Goal: Information Seeking & Learning: Find specific fact

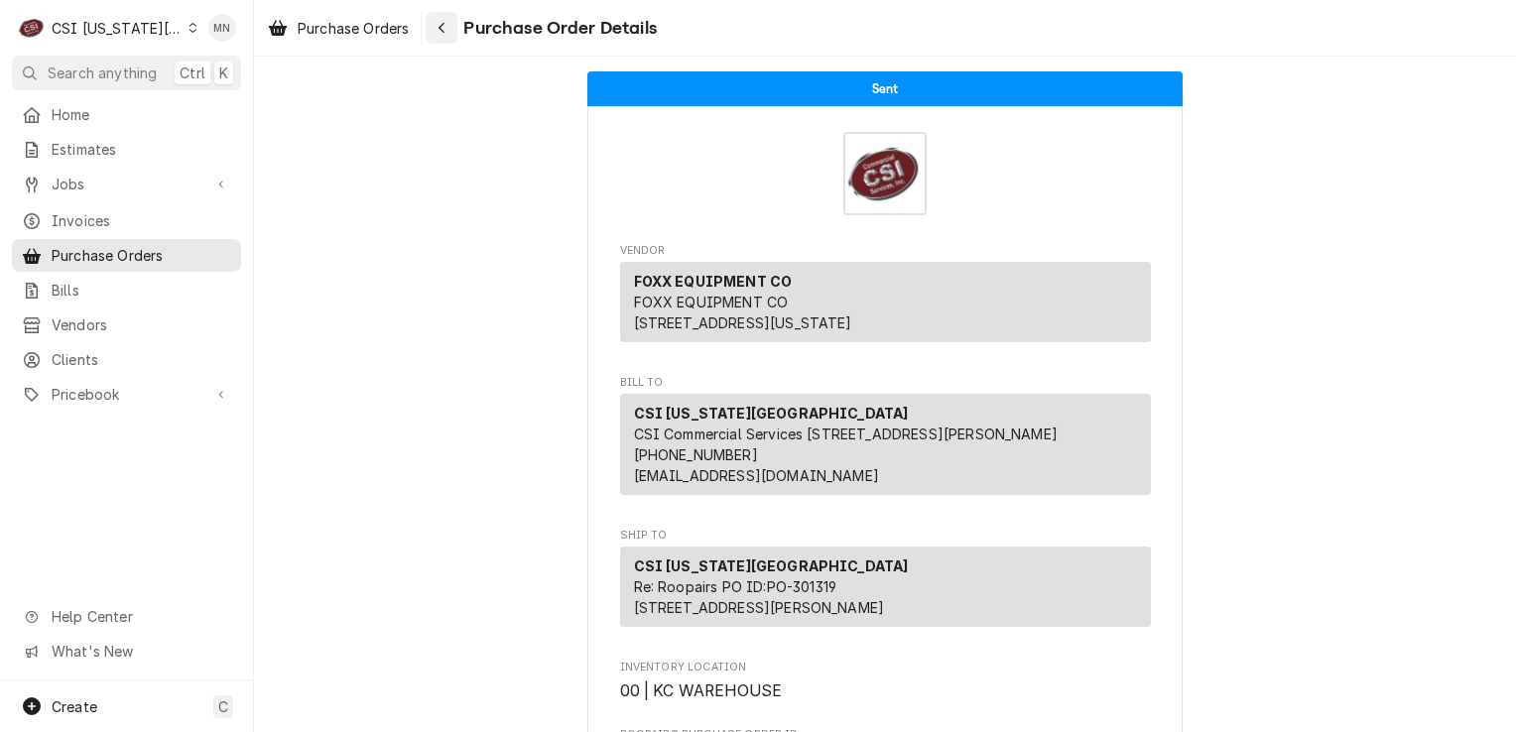
click at [442, 26] on icon "Navigate back" at bounding box center [441, 28] width 6 height 11
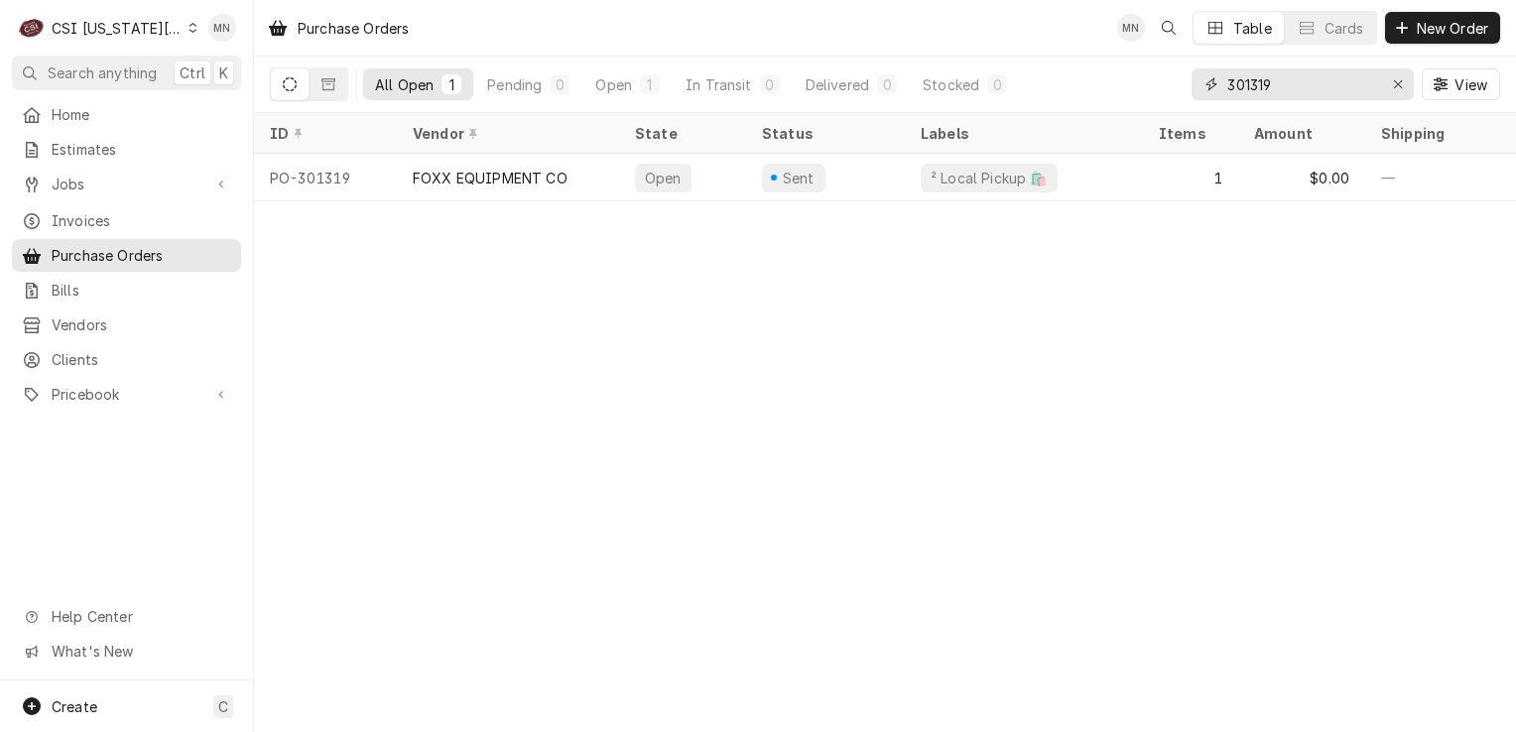
drag, startPoint x: 1320, startPoint y: 88, endPoint x: 1109, endPoint y: 89, distance: 211.3
click at [1109, 89] on div "All Open 1 Pending 0 Open 1 In Transit 0 Delivered 0 Stocked 0 301319 View" at bounding box center [885, 85] width 1230 height 56
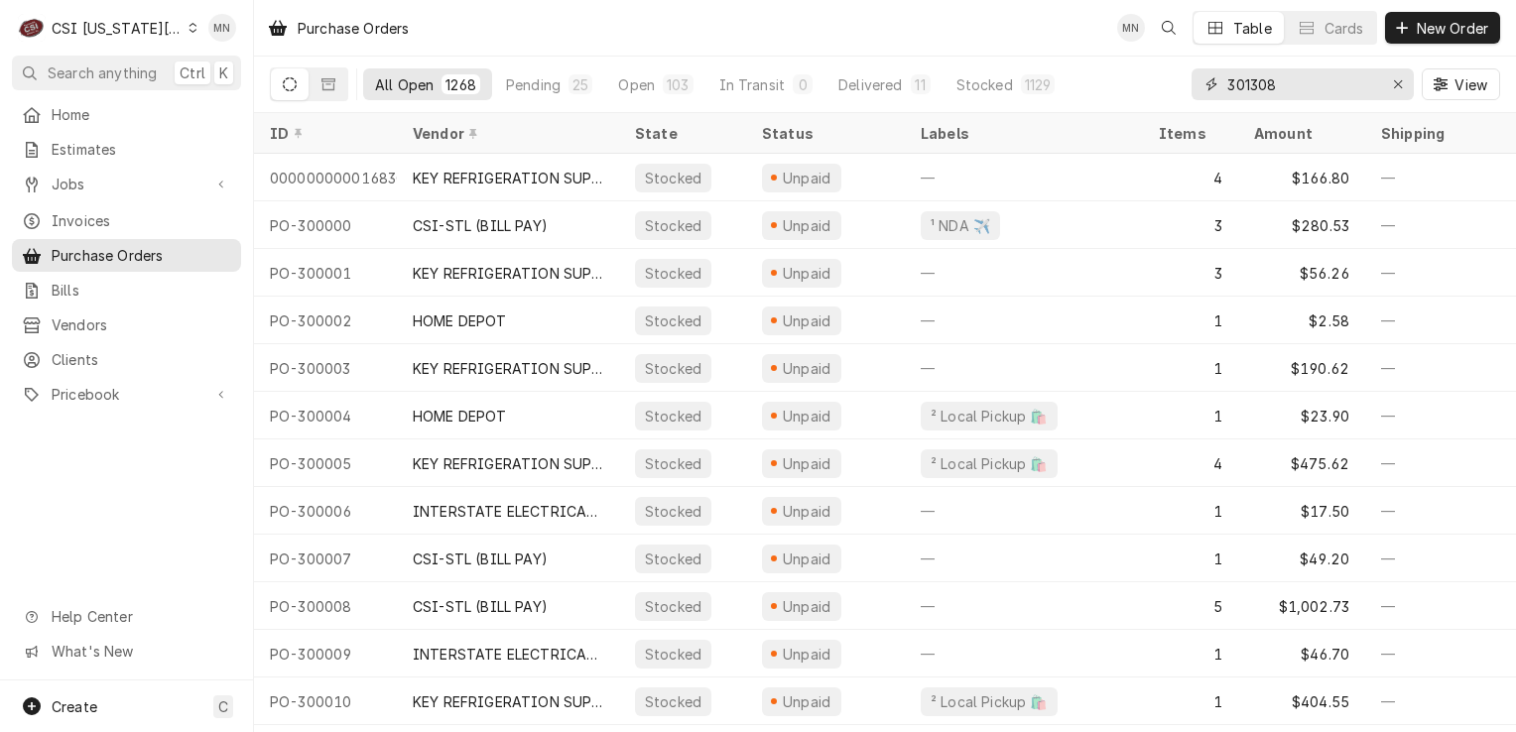
type input "301308"
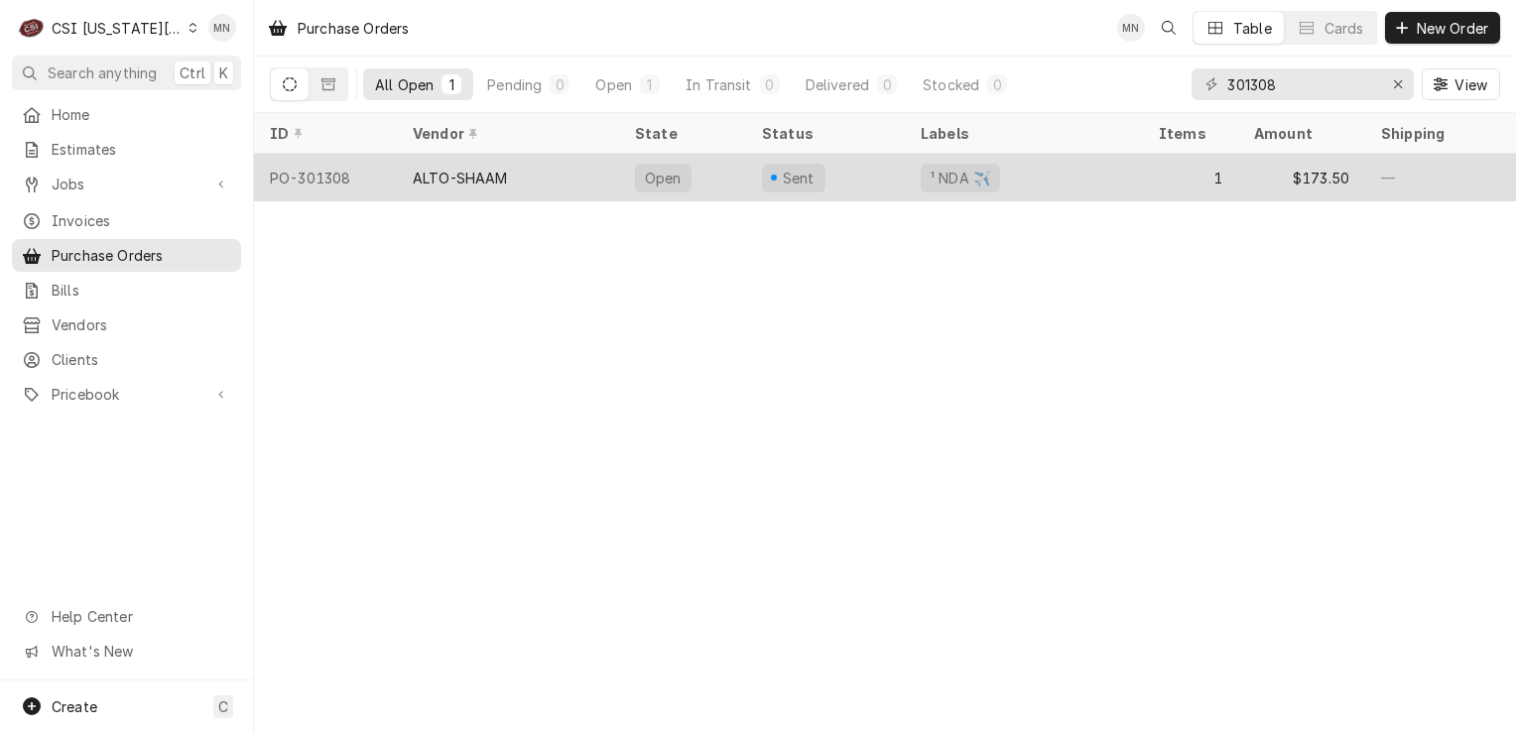
click at [530, 181] on div "ALTO-SHAAM" at bounding box center [508, 178] width 222 height 48
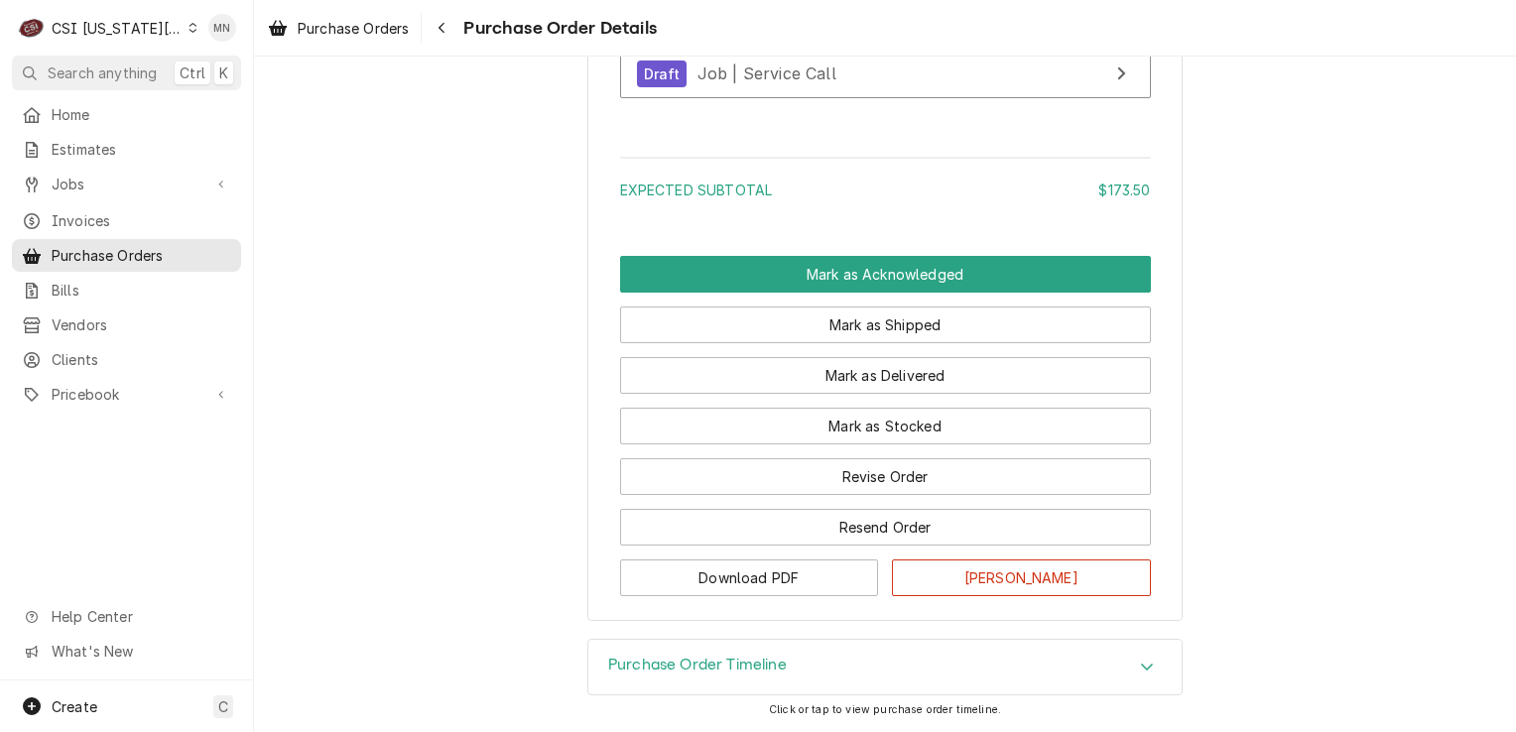
scroll to position [1684, 0]
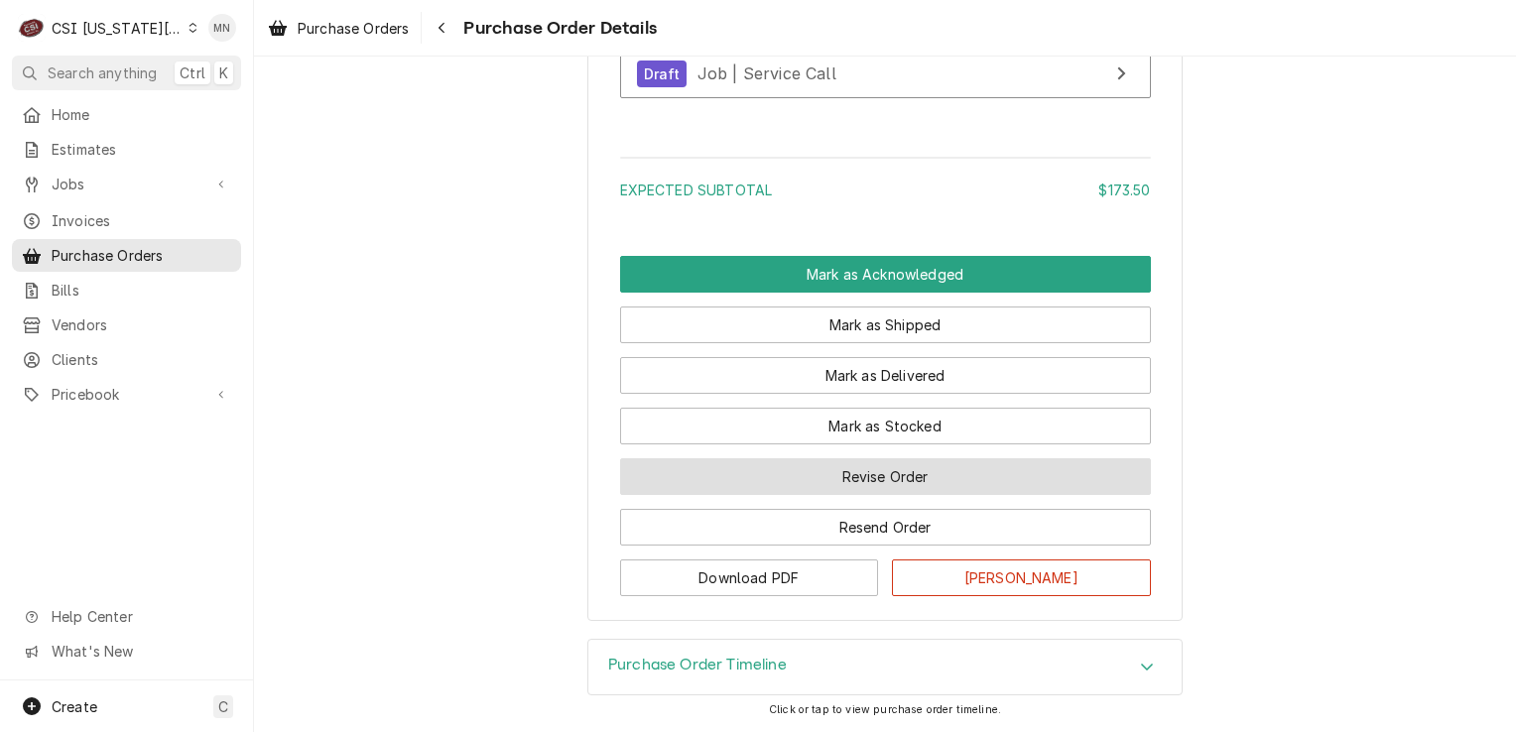
click at [837, 486] on button "Revise Order" at bounding box center [885, 476] width 531 height 37
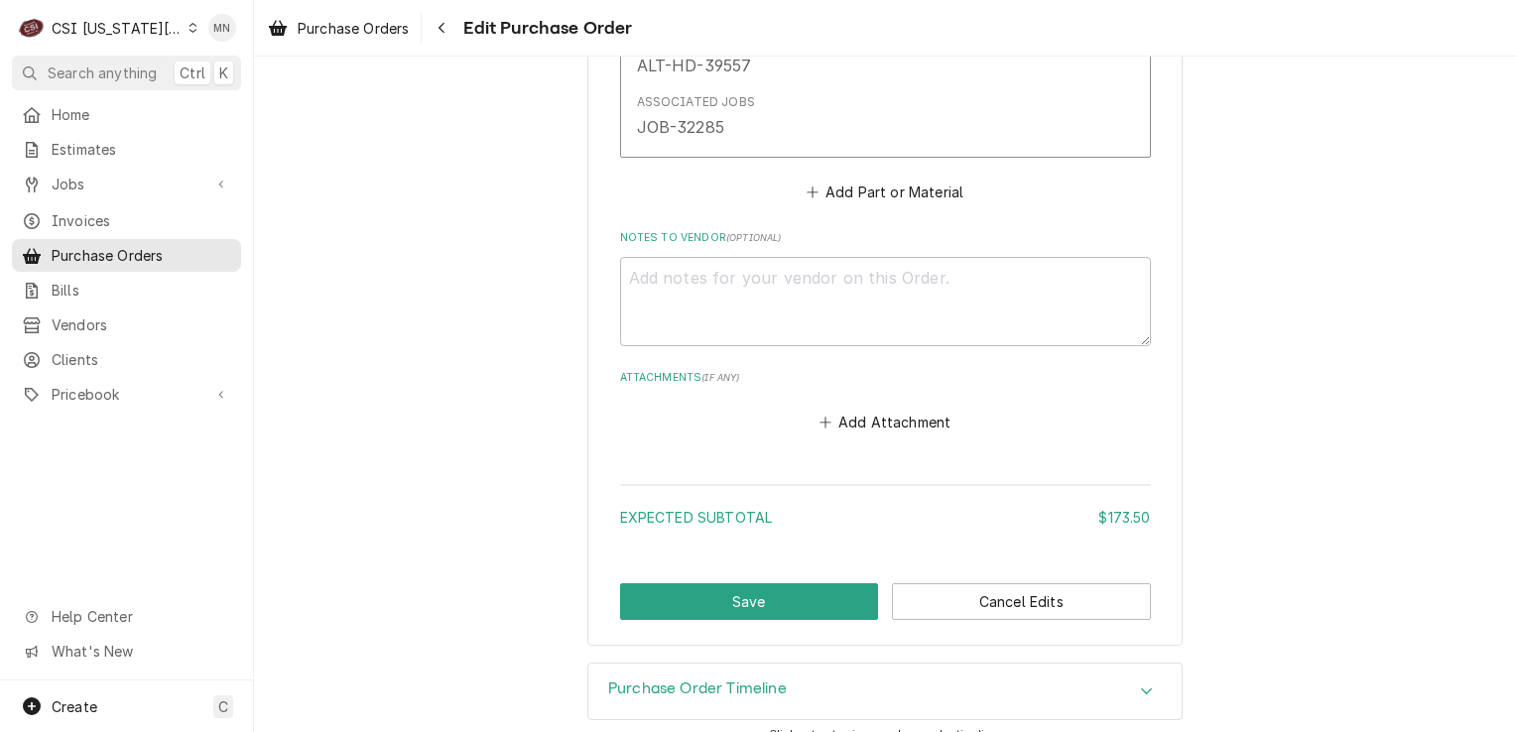
scroll to position [1192, 0]
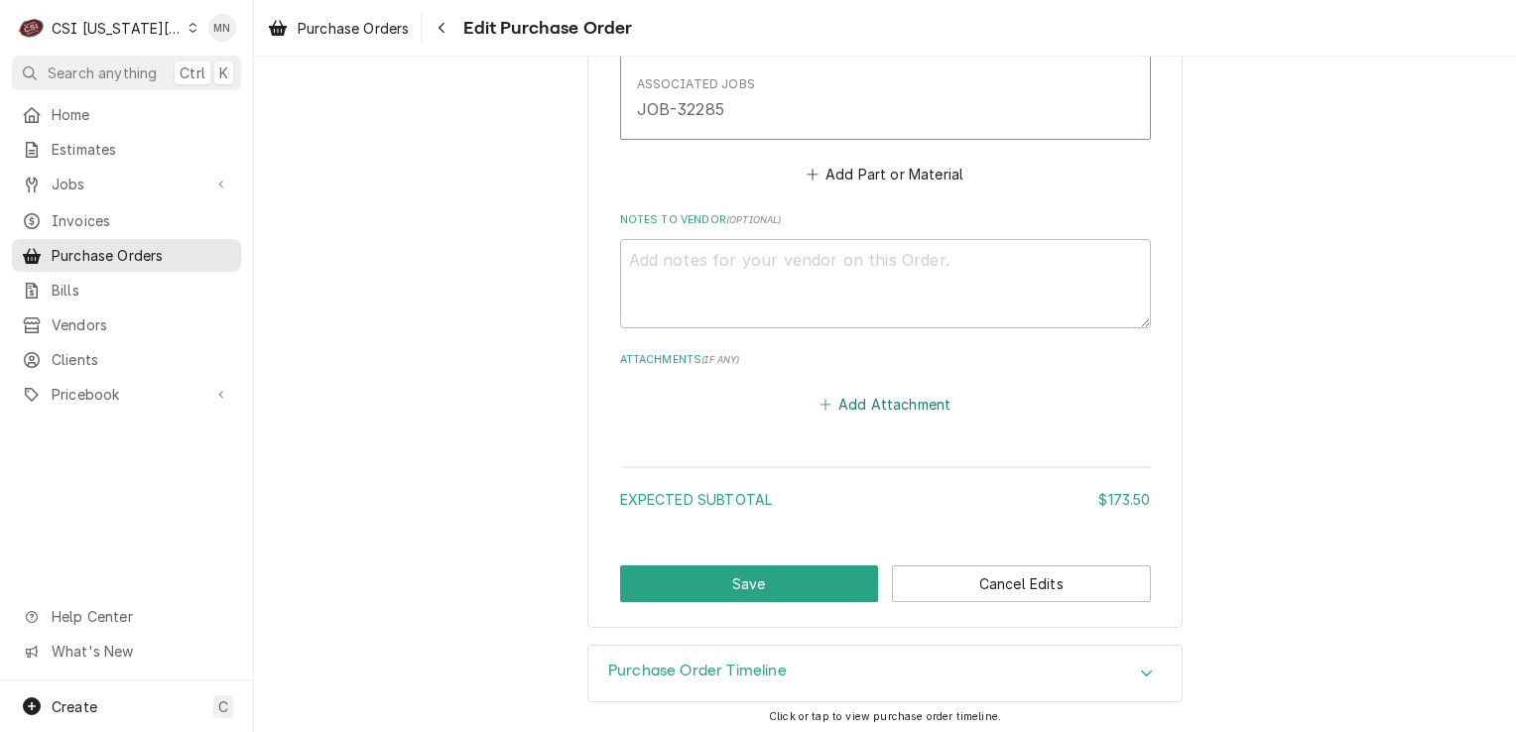
click at [876, 397] on button "Add Attachment" at bounding box center [884, 404] width 139 height 28
type textarea "x"
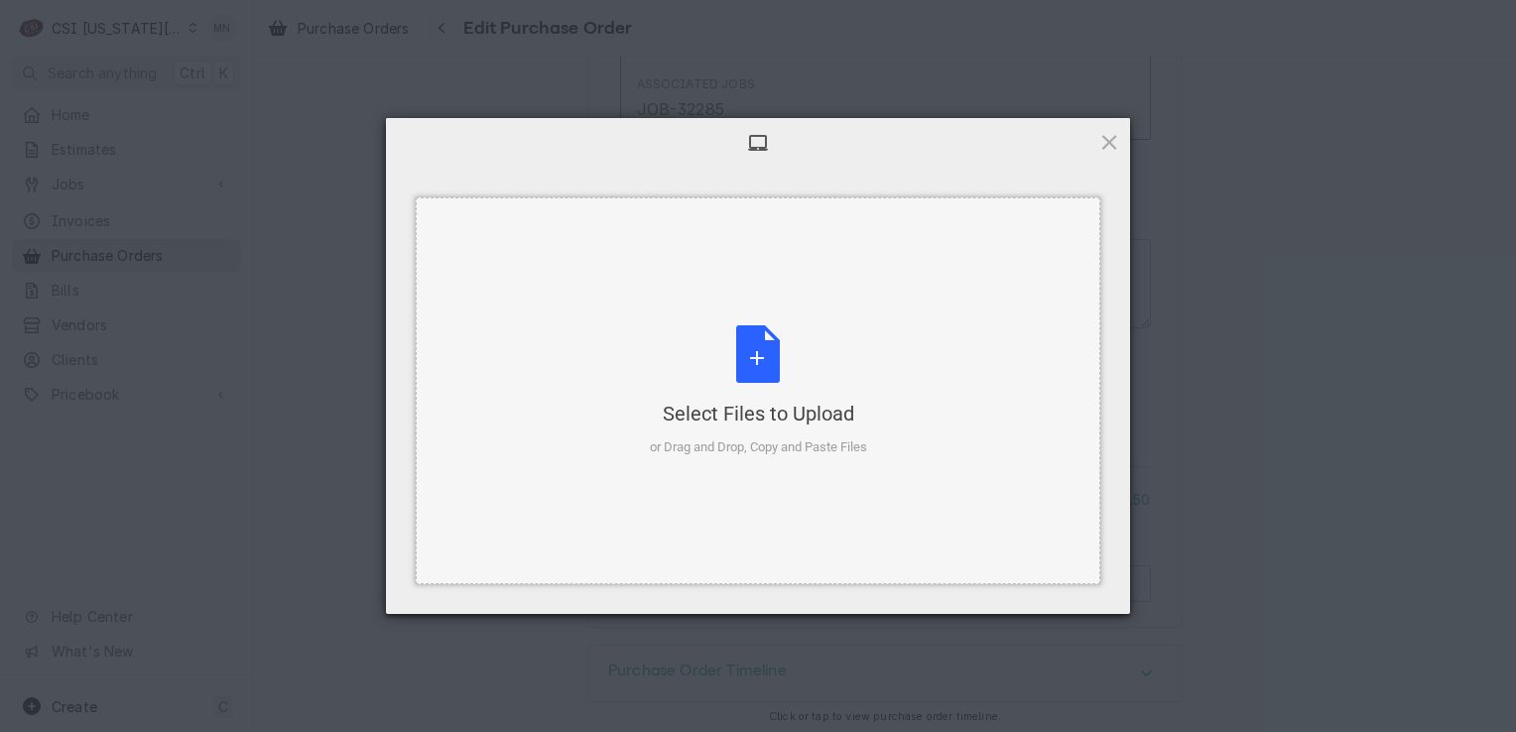
click at [774, 355] on div "Select Files to Upload or Drag and Drop, Copy and Paste Files" at bounding box center [758, 391] width 217 height 132
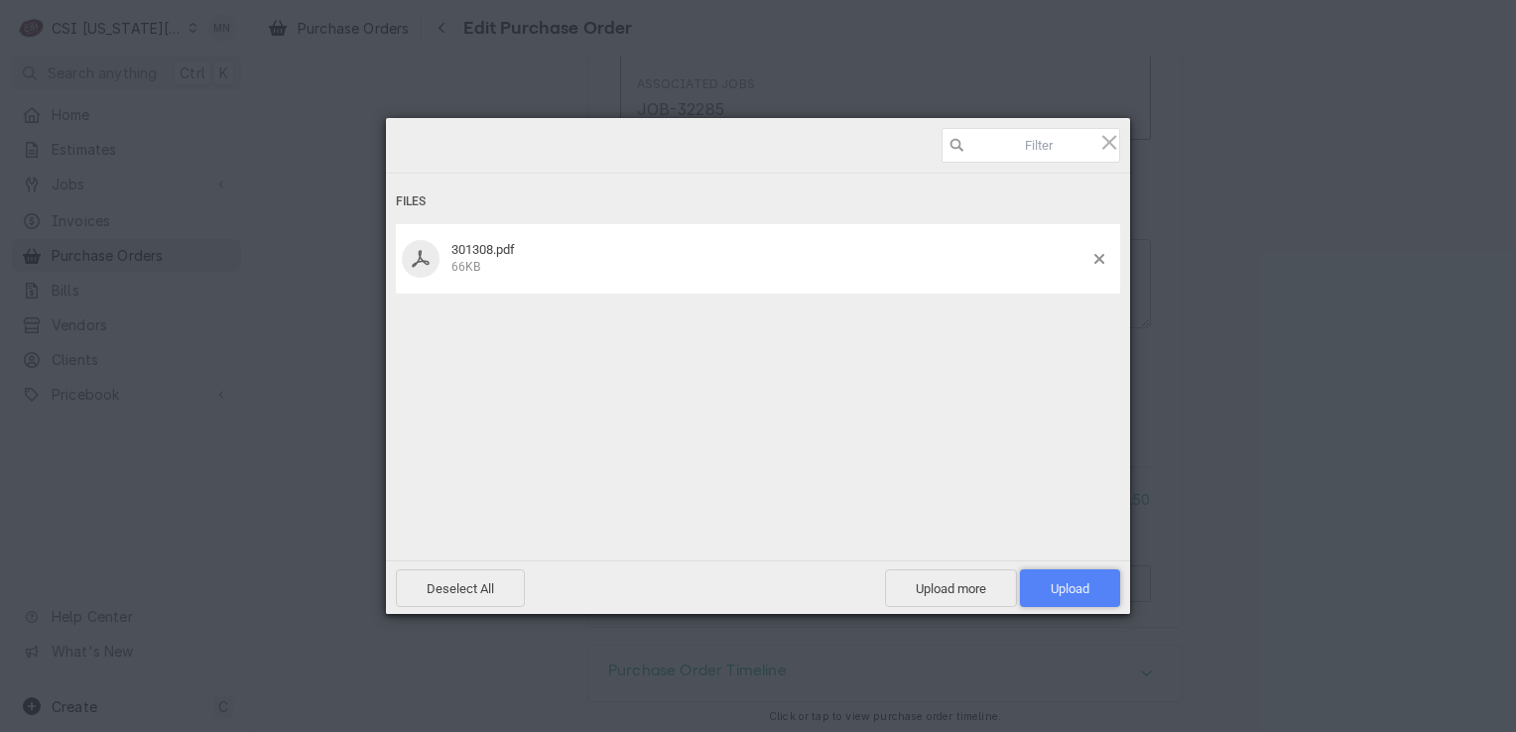
click at [1054, 581] on span "Upload 1" at bounding box center [1070, 588] width 39 height 15
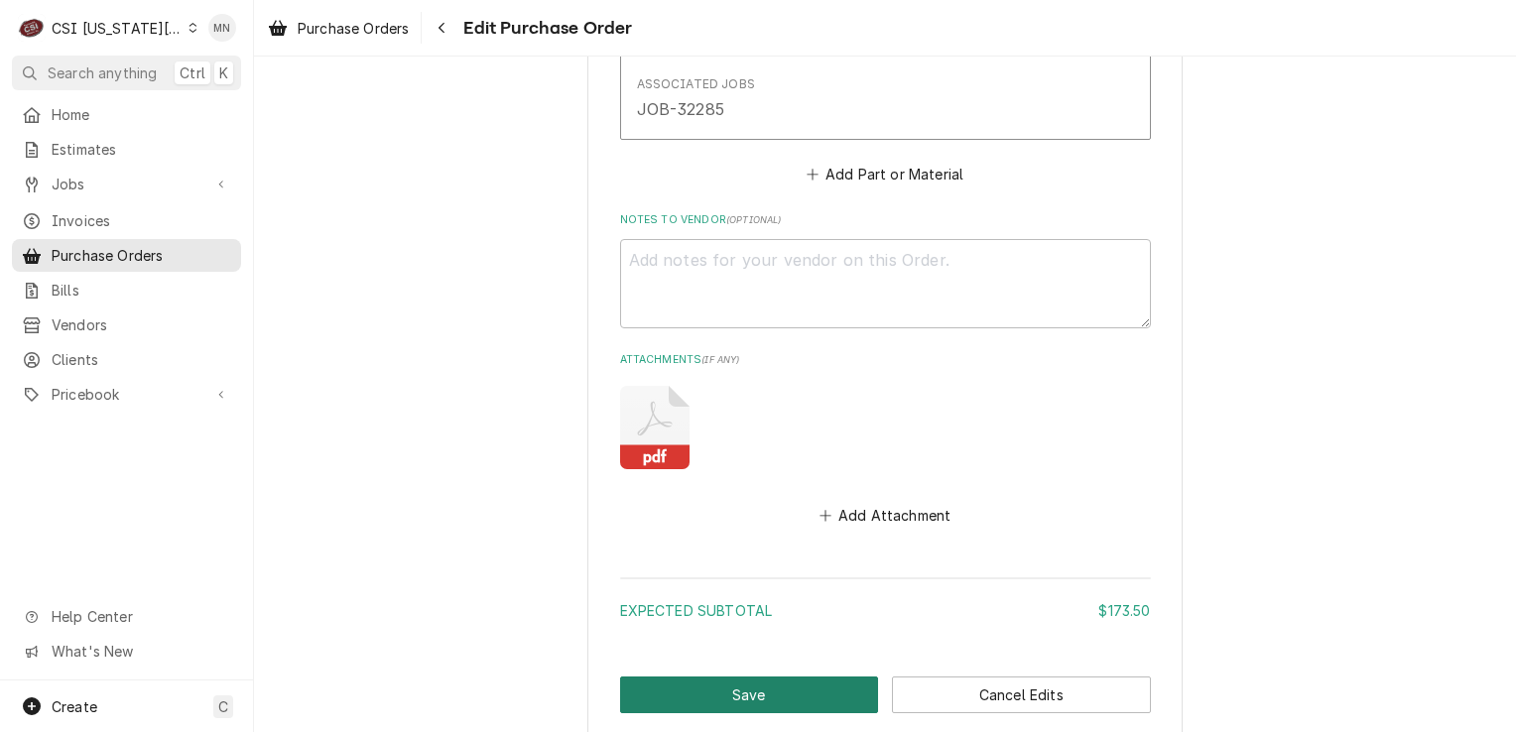
click at [703, 694] on button "Save" at bounding box center [749, 695] width 259 height 37
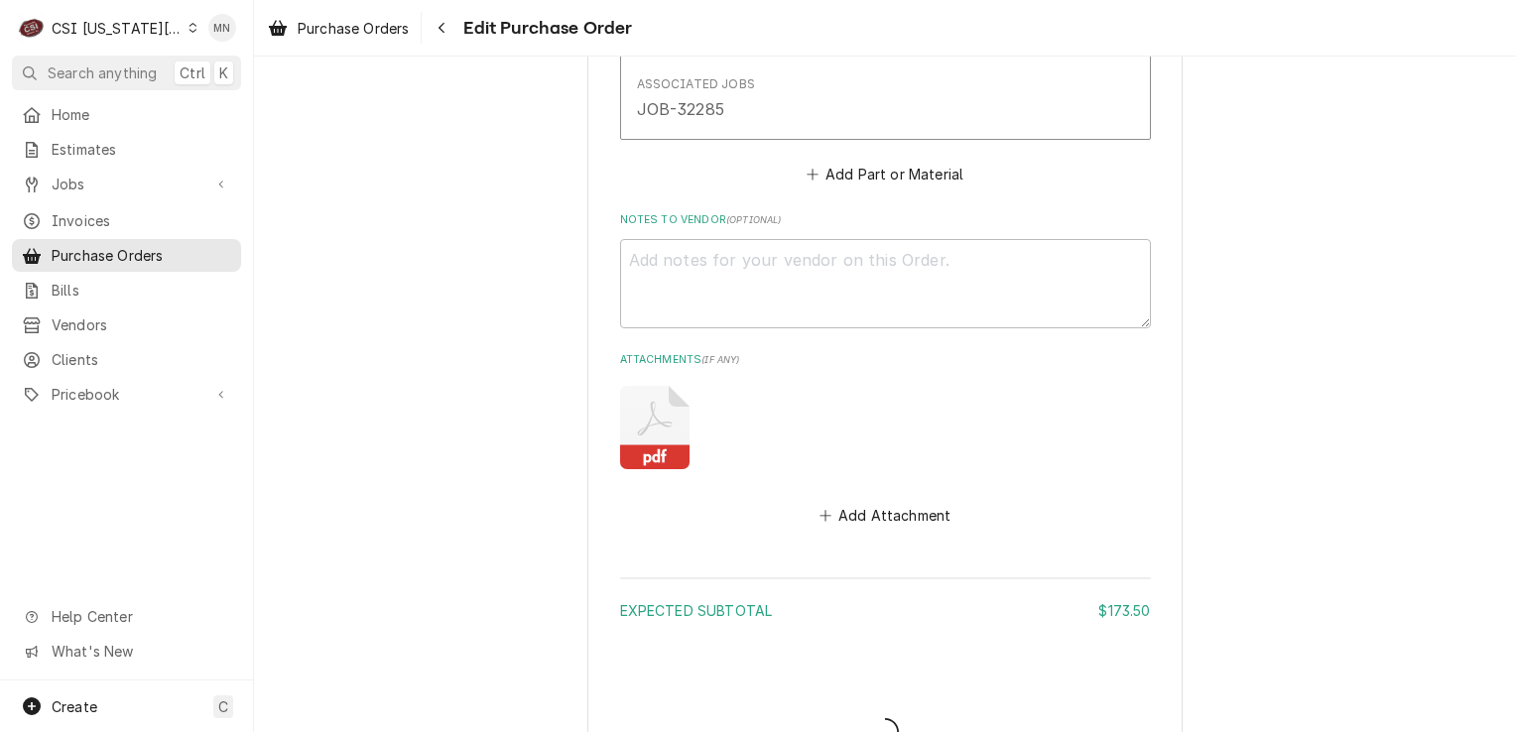
type textarea "x"
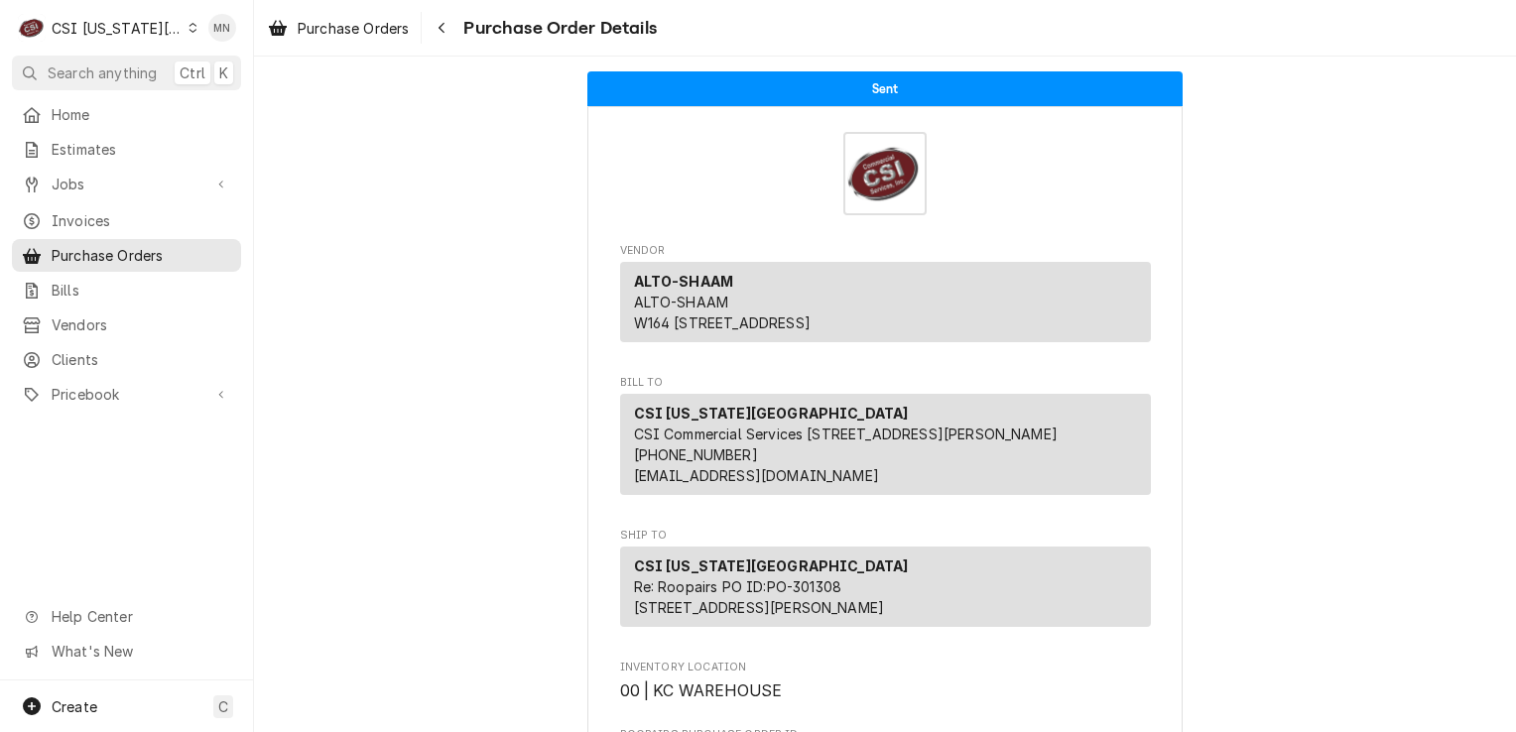
click at [112, 27] on div "CSI Kansas City" at bounding box center [117, 28] width 131 height 21
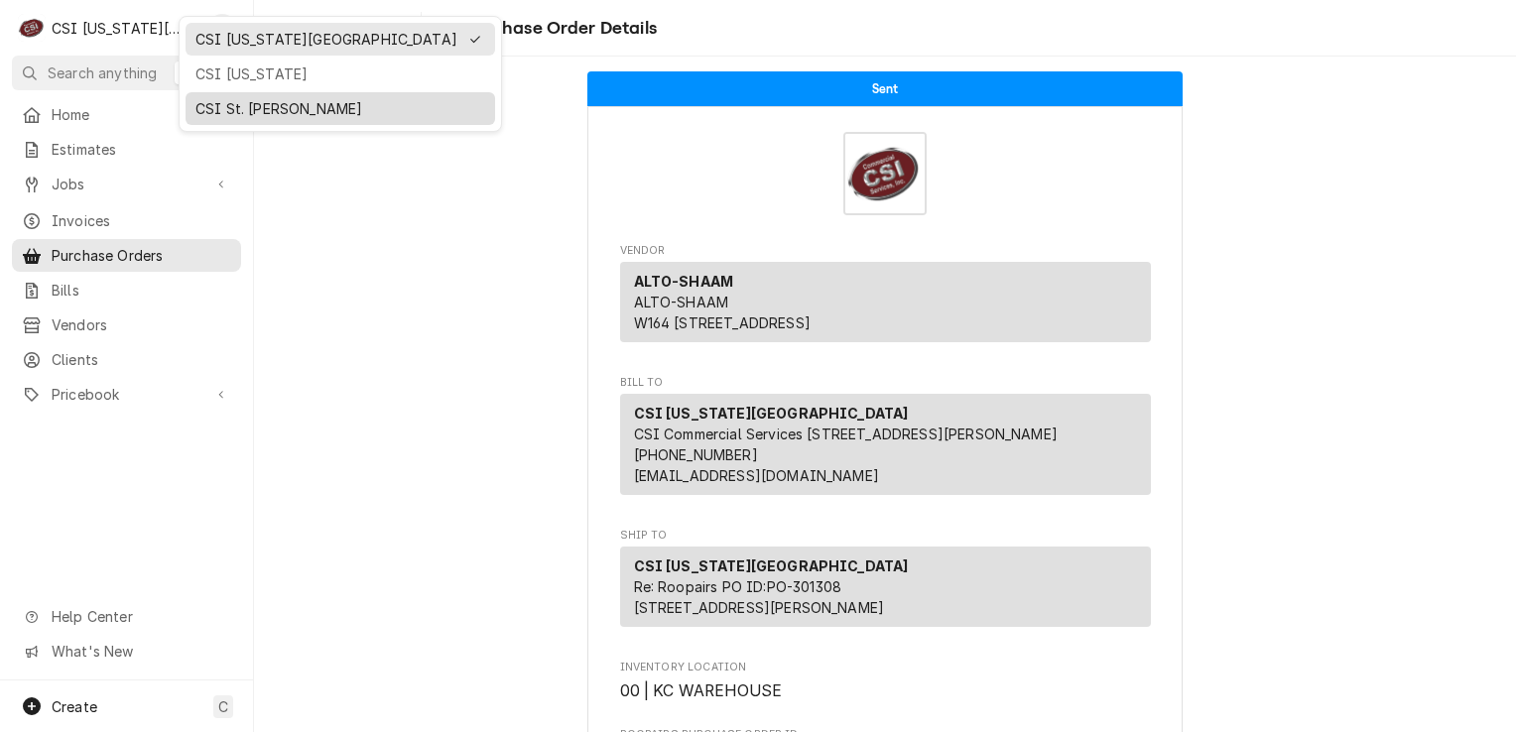
click at [205, 92] on div "CSI St. [PERSON_NAME]" at bounding box center [341, 108] width 310 height 33
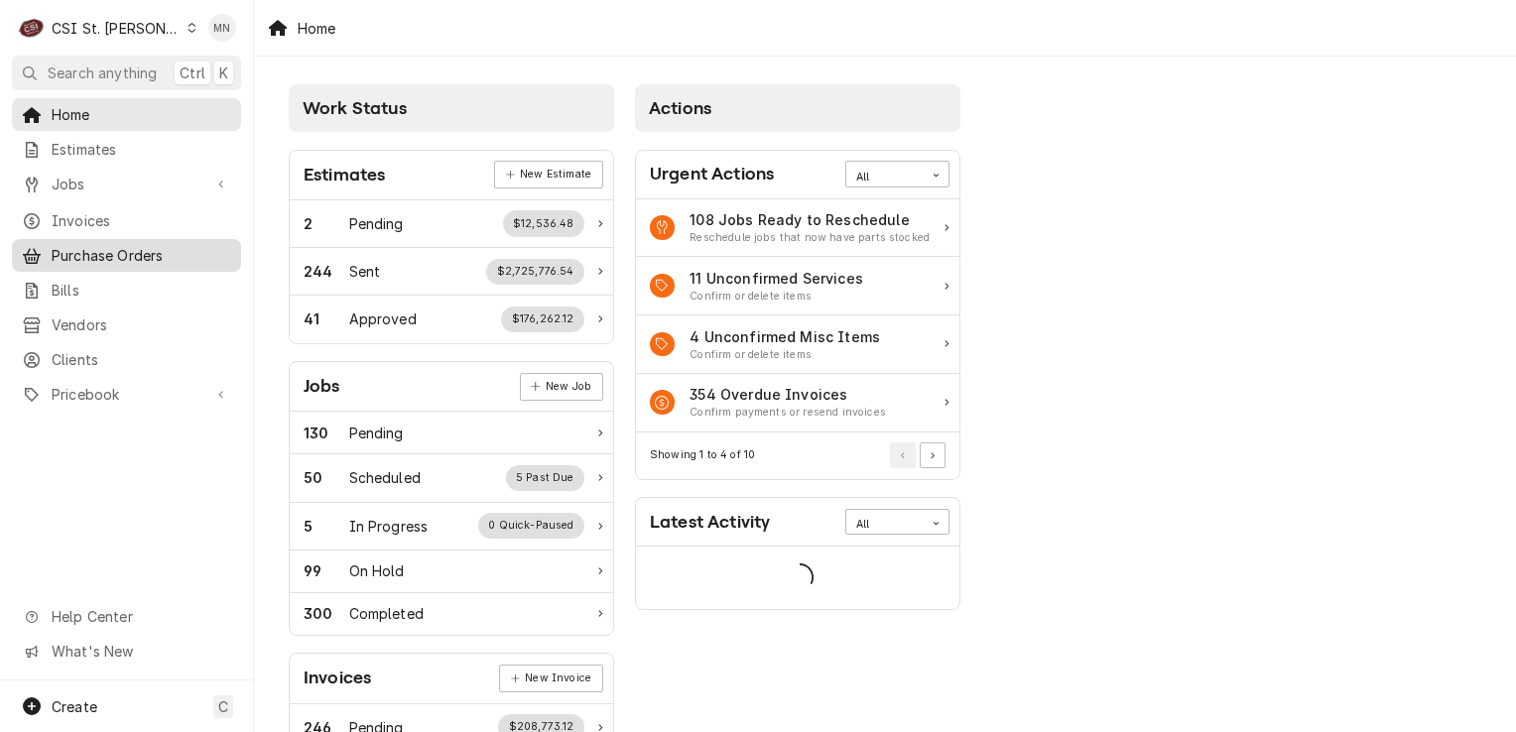
click at [83, 248] on span "Purchase Orders" at bounding box center [142, 255] width 180 height 21
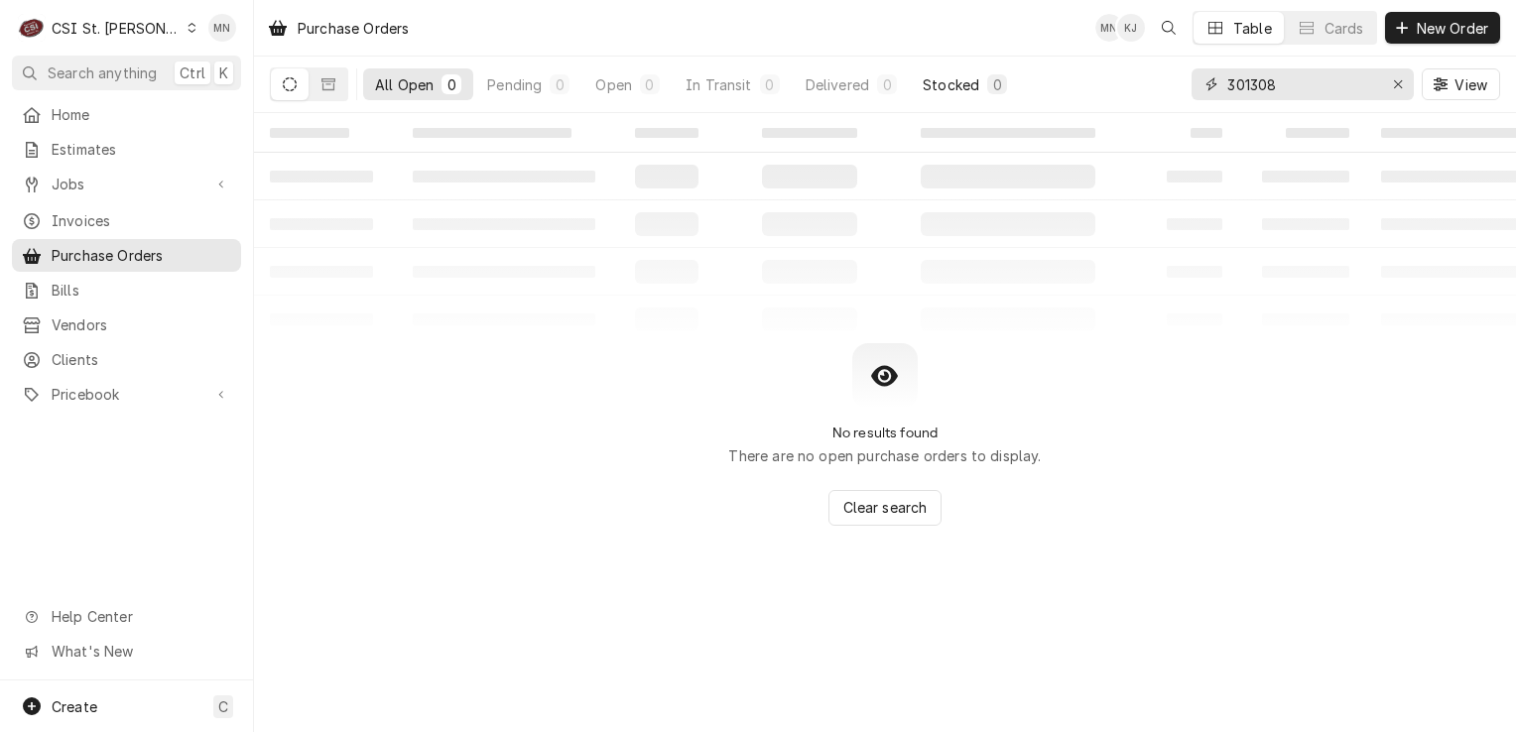
drag, startPoint x: 1286, startPoint y: 91, endPoint x: 1006, endPoint y: 90, distance: 279.7
click at [1014, 89] on div "All Open 0 Pending 0 Open 0 In Transit 0 Delivered 0 Stocked 0 301308 View" at bounding box center [885, 85] width 1230 height 56
type input "401115"
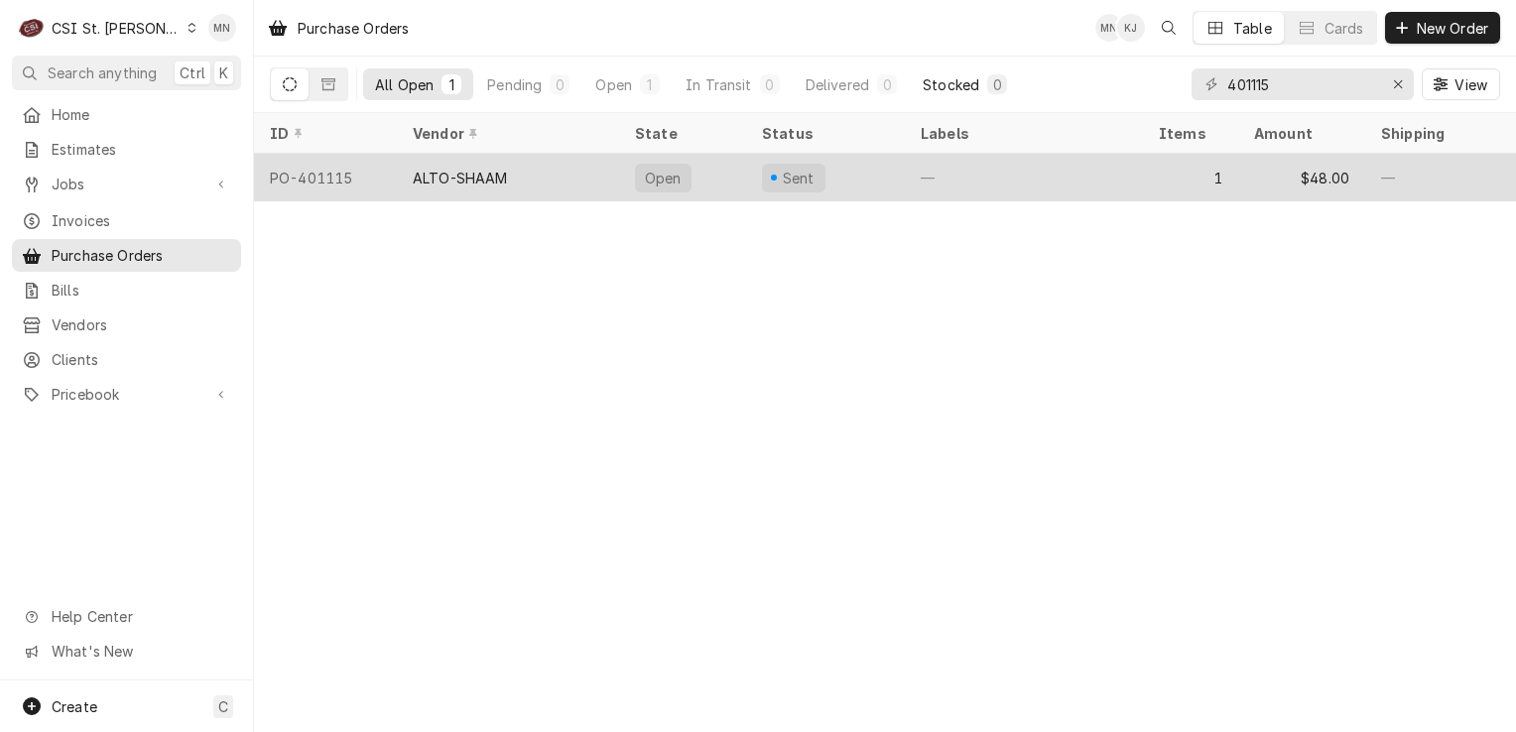
click at [440, 171] on div "ALTO-SHAAM" at bounding box center [460, 178] width 95 height 21
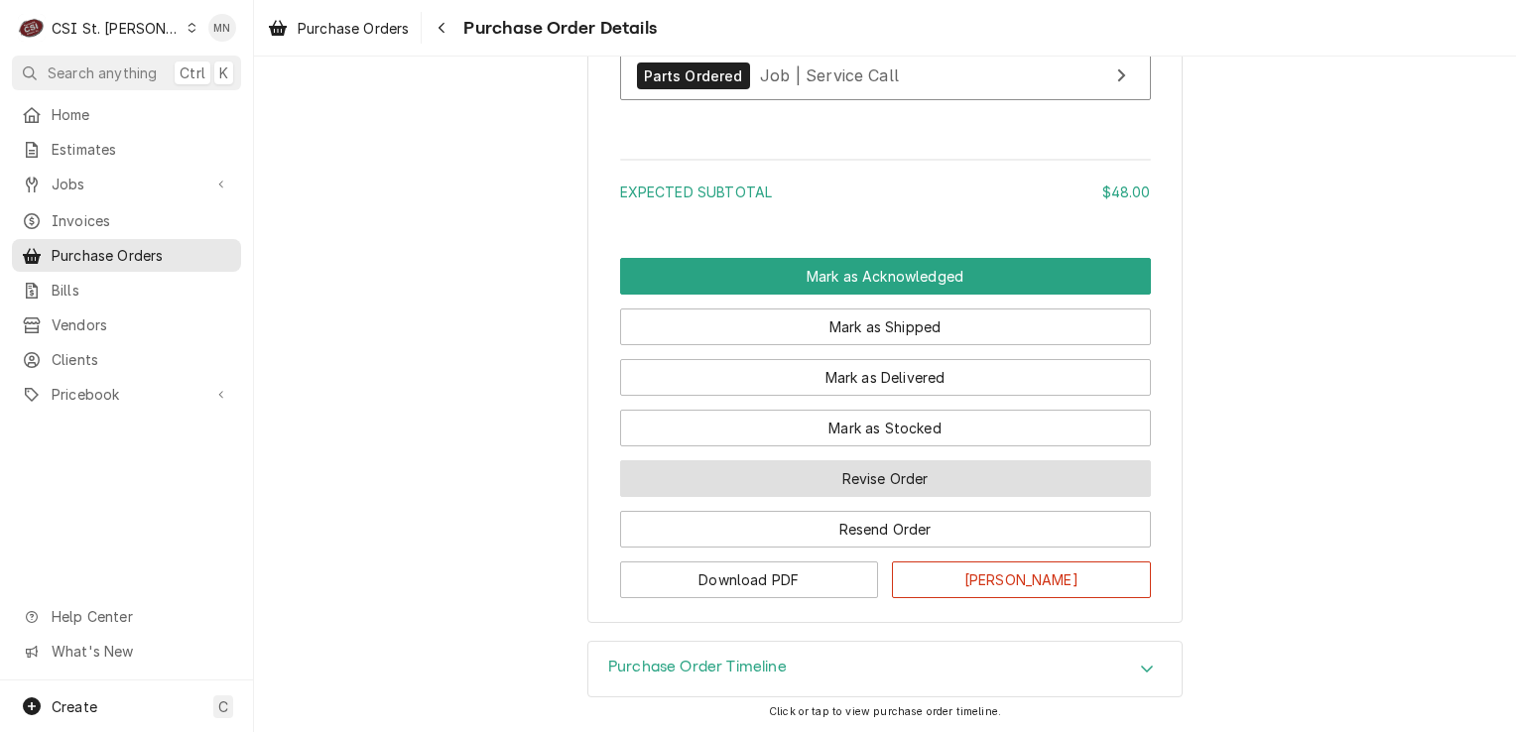
scroll to position [1699, 0]
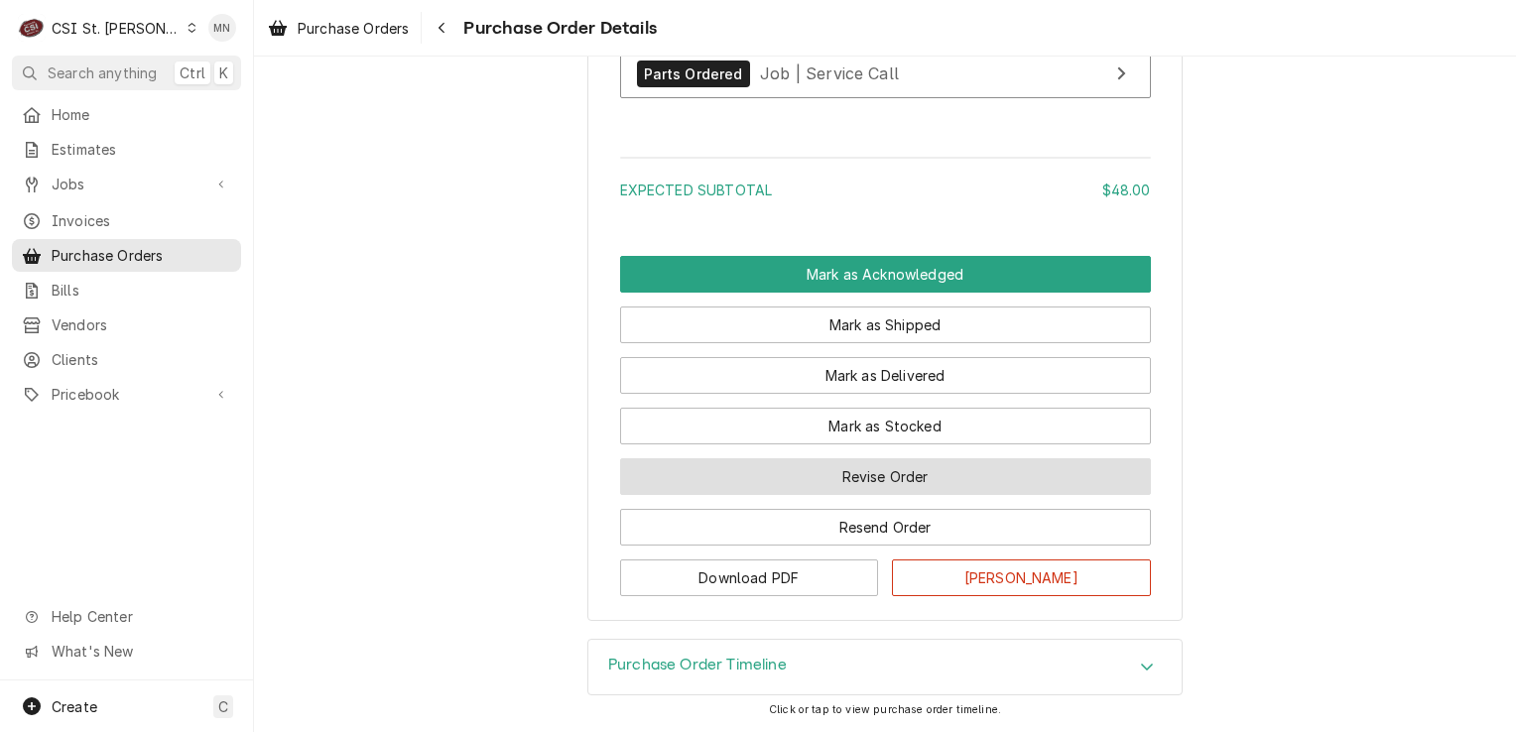
click at [859, 478] on button "Revise Order" at bounding box center [885, 476] width 531 height 37
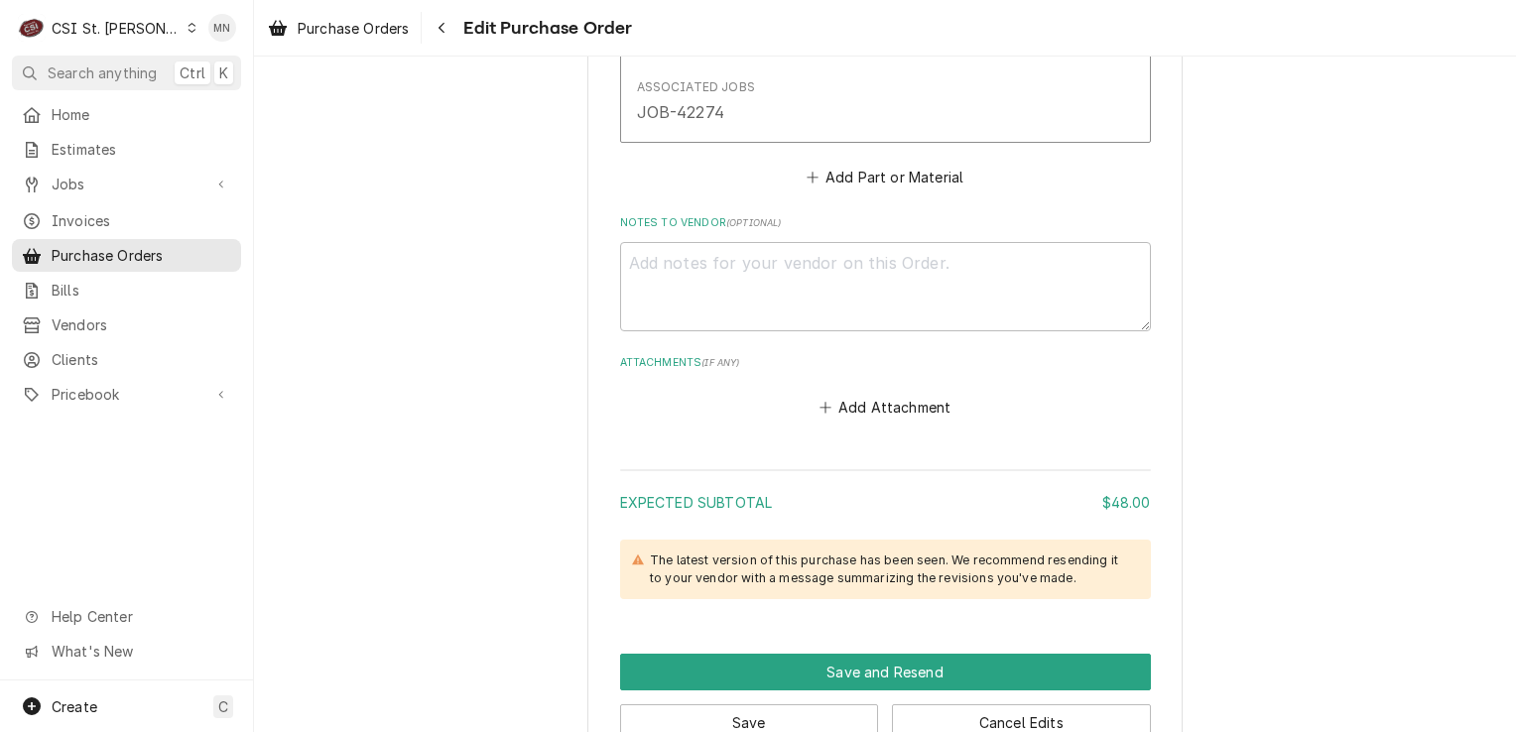
scroll to position [1389, 0]
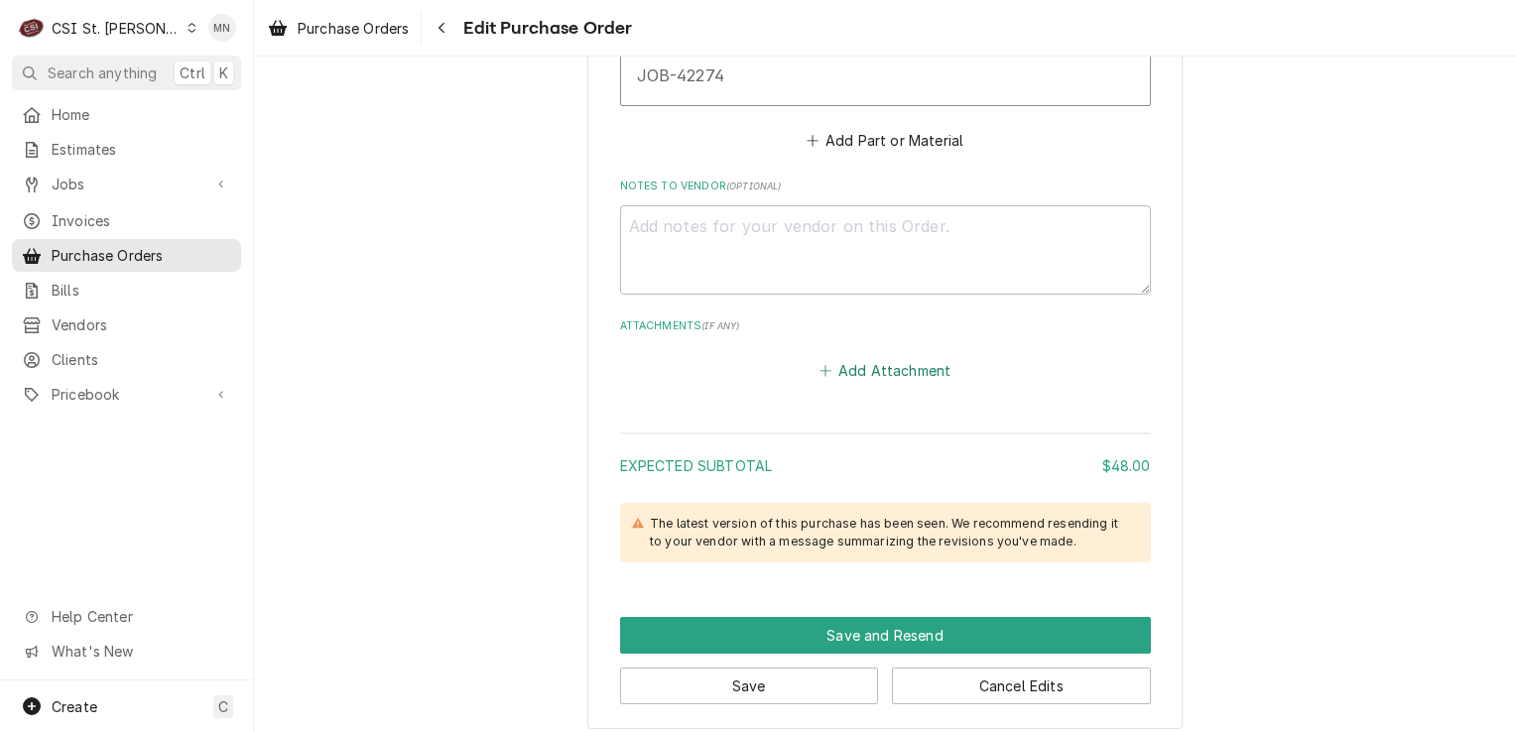
click at [865, 361] on button "Add Attachment" at bounding box center [884, 370] width 139 height 28
type textarea "x"
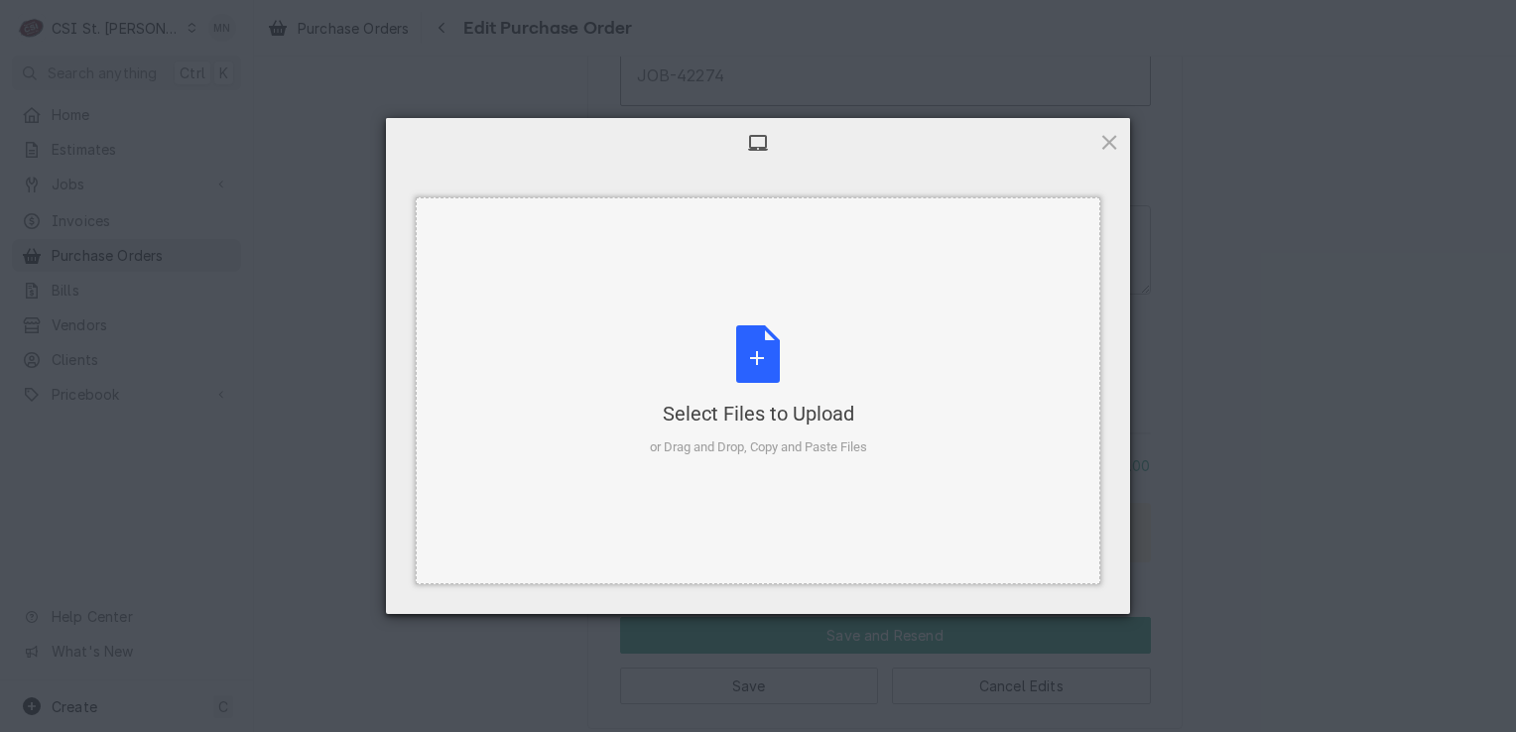
click at [773, 382] on div "Select Files to Upload or Drag and Drop, Copy and Paste Files" at bounding box center [758, 391] width 217 height 132
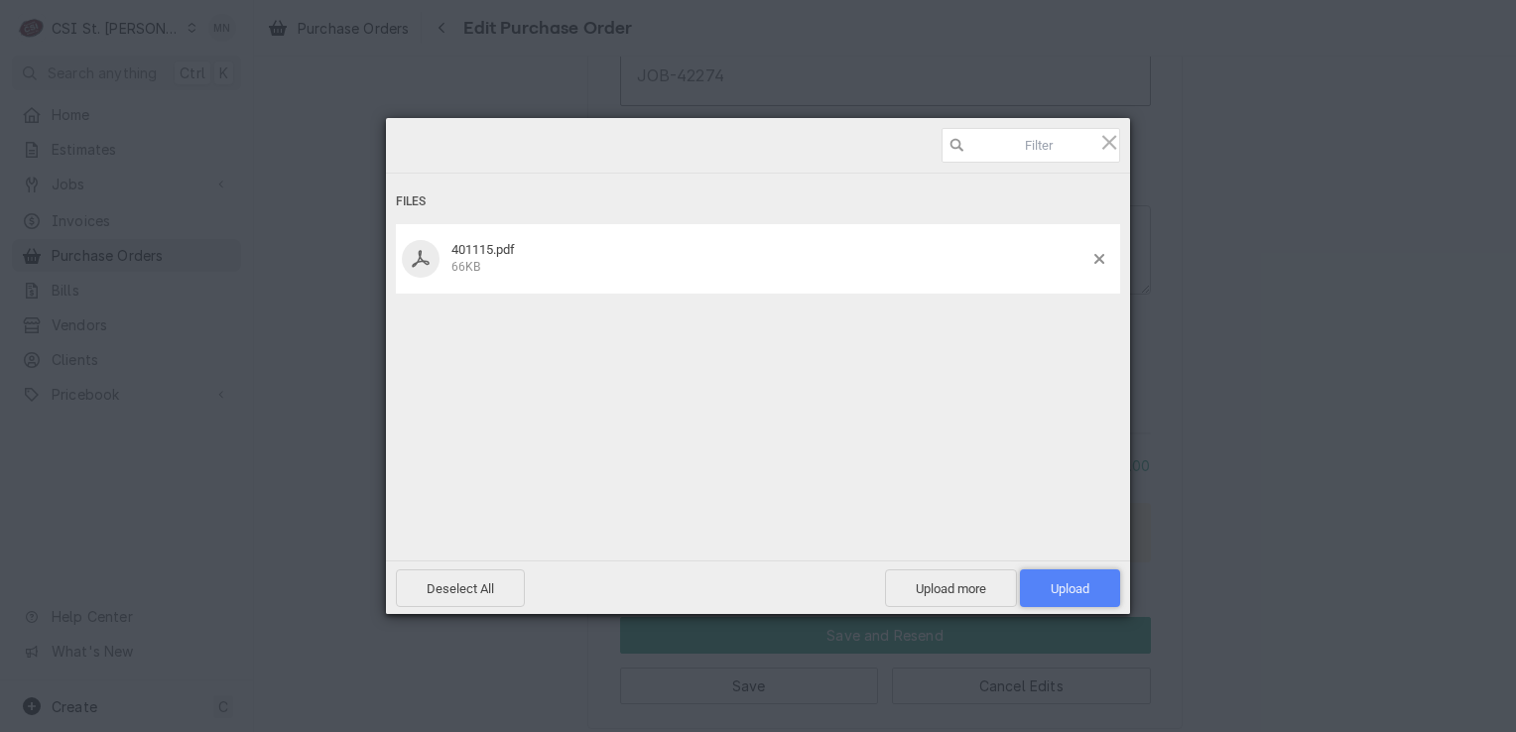
click at [1065, 592] on span "Upload 1" at bounding box center [1070, 588] width 39 height 15
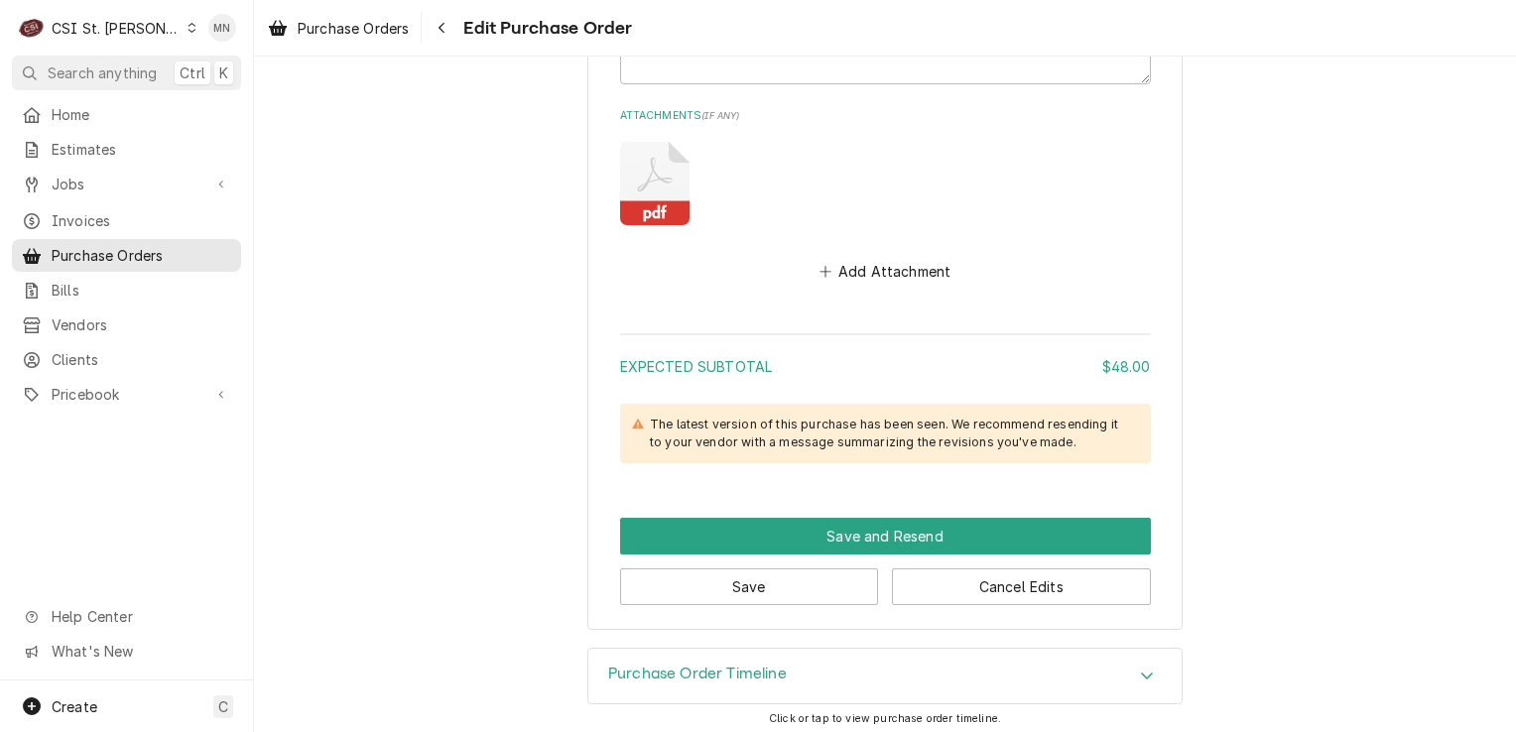
scroll to position [1601, 0]
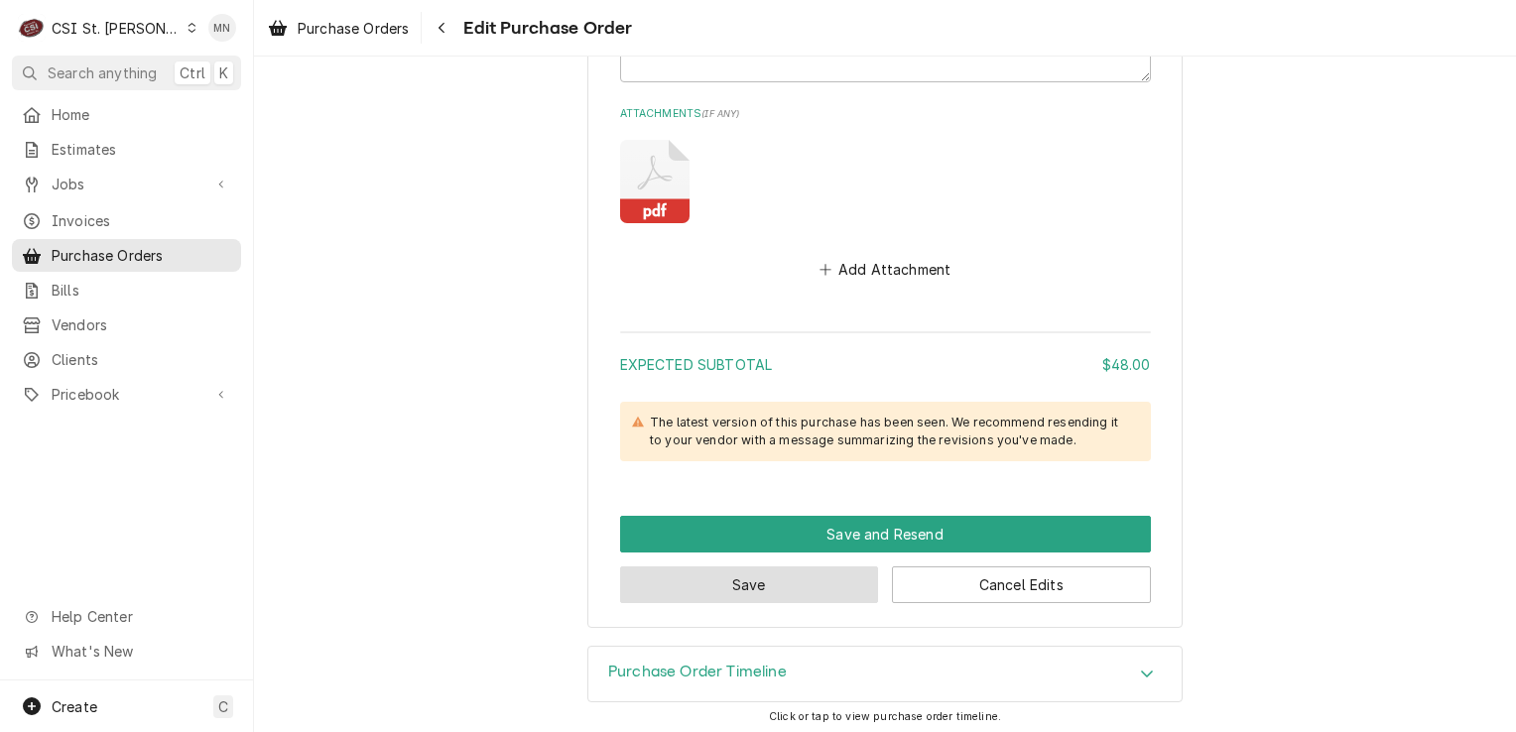
click at [743, 577] on button "Save" at bounding box center [749, 584] width 259 height 37
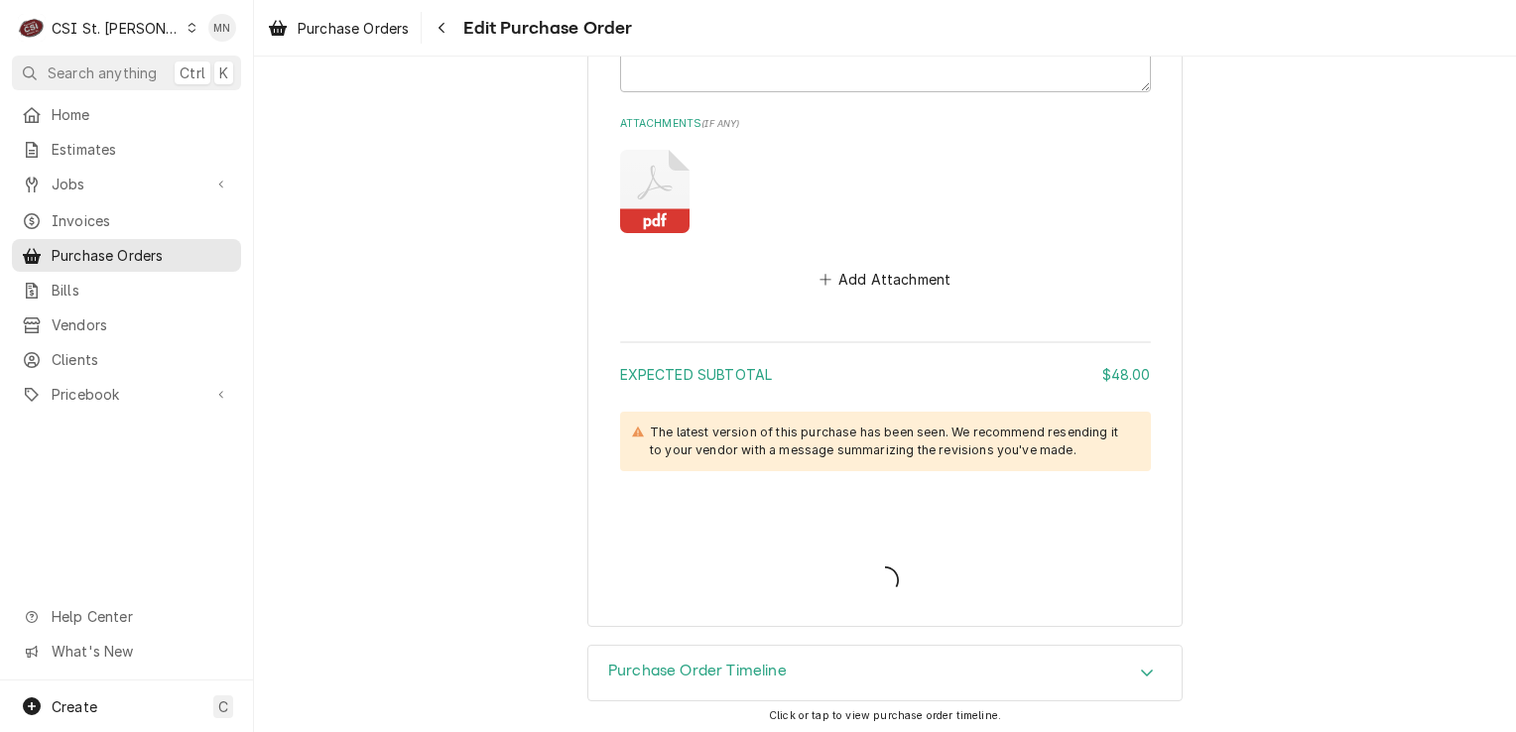
type textarea "x"
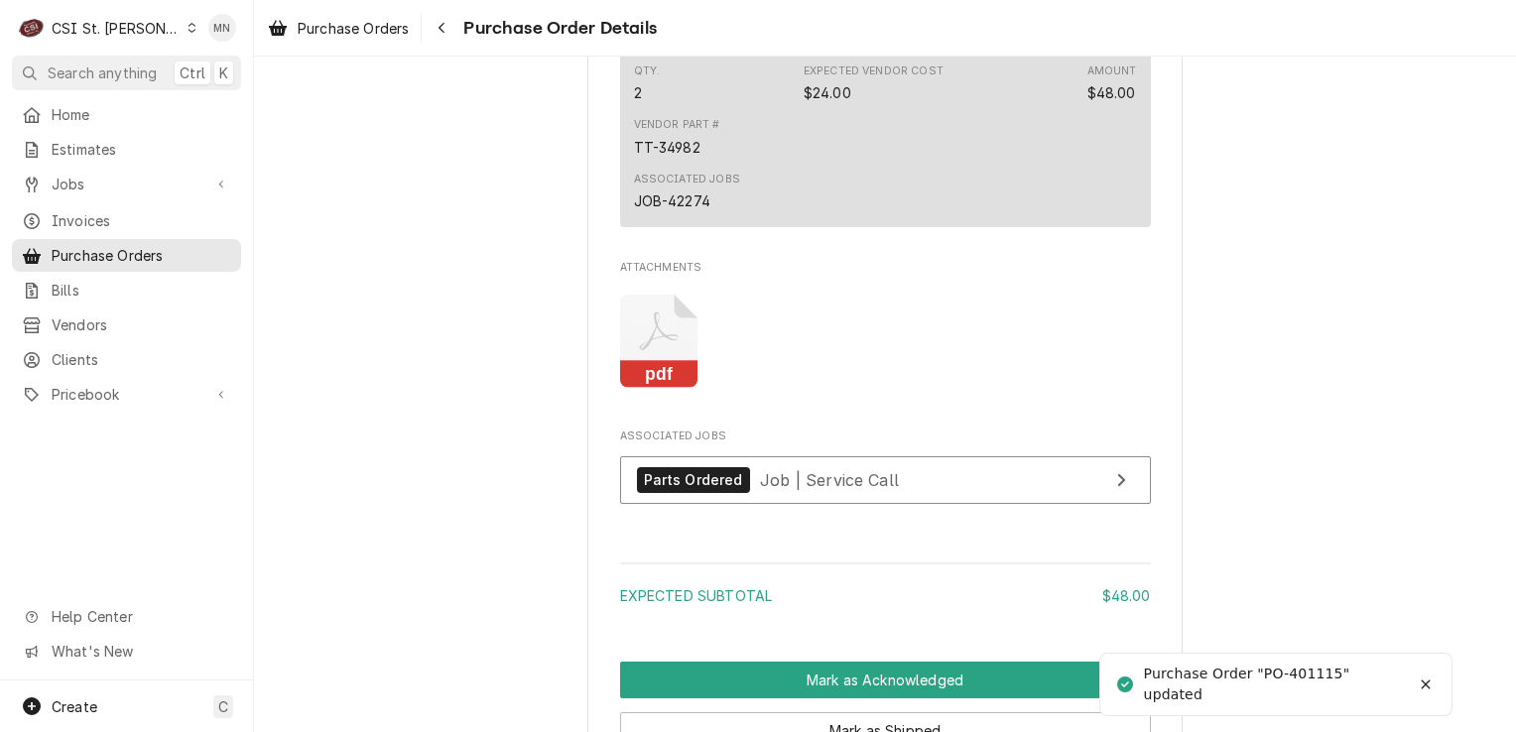
scroll to position [1488, 0]
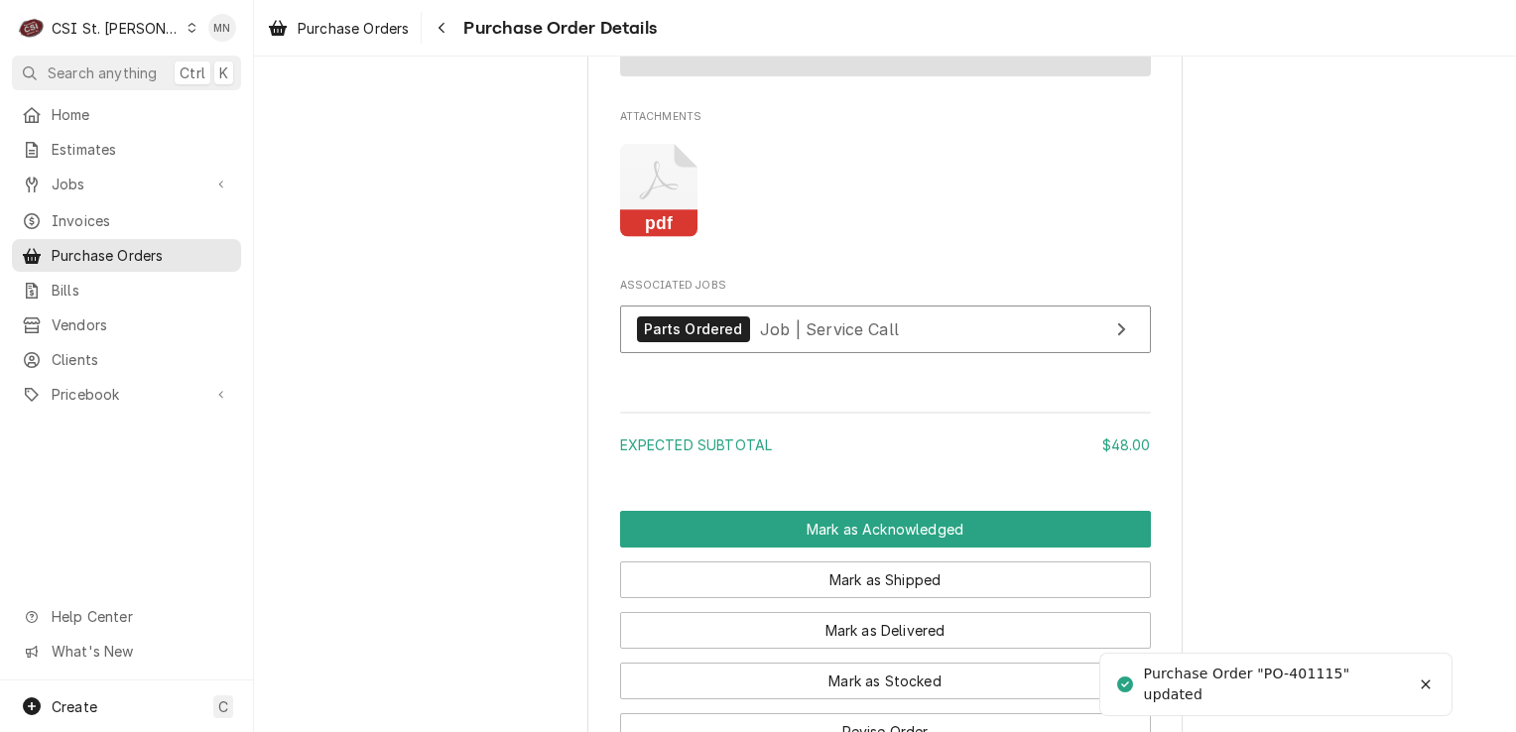
click at [624, 238] on icon "Attachments" at bounding box center [659, 191] width 78 height 94
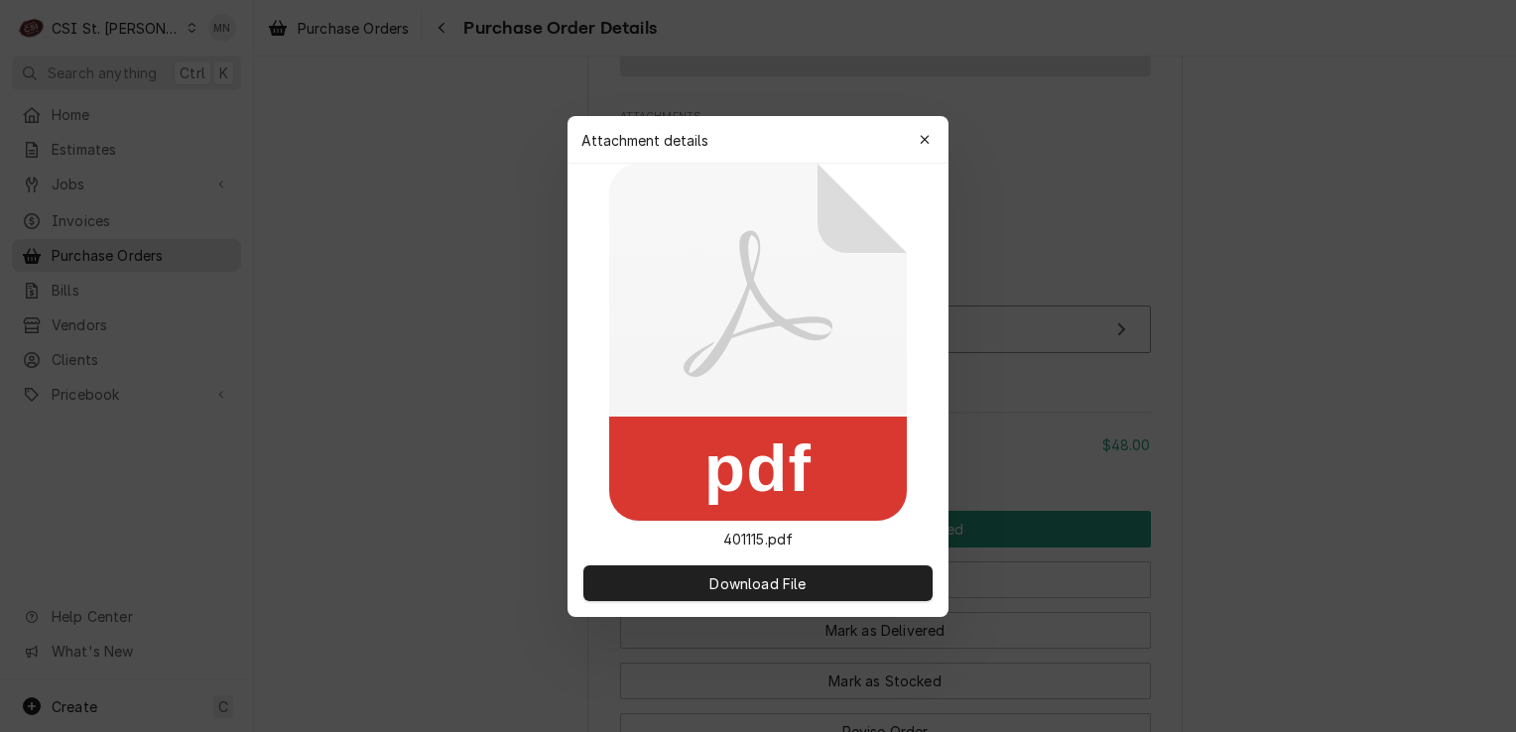
click at [922, 136] on icon "button" at bounding box center [925, 140] width 11 height 14
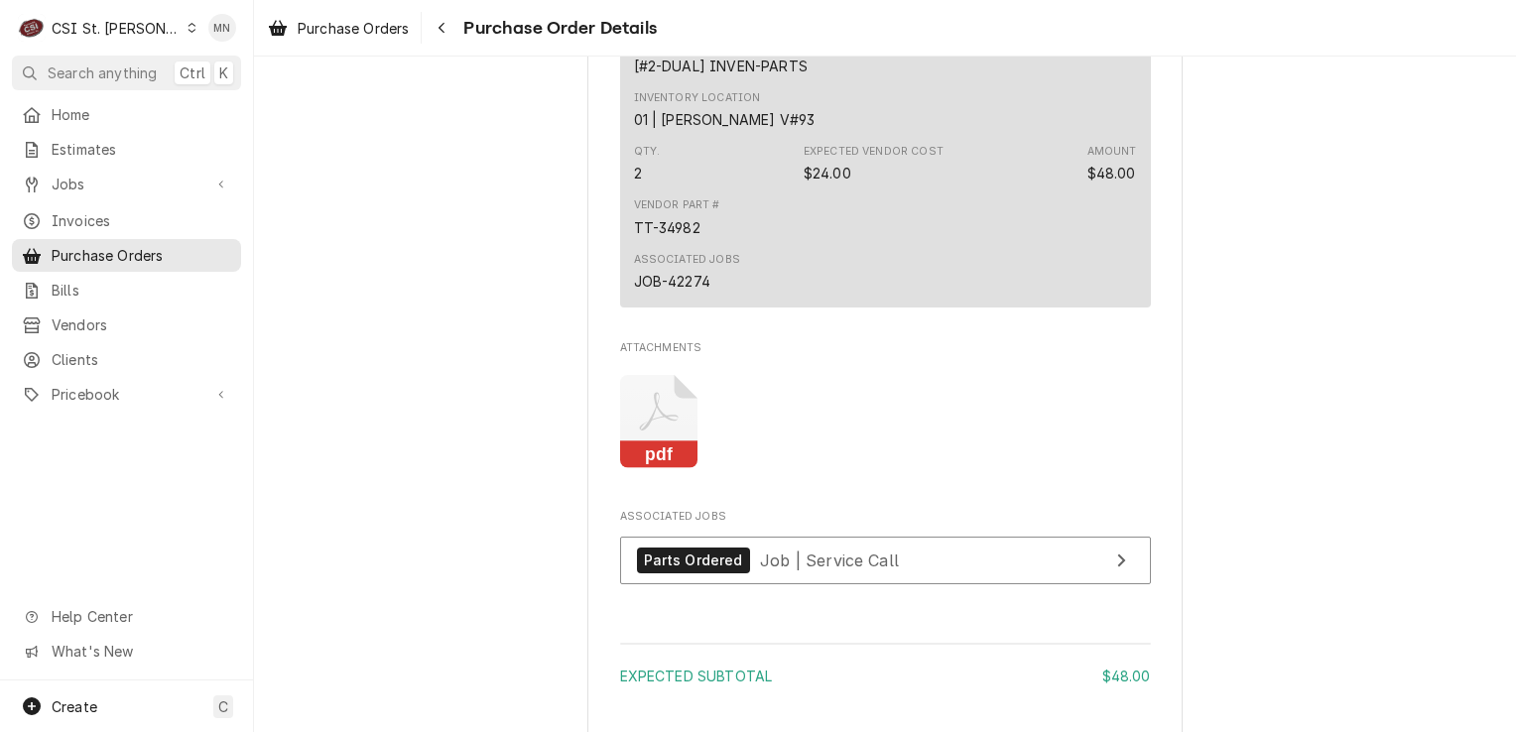
scroll to position [1190, 0]
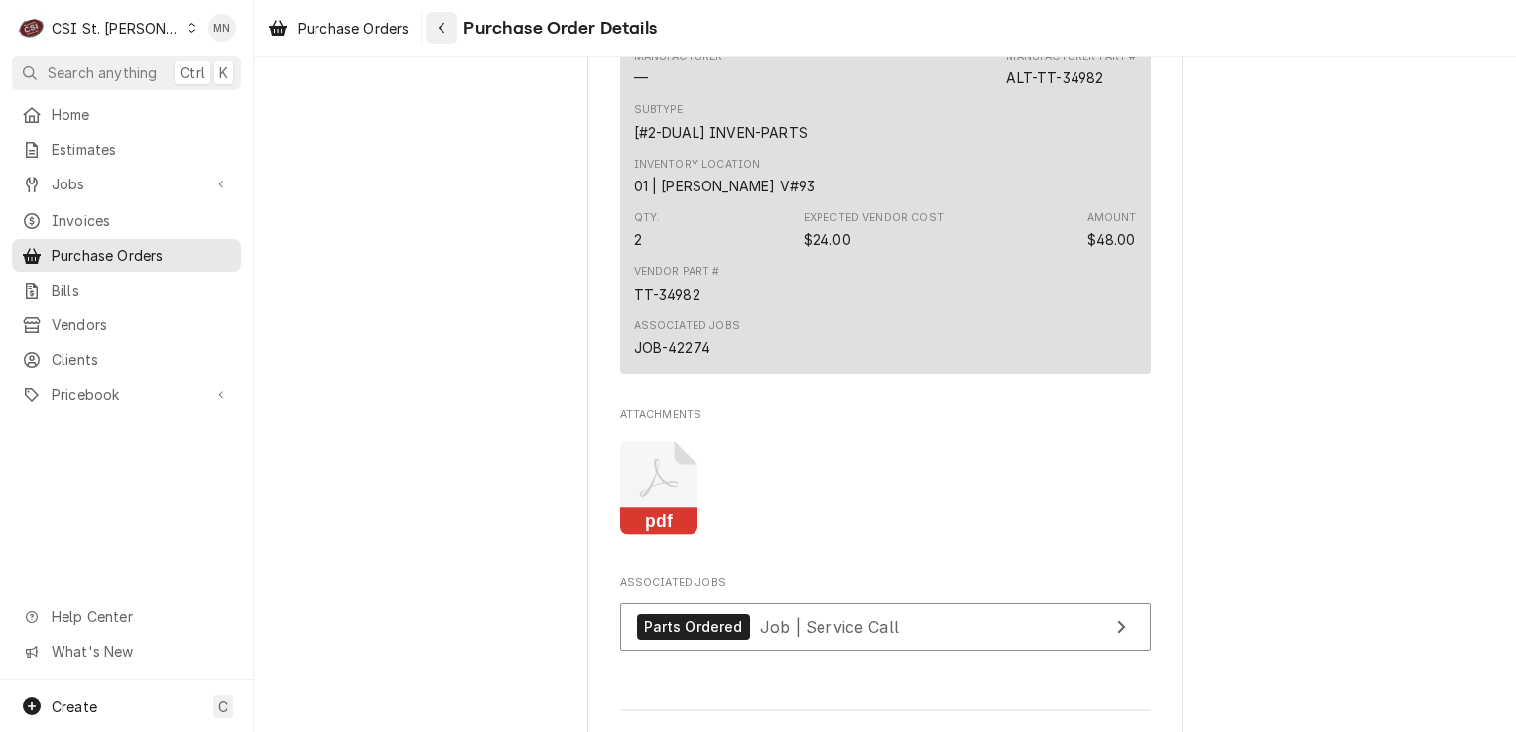
click at [445, 34] on icon "Navigate back" at bounding box center [441, 28] width 9 height 14
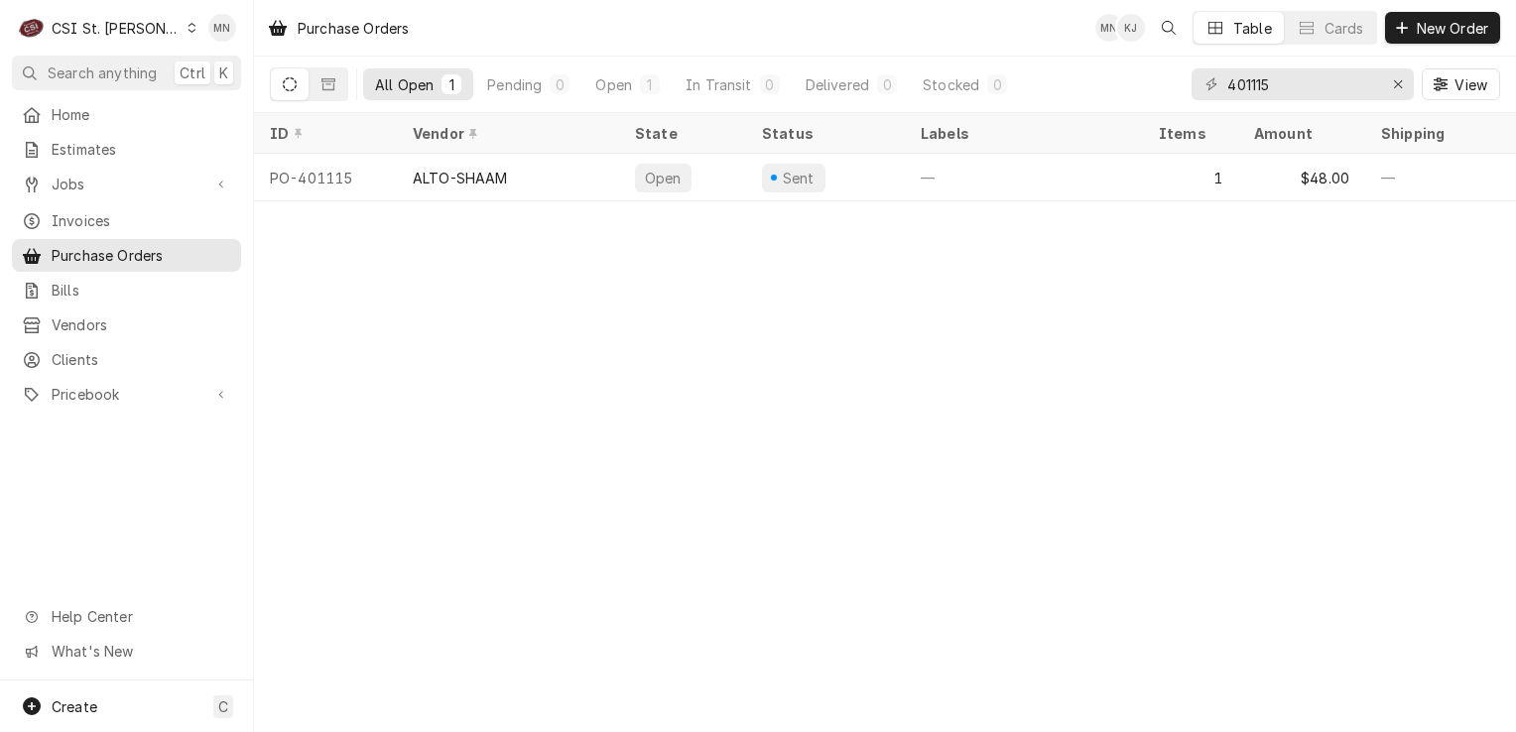
click at [119, 24] on div "CSI St. [PERSON_NAME]" at bounding box center [116, 28] width 129 height 21
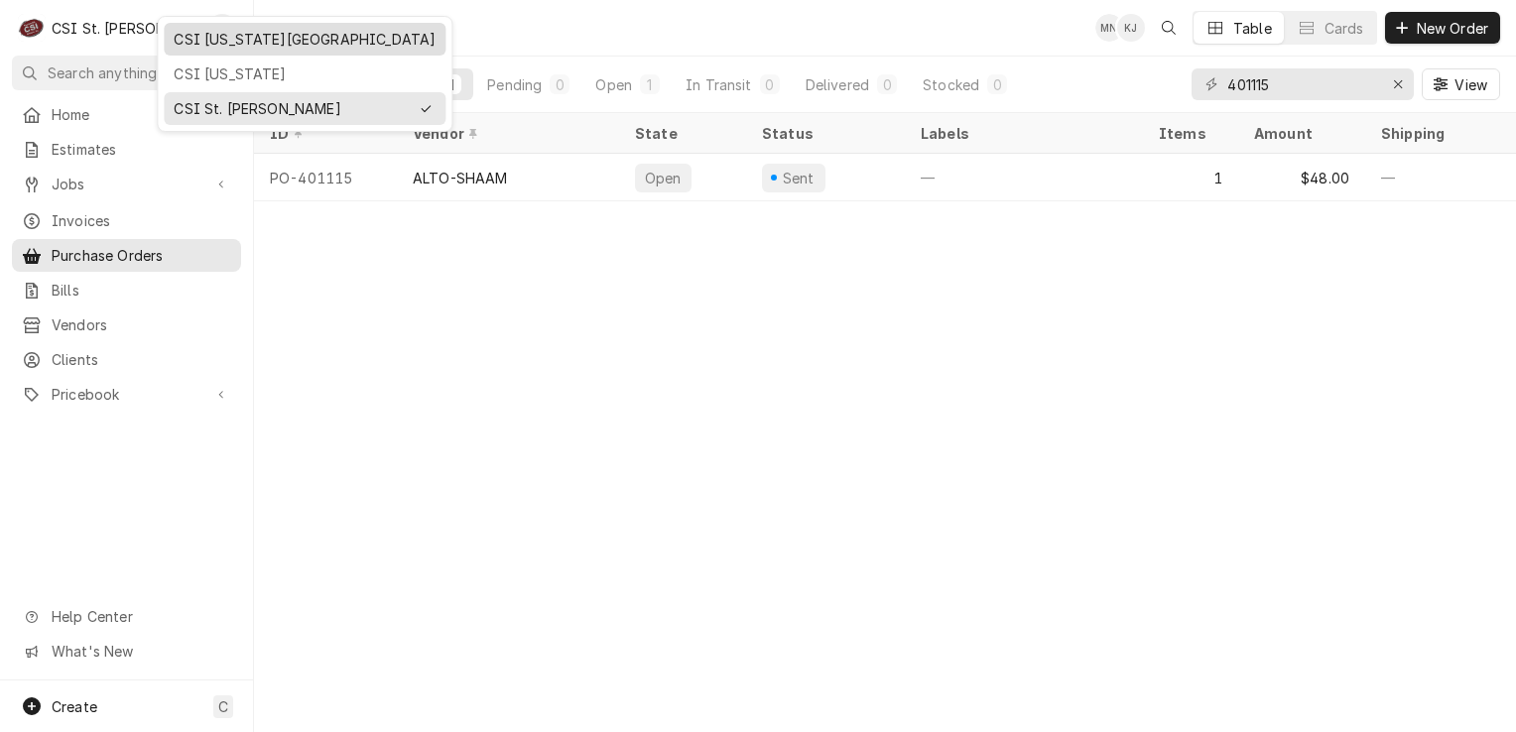
click at [183, 40] on div "CSI [US_STATE][GEOGRAPHIC_DATA]" at bounding box center [305, 39] width 262 height 21
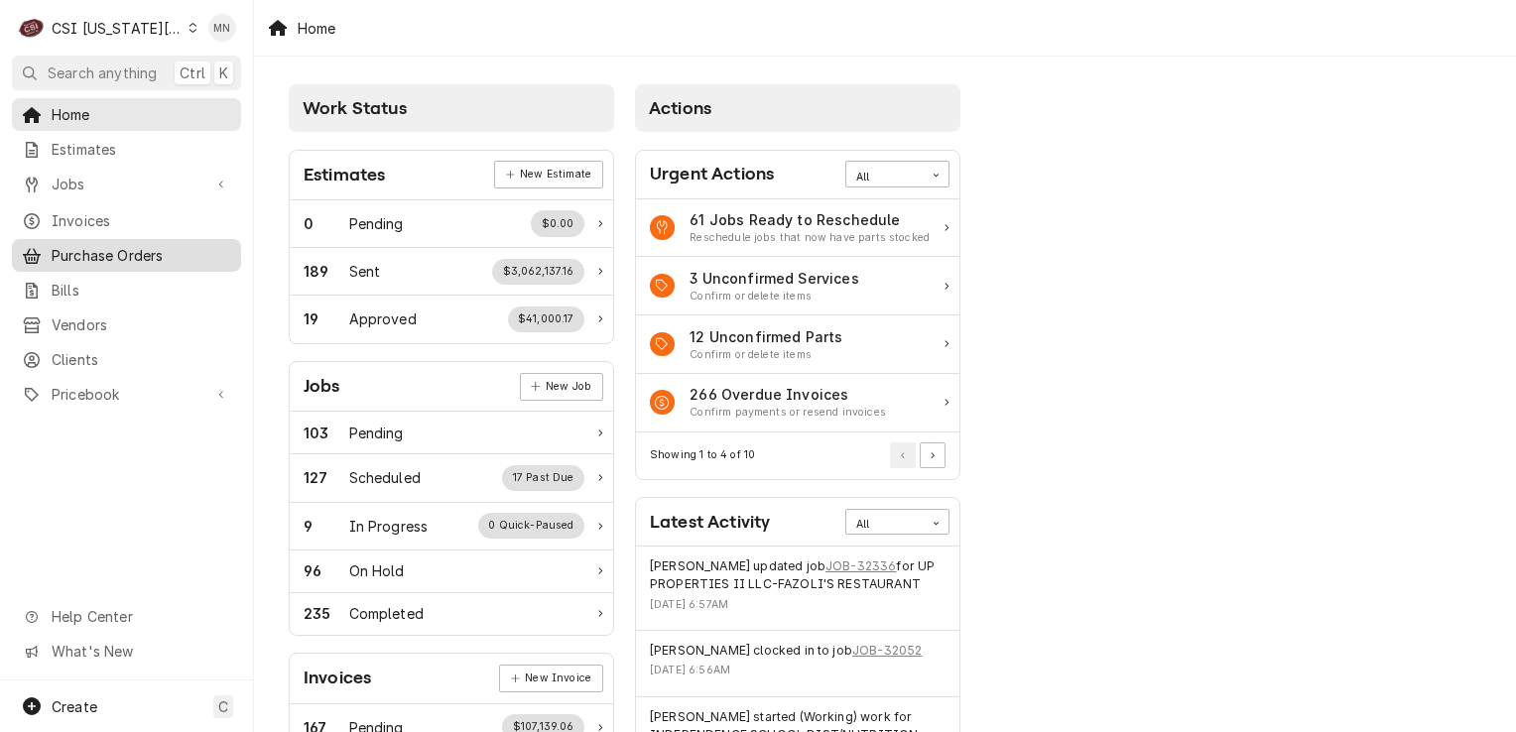
click at [119, 248] on span "Purchase Orders" at bounding box center [142, 255] width 180 height 21
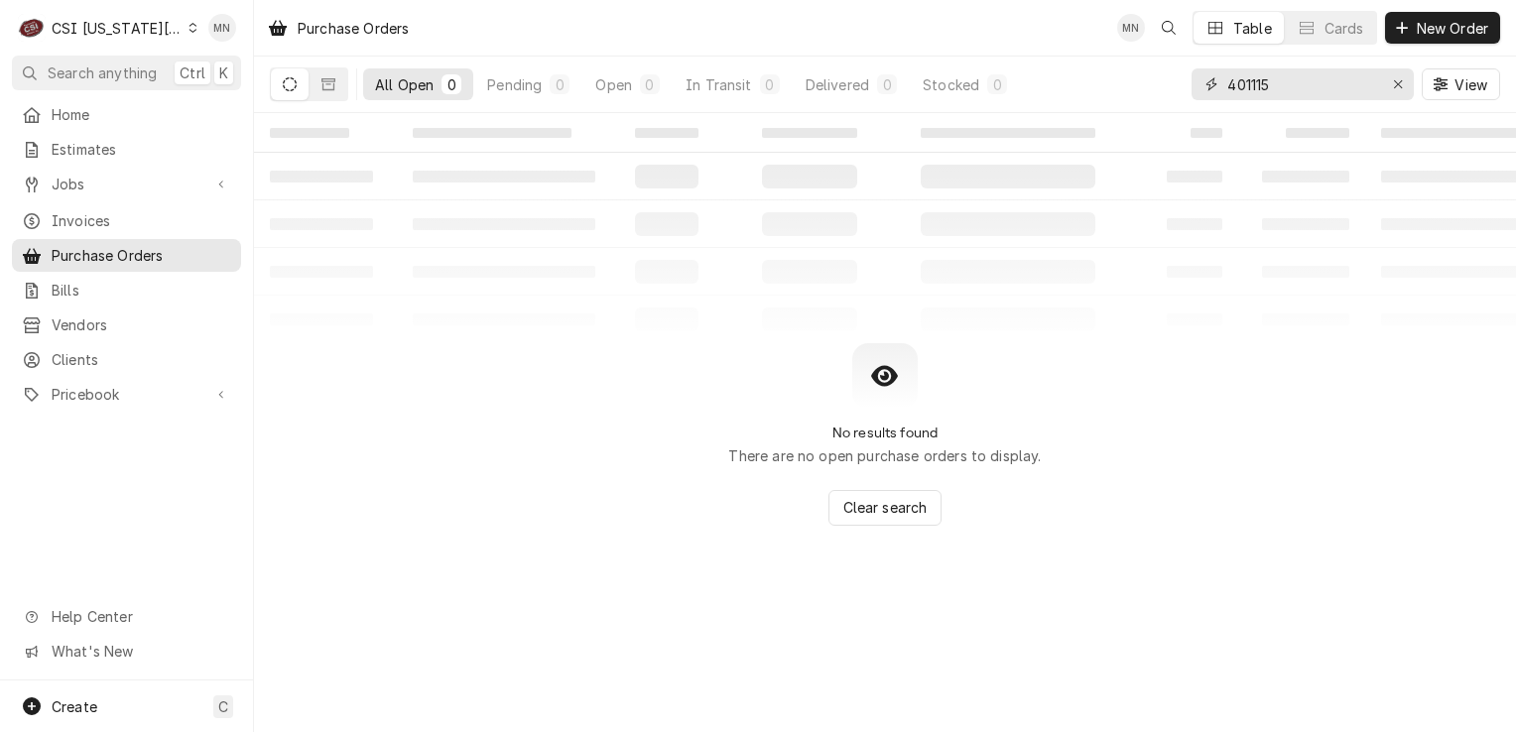
drag, startPoint x: 1300, startPoint y: 93, endPoint x: 1163, endPoint y: 82, distance: 137.3
click at [1163, 83] on div "All Open 0 Pending 0 Open 0 In Transit 0 Delivered 0 Stocked 0 401115 View" at bounding box center [885, 85] width 1230 height 56
type input "301096"
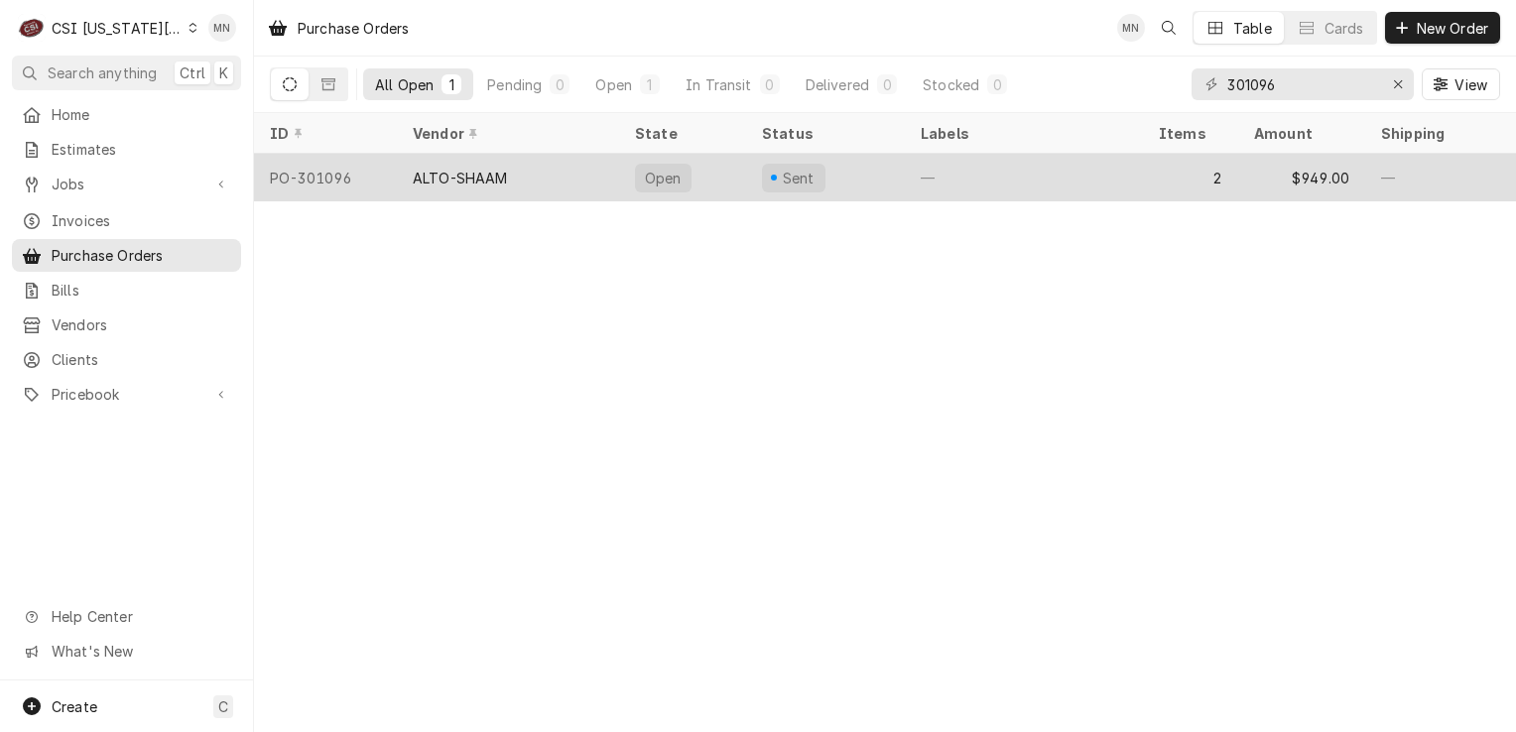
click at [500, 172] on div "ALTO-SHAAM" at bounding box center [460, 178] width 95 height 21
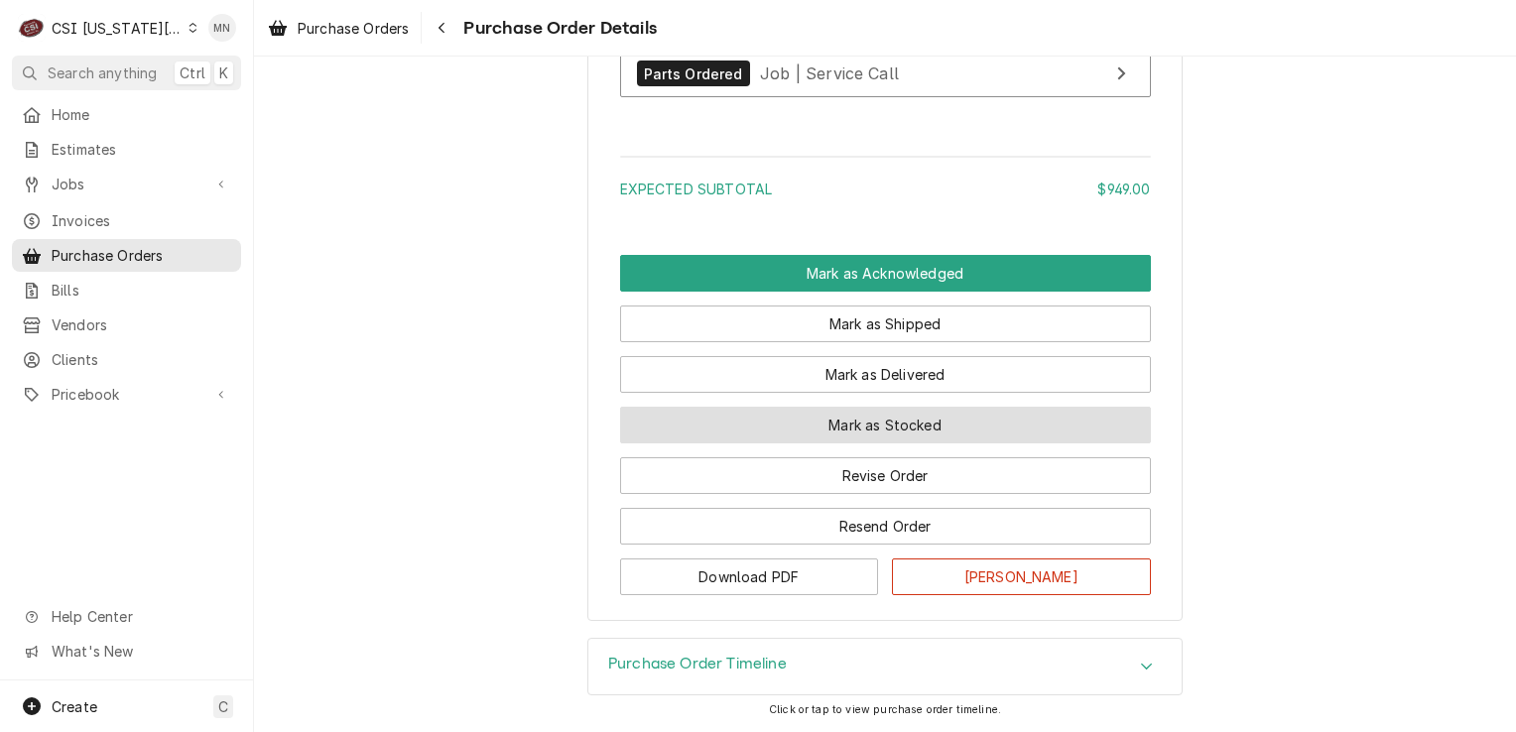
scroll to position [2016, 0]
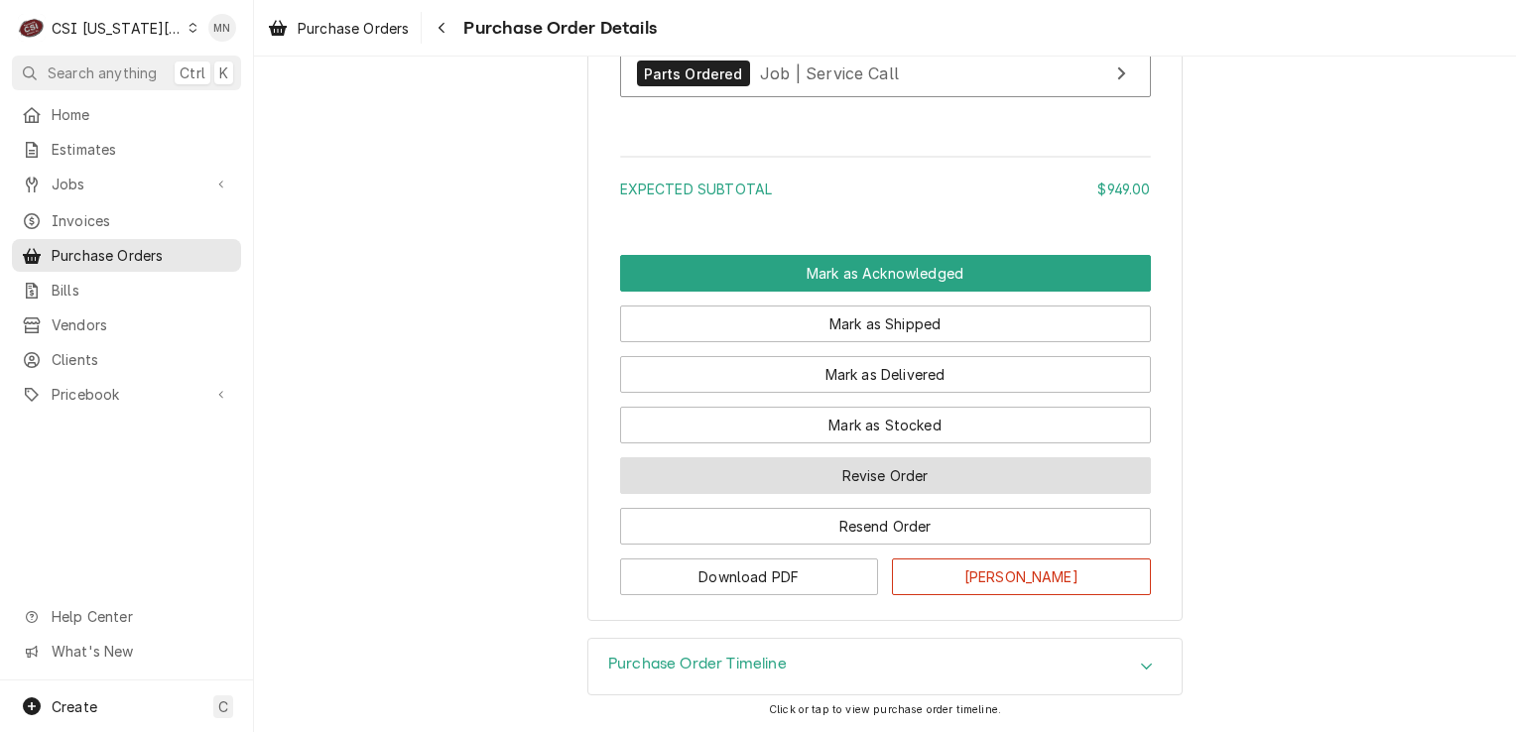
click at [839, 471] on button "Revise Order" at bounding box center [885, 475] width 531 height 37
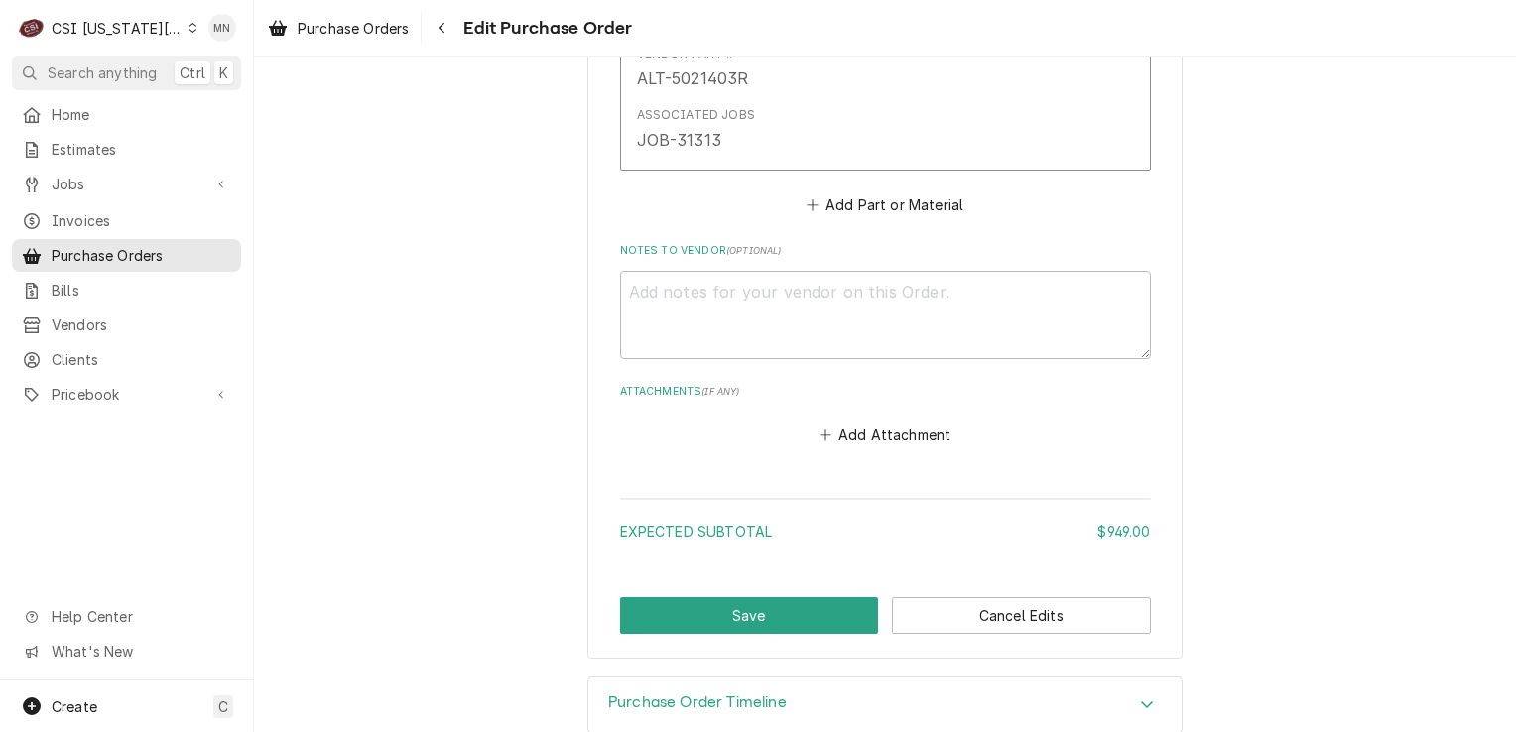
scroll to position [1656, 0]
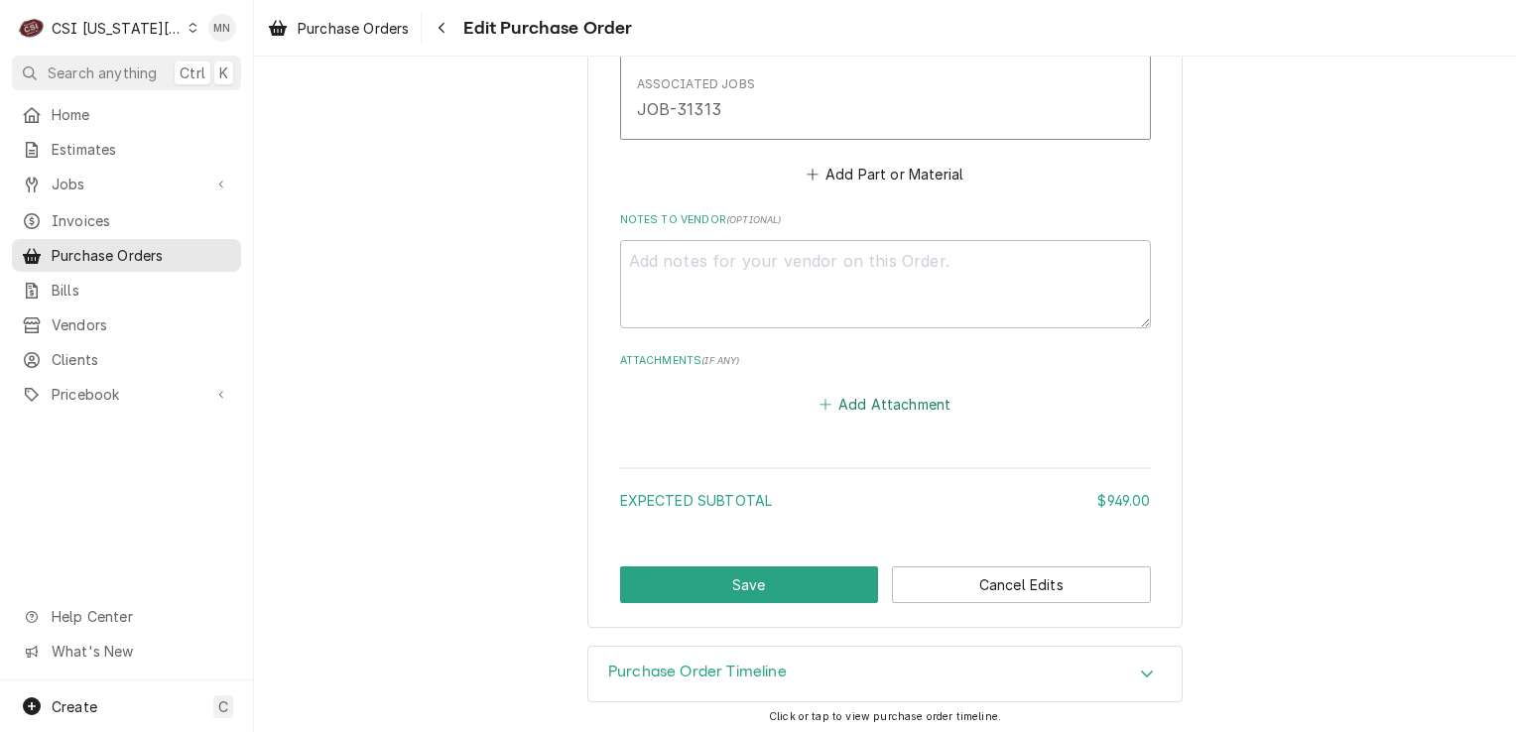
click at [876, 405] on button "Add Attachment" at bounding box center [884, 405] width 139 height 28
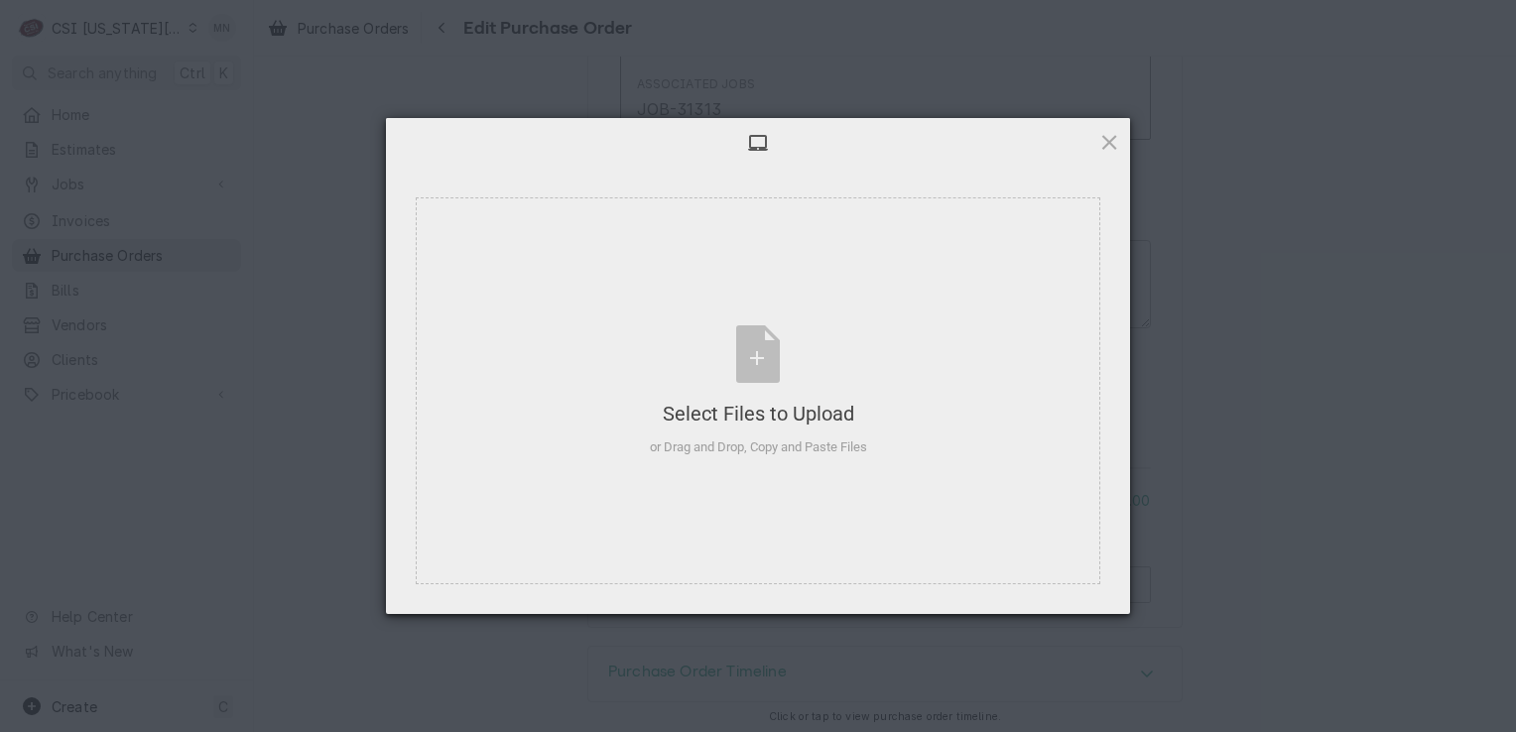
type textarea "x"
click at [757, 381] on div "Select Files to Upload or Drag and Drop, Copy and Paste Files" at bounding box center [758, 391] width 217 height 132
click at [754, 374] on div "Select Files to Upload or Drag and Drop, Copy and Paste Files" at bounding box center [758, 391] width 217 height 132
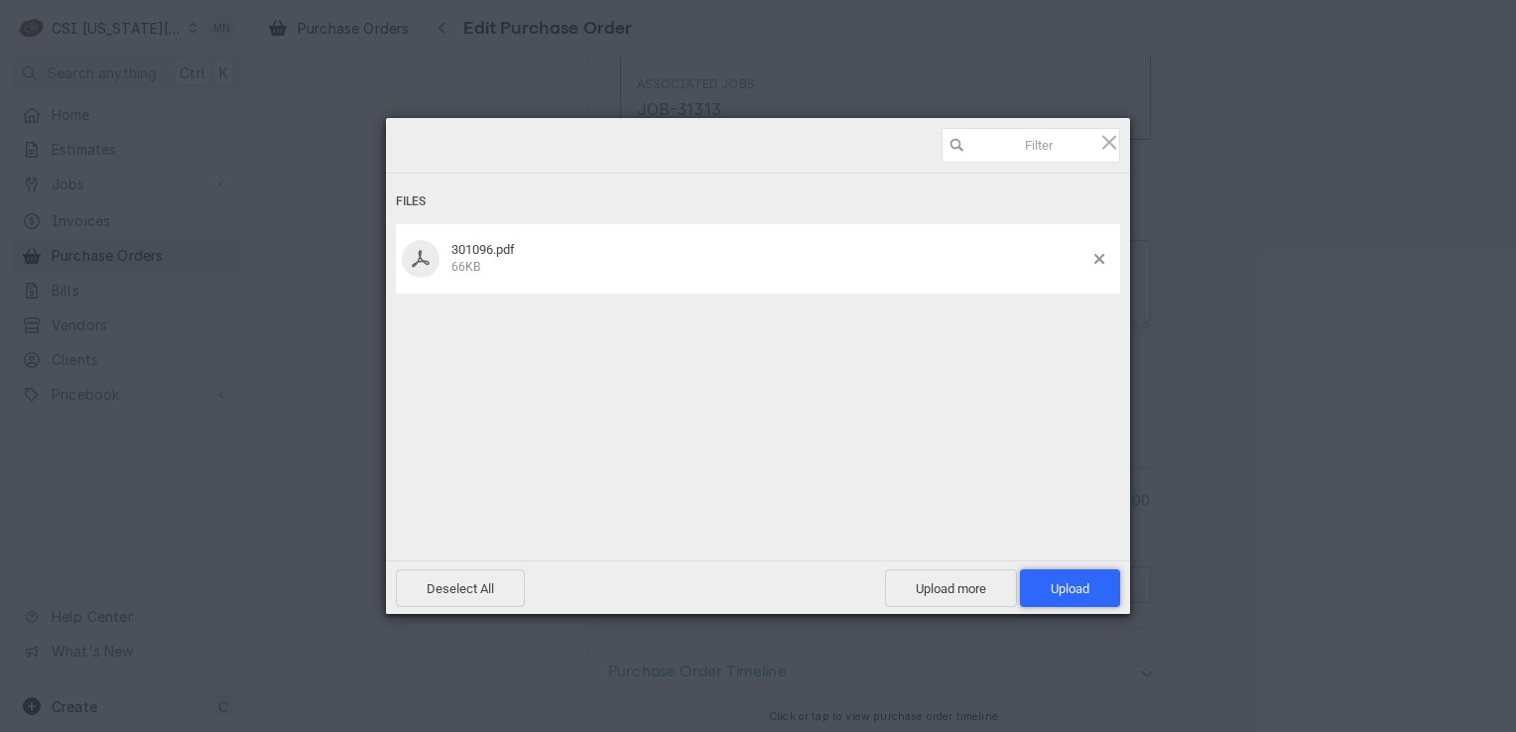
click at [1074, 591] on span "Upload 1" at bounding box center [1070, 588] width 39 height 15
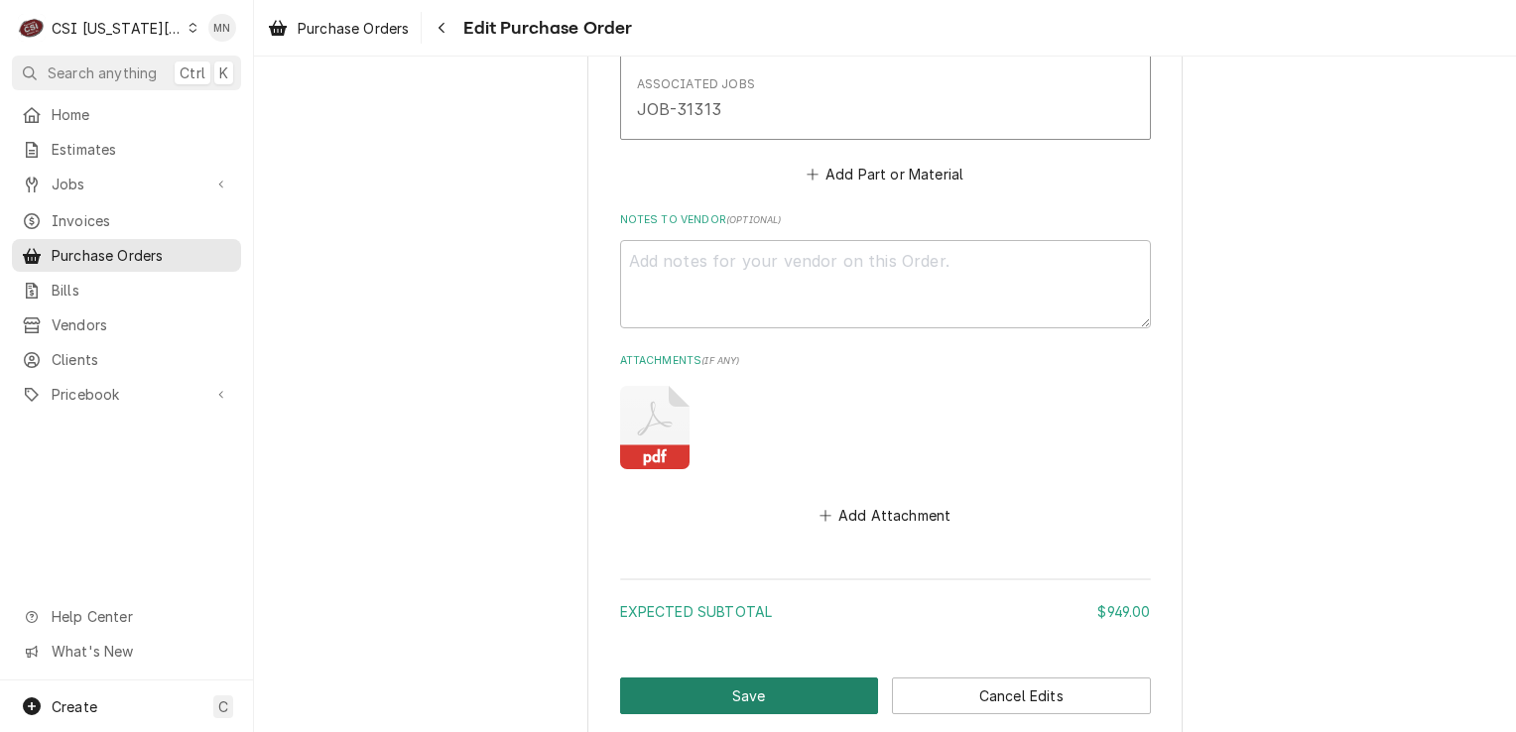
click at [747, 691] on button "Save" at bounding box center [749, 696] width 259 height 37
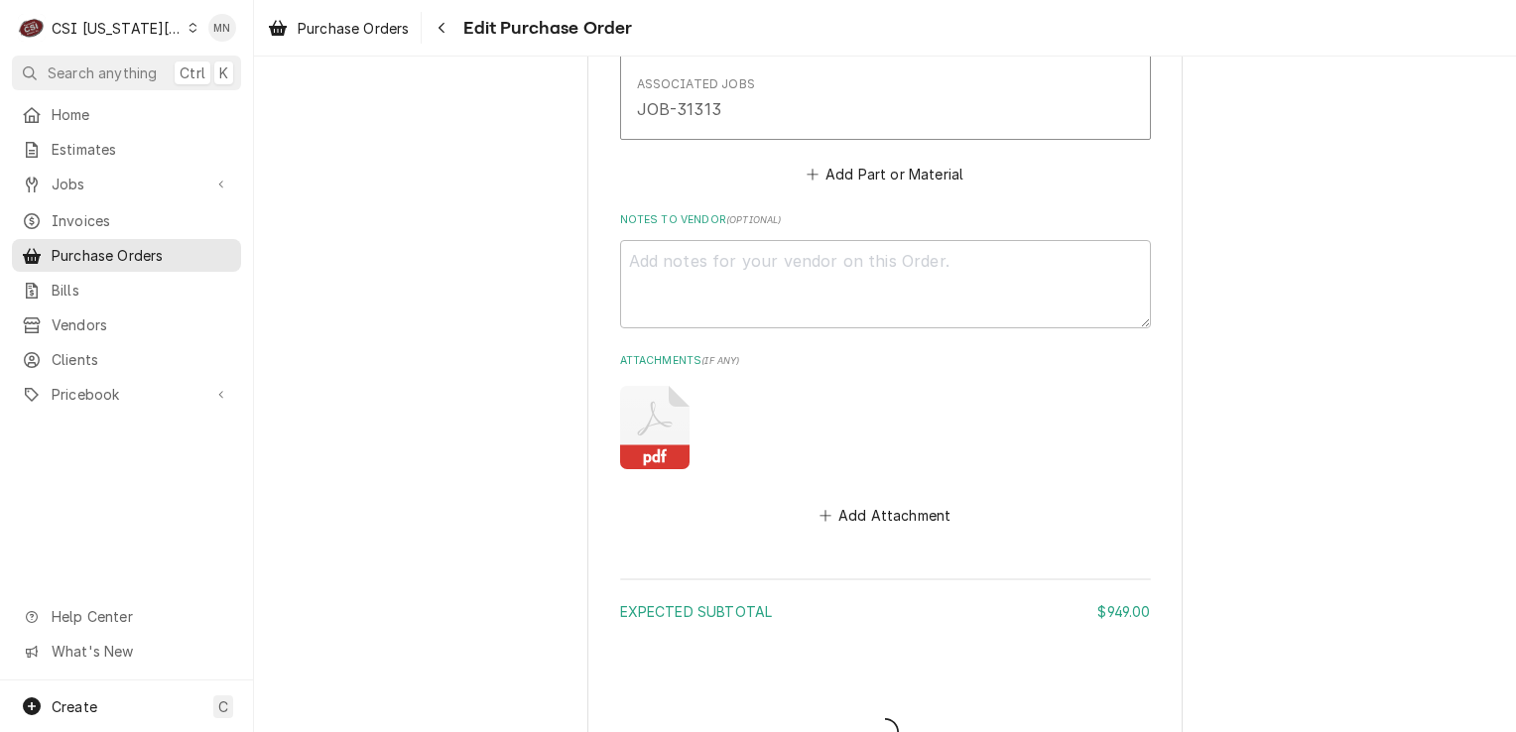
type textarea "x"
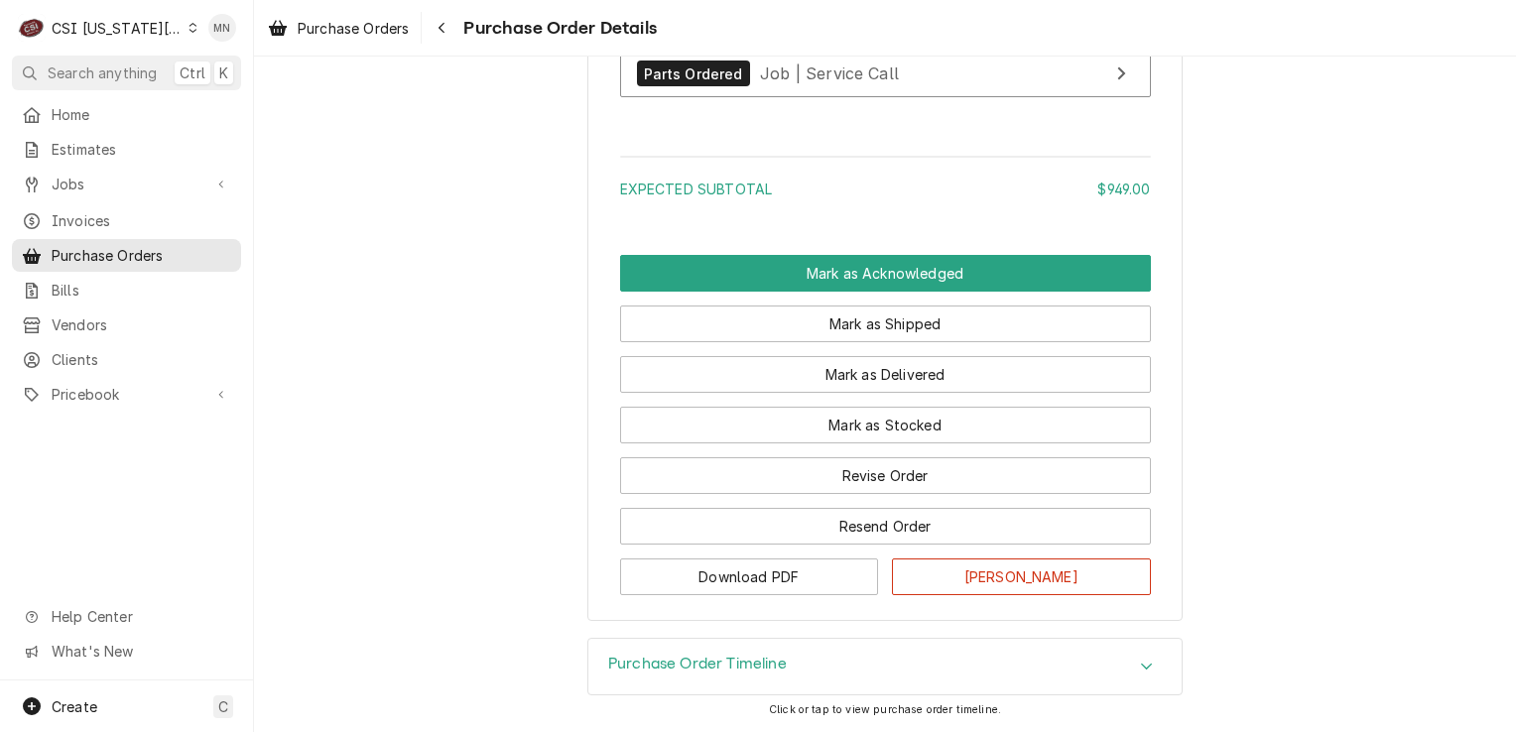
scroll to position [2184, 0]
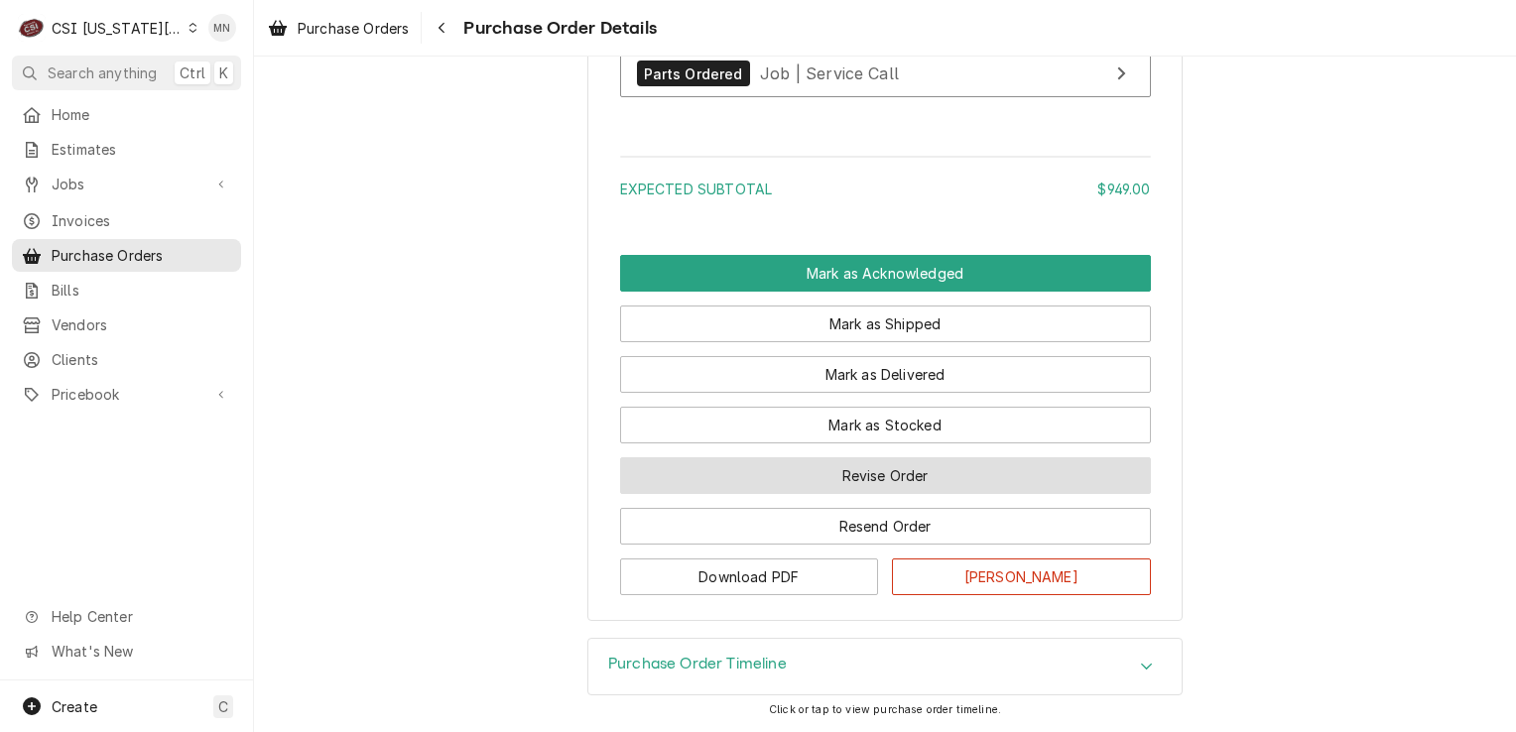
click at [887, 482] on button "Revise Order" at bounding box center [885, 475] width 531 height 37
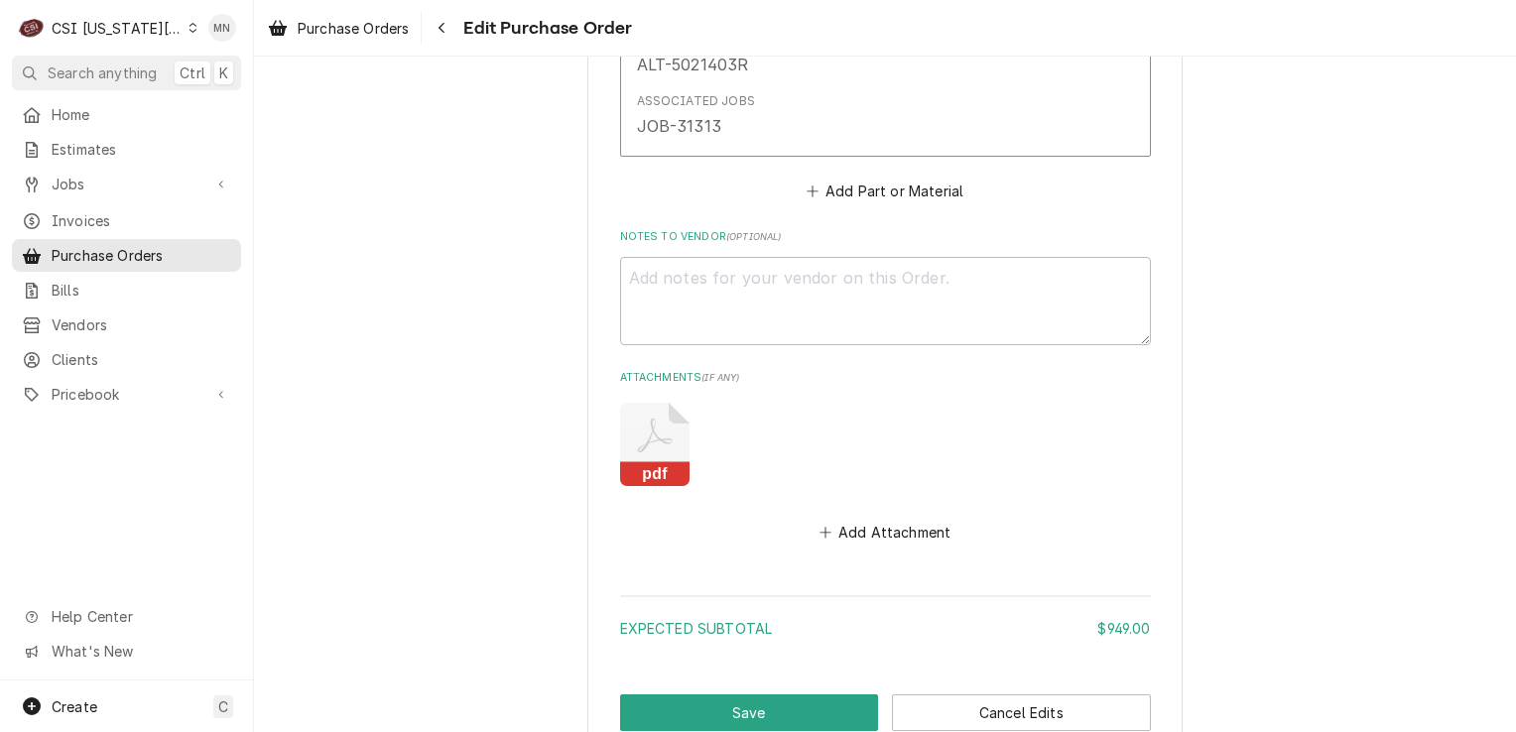
scroll to position [1767, 0]
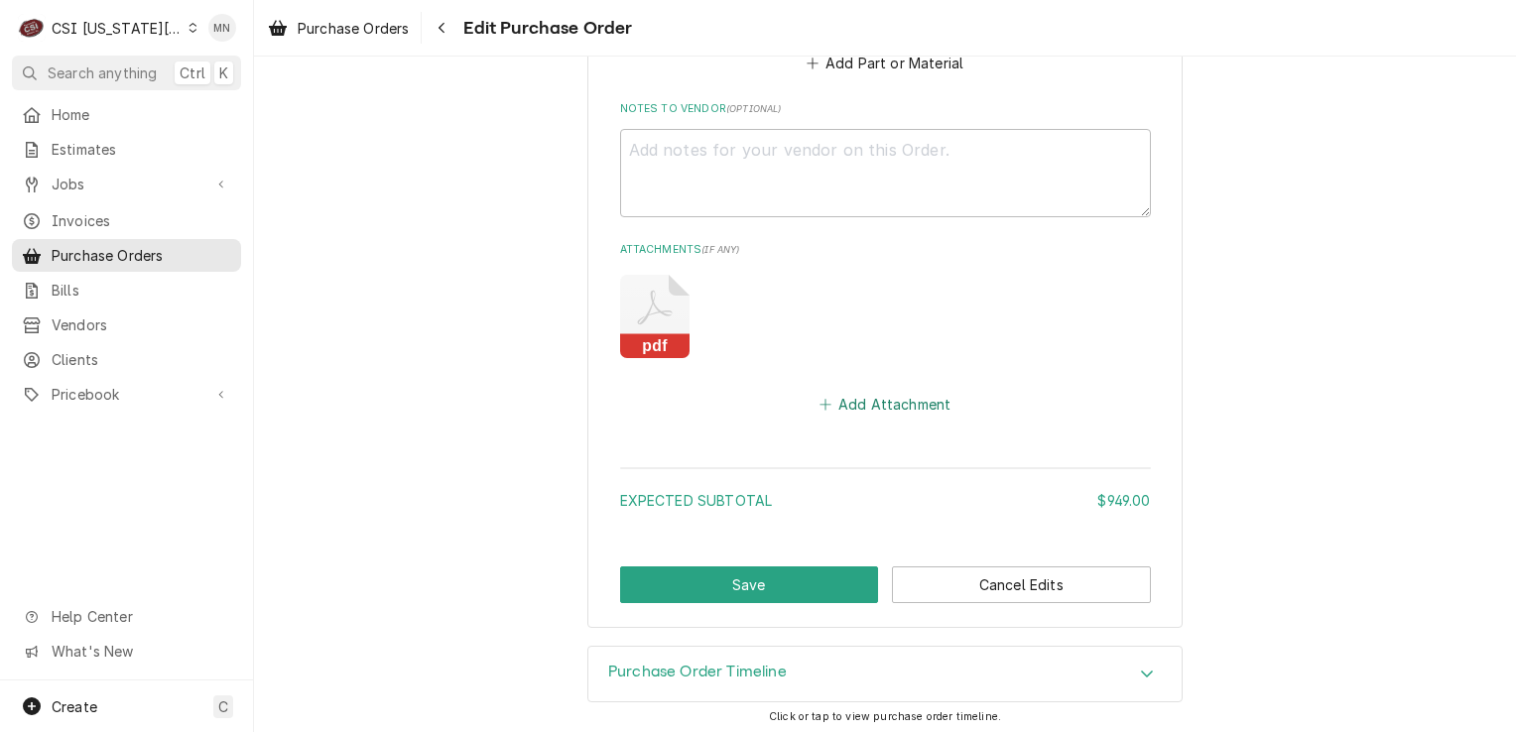
click at [842, 403] on button "Add Attachment" at bounding box center [884, 405] width 139 height 28
type textarea "x"
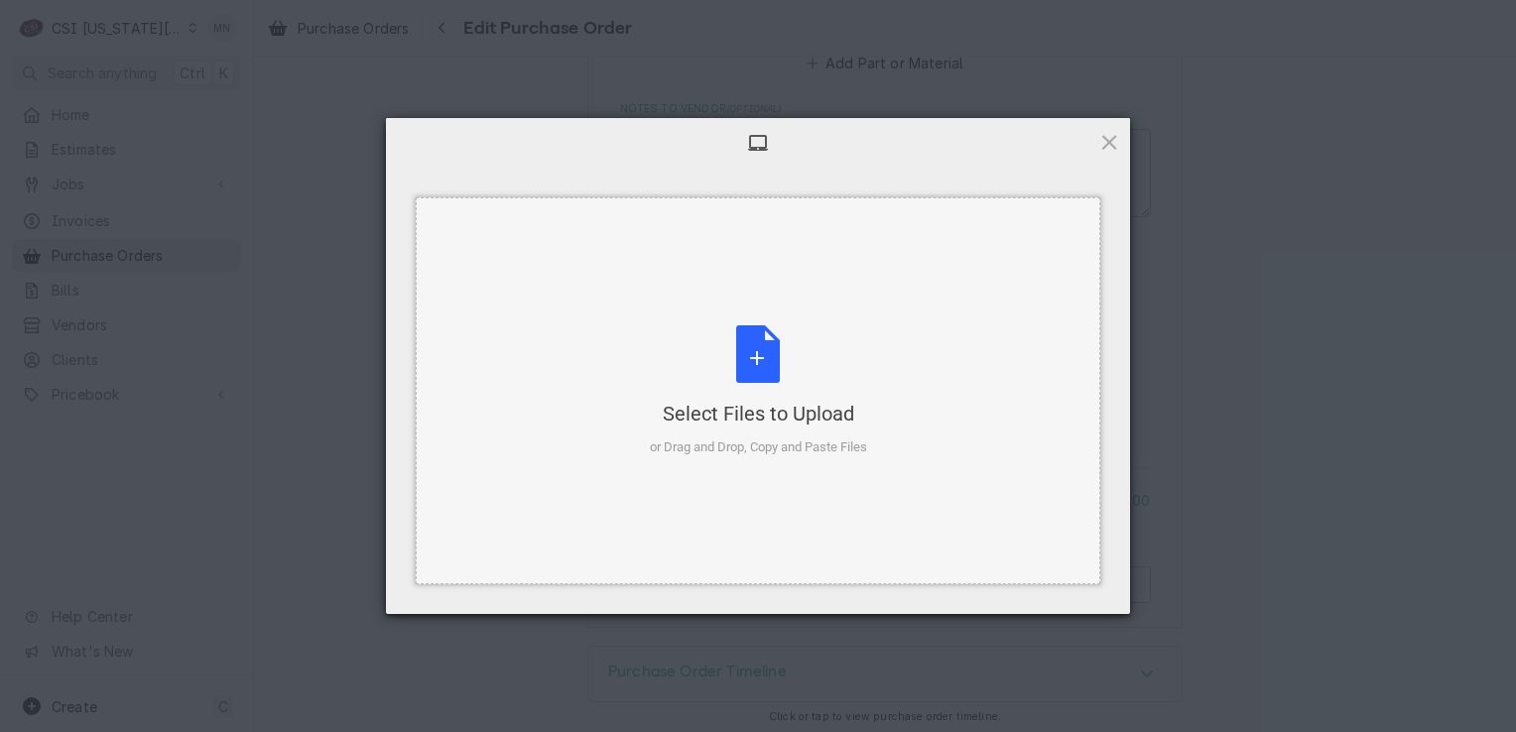
click at [738, 374] on div "Select Files to Upload or Drag and Drop, Copy and Paste Files" at bounding box center [758, 391] width 217 height 132
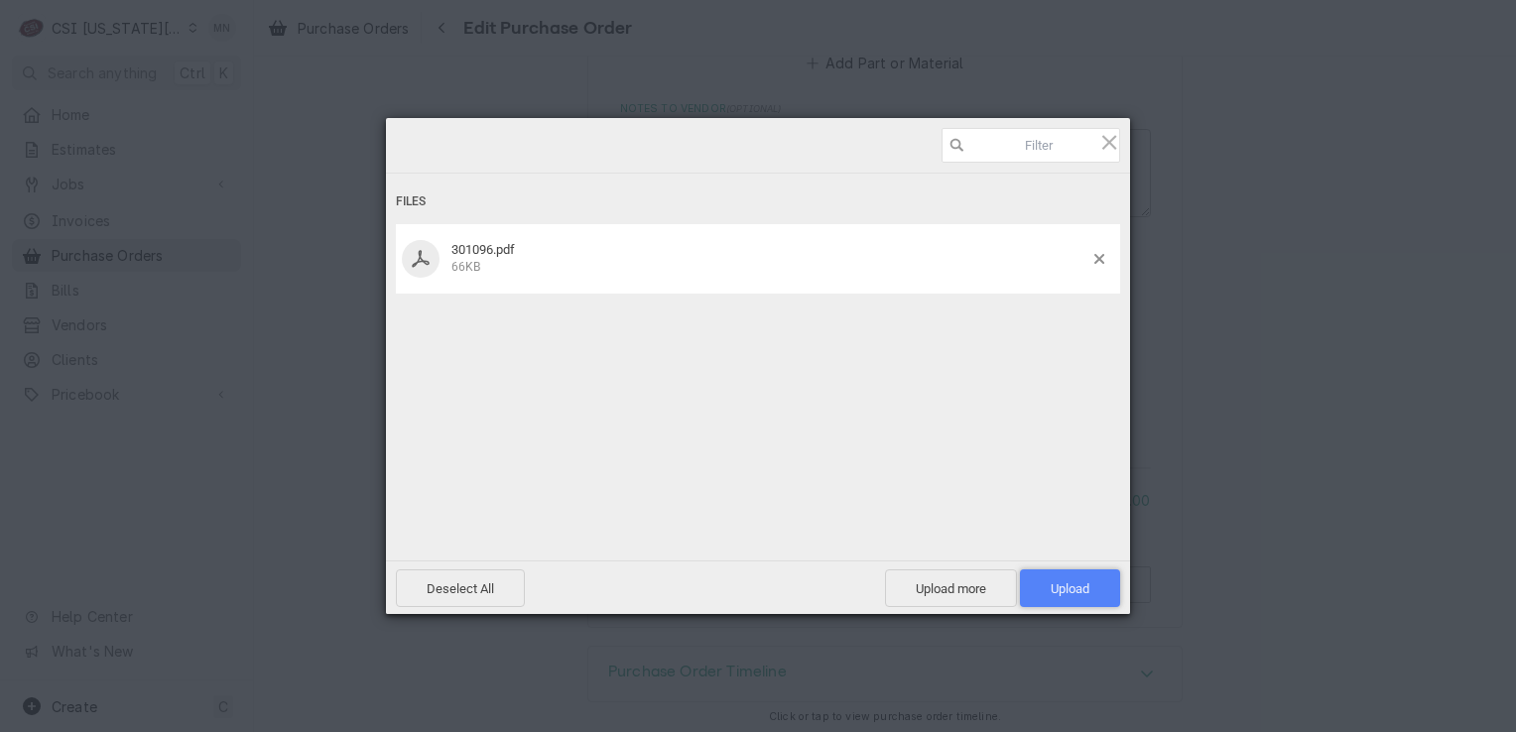
click at [1080, 574] on span "Upload 1" at bounding box center [1070, 588] width 100 height 38
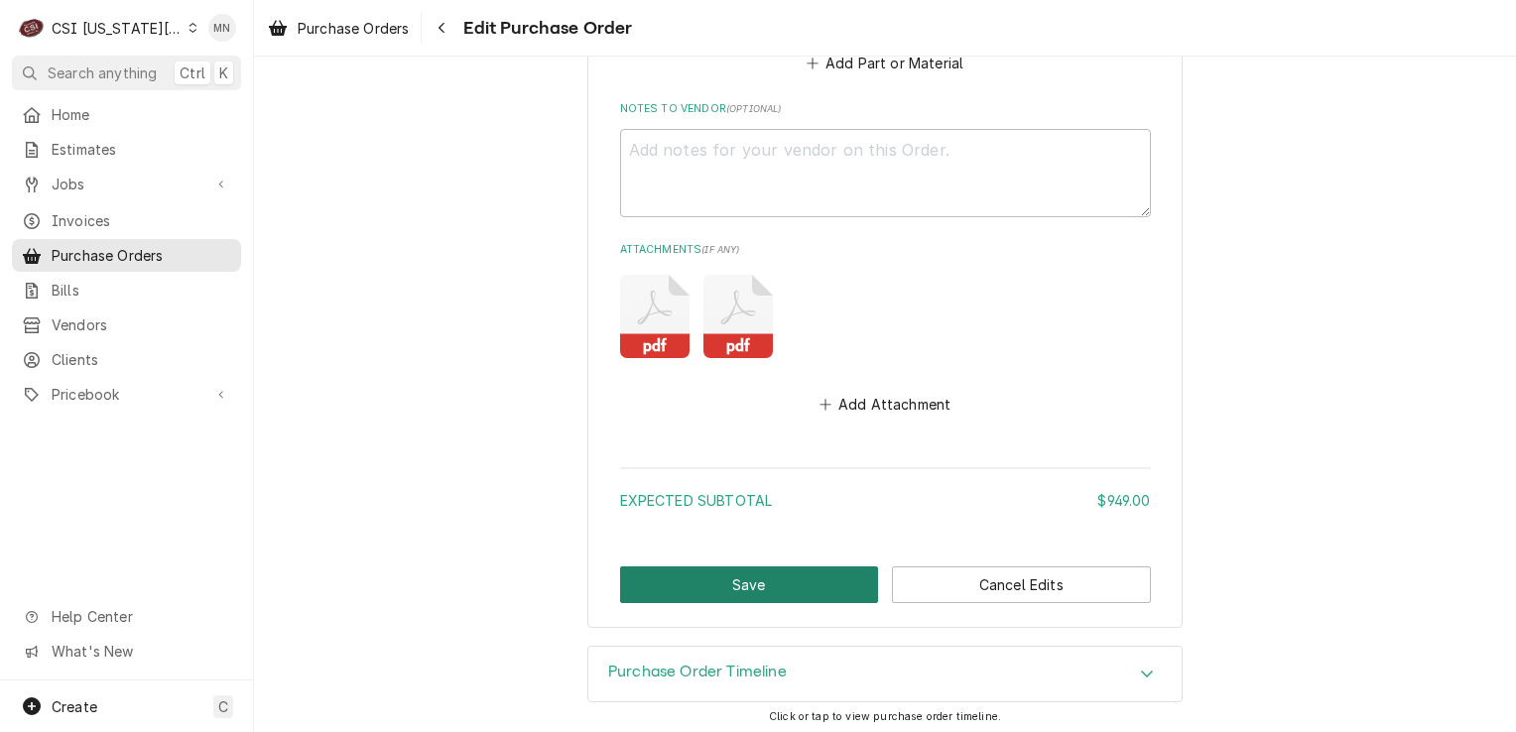
click at [734, 575] on button "Save" at bounding box center [749, 584] width 259 height 37
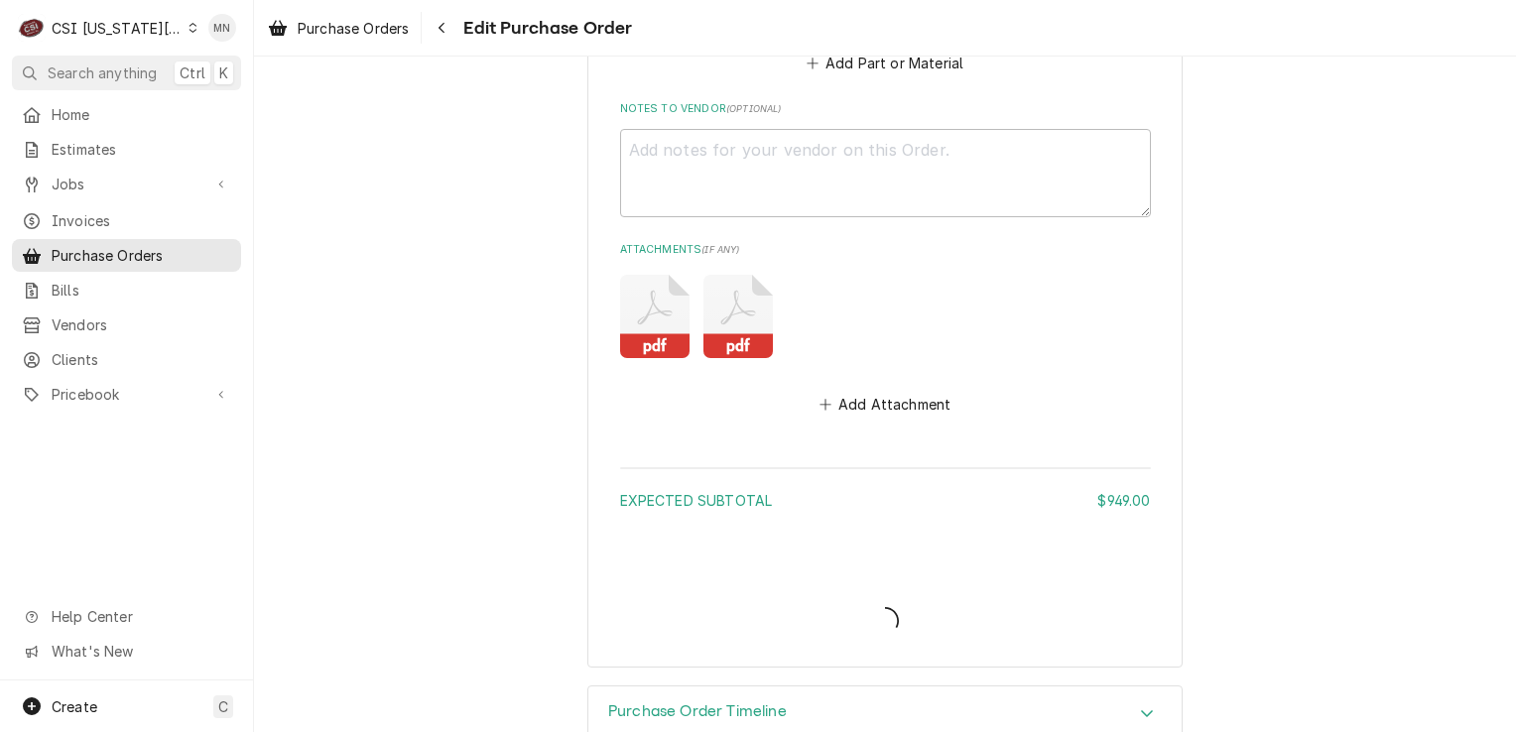
type textarea "x"
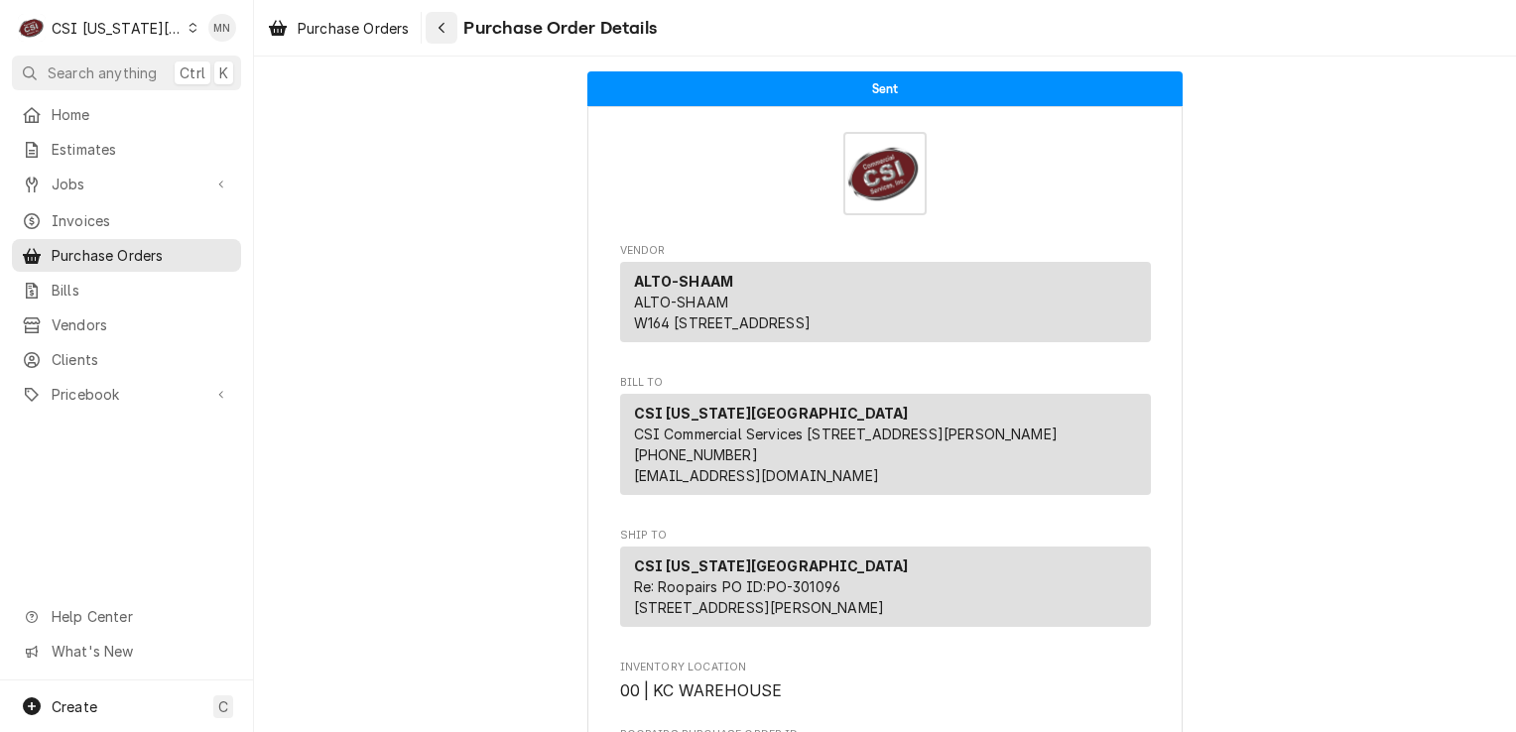
click at [439, 26] on icon "Navigate back" at bounding box center [441, 28] width 9 height 14
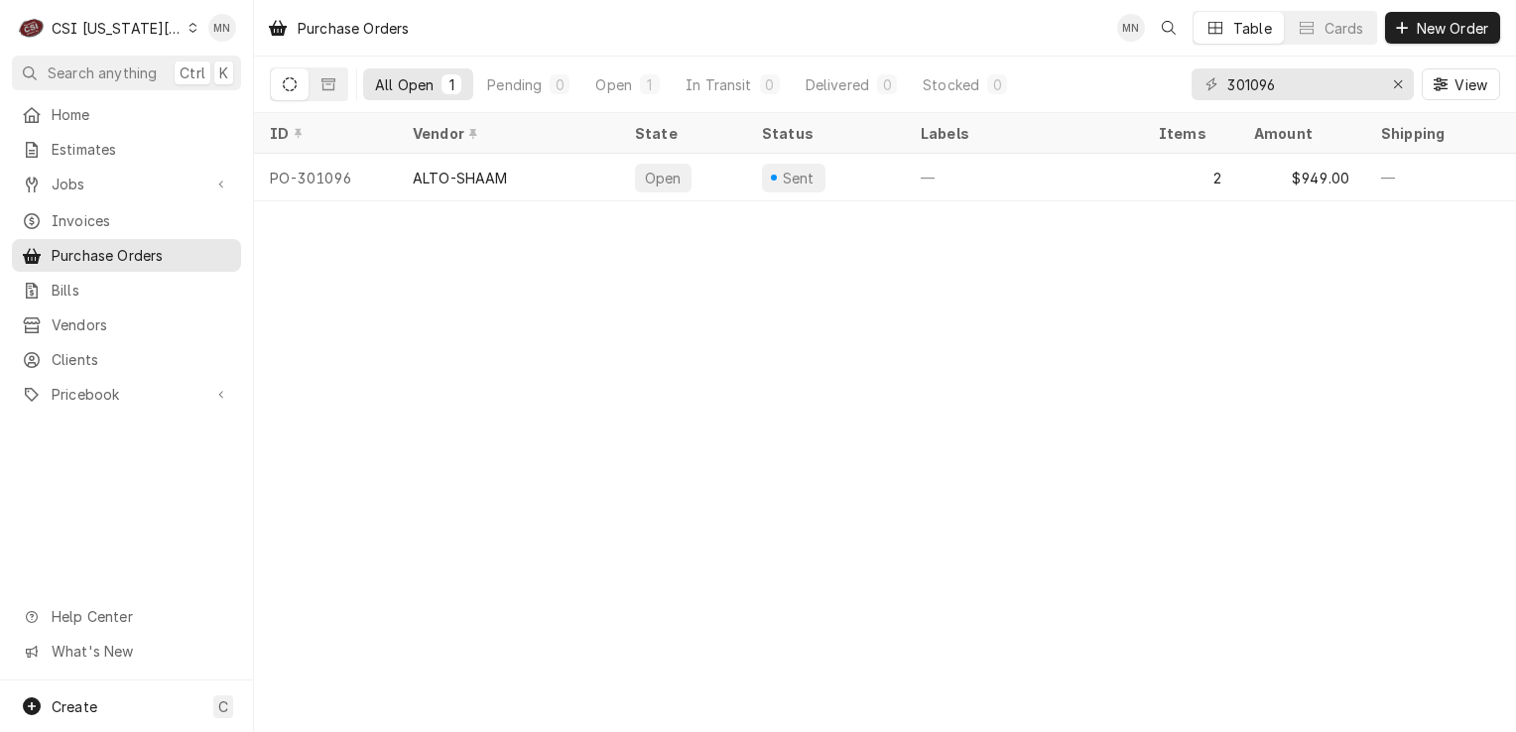
click at [112, 29] on div "CSI [US_STATE][GEOGRAPHIC_DATA]" at bounding box center [117, 28] width 131 height 21
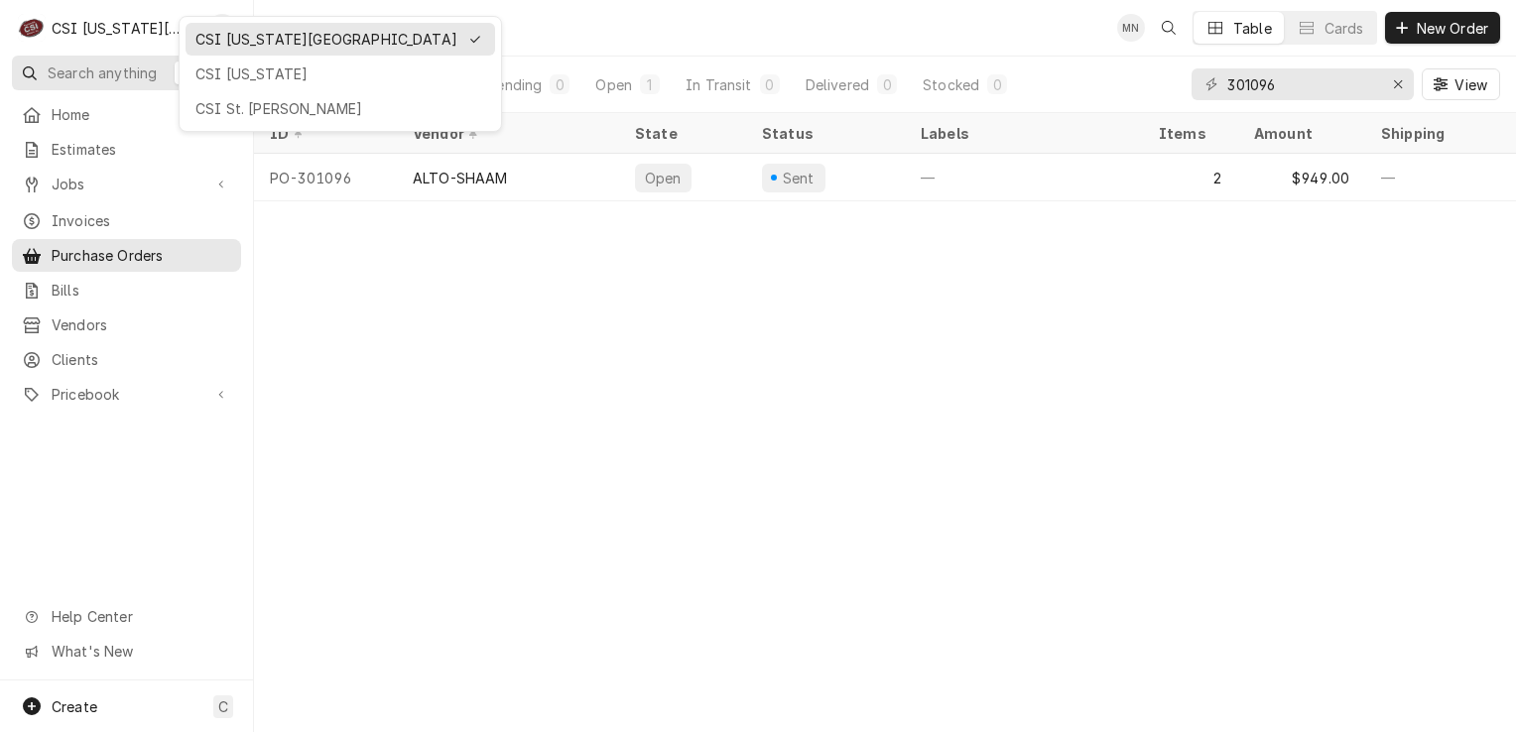
click at [210, 66] on div "CSI [US_STATE]" at bounding box center [340, 73] width 290 height 21
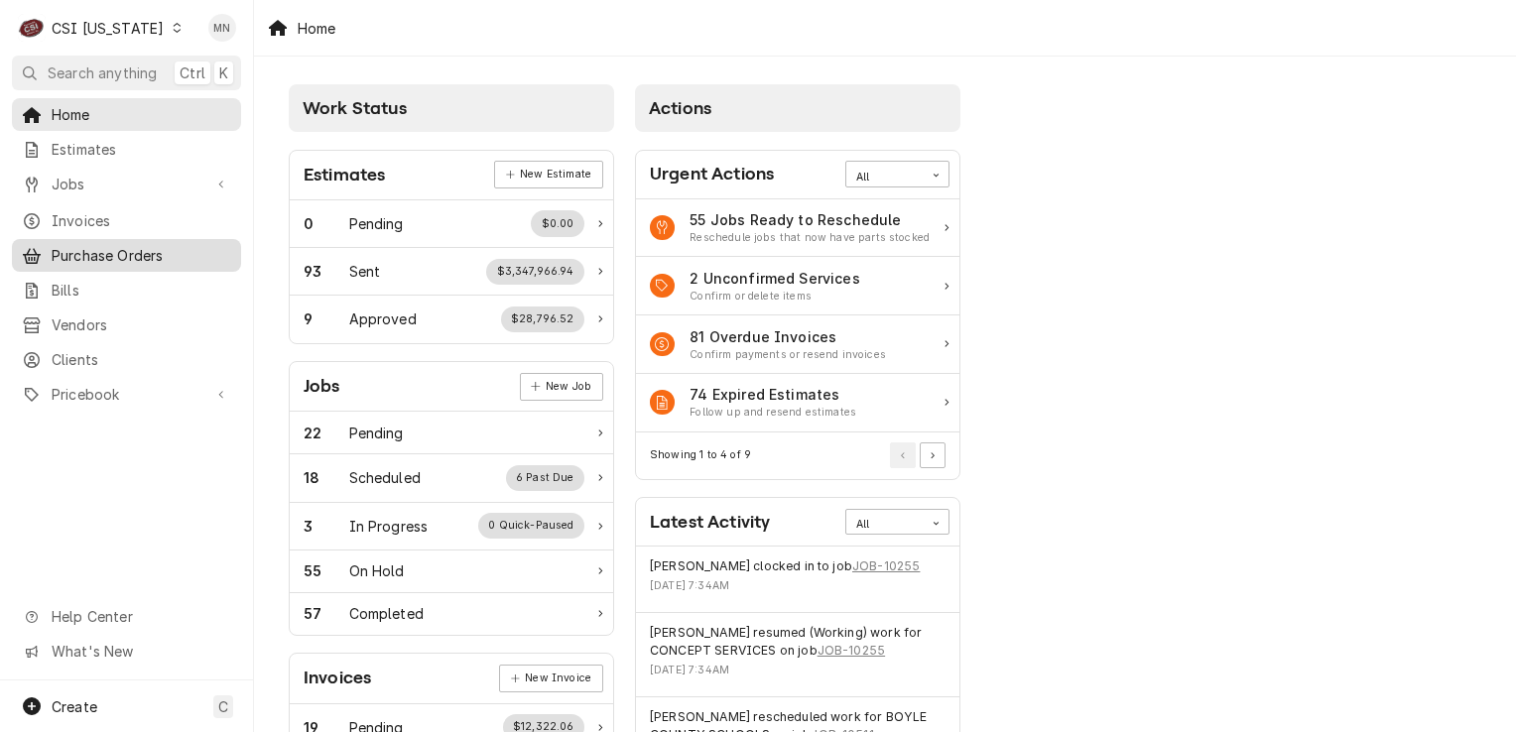
click at [110, 245] on span "Purchase Orders" at bounding box center [142, 255] width 180 height 21
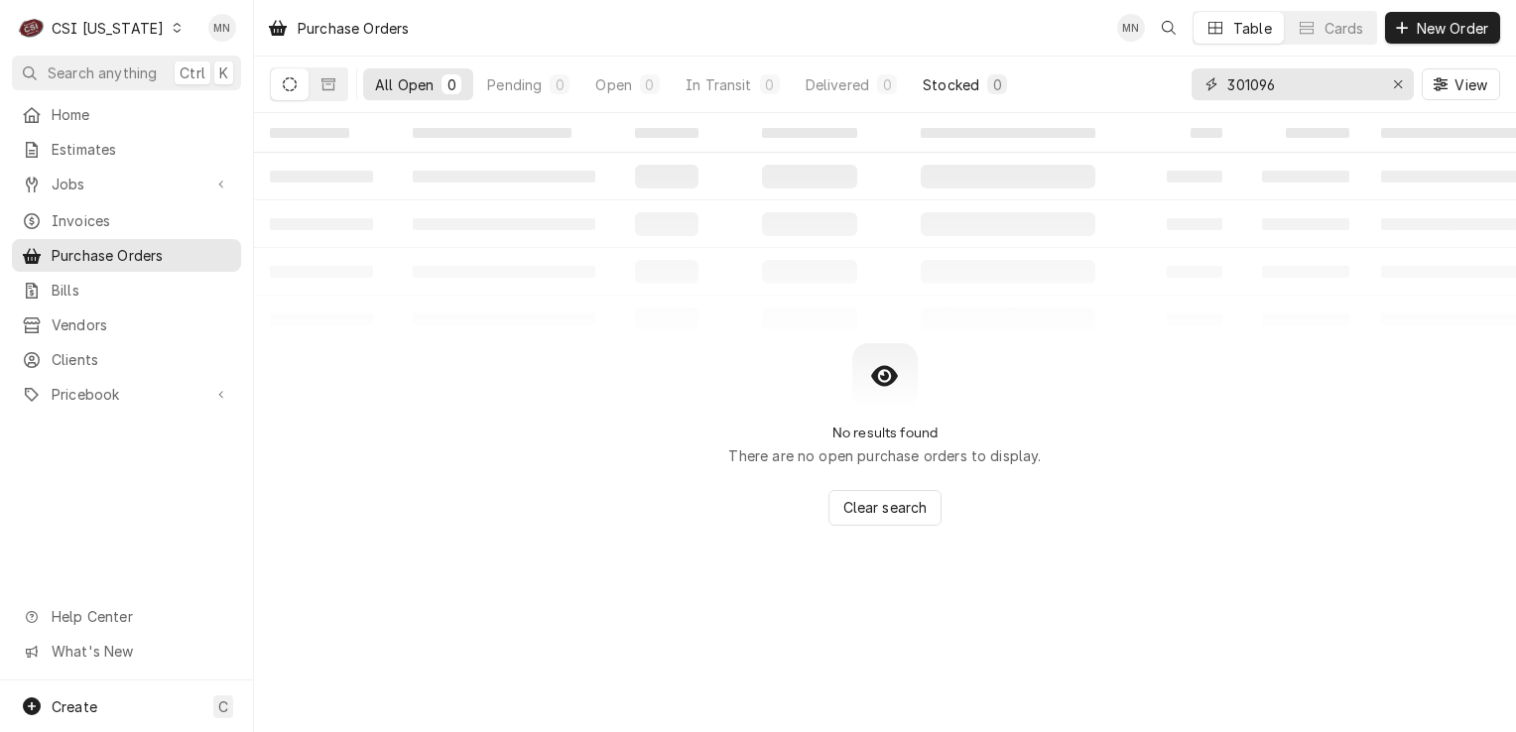
drag, startPoint x: 1282, startPoint y: 81, endPoint x: 950, endPoint y: 81, distance: 331.3
click at [950, 81] on div "All Open 0 Pending 0 Open 0 In Transit 0 Delivered 0 Stocked 0 301096 View" at bounding box center [885, 85] width 1230 height 56
type input "100319"
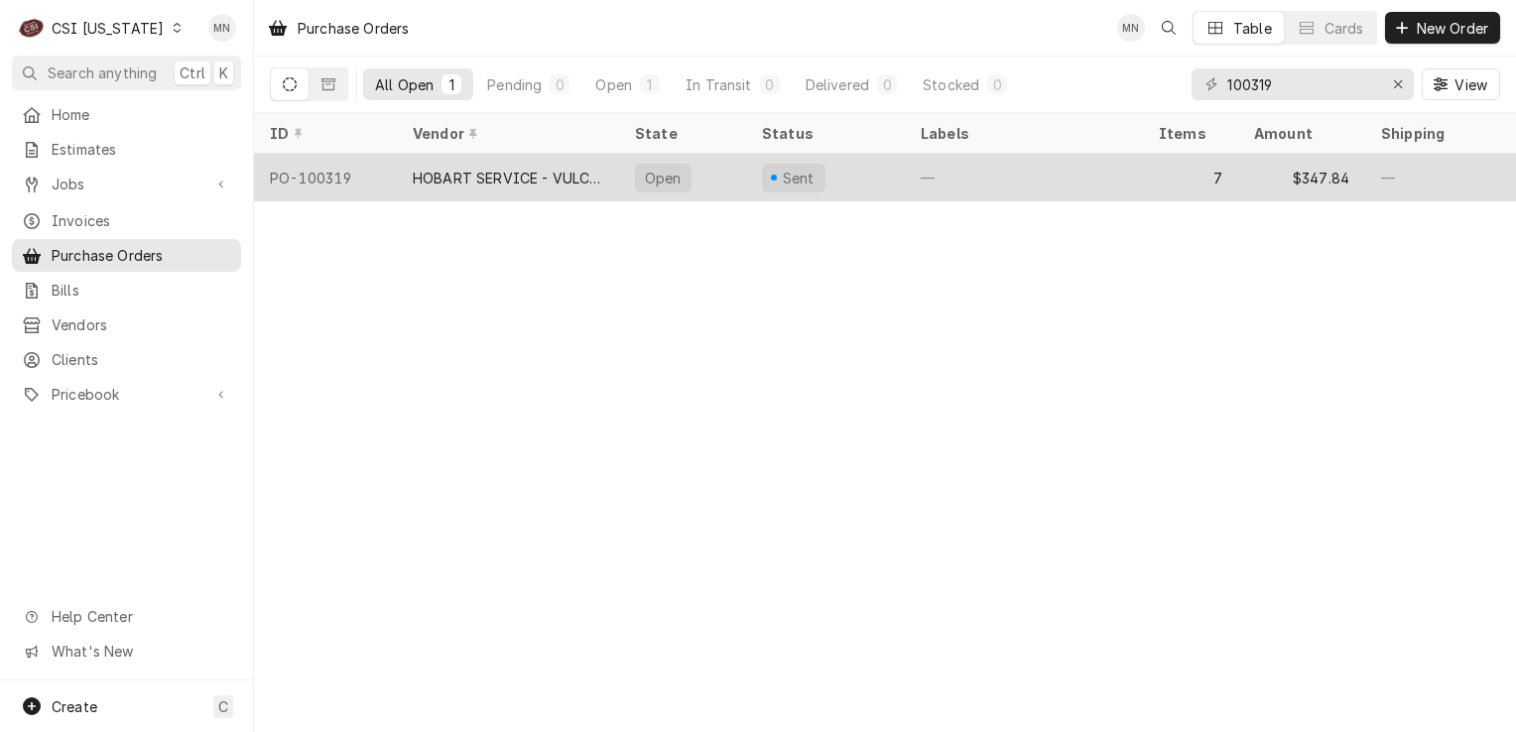
click at [459, 181] on div "HOBART SERVICE - VULCAN" at bounding box center [508, 178] width 190 height 21
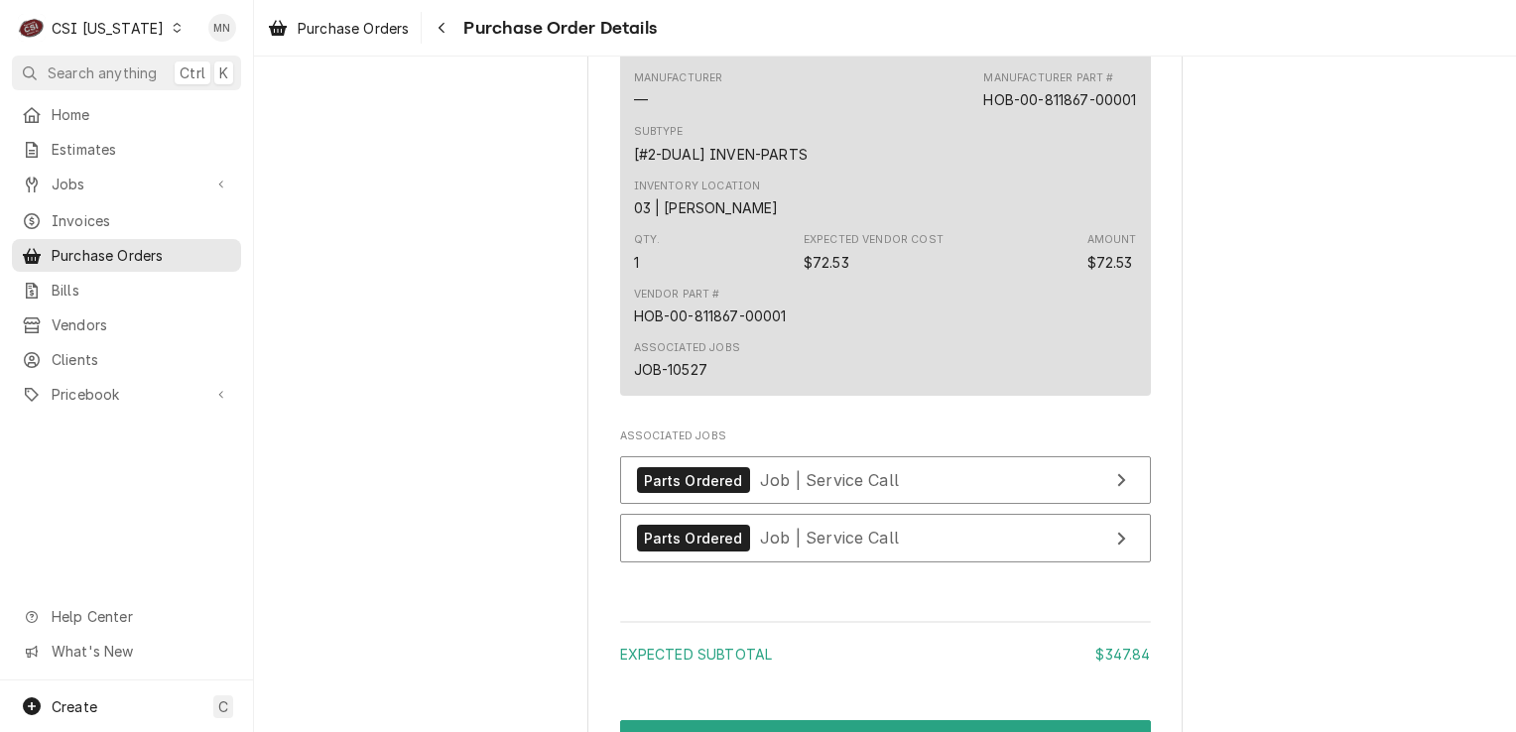
scroll to position [4067, 0]
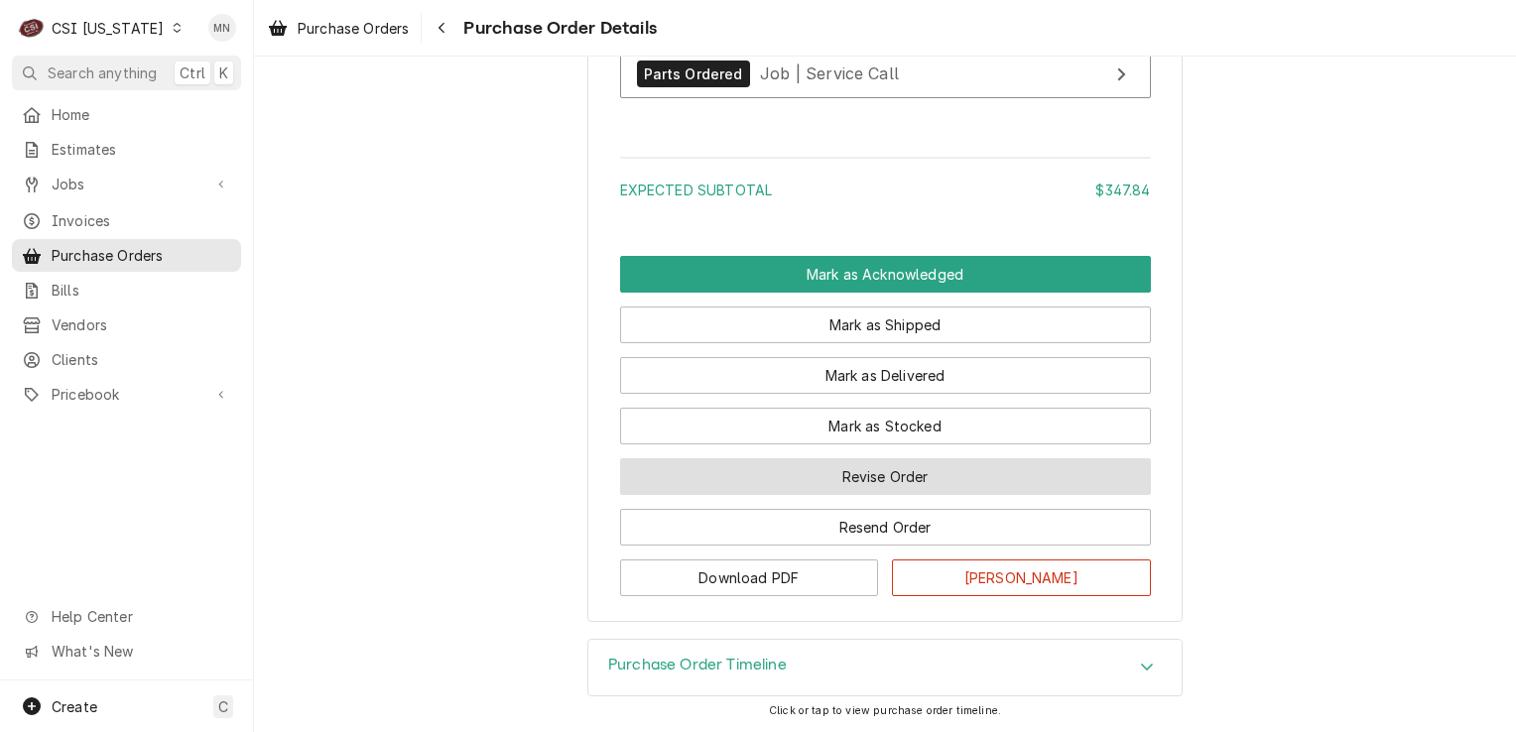
click at [807, 480] on button "Revise Order" at bounding box center [885, 476] width 531 height 37
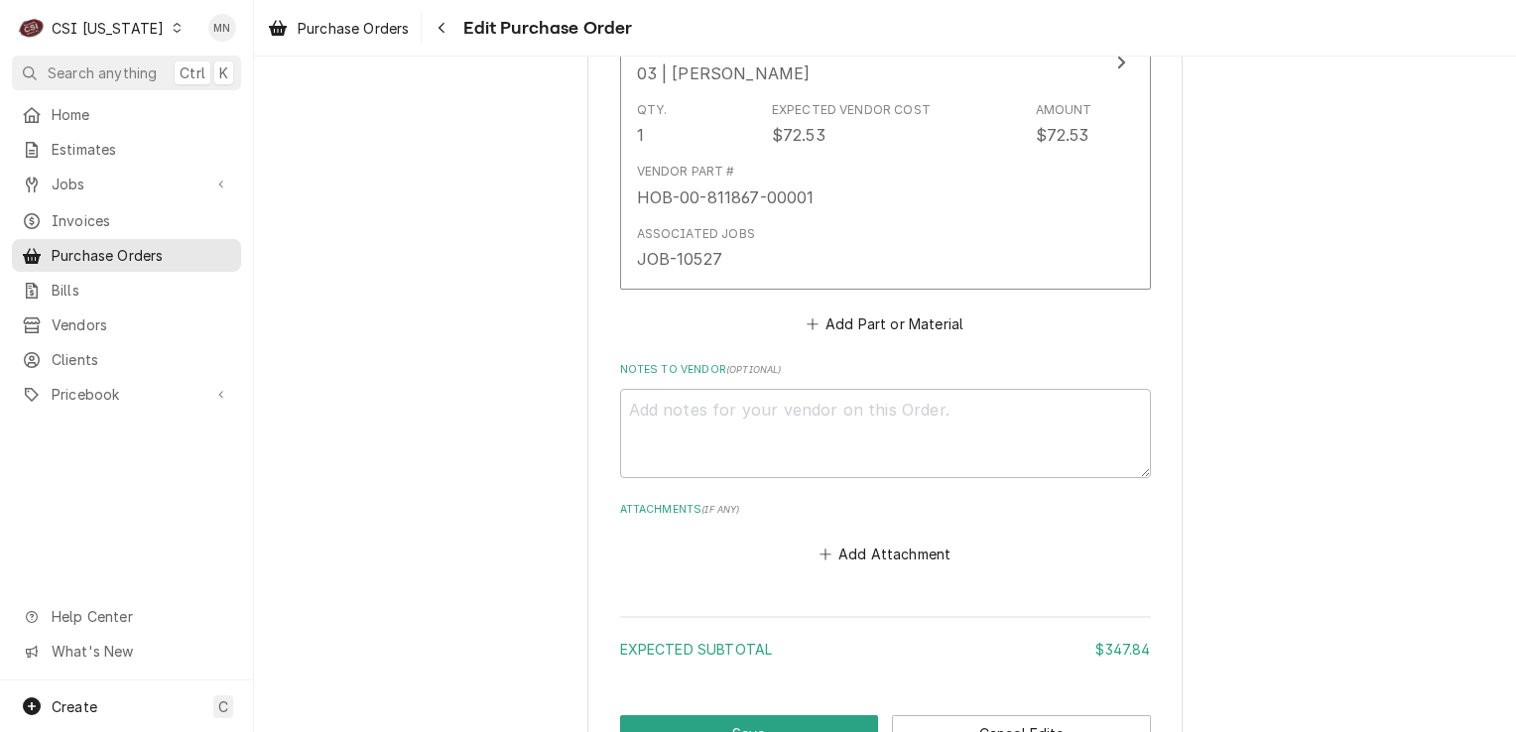
scroll to position [3869, 0]
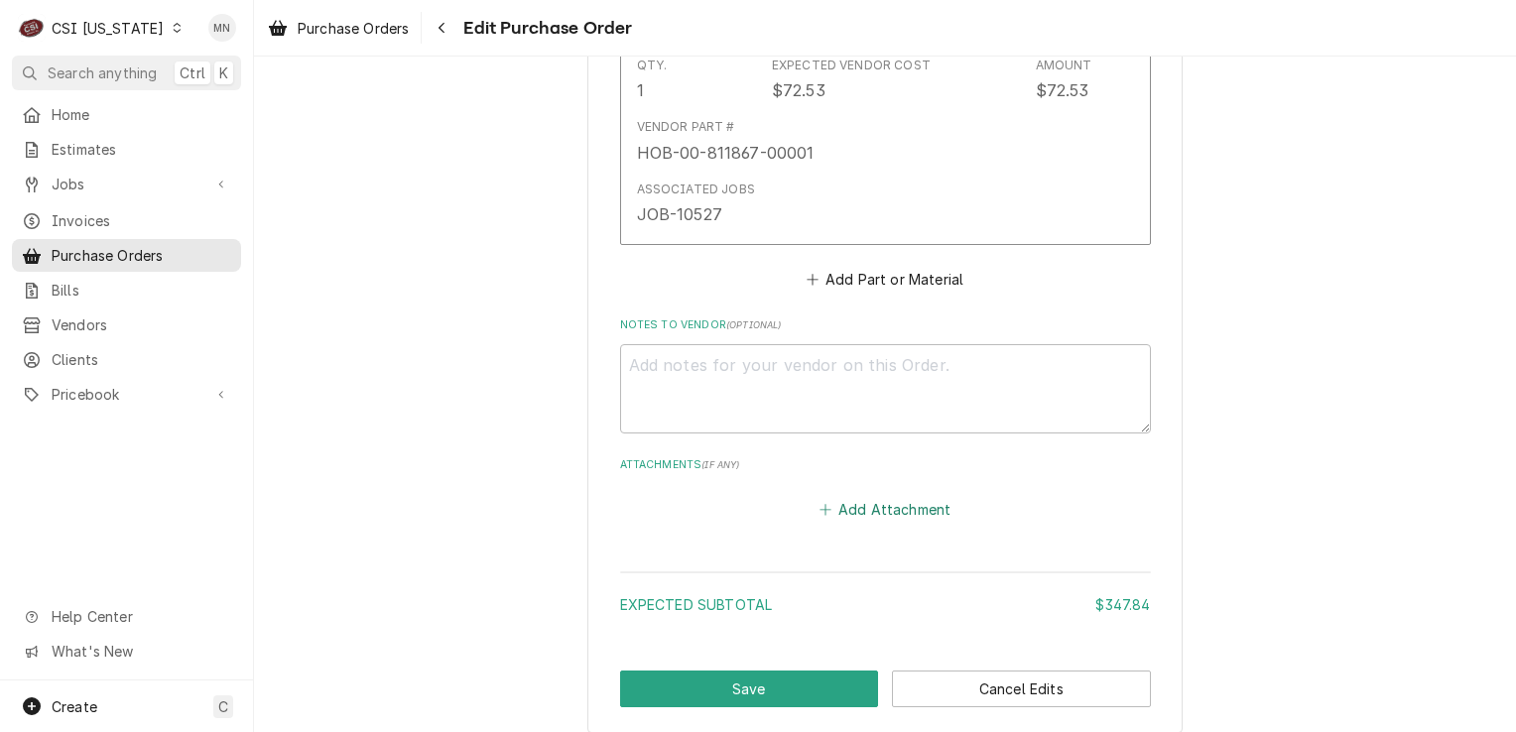
click at [837, 508] on button "Add Attachment" at bounding box center [884, 509] width 139 height 28
type textarea "x"
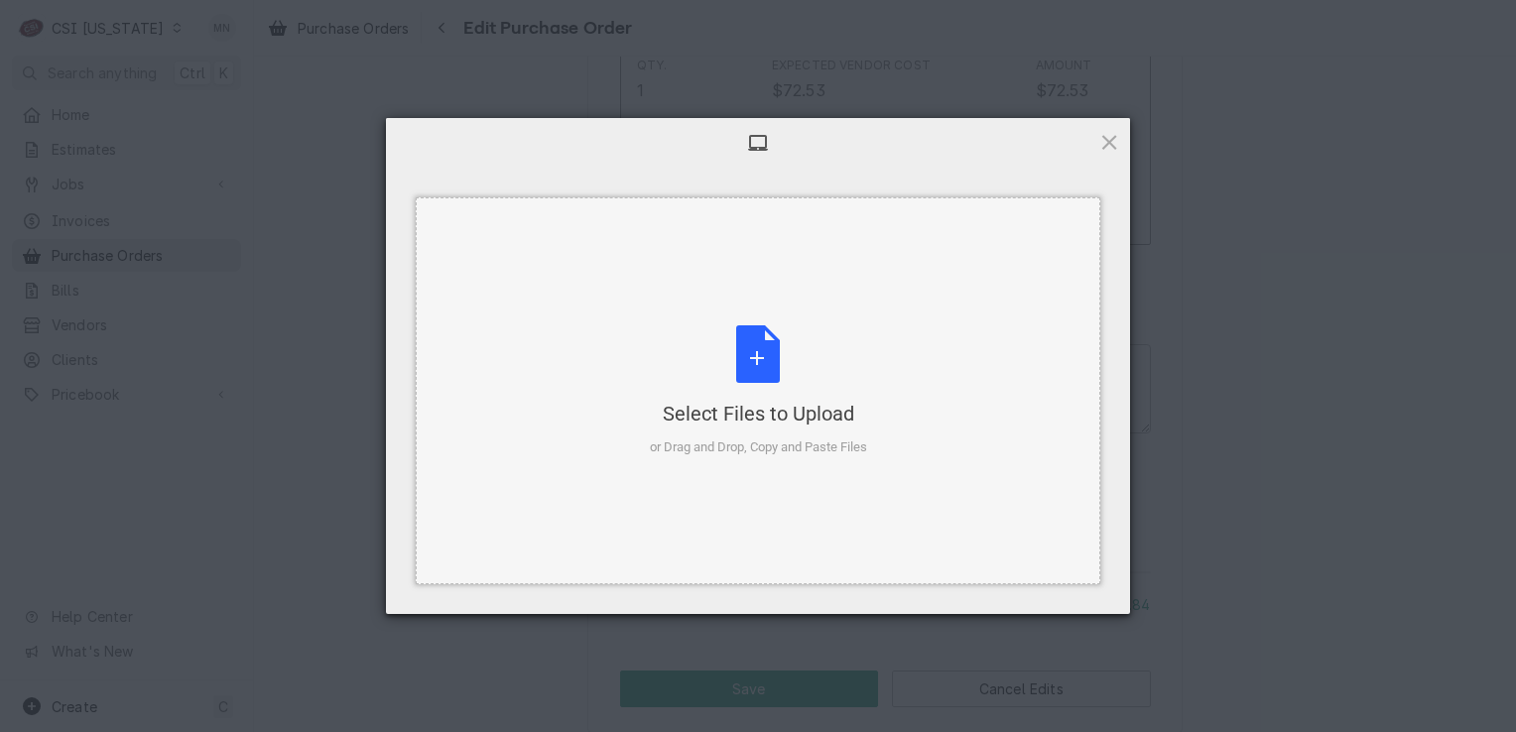
click at [755, 400] on div "Select Files to Upload" at bounding box center [758, 414] width 217 height 28
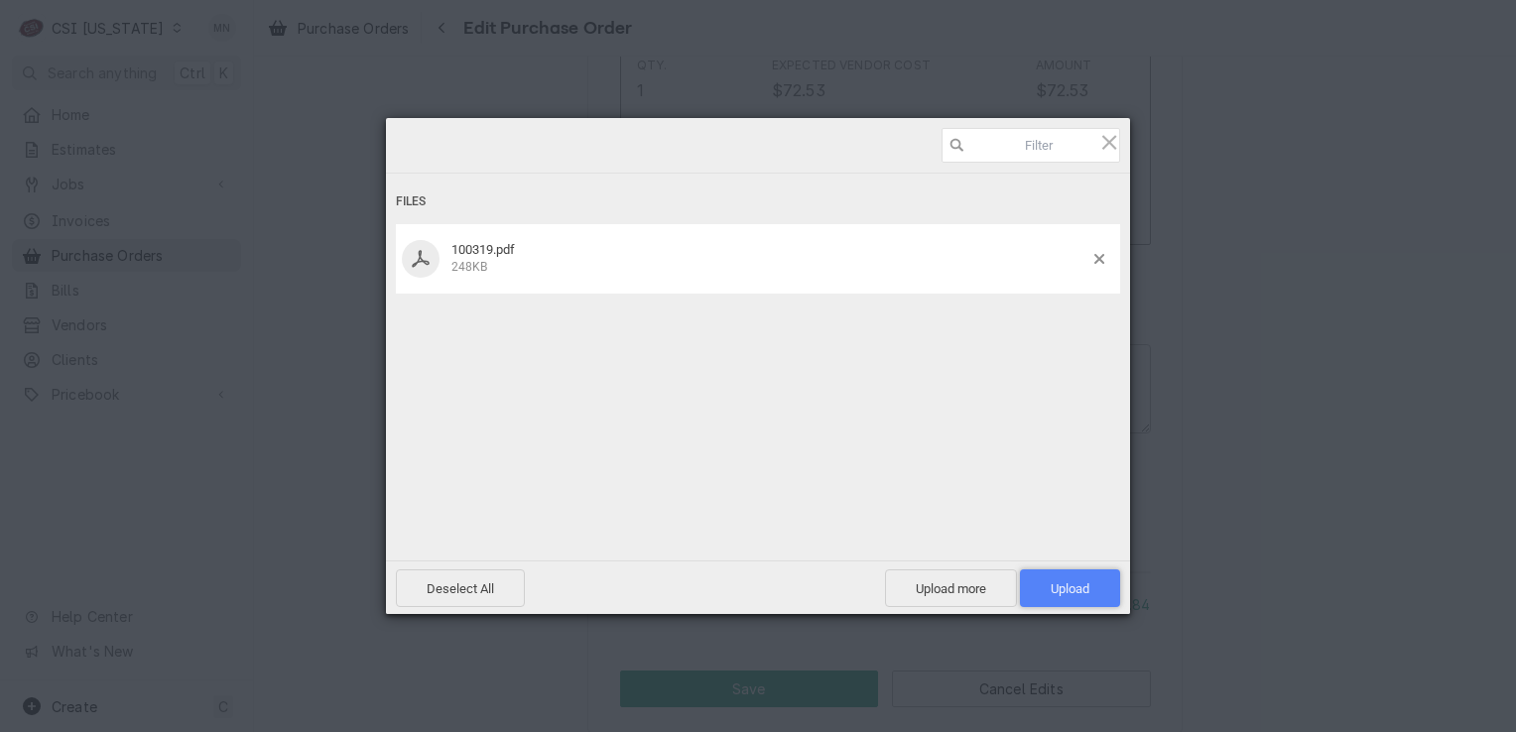
click at [1087, 584] on span "Upload 1" at bounding box center [1070, 588] width 39 height 15
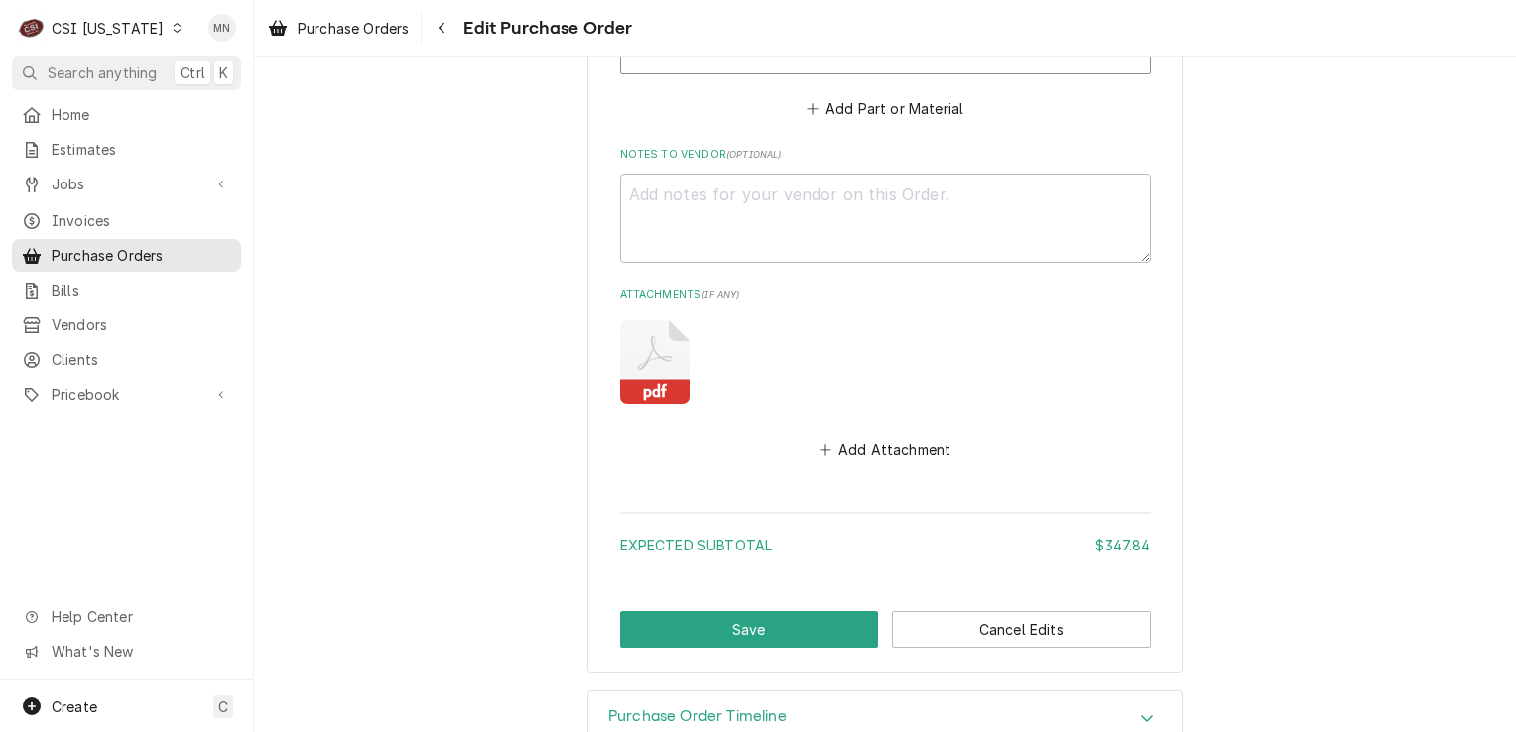
scroll to position [4083, 0]
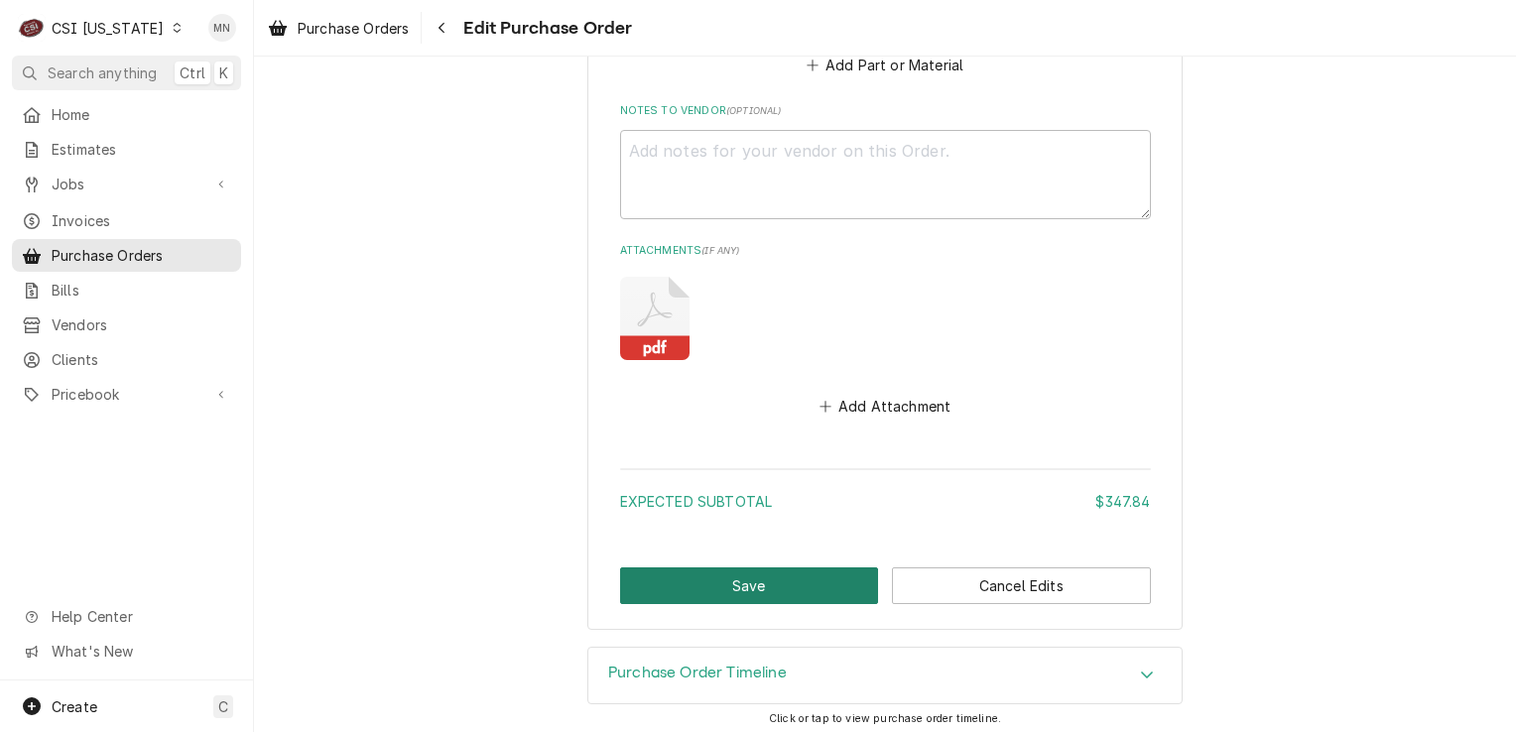
click at [729, 577] on button "Save" at bounding box center [749, 585] width 259 height 37
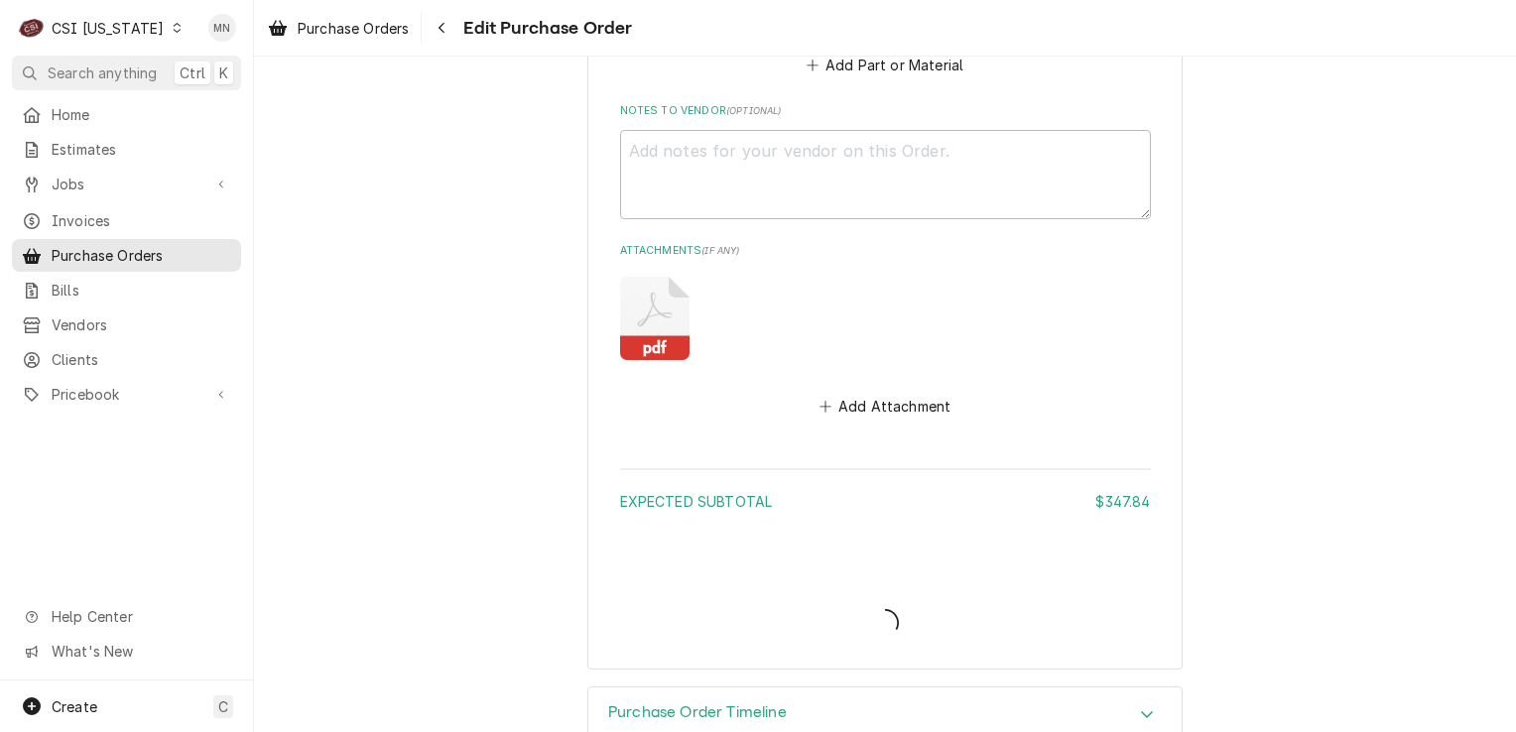
type textarea "x"
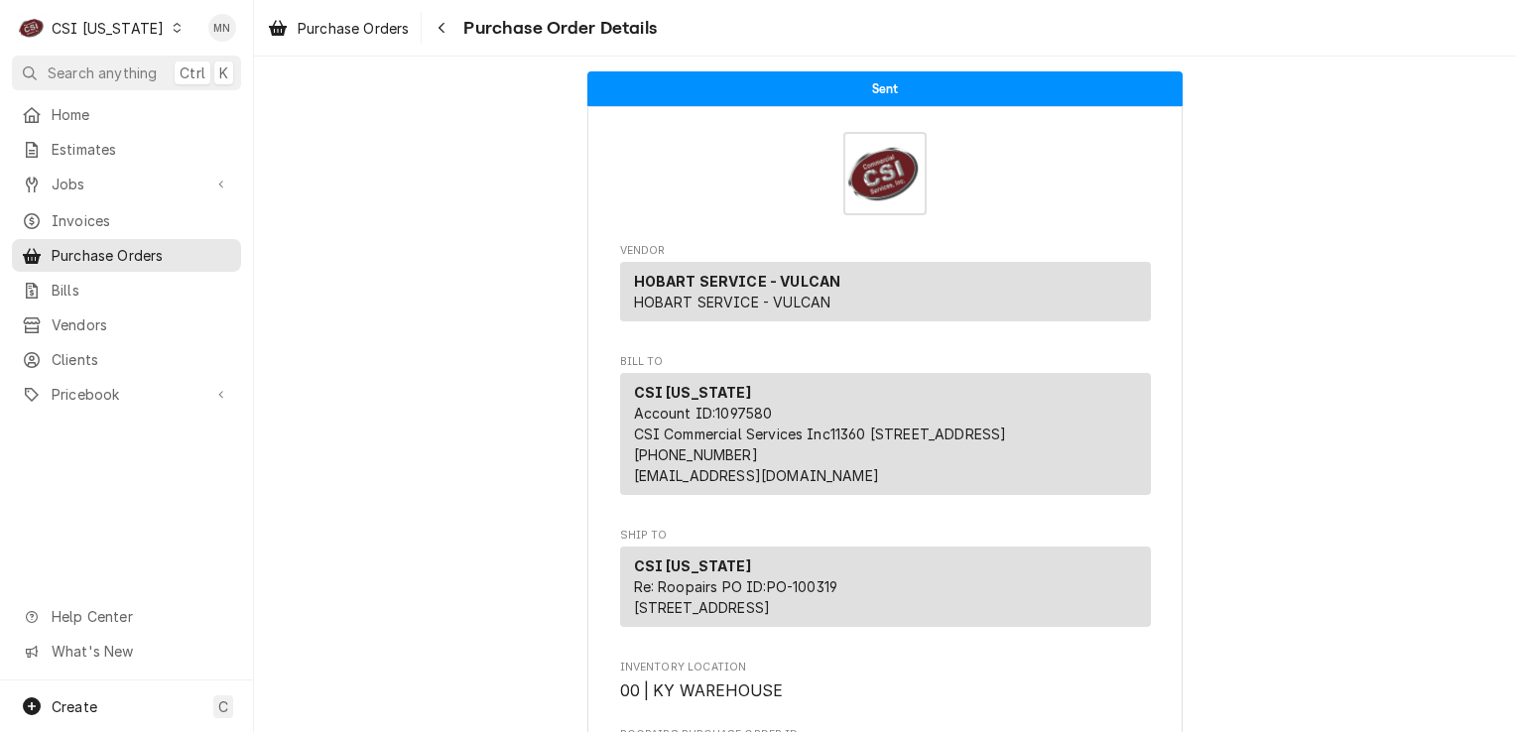
click at [139, 30] on div "CSI [US_STATE]" at bounding box center [108, 28] width 112 height 21
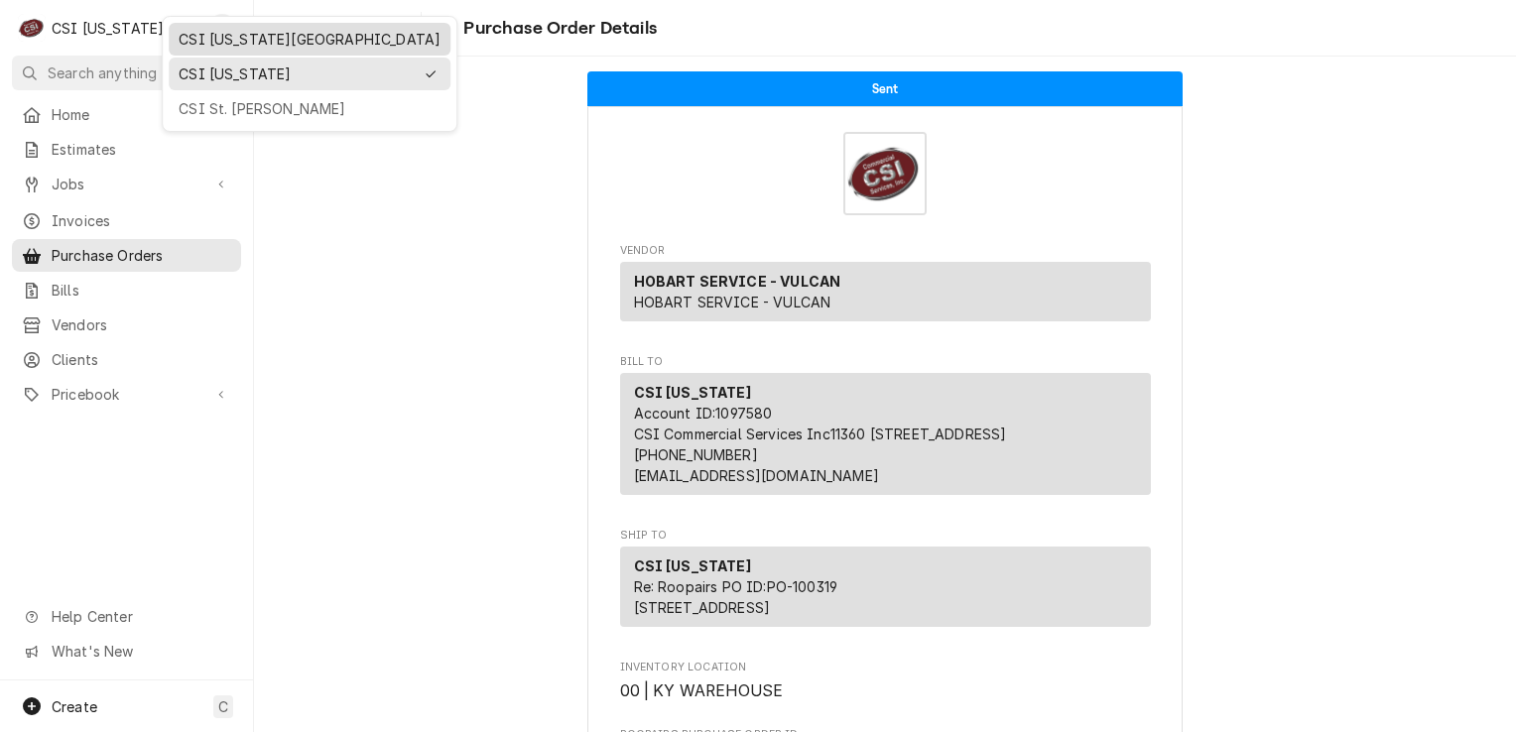
click at [186, 40] on div "CSI [US_STATE][GEOGRAPHIC_DATA]" at bounding box center [310, 39] width 262 height 21
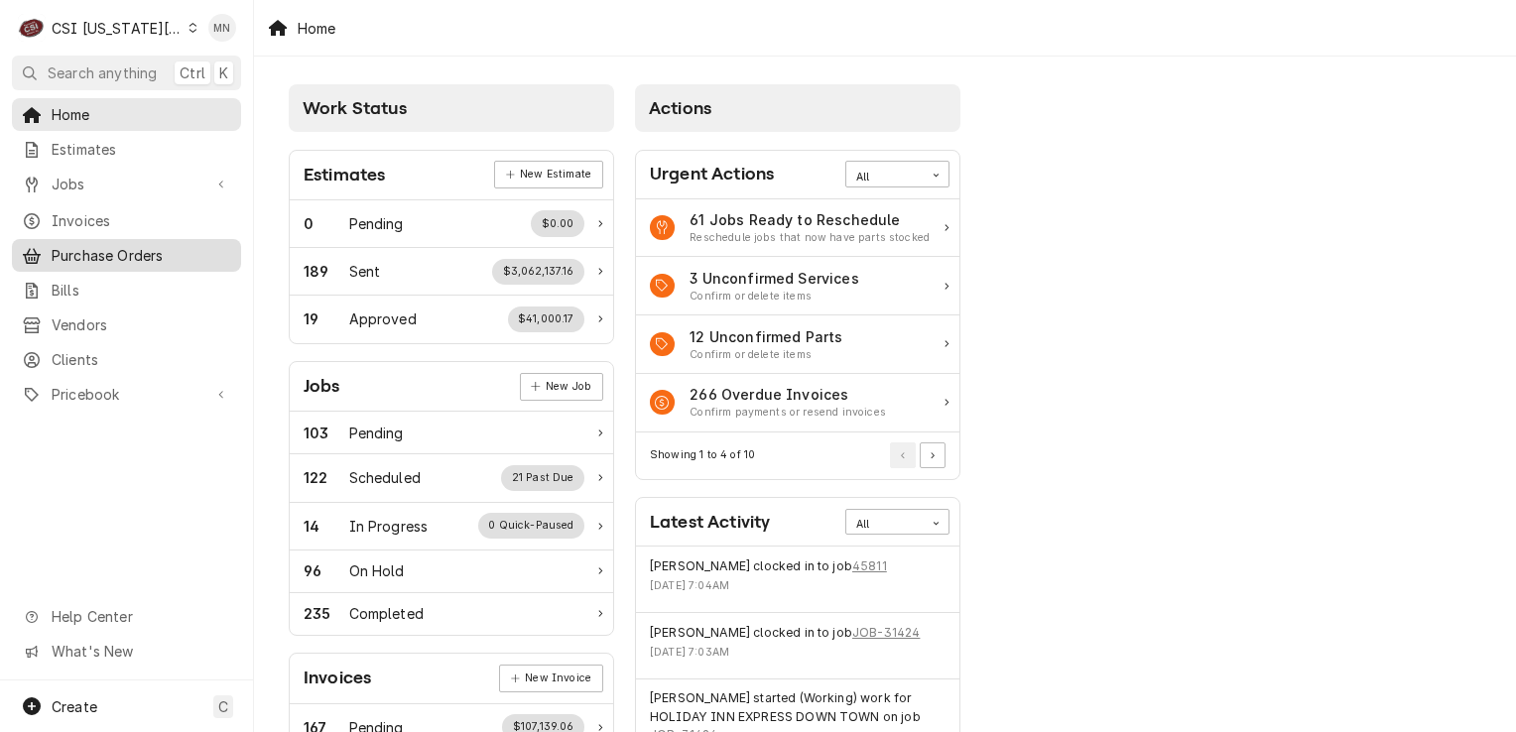
click at [89, 245] on span "Purchase Orders" at bounding box center [142, 255] width 180 height 21
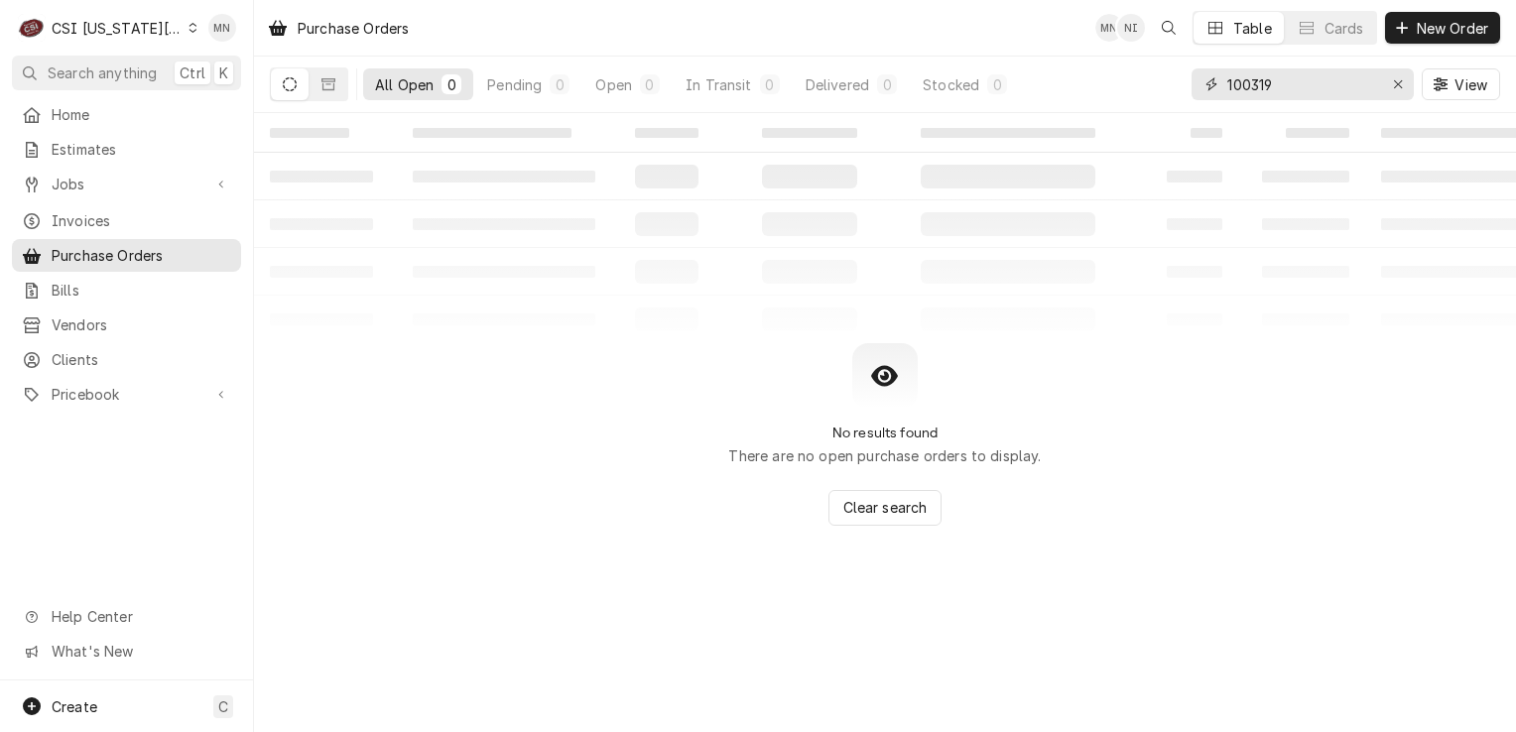
drag, startPoint x: 1278, startPoint y: 94, endPoint x: 1146, endPoint y: 85, distance: 132.2
click at [1146, 85] on div "All Open 0 Pending 0 Open 0 In Transit 0 Delivered 0 Stocked 0 100319 View" at bounding box center [885, 85] width 1230 height 56
type input "301313"
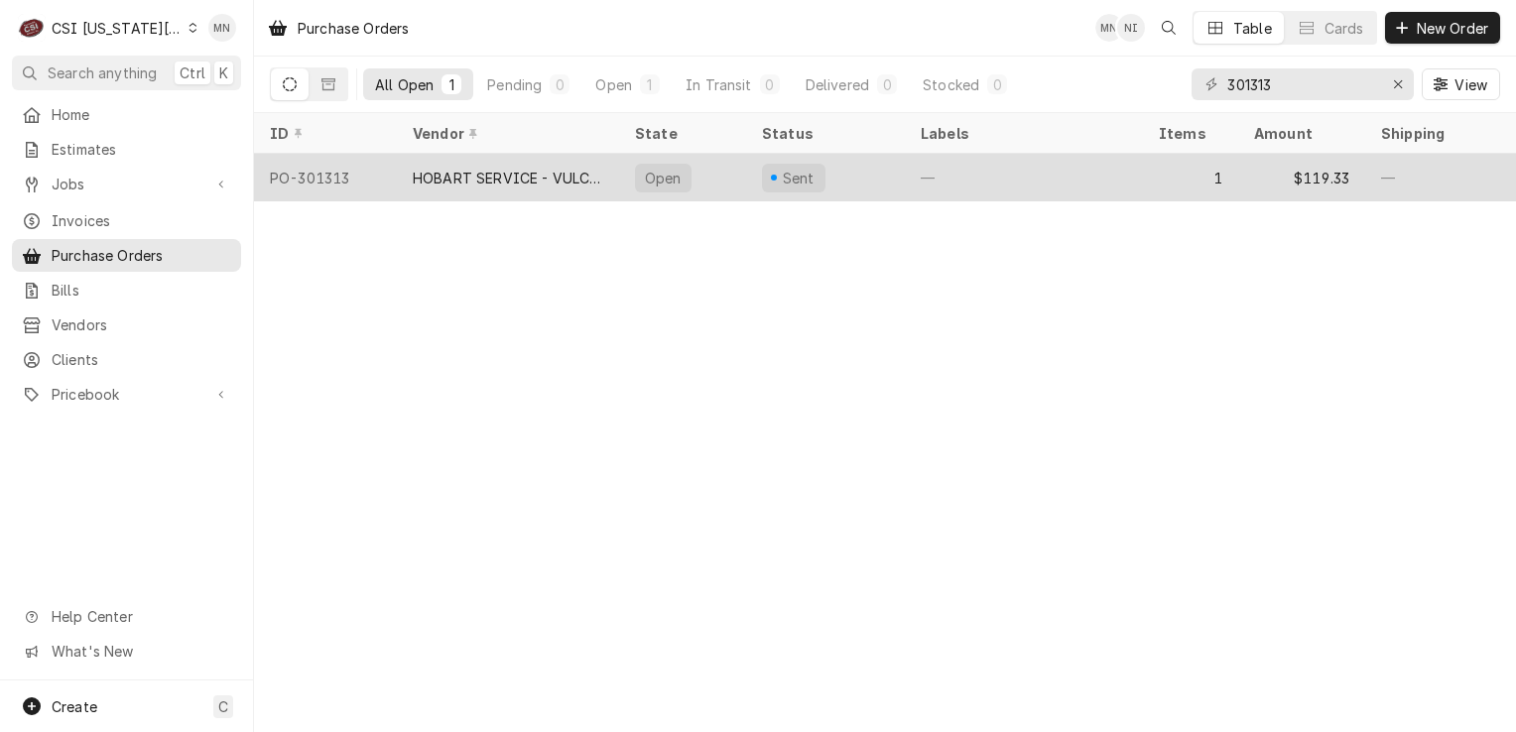
click at [496, 180] on div "HOBART SERVICE - VULCAN" at bounding box center [508, 178] width 190 height 21
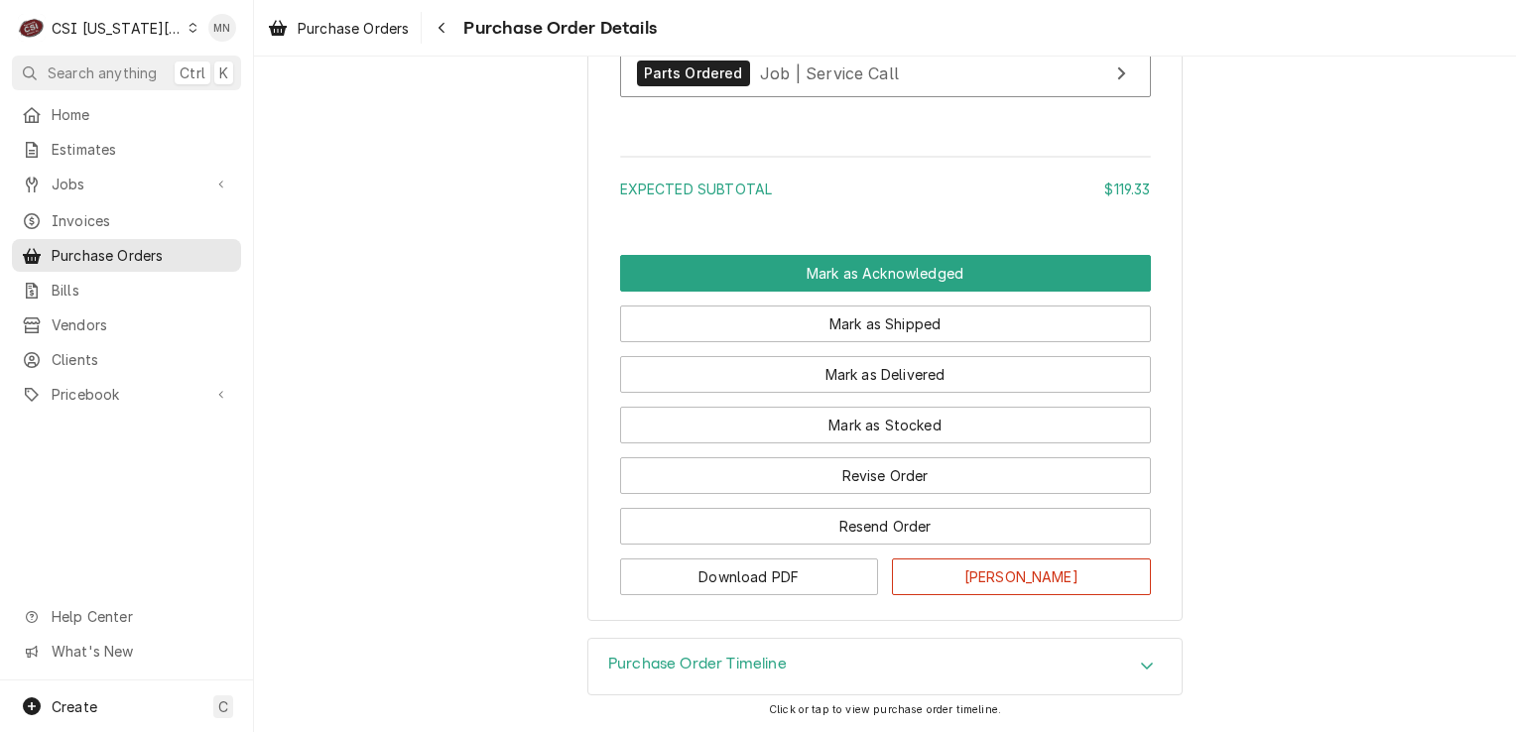
scroll to position [1633, 0]
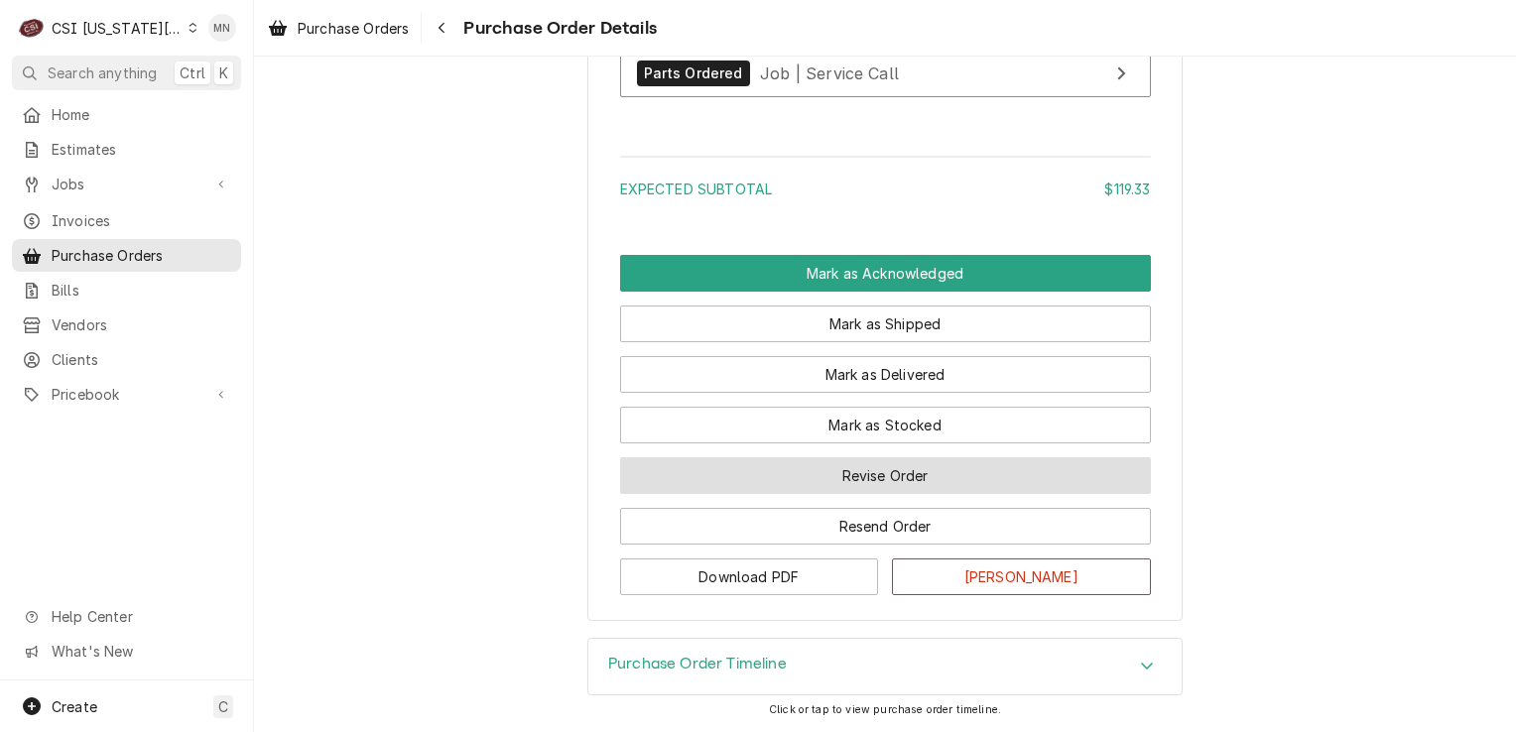
click at [830, 485] on button "Revise Order" at bounding box center [885, 475] width 531 height 37
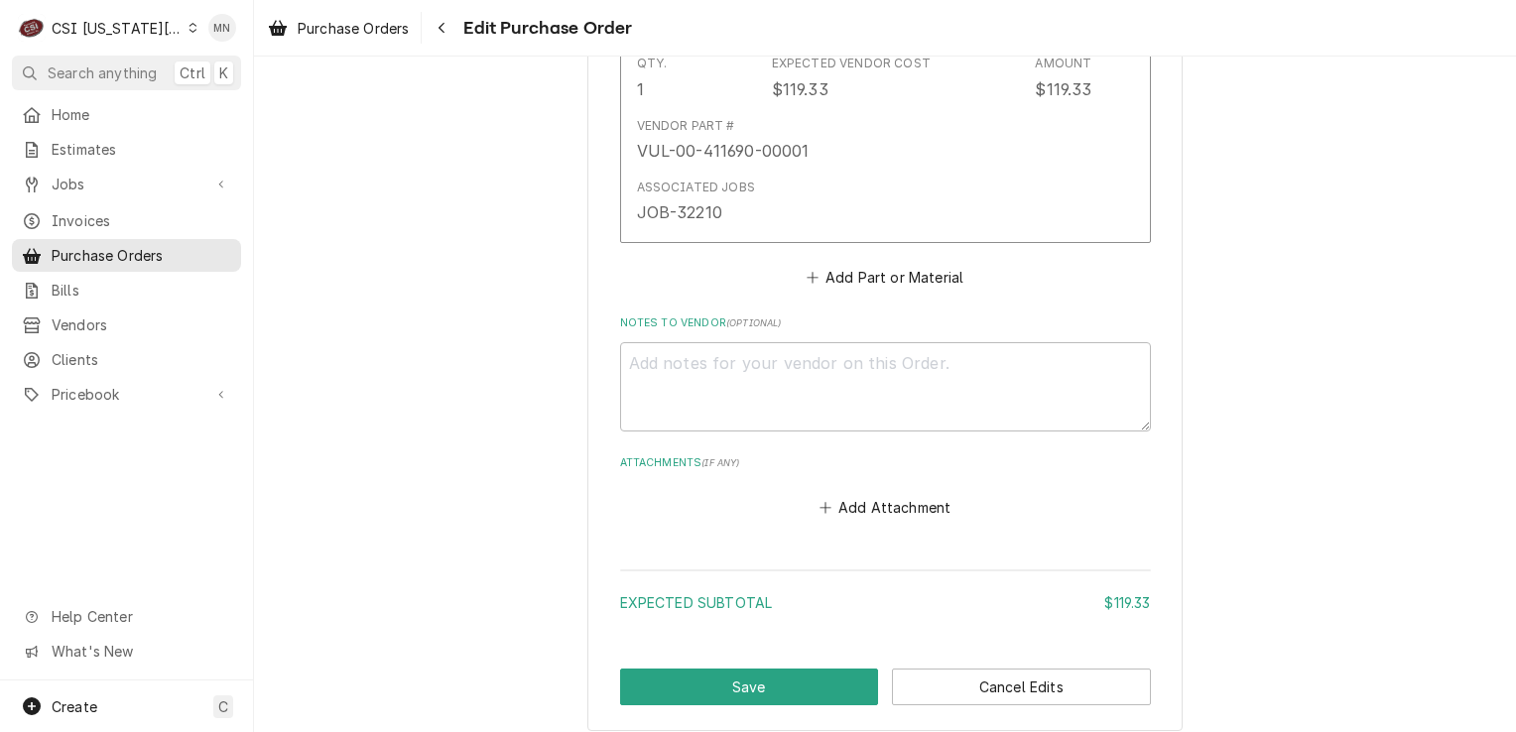
scroll to position [1091, 0]
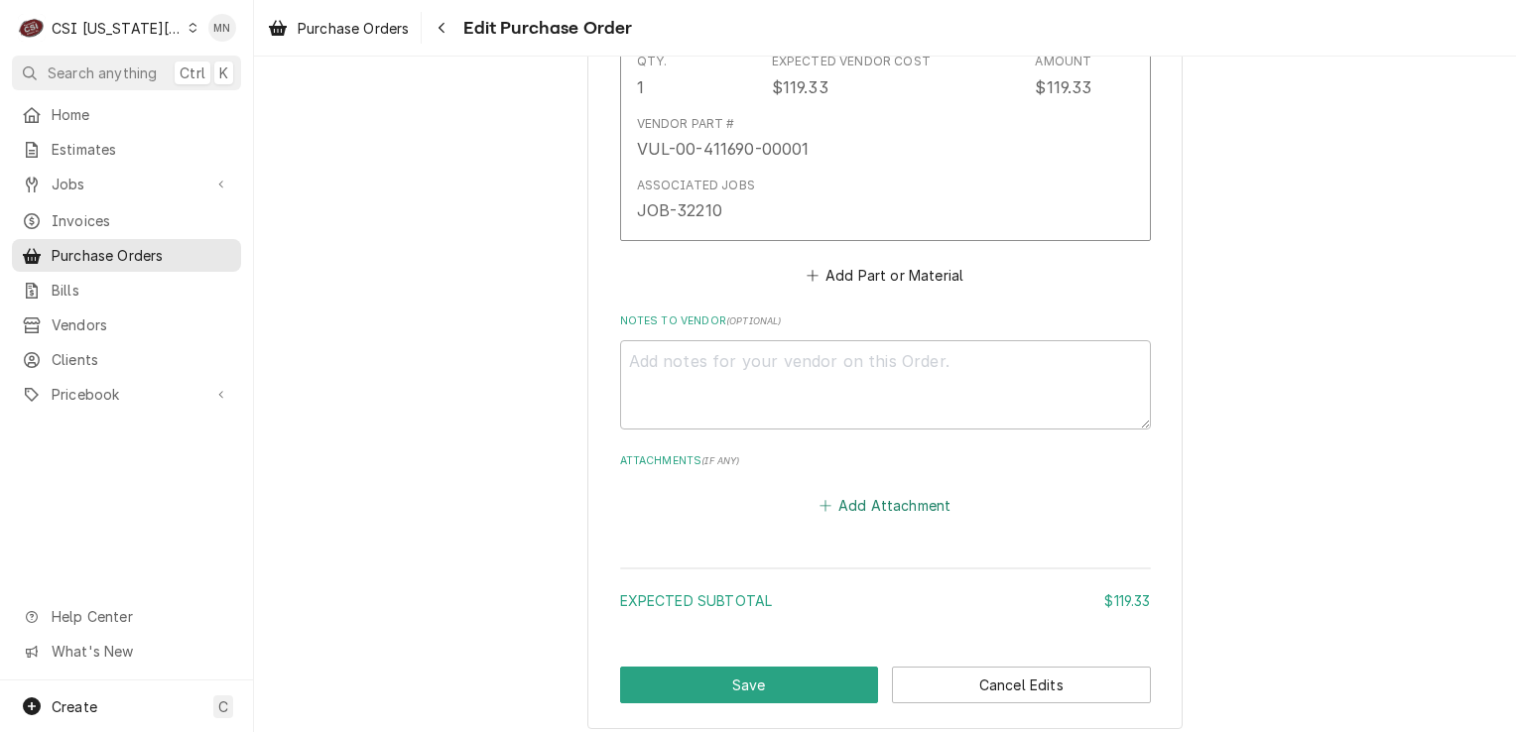
click at [863, 501] on button "Add Attachment" at bounding box center [884, 505] width 139 height 28
type textarea "x"
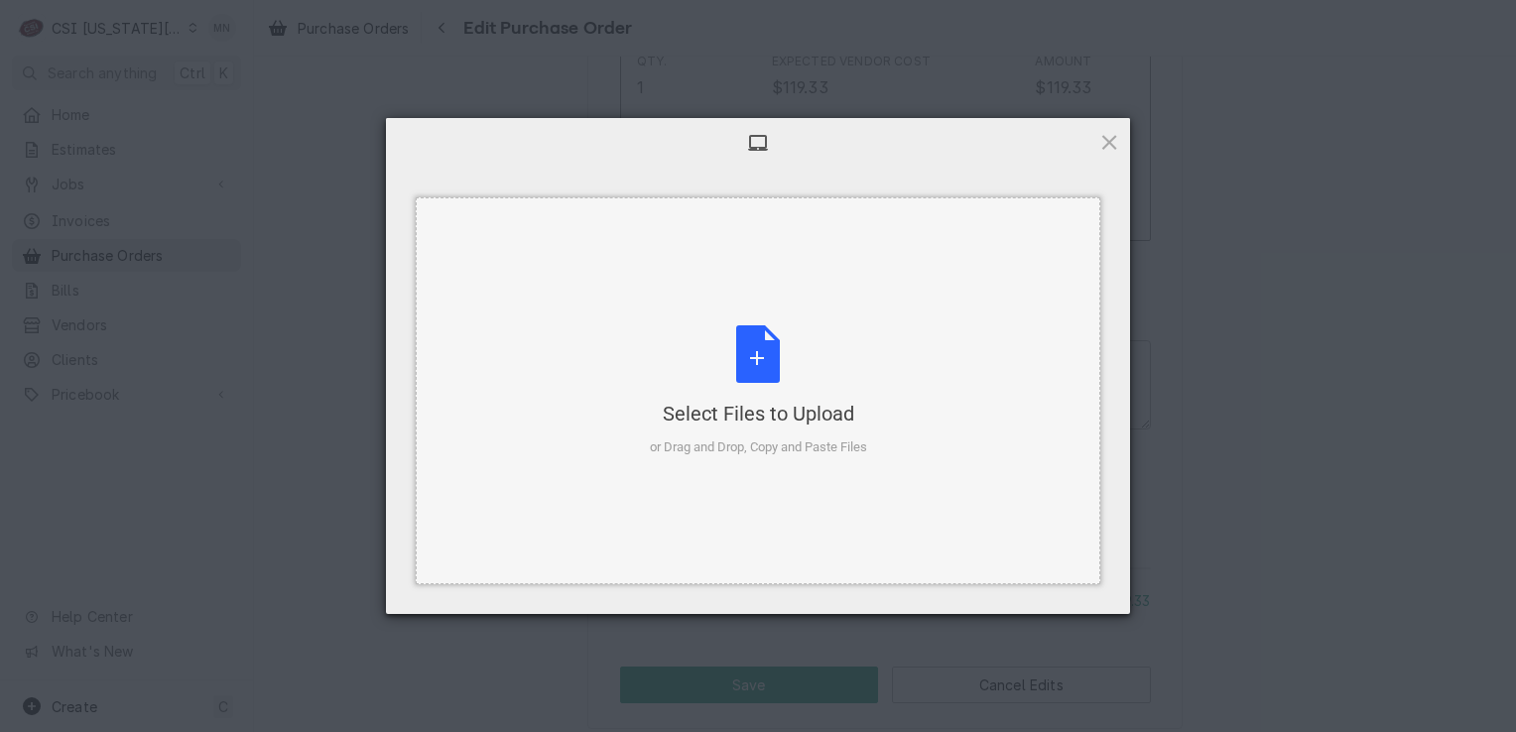
click at [766, 387] on div "Select Files to Upload or Drag and Drop, Copy and Paste Files" at bounding box center [758, 391] width 217 height 132
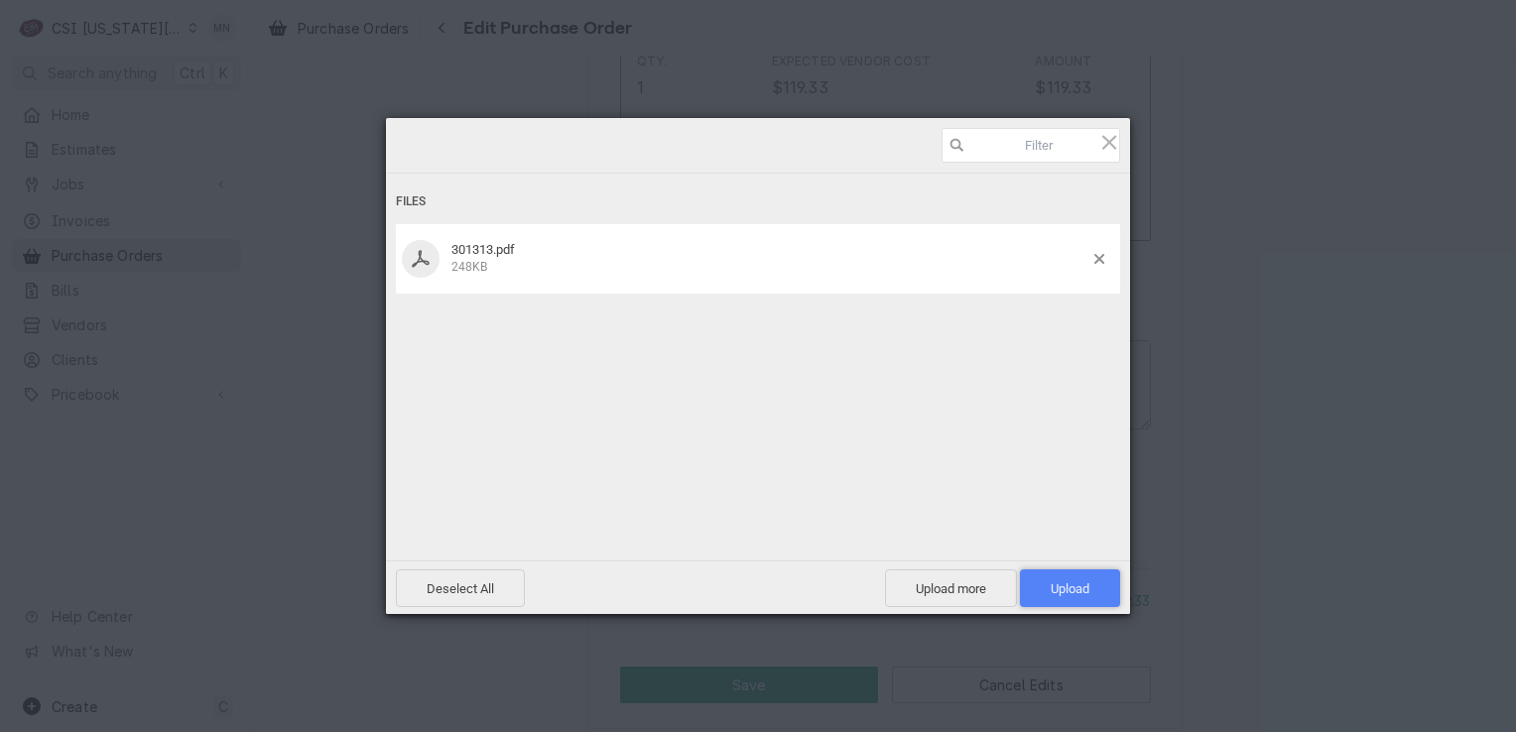
click at [1089, 585] on span "Upload 1" at bounding box center [1070, 588] width 100 height 38
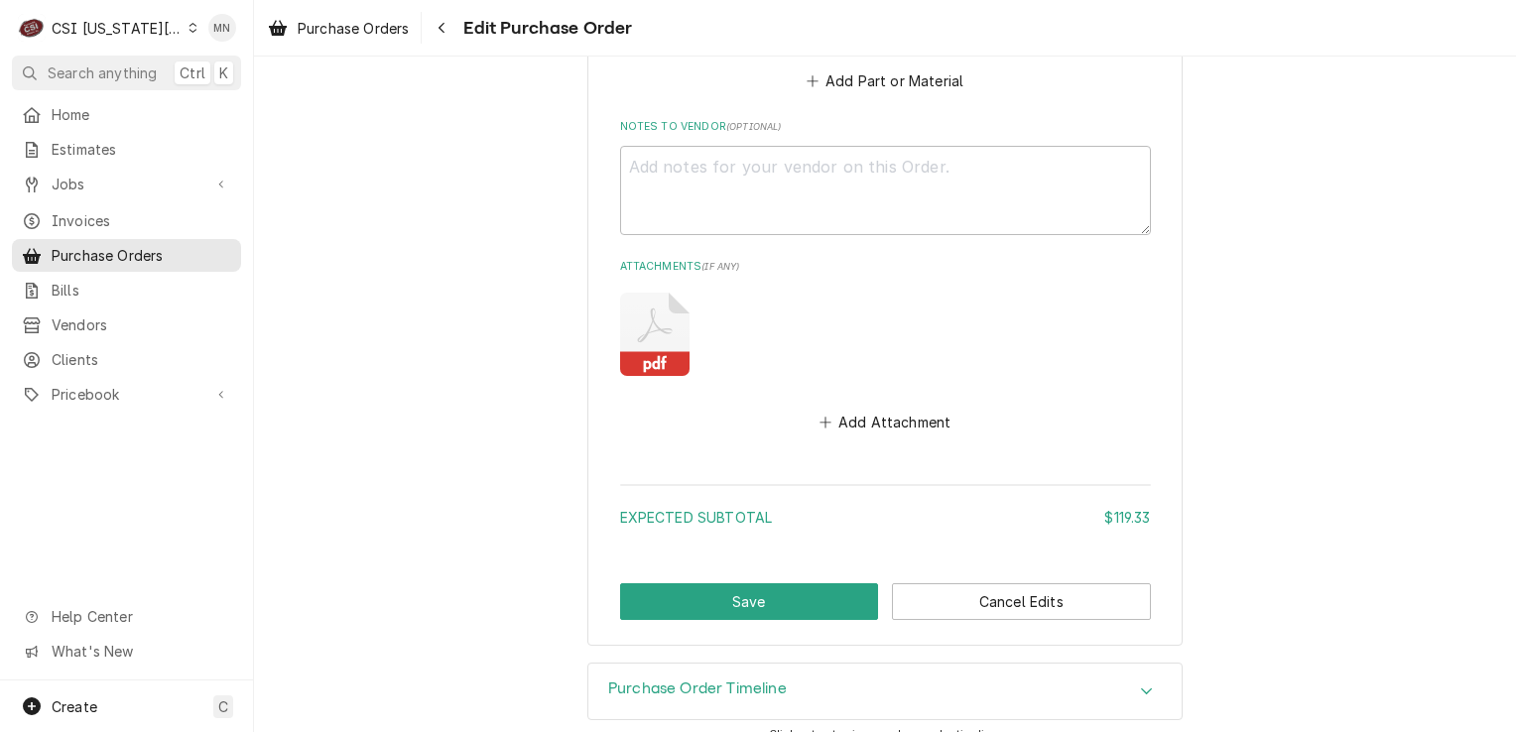
scroll to position [1303, 0]
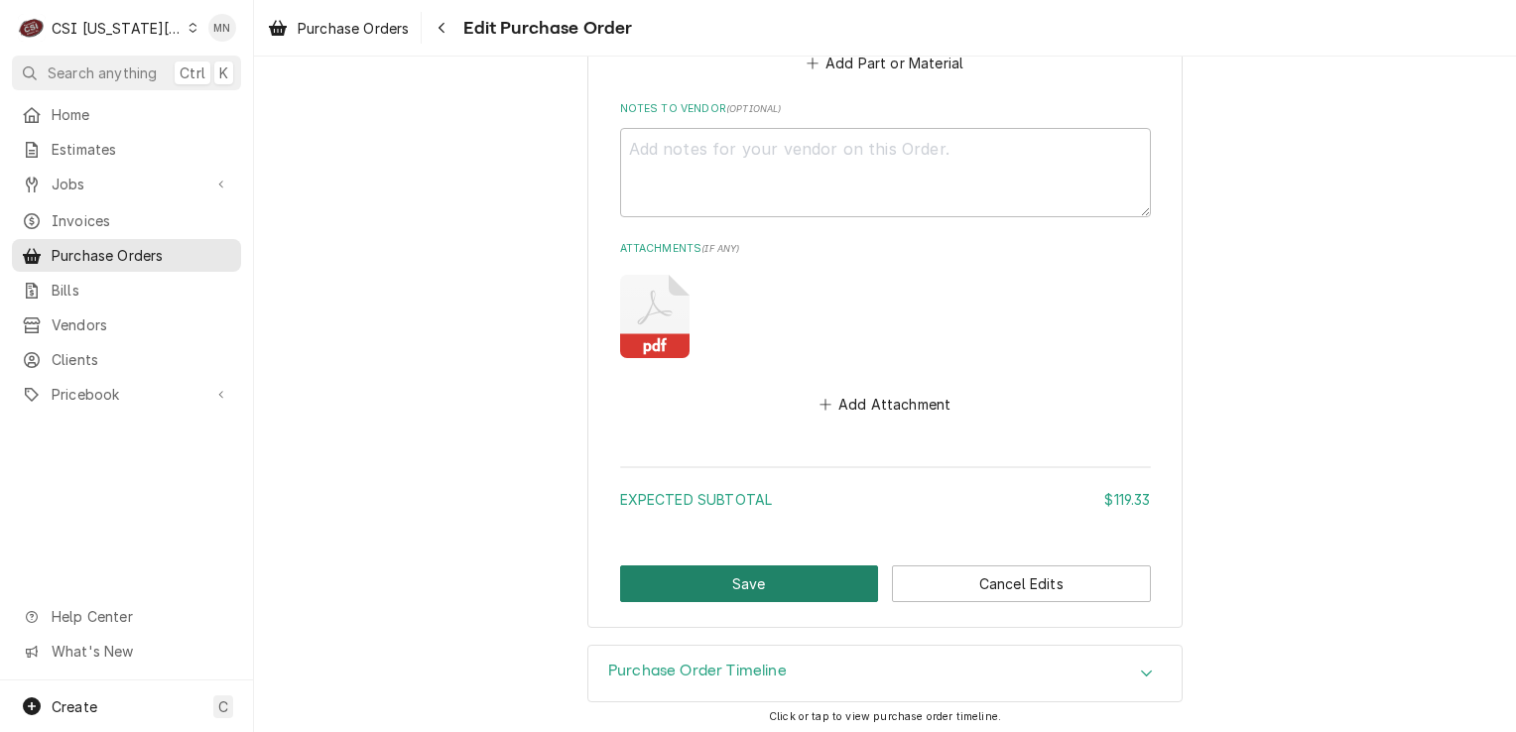
click at [730, 582] on button "Save" at bounding box center [749, 583] width 259 height 37
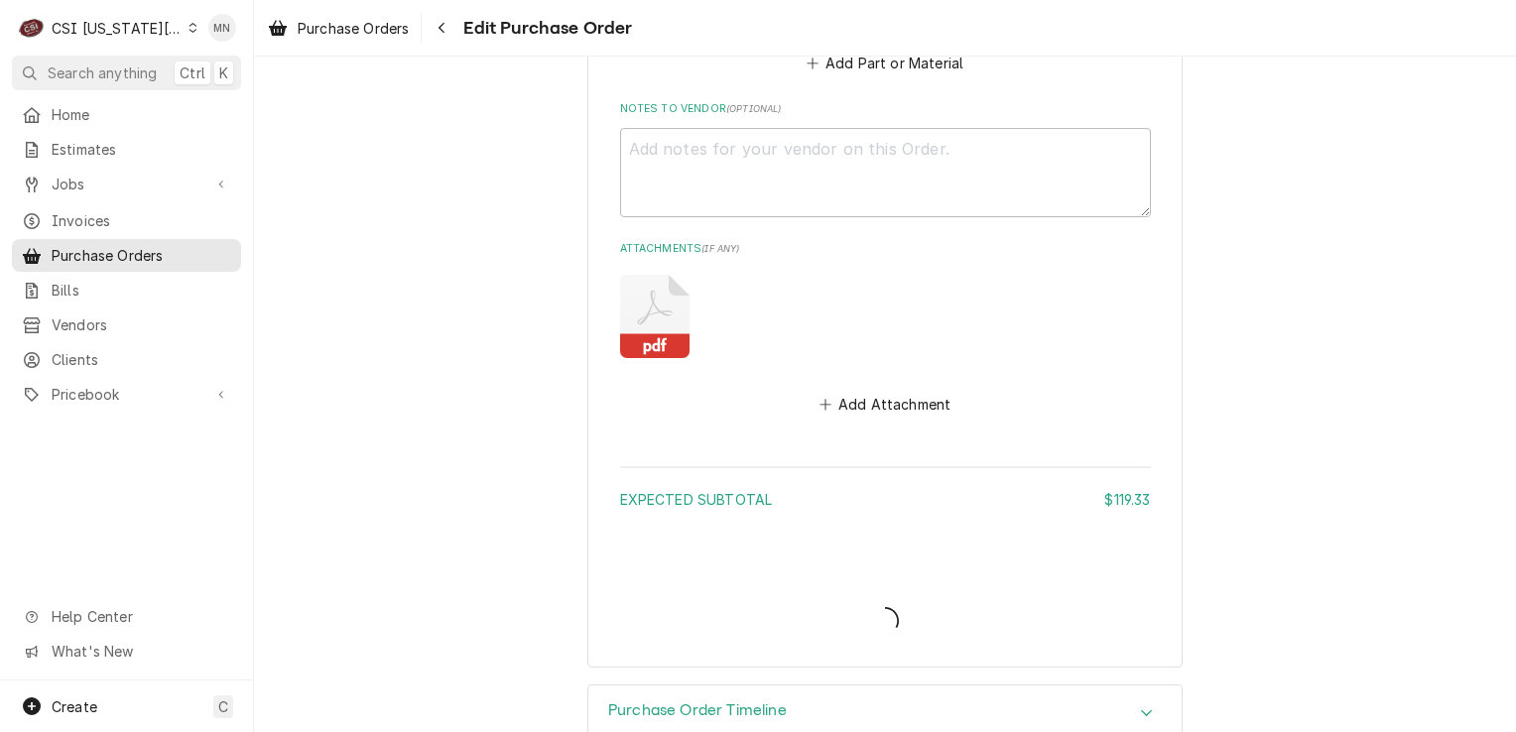
type textarea "x"
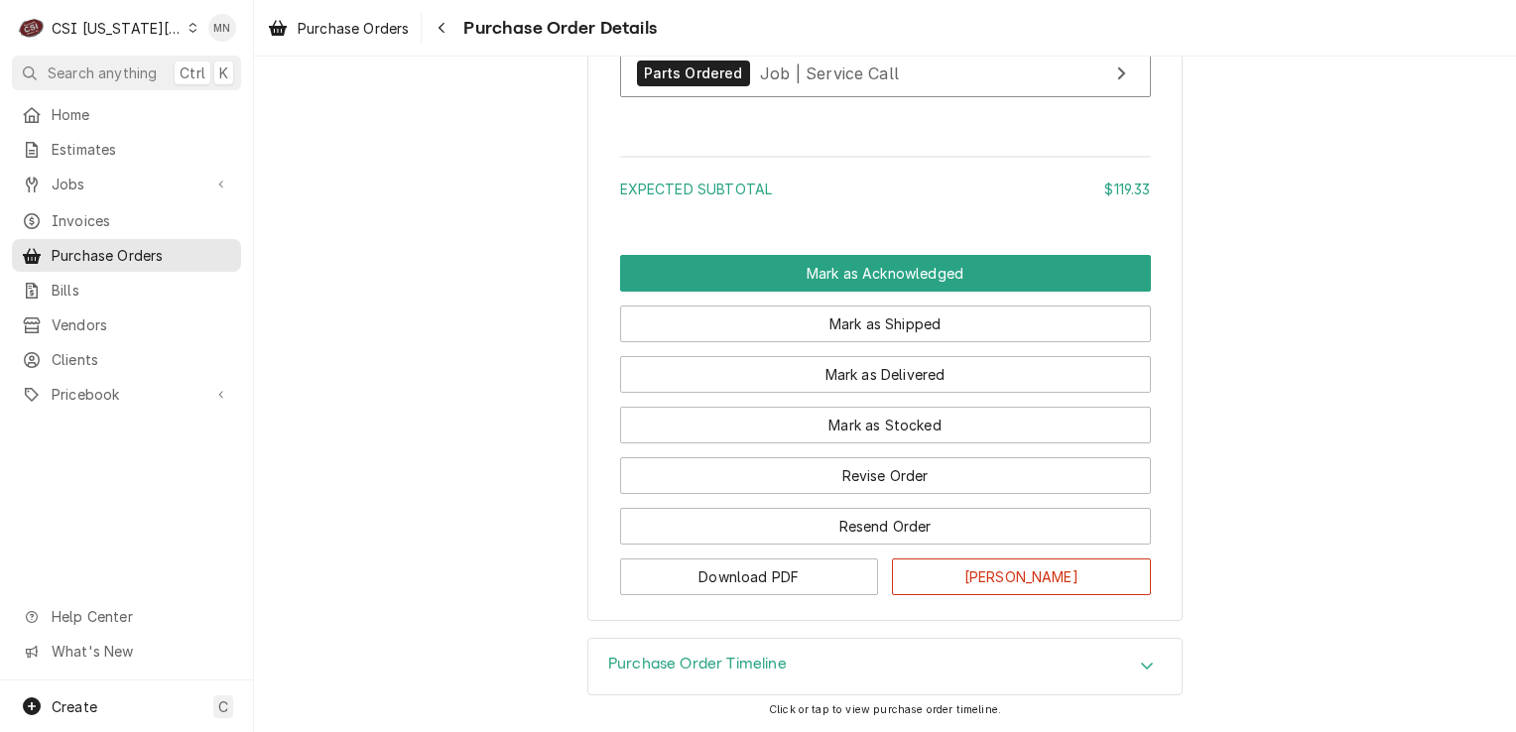
scroll to position [1801, 0]
click at [438, 31] on div "Navigate back" at bounding box center [442, 28] width 20 height 20
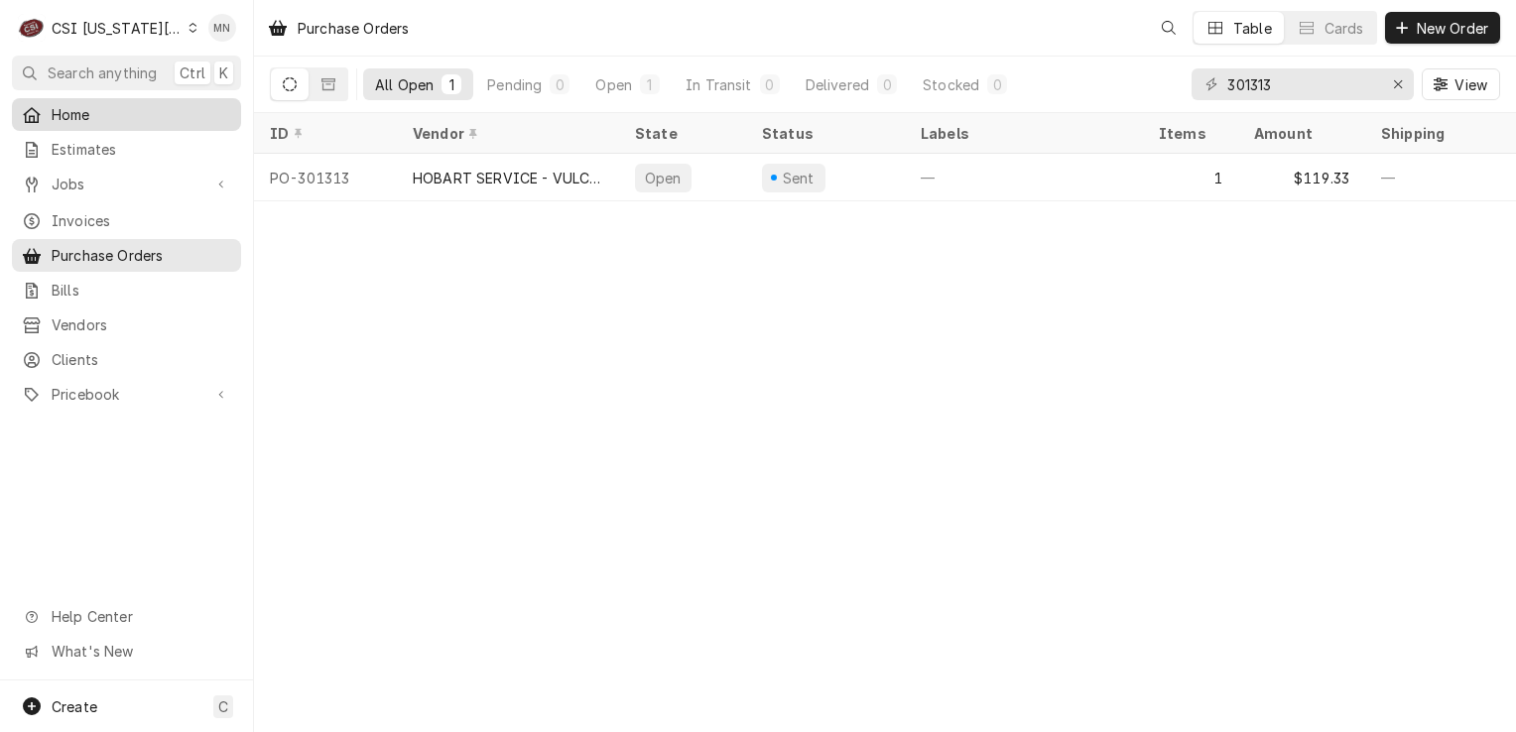
click at [85, 115] on span "Home" at bounding box center [142, 114] width 180 height 21
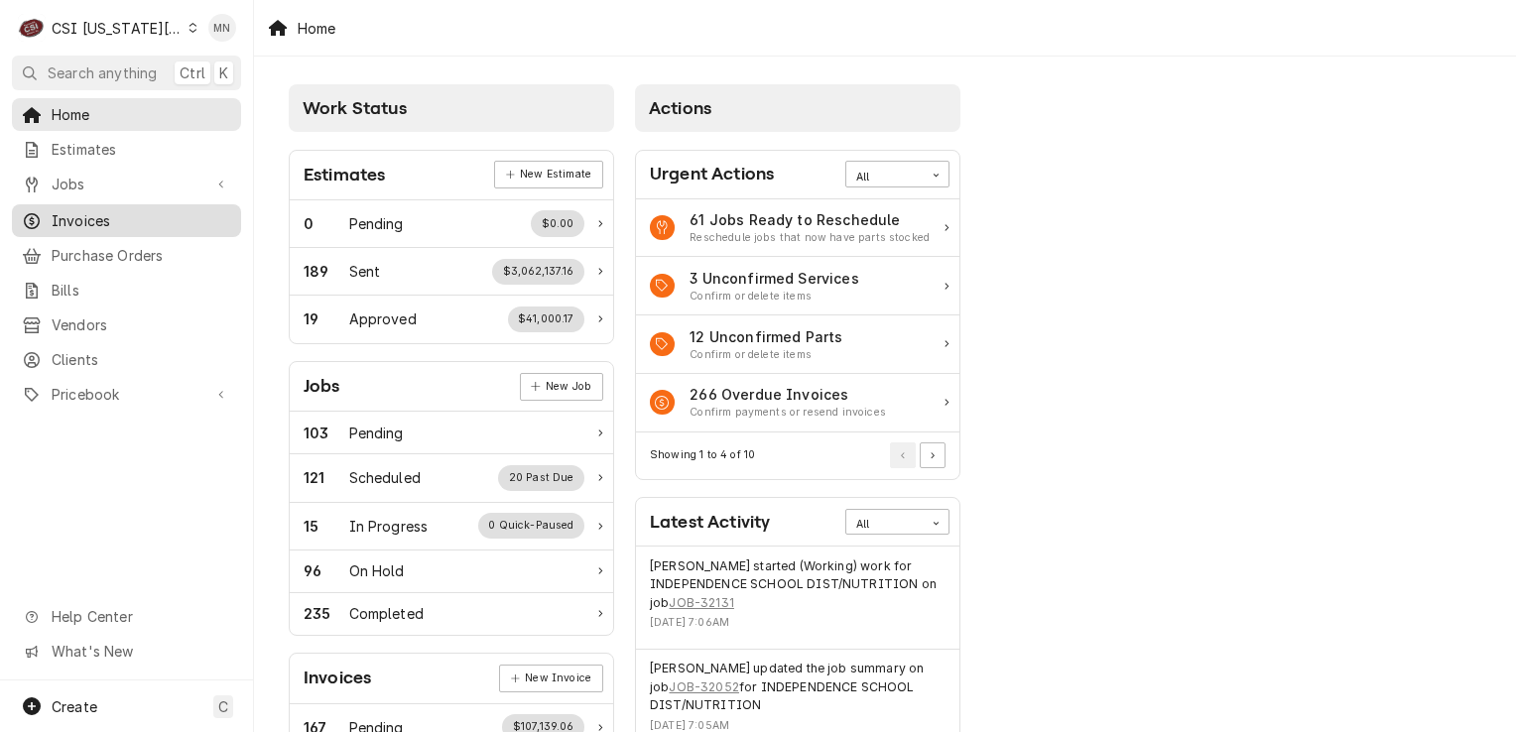
click at [66, 218] on span "Invoices" at bounding box center [142, 220] width 180 height 21
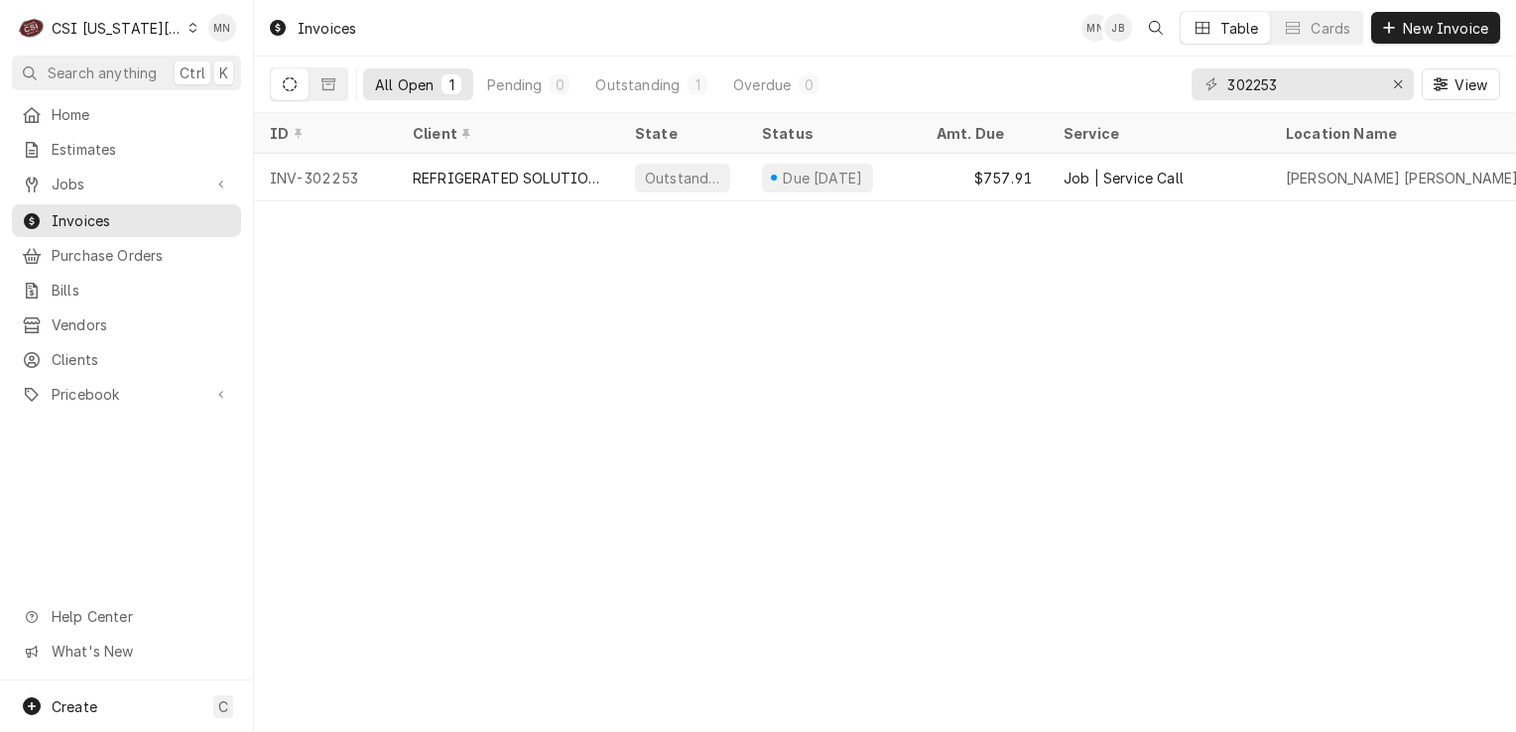
click at [118, 31] on div "CSI Kansas City" at bounding box center [117, 28] width 131 height 21
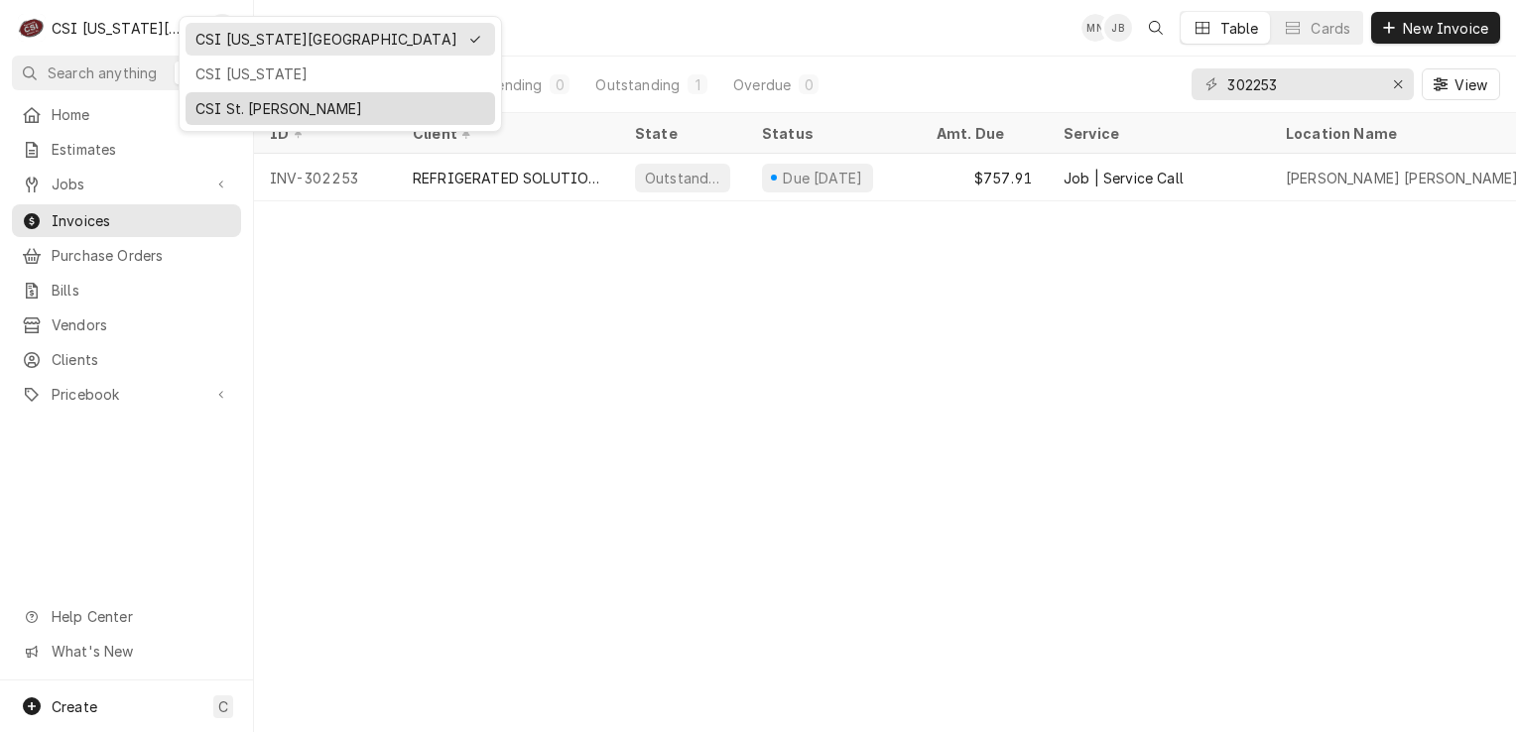
click at [214, 111] on div "CSI St. [PERSON_NAME]" at bounding box center [340, 108] width 290 height 21
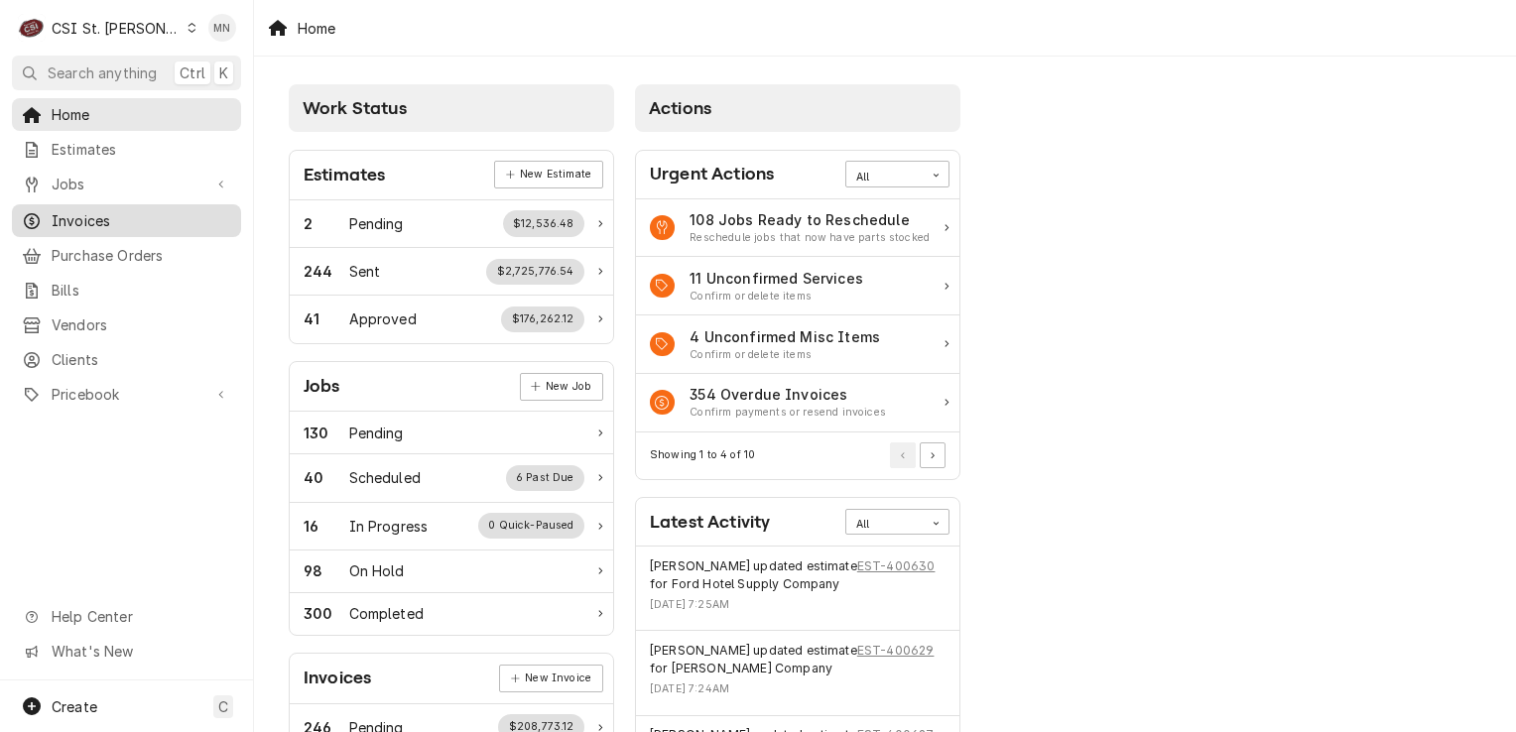
click at [97, 220] on span "Invoices" at bounding box center [142, 220] width 180 height 21
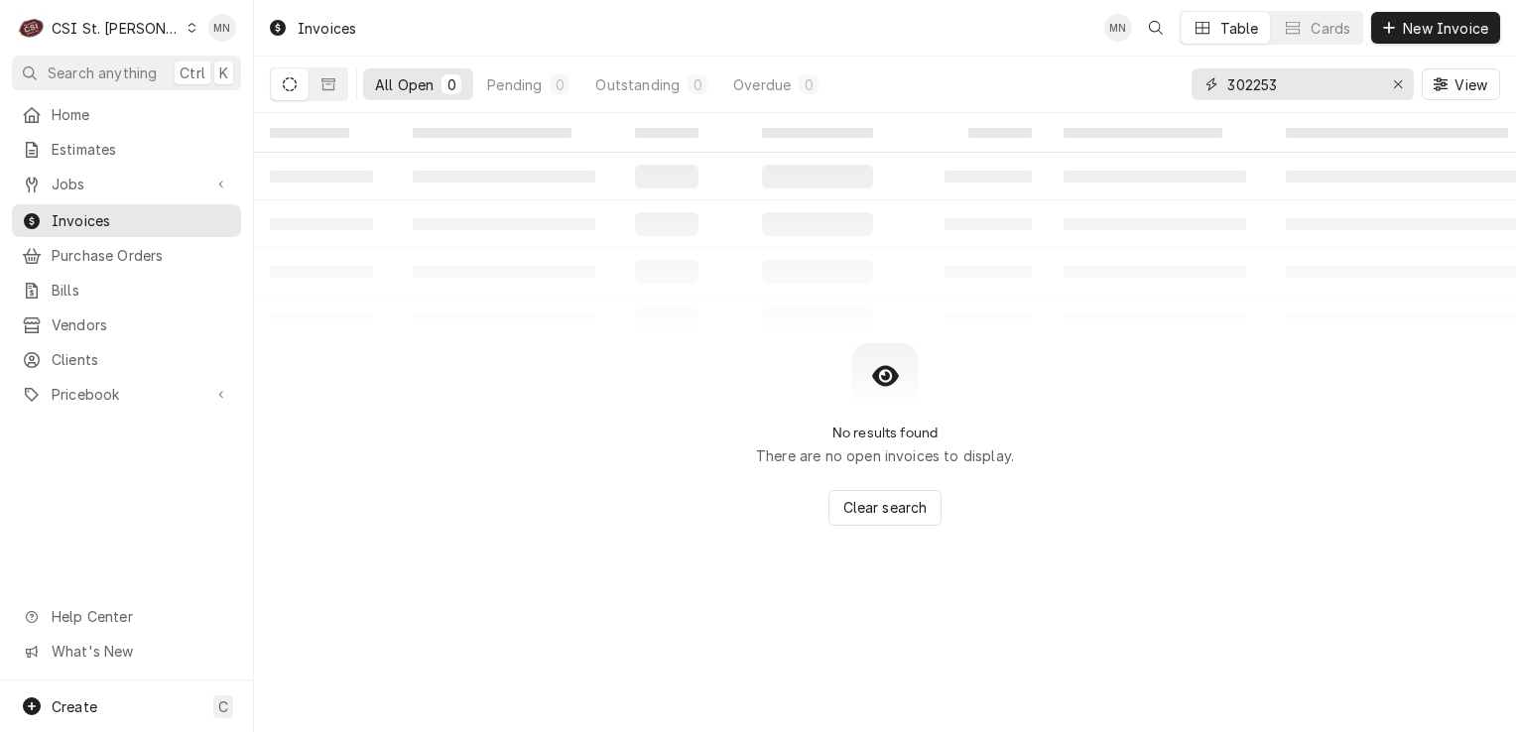
drag, startPoint x: 1303, startPoint y: 89, endPoint x: 1167, endPoint y: 71, distance: 138.1
click at [1194, 77] on div "302253" at bounding box center [1302, 84] width 222 height 32
type input "403130"
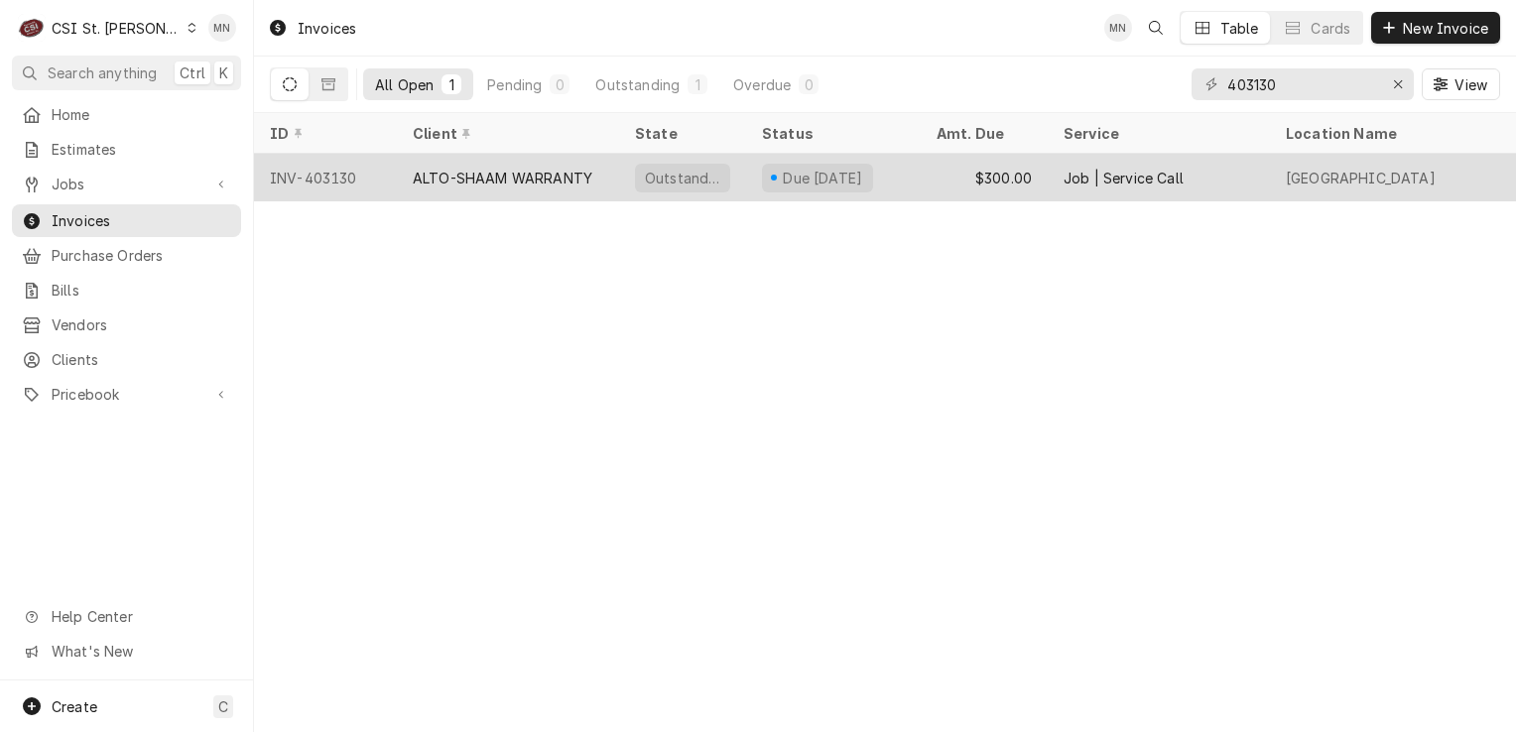
click at [544, 168] on div "ALTO-SHAAM WARRANTY" at bounding box center [503, 178] width 180 height 21
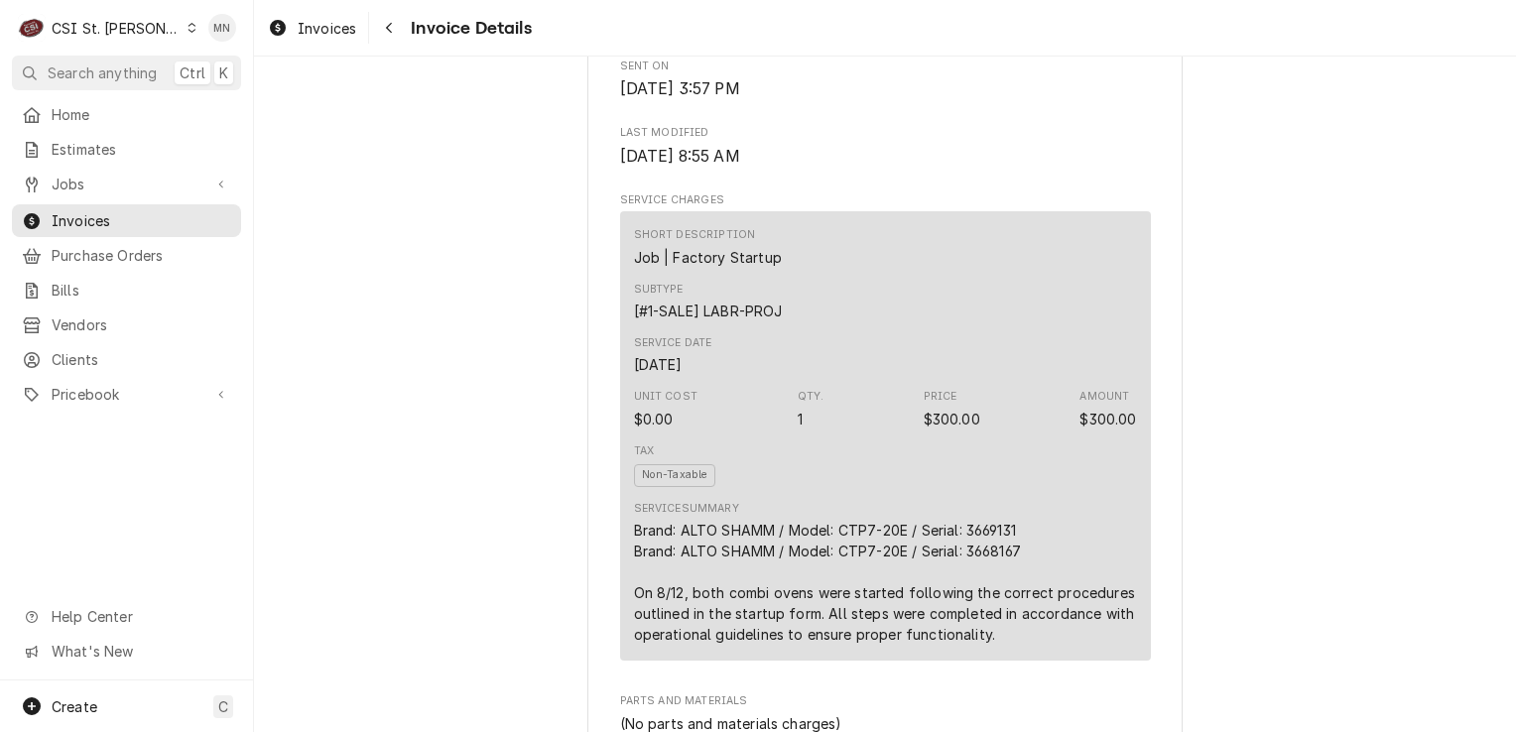
scroll to position [1091, 0]
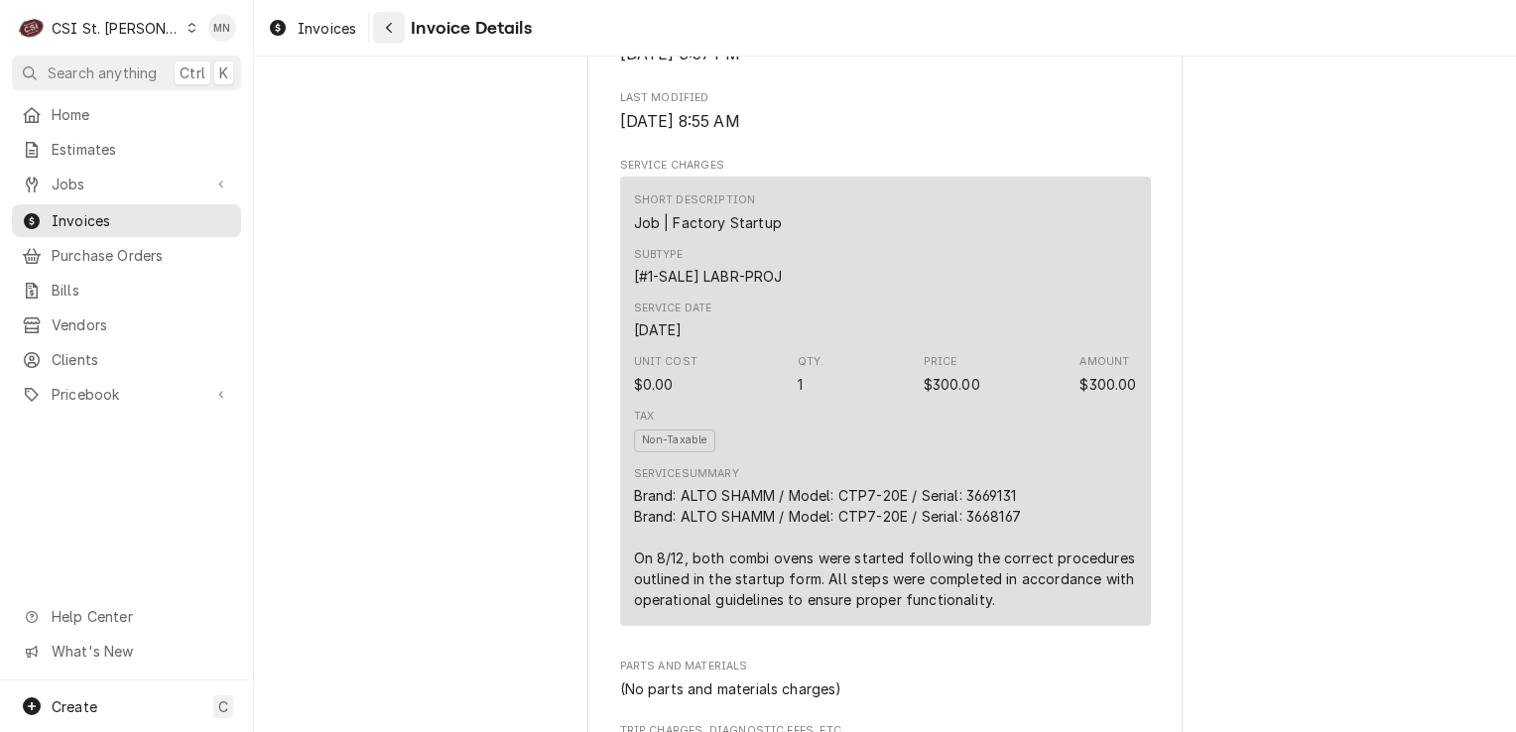
click at [384, 30] on div "Navigate back" at bounding box center [389, 28] width 20 height 20
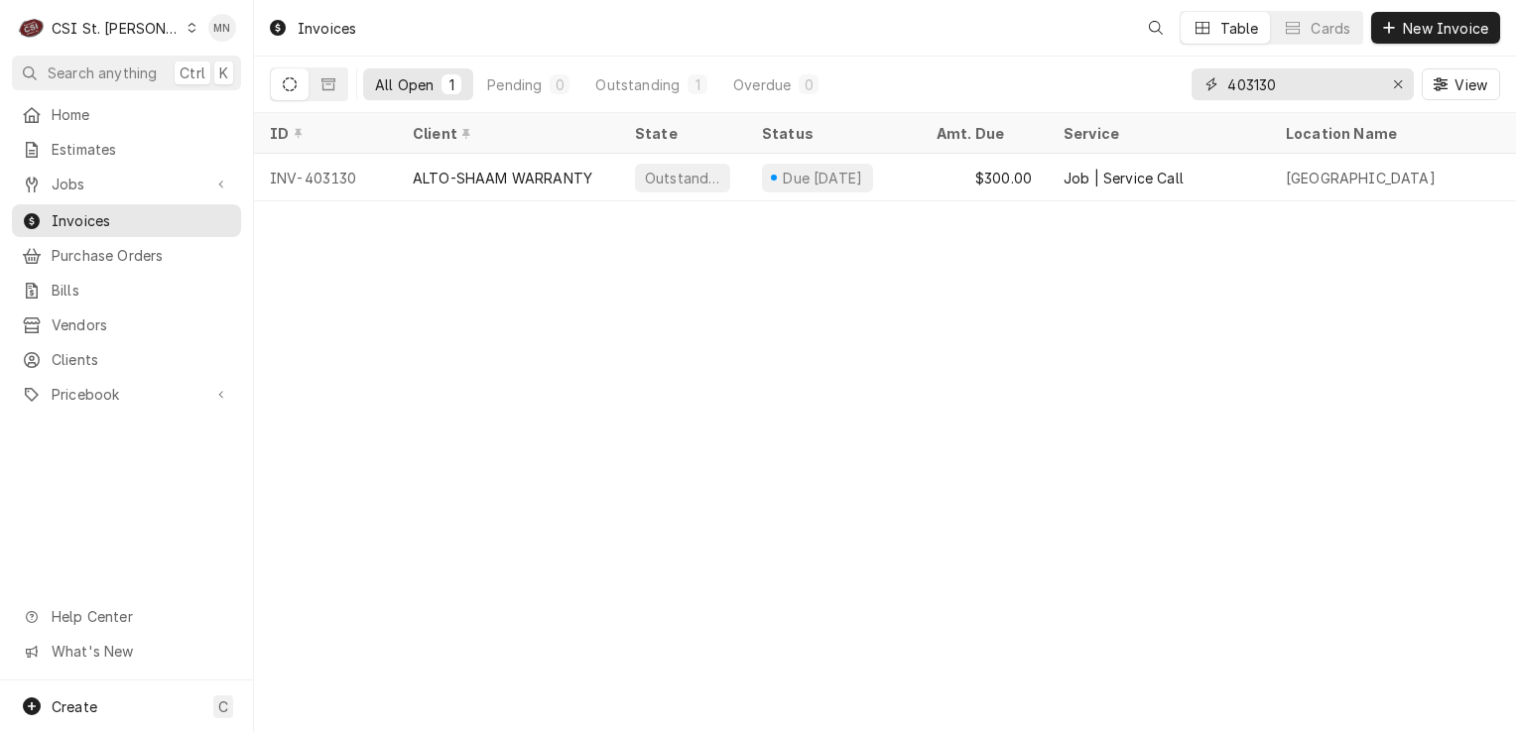
click at [1276, 85] on input "403130" at bounding box center [1301, 84] width 149 height 32
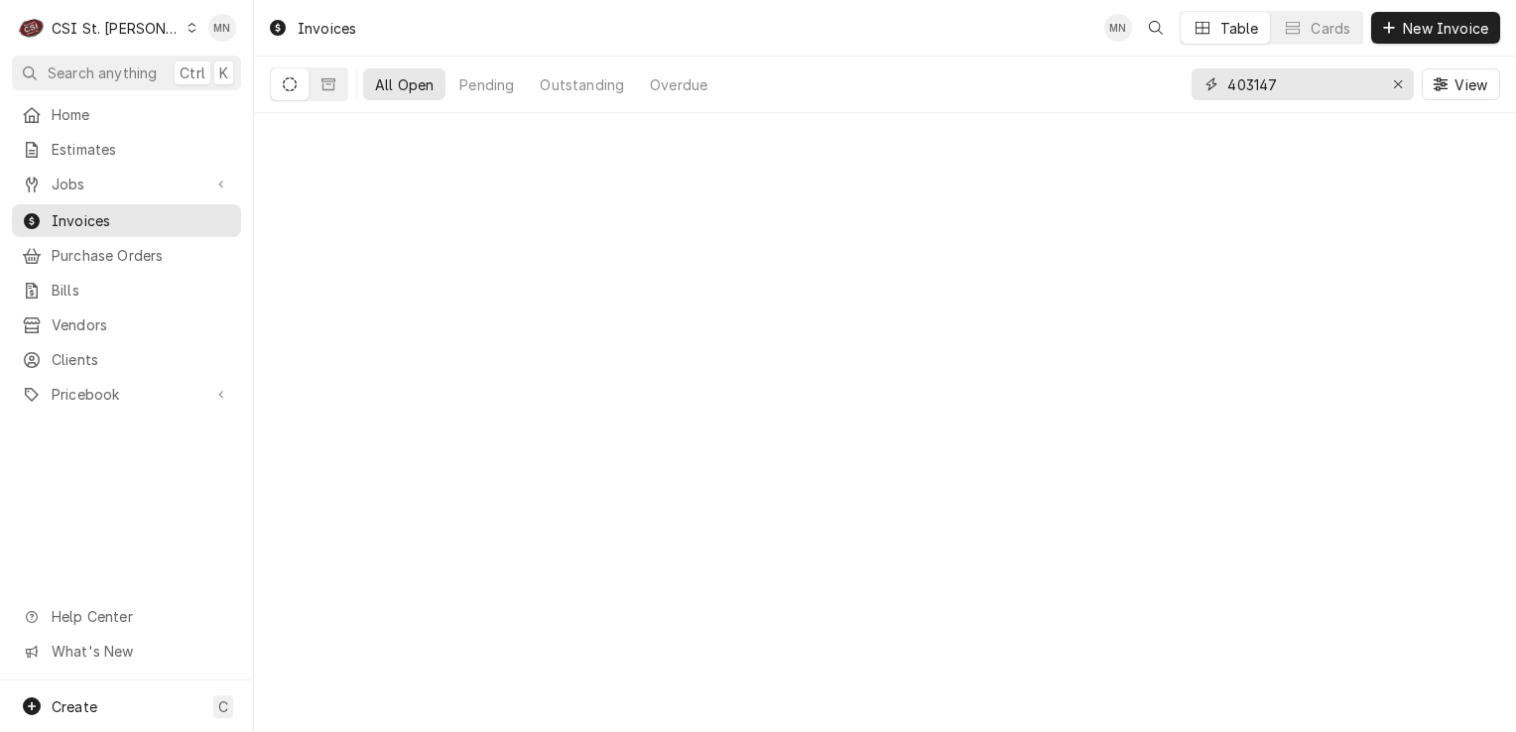
type input "403147"
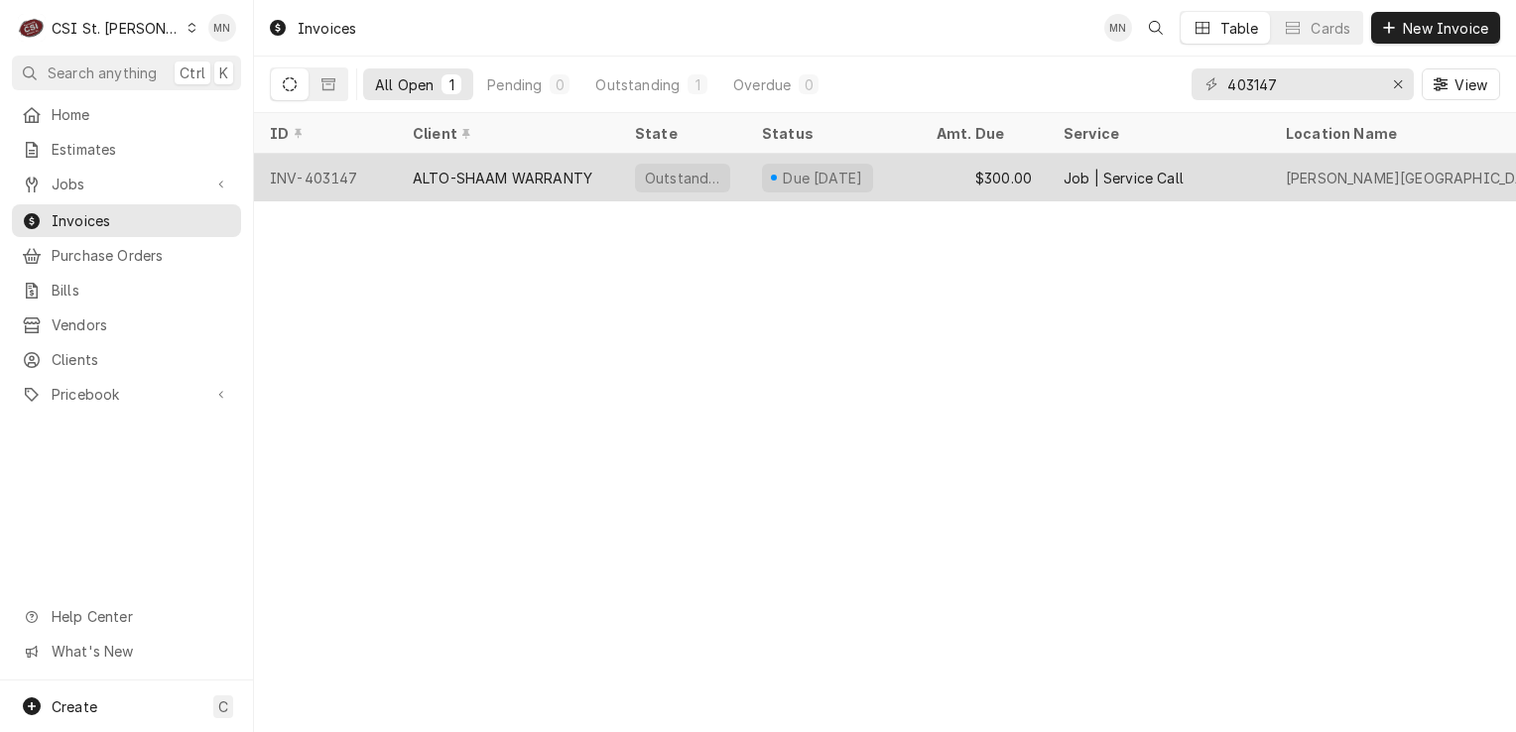
click at [516, 171] on div "ALTO-SHAAM WARRANTY" at bounding box center [503, 178] width 180 height 21
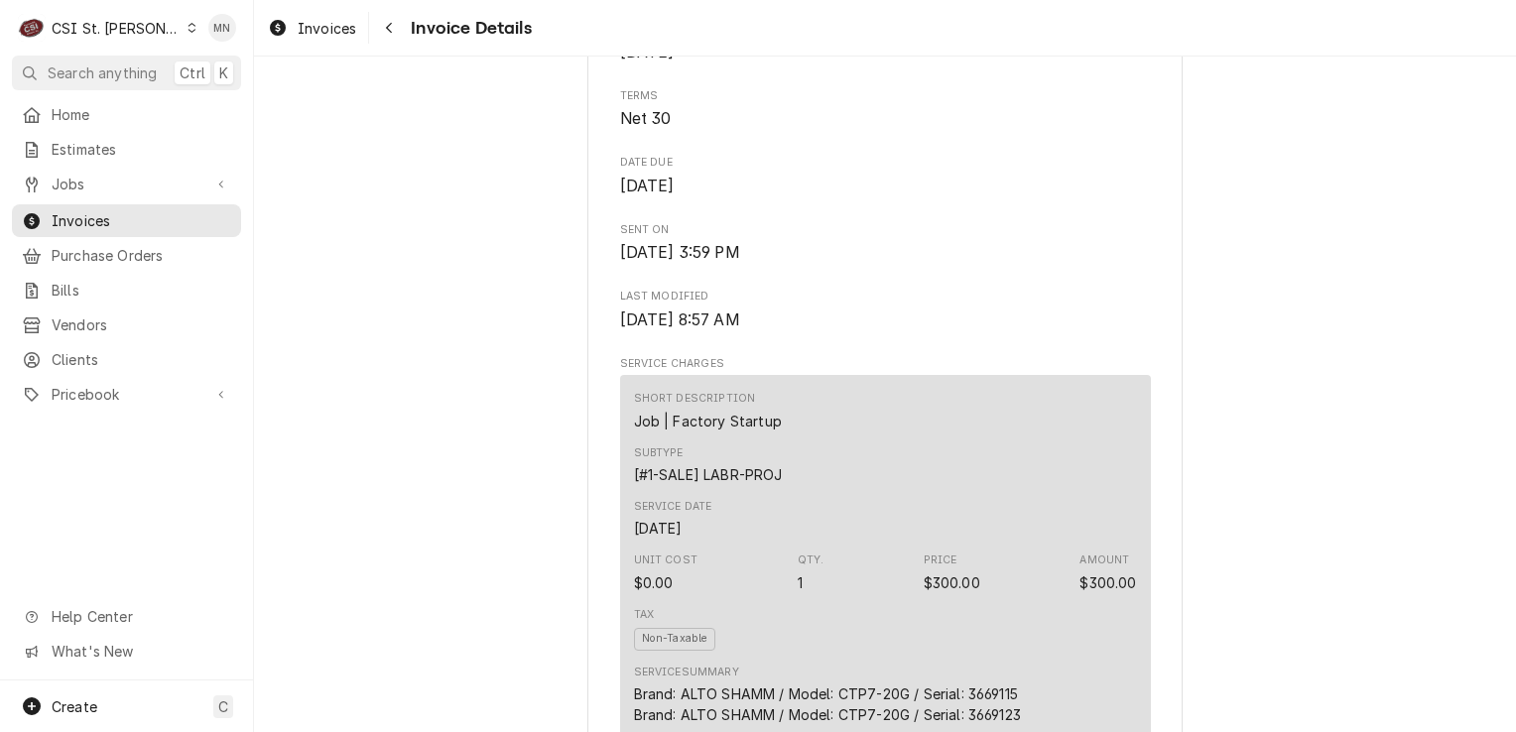
scroll to position [1290, 0]
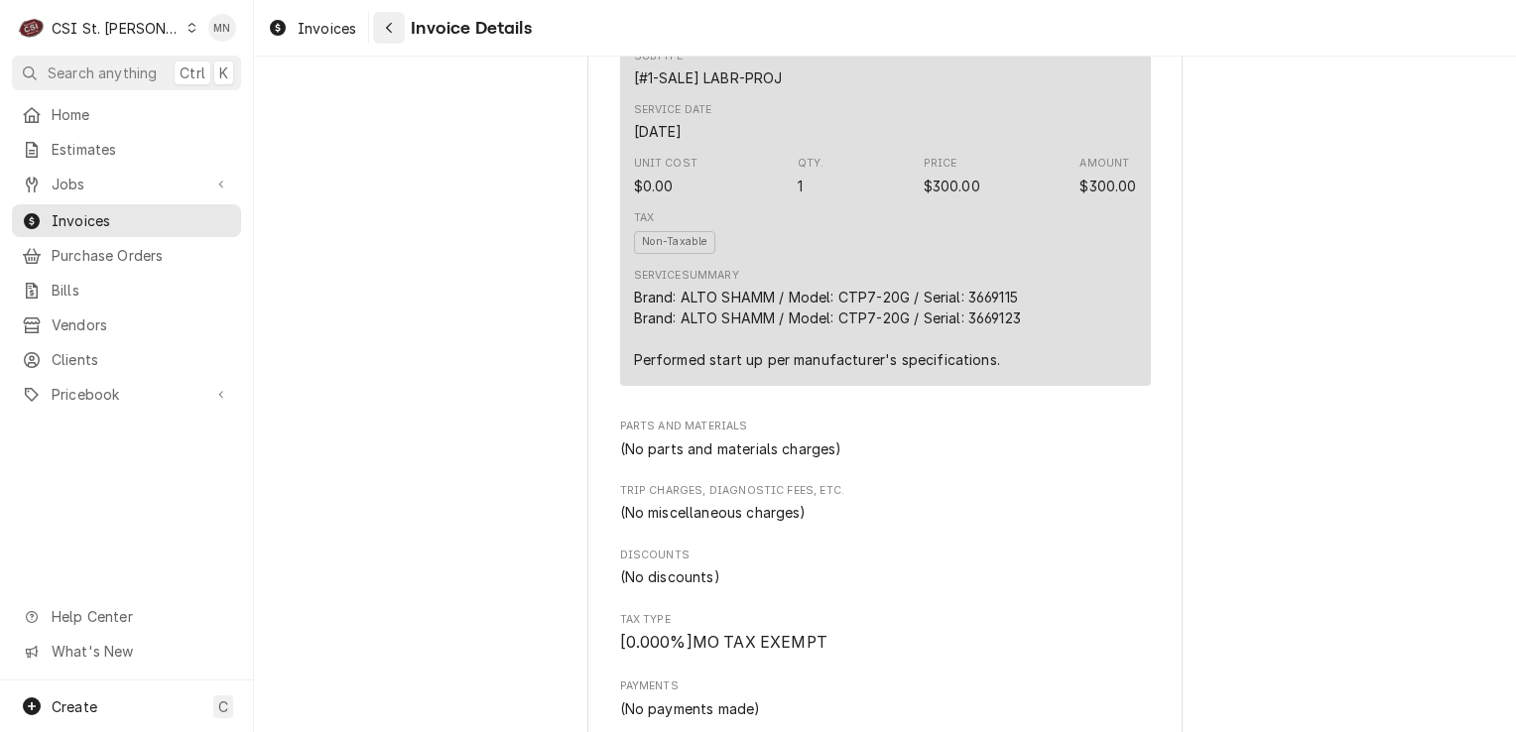
click at [393, 31] on icon "Navigate back" at bounding box center [389, 28] width 9 height 14
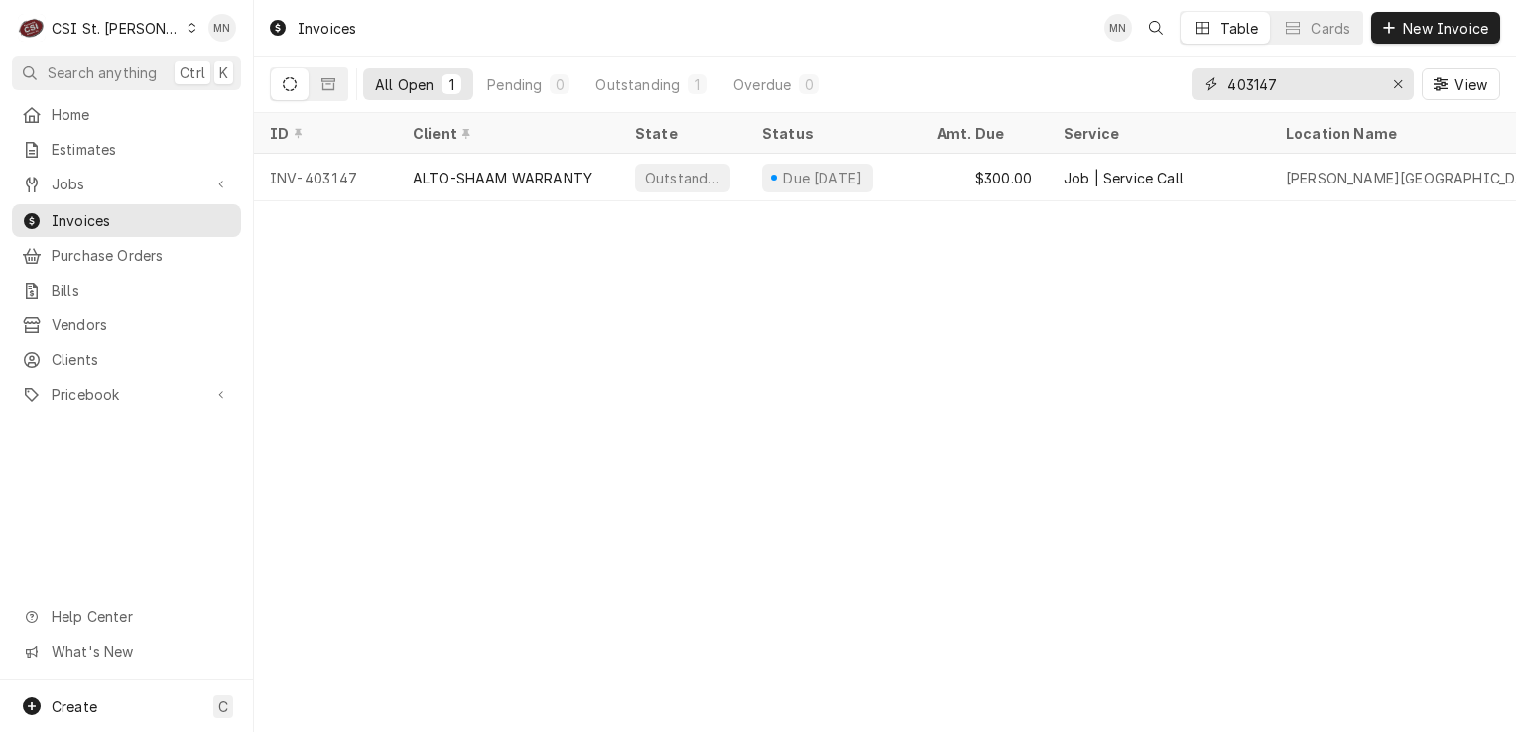
click at [1299, 91] on input "403147" at bounding box center [1301, 84] width 149 height 32
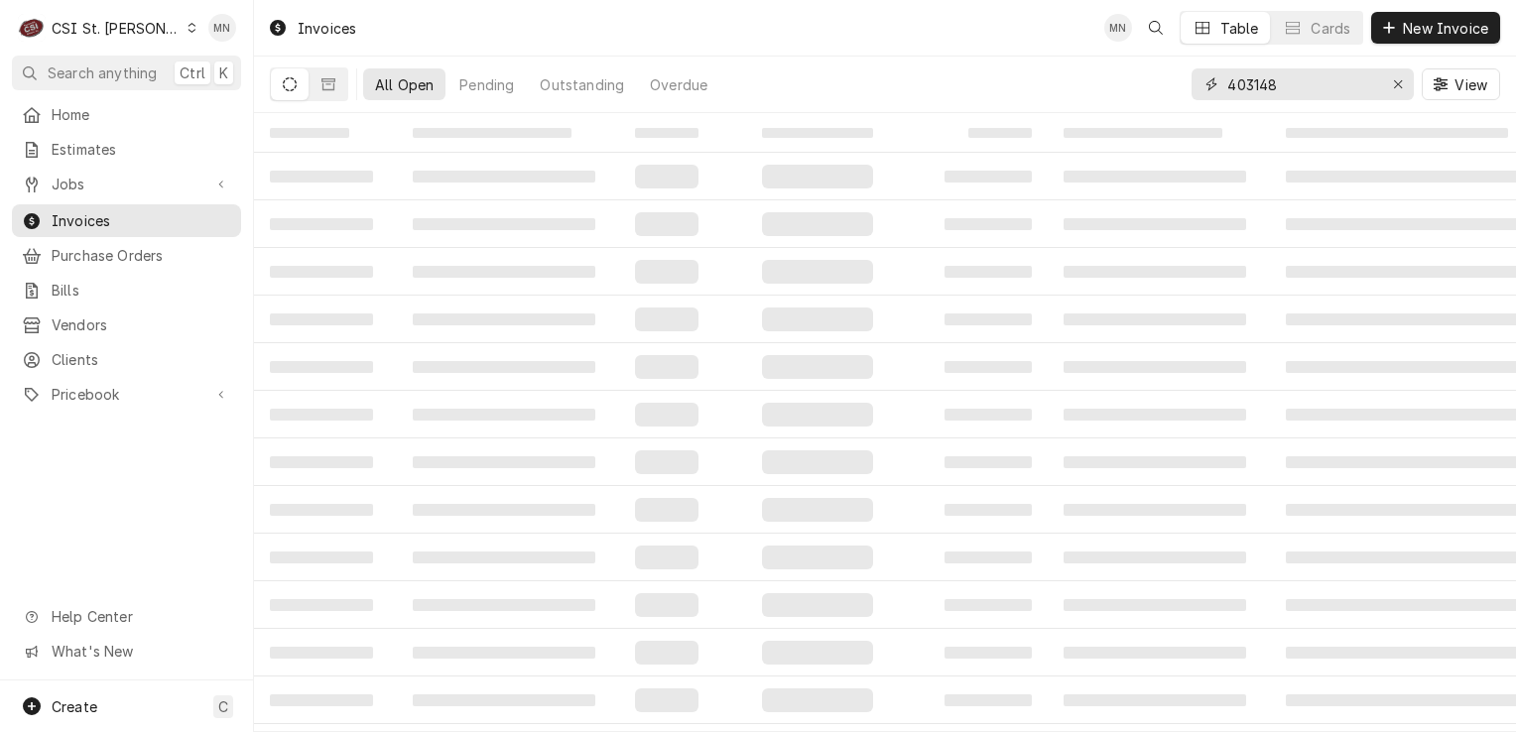
type input "403148"
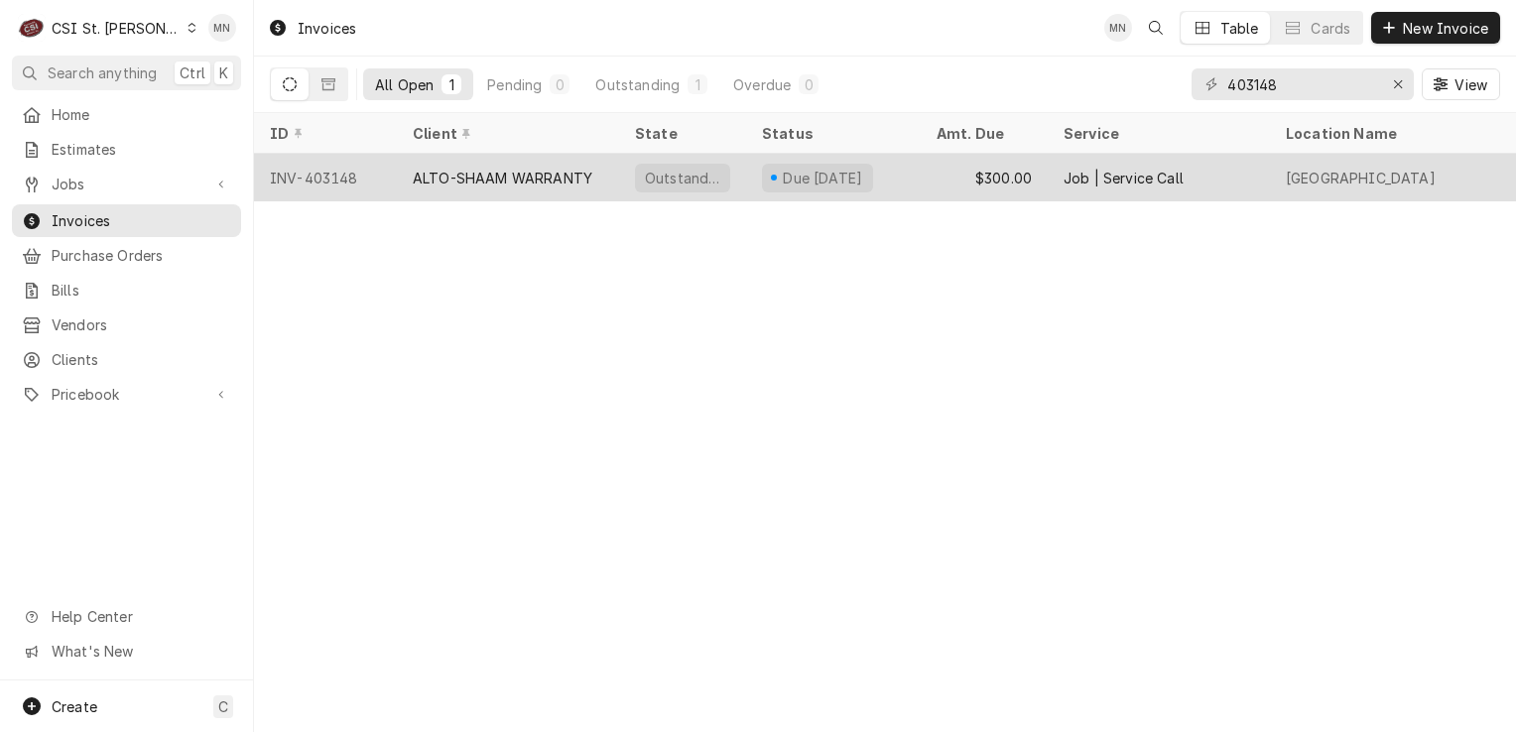
click at [539, 177] on div "ALTO-SHAAM WARRANTY" at bounding box center [503, 178] width 180 height 21
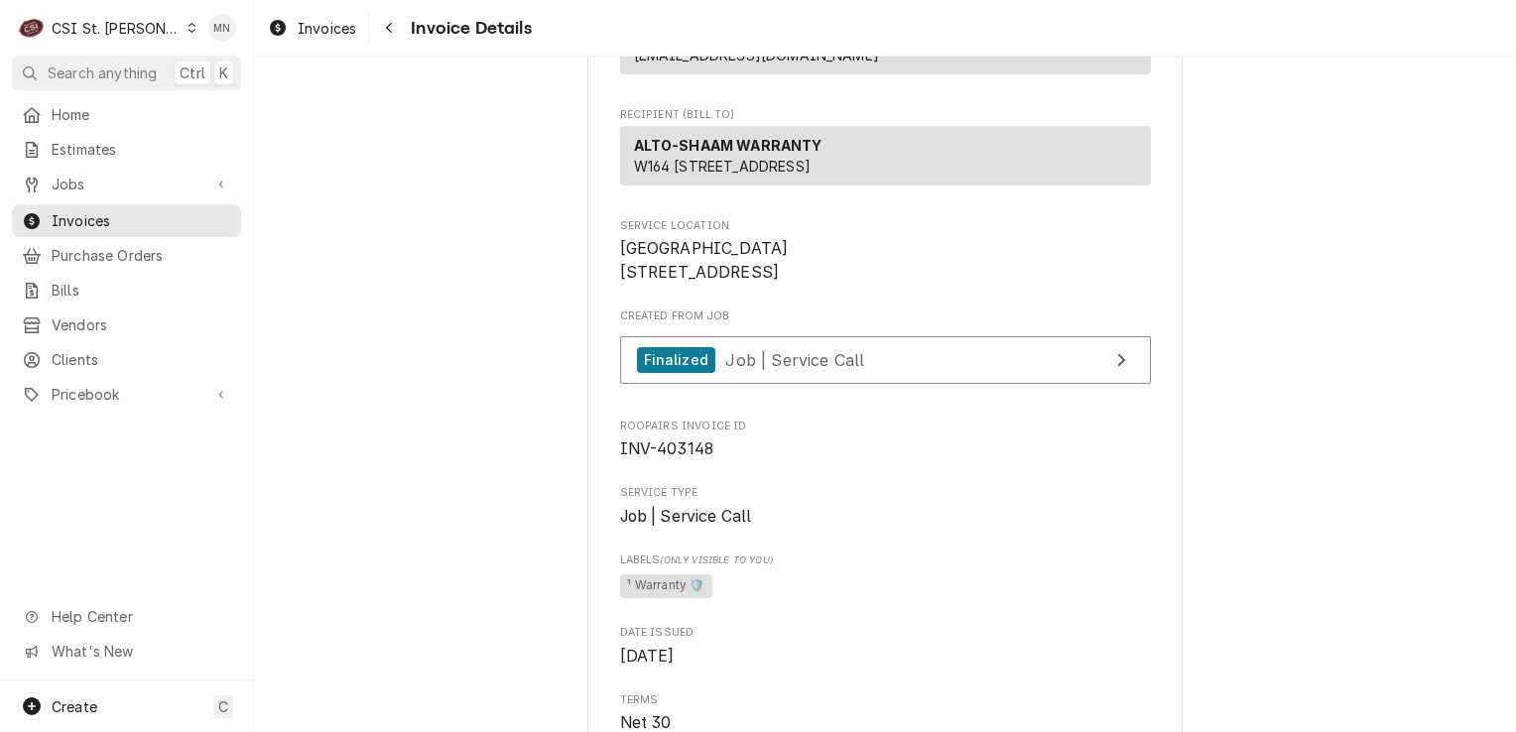
scroll to position [325, 0]
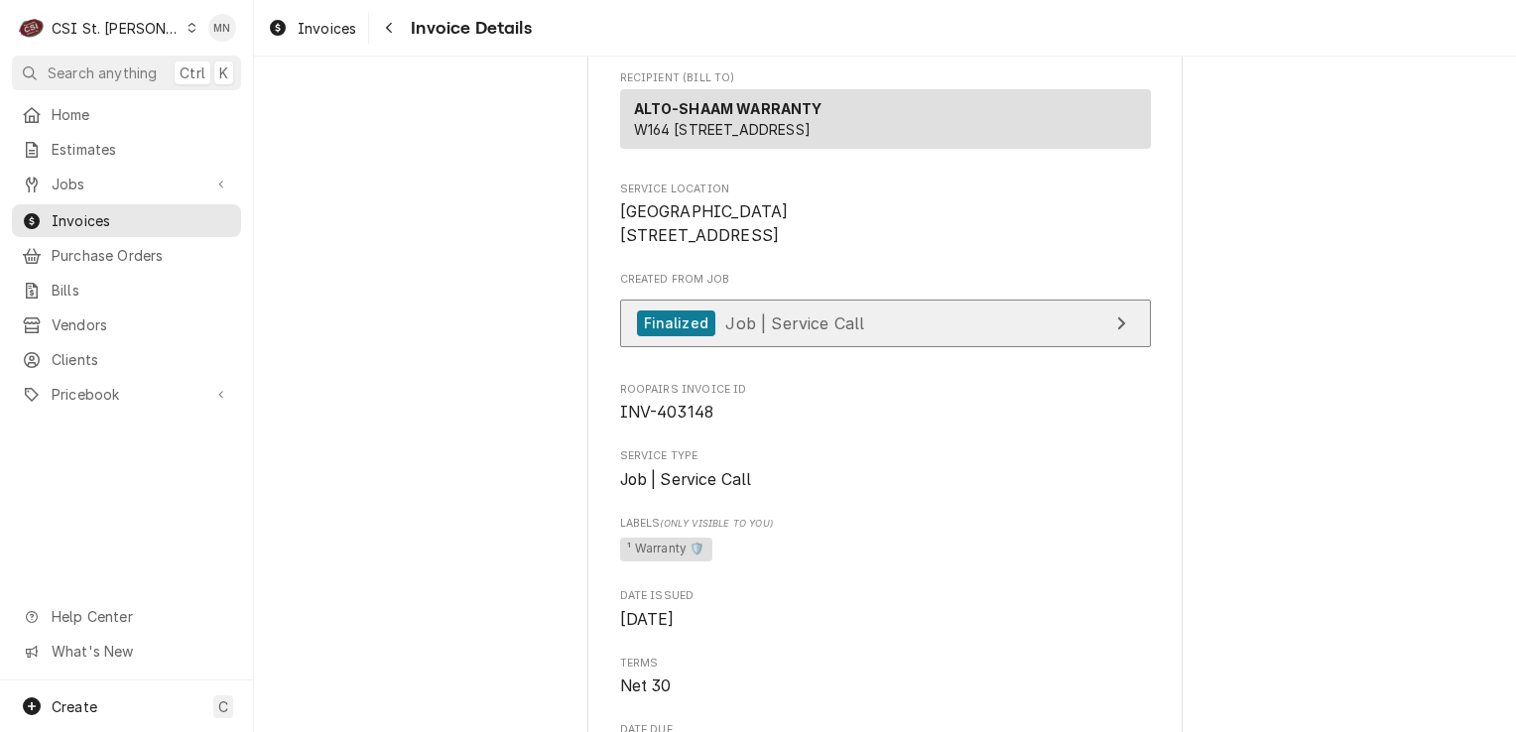
click at [840, 332] on span "Job | Service Call" at bounding box center [794, 322] width 139 height 20
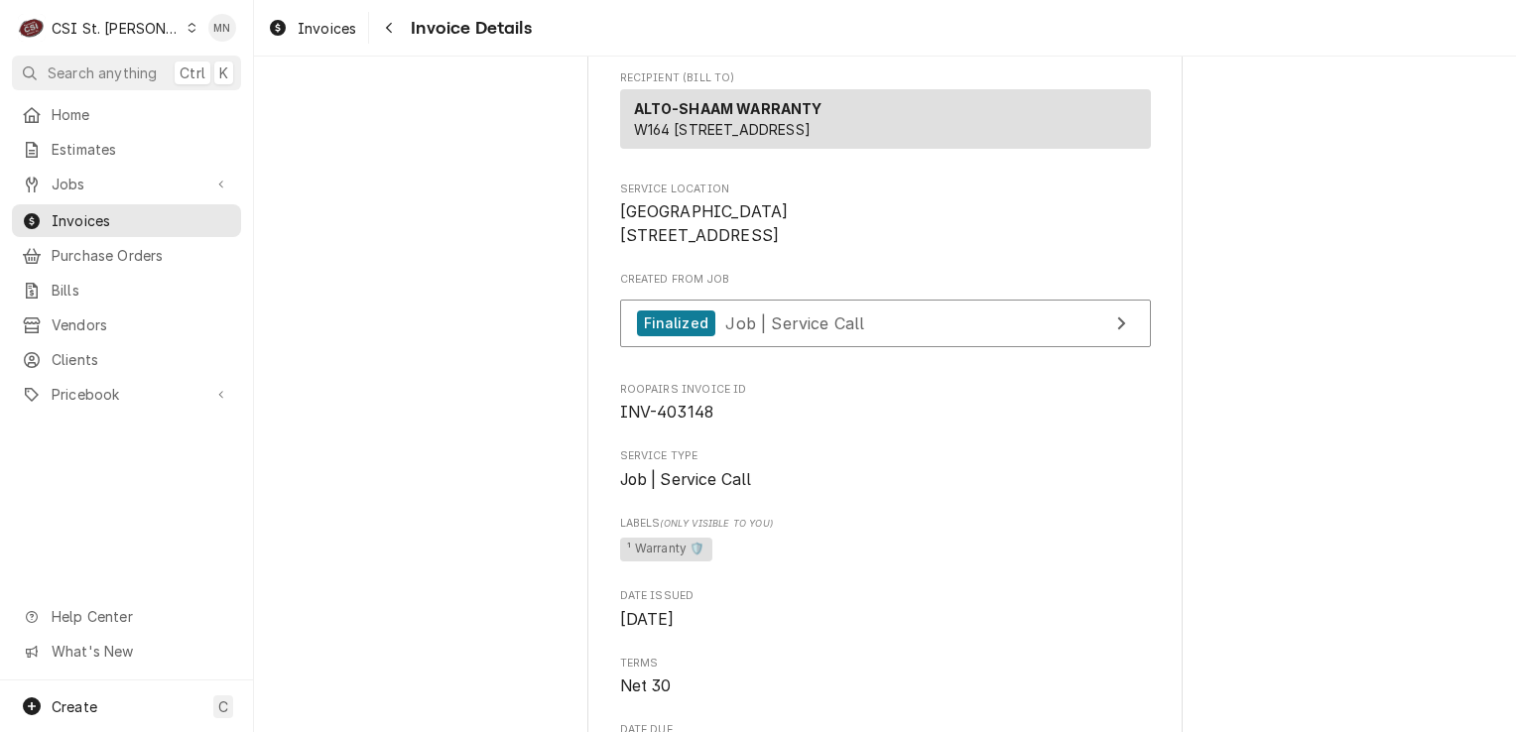
click at [96, 27] on div "CSI St. [PERSON_NAME]" at bounding box center [116, 28] width 129 height 21
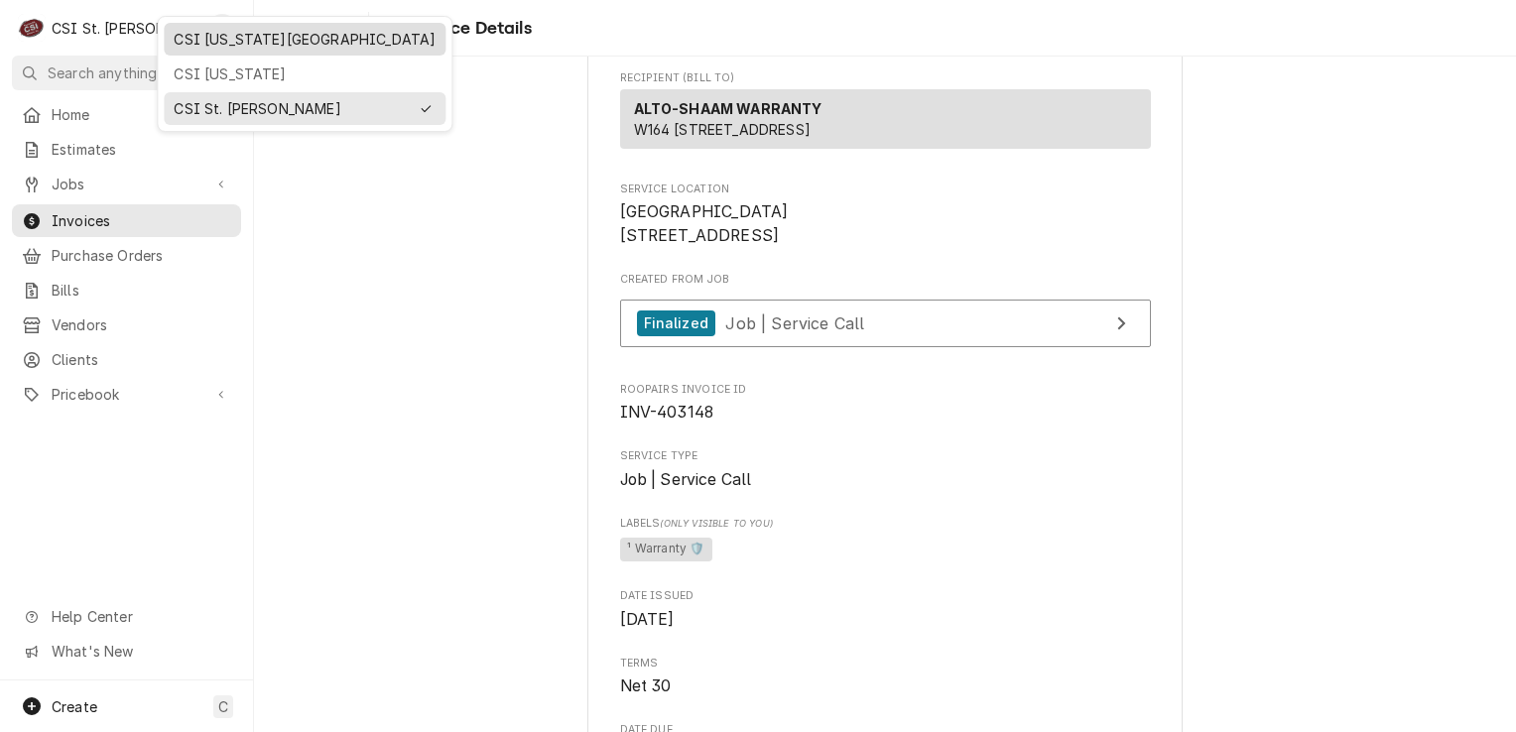
click at [197, 34] on div "CSI [US_STATE][GEOGRAPHIC_DATA]" at bounding box center [305, 39] width 262 height 21
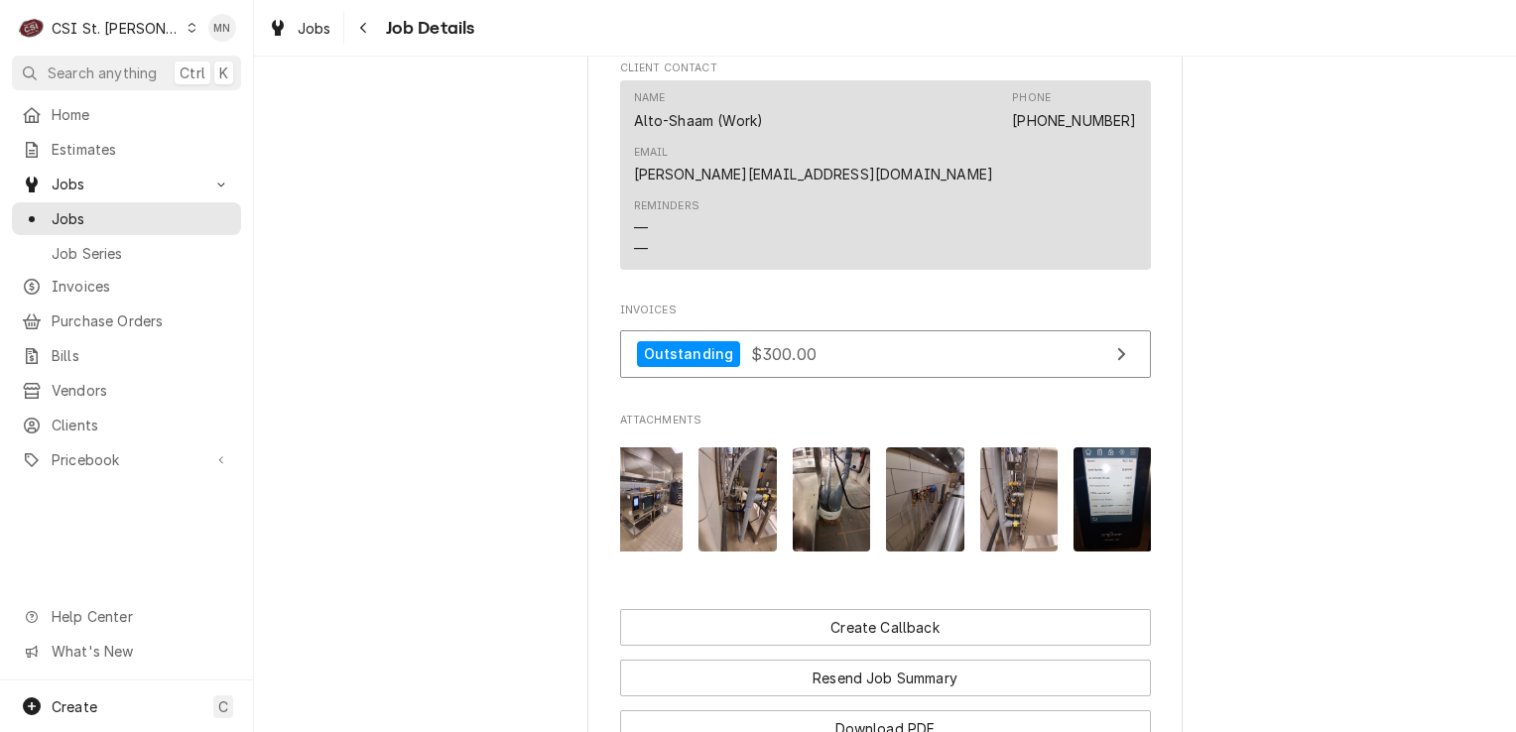
scroll to position [0, 312]
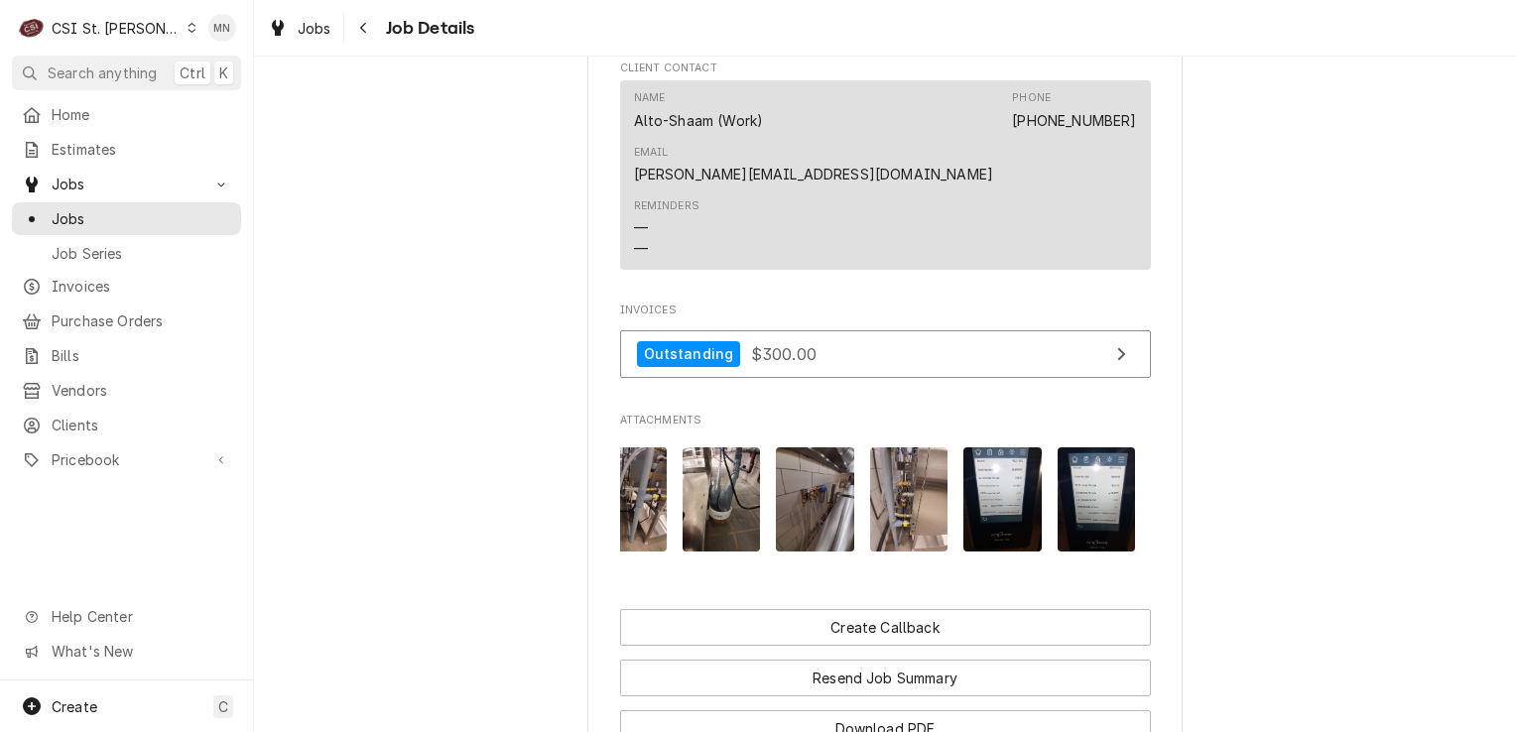
click at [1082, 452] on img "Attachments" at bounding box center [1096, 499] width 78 height 104
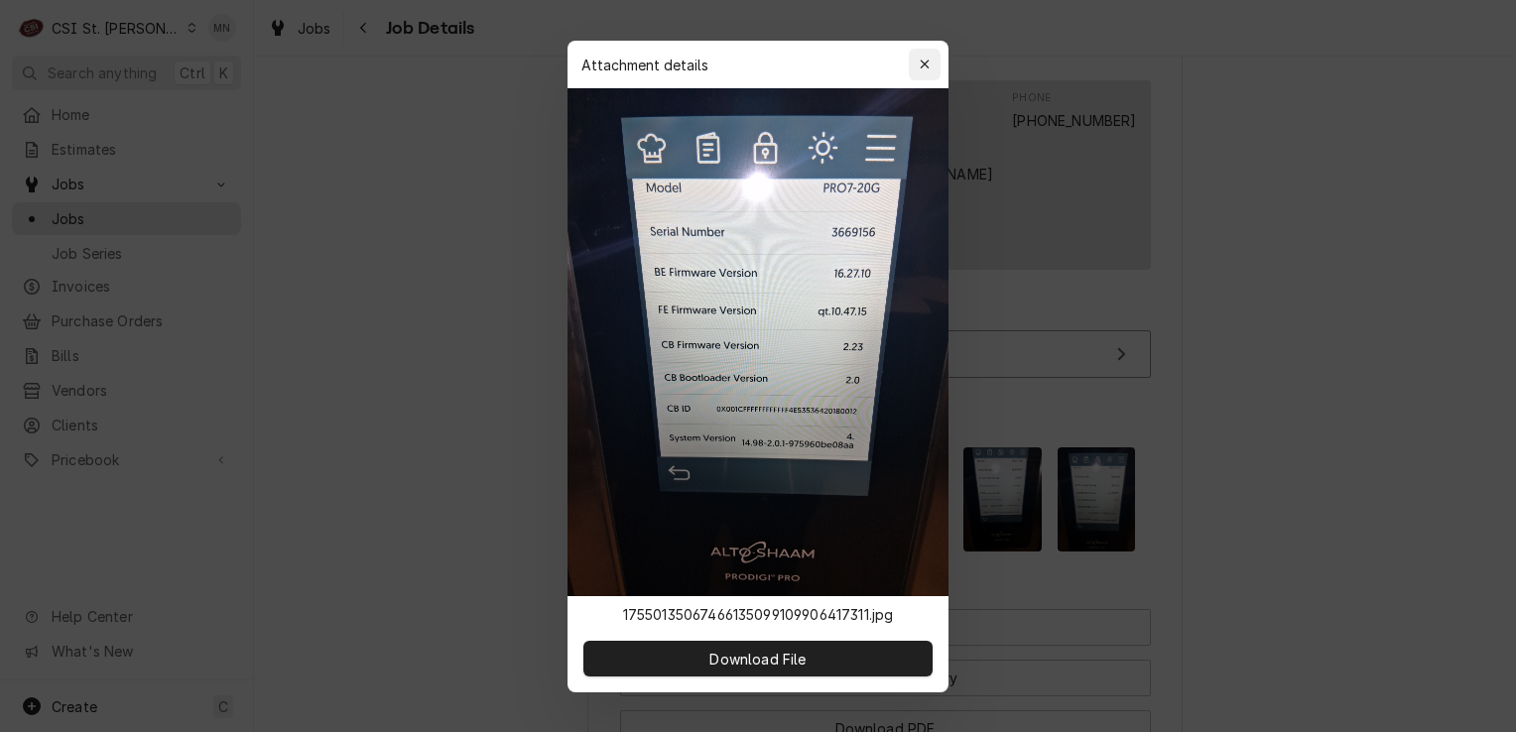
click at [920, 54] on button "button" at bounding box center [925, 65] width 32 height 32
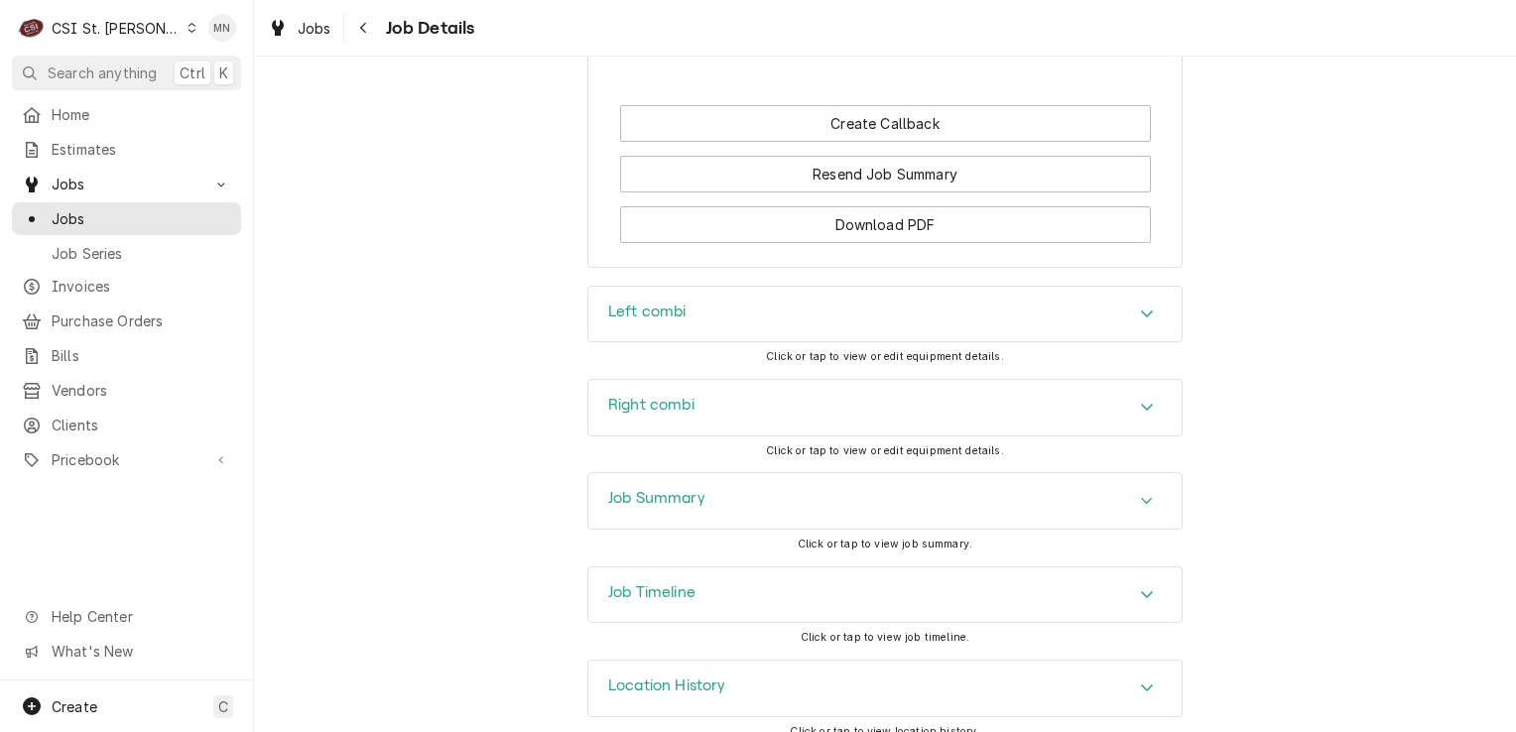
scroll to position [2488, 0]
click at [778, 488] on div "Job Summary" at bounding box center [884, 501] width 593 height 56
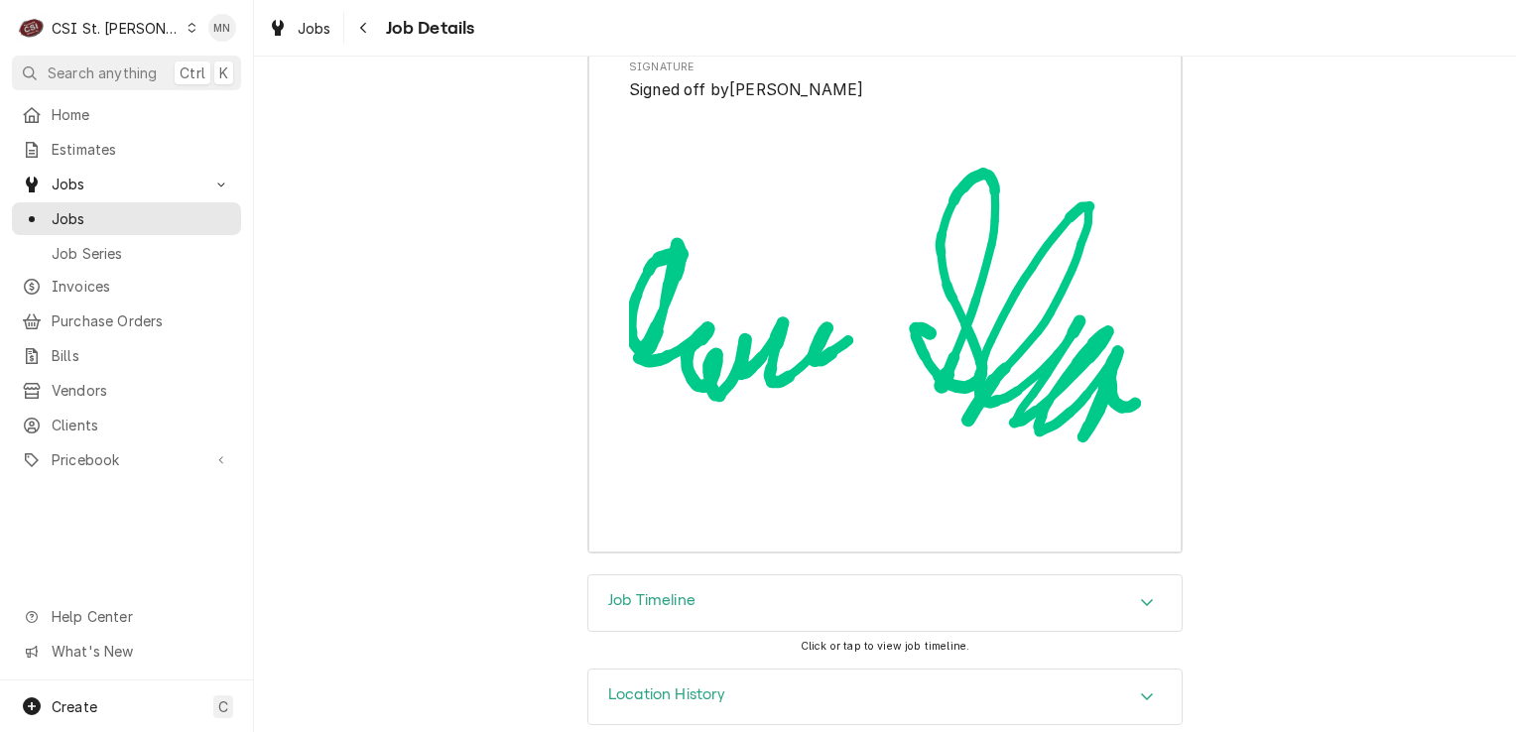
scroll to position [5803, 0]
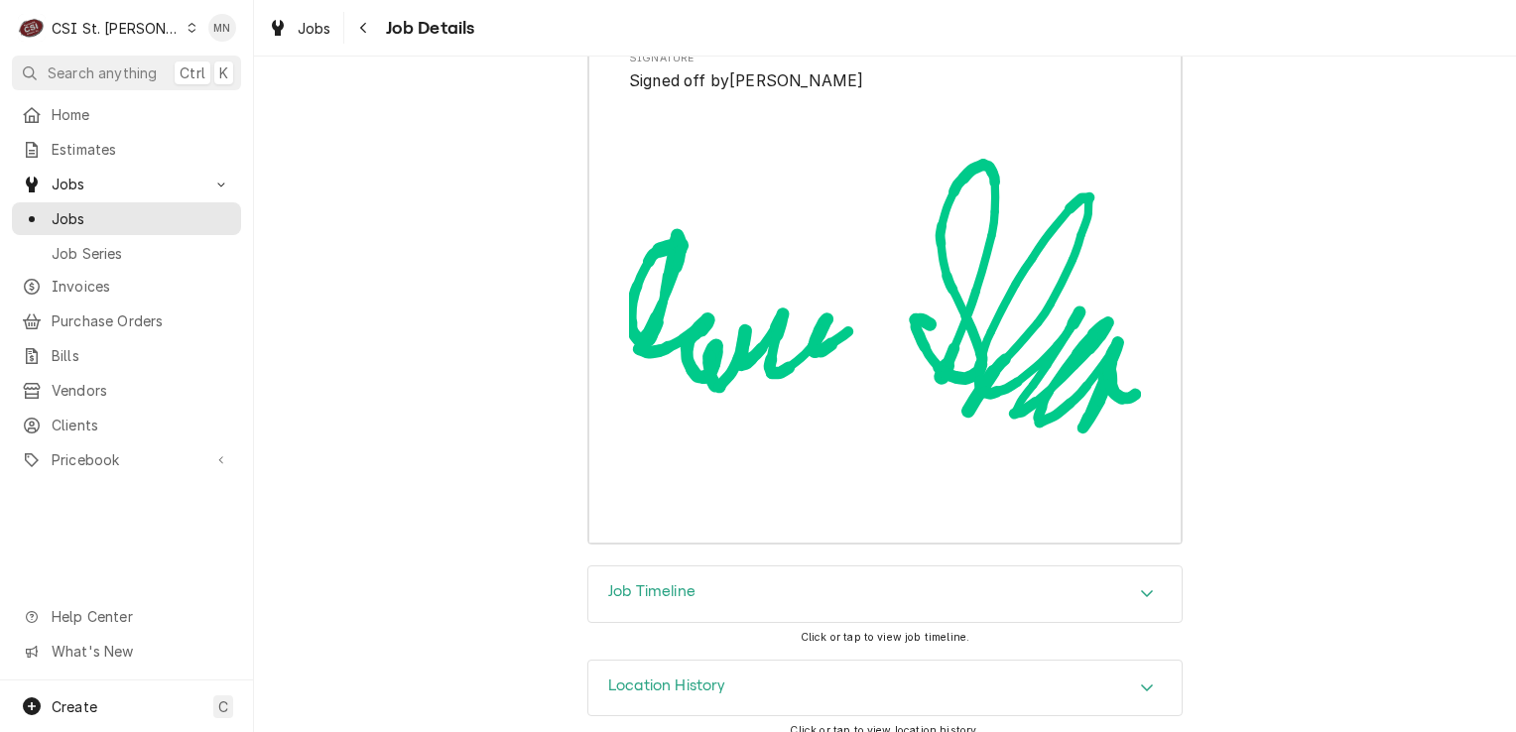
click at [772, 579] on div "Job Timeline" at bounding box center [884, 594] width 593 height 56
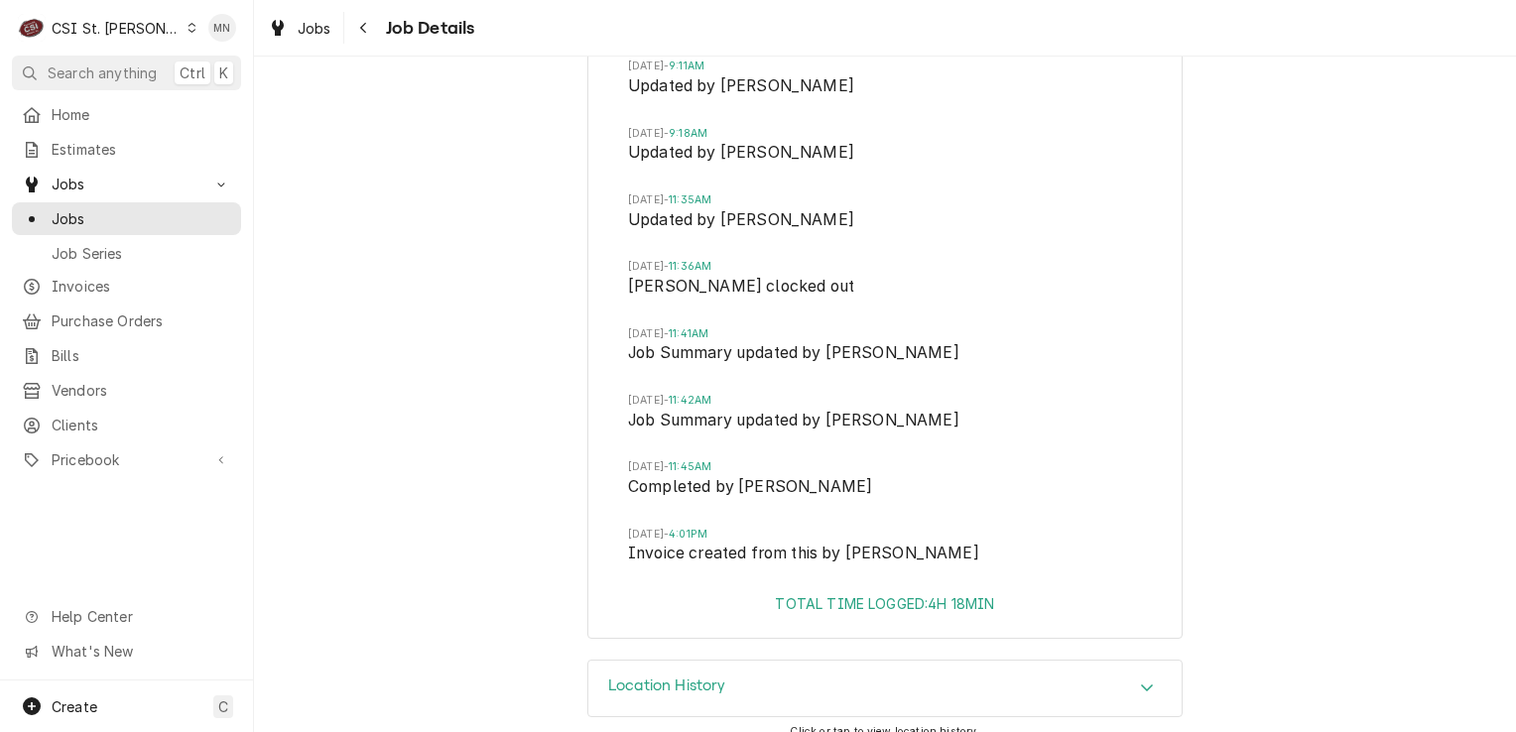
scroll to position [6722, 0]
click at [83, 109] on span "Home" at bounding box center [142, 114] width 180 height 21
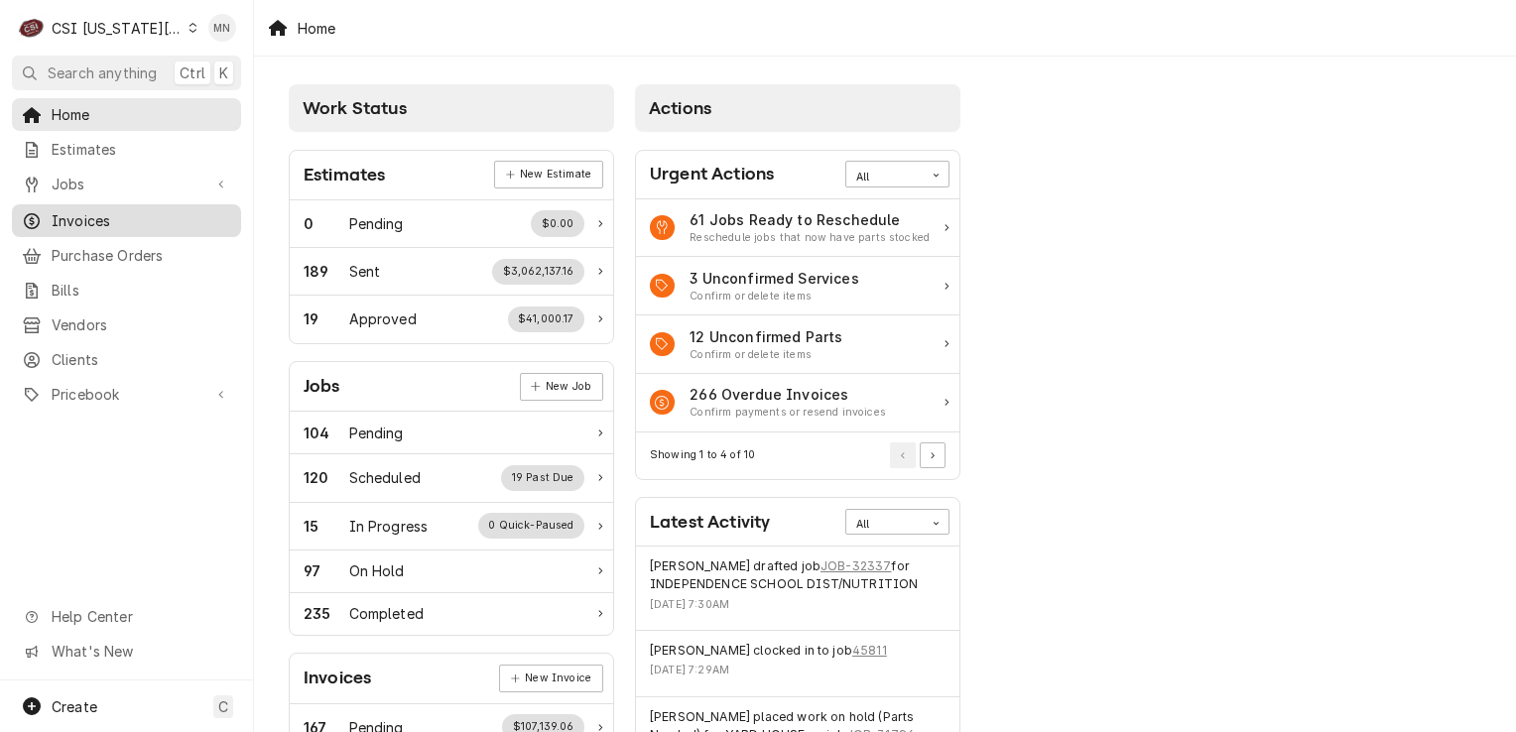
click at [107, 210] on span "Invoices" at bounding box center [142, 220] width 180 height 21
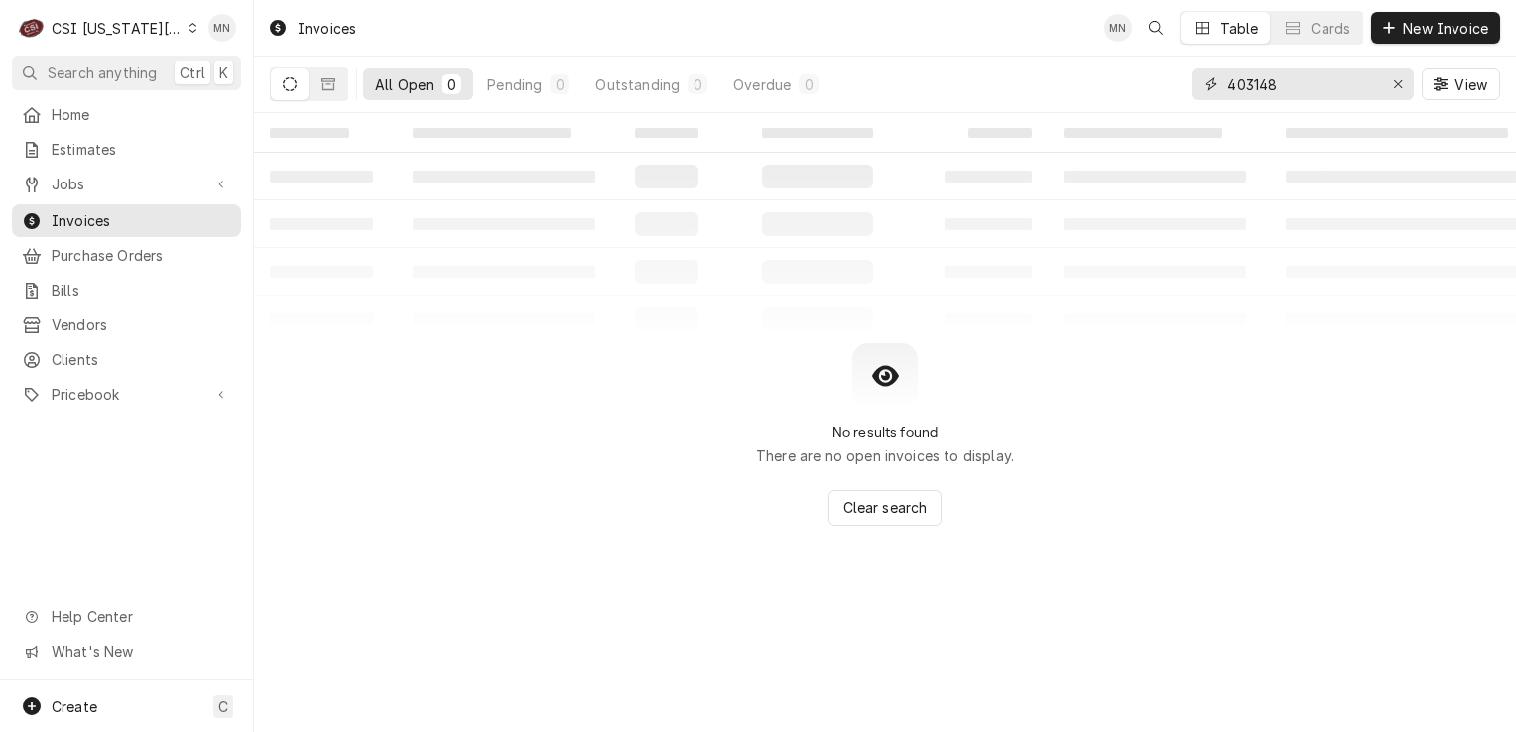
drag, startPoint x: 1298, startPoint y: 89, endPoint x: 1022, endPoint y: 93, distance: 275.8
click at [1037, 93] on div "All Open 0 Pending 0 Outstanding 0 Overdue 0 403148 View" at bounding box center [885, 85] width 1230 height 56
type input "302495"
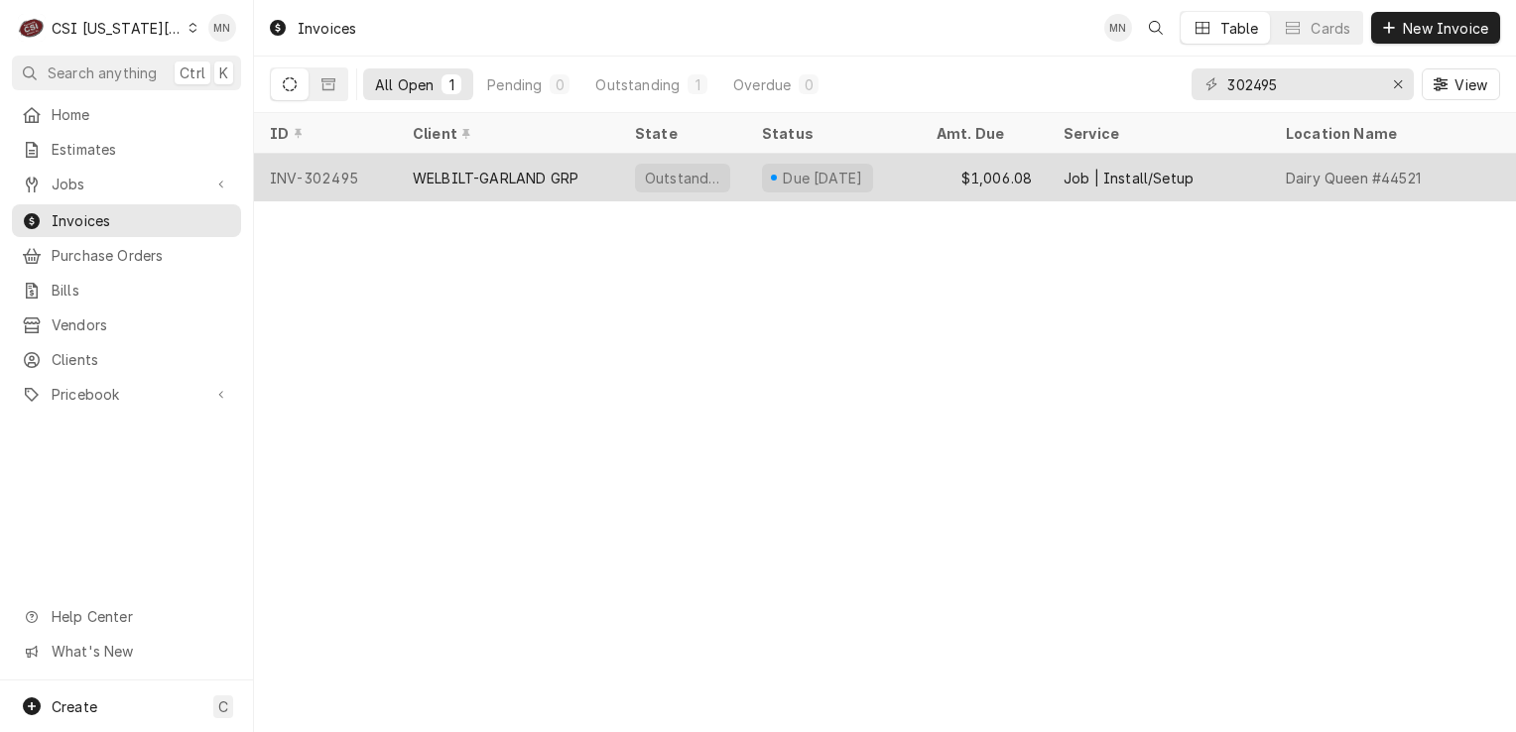
click at [516, 180] on div "WELBILT-GARLAND GRP" at bounding box center [496, 178] width 166 height 21
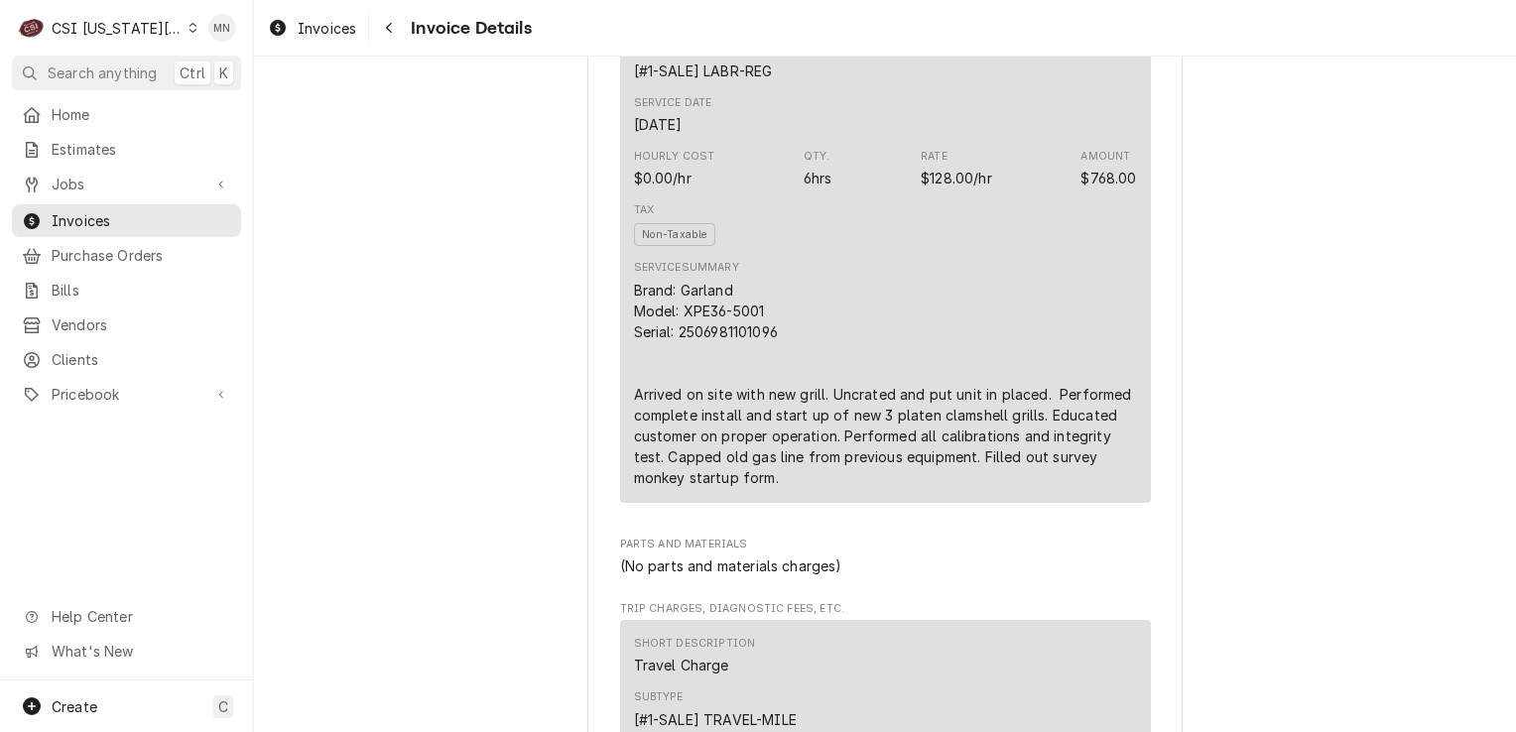
scroll to position [1389, 0]
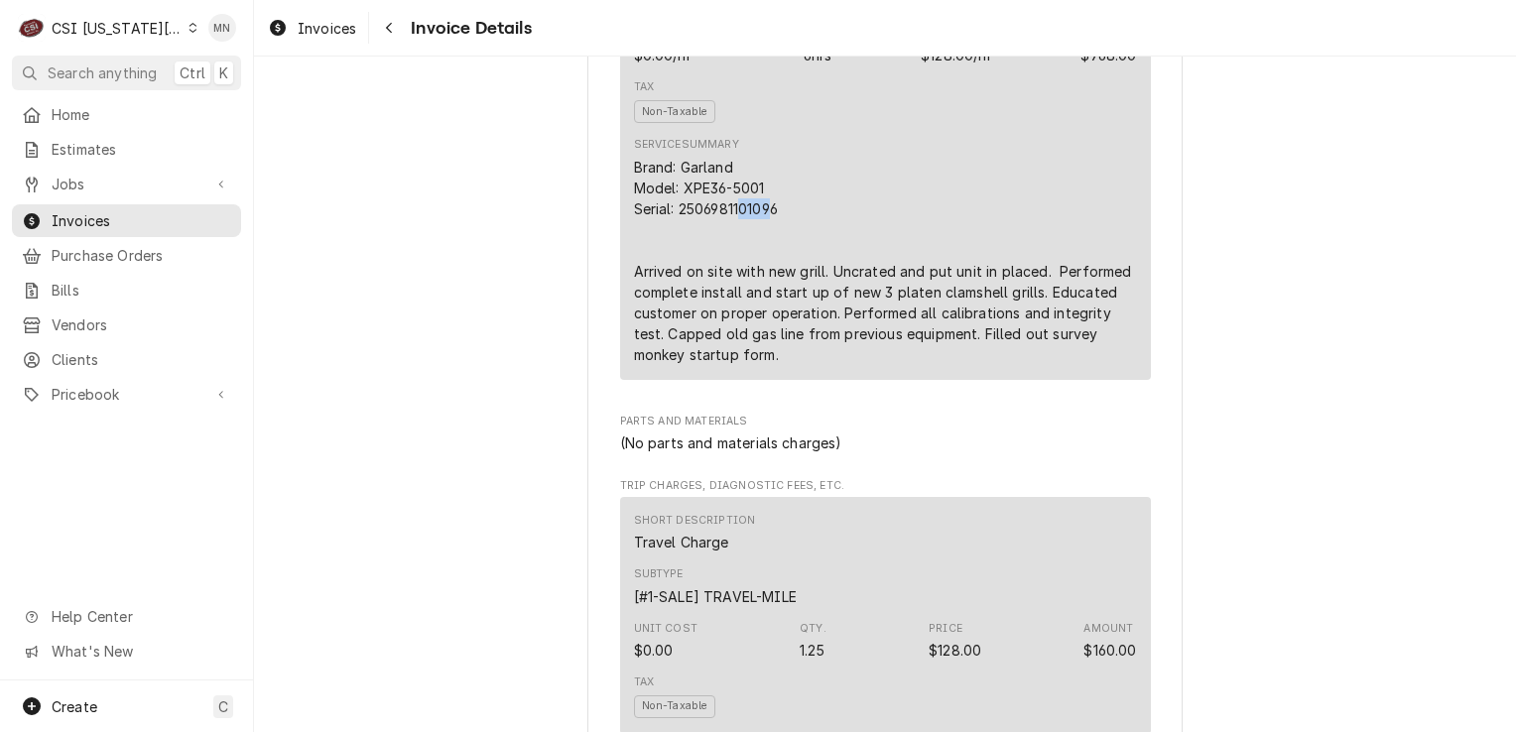
drag, startPoint x: 769, startPoint y: 252, endPoint x: 737, endPoint y: 252, distance: 31.7
click at [737, 252] on div "Brand: Garland Model: XPE36-5001 Serial: 2506981101096 Arrived on site with new…" at bounding box center [885, 261] width 503 height 208
drag, startPoint x: 737, startPoint y: 252, endPoint x: 783, endPoint y: 253, distance: 45.6
click at [783, 253] on div "Brand: Garland Model: XPE36-5001 Serial: 2506981101096 Arrived on site with new…" at bounding box center [885, 261] width 503 height 208
drag, startPoint x: 777, startPoint y: 252, endPoint x: 673, endPoint y: 254, distance: 104.2
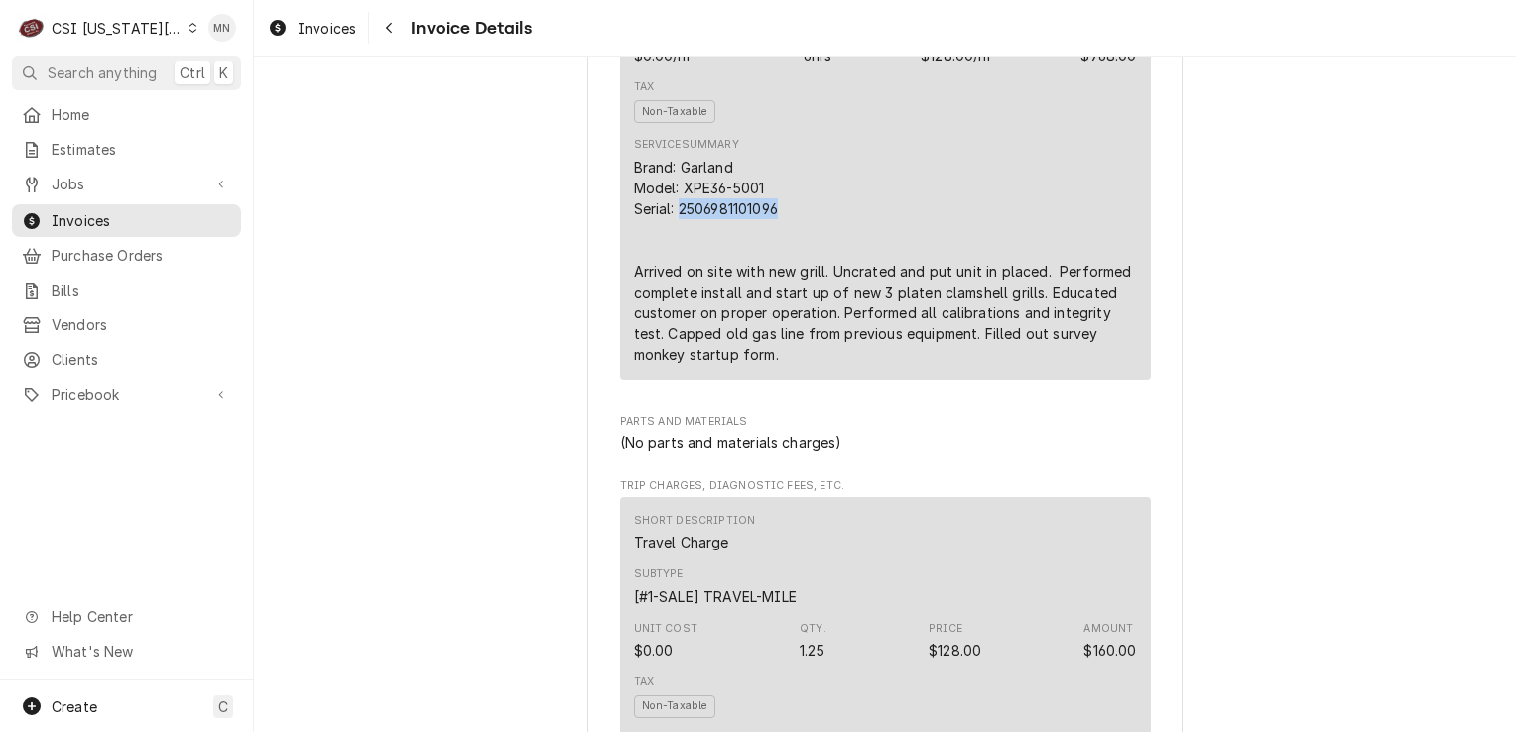
click at [673, 254] on div "Brand: Garland Model: XPE36-5001 Serial: 2506981101096 Arrived on site with new…" at bounding box center [885, 261] width 503 height 208
copy div "2506981101096"
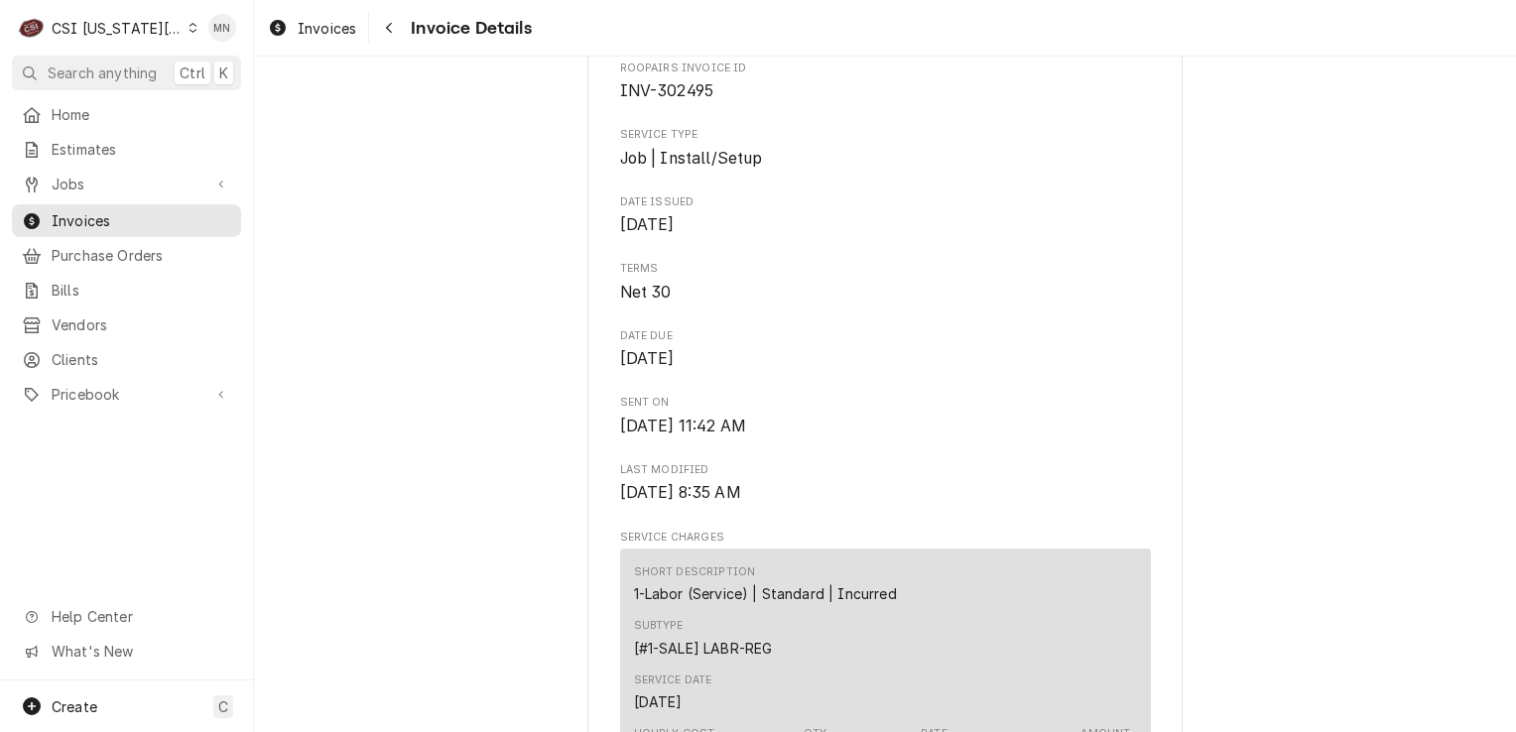
scroll to position [496, 0]
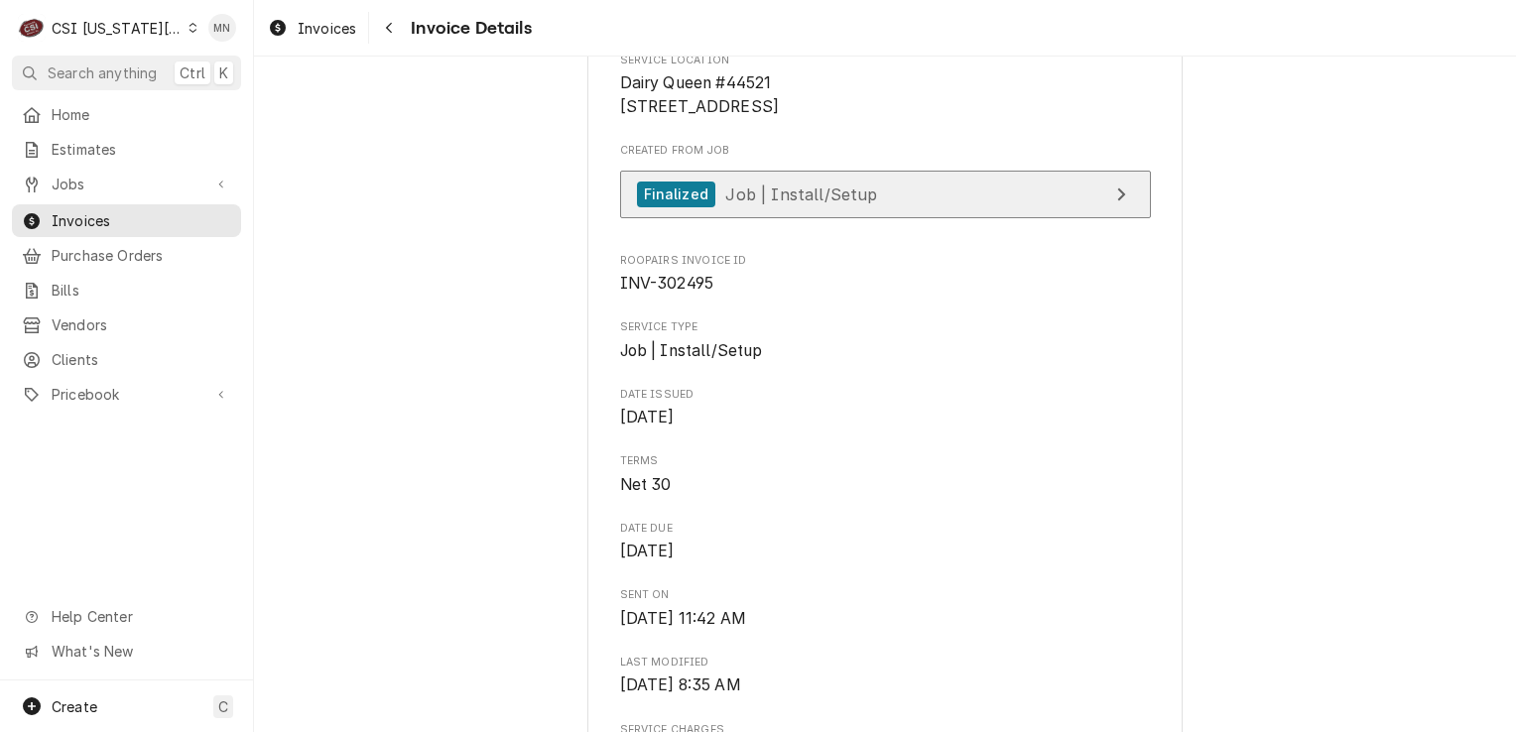
click at [828, 203] on span "Job | Install/Setup" at bounding box center [801, 194] width 152 height 20
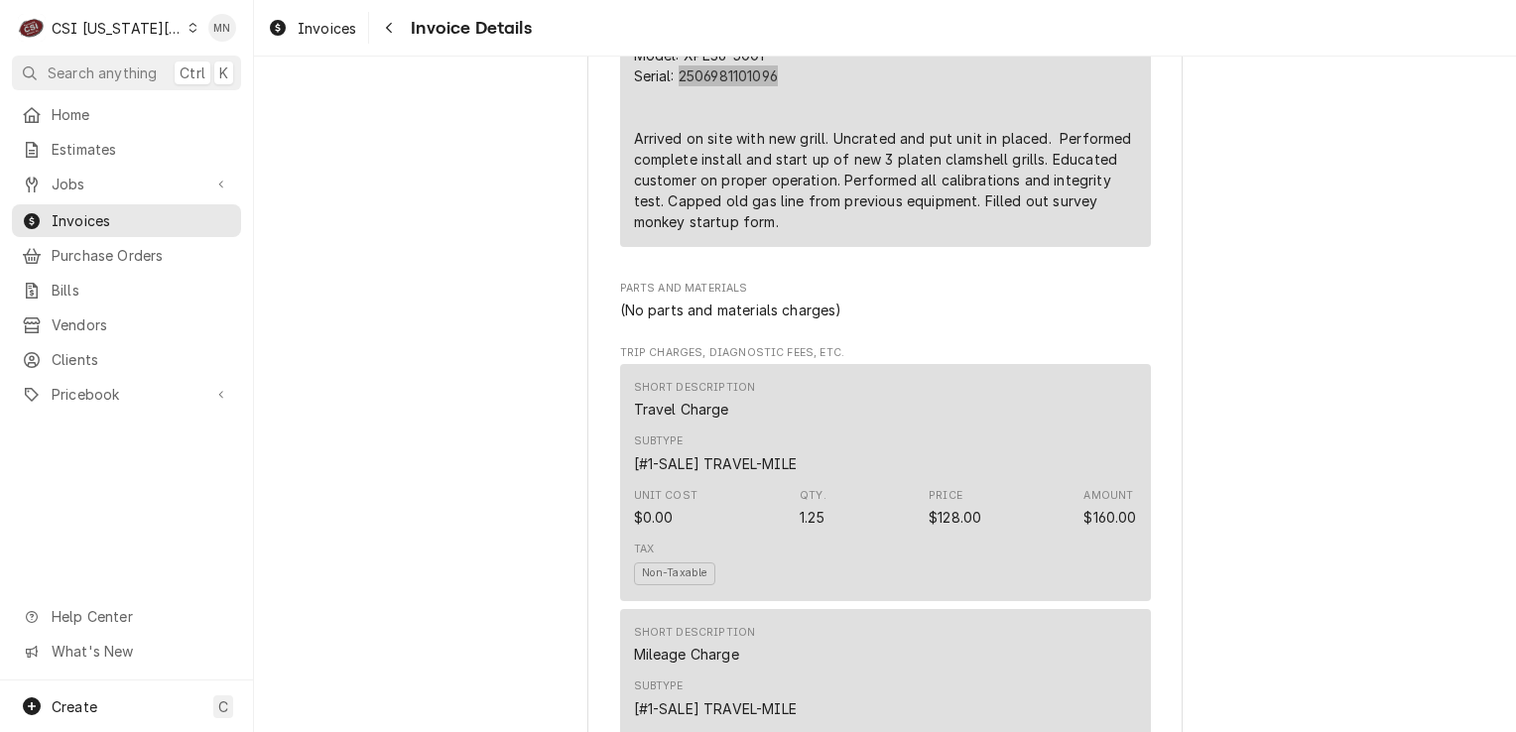
scroll to position [1488, 0]
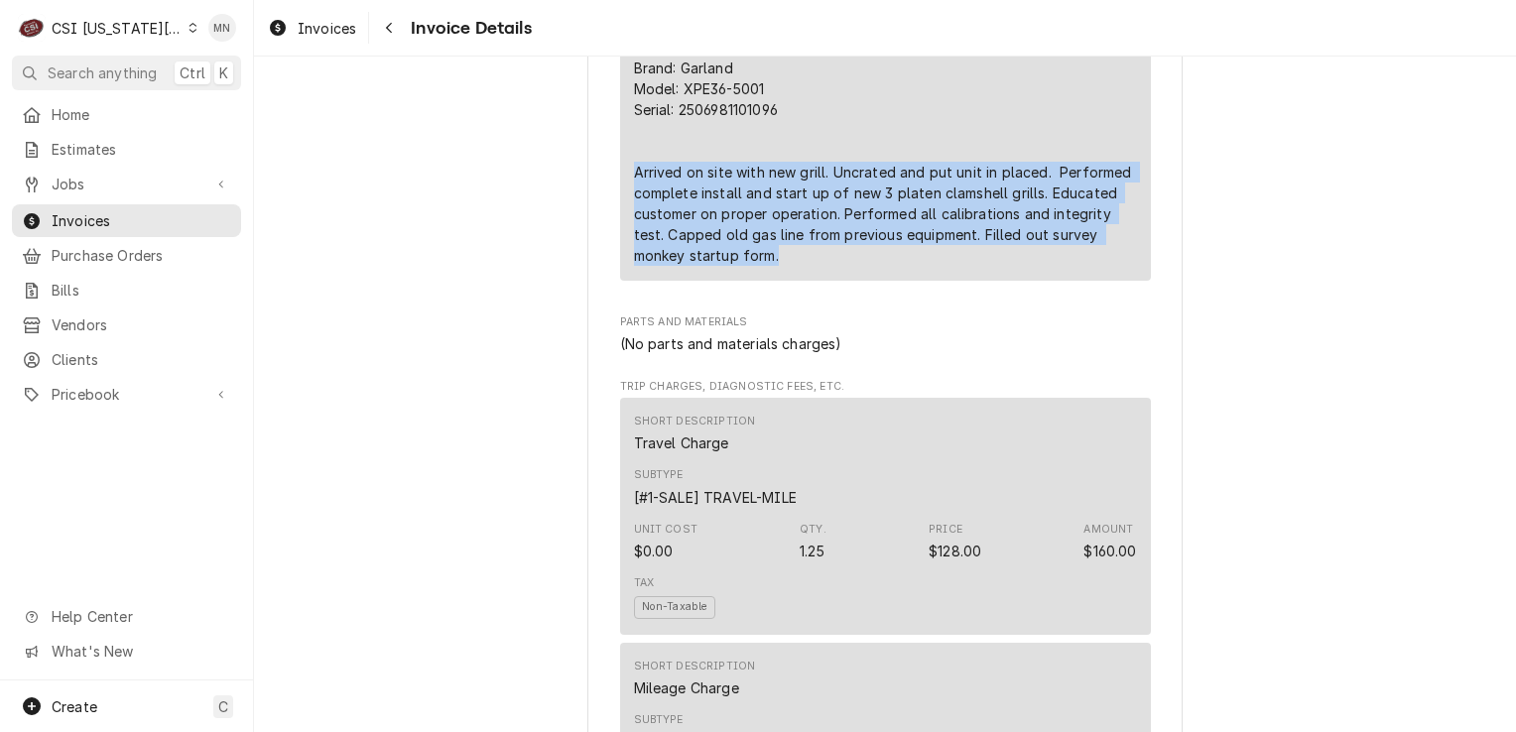
drag, startPoint x: 623, startPoint y: 213, endPoint x: 919, endPoint y: 294, distance: 306.3
click at [919, 281] on div "Short Description 1-Labor (Service) | Standard | Incurred Subtype [#1-SALE] LAB…" at bounding box center [885, 15] width 531 height 532
drag, startPoint x: 919, startPoint y: 294, endPoint x: 798, endPoint y: 237, distance: 133.6
copy div "Arrived on site with new grill. Uncrated and put unit in placed. Performed comp…"
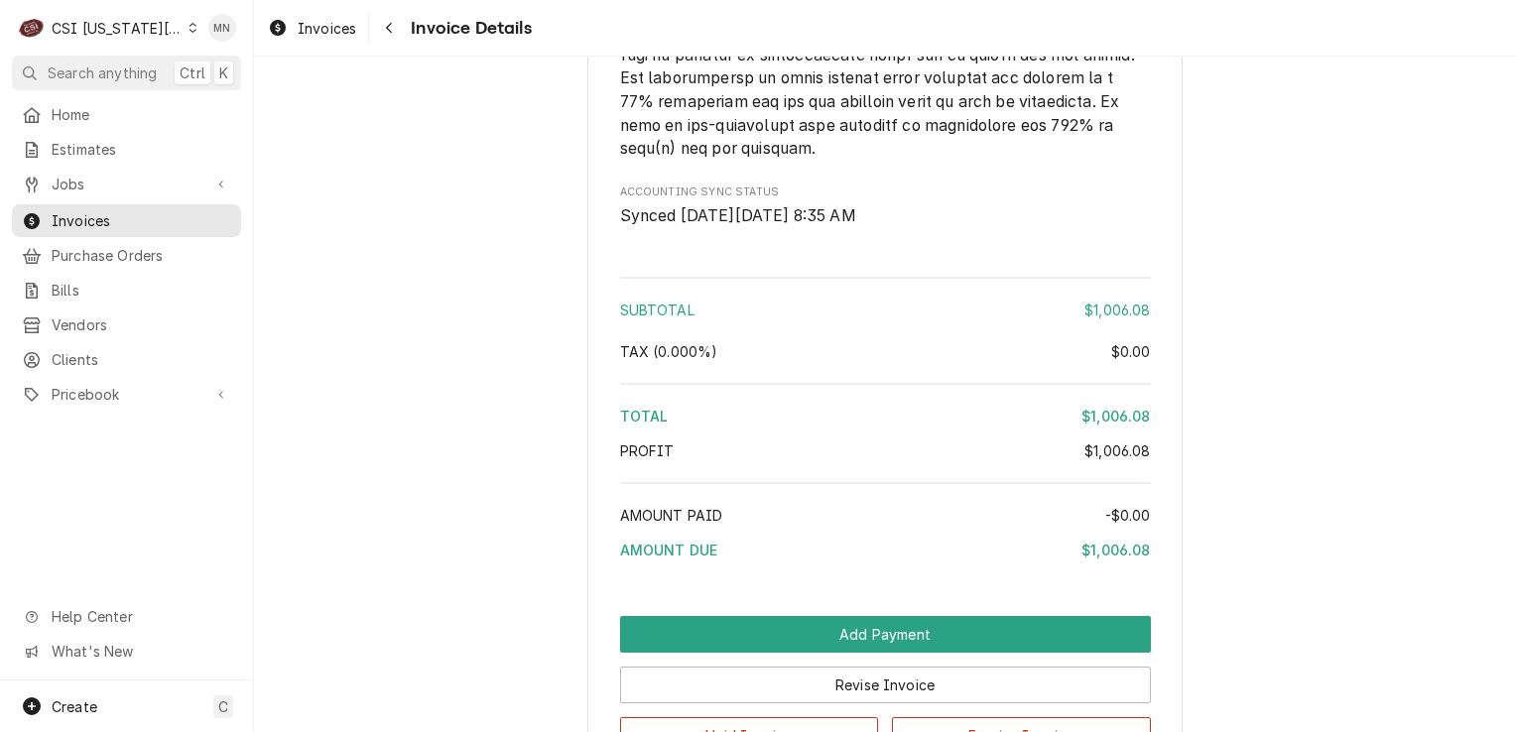
scroll to position [3611, 0]
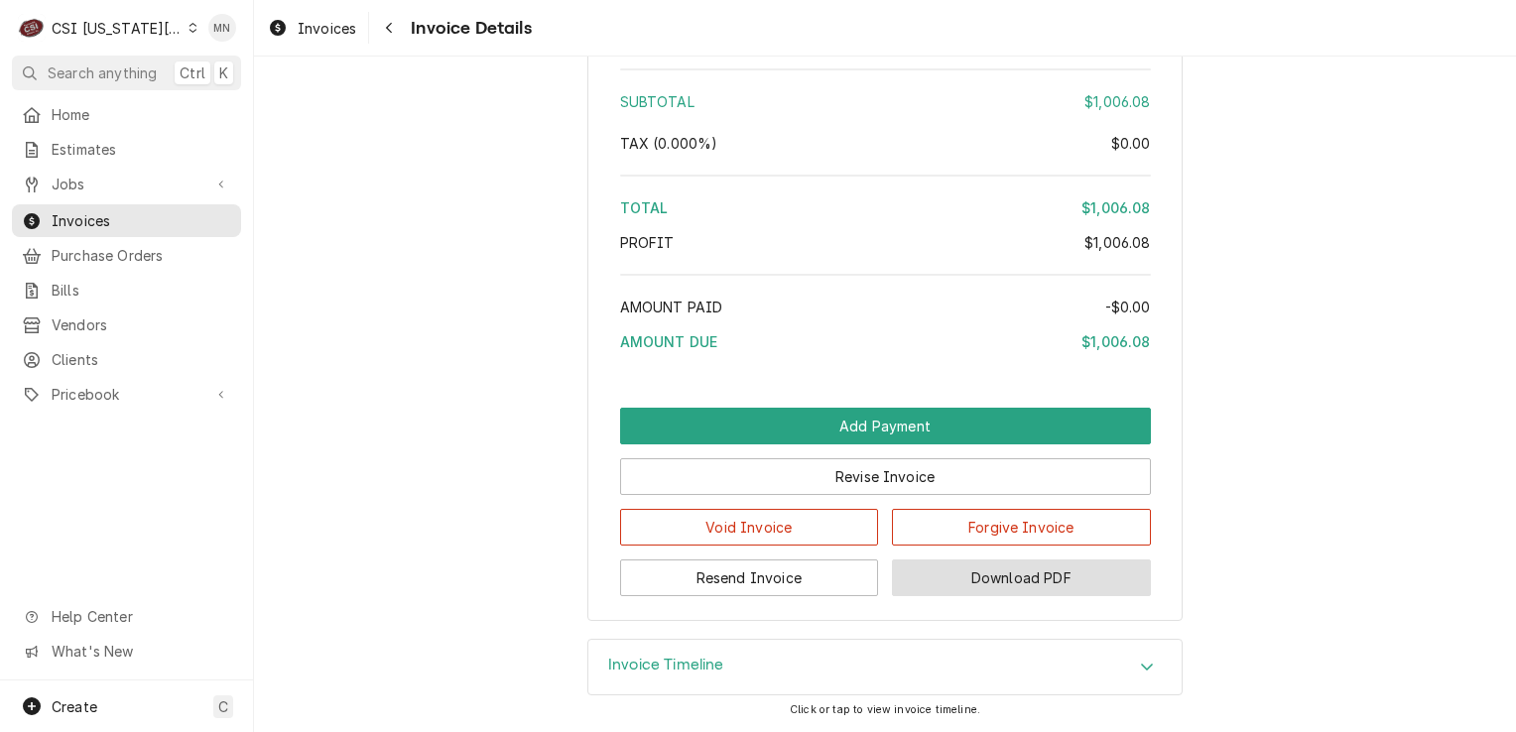
click at [1018, 579] on button "Download PDF" at bounding box center [1021, 577] width 259 height 37
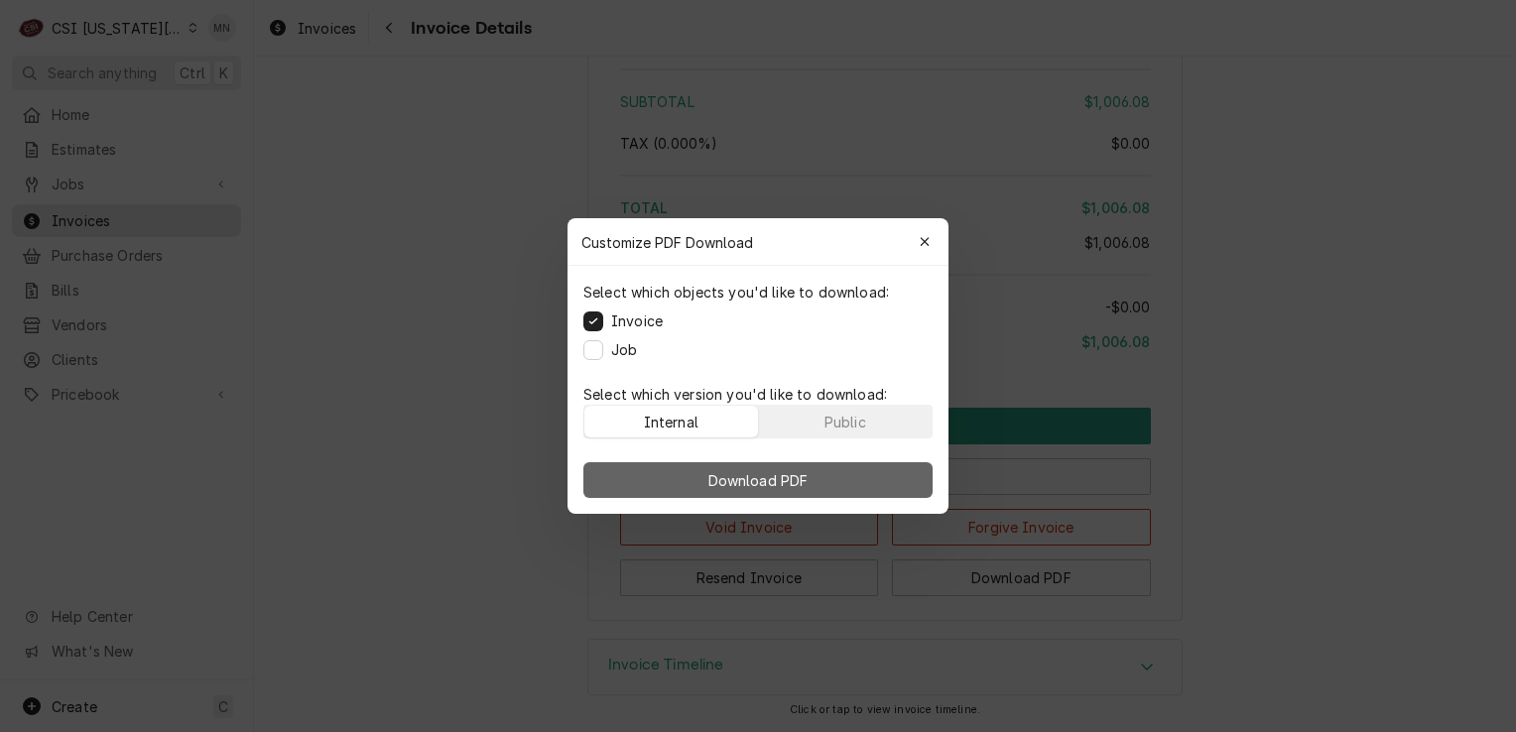
click at [766, 475] on span "Download PDF" at bounding box center [758, 480] width 108 height 21
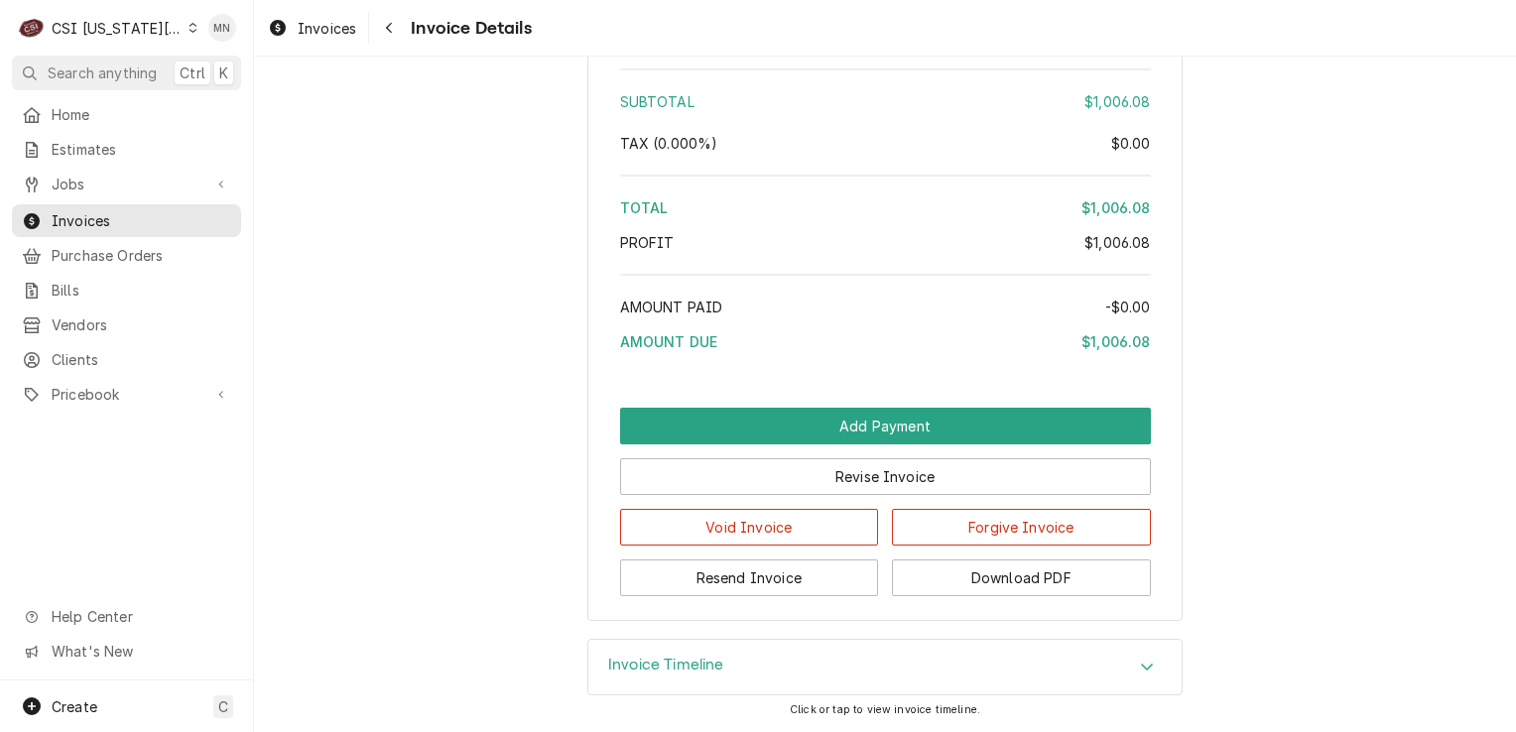
drag, startPoint x: 431, startPoint y: 194, endPoint x: 450, endPoint y: 181, distance: 24.2
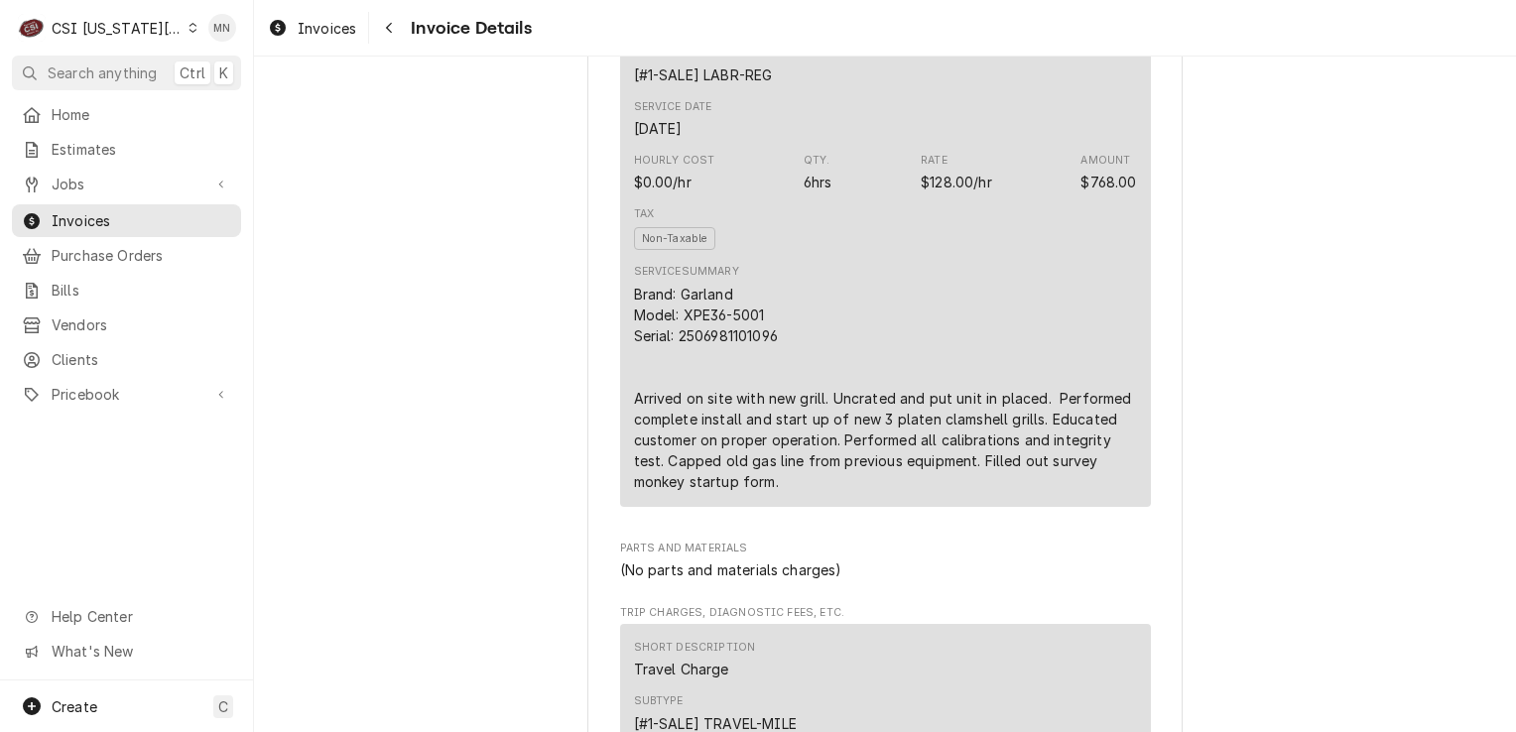
scroll to position [1230, 0]
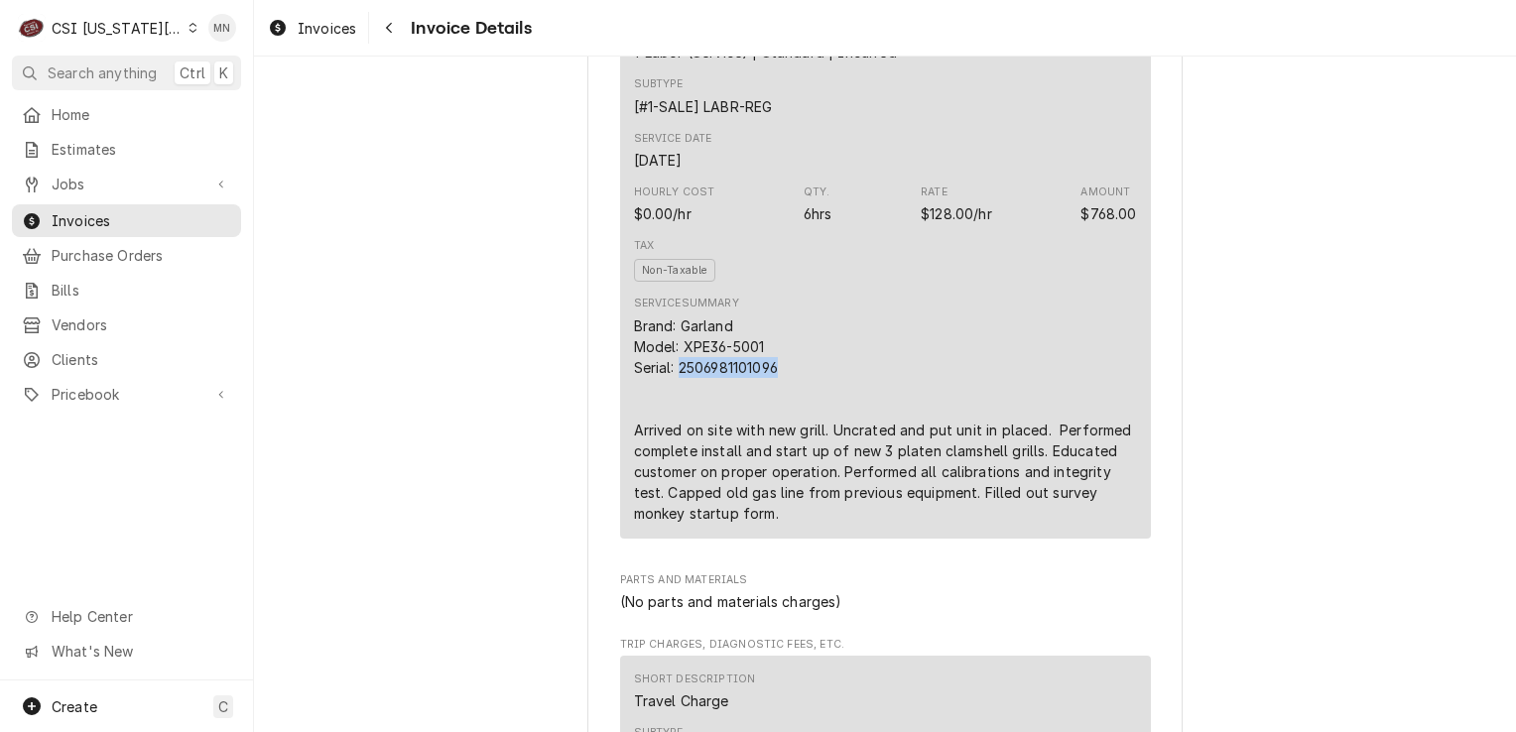
drag, startPoint x: 777, startPoint y: 408, endPoint x: 676, endPoint y: 412, distance: 101.3
click at [676, 412] on div "Brand: Garland Model: XPE36-5001 Serial: 2506981101096 Arrived on site with new…" at bounding box center [885, 419] width 503 height 208
copy div "2506981101096"
click at [163, 32] on div "C CSI Kansas City" at bounding box center [107, 28] width 191 height 40
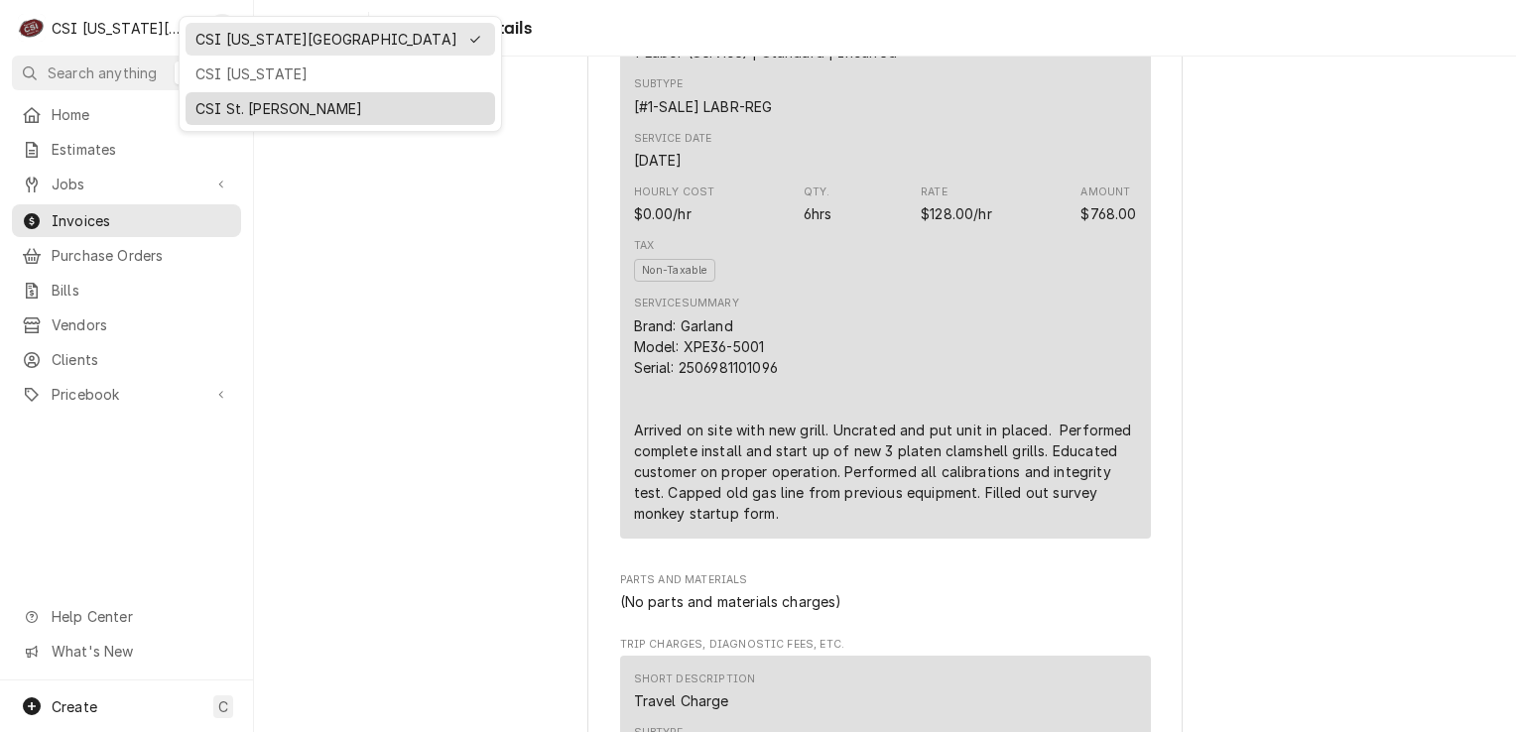
click at [238, 101] on div "CSI St. [PERSON_NAME]" at bounding box center [340, 108] width 290 height 21
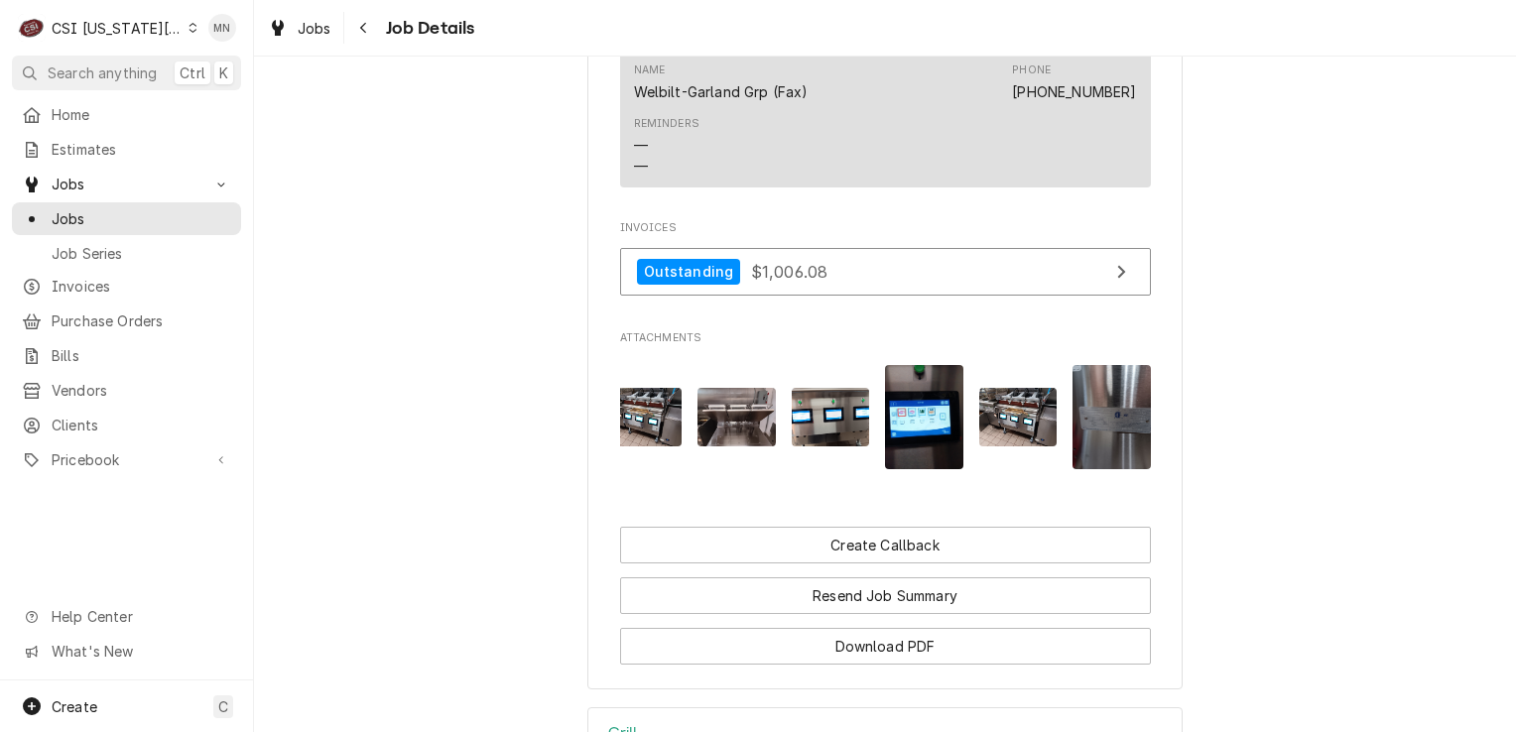
scroll to position [0, 782]
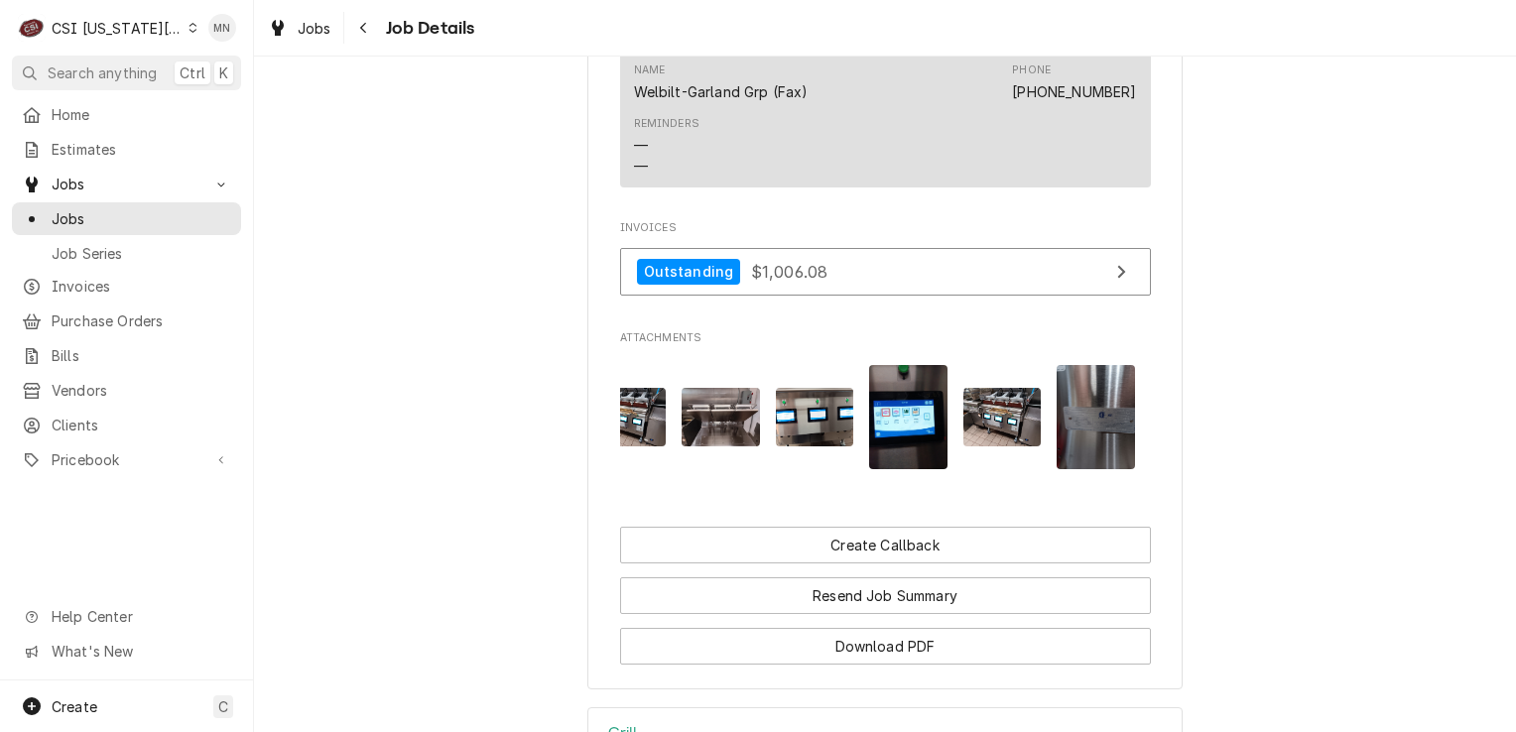
click at [1084, 415] on img "Attachments" at bounding box center [1095, 417] width 78 height 104
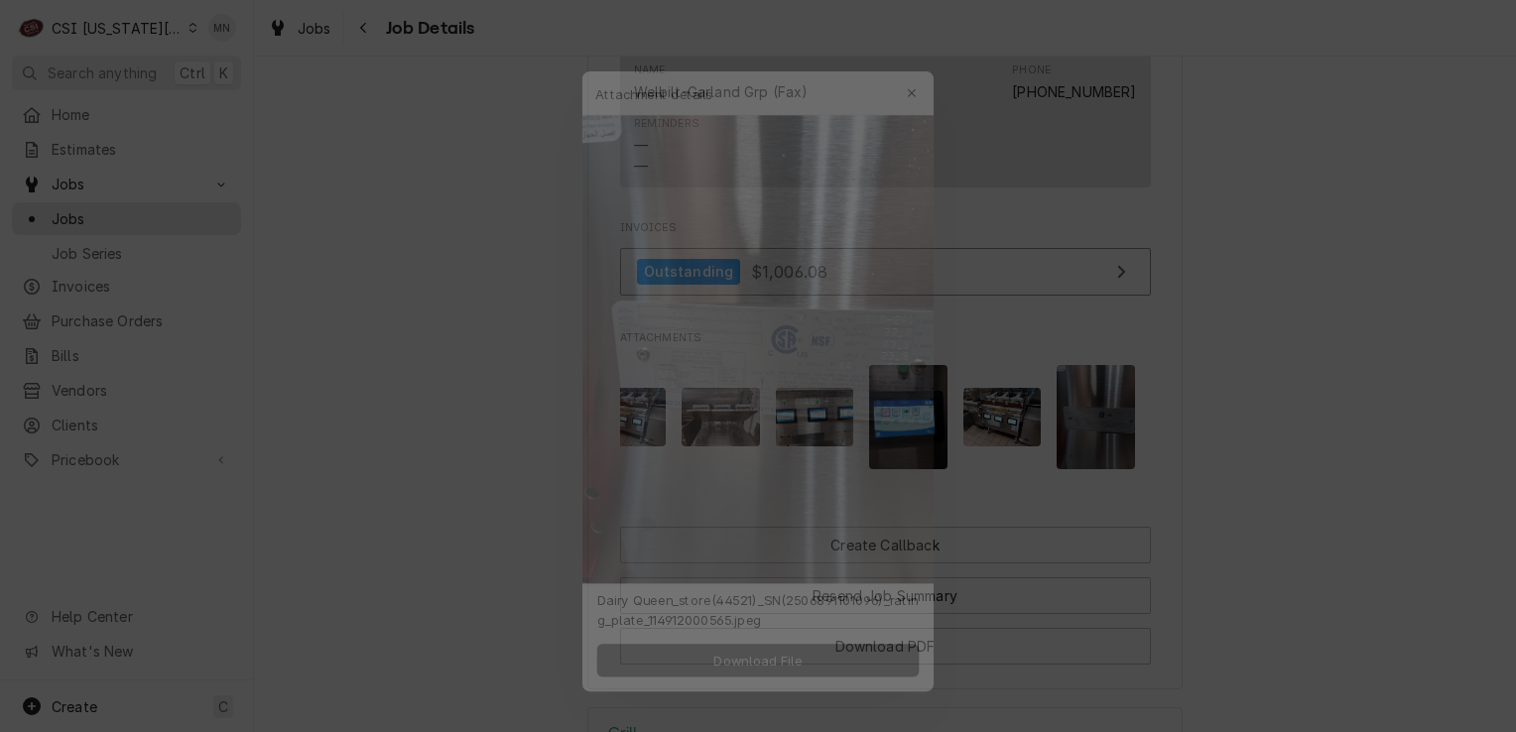
click at [770, 669] on span "Download File" at bounding box center [757, 669] width 104 height 21
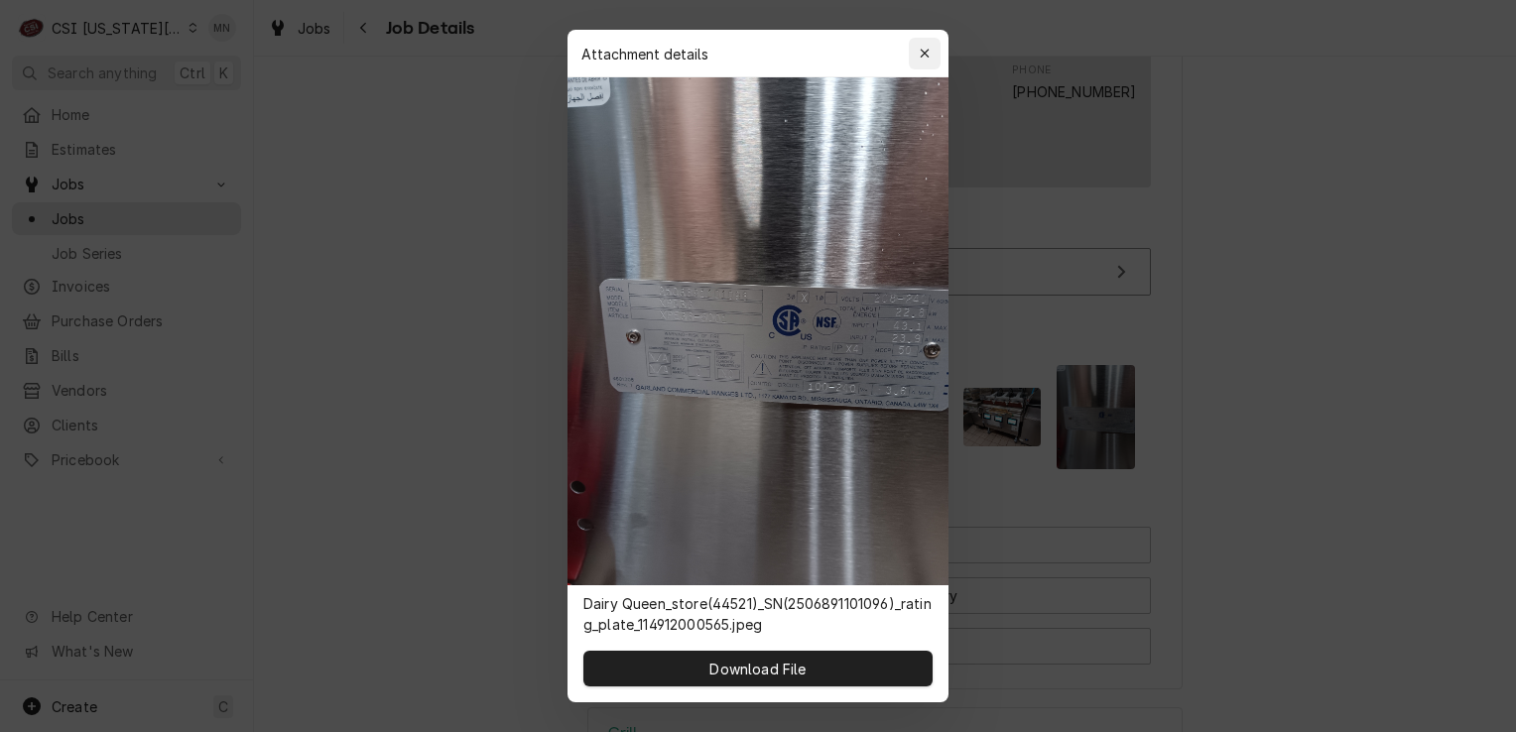
click at [917, 54] on div "button" at bounding box center [925, 54] width 20 height 20
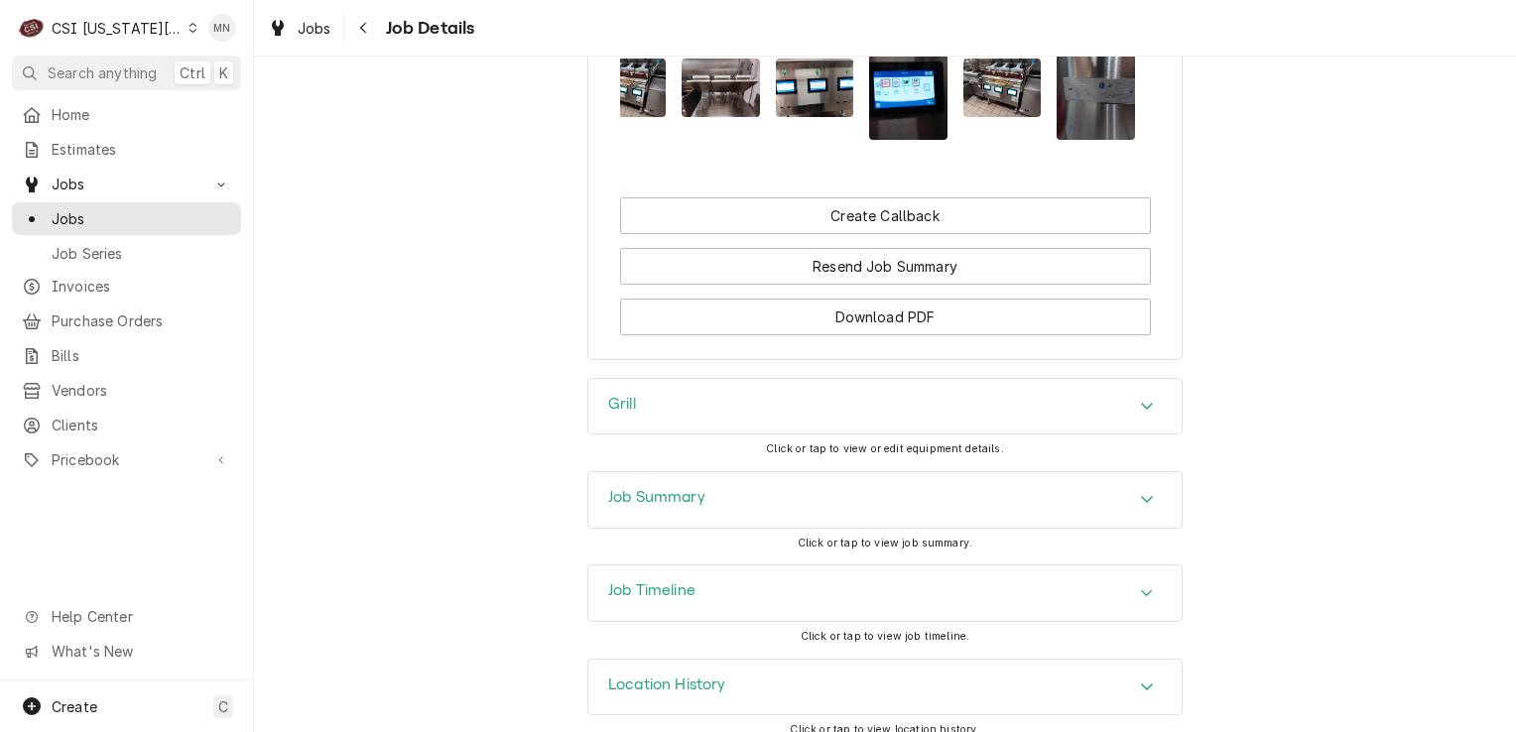
scroll to position [4403, 0]
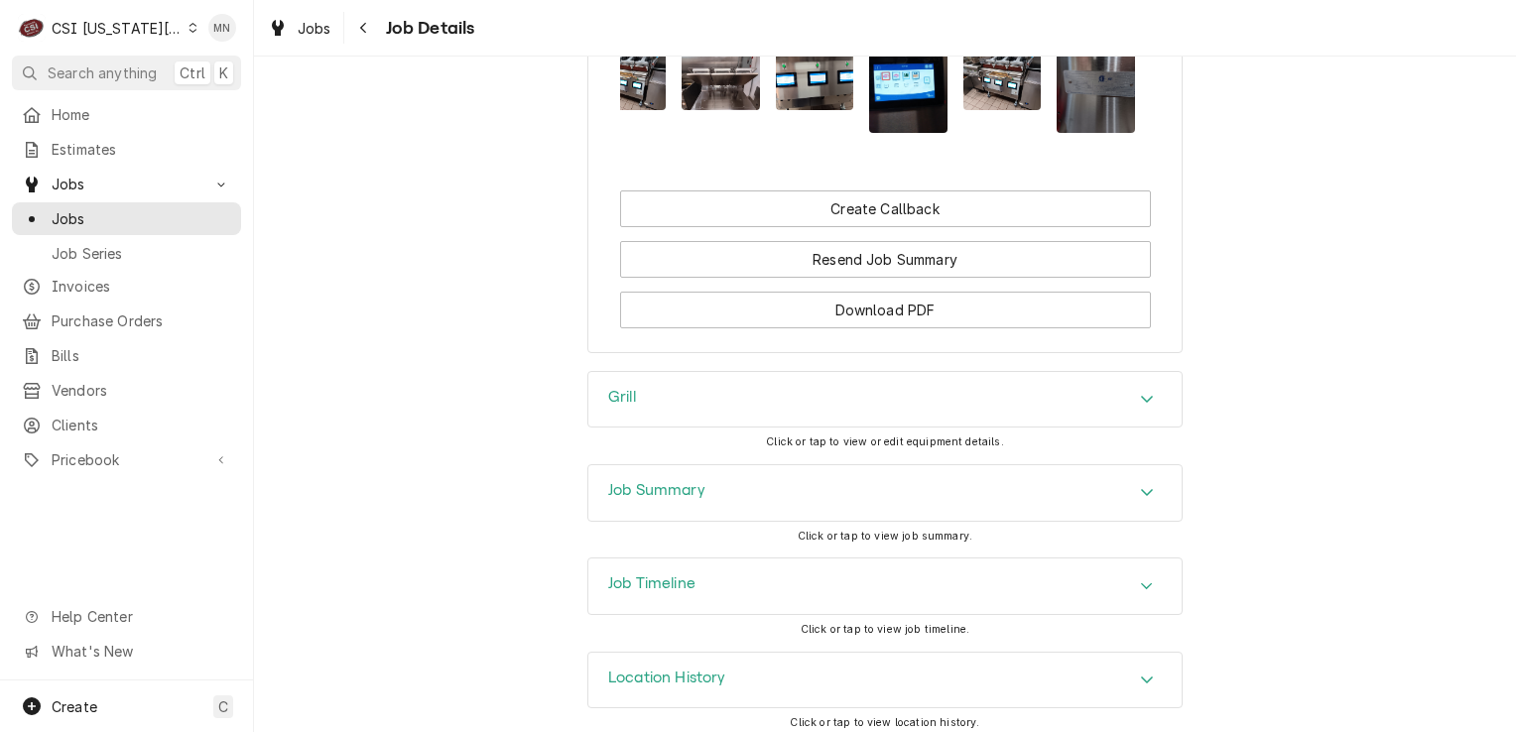
click at [882, 482] on div "Job Summary" at bounding box center [884, 493] width 593 height 56
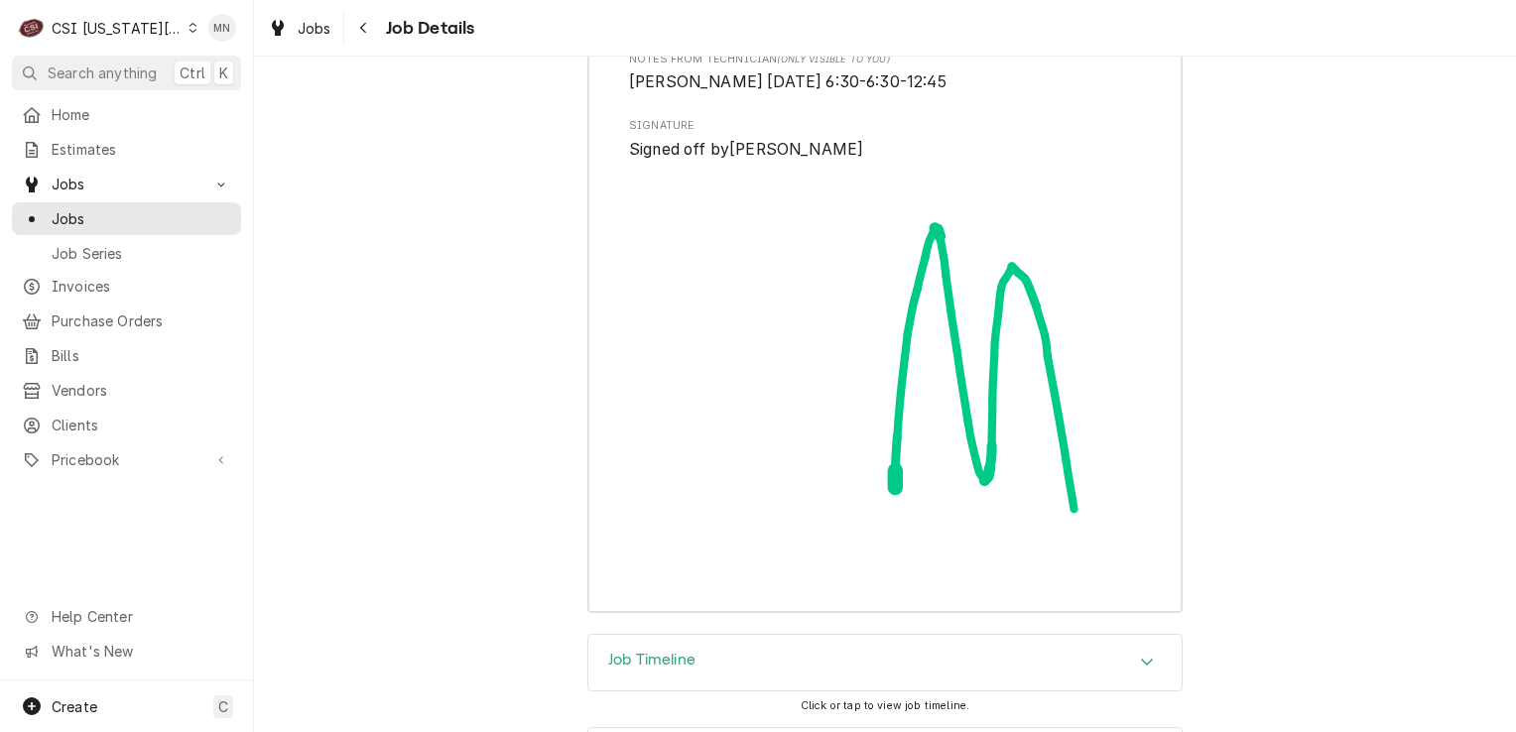
scroll to position [7405, 0]
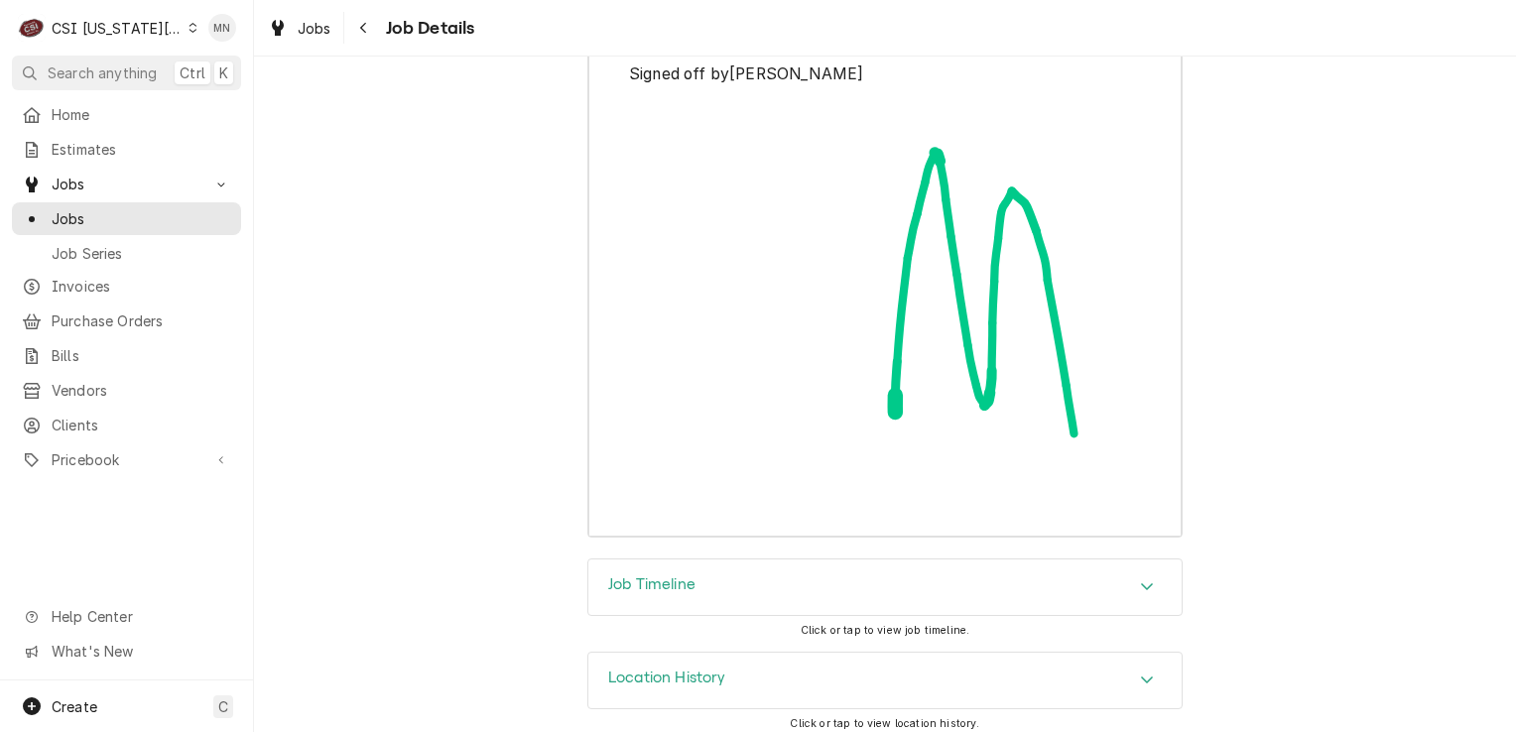
click at [938, 564] on div "Job Timeline" at bounding box center [884, 587] width 593 height 56
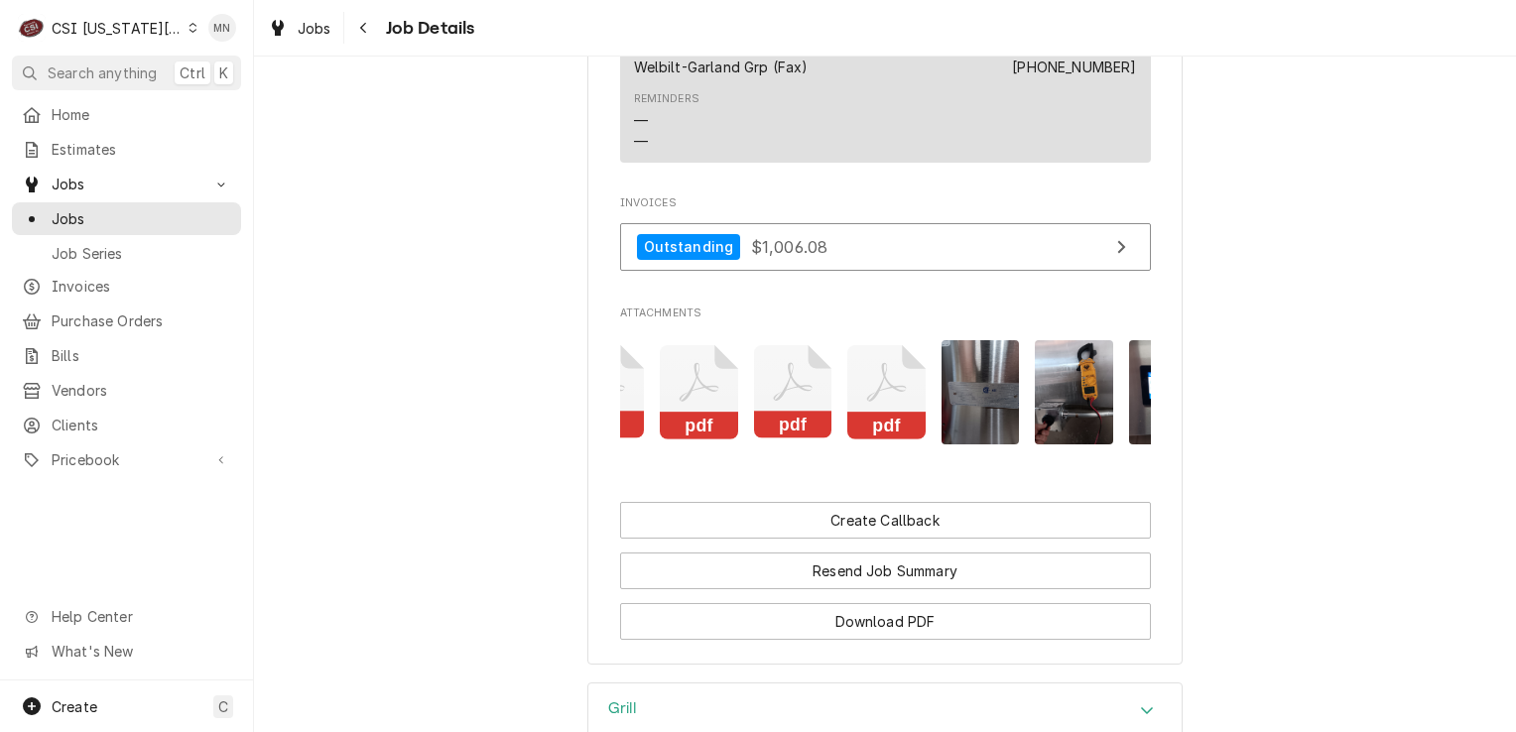
scroll to position [0, 0]
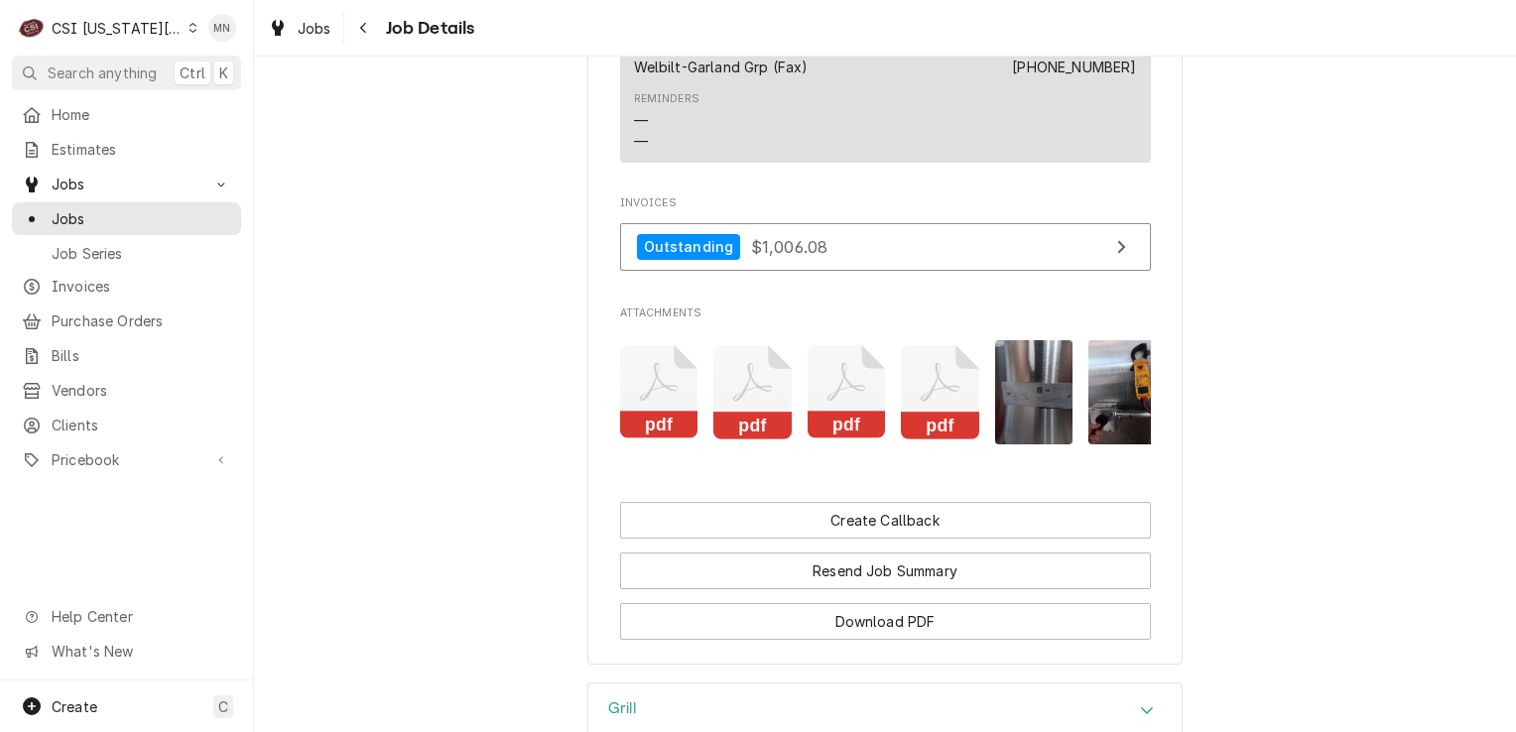
click at [652, 371] on icon "Attachments" at bounding box center [659, 392] width 78 height 94
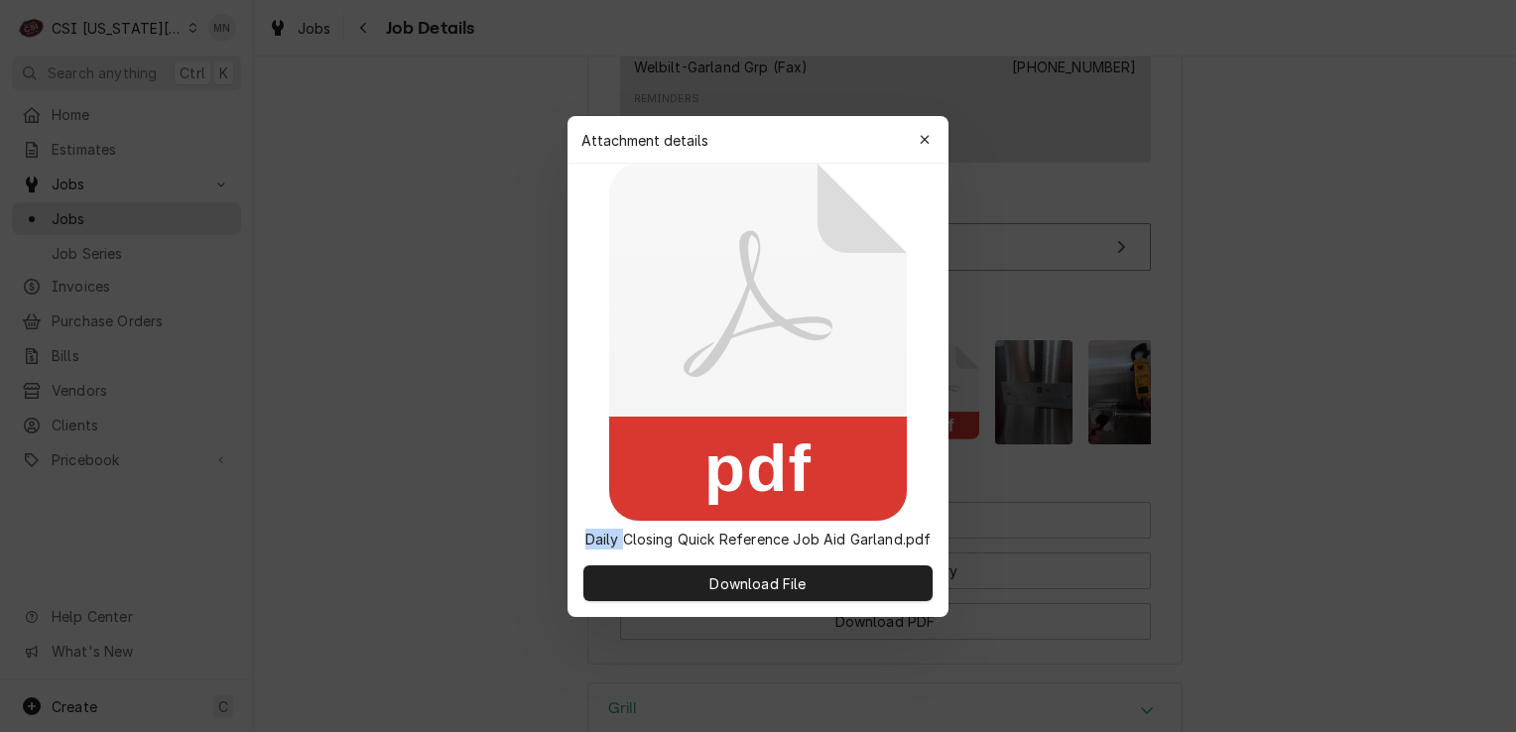
click at [652, 371] on icon at bounding box center [758, 342] width 298 height 357
drag, startPoint x: 652, startPoint y: 371, endPoint x: 926, endPoint y: 143, distance: 356.4
click at [926, 143] on icon "button" at bounding box center [925, 140] width 11 height 14
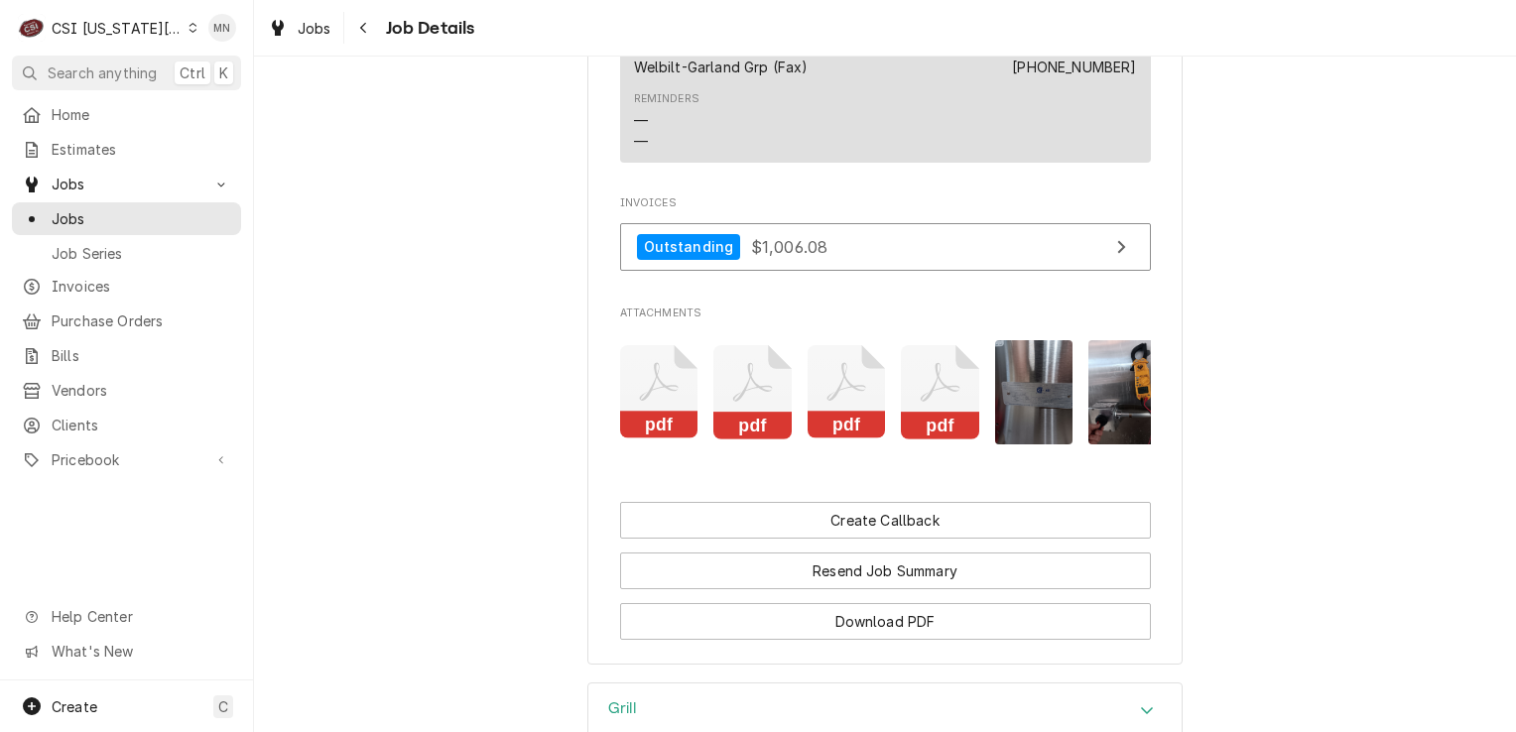
click at [698, 372] on icon "Attachments" at bounding box center [659, 392] width 78 height 94
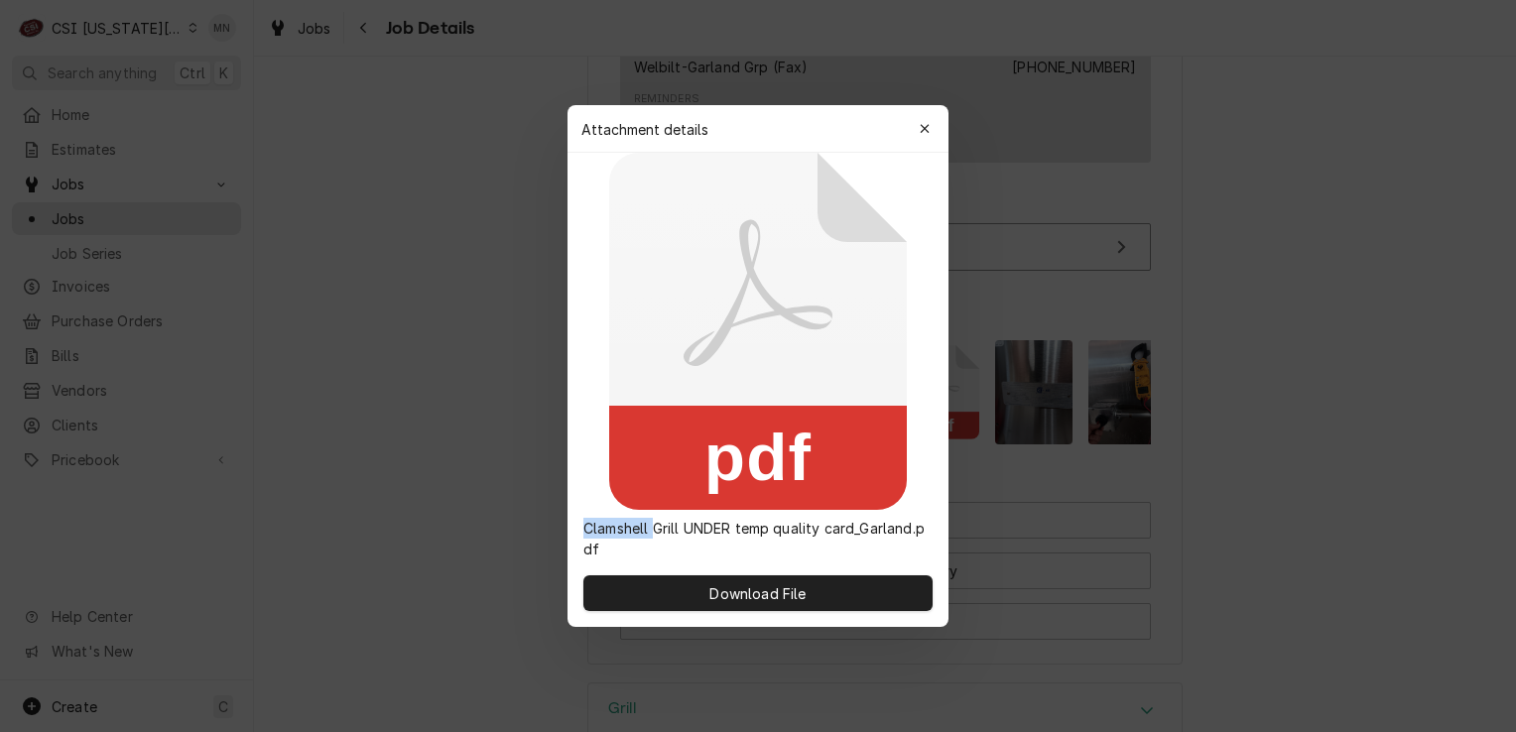
click at [747, 372] on icon at bounding box center [758, 331] width 298 height 357
drag, startPoint x: 747, startPoint y: 372, endPoint x: 923, endPoint y: 124, distance: 303.9
click at [923, 124] on icon "button" at bounding box center [925, 129] width 11 height 14
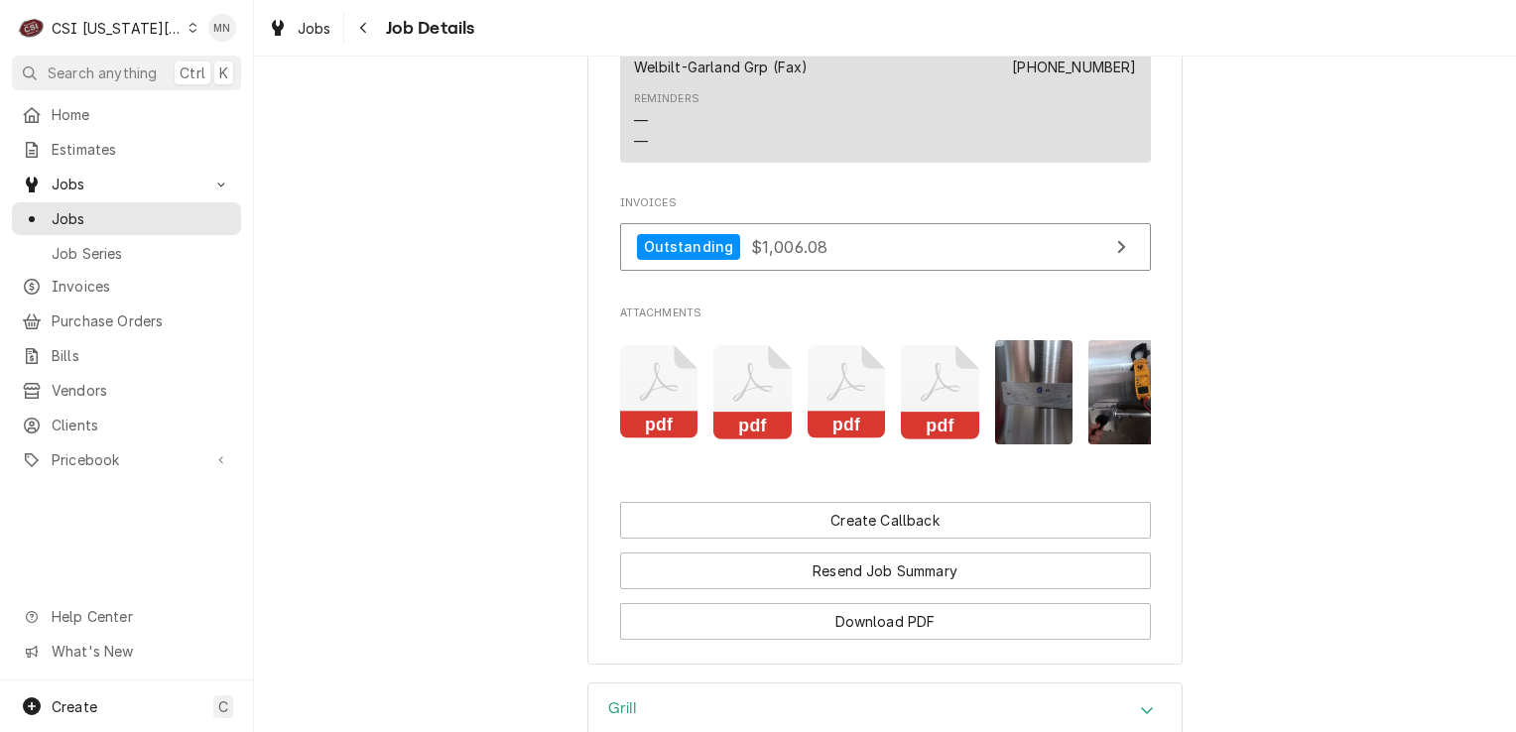
click at [698, 367] on icon "Attachments" at bounding box center [659, 392] width 78 height 94
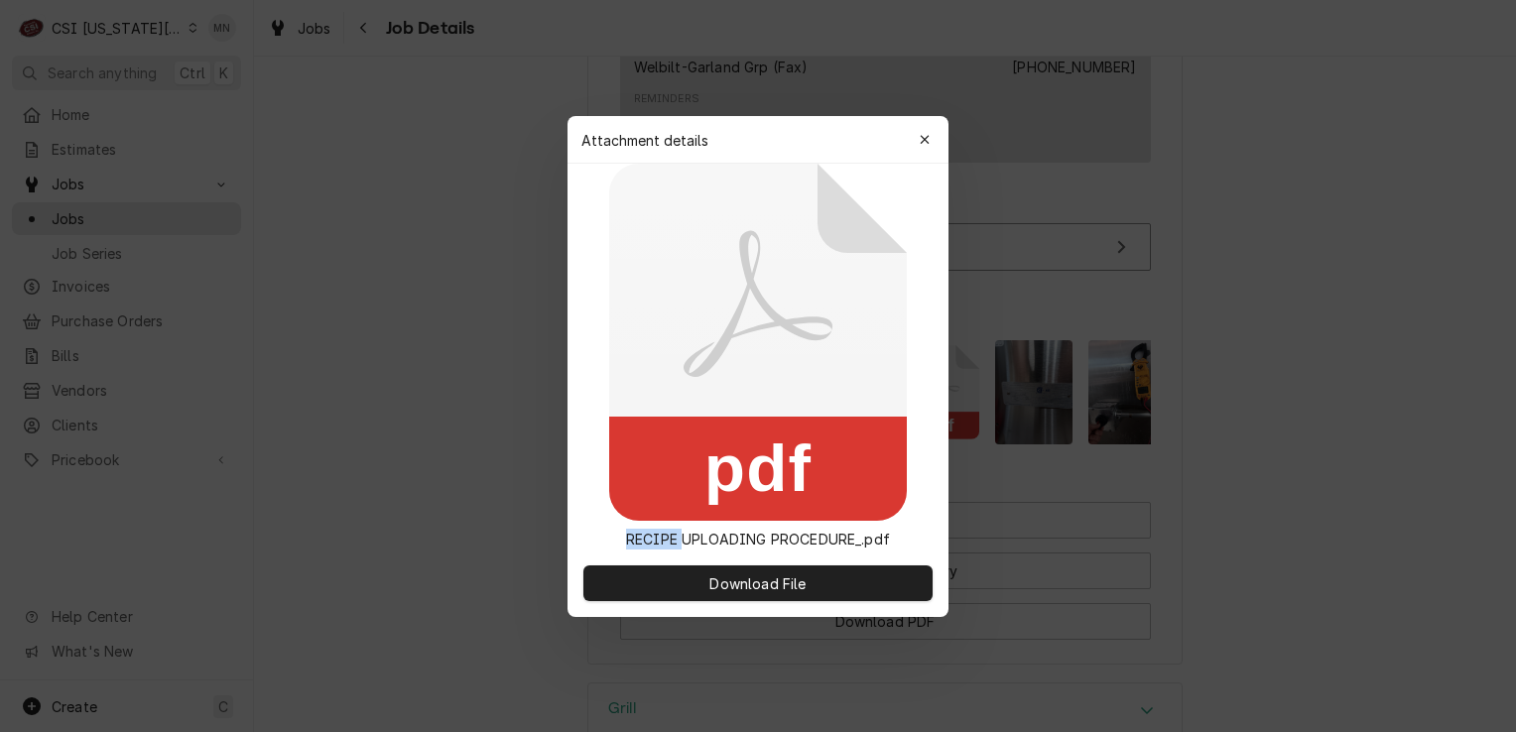
click at [832, 367] on icon at bounding box center [758, 342] width 298 height 357
drag, startPoint x: 832, startPoint y: 367, endPoint x: 922, endPoint y: 142, distance: 242.2
click at [922, 142] on icon "button" at bounding box center [925, 140] width 11 height 14
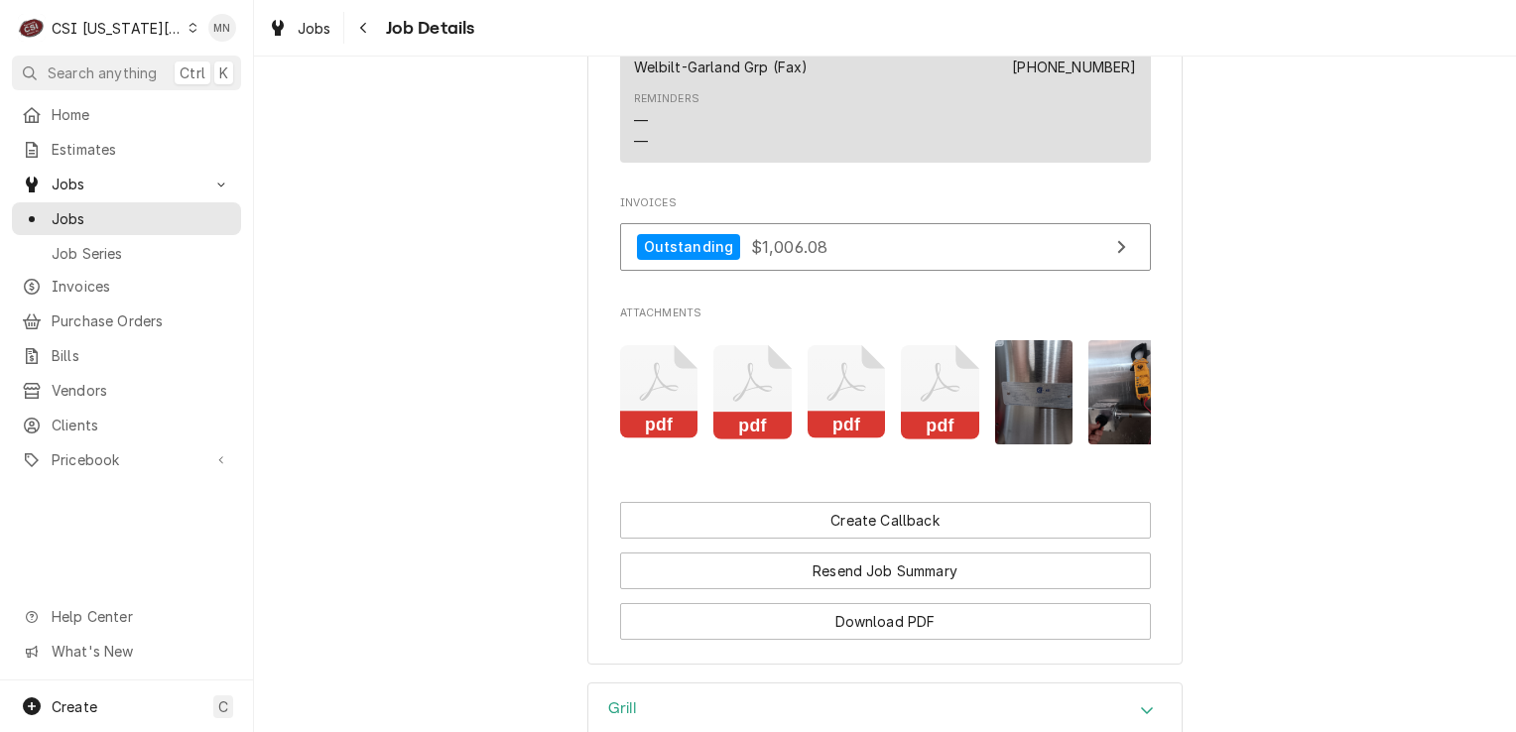
click at [698, 380] on icon "Attachments" at bounding box center [659, 392] width 78 height 94
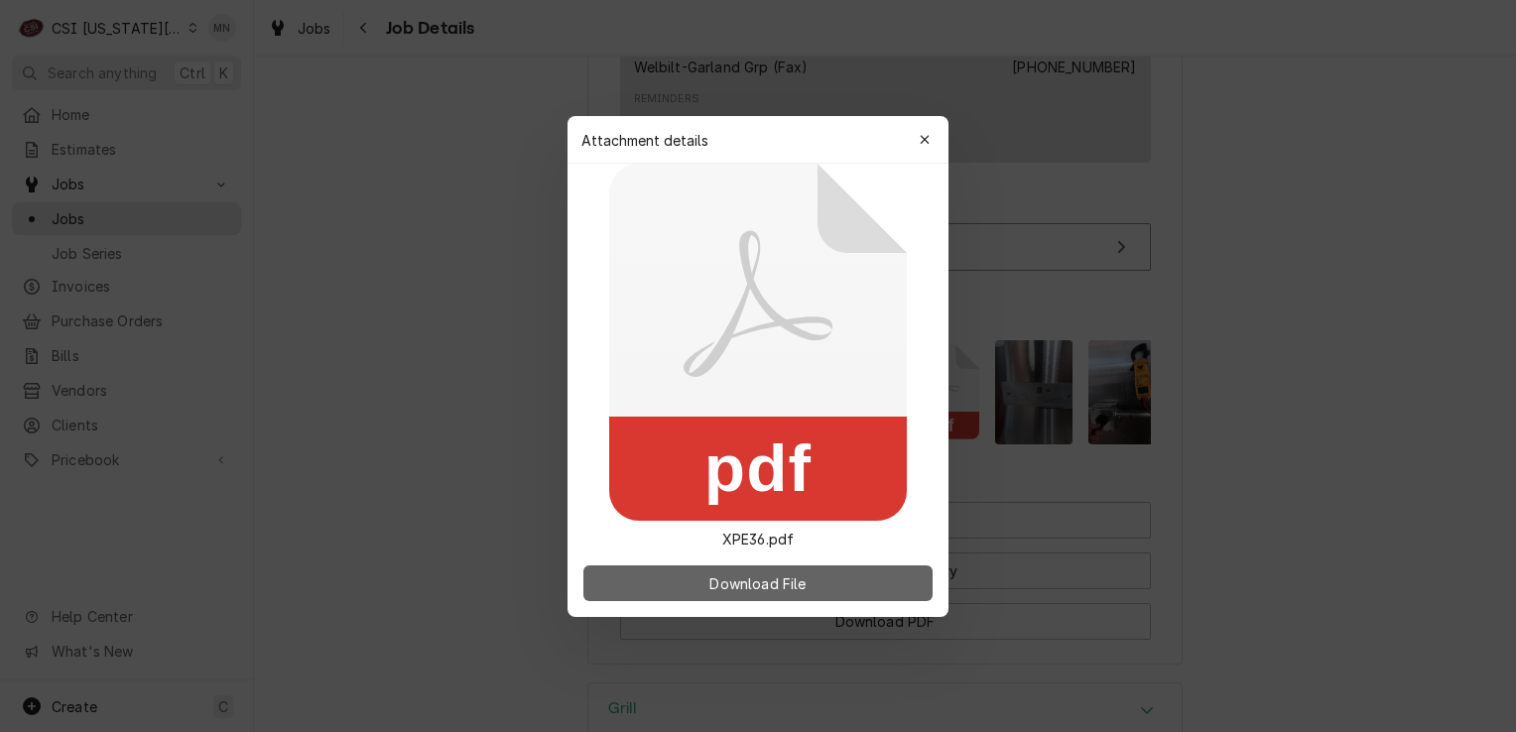
click at [737, 584] on span "Download File" at bounding box center [757, 582] width 104 height 21
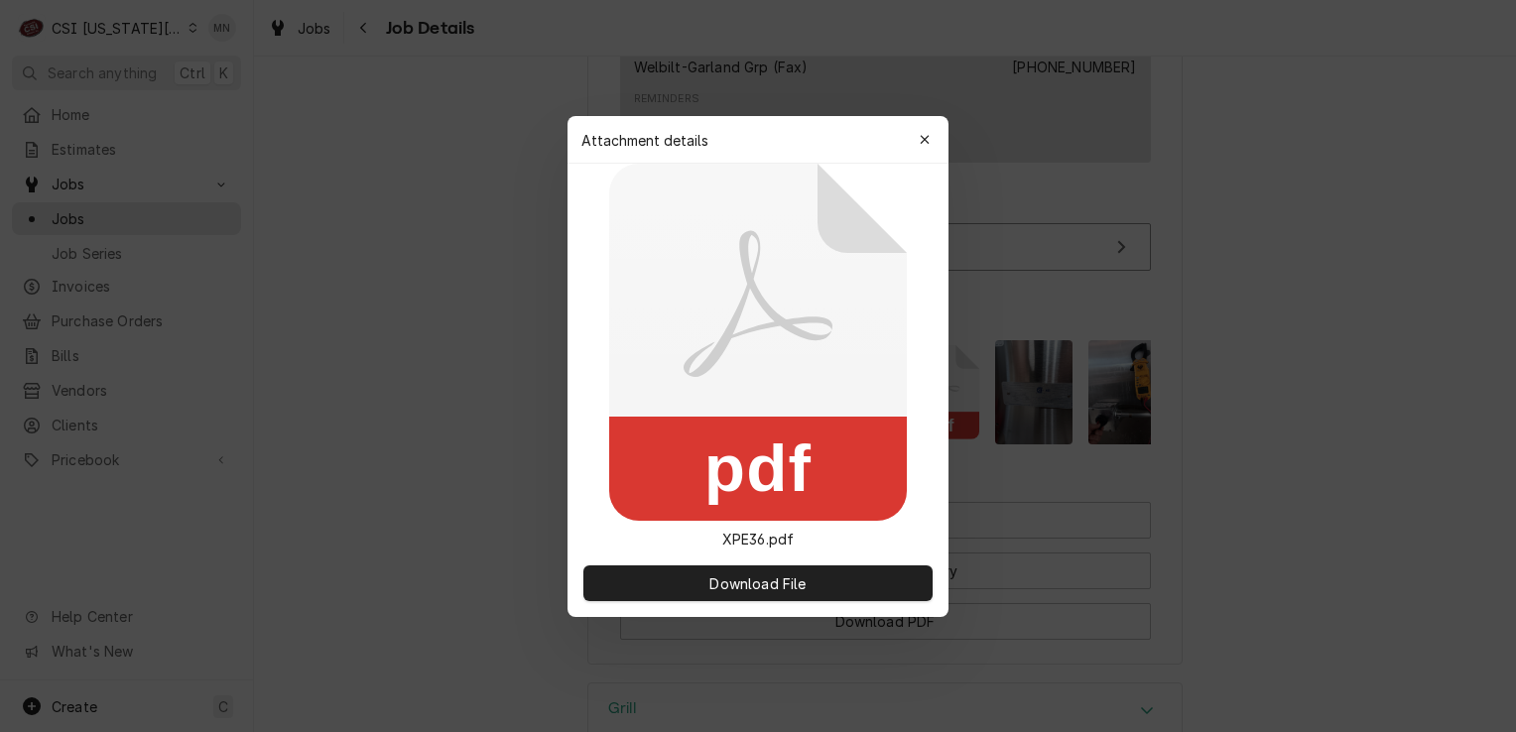
click at [919, 149] on div "button" at bounding box center [925, 140] width 20 height 20
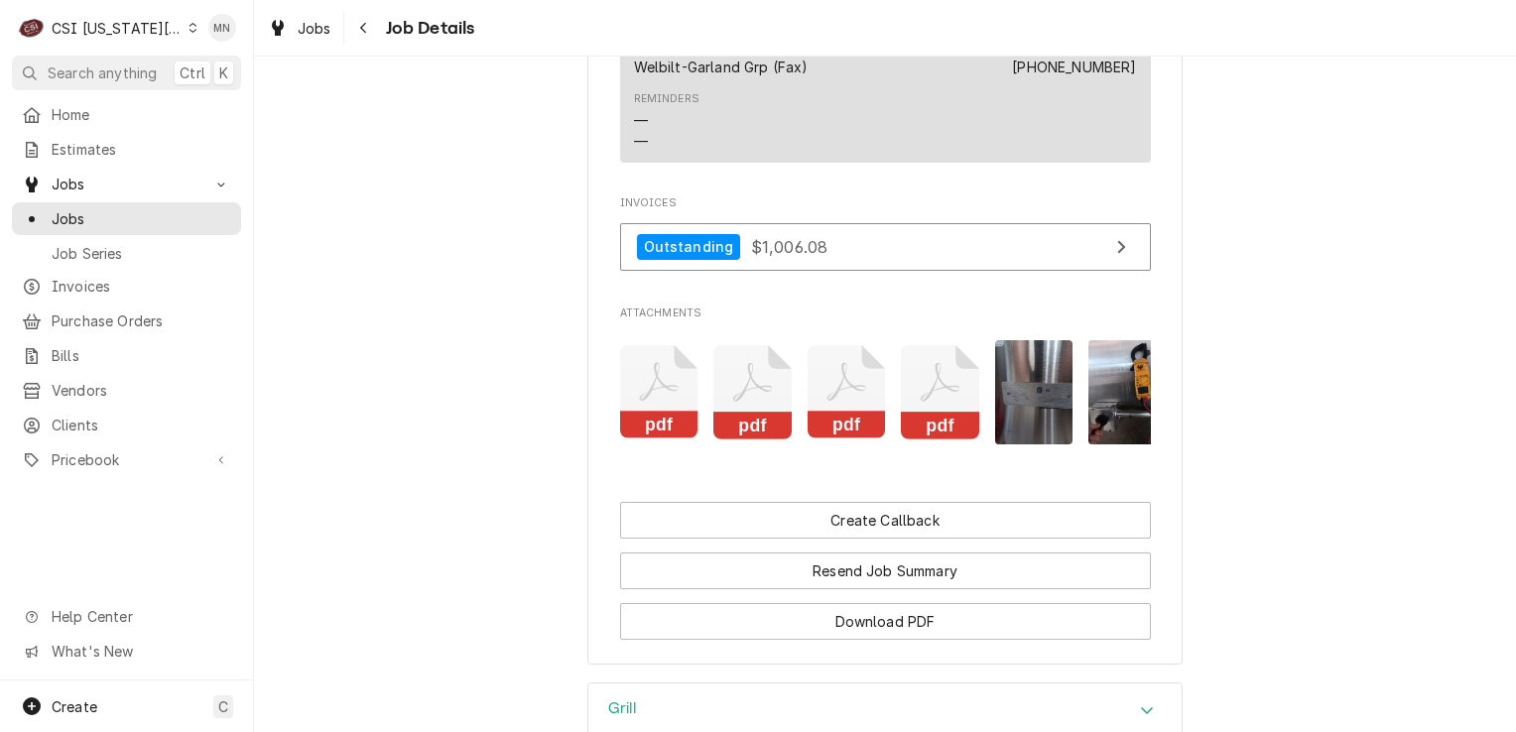
click at [698, 365] on icon "Attachments" at bounding box center [659, 392] width 78 height 94
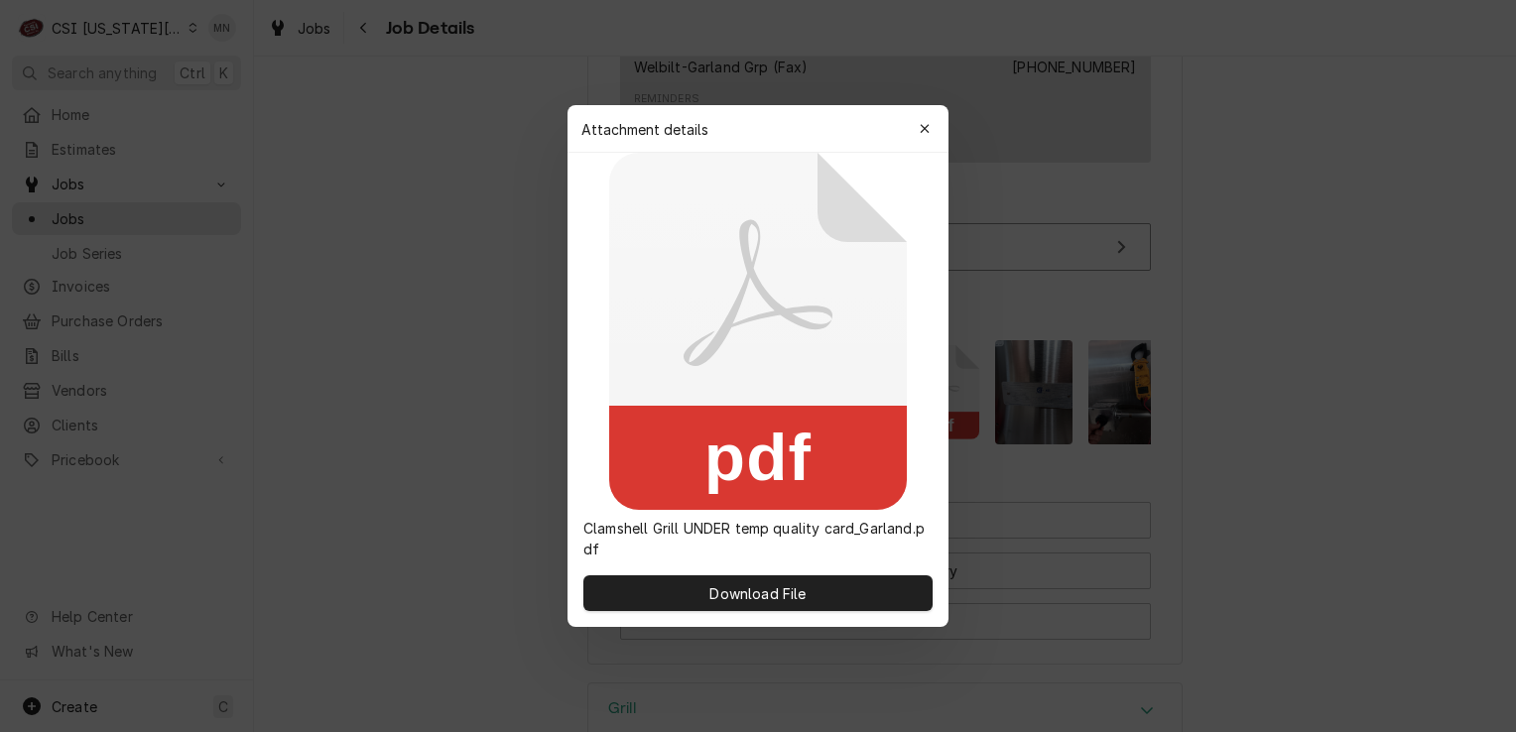
click at [743, 365] on icon at bounding box center [758, 331] width 298 height 357
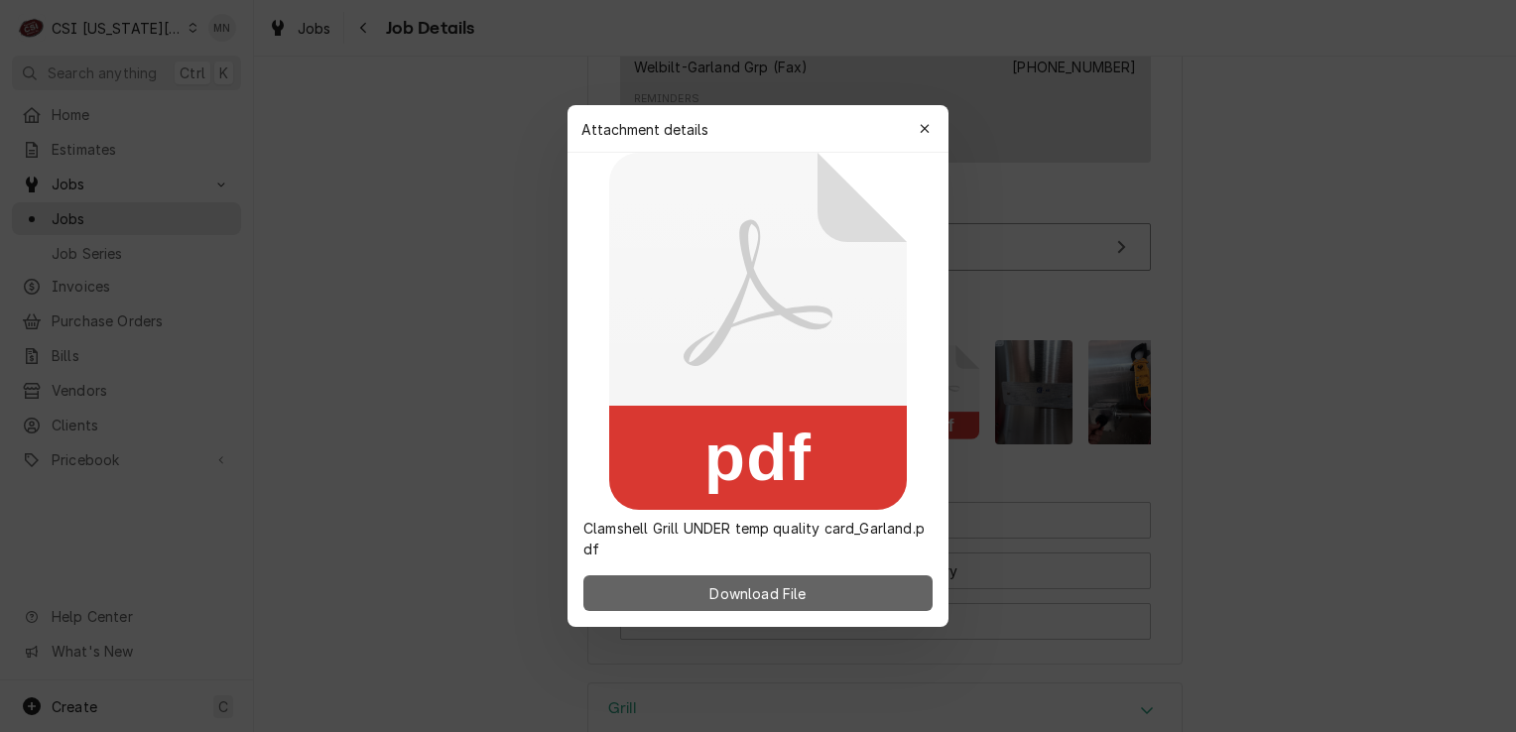
click at [769, 590] on span "Download File" at bounding box center [757, 593] width 104 height 21
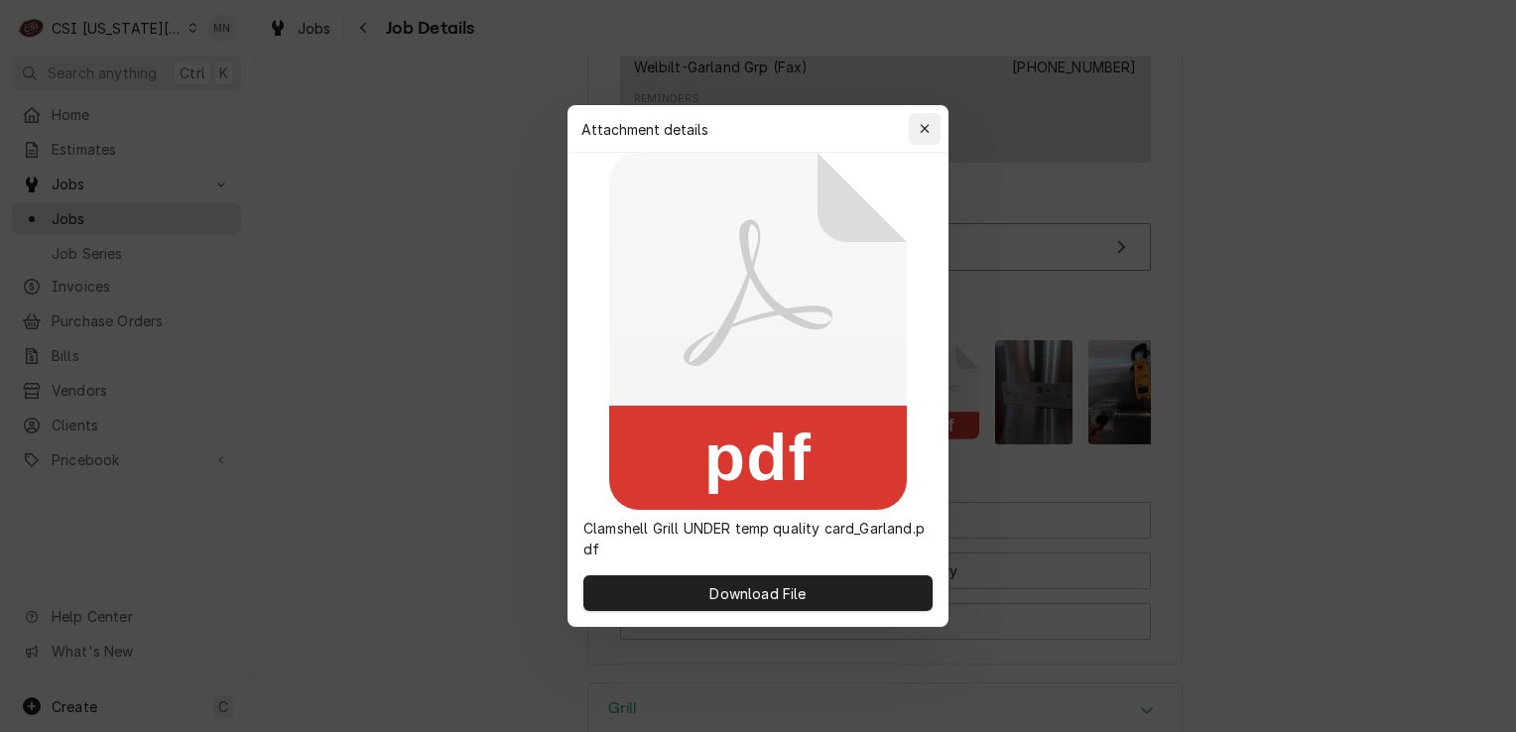
click at [917, 133] on div "button" at bounding box center [925, 129] width 20 height 20
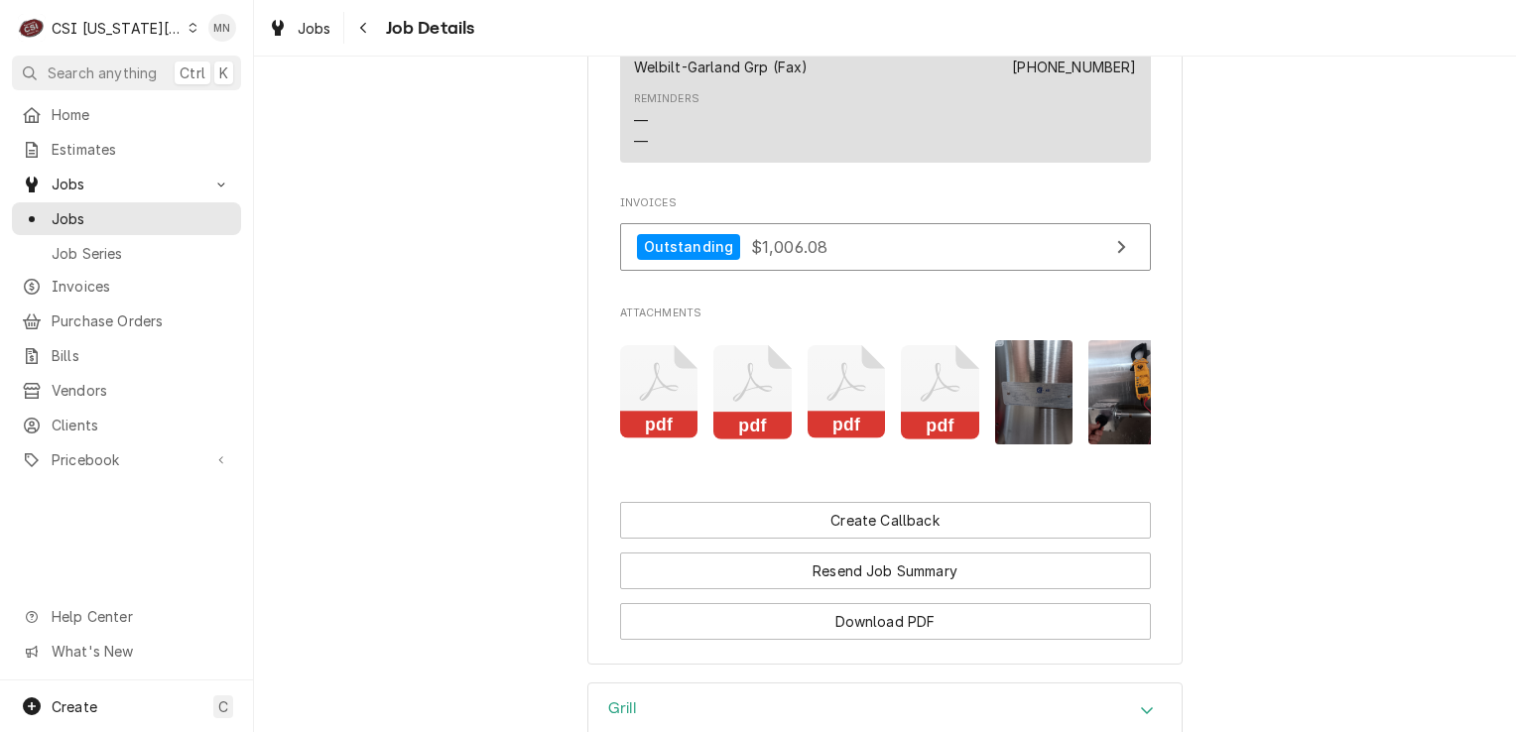
click at [651, 376] on icon "Attachments" at bounding box center [659, 392] width 78 height 94
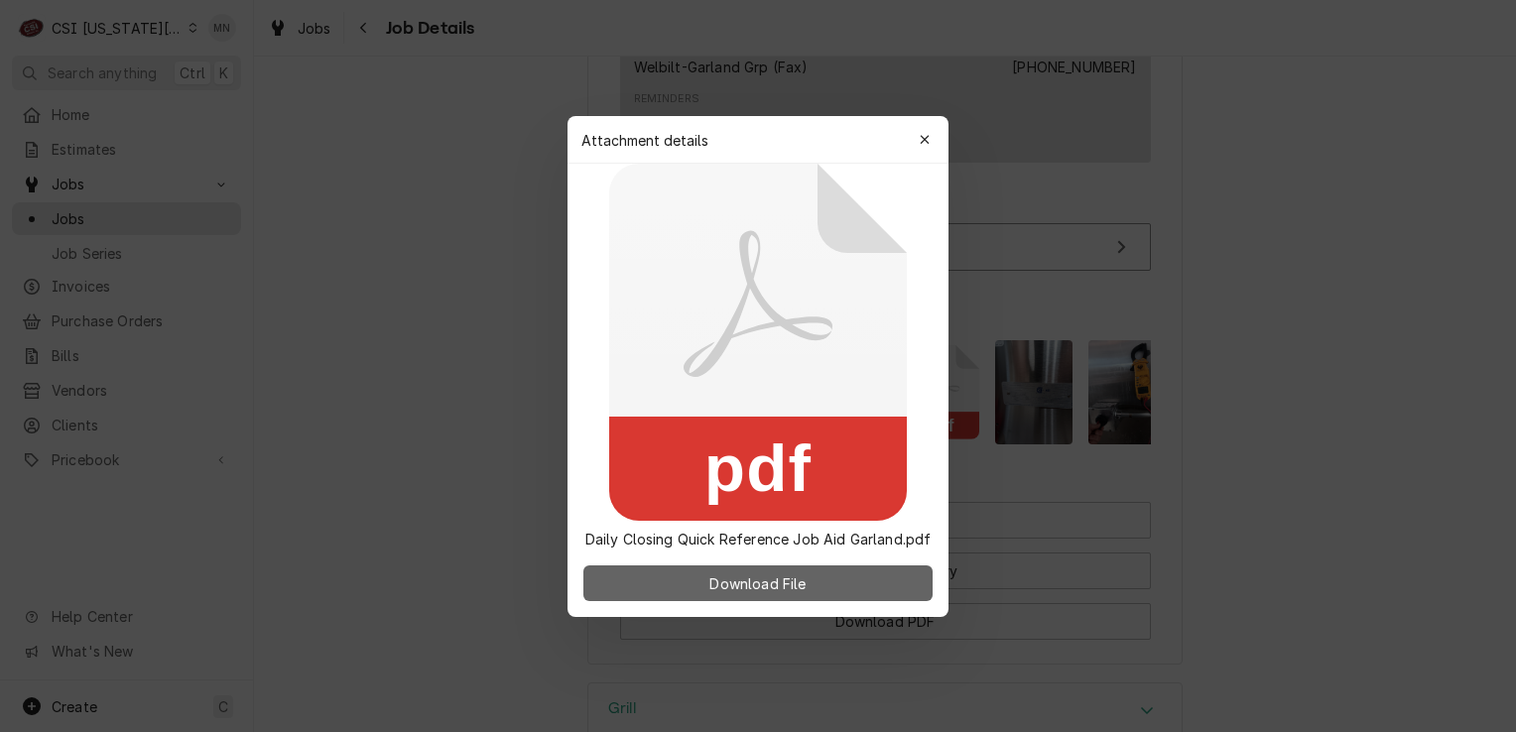
click at [755, 582] on span "Download File" at bounding box center [757, 582] width 104 height 21
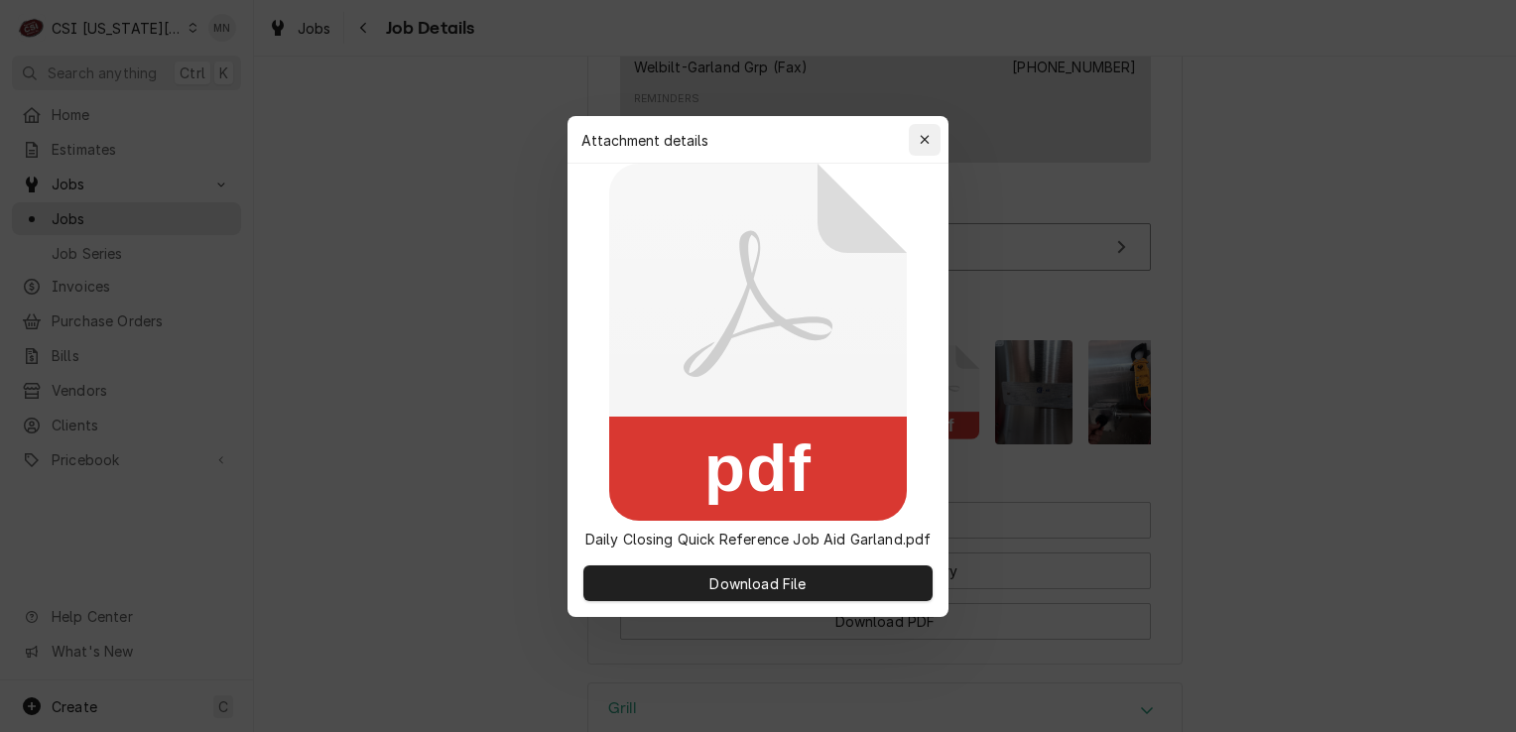
click at [929, 133] on icon "button" at bounding box center [925, 140] width 11 height 14
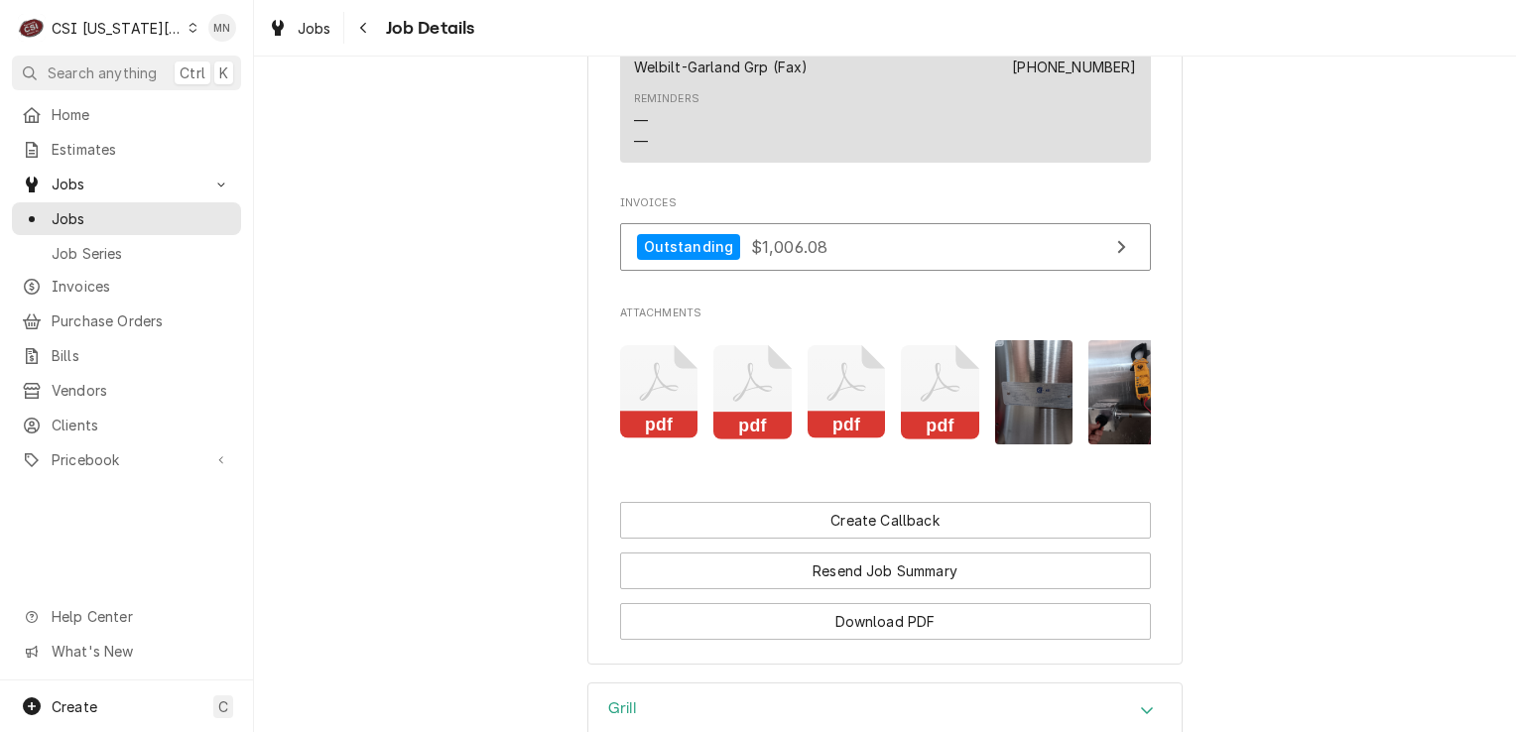
click at [921, 367] on icon "Attachments" at bounding box center [940, 382] width 39 height 39
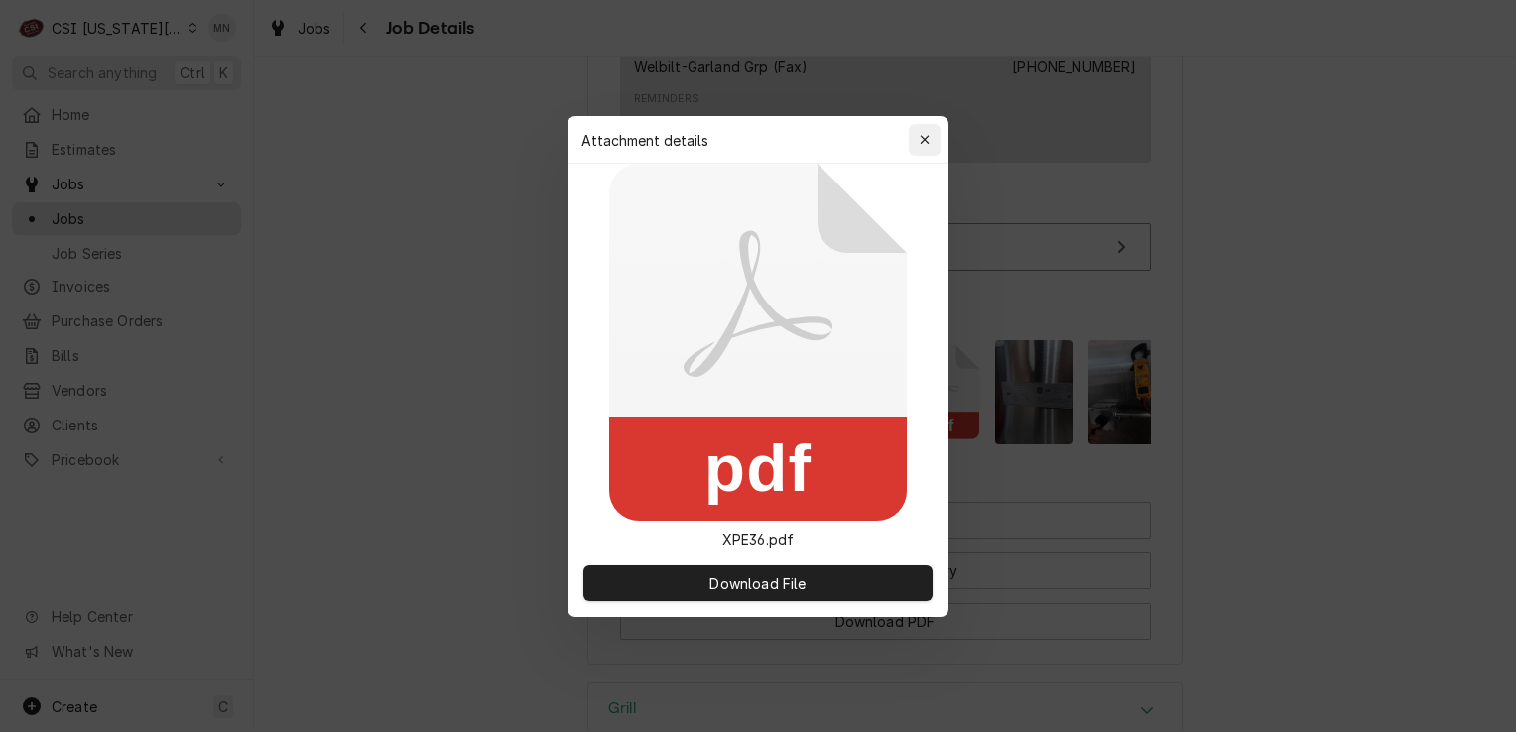
click at [929, 137] on icon "button" at bounding box center [925, 140] width 11 height 14
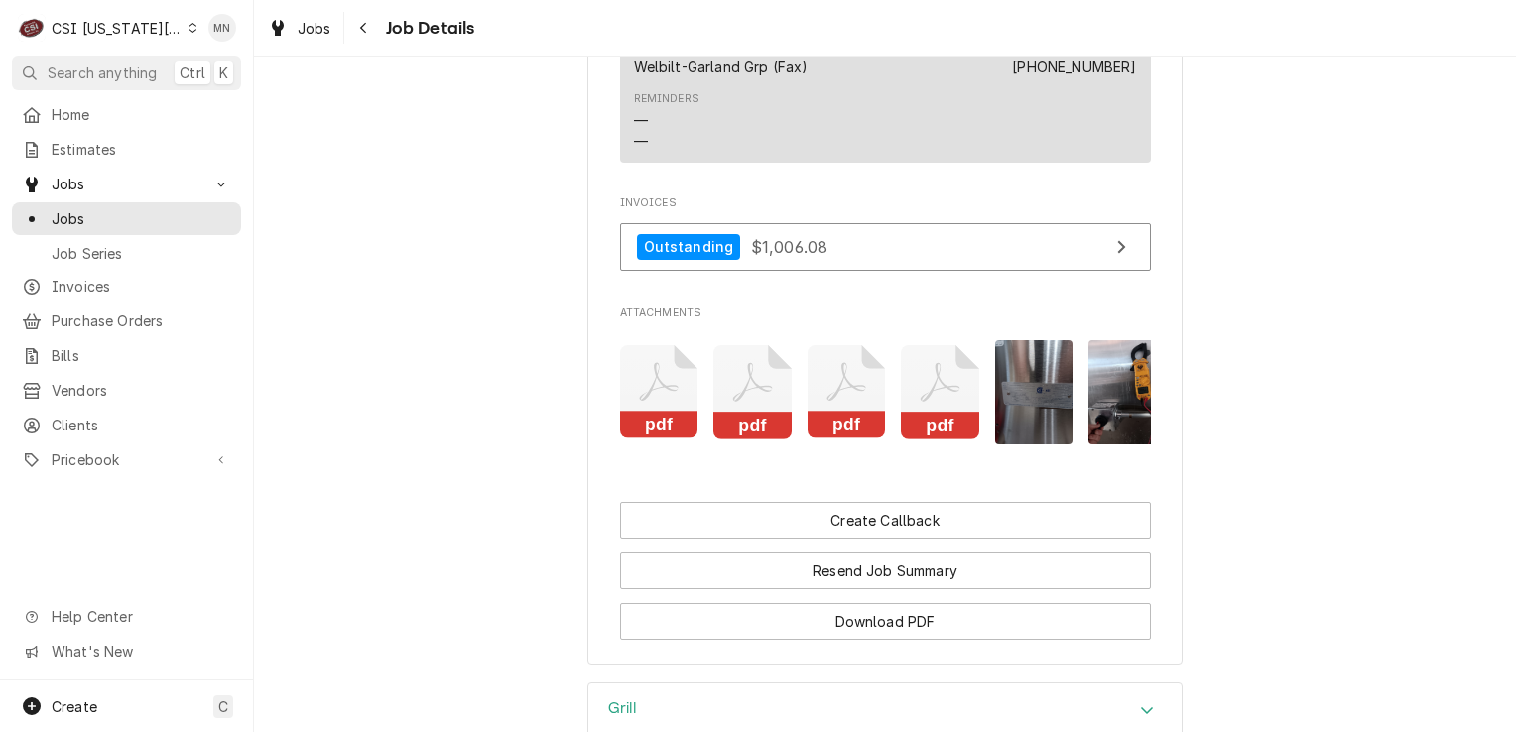
click at [698, 360] on icon "Attachments" at bounding box center [659, 392] width 78 height 94
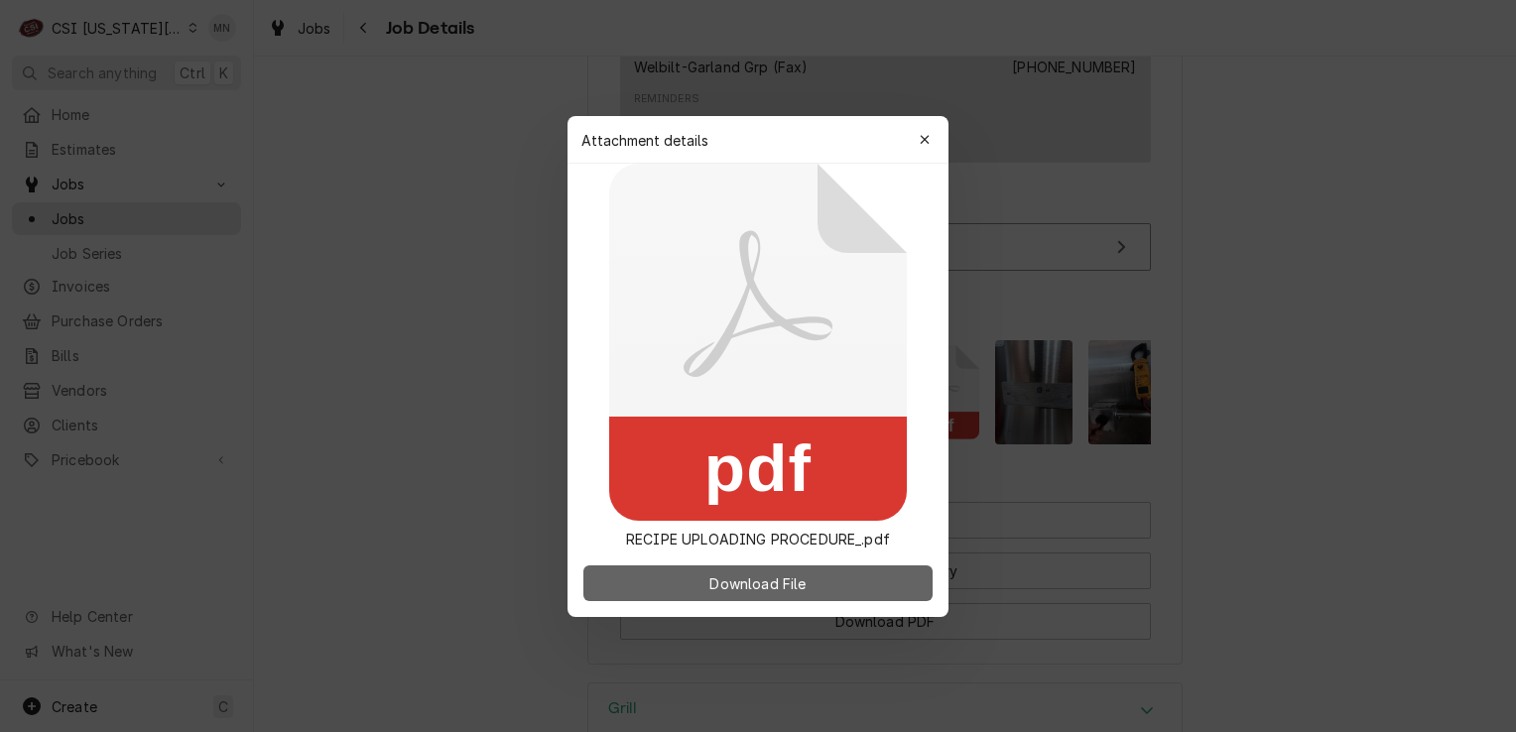
click at [686, 573] on button "Download File" at bounding box center [757, 583] width 349 height 36
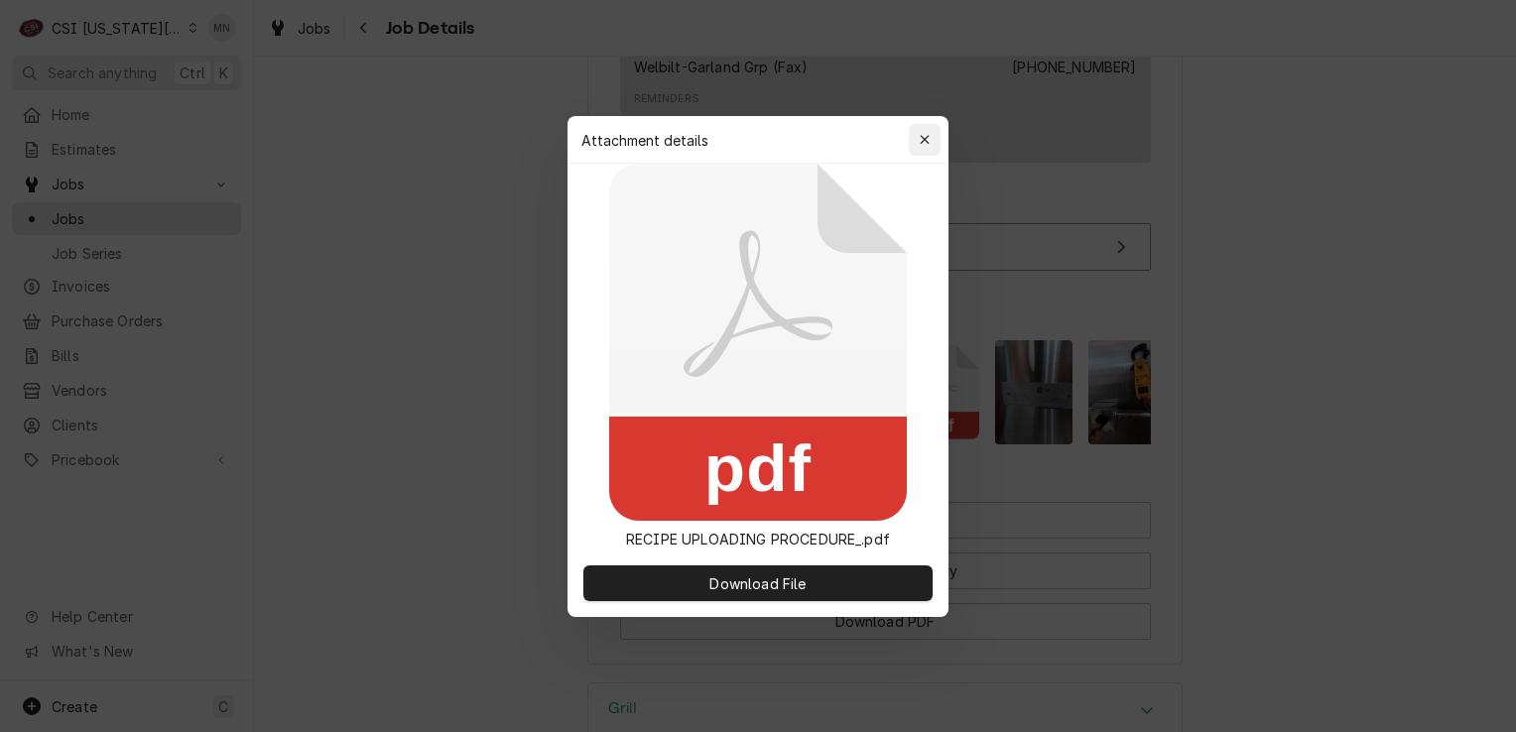
click at [927, 137] on icon "button" at bounding box center [924, 139] width 9 height 9
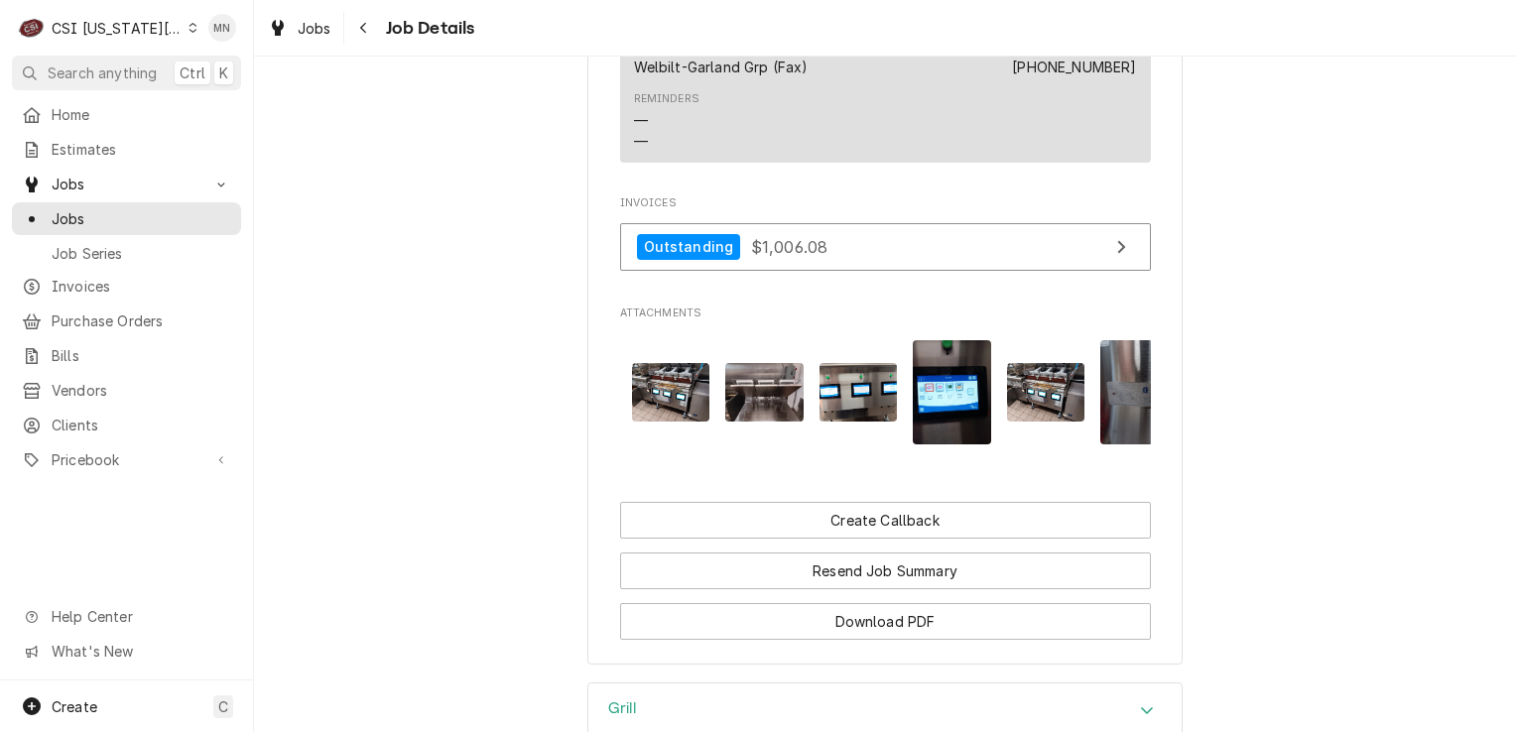
scroll to position [0, 782]
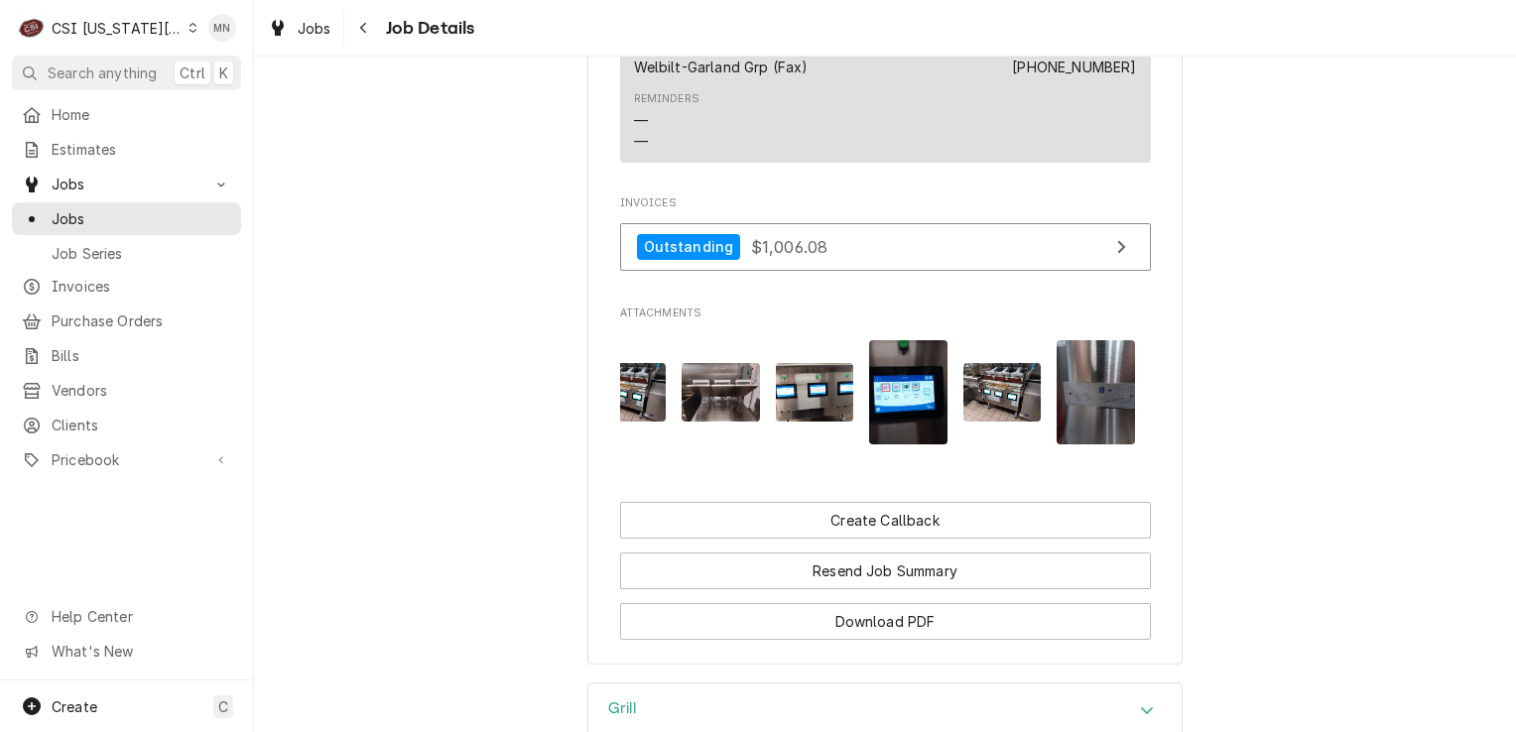
click at [901, 360] on img "Attachments" at bounding box center [908, 392] width 78 height 104
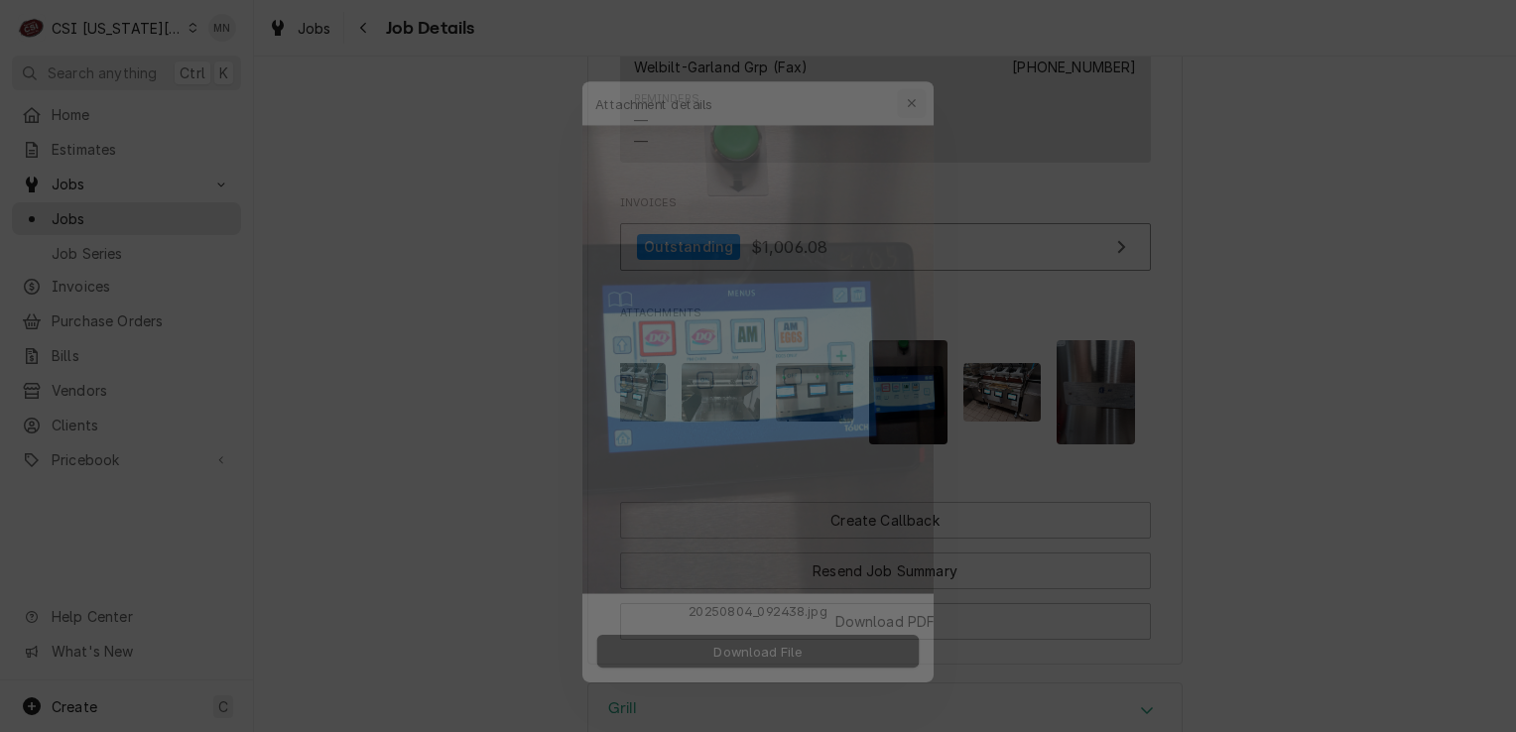
click at [921, 64] on icon "button" at bounding box center [925, 65] width 11 height 14
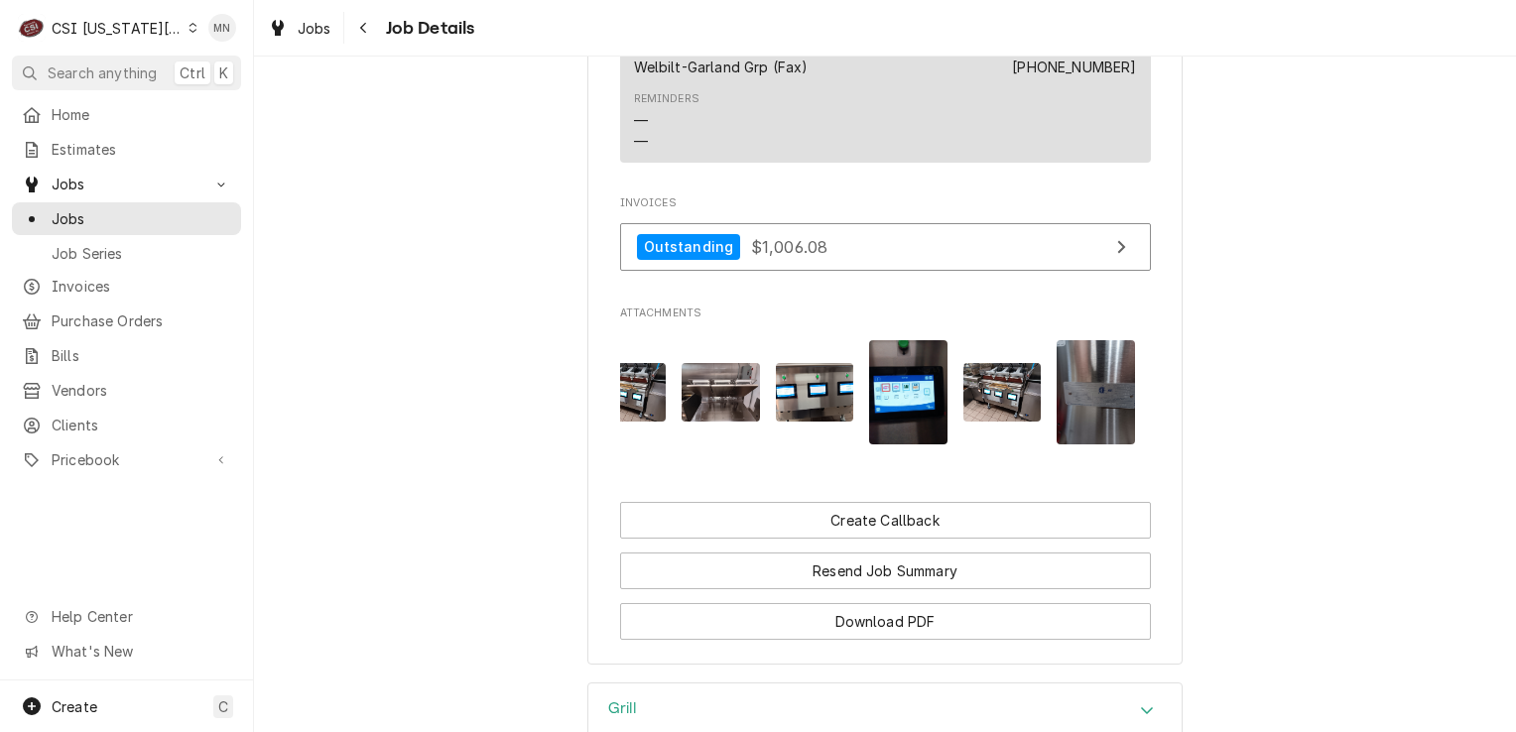
click at [987, 385] on img "Attachments" at bounding box center [1002, 392] width 78 height 59
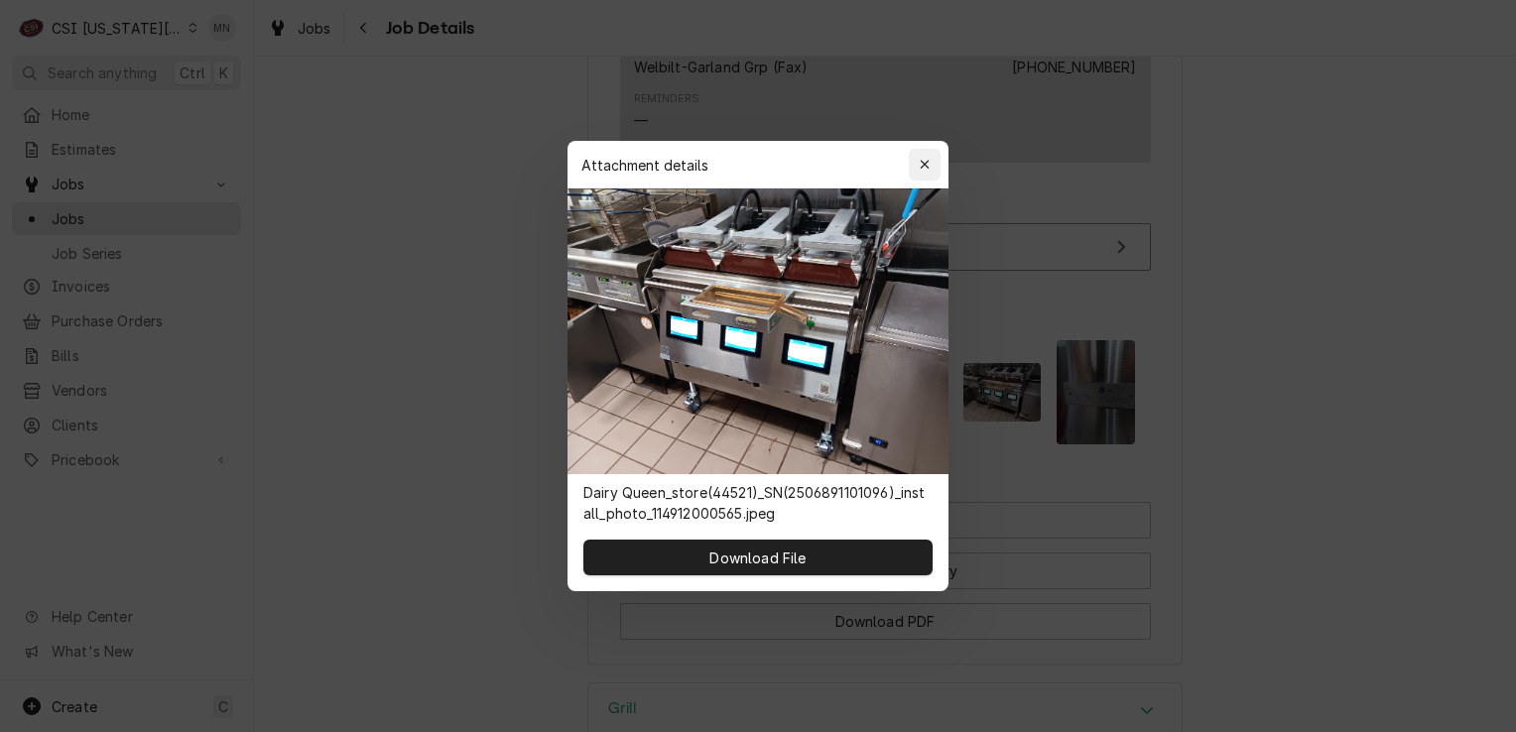
click at [920, 163] on icon "button" at bounding box center [925, 165] width 11 height 14
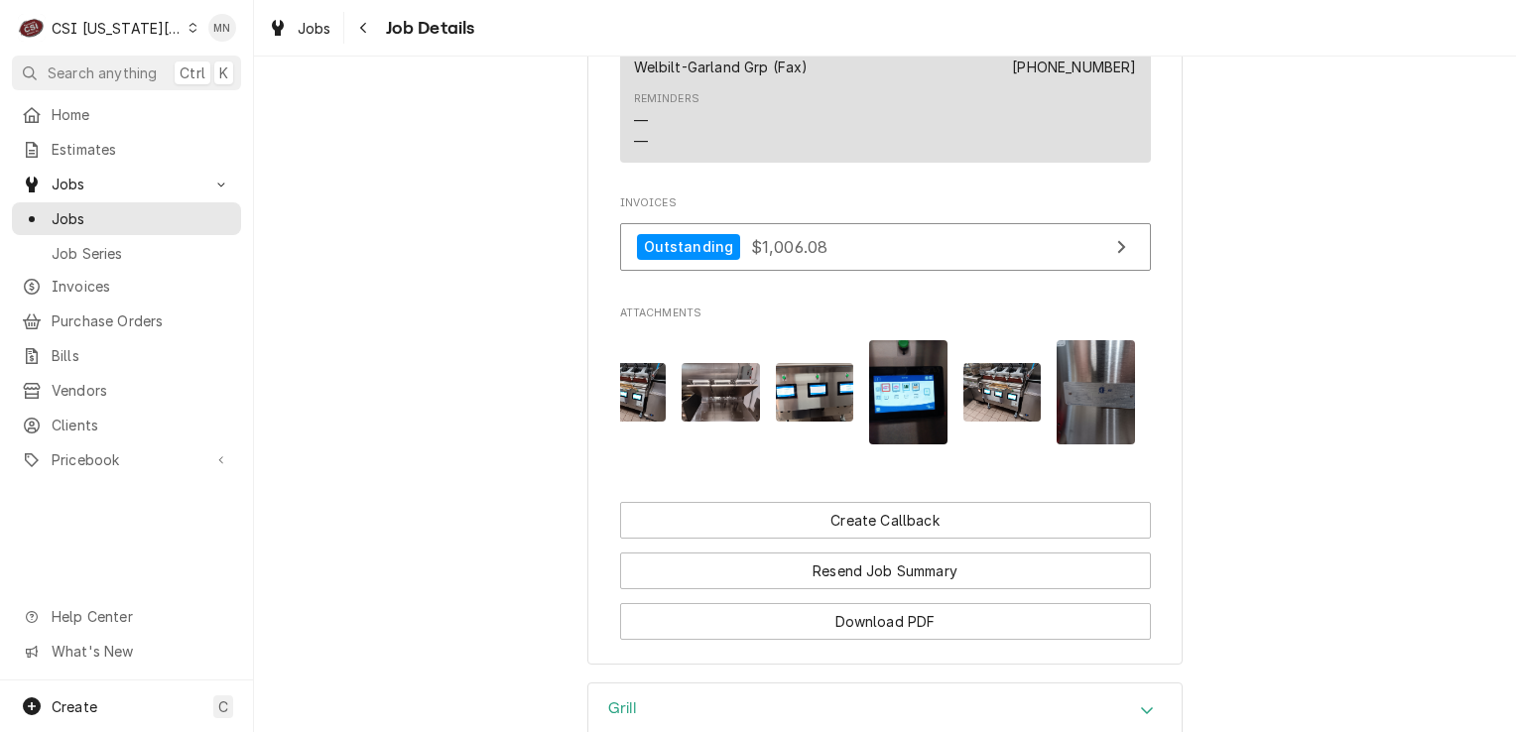
click at [798, 372] on img "Attachments" at bounding box center [815, 392] width 78 height 59
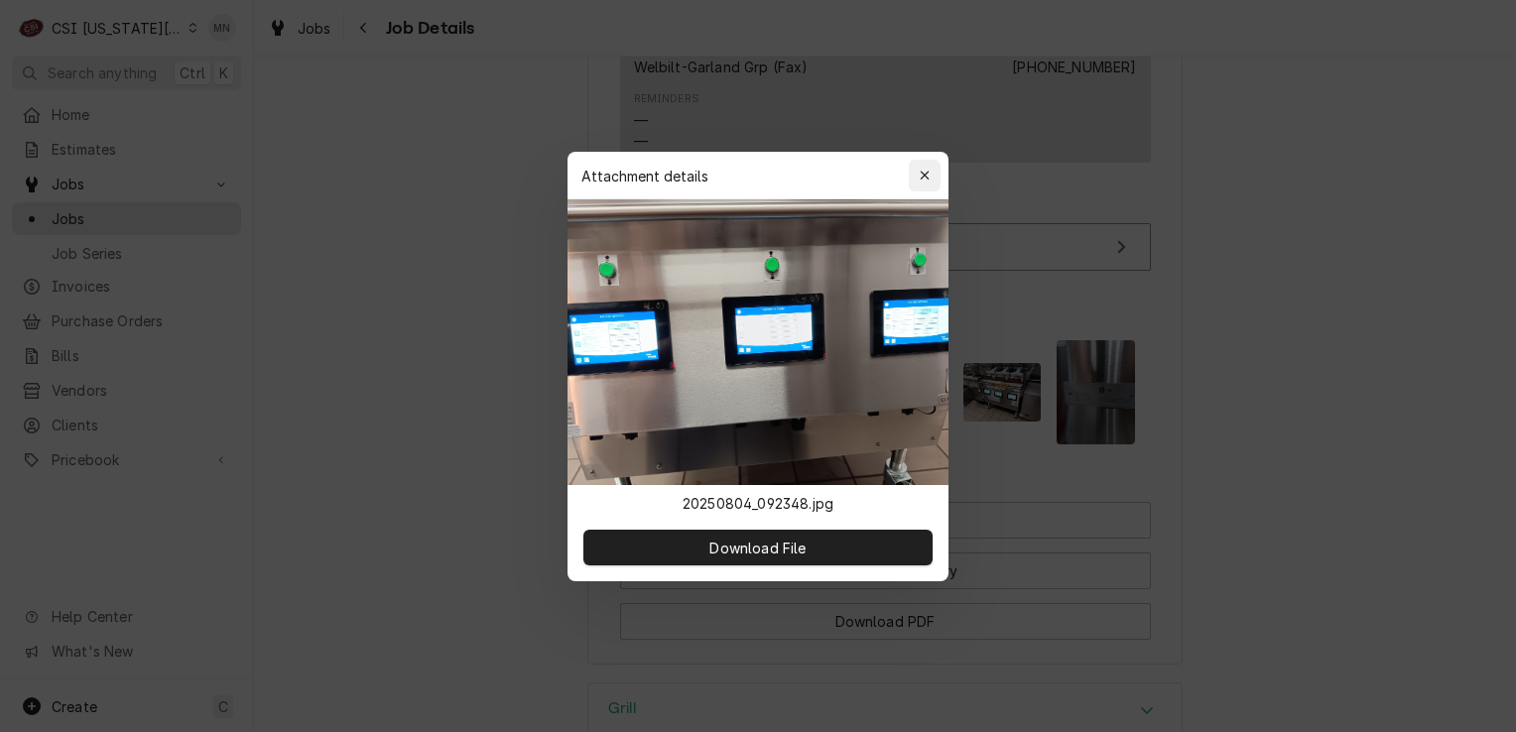
click at [918, 172] on div "button" at bounding box center [925, 176] width 20 height 20
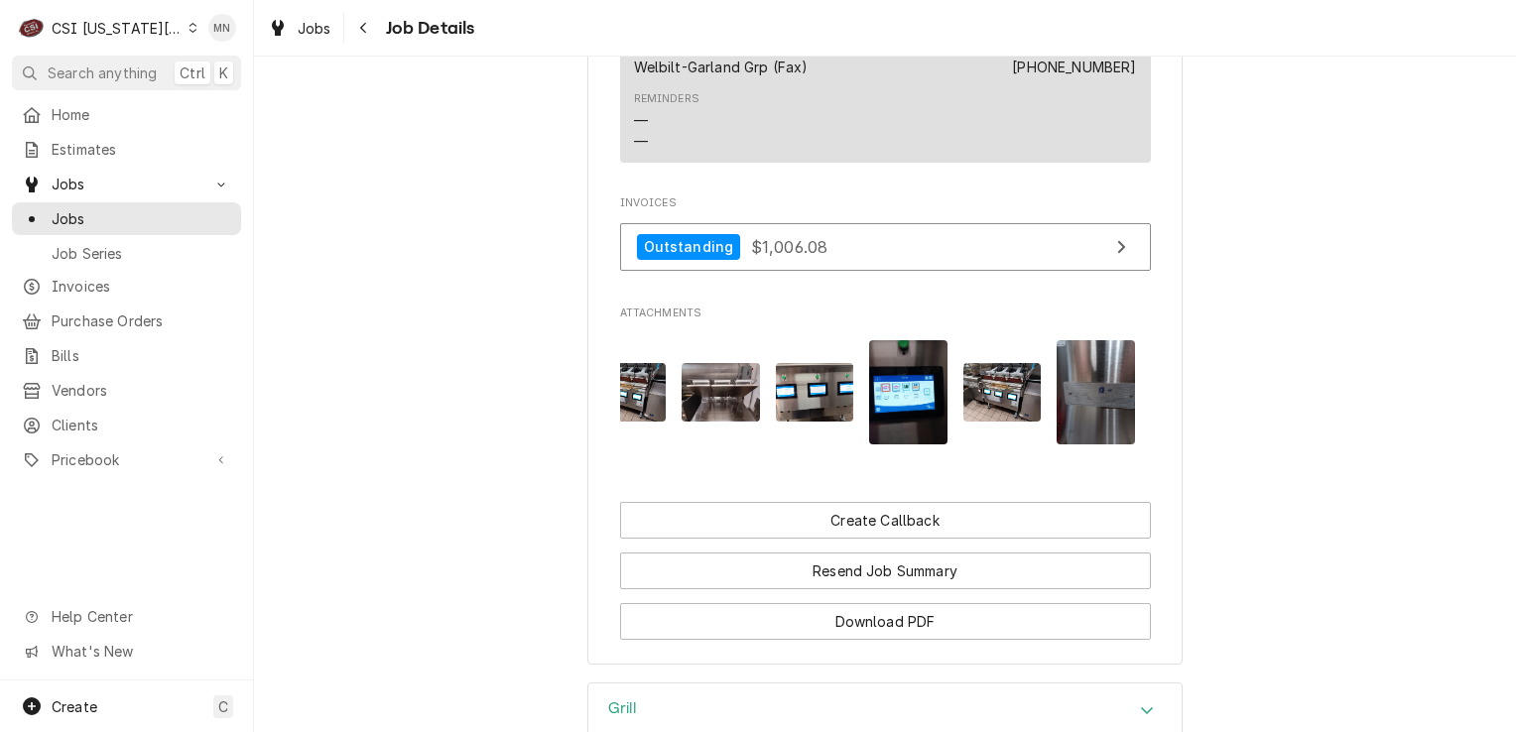
click at [712, 363] on img "Attachments" at bounding box center [721, 392] width 78 height 59
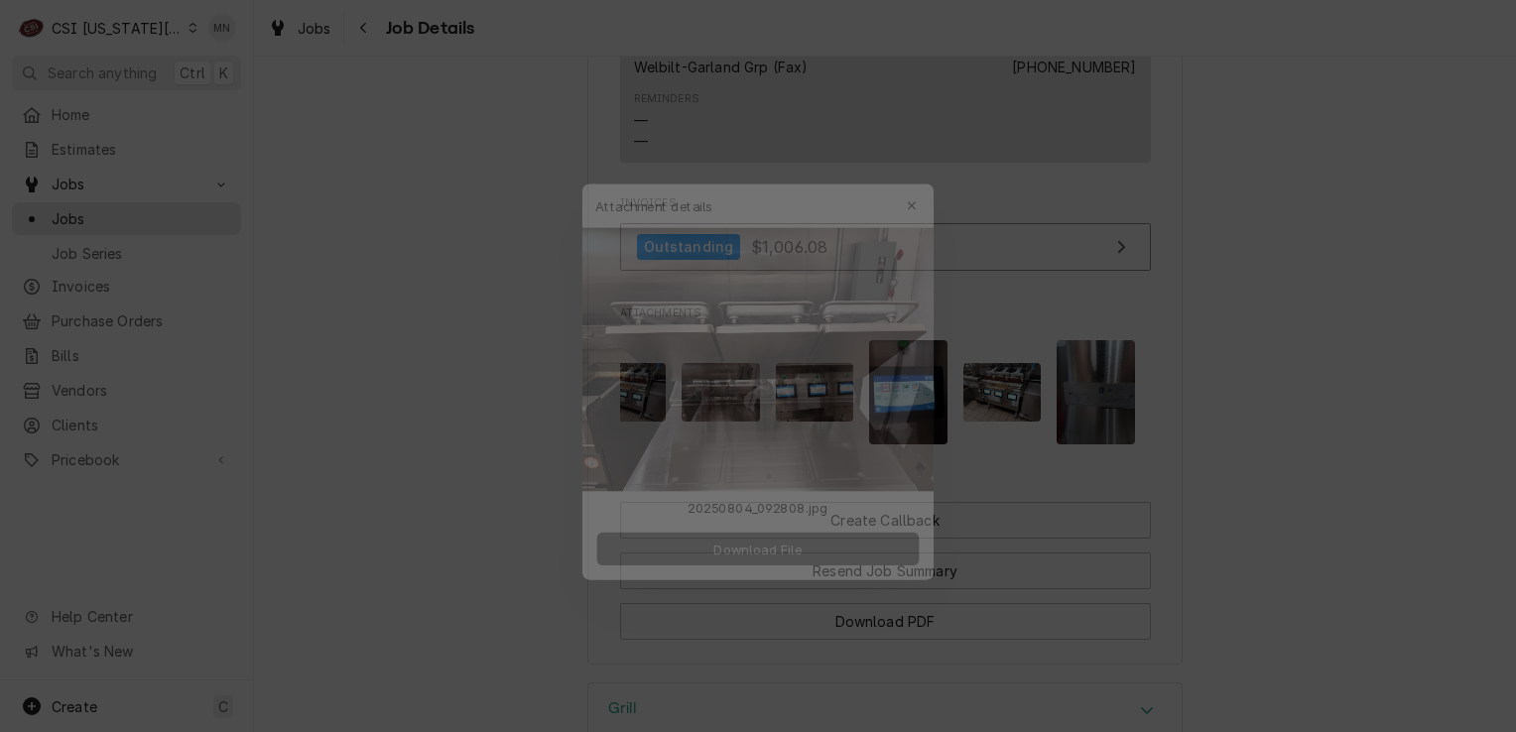
click at [806, 550] on span "Download File" at bounding box center [757, 547] width 104 height 21
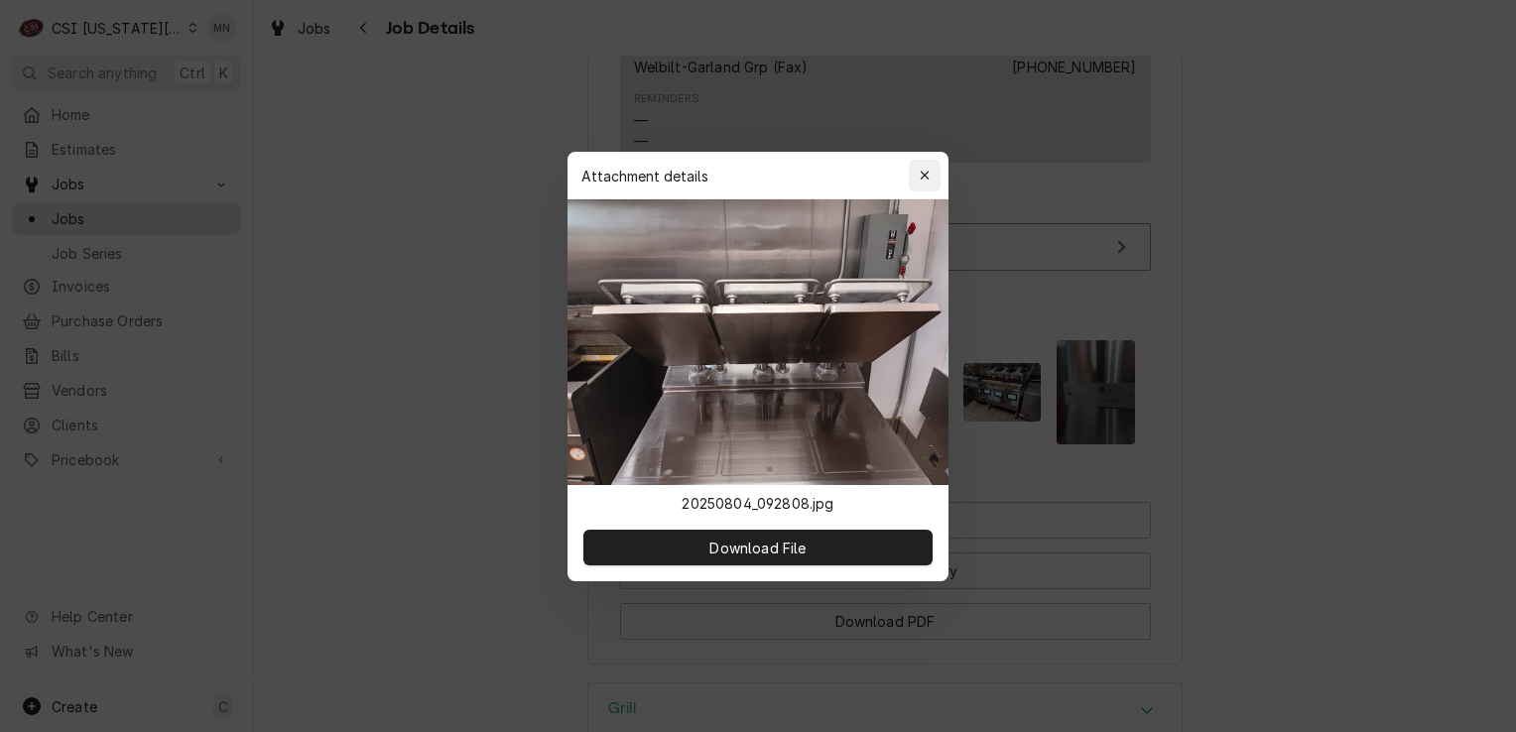
click at [931, 169] on div "button" at bounding box center [925, 176] width 20 height 20
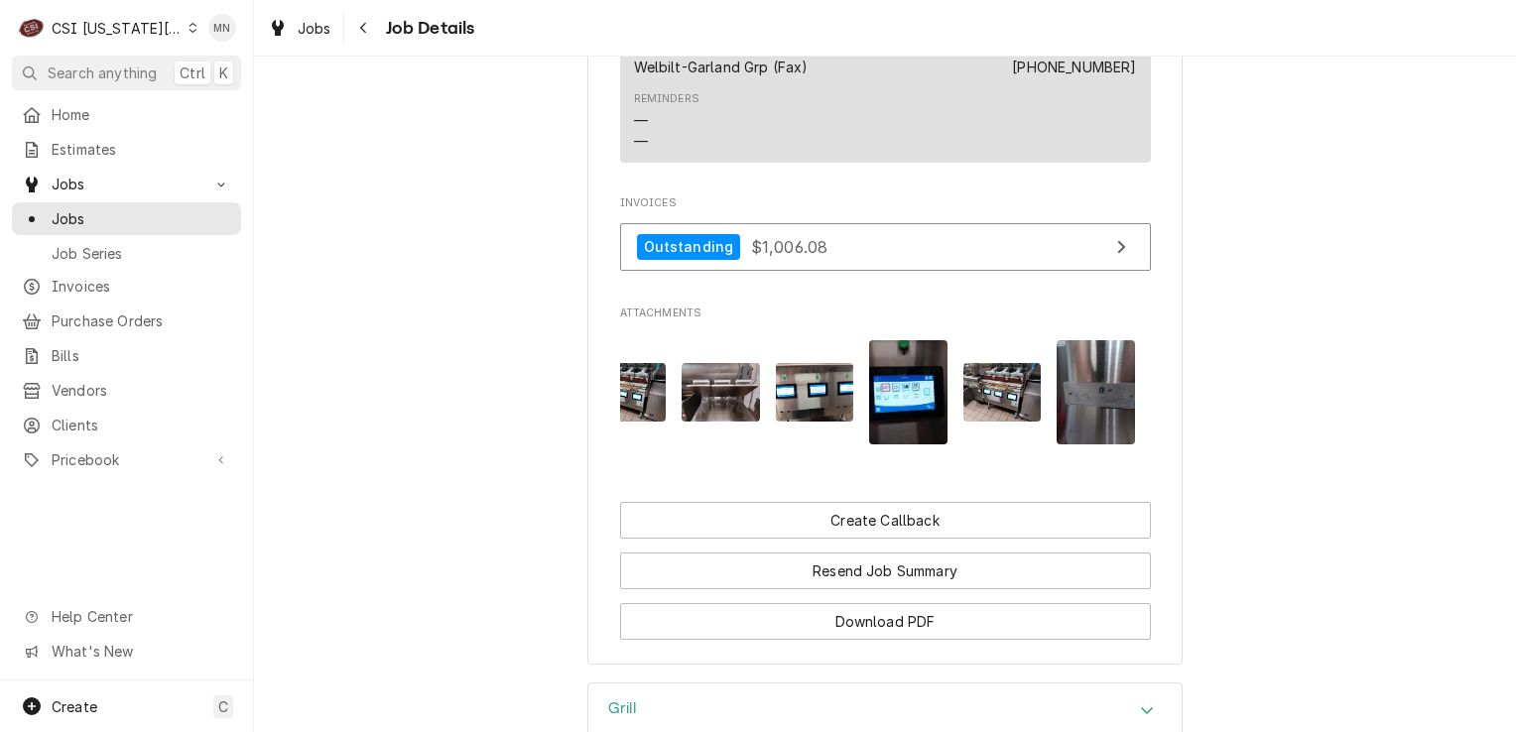
click at [903, 357] on img "Attachments" at bounding box center [908, 392] width 78 height 104
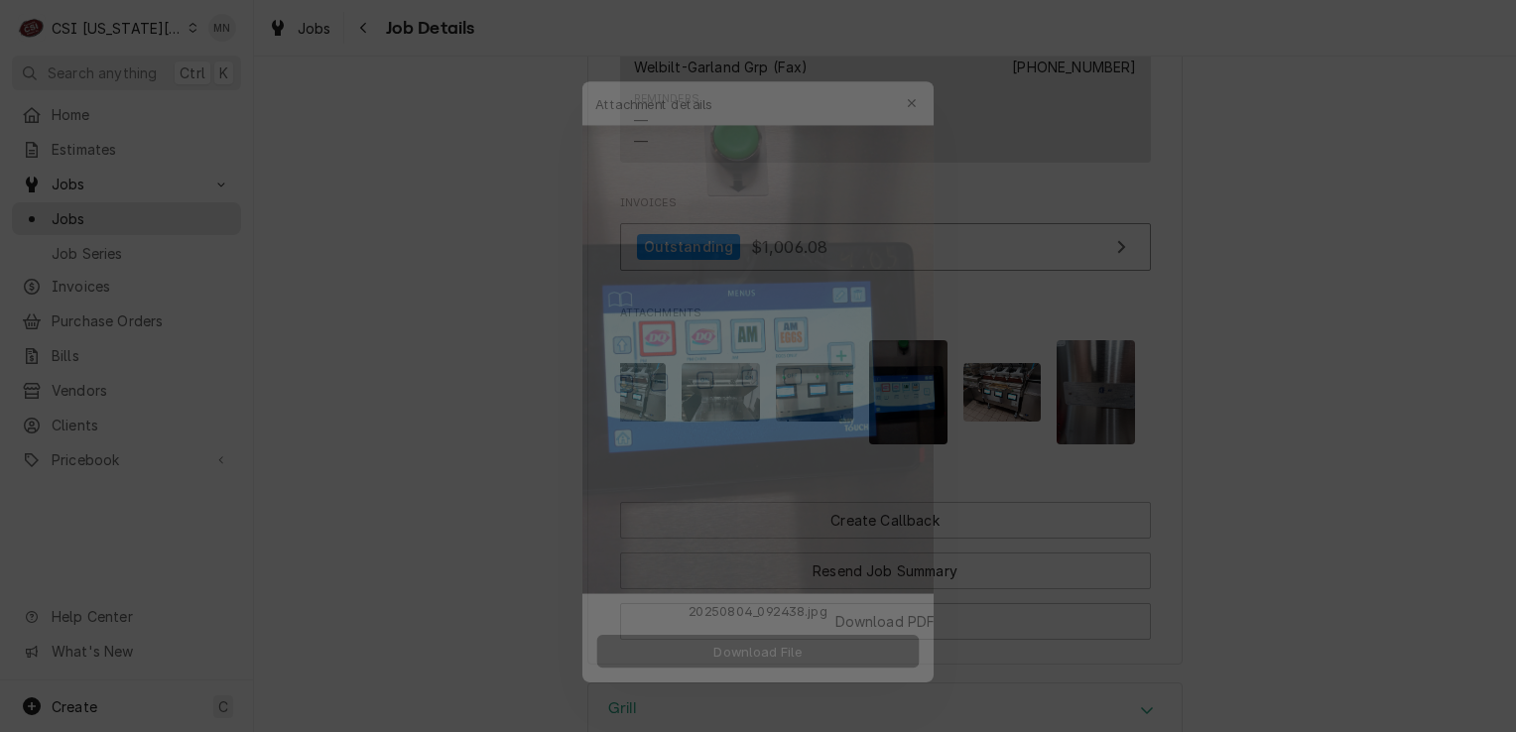
click at [834, 664] on button "Download File" at bounding box center [757, 659] width 349 height 36
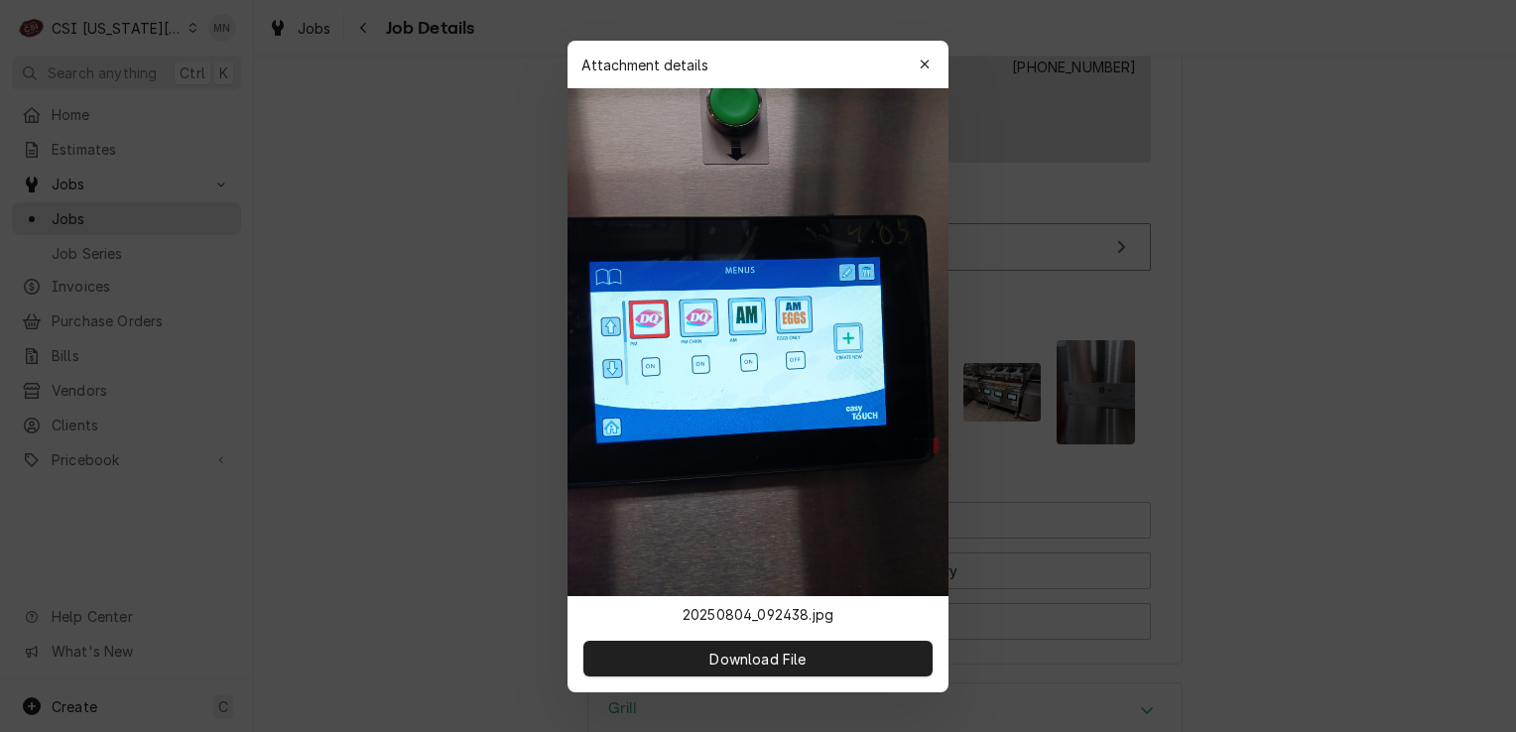
click at [925, 56] on div "button" at bounding box center [925, 65] width 20 height 20
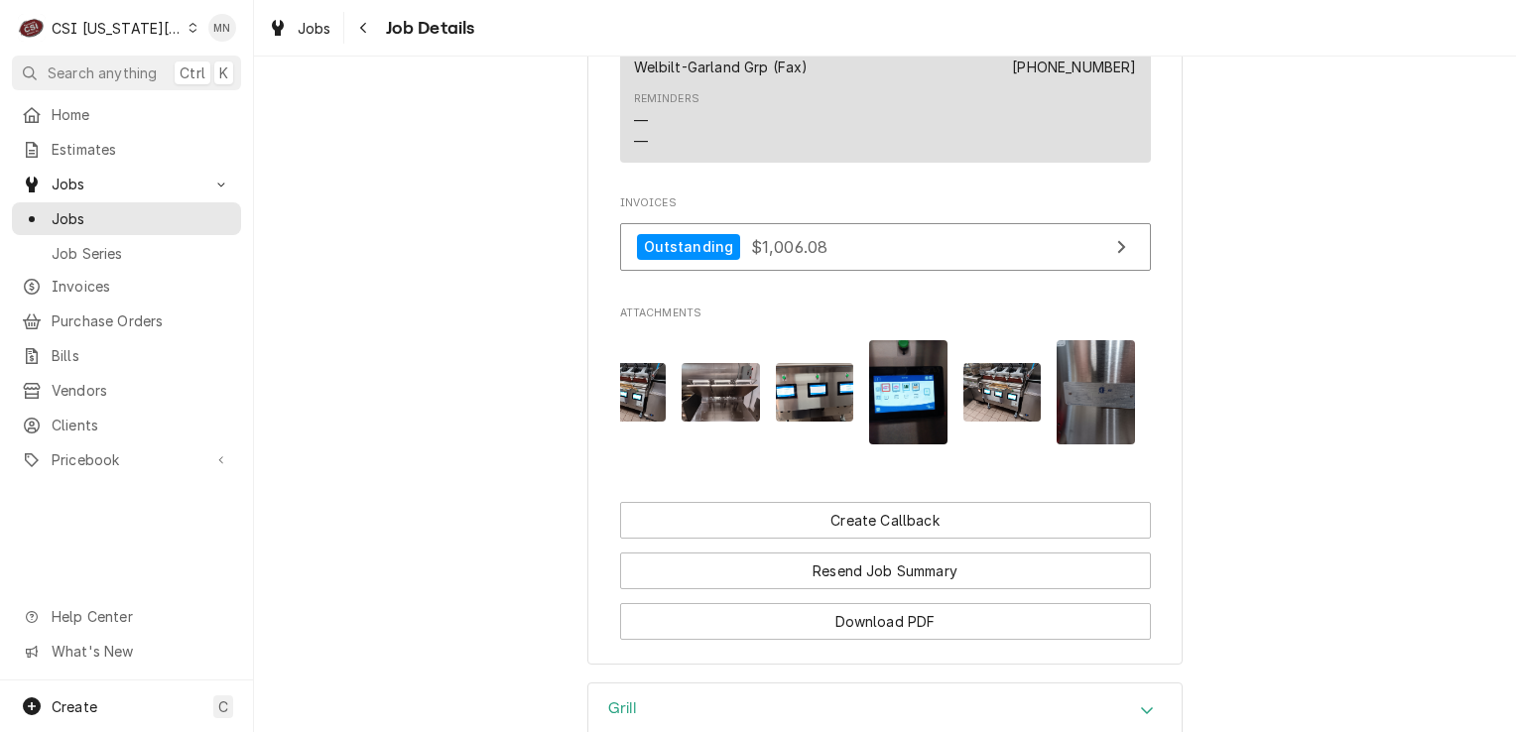
click at [980, 363] on img "Attachments" at bounding box center [1002, 392] width 78 height 59
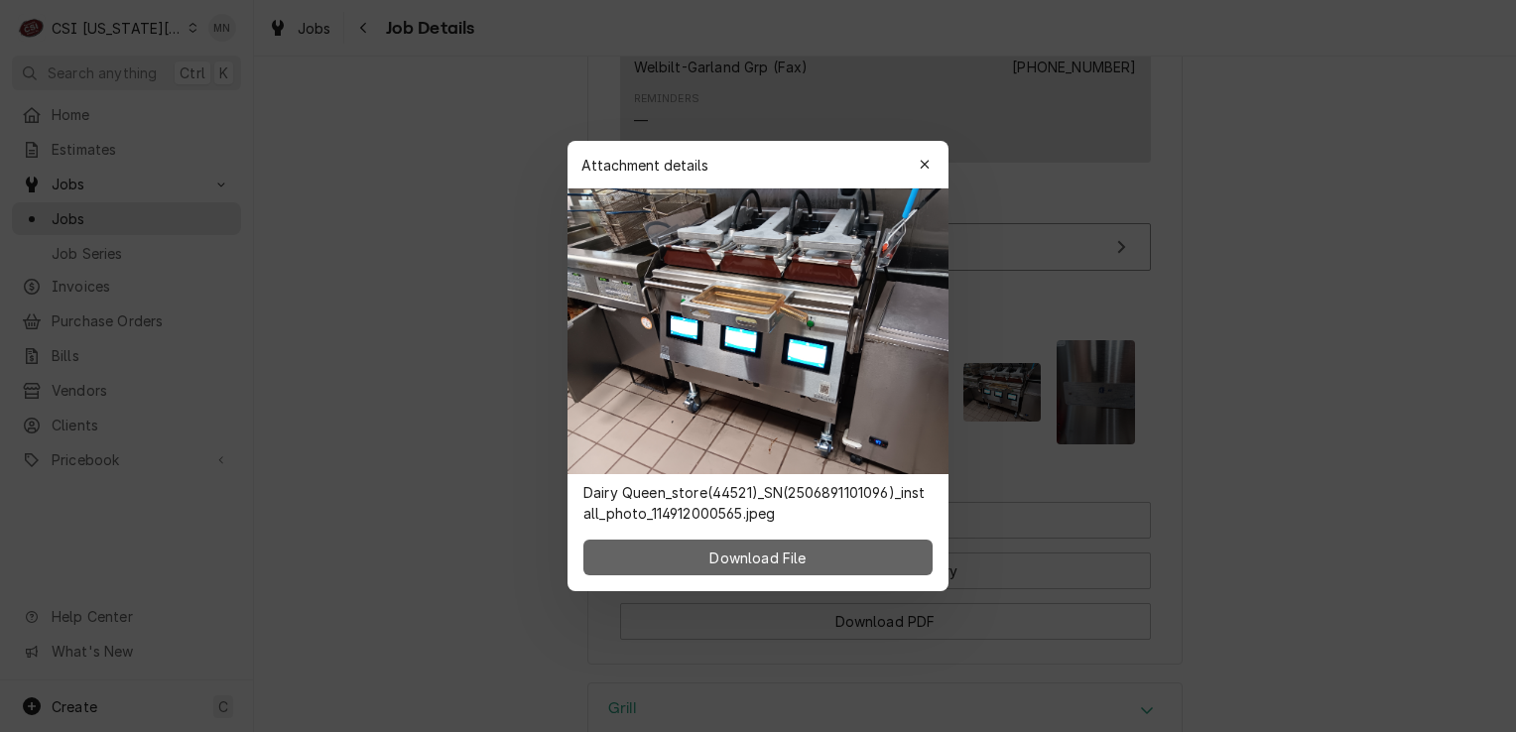
click at [814, 569] on button "Download File" at bounding box center [757, 558] width 349 height 36
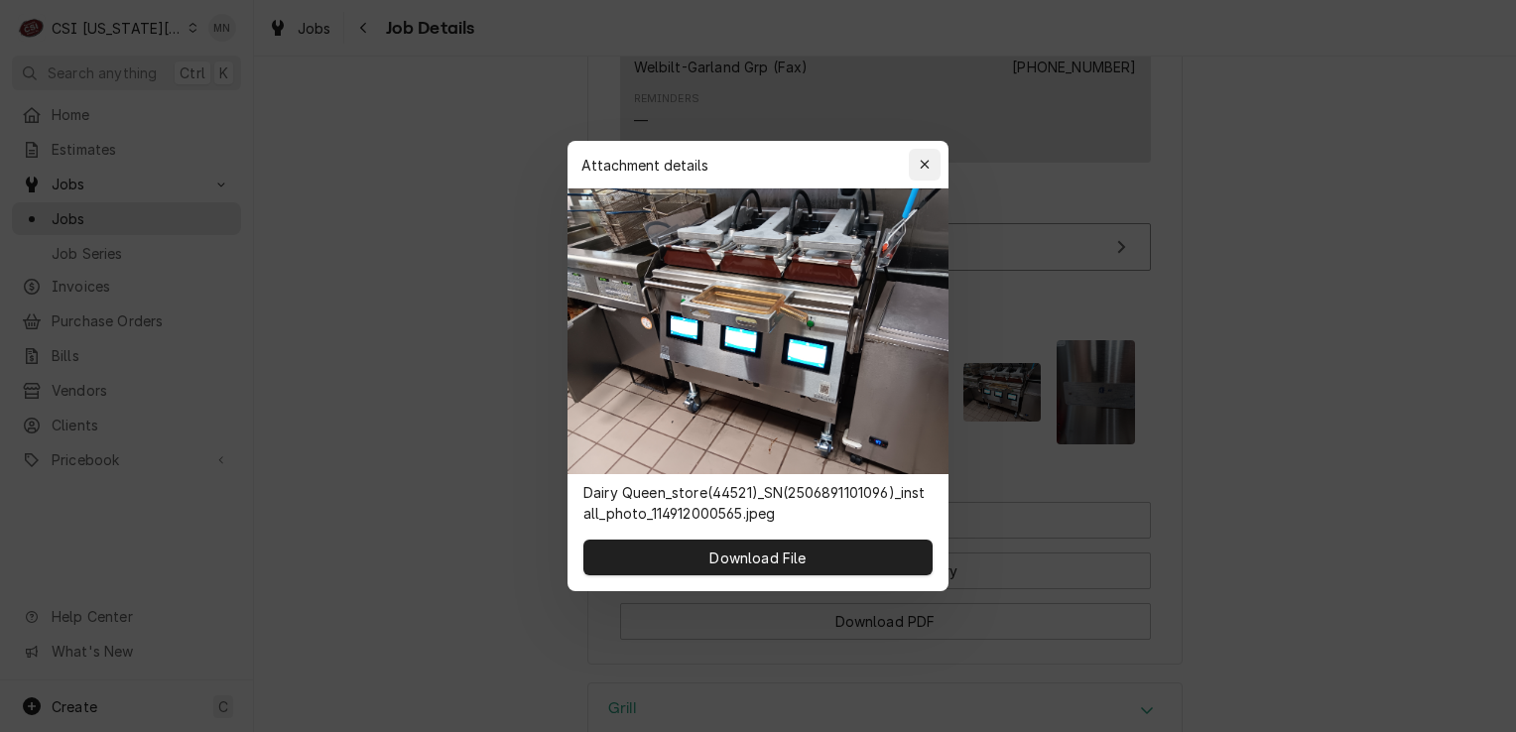
click at [929, 173] on div "button" at bounding box center [925, 165] width 20 height 20
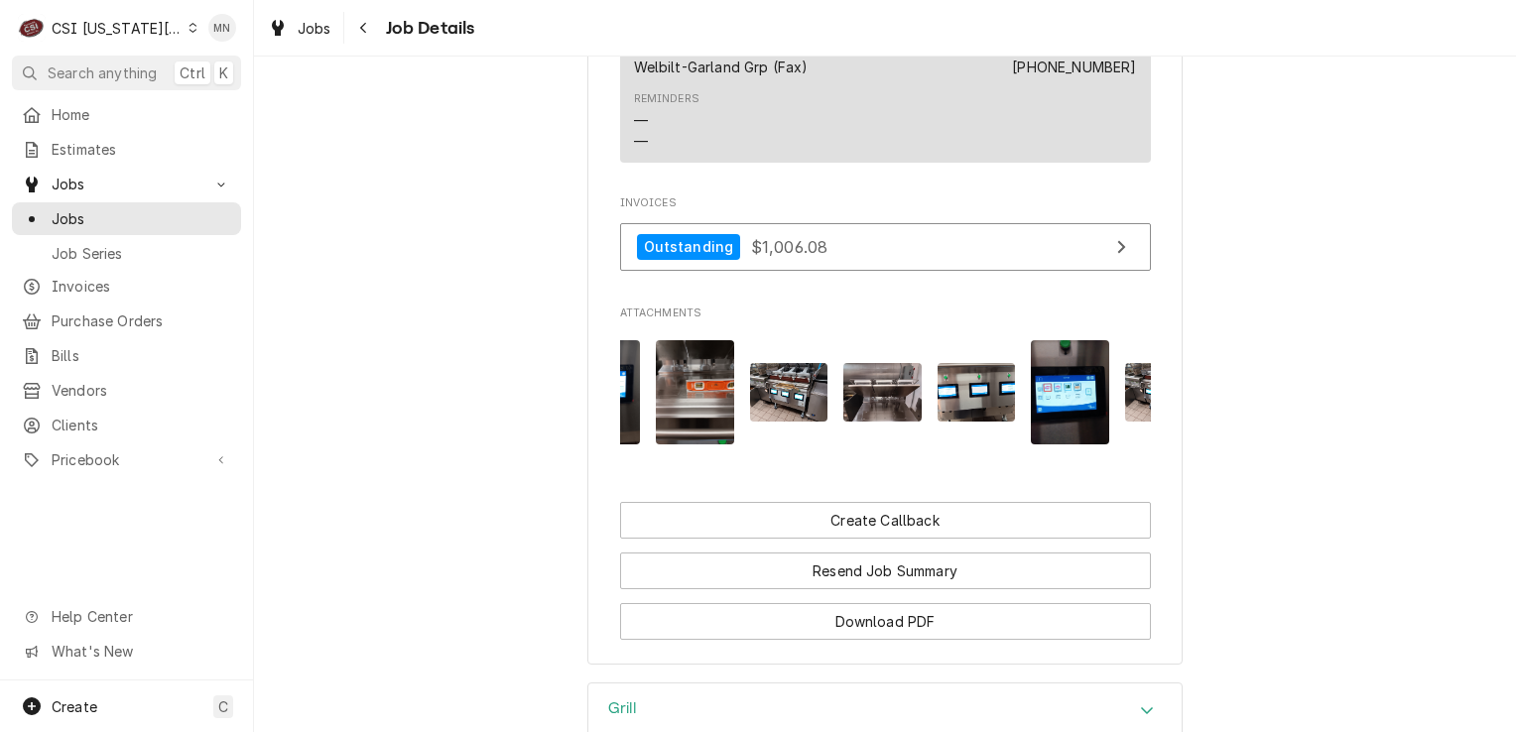
scroll to position [0, 616]
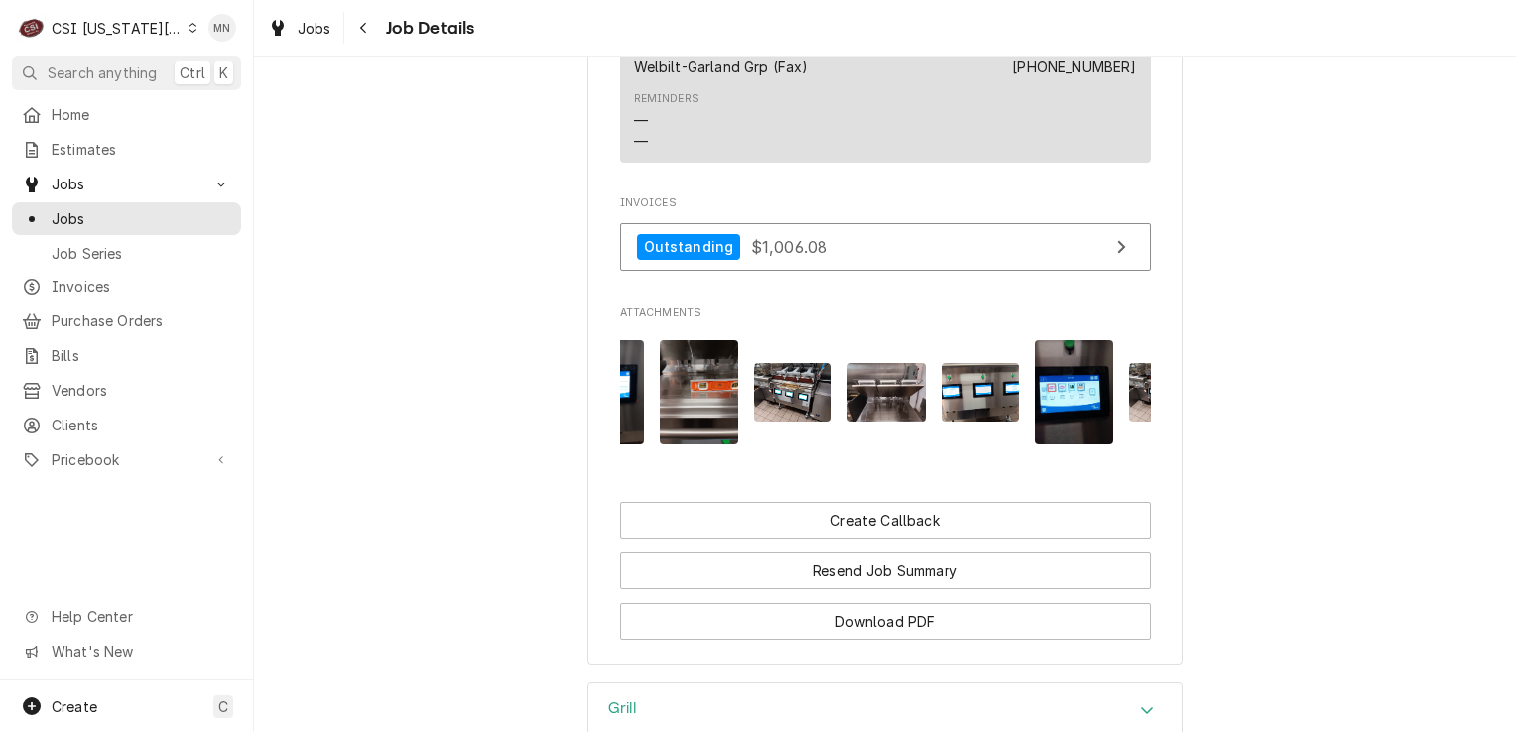
click at [799, 365] on img "Attachments" at bounding box center [793, 392] width 78 height 59
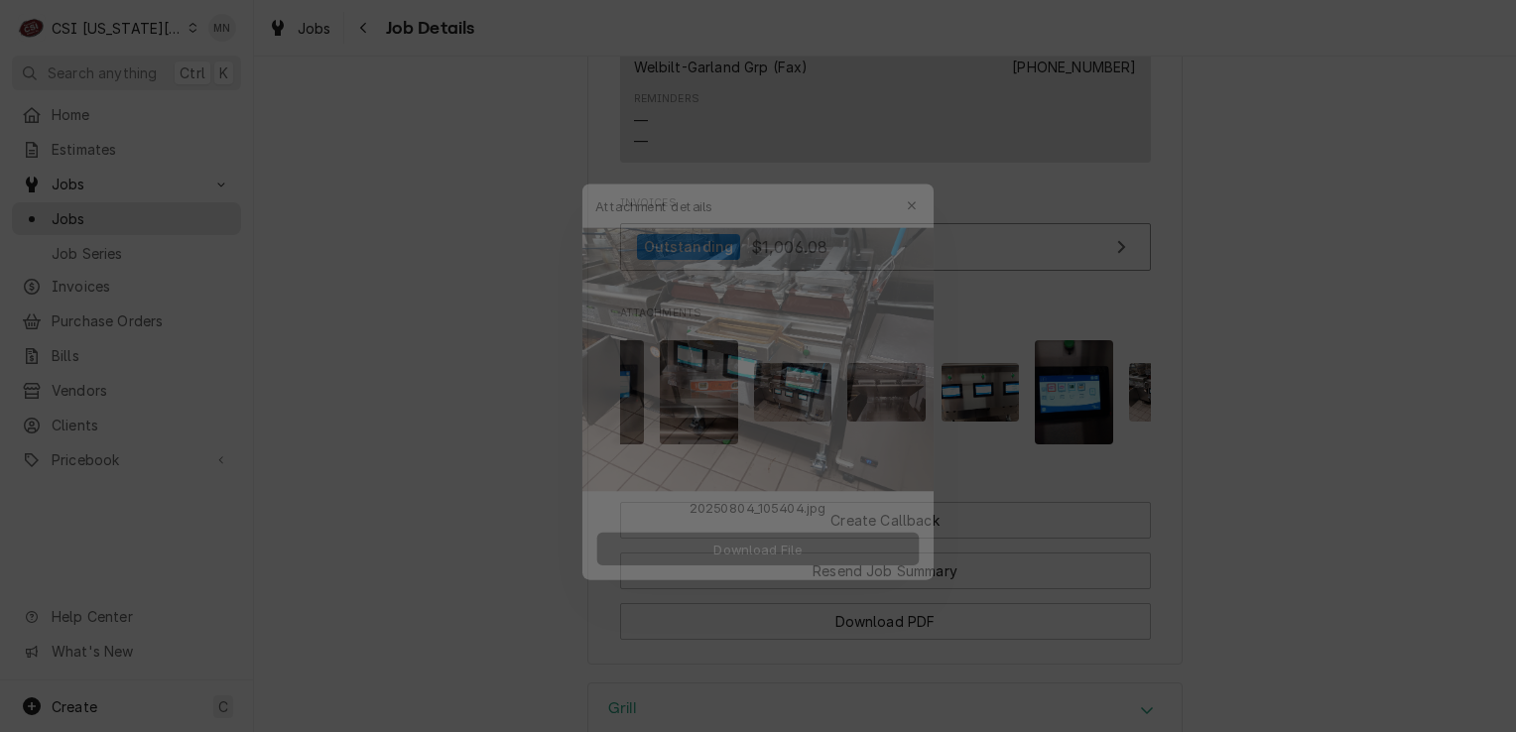
click at [817, 557] on button "Download File" at bounding box center [757, 548] width 349 height 36
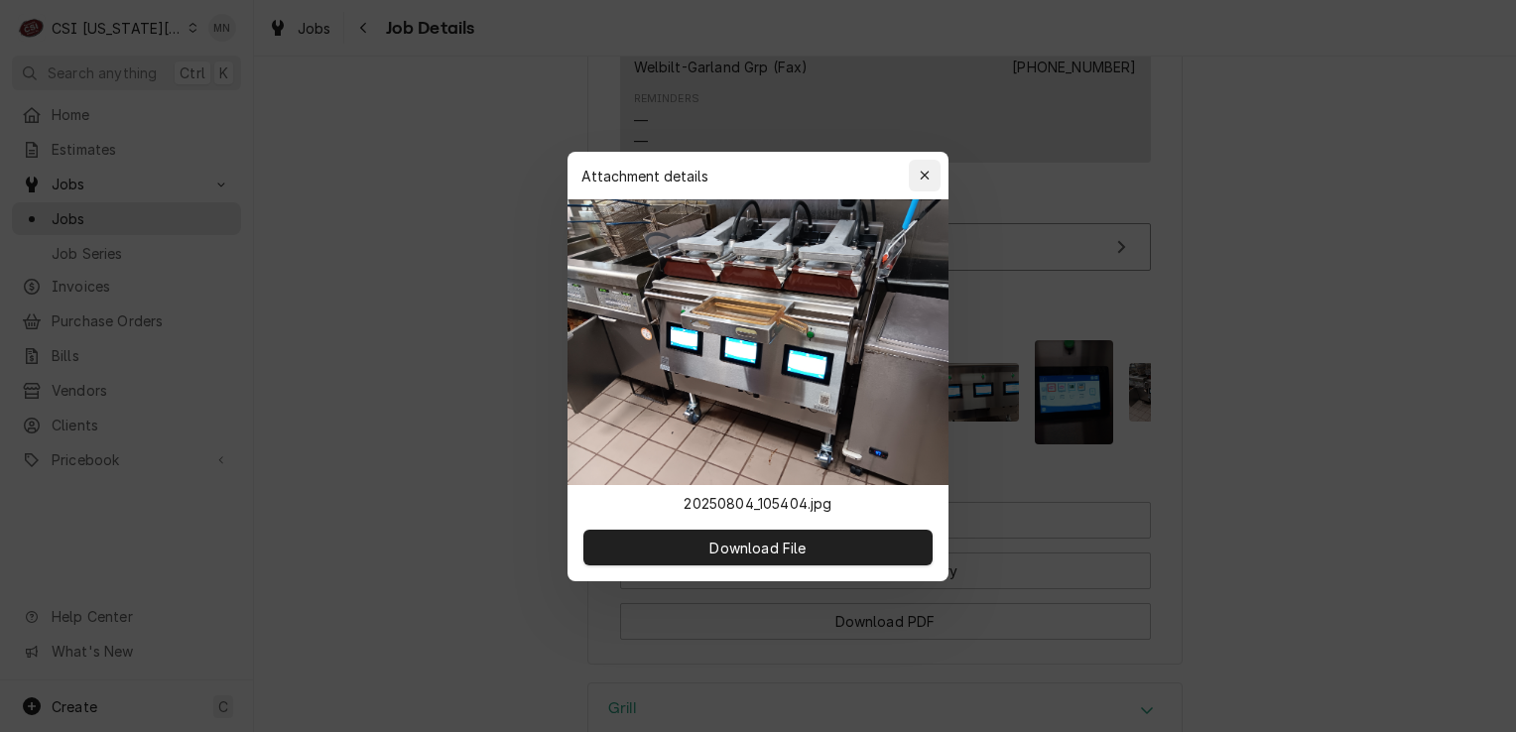
click at [916, 173] on div "button" at bounding box center [925, 176] width 20 height 20
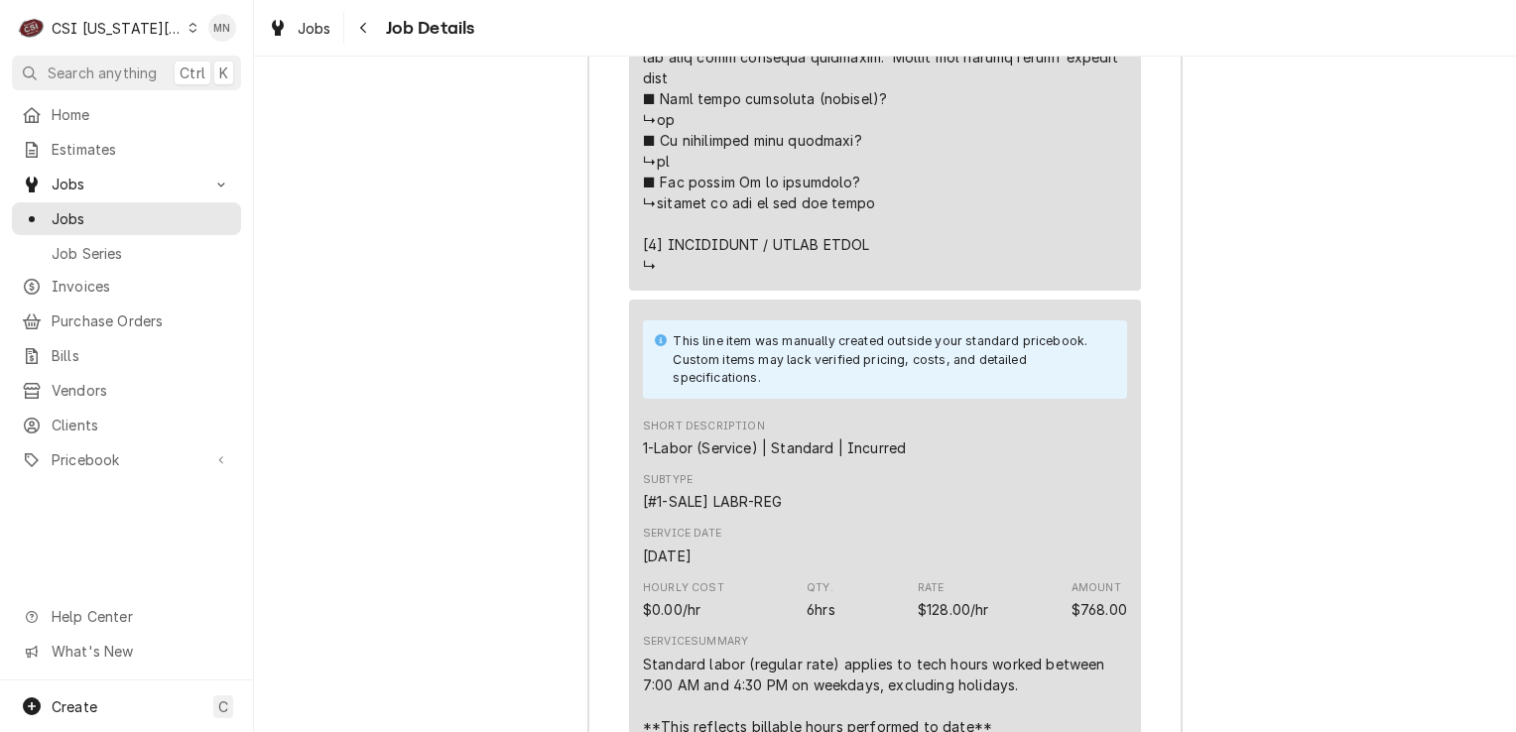
scroll to position [6253, 0]
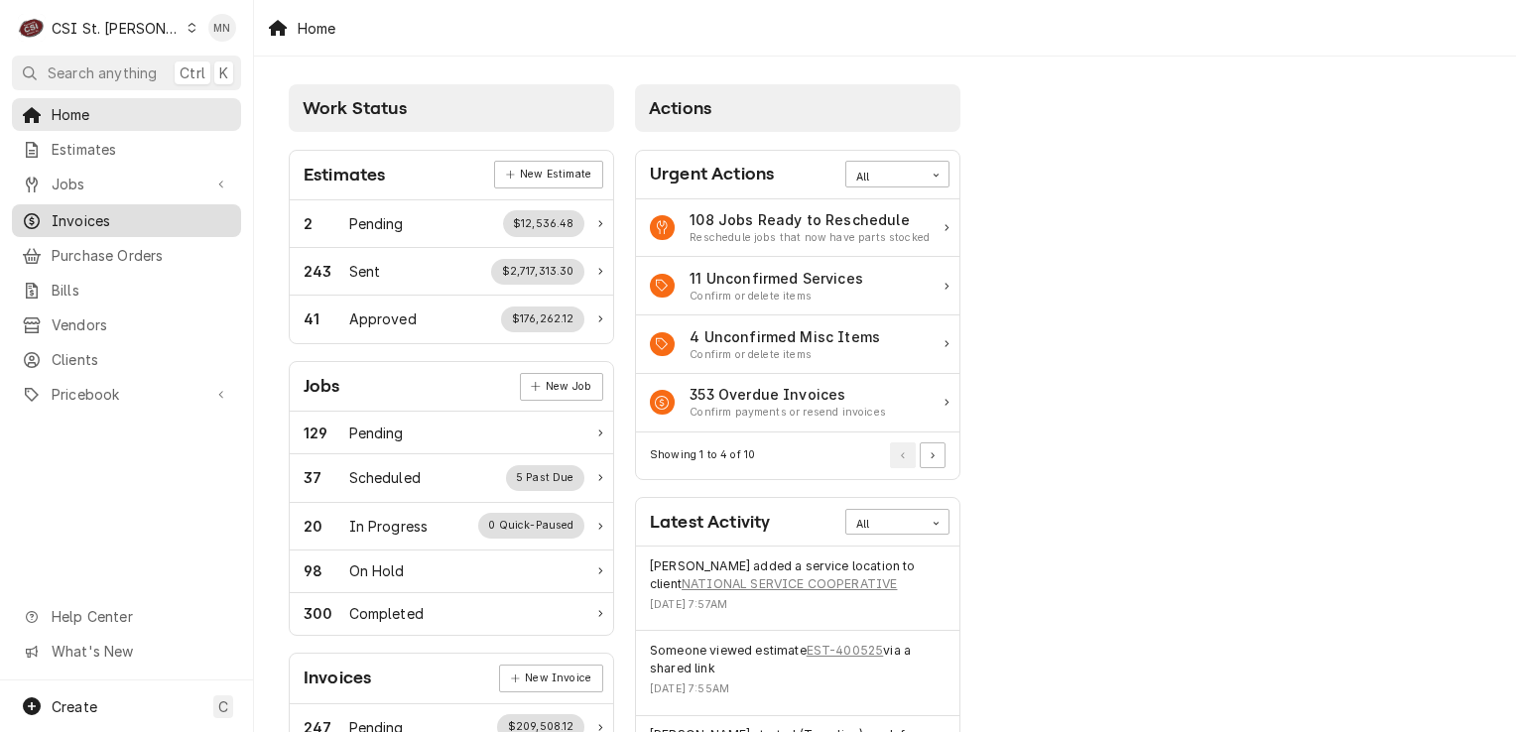
click at [103, 225] on div "Invoices" at bounding box center [126, 220] width 221 height 25
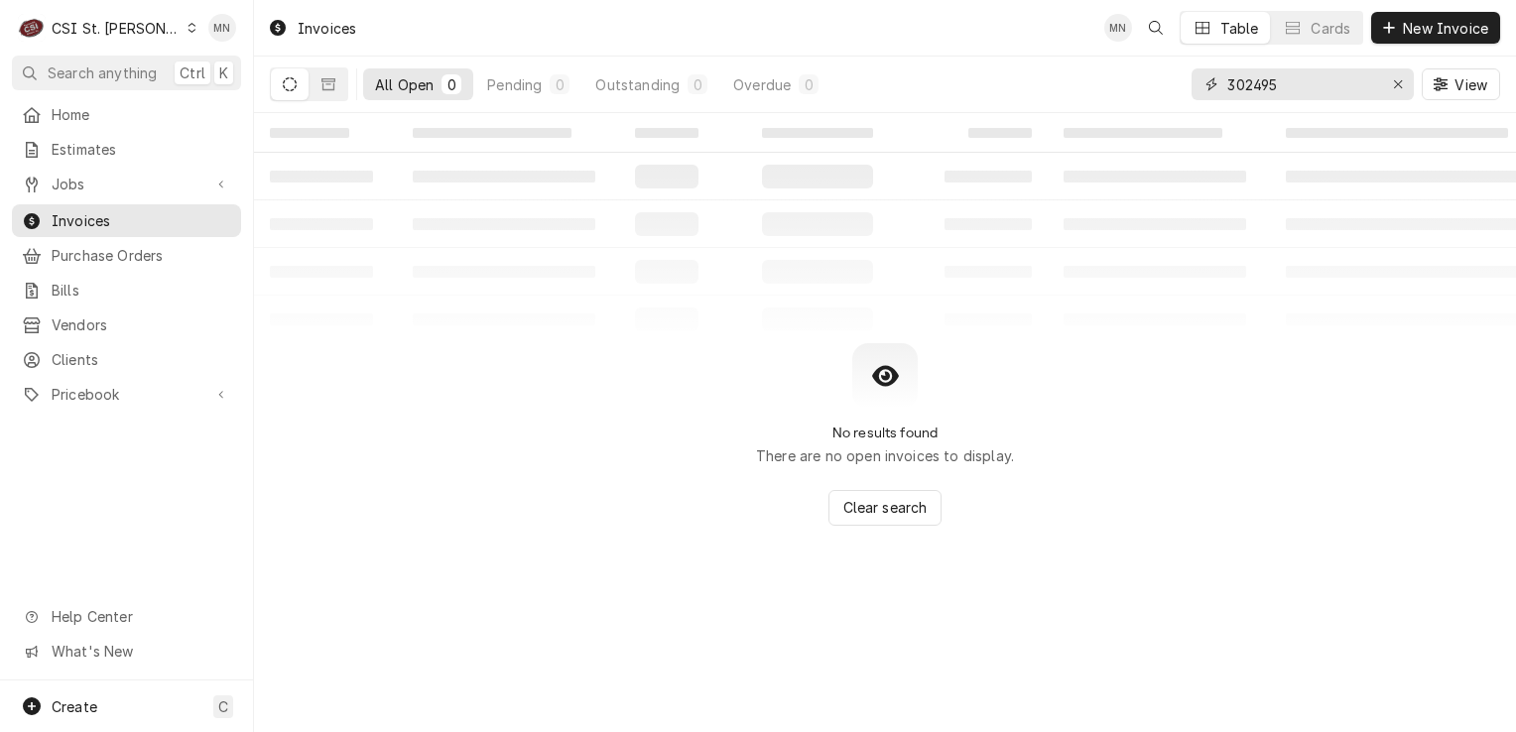
drag, startPoint x: 1279, startPoint y: 77, endPoint x: 1167, endPoint y: 65, distance: 112.7
click at [1167, 65] on div "All Open 0 Pending 0 Outstanding 0 Overdue 0 302495 View" at bounding box center [885, 85] width 1230 height 56
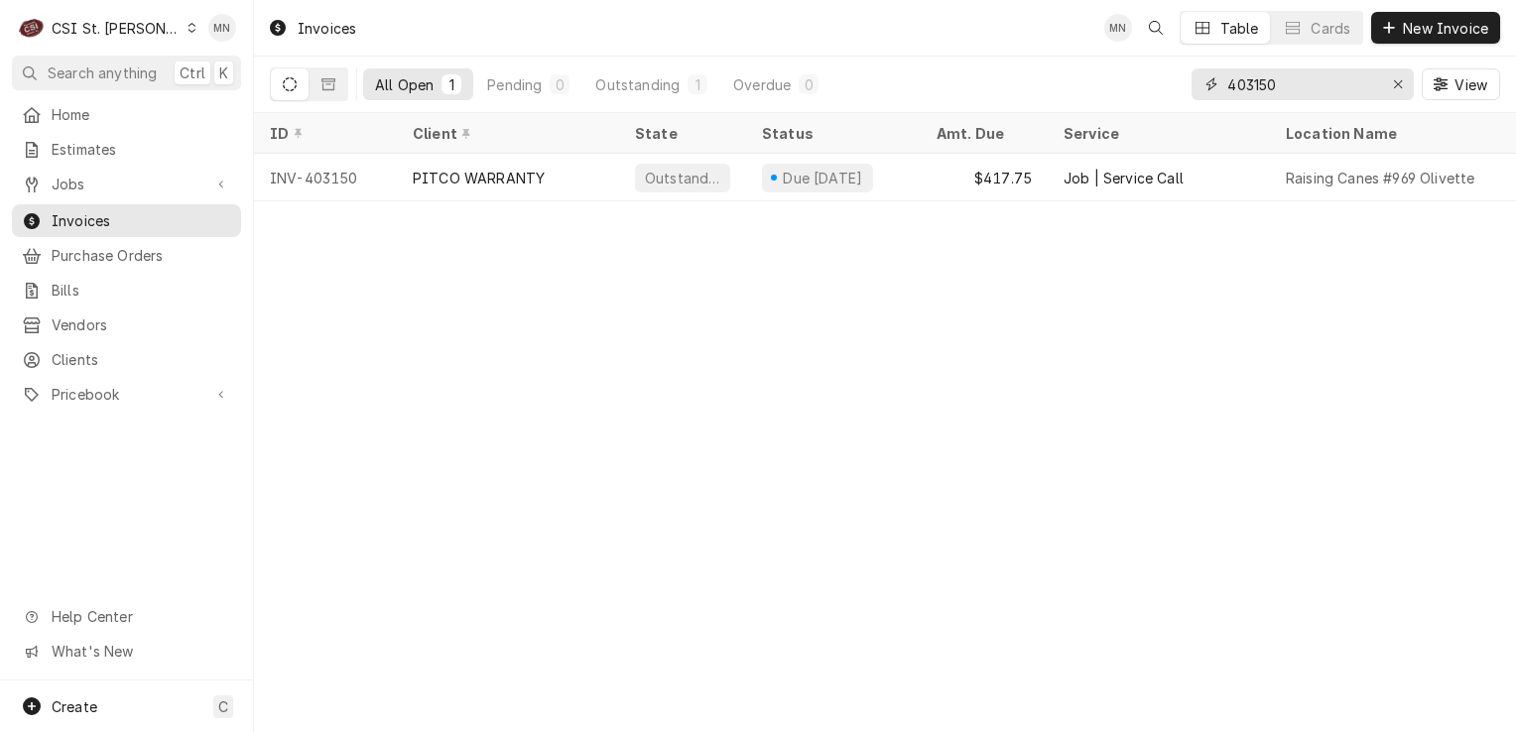
drag, startPoint x: 1301, startPoint y: 78, endPoint x: 1018, endPoint y: 74, distance: 282.7
click at [1020, 74] on div "All Open 1 Pending 0 Outstanding 1 Overdue 0 403150 View" at bounding box center [885, 85] width 1230 height 56
type input "403130"
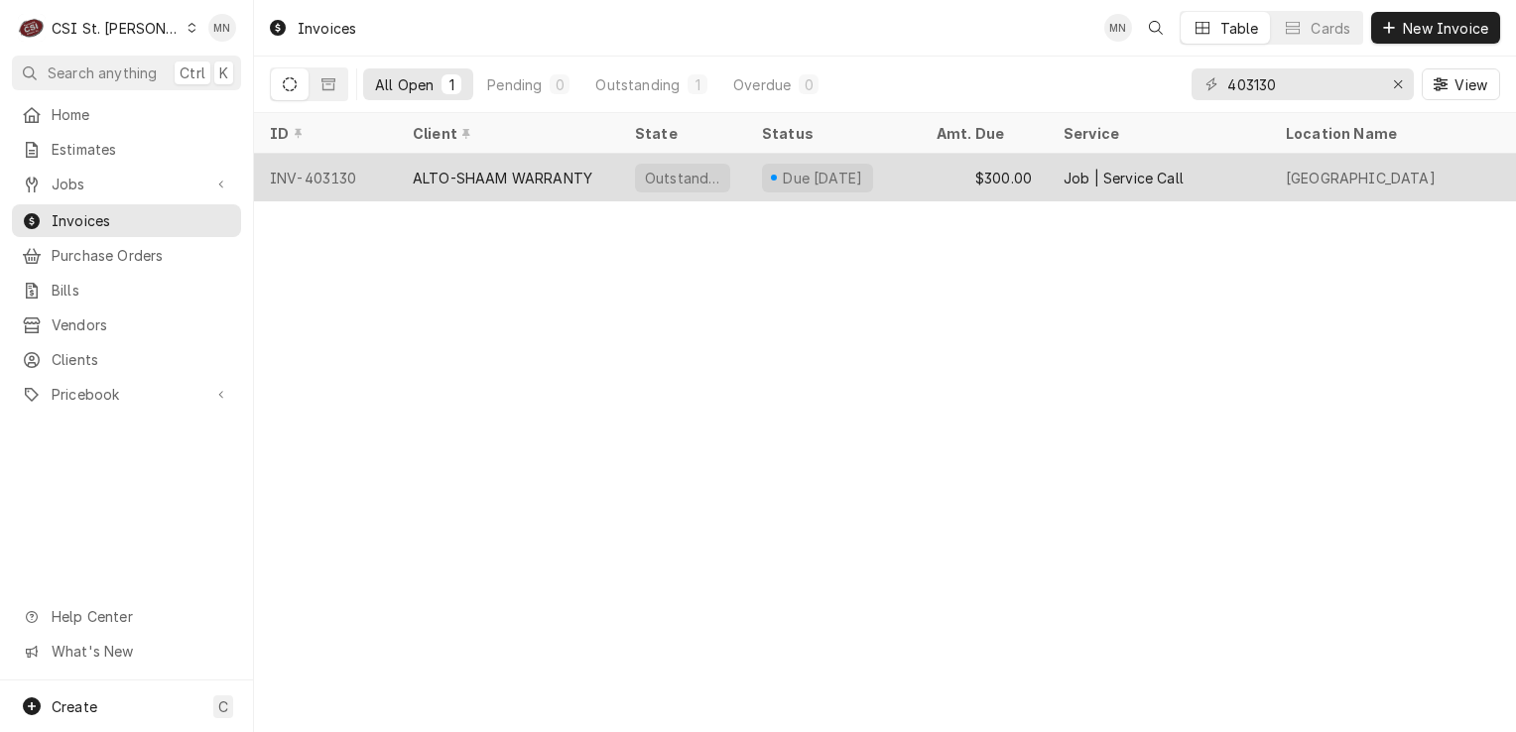
click at [556, 172] on div "ALTO-SHAAM WARRANTY" at bounding box center [503, 178] width 180 height 21
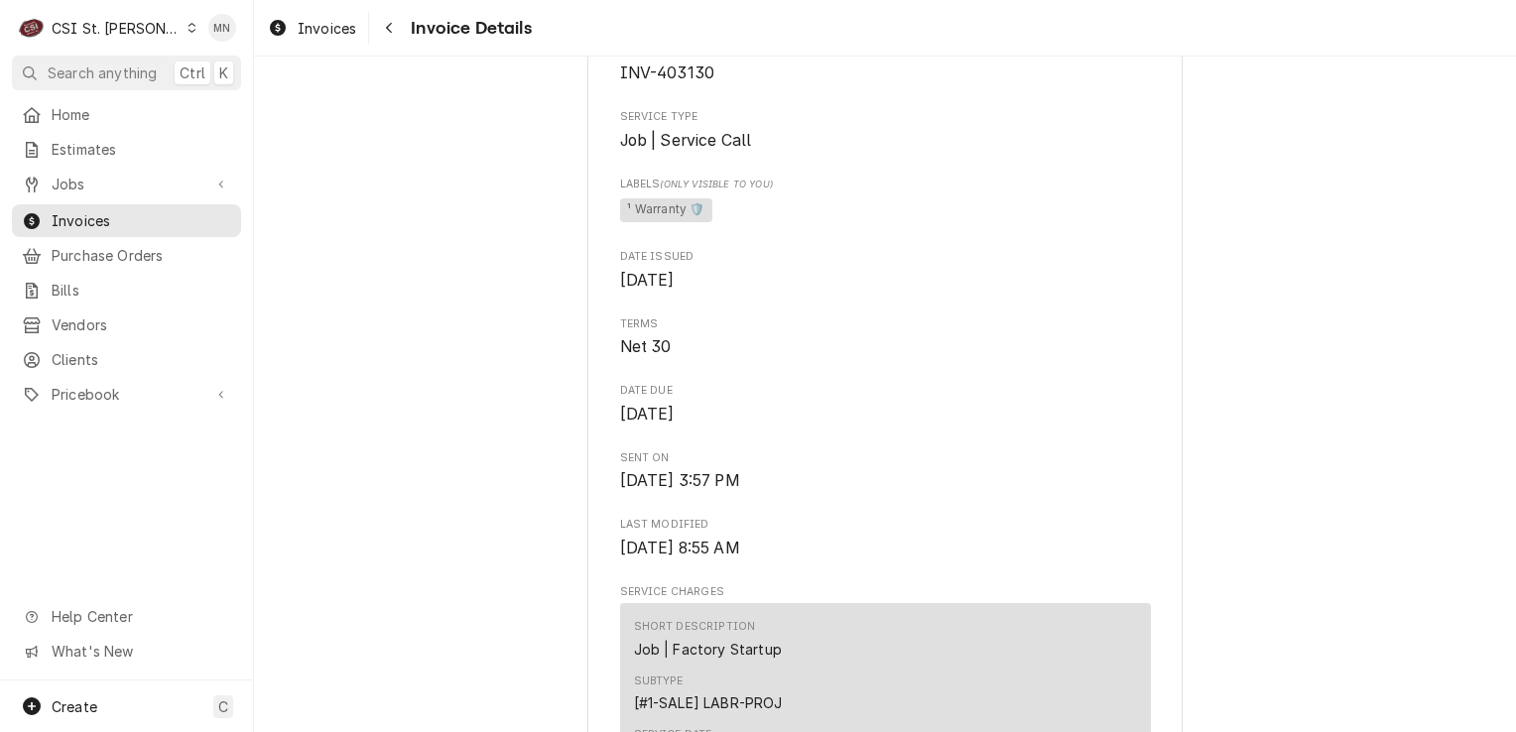
scroll to position [565, 0]
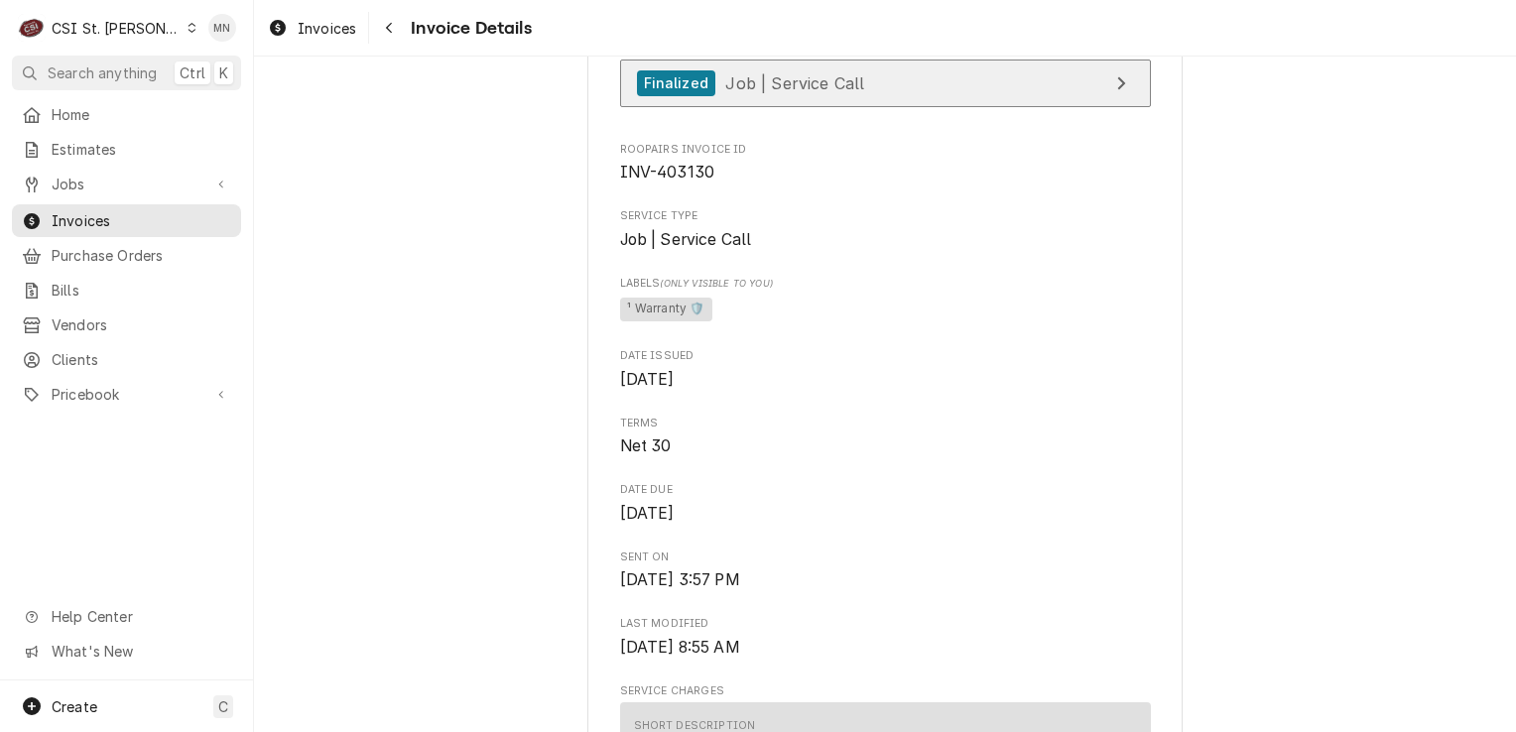
click at [853, 108] on link "Finalized Job | Service Call" at bounding box center [885, 84] width 531 height 49
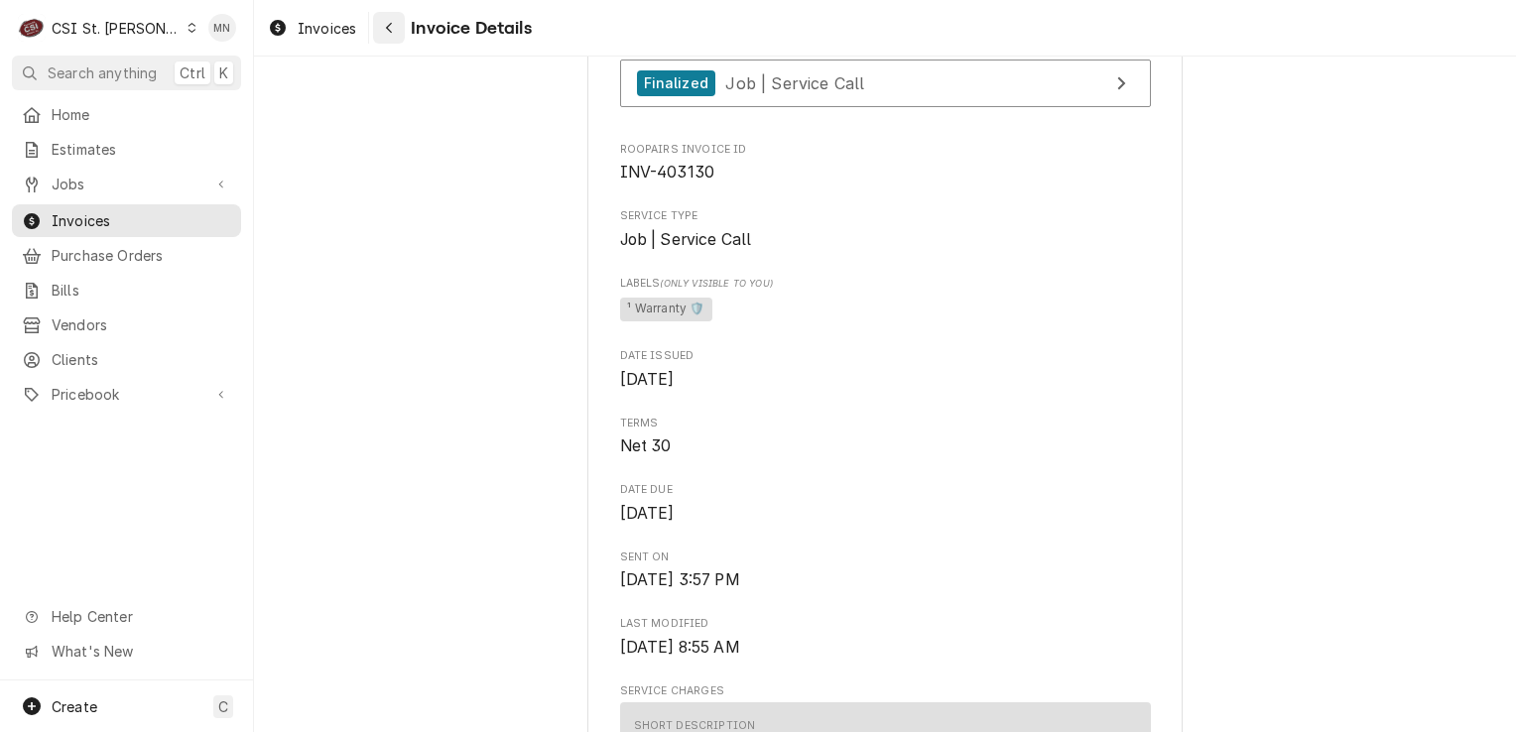
click at [394, 32] on div "Navigate back" at bounding box center [389, 28] width 20 height 20
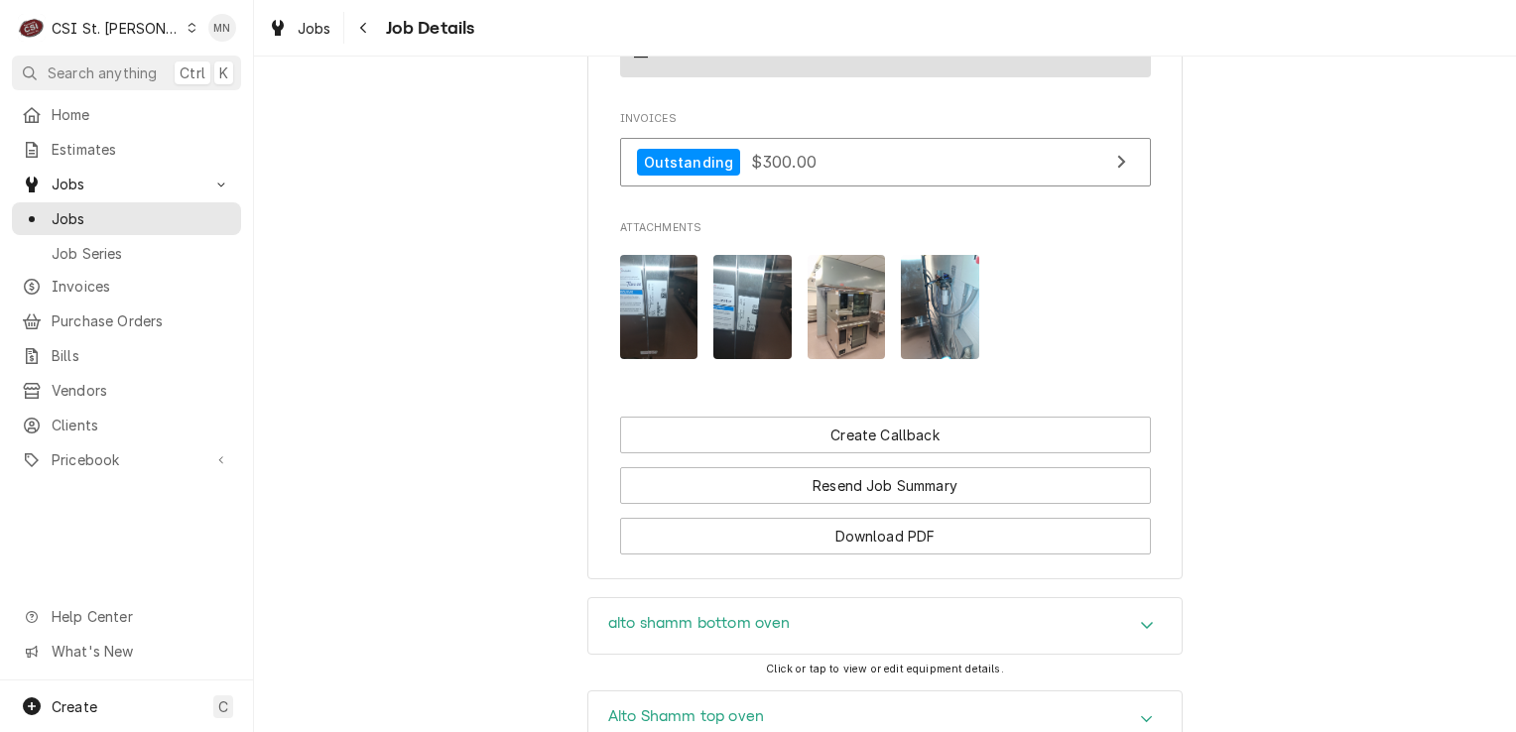
scroll to position [2153, 0]
click at [659, 296] on img "Attachments" at bounding box center [659, 307] width 78 height 104
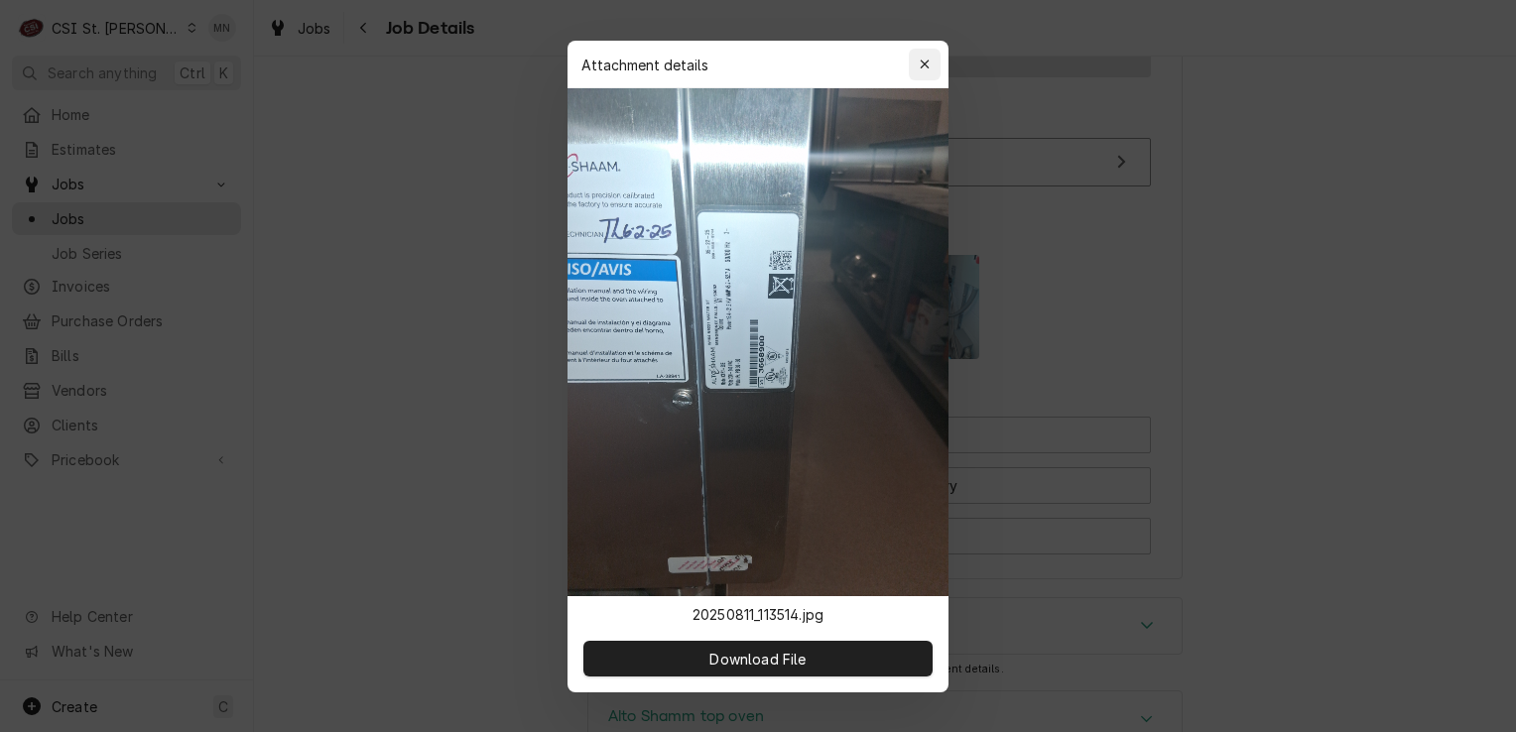
click at [929, 58] on icon "button" at bounding box center [925, 65] width 11 height 14
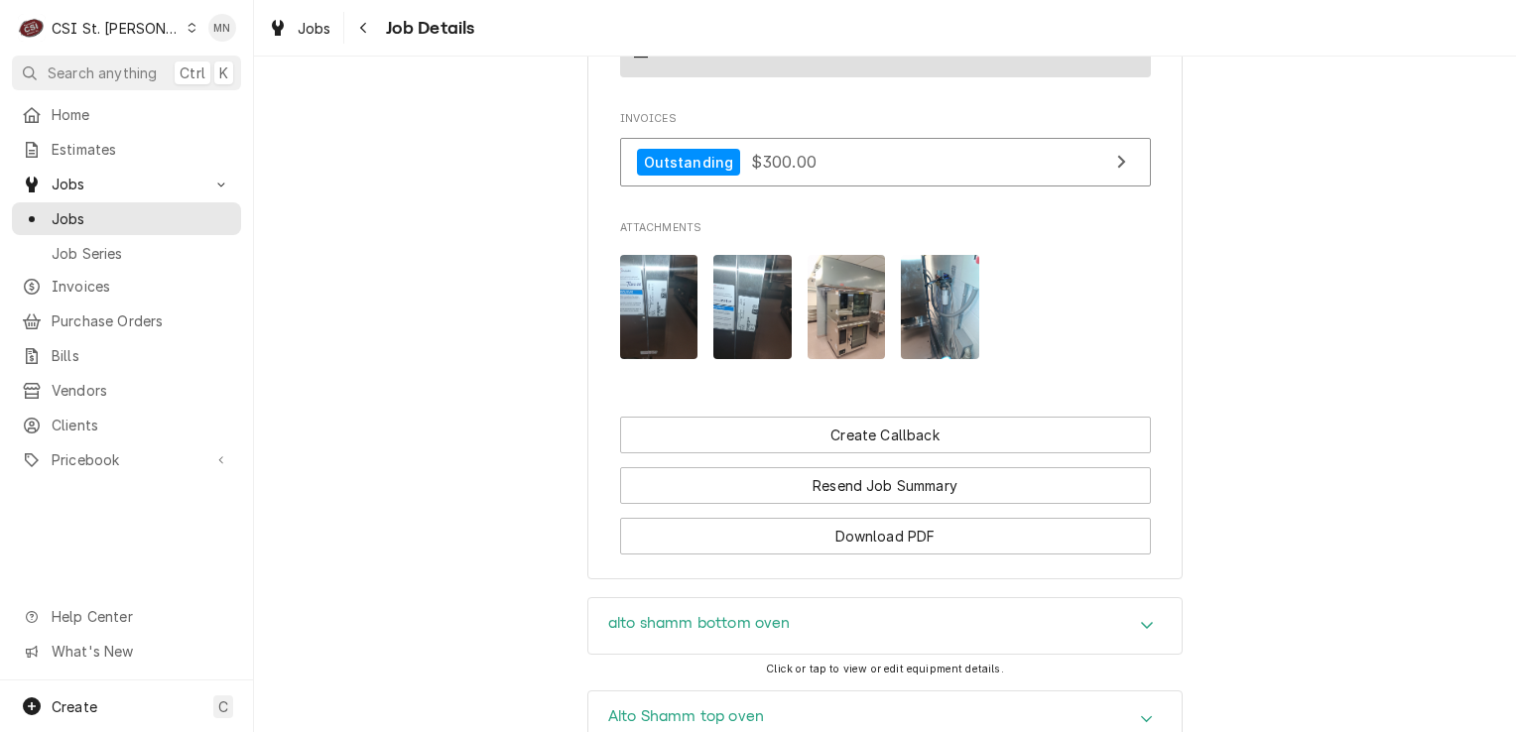
click at [832, 259] on img "Attachments" at bounding box center [846, 307] width 78 height 104
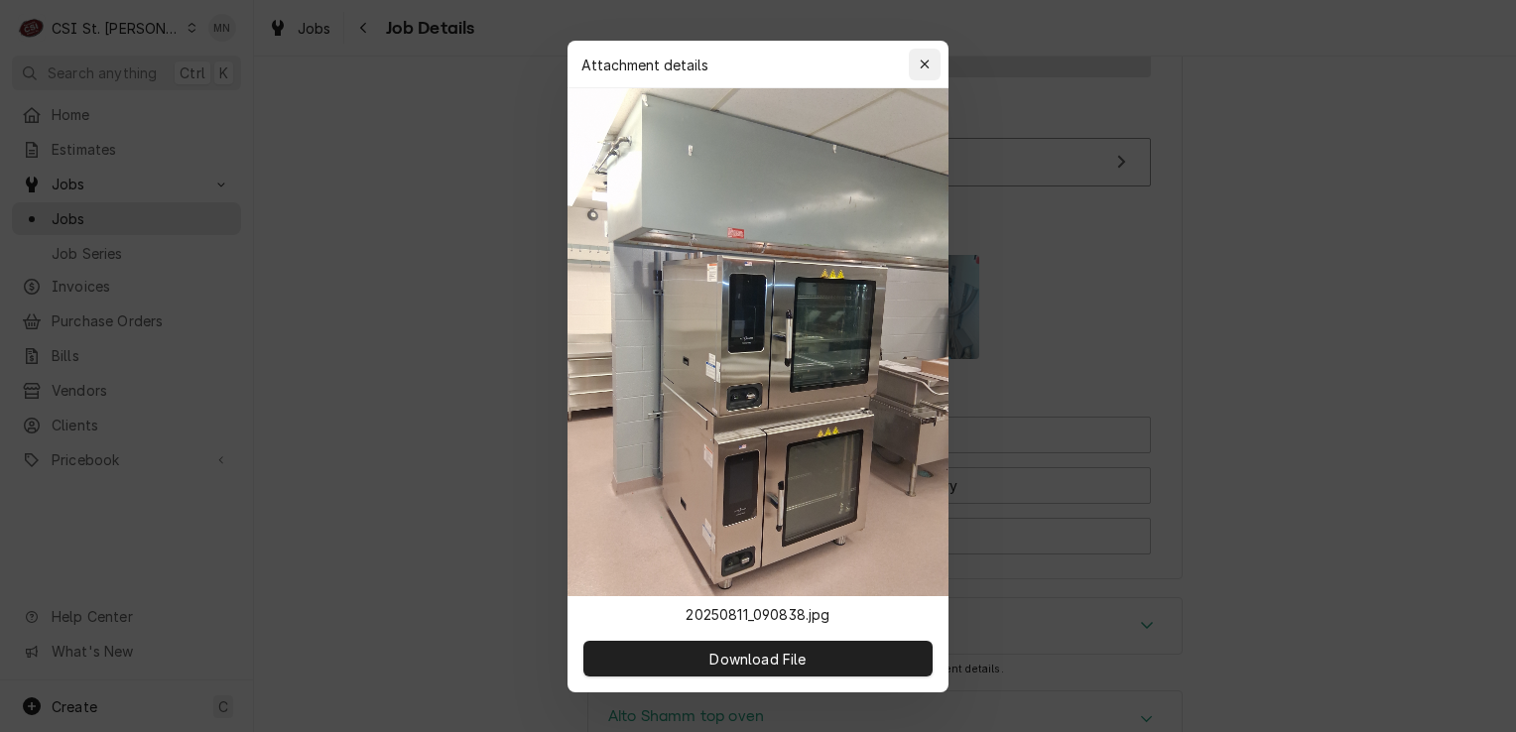
click at [921, 62] on icon "button" at bounding box center [925, 65] width 11 height 14
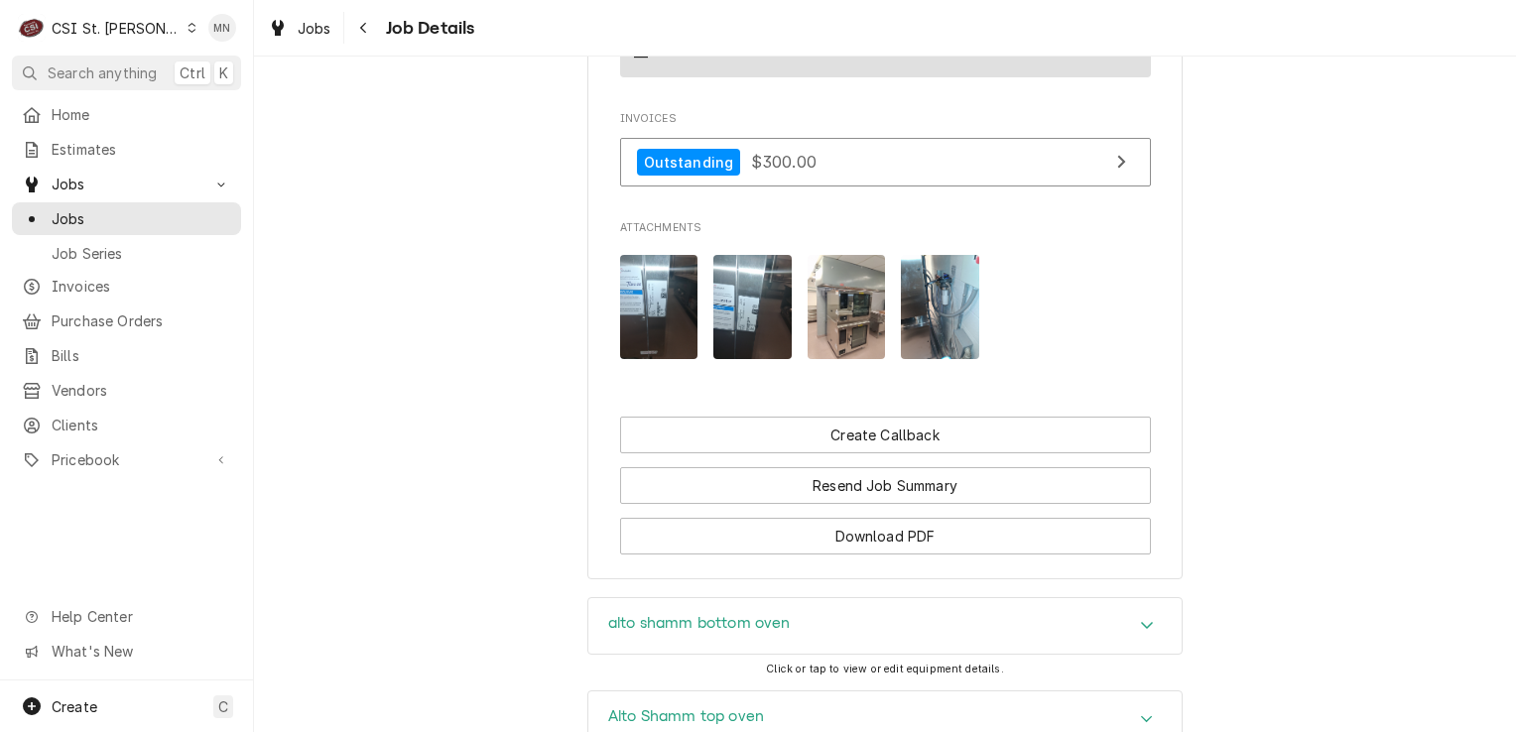
click at [939, 255] on img "Attachments" at bounding box center [940, 307] width 78 height 104
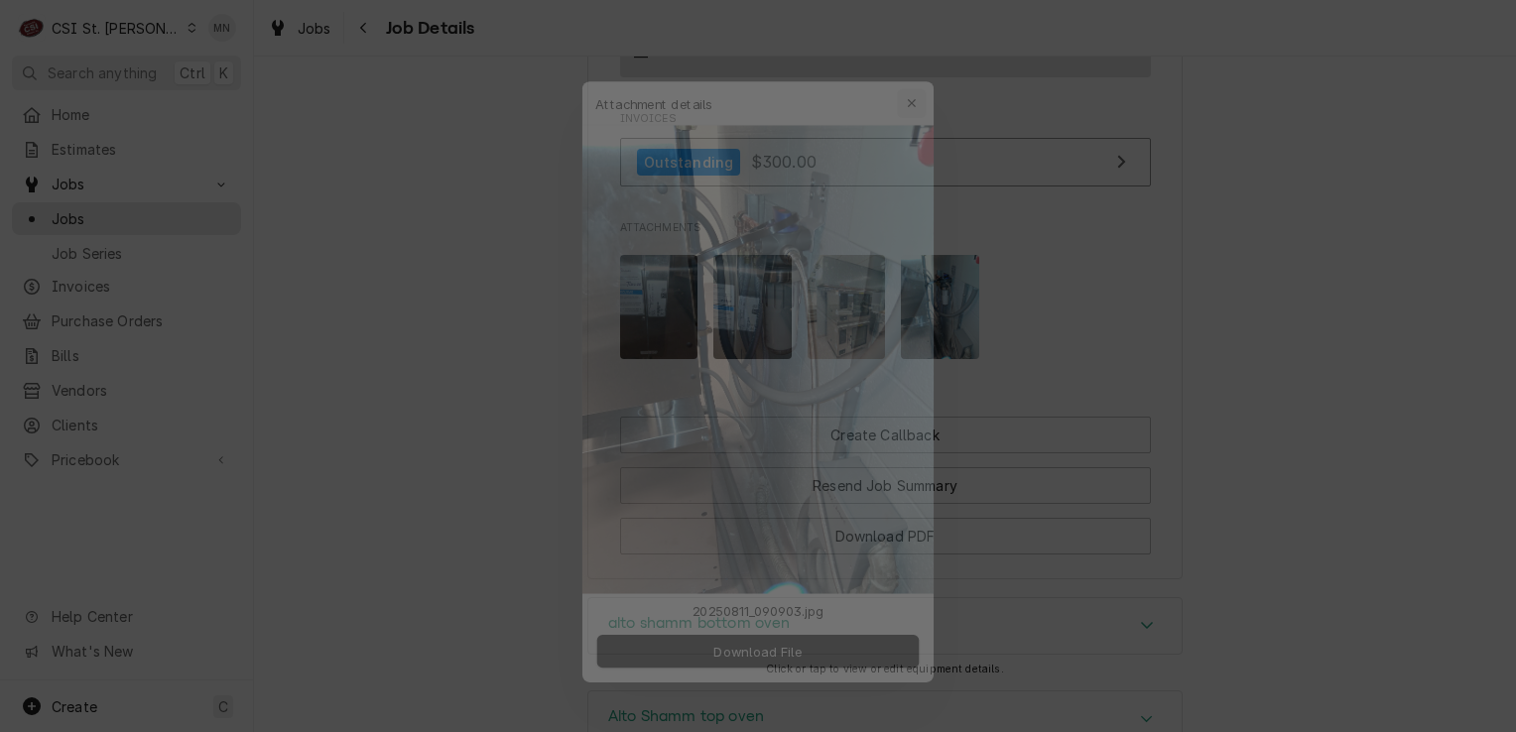
click at [925, 62] on icon "button" at bounding box center [925, 65] width 11 height 14
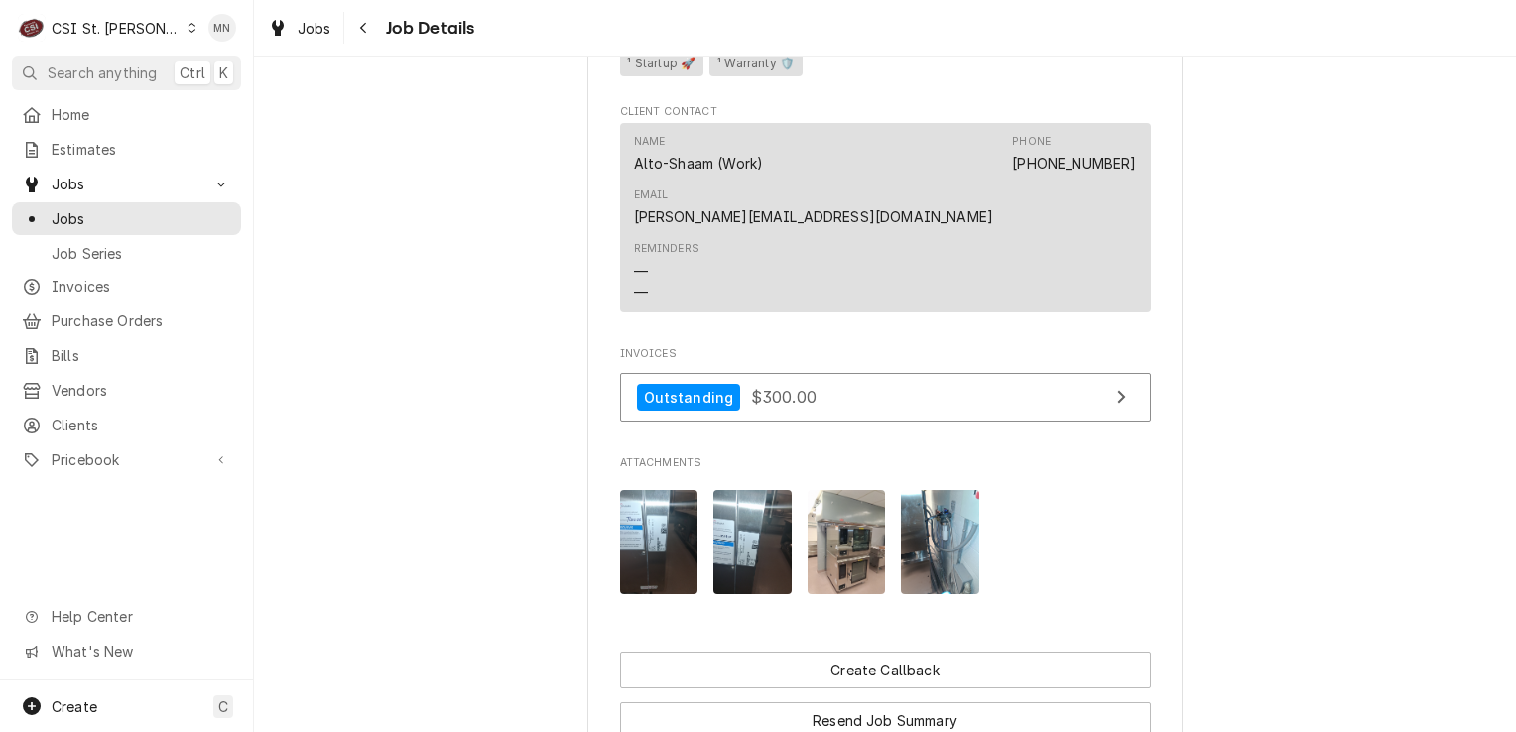
scroll to position [1954, 0]
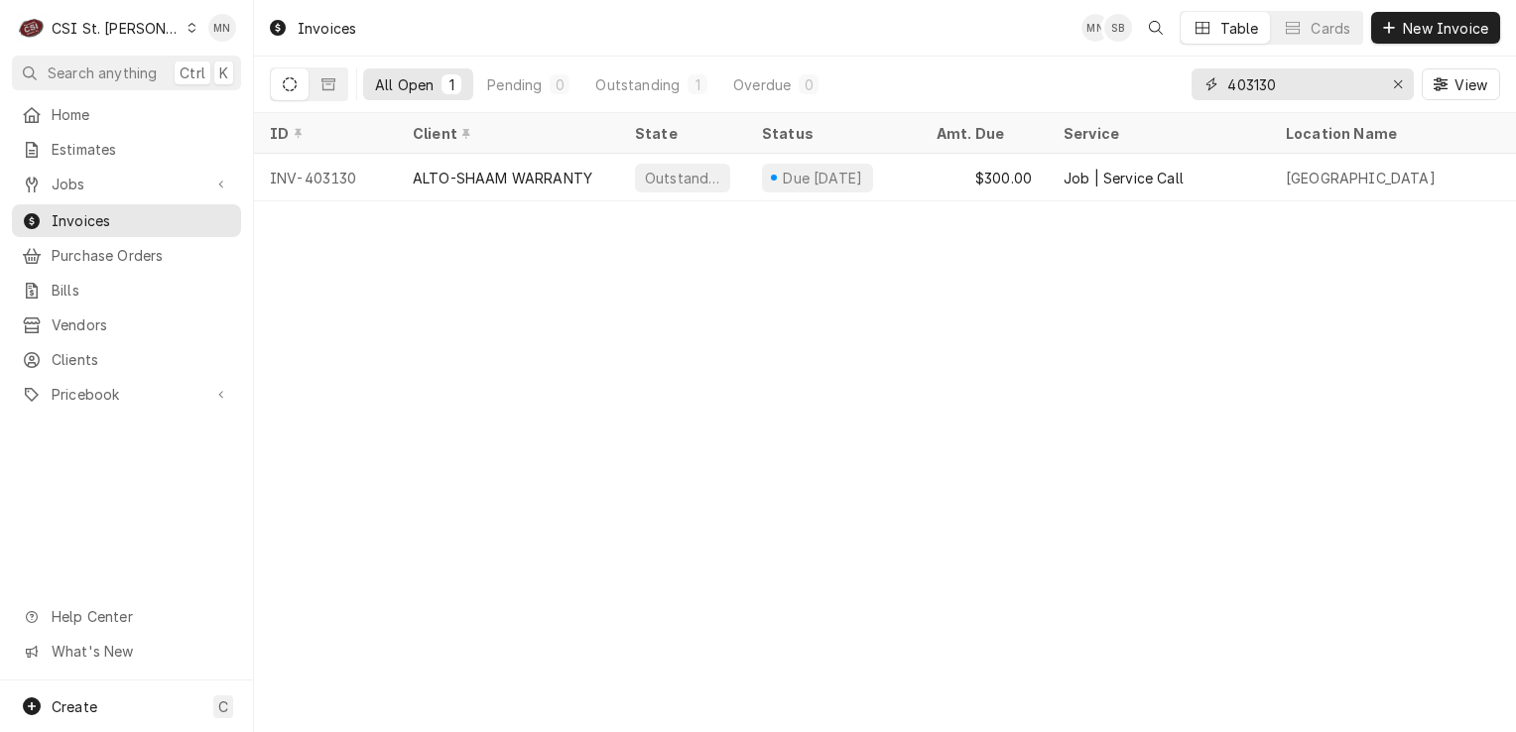
click at [1299, 85] on input "403130" at bounding box center [1301, 84] width 149 height 32
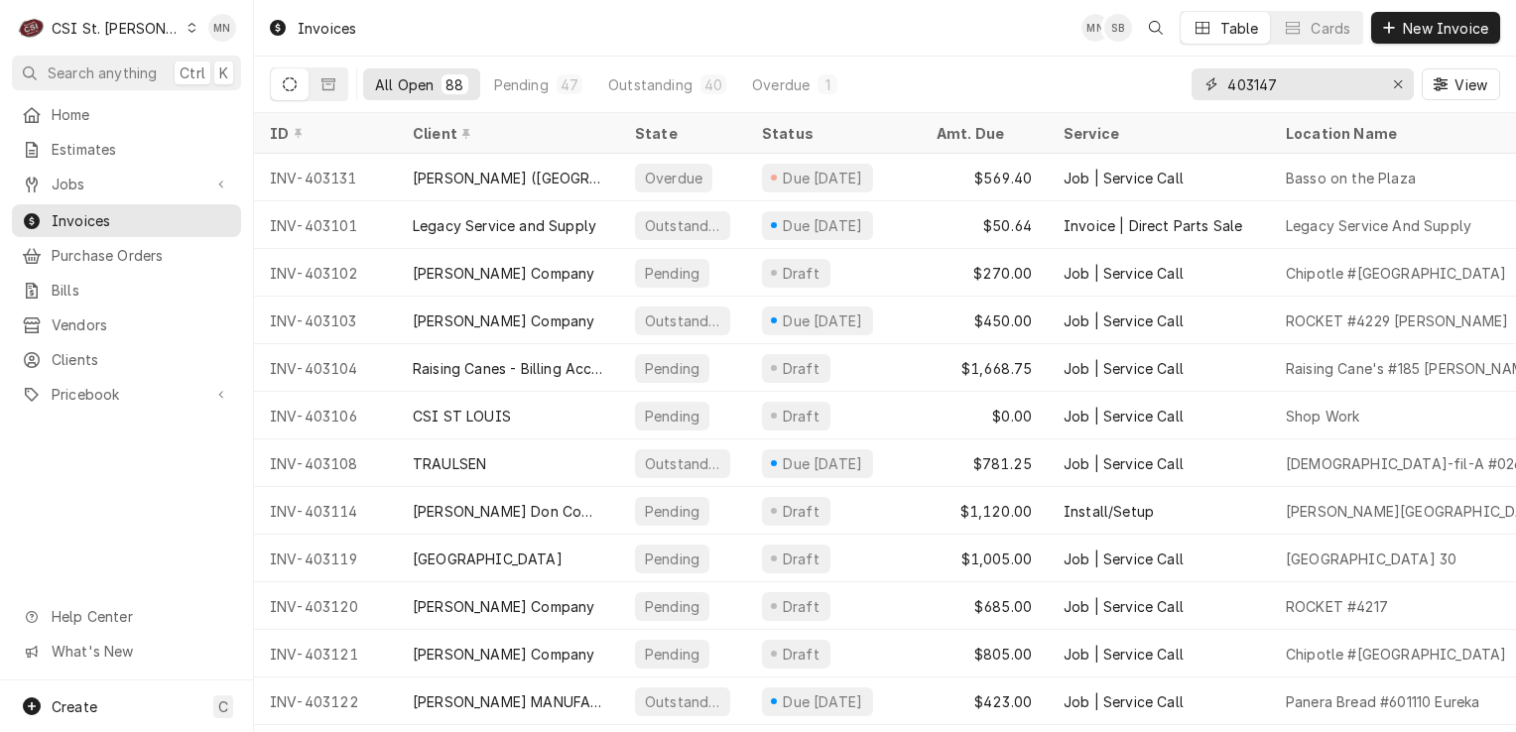
type input "403147"
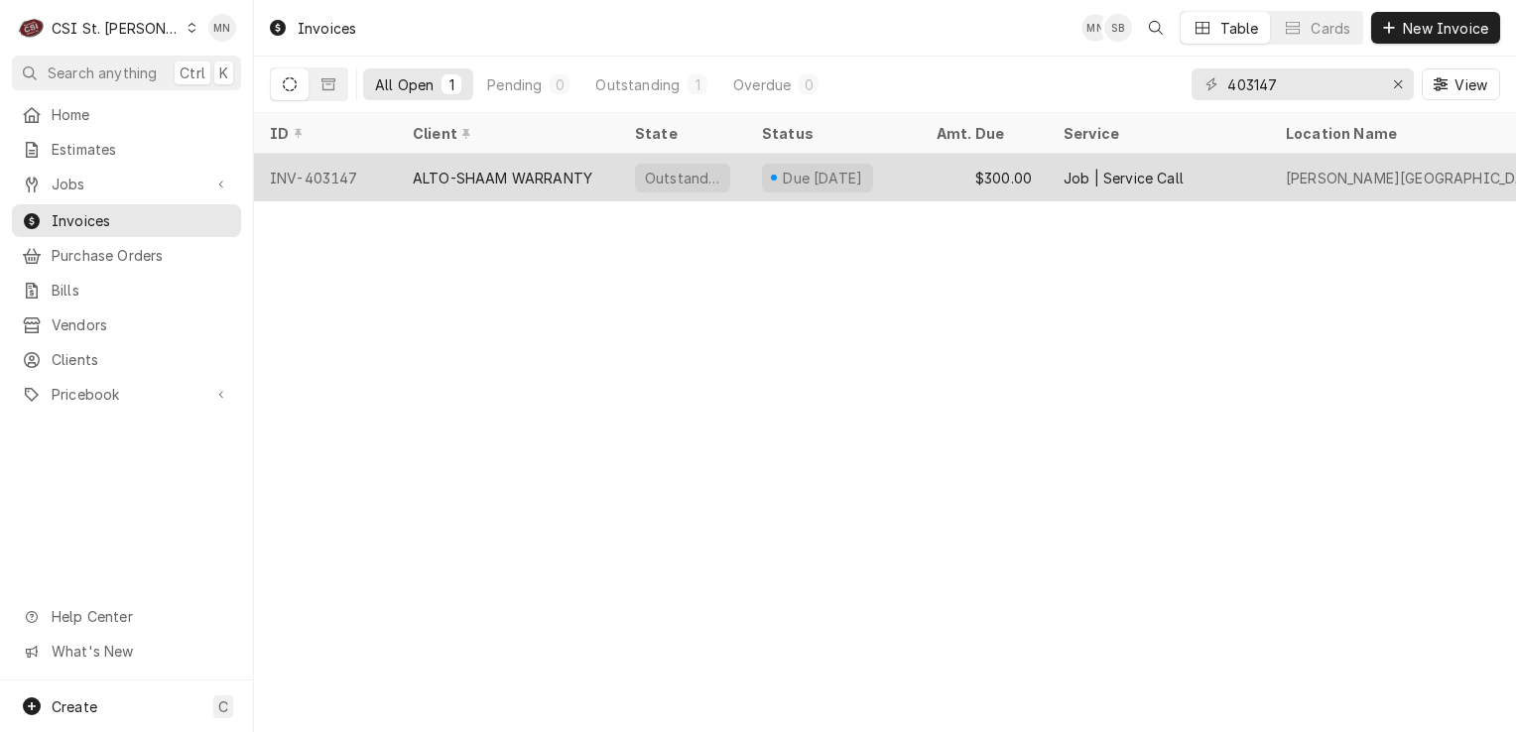
click at [509, 168] on div "ALTO-SHAAM WARRANTY" at bounding box center [503, 178] width 180 height 21
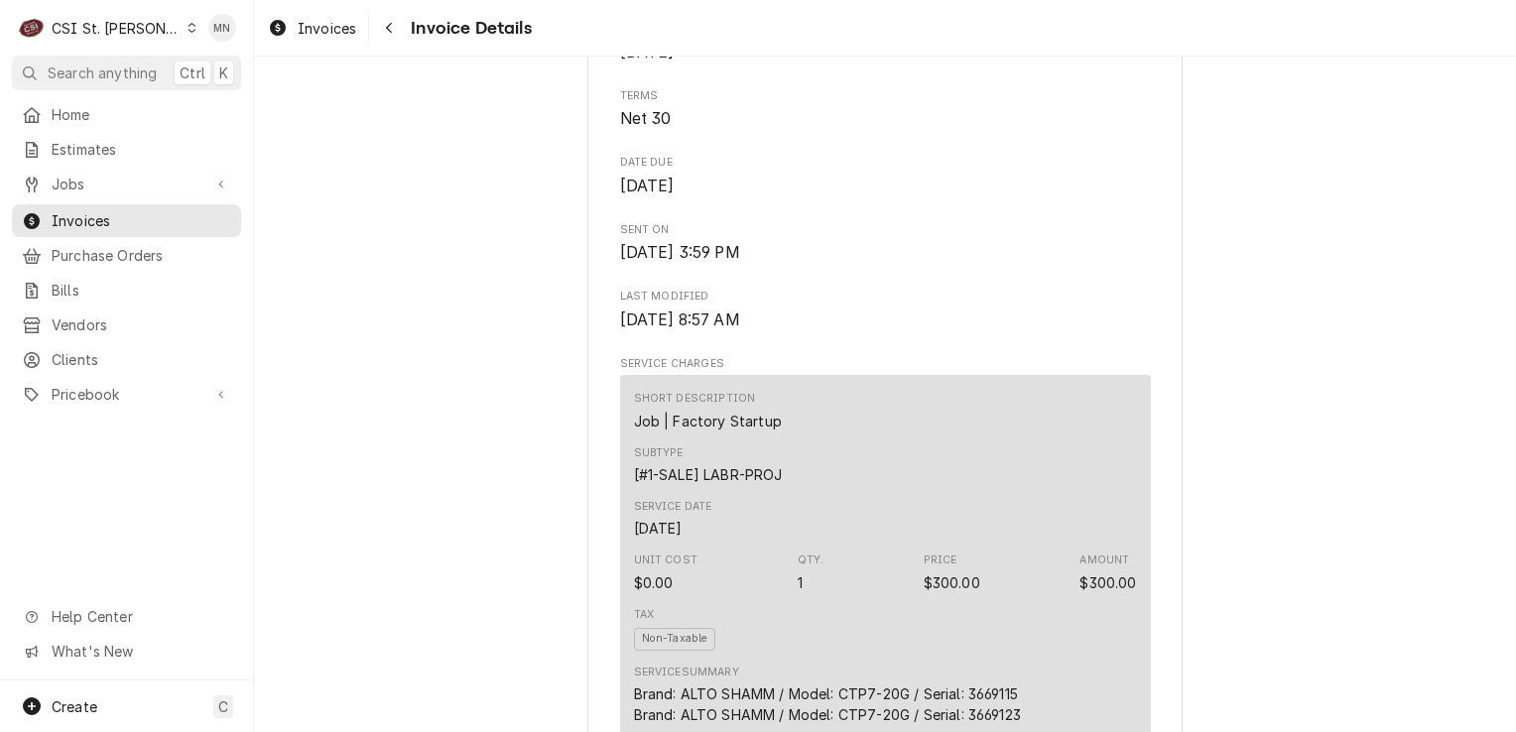
scroll to position [496, 0]
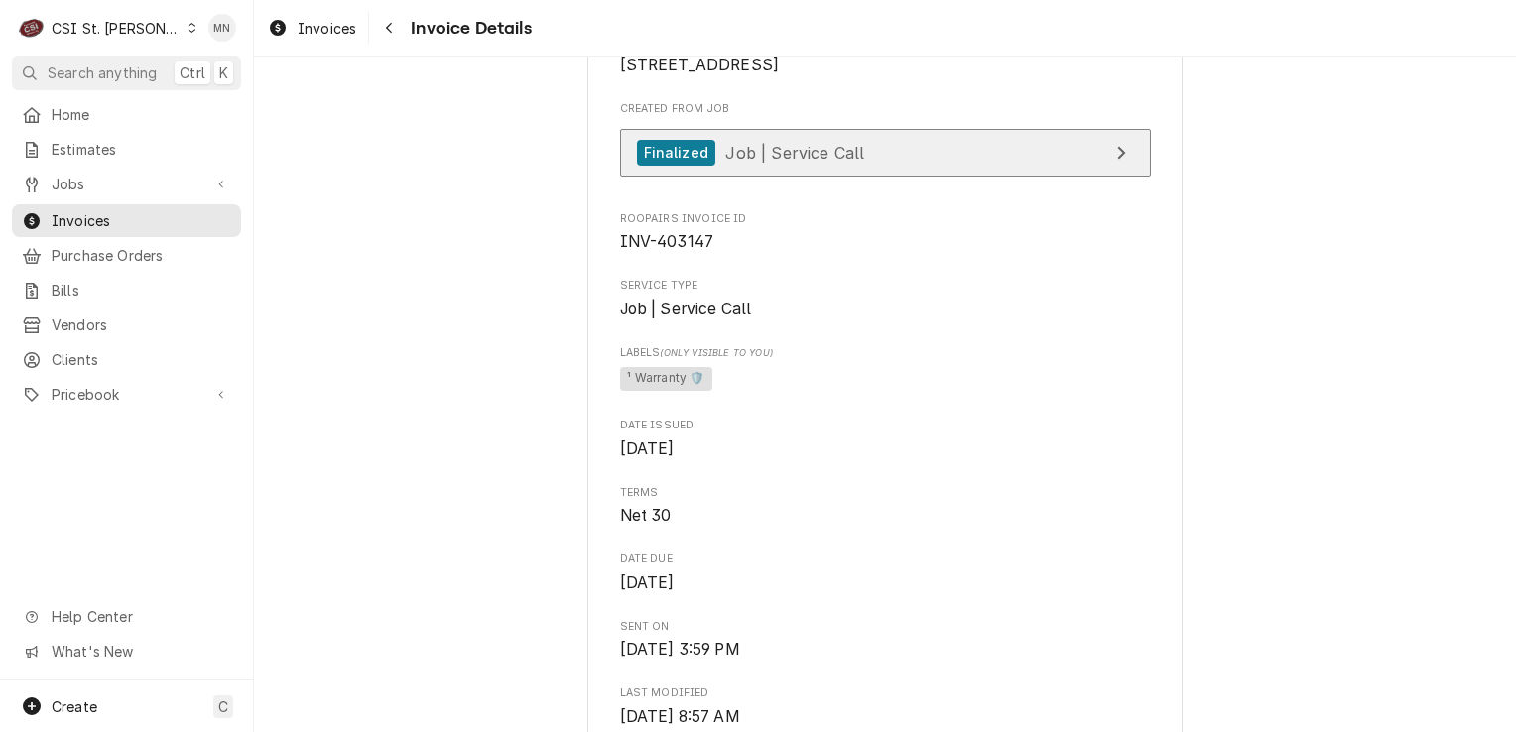
click at [907, 178] on link "Finalized Job | Service Call" at bounding box center [885, 153] width 531 height 49
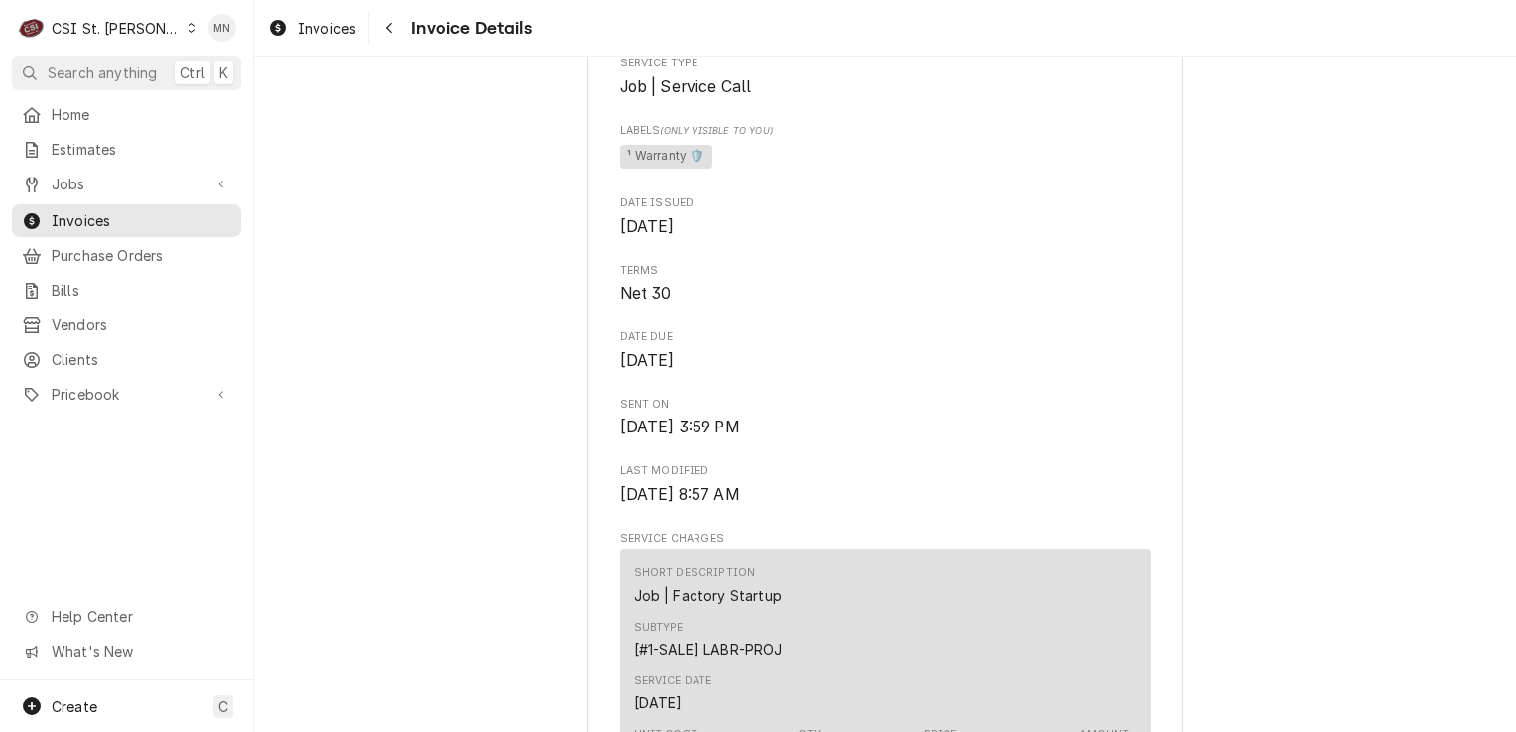
scroll to position [524, 0]
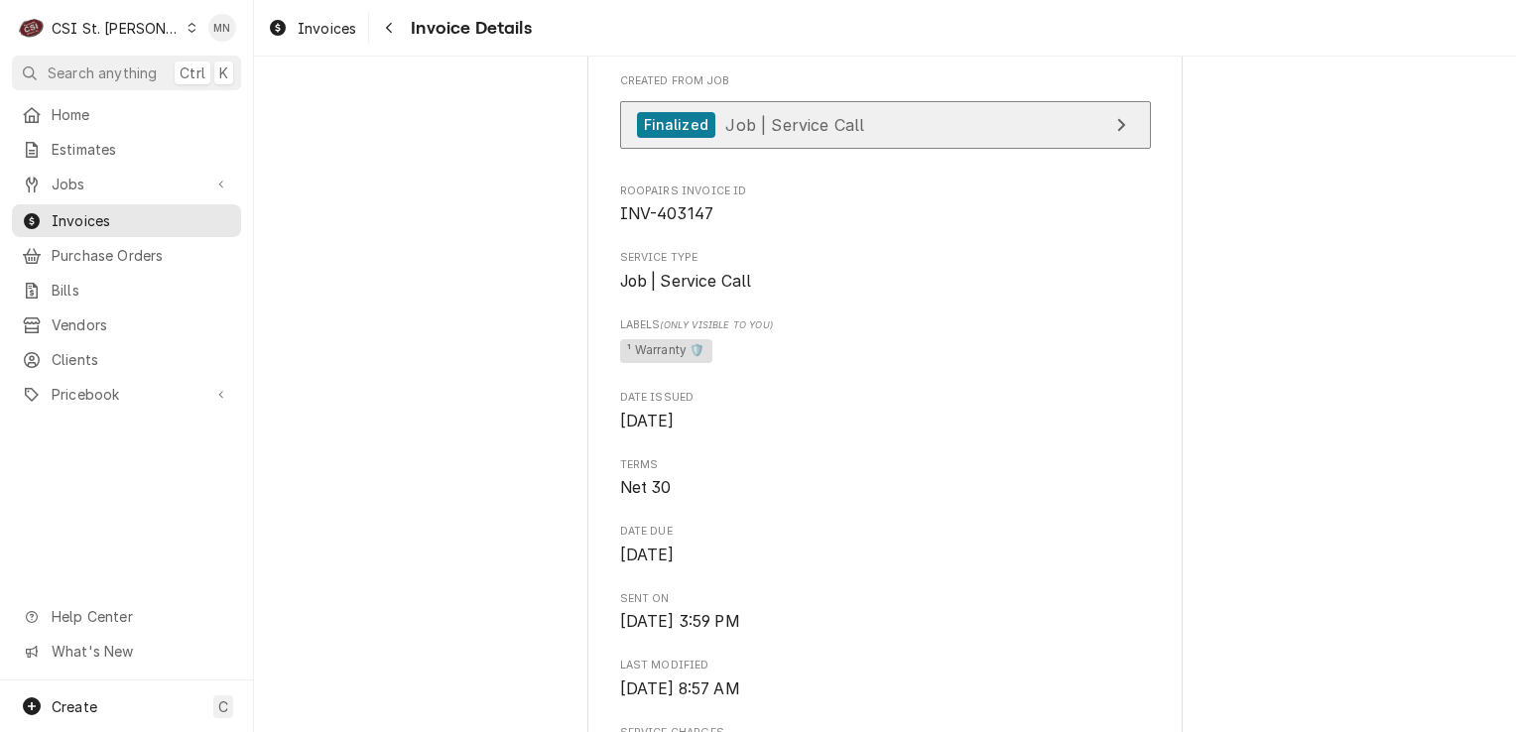
click at [810, 134] on span "Job | Service Call" at bounding box center [794, 124] width 139 height 20
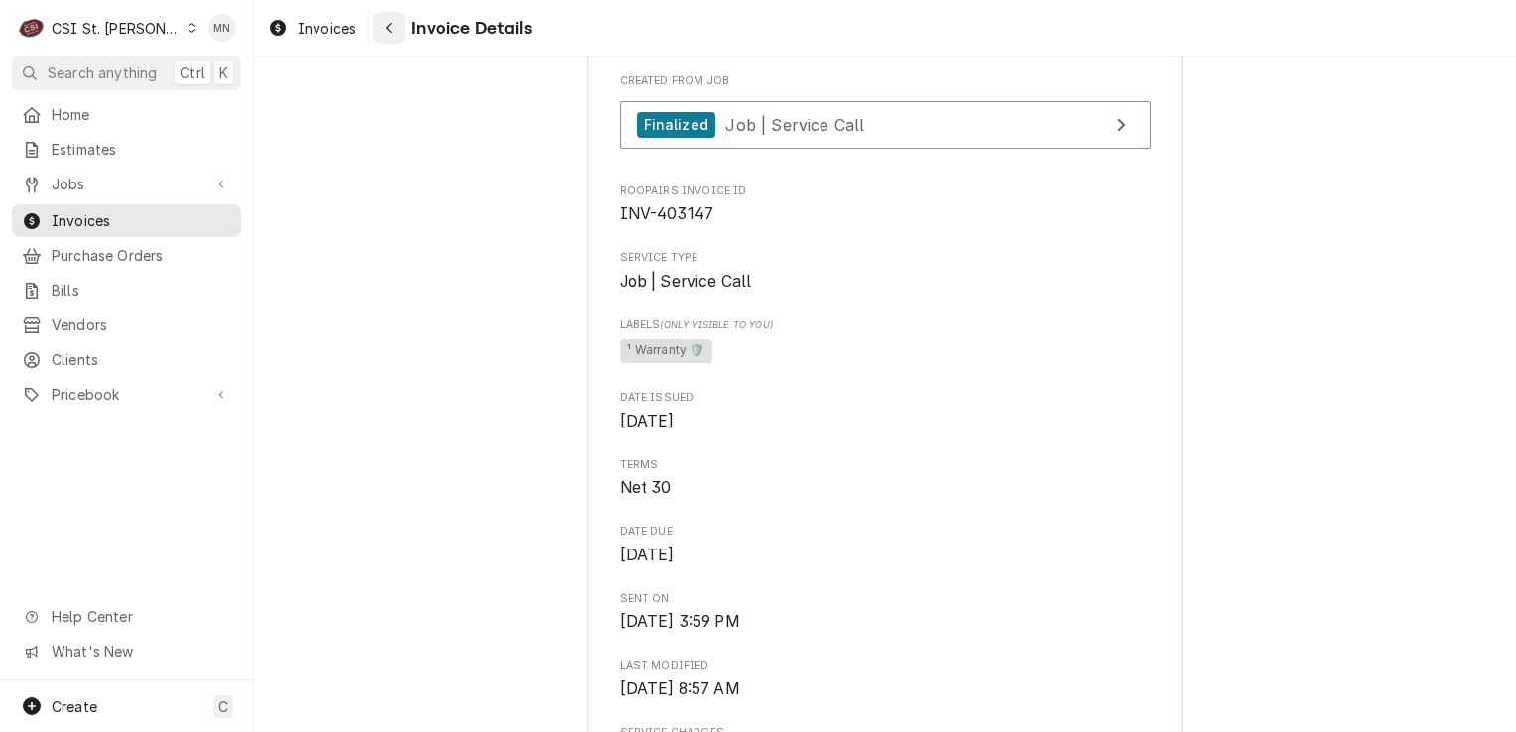
click at [382, 33] on div "Navigate back" at bounding box center [389, 28] width 20 height 20
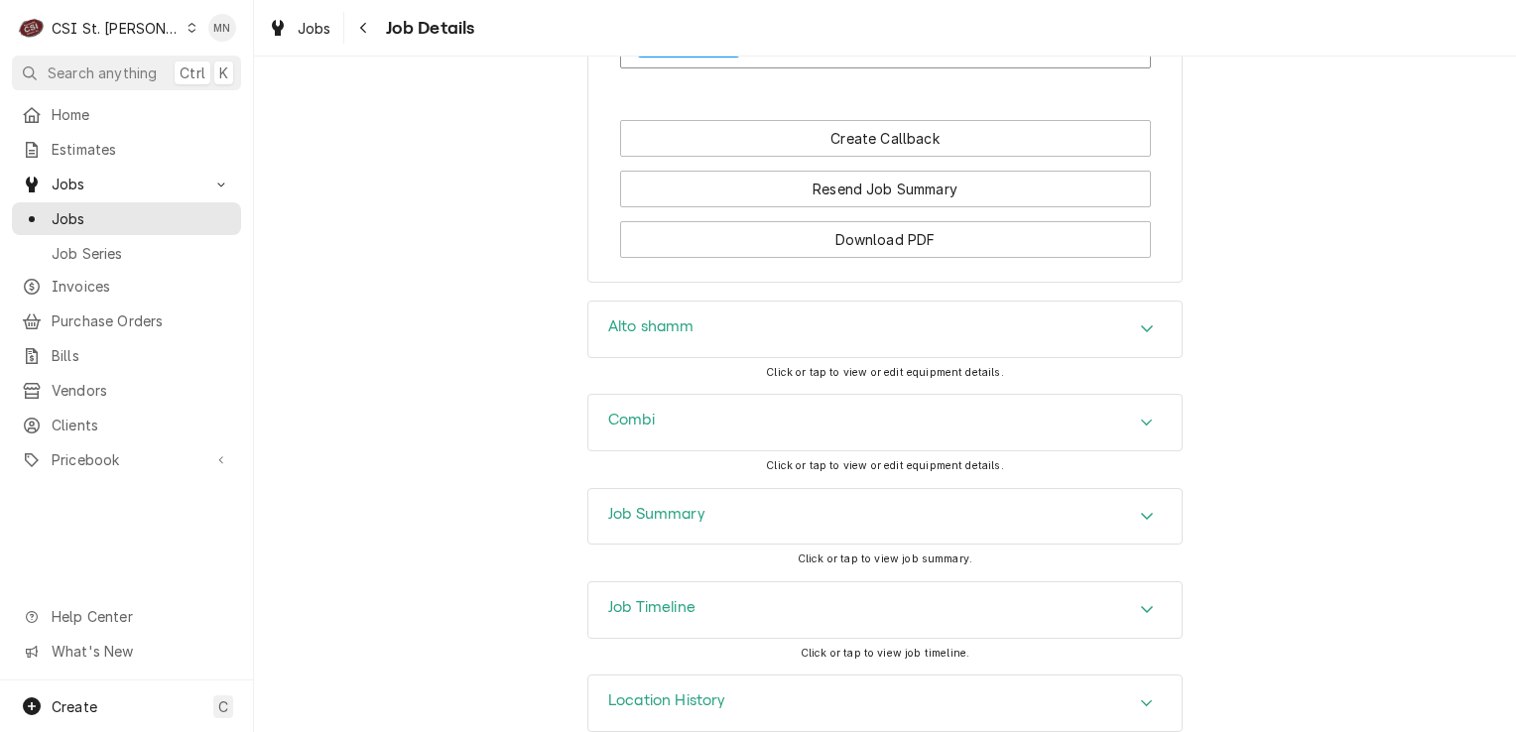
scroll to position [2248, 0]
click at [1010, 488] on div "Job Summary" at bounding box center [884, 516] width 593 height 56
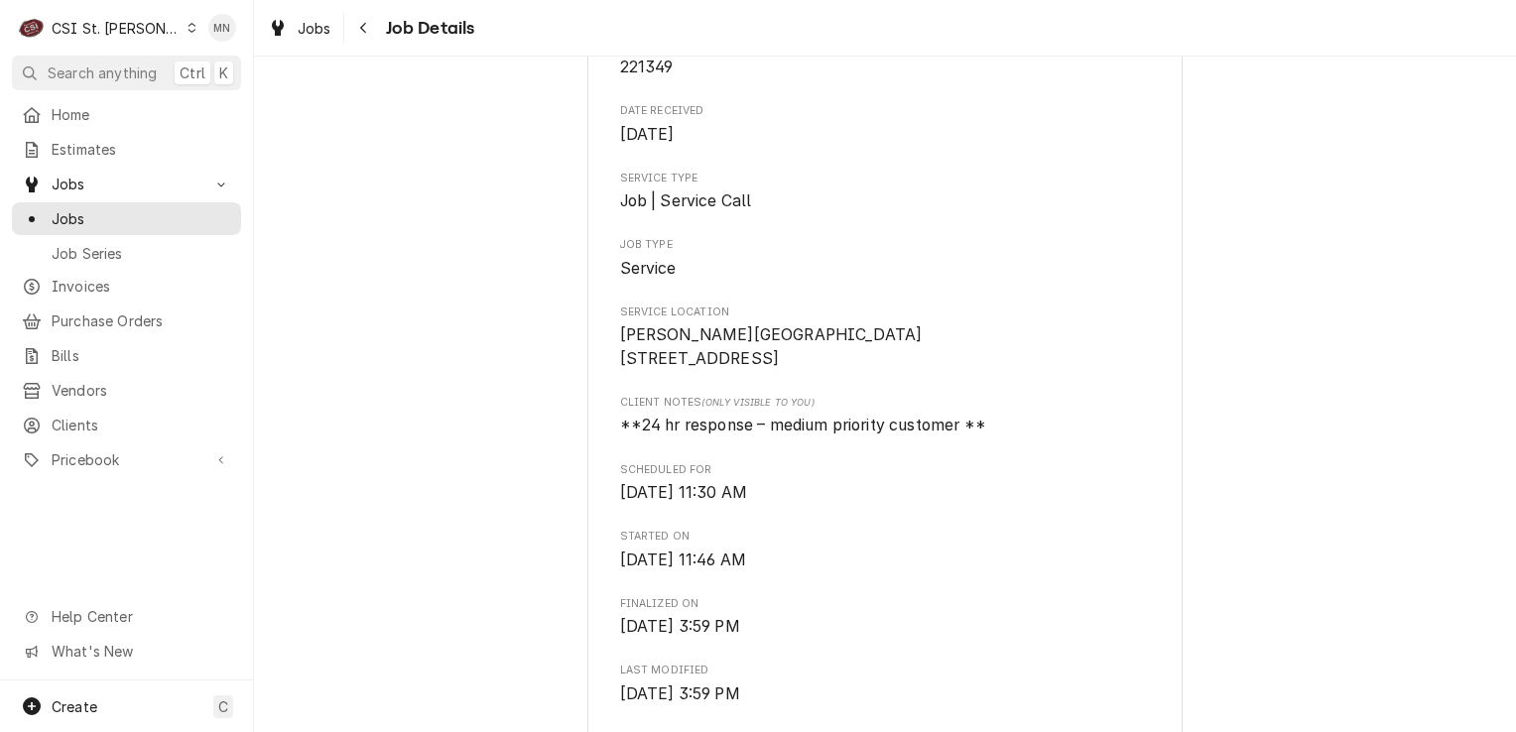
scroll to position [397, 0]
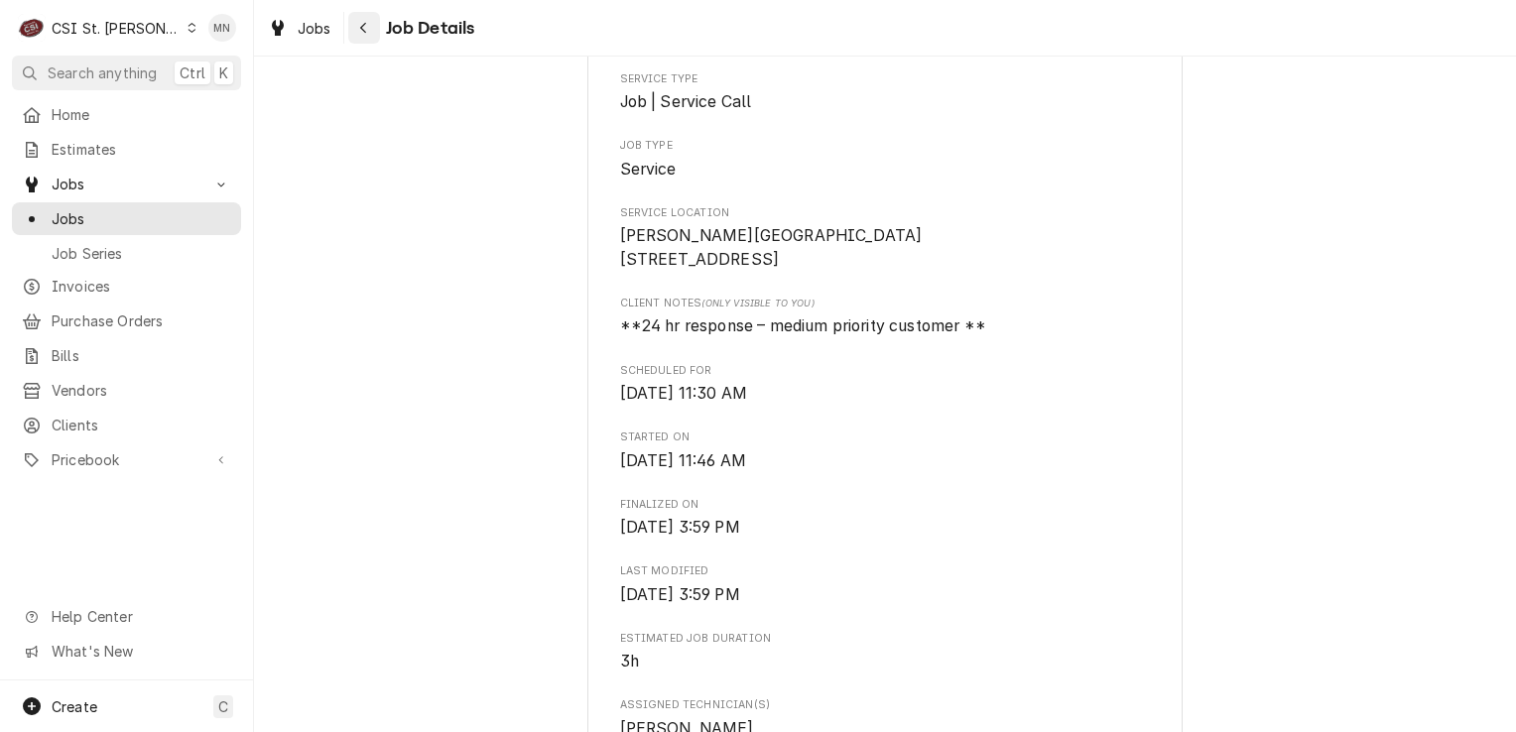
click at [376, 28] on button "Navigate back" at bounding box center [364, 28] width 32 height 32
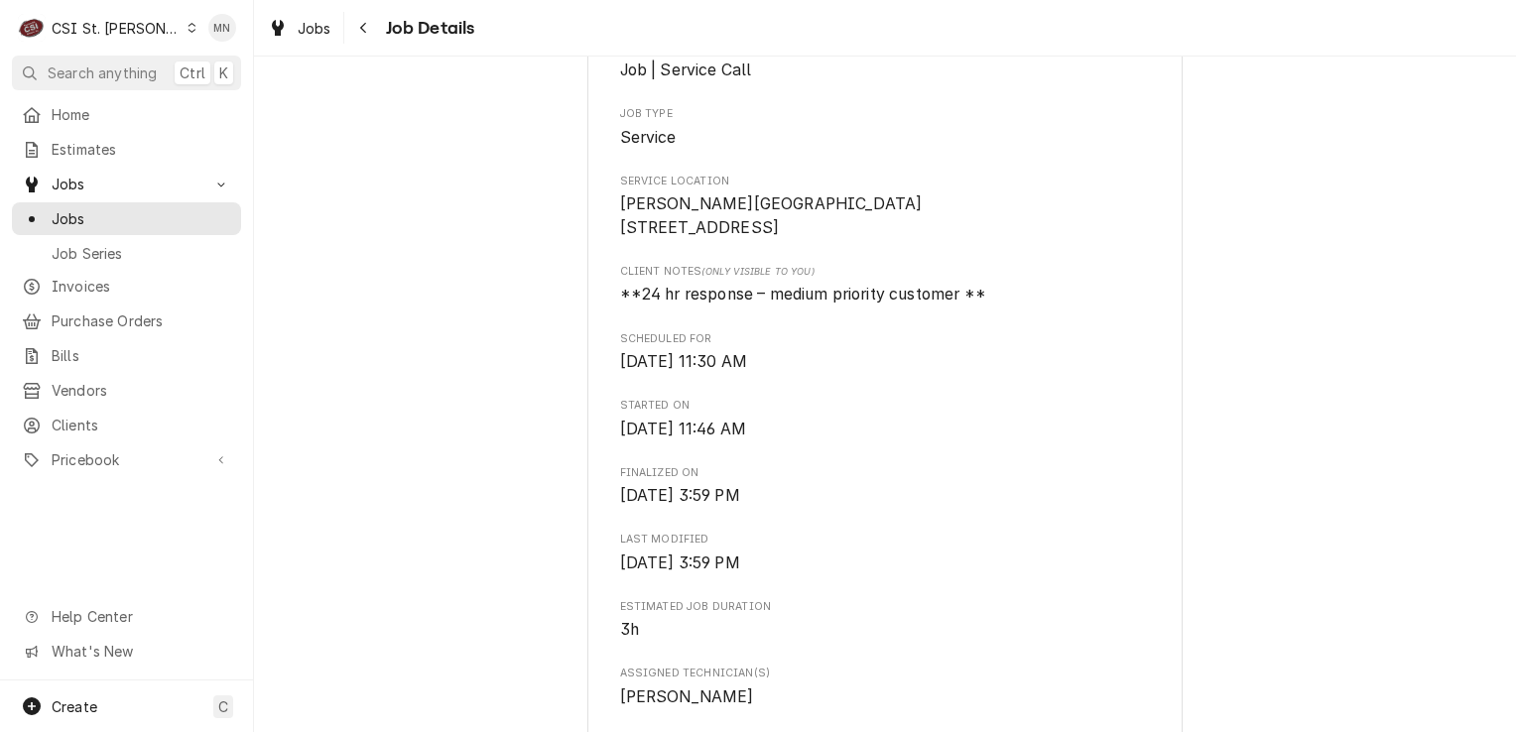
scroll to position [298, 0]
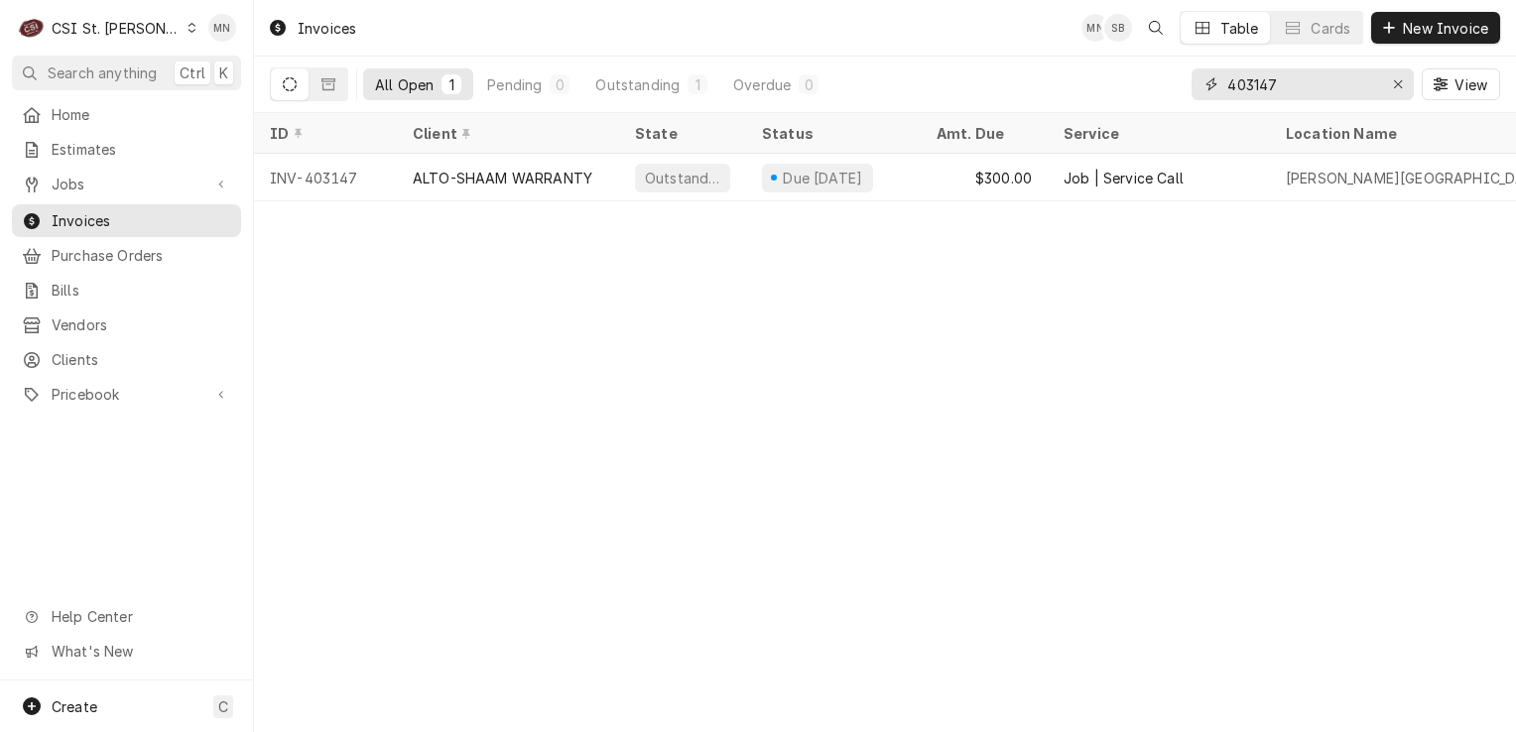
click at [1276, 73] on input "403147" at bounding box center [1301, 84] width 149 height 32
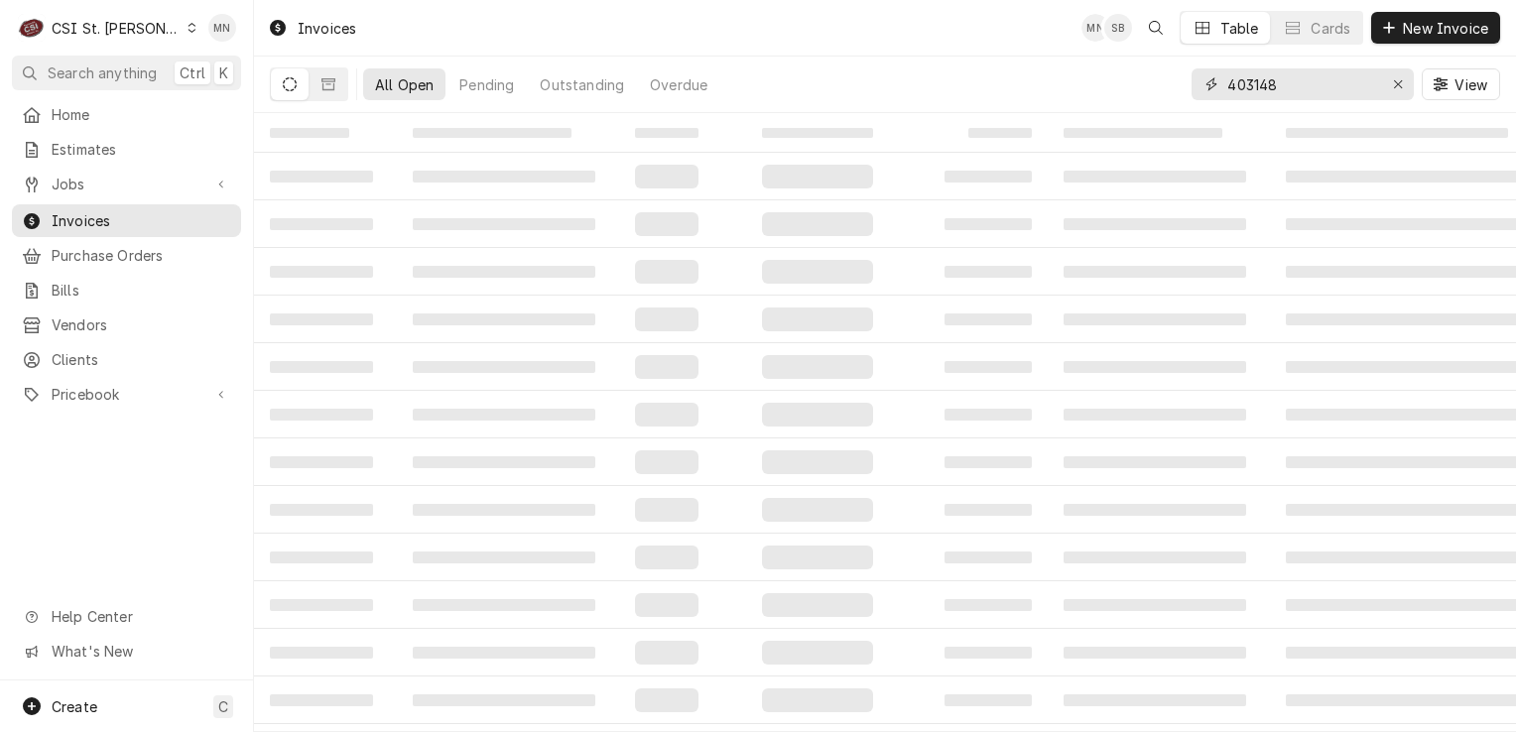
type input "403148"
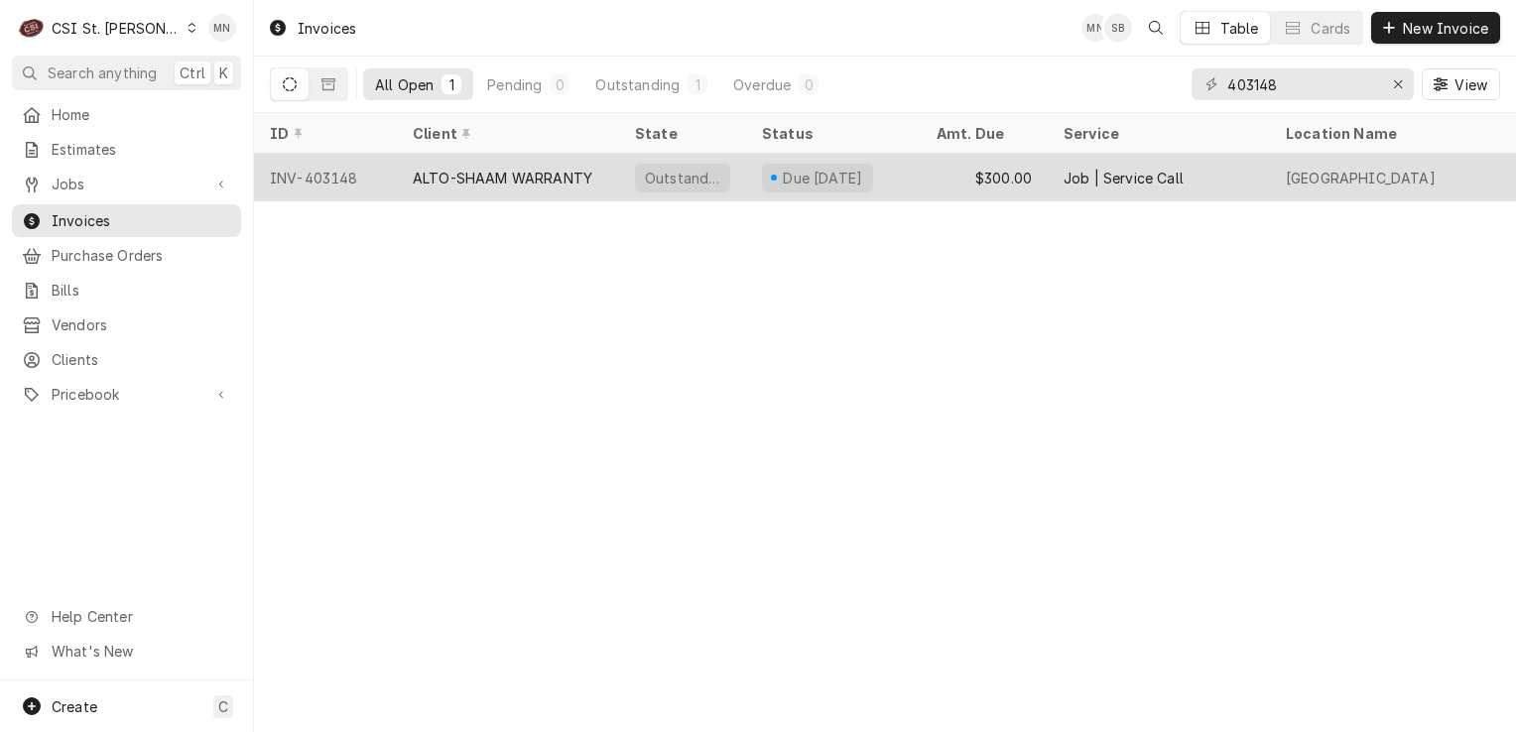
click at [461, 178] on div "ALTO-SHAAM WARRANTY" at bounding box center [503, 178] width 180 height 21
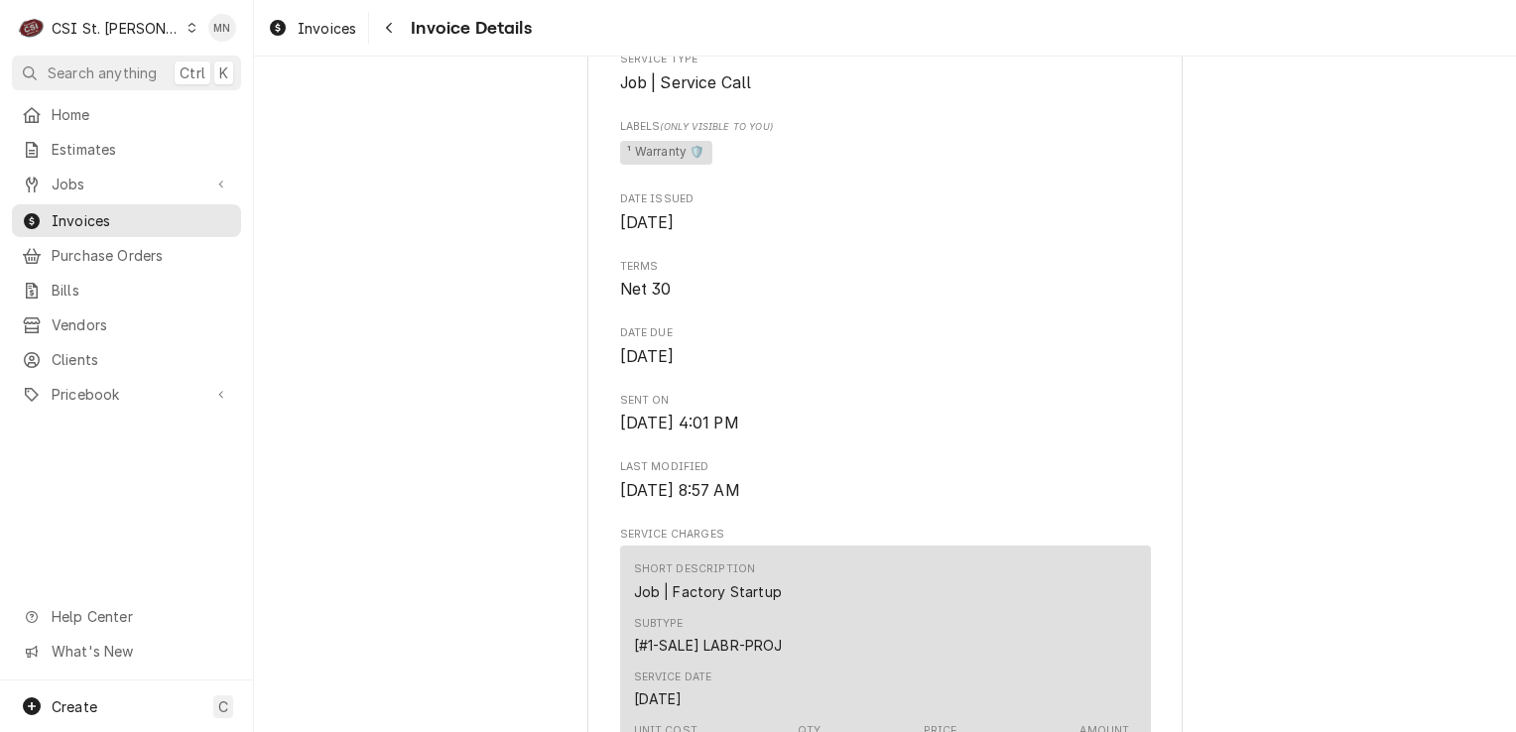
scroll to position [226, 0]
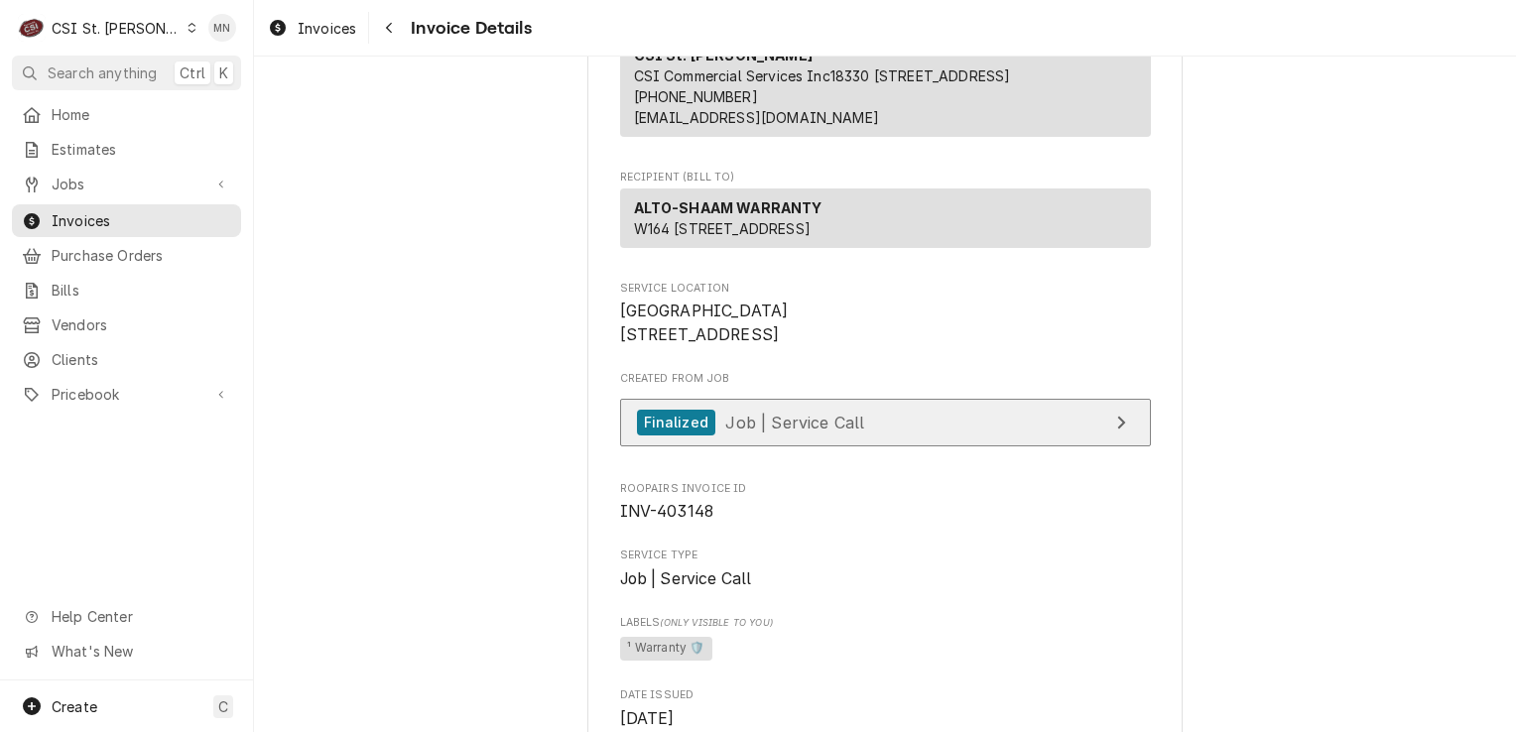
click at [906, 447] on link "Finalized Job | Service Call" at bounding box center [885, 423] width 531 height 49
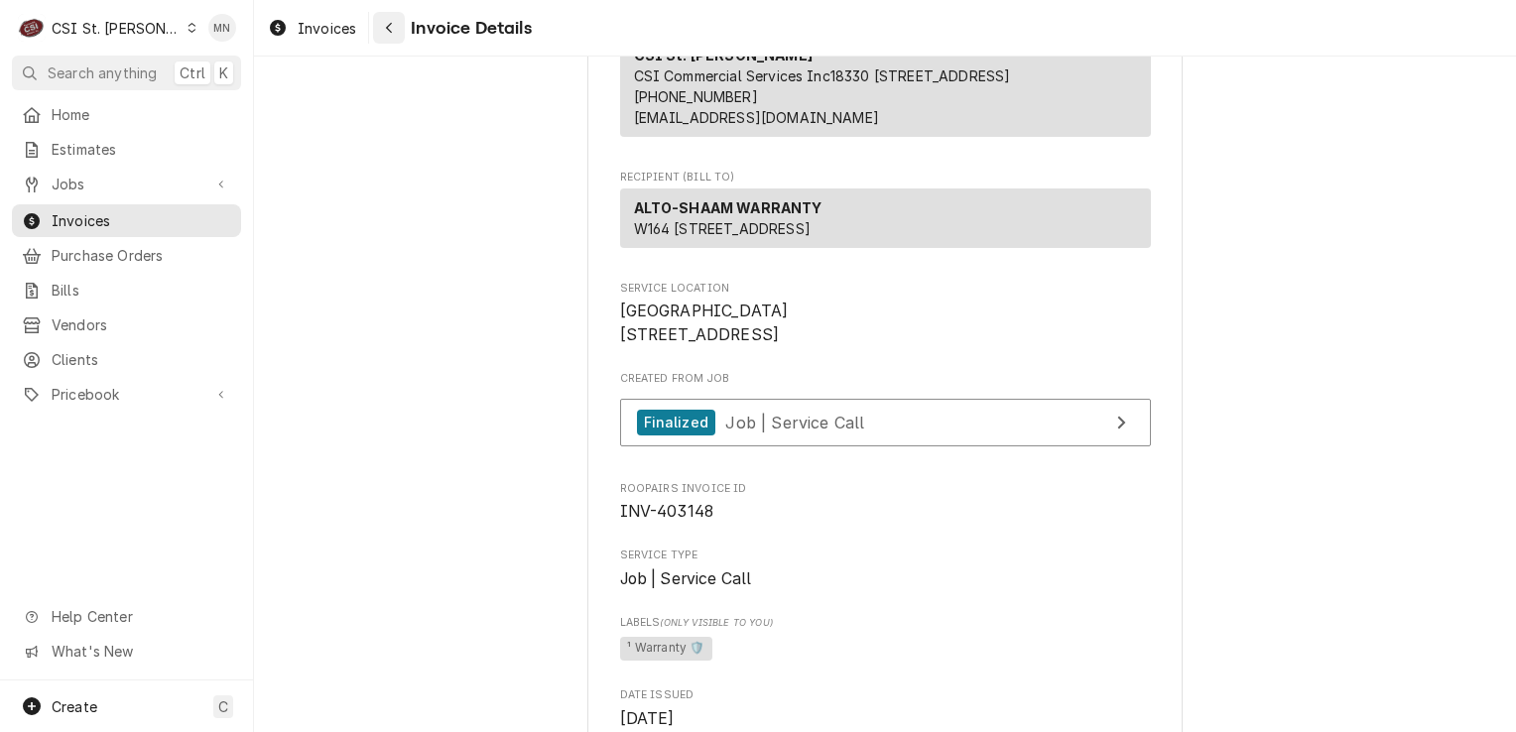
click at [393, 30] on icon "Navigate back" at bounding box center [389, 28] width 9 height 14
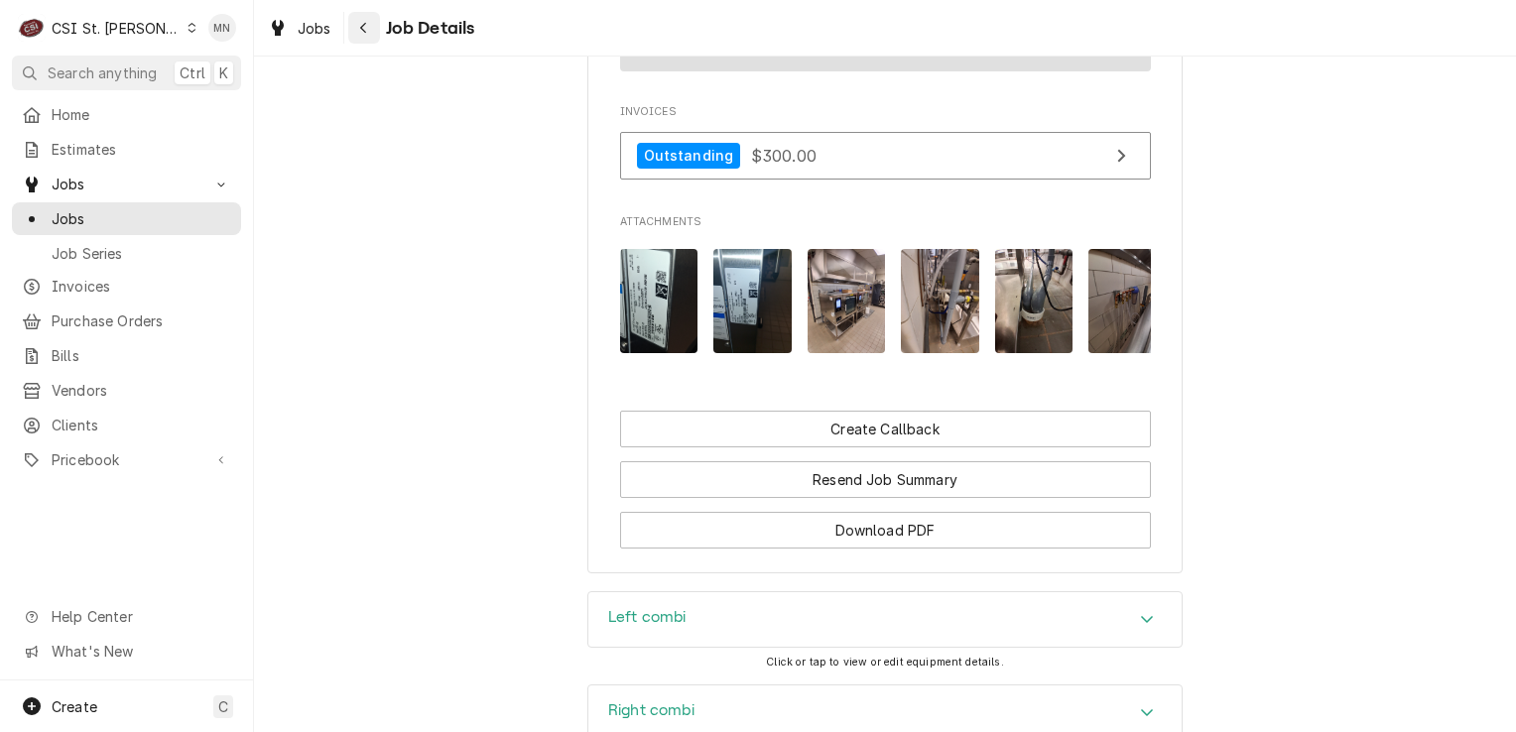
click at [370, 18] on div "Navigate back" at bounding box center [364, 28] width 20 height 20
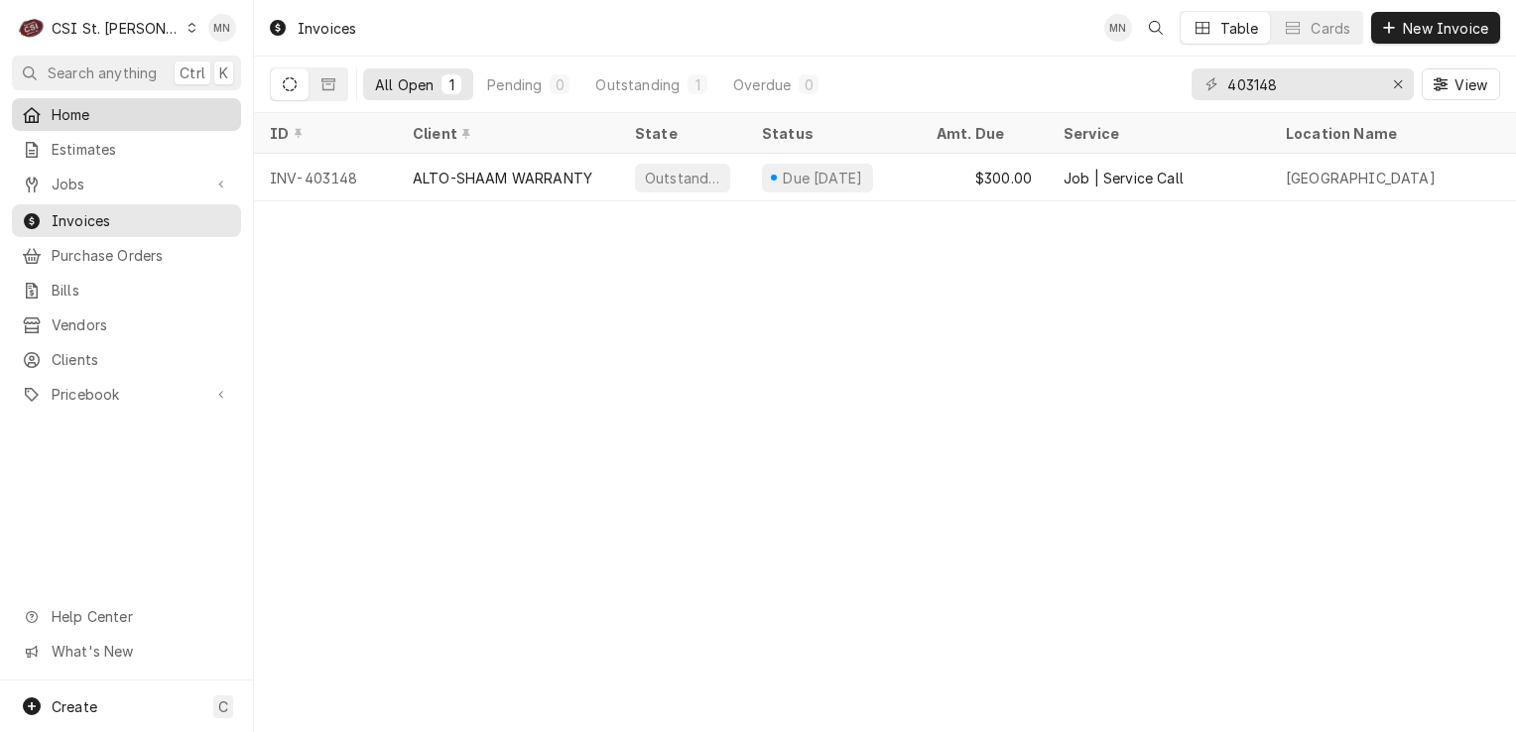
click at [66, 122] on div "Home" at bounding box center [126, 114] width 221 height 25
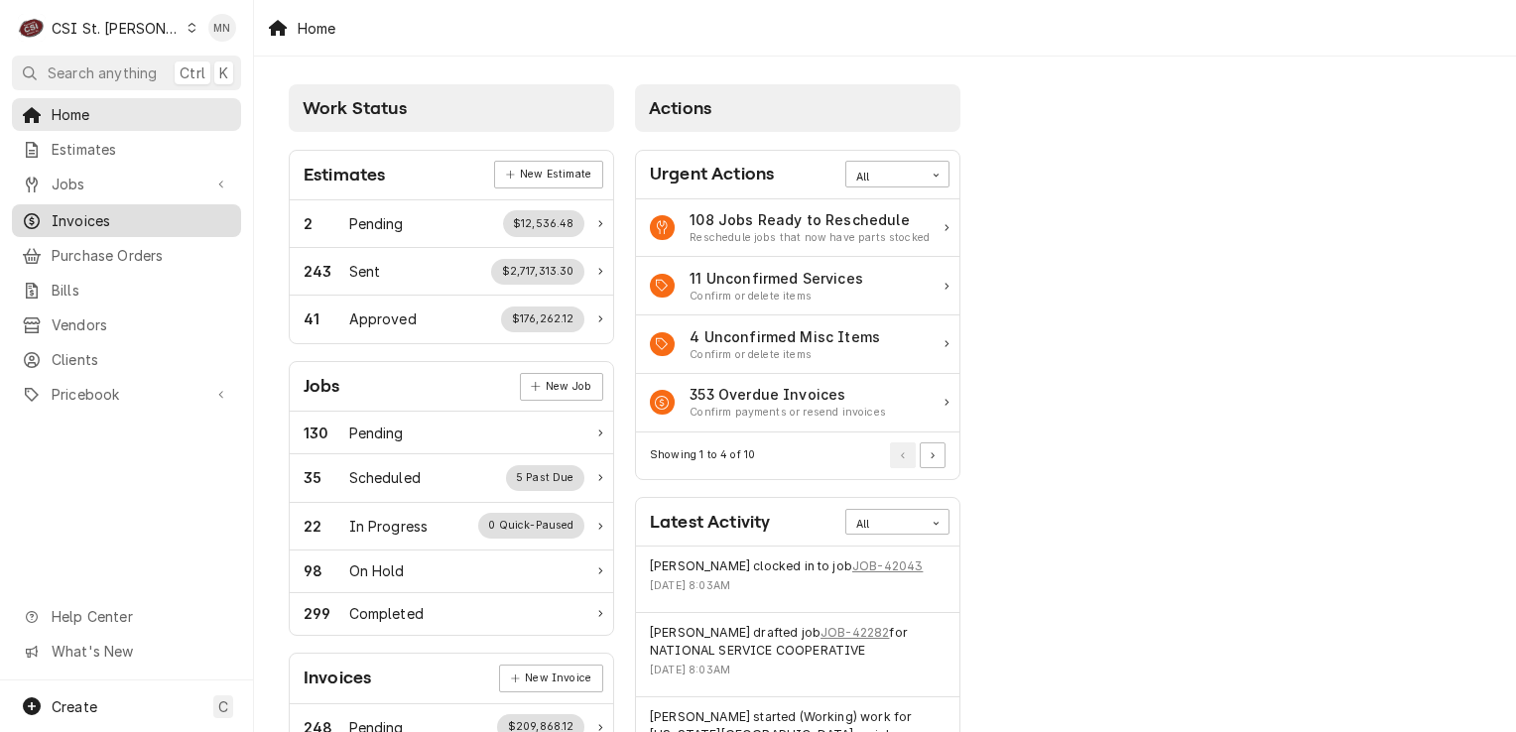
click at [89, 217] on span "Invoices" at bounding box center [142, 220] width 180 height 21
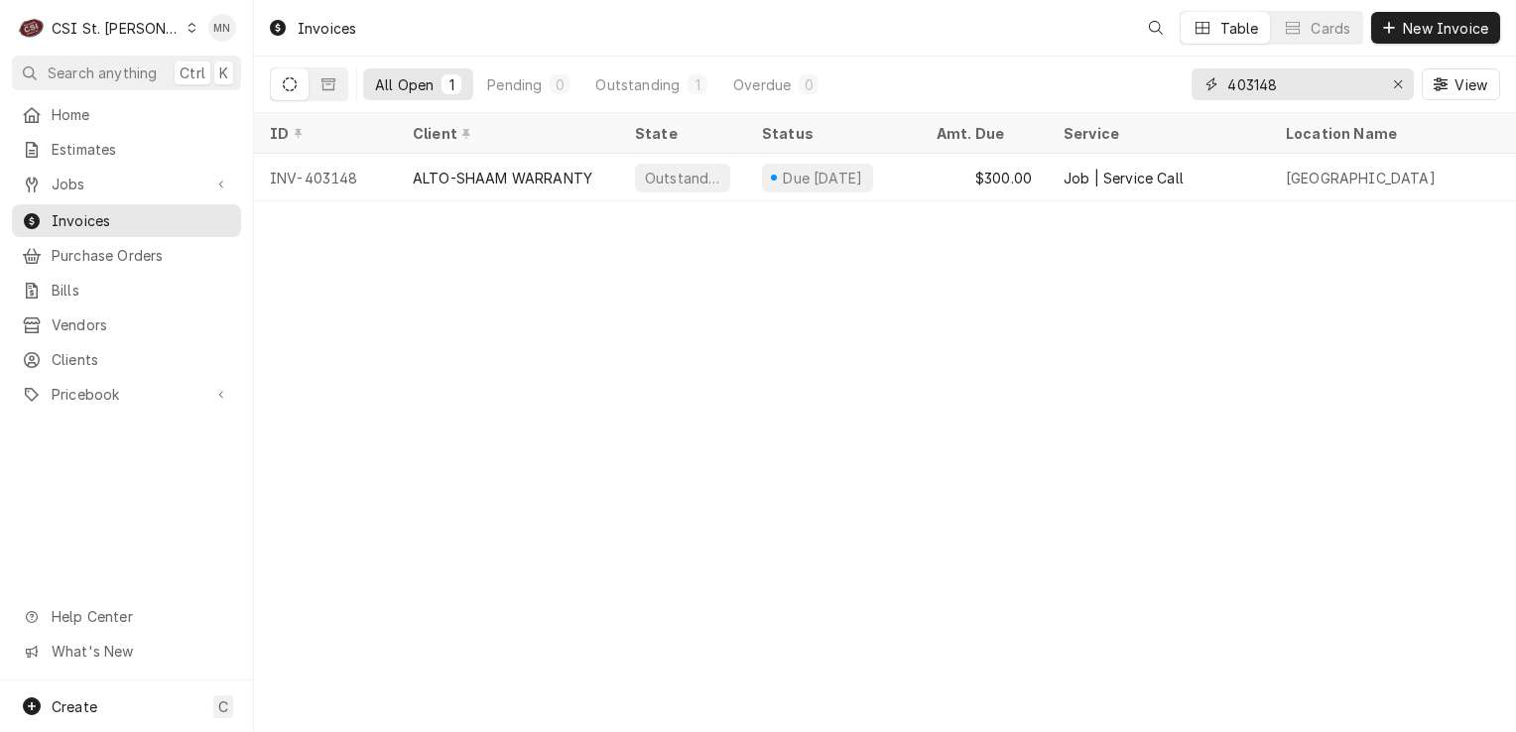
drag, startPoint x: 1296, startPoint y: 82, endPoint x: 1142, endPoint y: 76, distance: 153.9
click at [1154, 76] on div "All Open 1 Pending 0 Outstanding 1 Overdue 0 403148 View" at bounding box center [885, 85] width 1230 height 56
type input "403130"
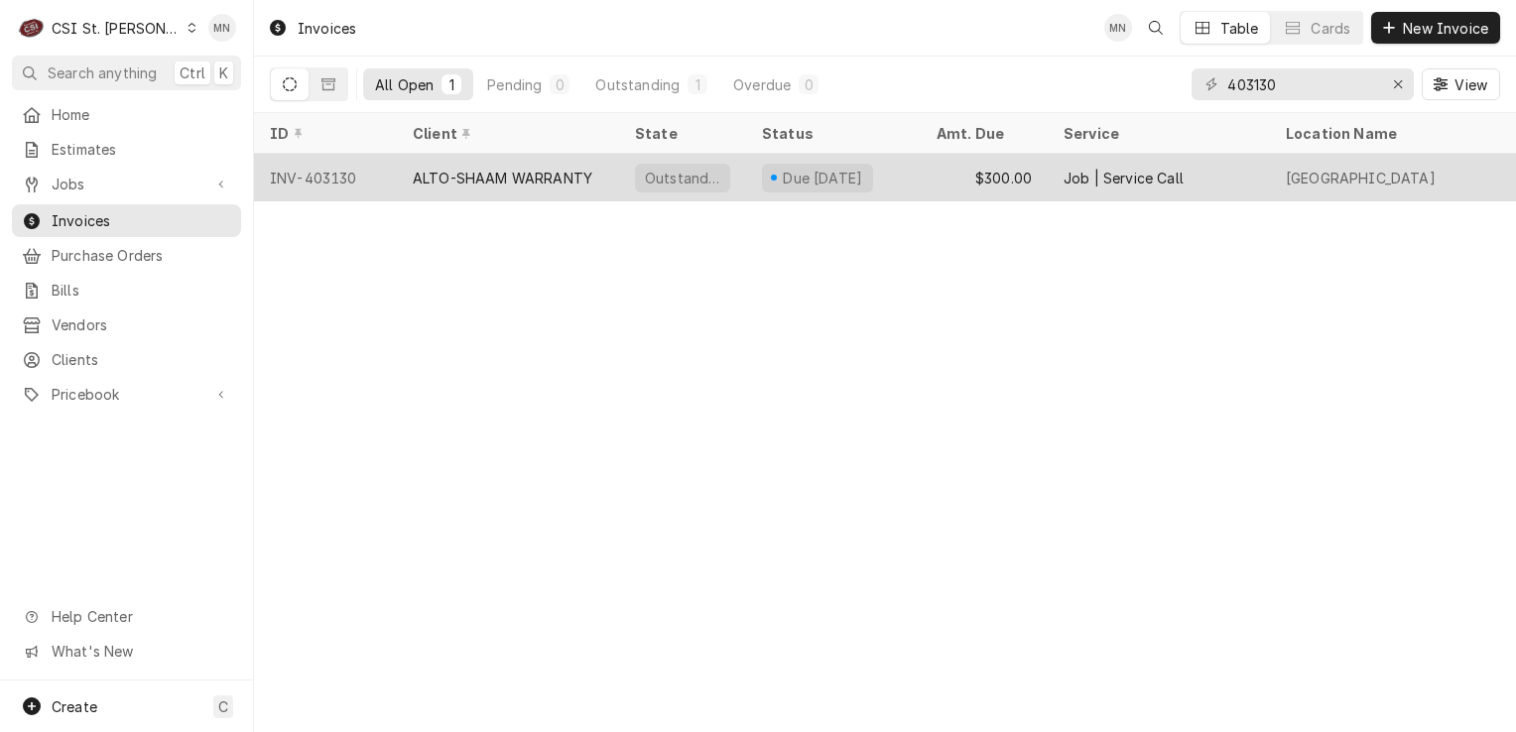
click at [505, 179] on div "ALTO-SHAAM WARRANTY" at bounding box center [503, 178] width 180 height 21
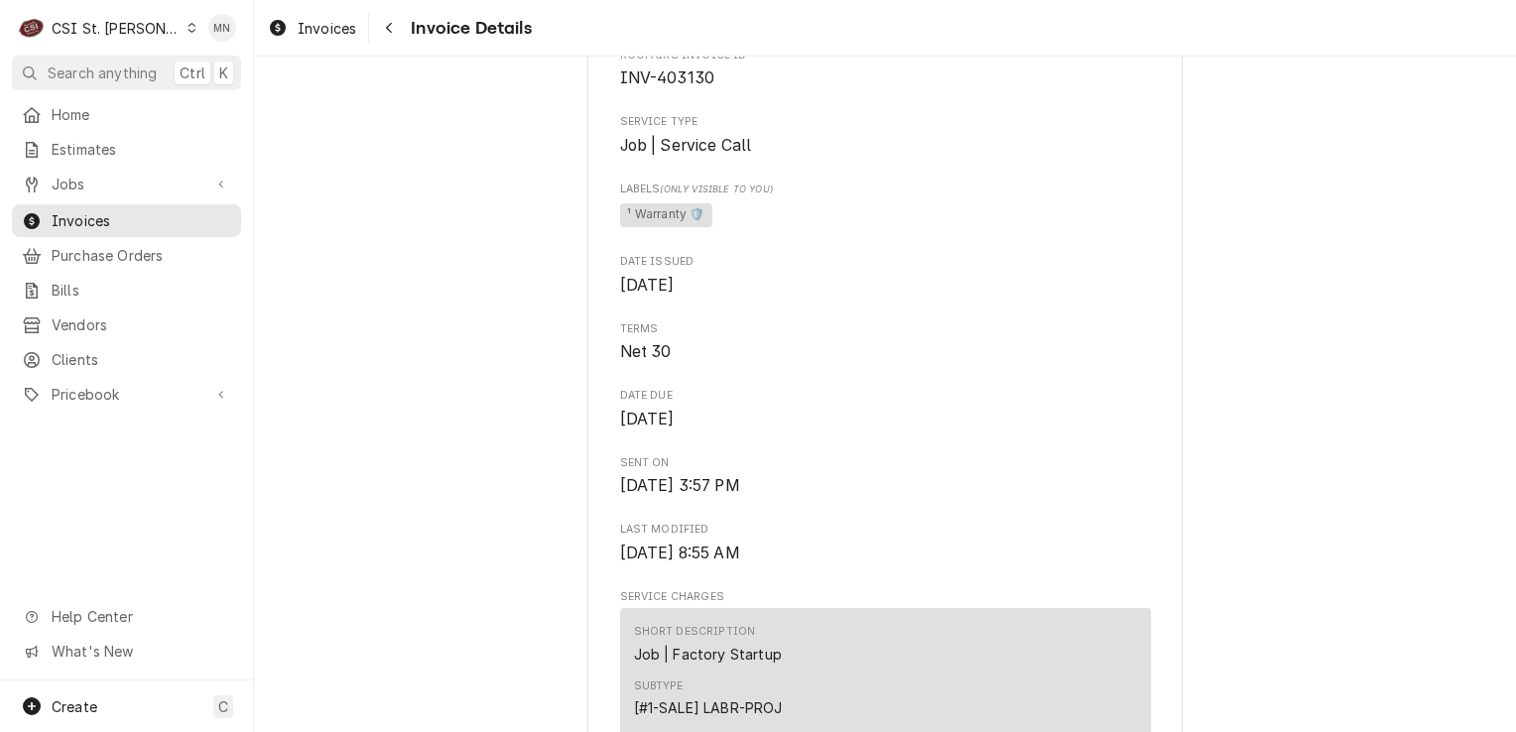
scroll to position [694, 0]
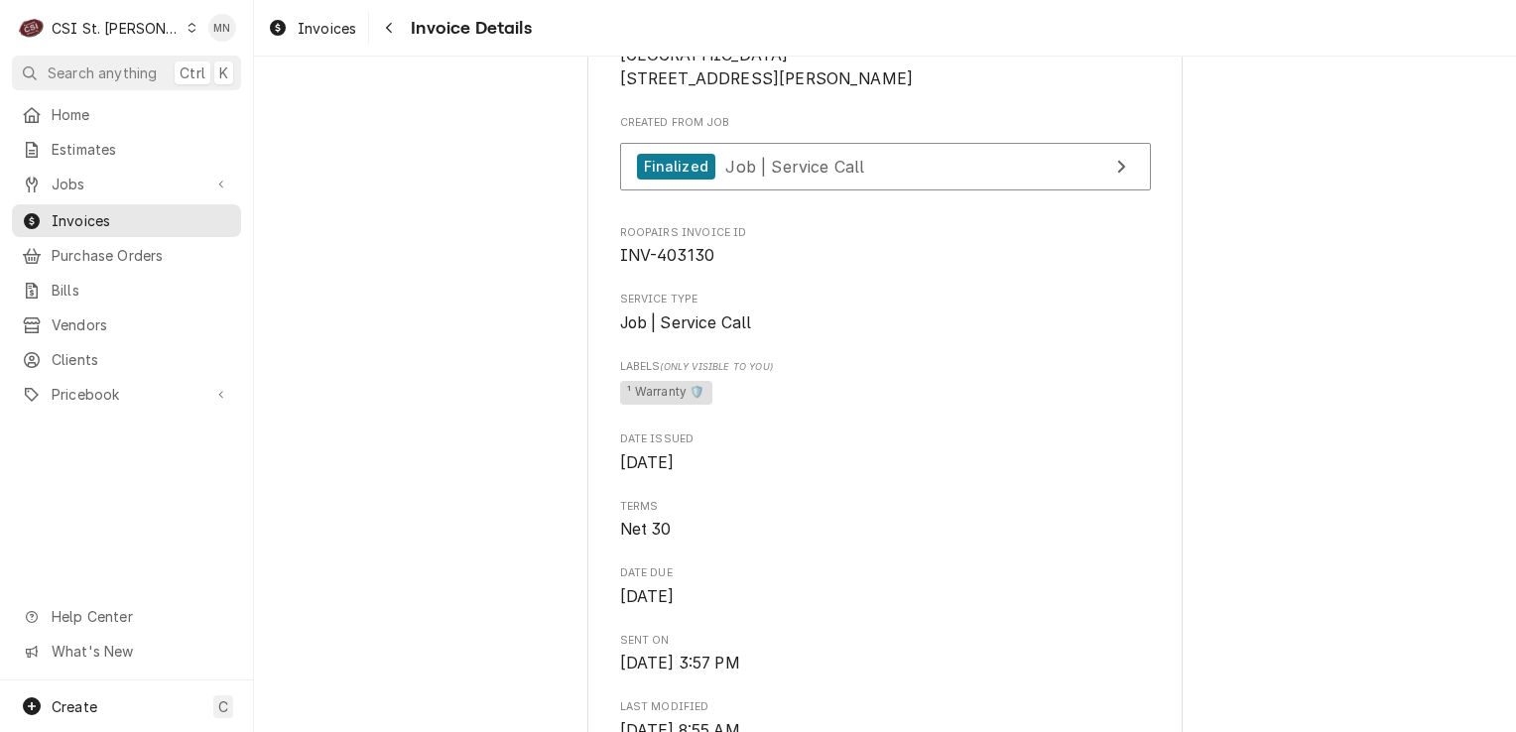
scroll to position [397, 0]
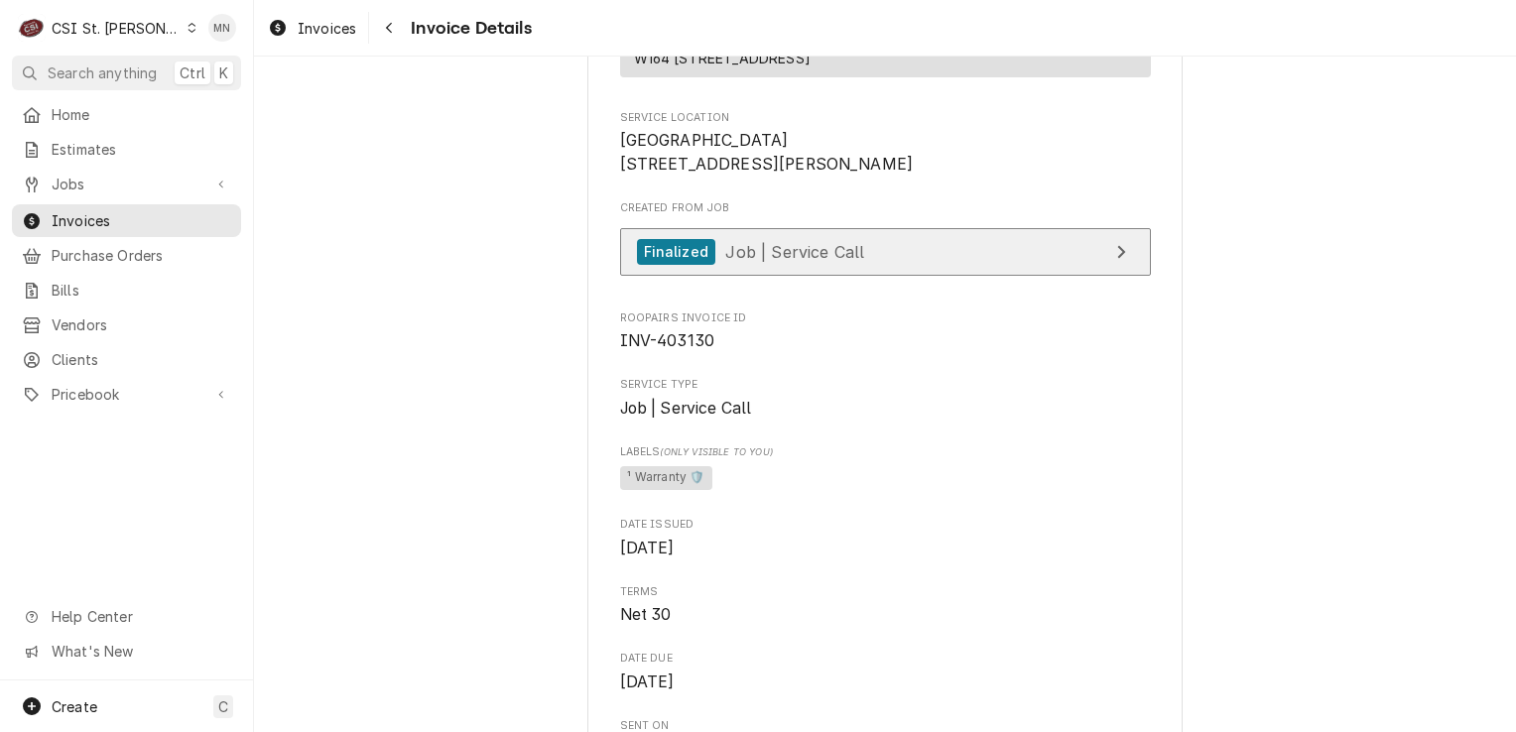
click at [861, 277] on link "Finalized Job | Service Call" at bounding box center [885, 252] width 531 height 49
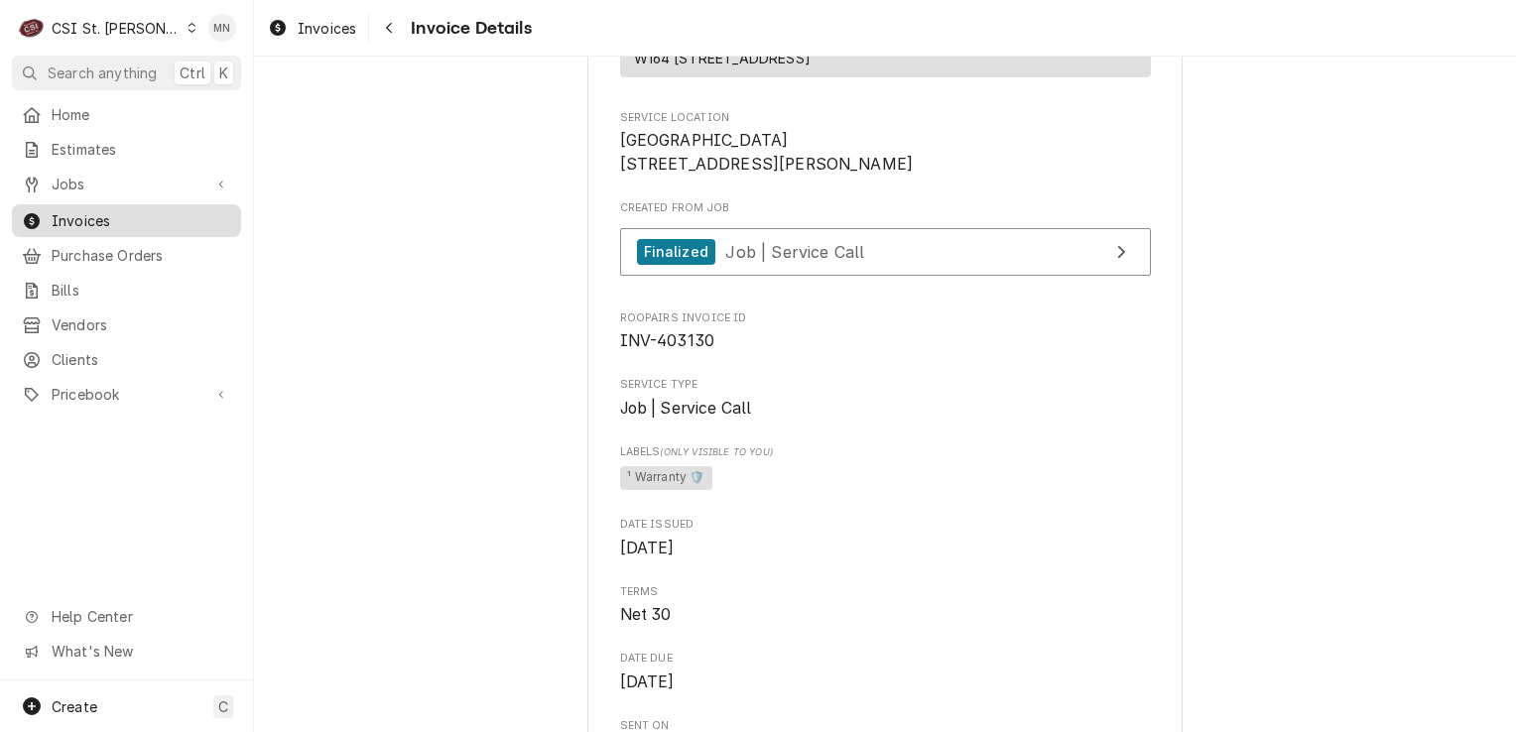
click at [75, 210] on span "Invoices" at bounding box center [142, 220] width 180 height 21
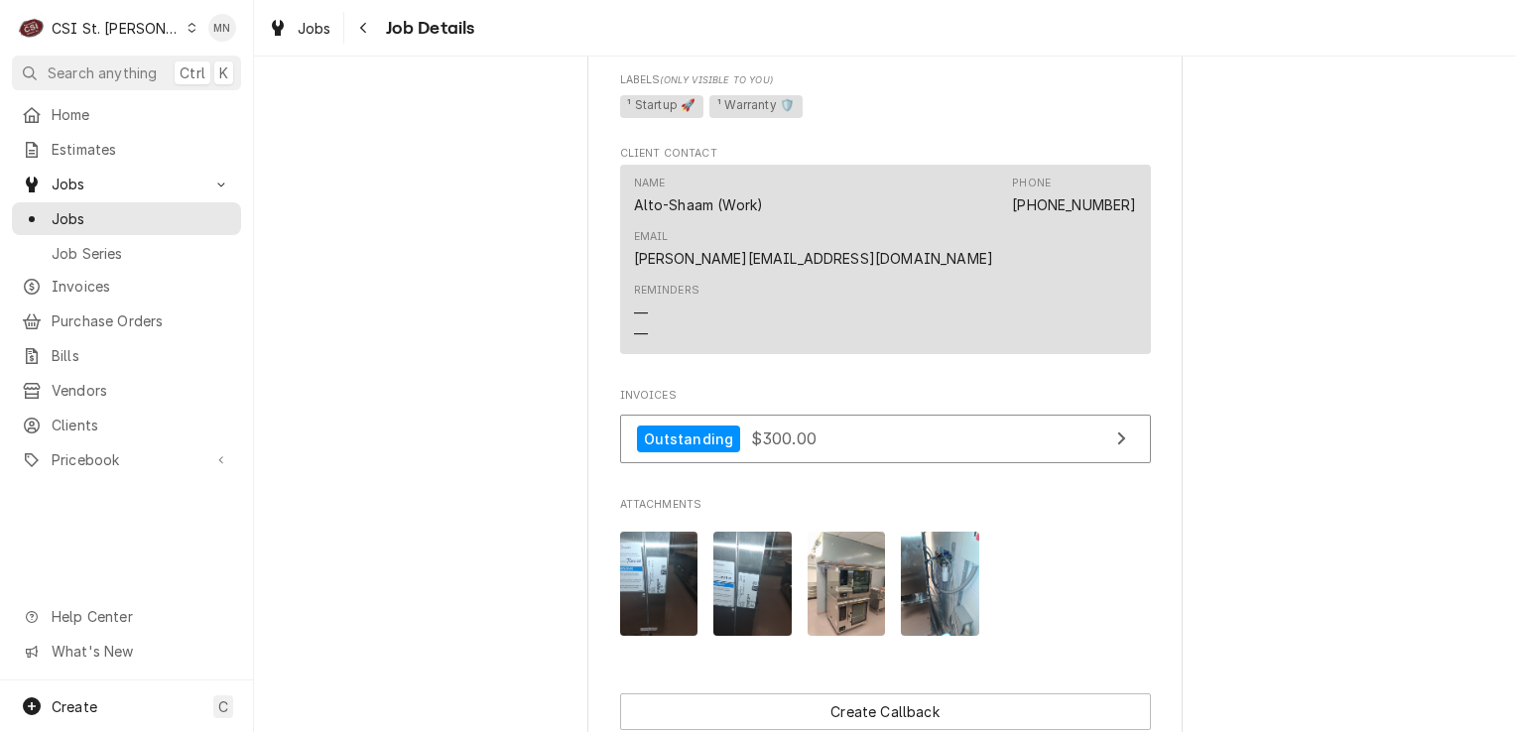
scroll to position [2182, 0]
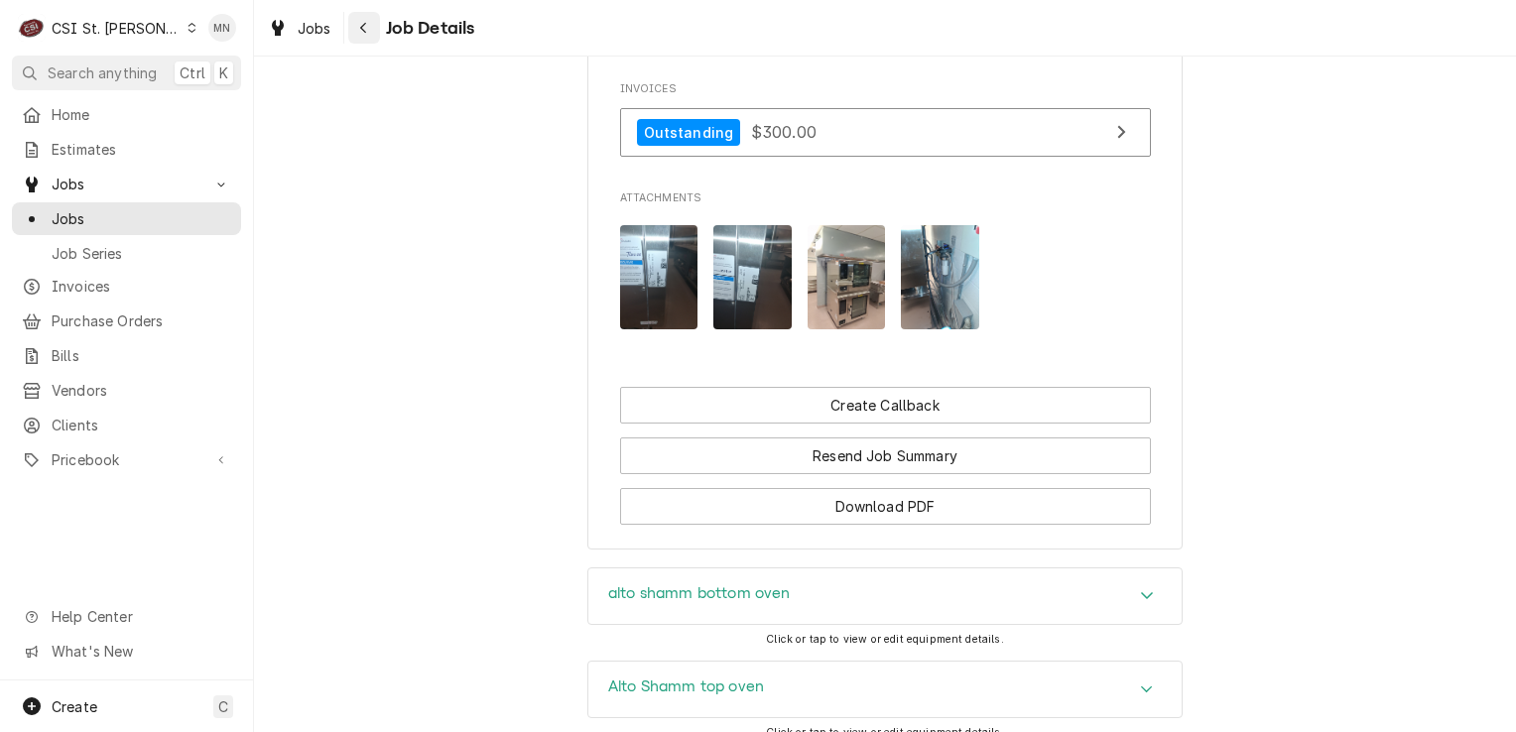
click at [365, 29] on icon "Navigate back" at bounding box center [363, 28] width 9 height 14
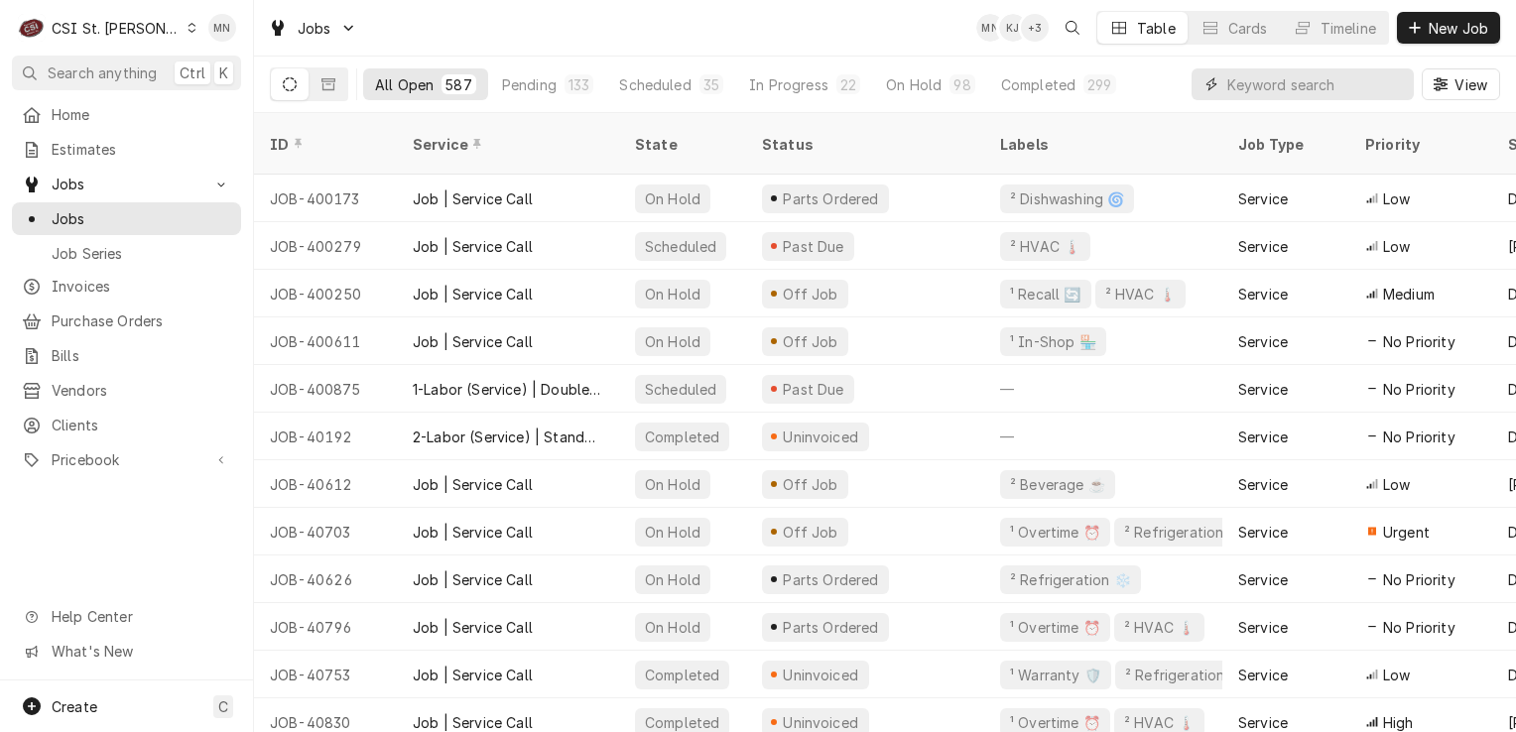
click at [1291, 89] on input "Dynamic Content Wrapper" at bounding box center [1315, 84] width 177 height 32
type input "403147"
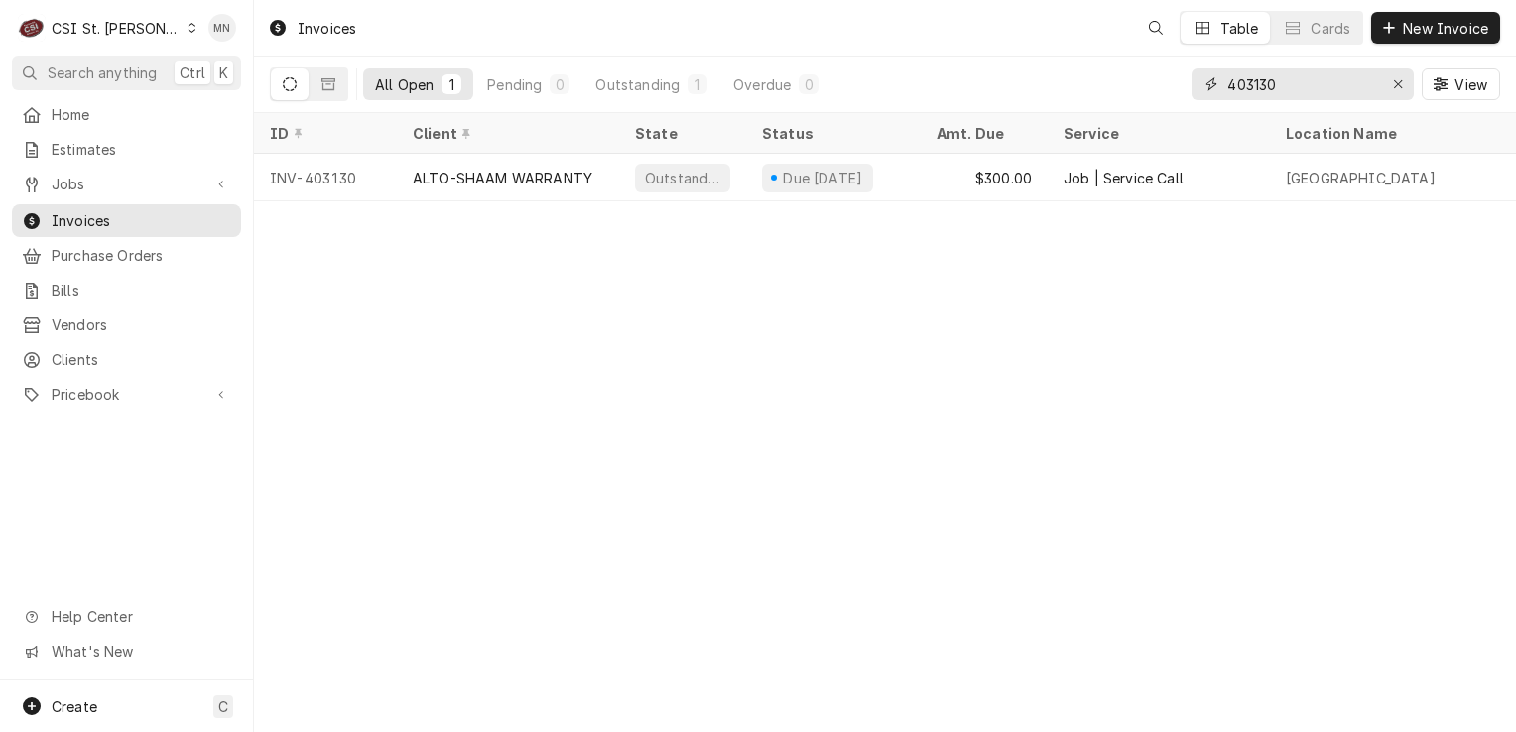
drag, startPoint x: 1283, startPoint y: 81, endPoint x: 1064, endPoint y: 79, distance: 218.2
click at [1065, 79] on div "All Open 1 Pending 0 Outstanding 1 Overdue 0 403130 View" at bounding box center [885, 85] width 1230 height 56
type input "403147"
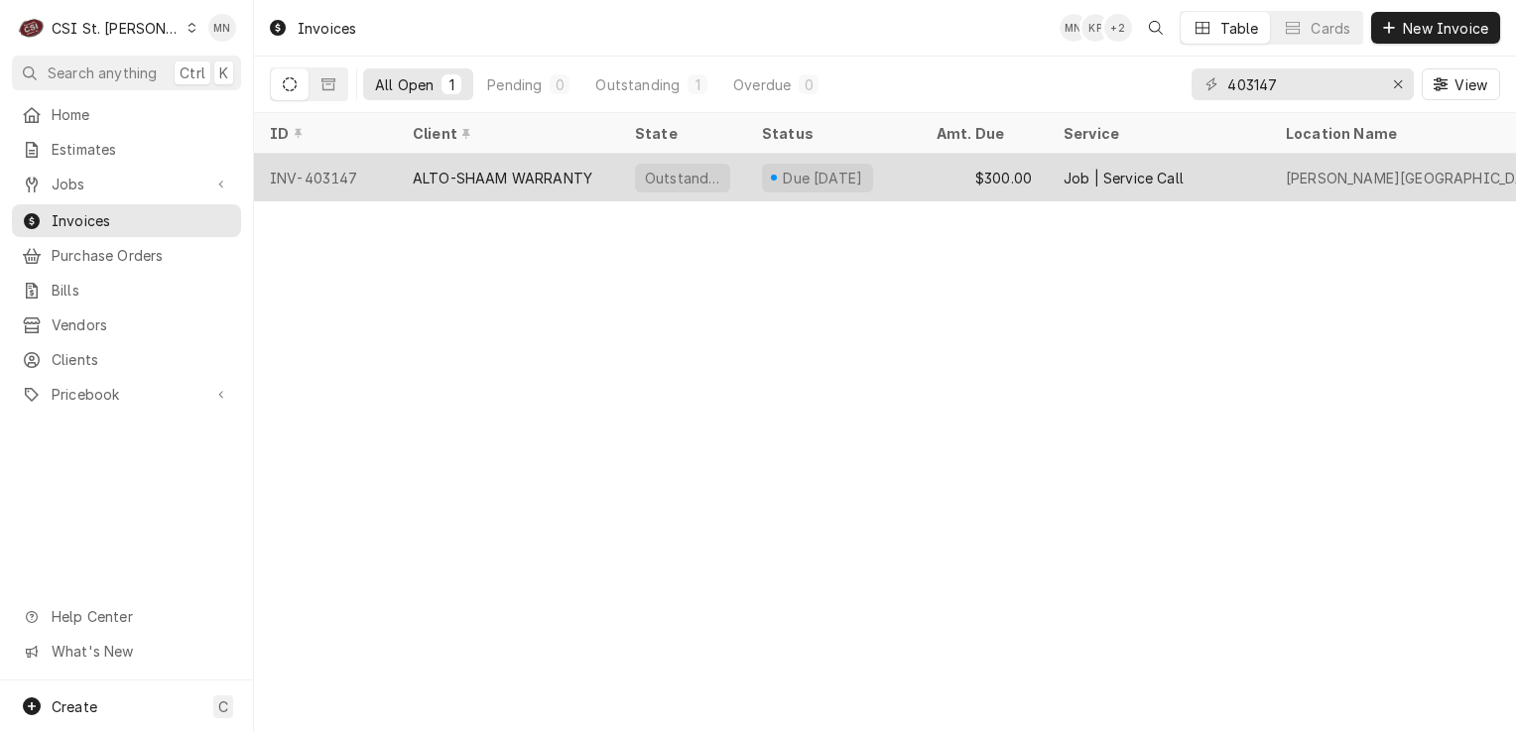
click at [466, 183] on div "ALTO-SHAAM WARRANTY" at bounding box center [503, 178] width 180 height 21
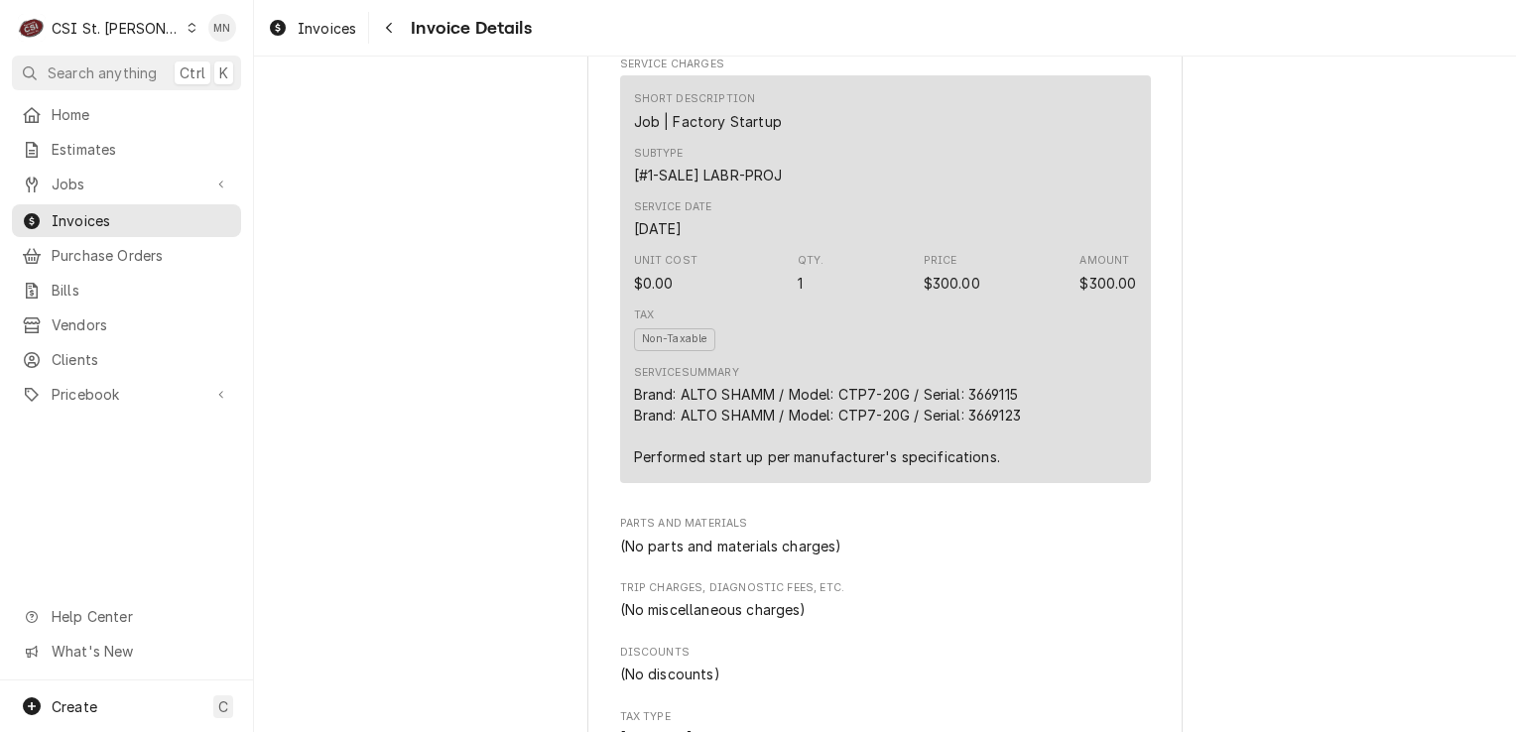
scroll to position [1190, 0]
click at [392, 33] on icon "Navigate back" at bounding box center [389, 28] width 9 height 14
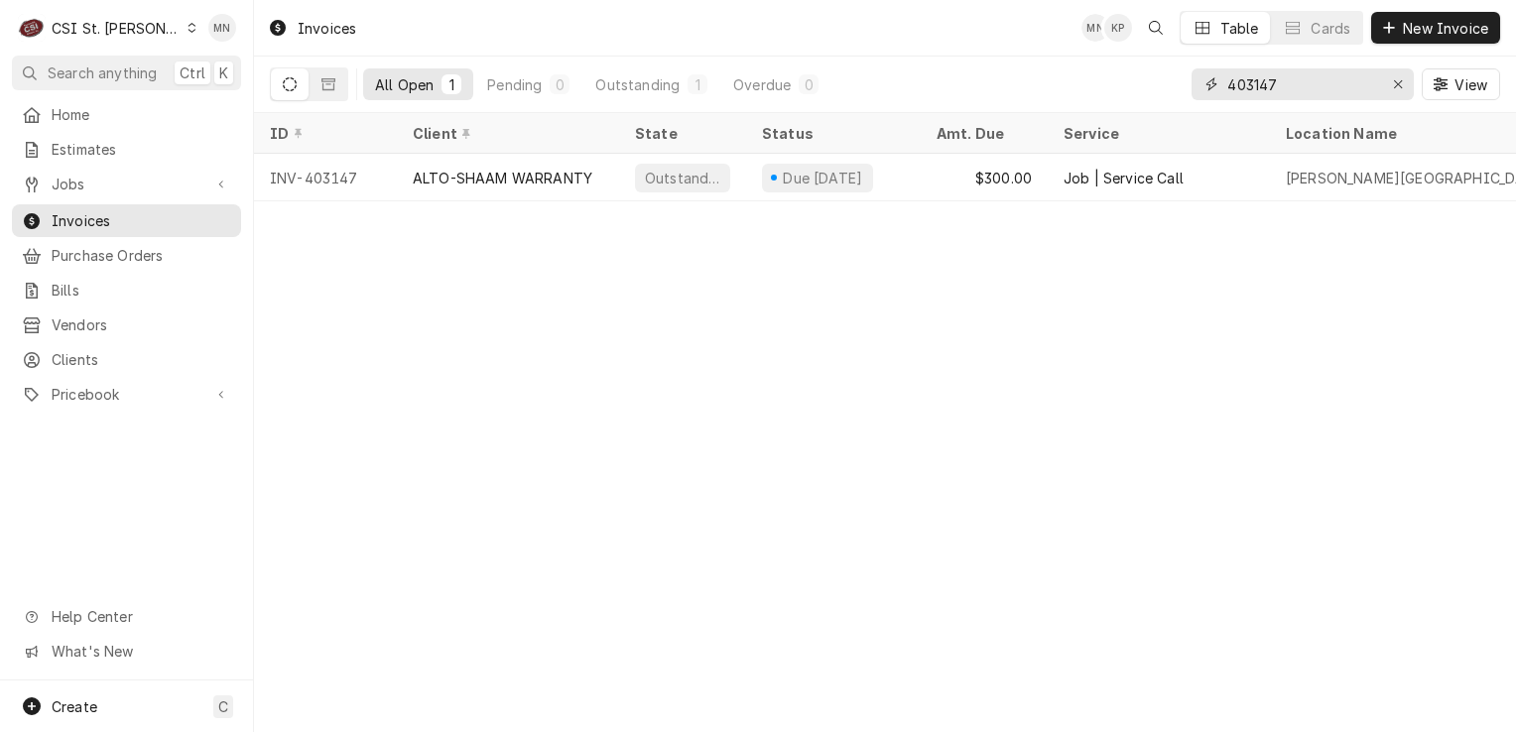
click at [1287, 74] on input "403147" at bounding box center [1301, 84] width 149 height 32
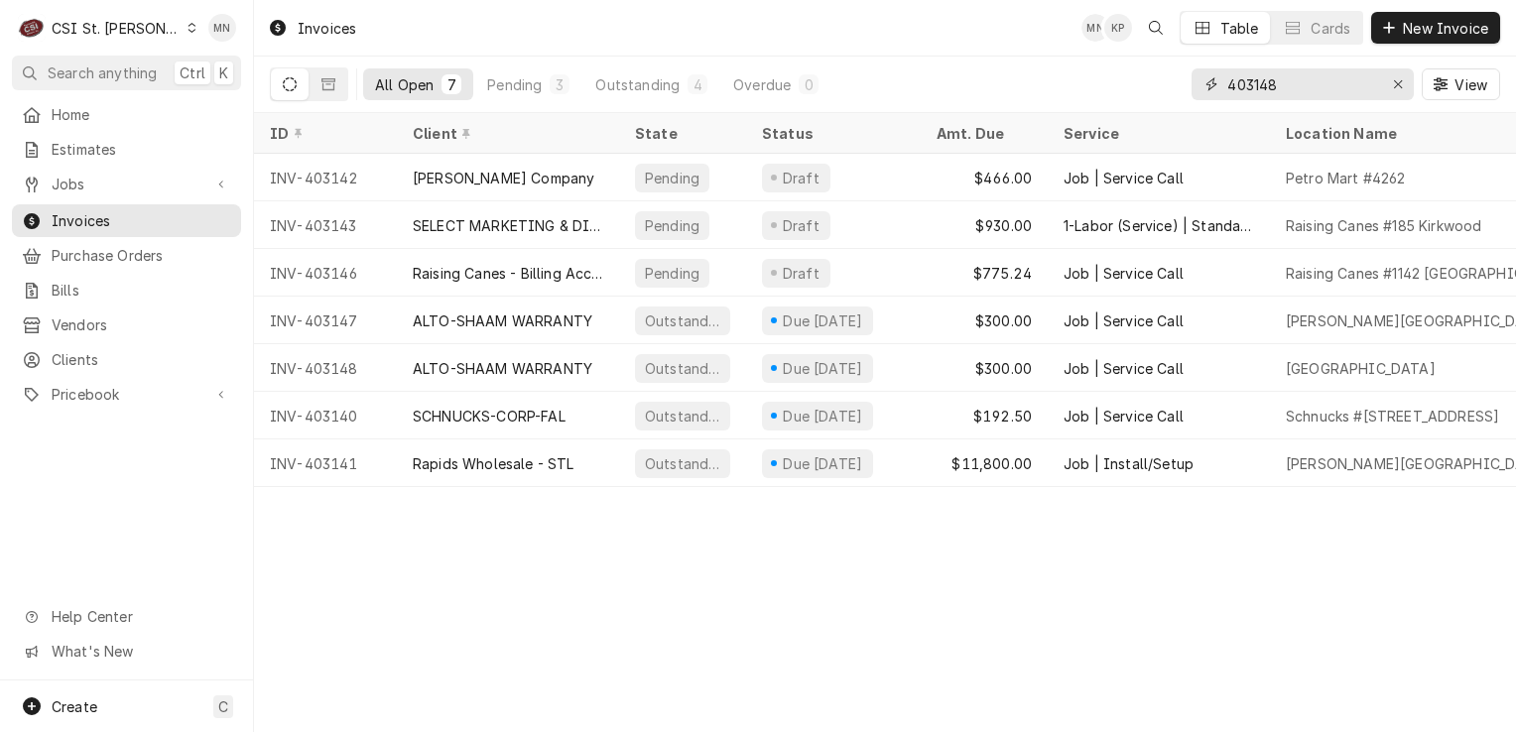
type input "403148"
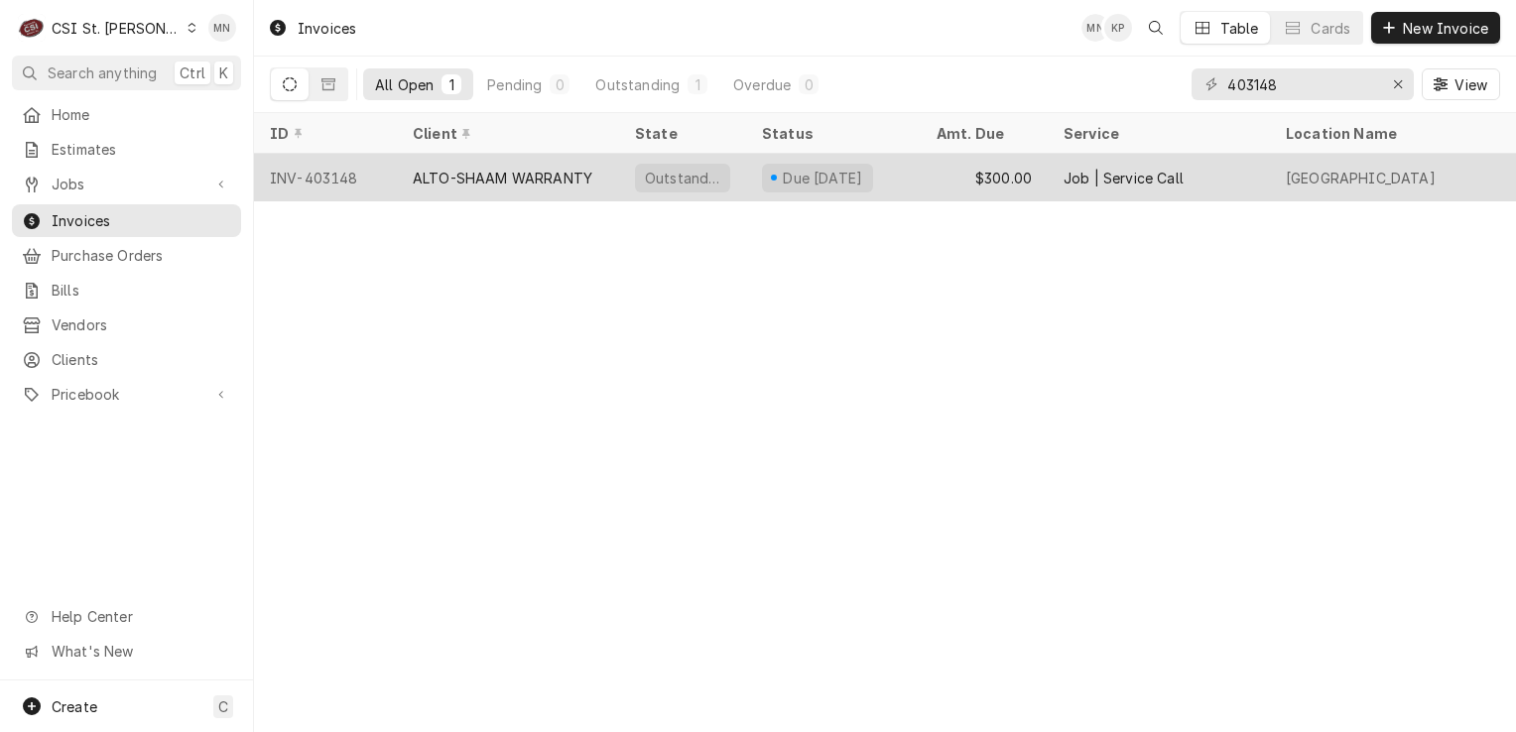
click at [496, 181] on div "ALTO-SHAAM WARRANTY" at bounding box center [503, 178] width 180 height 21
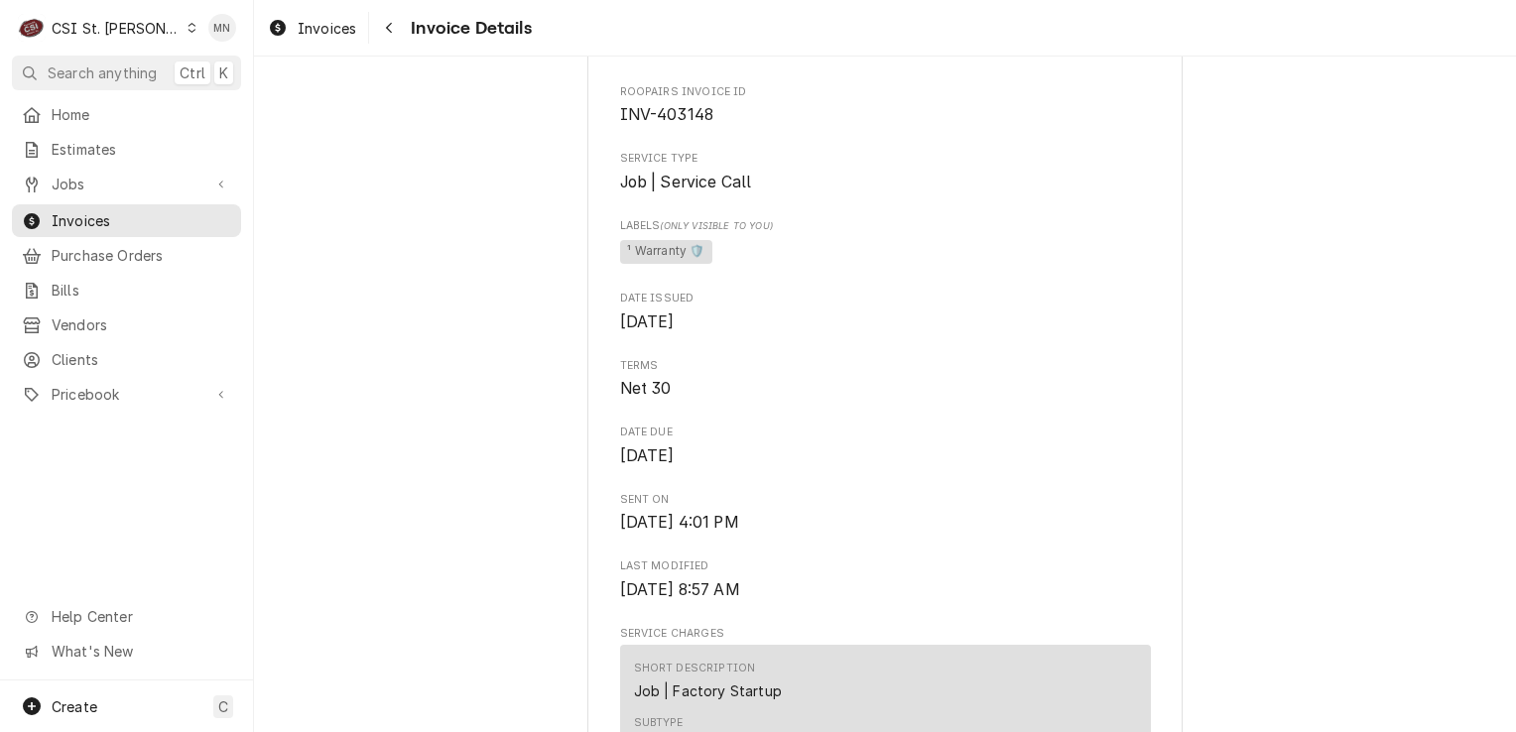
scroll to position [226, 0]
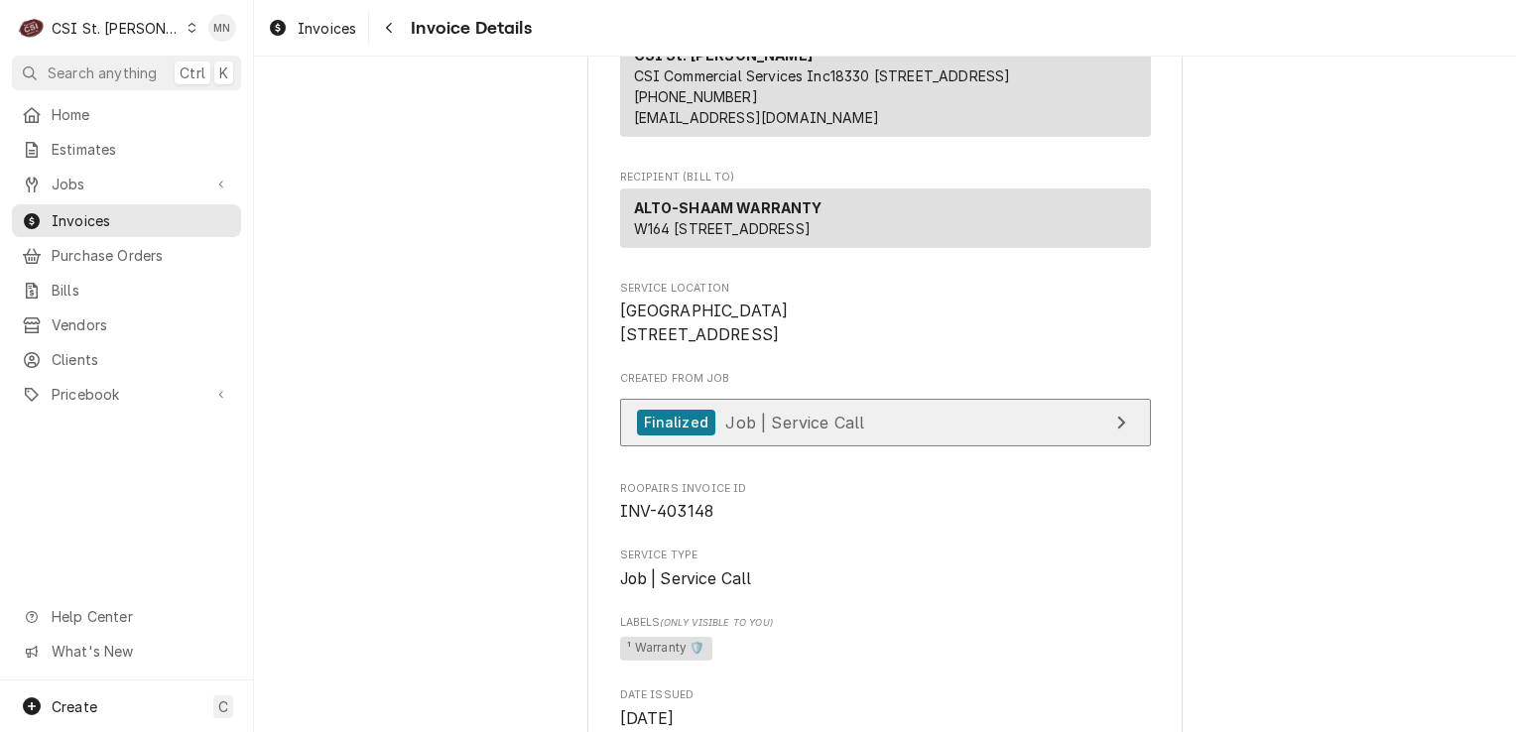
click at [861, 447] on link "Finalized Job | Service Call" at bounding box center [885, 423] width 531 height 49
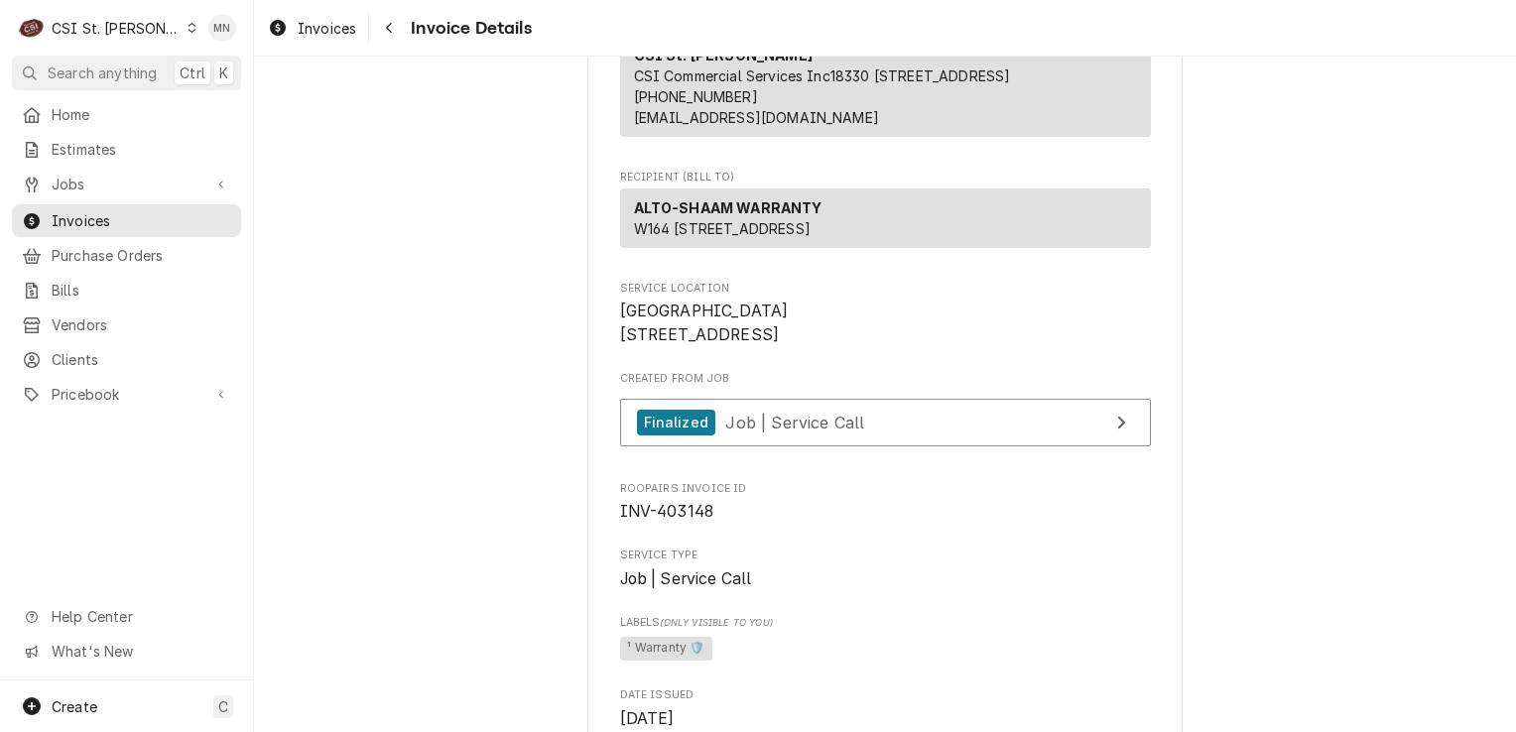
click at [186, 31] on div "Dynamic Content Wrapper" at bounding box center [191, 28] width 11 height 14
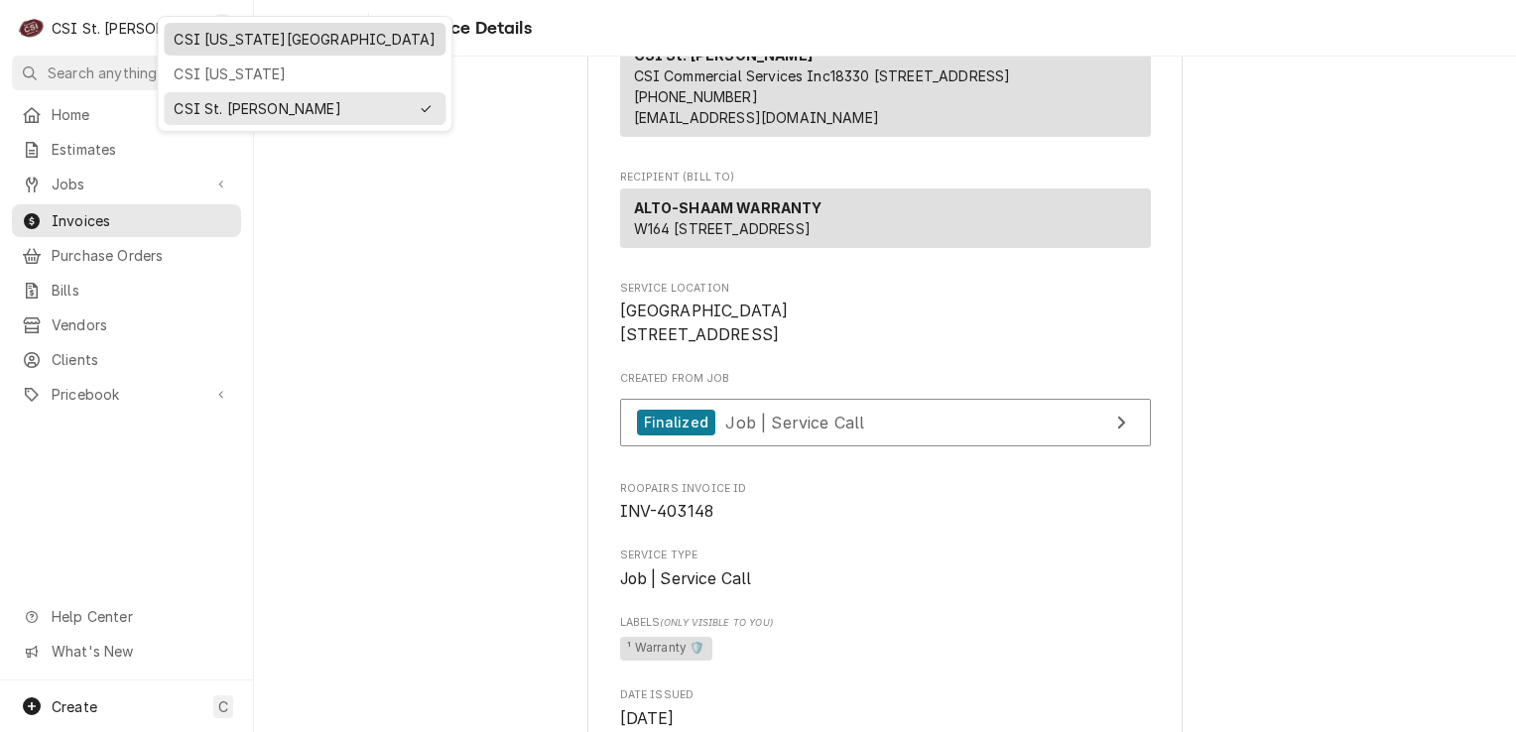
click at [192, 38] on div "CSI Kansas City" at bounding box center [305, 39] width 262 height 21
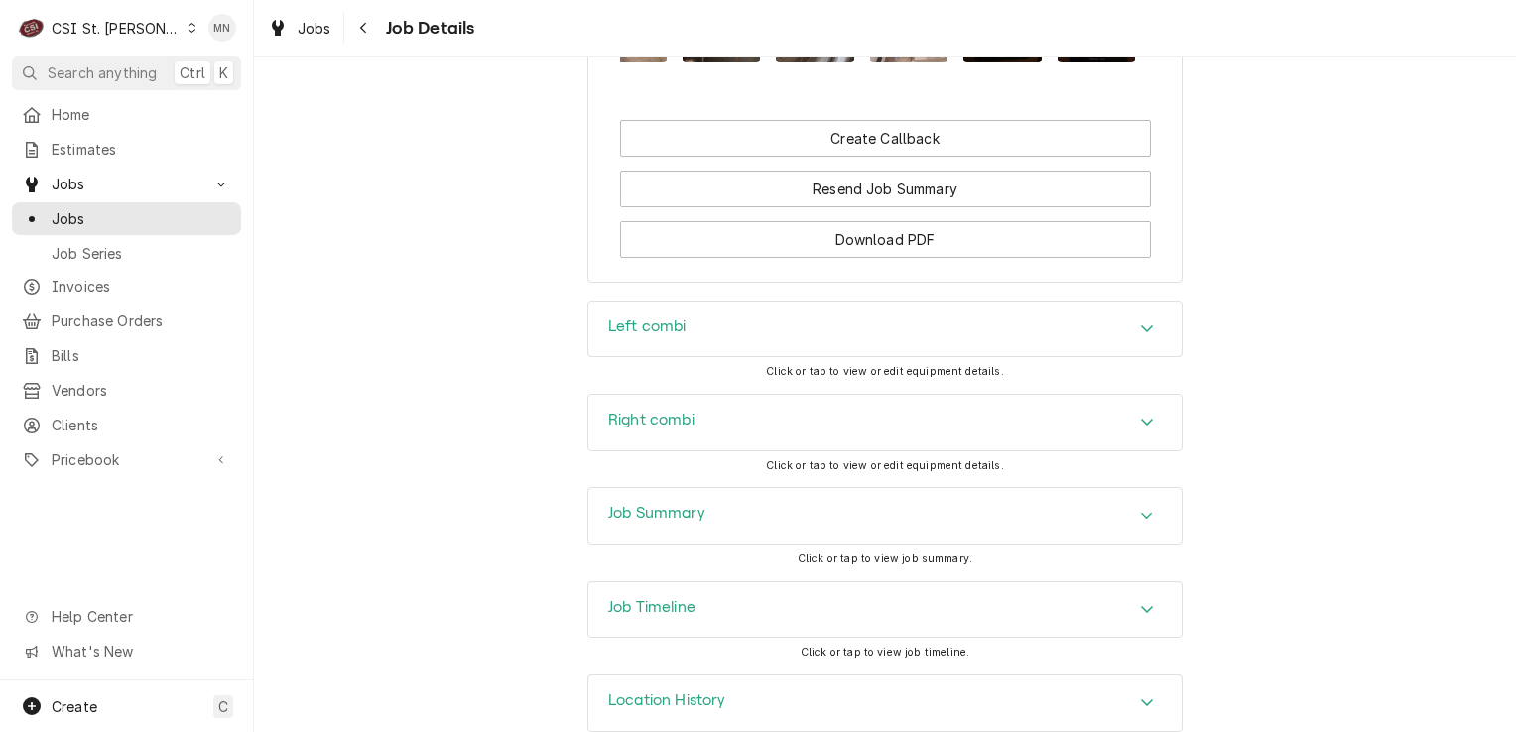
scroll to position [2480, 0]
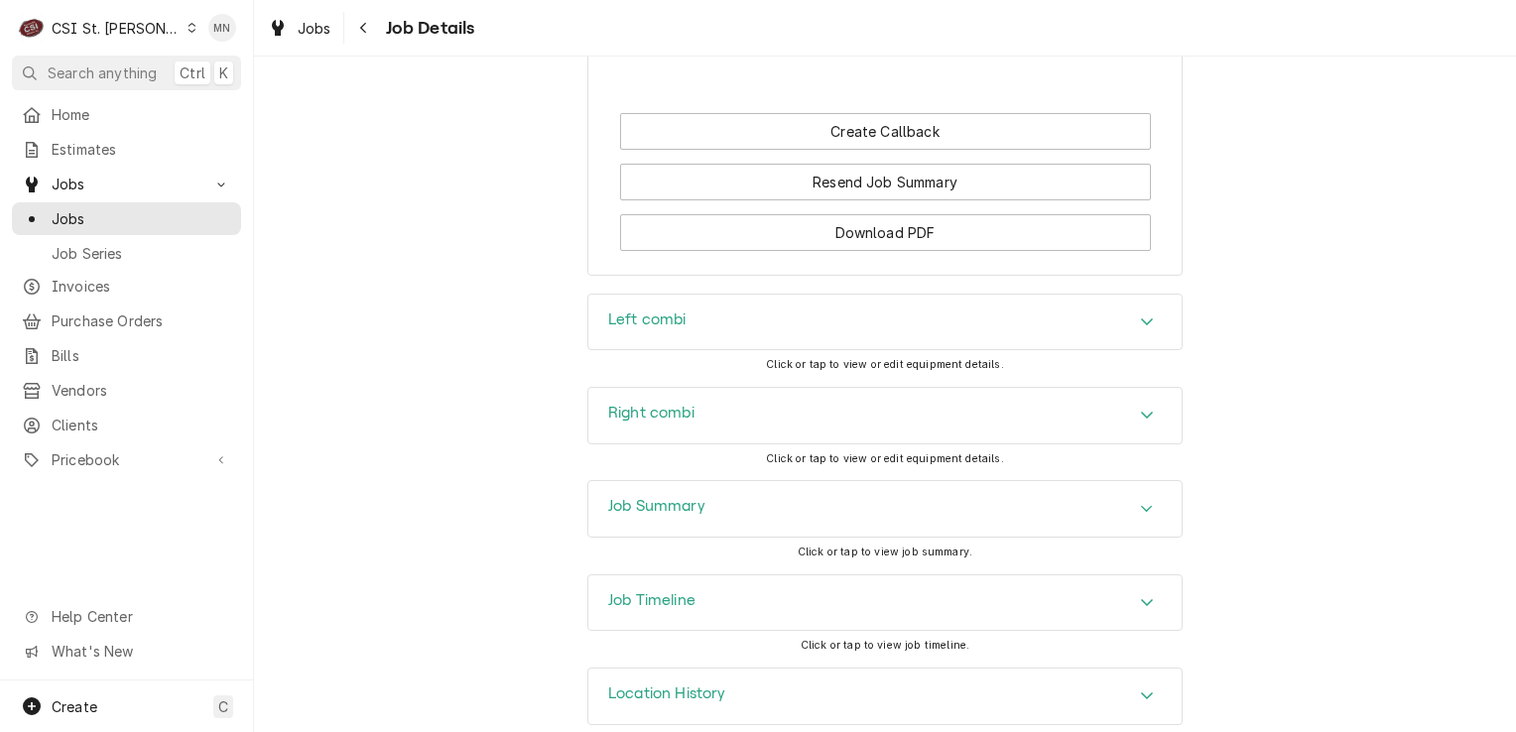
click at [829, 493] on div "Job Summary" at bounding box center [884, 509] width 593 height 56
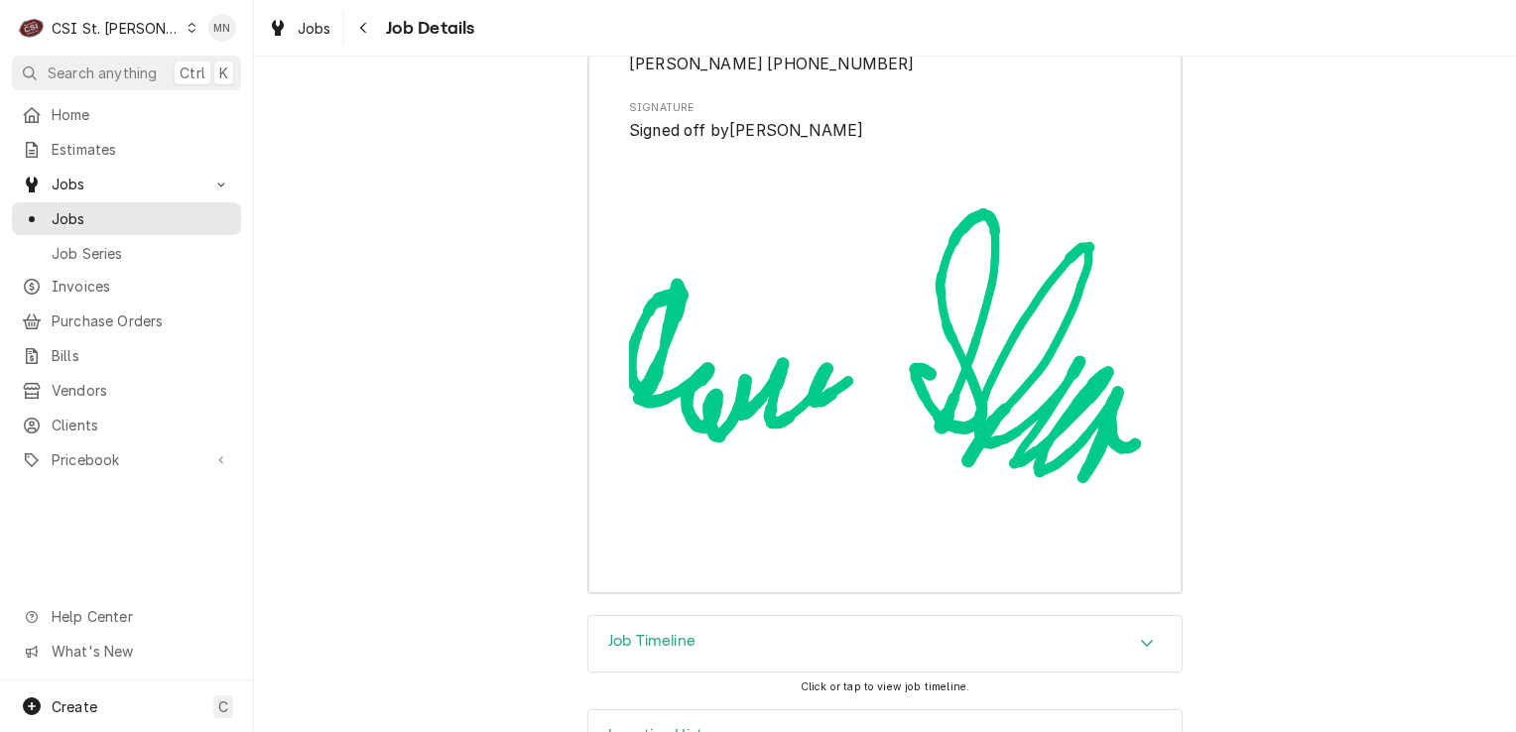
scroll to position [5803, 0]
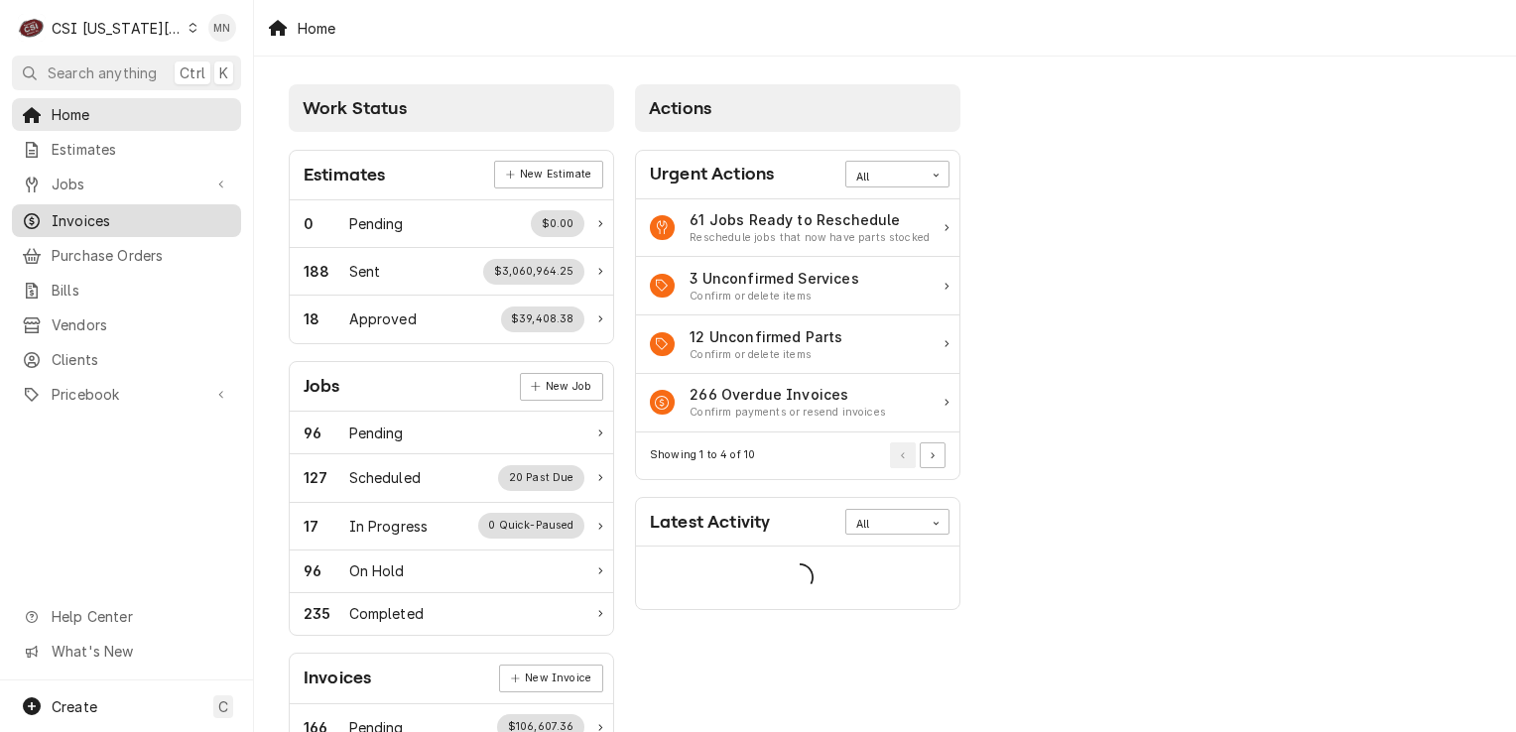
click at [68, 218] on span "Invoices" at bounding box center [142, 220] width 180 height 21
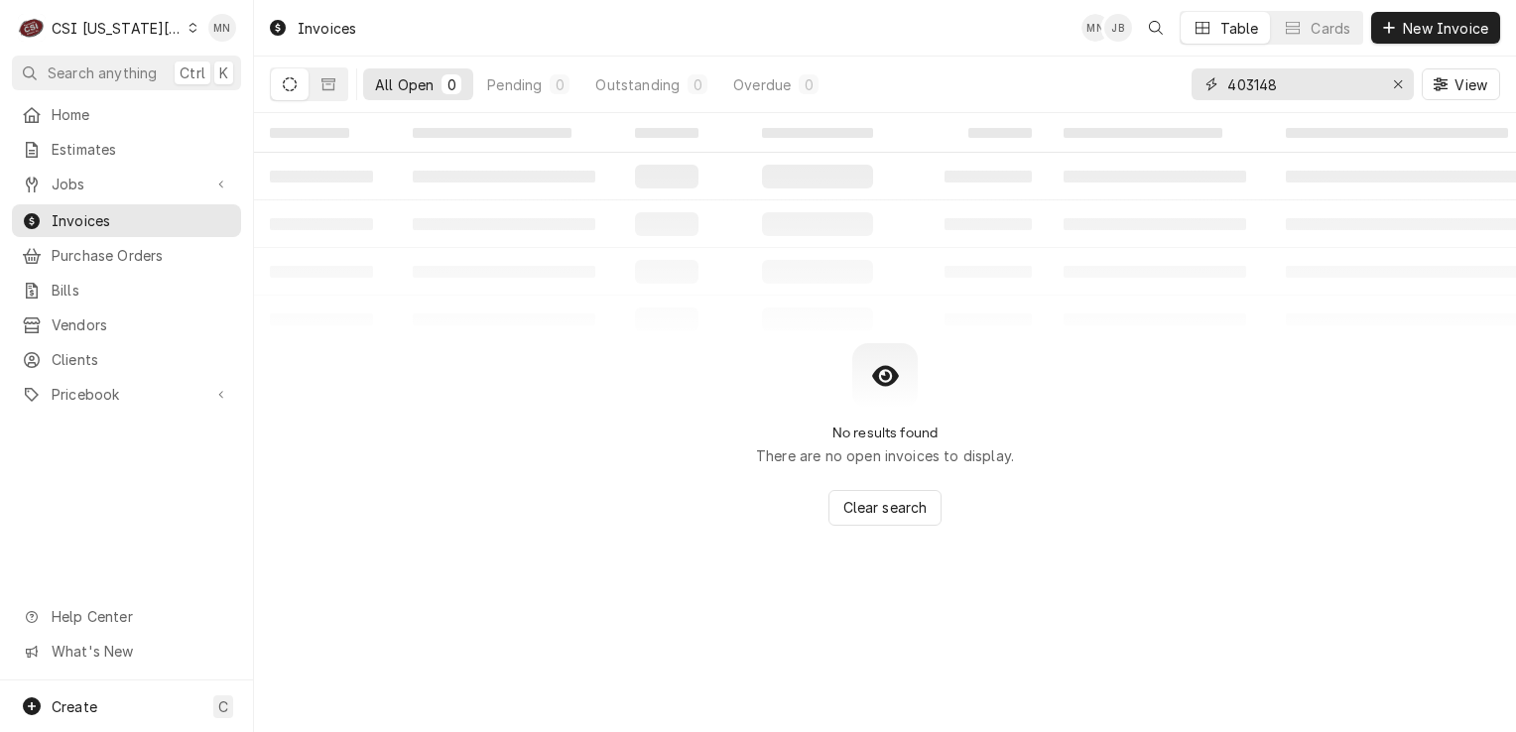
drag, startPoint x: 1237, startPoint y: 79, endPoint x: 1052, endPoint y: 78, distance: 185.5
click at [1090, 78] on div "All Open 0 Pending 0 Outstanding 0 Overdue 0 403148 View" at bounding box center [885, 85] width 1230 height 56
type input "302553"
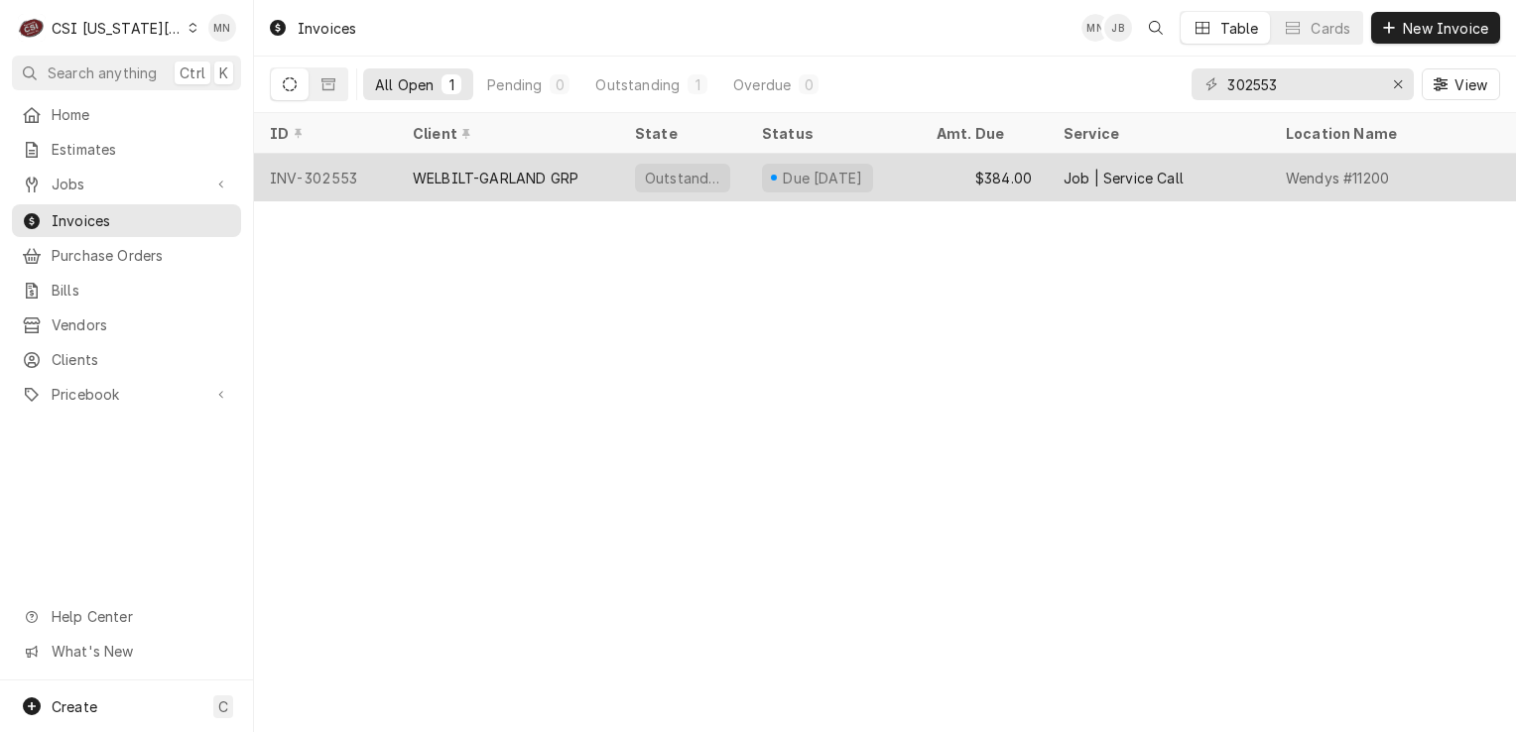
click at [524, 169] on div "WELBILT-GARLAND GRP" at bounding box center [496, 178] width 166 height 21
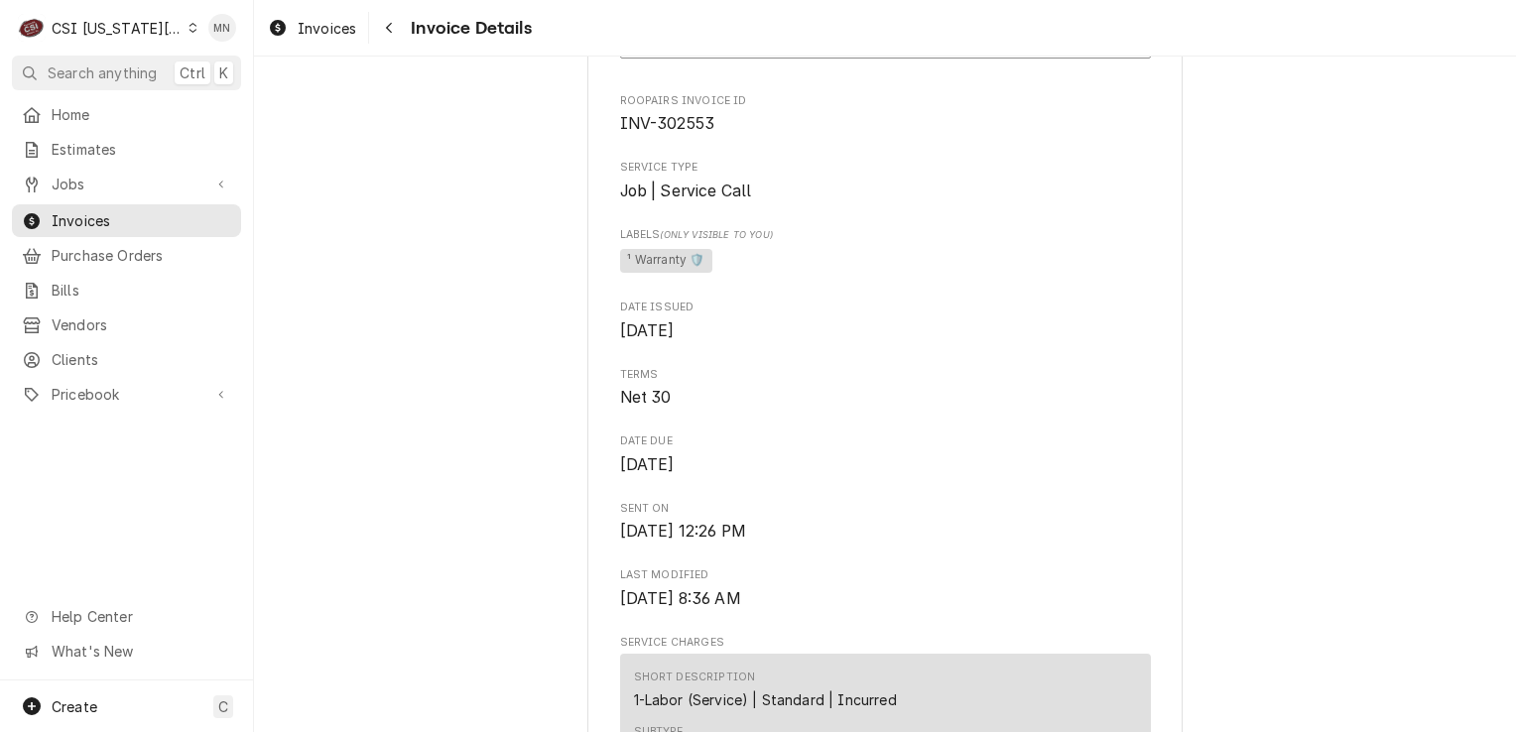
scroll to position [510, 0]
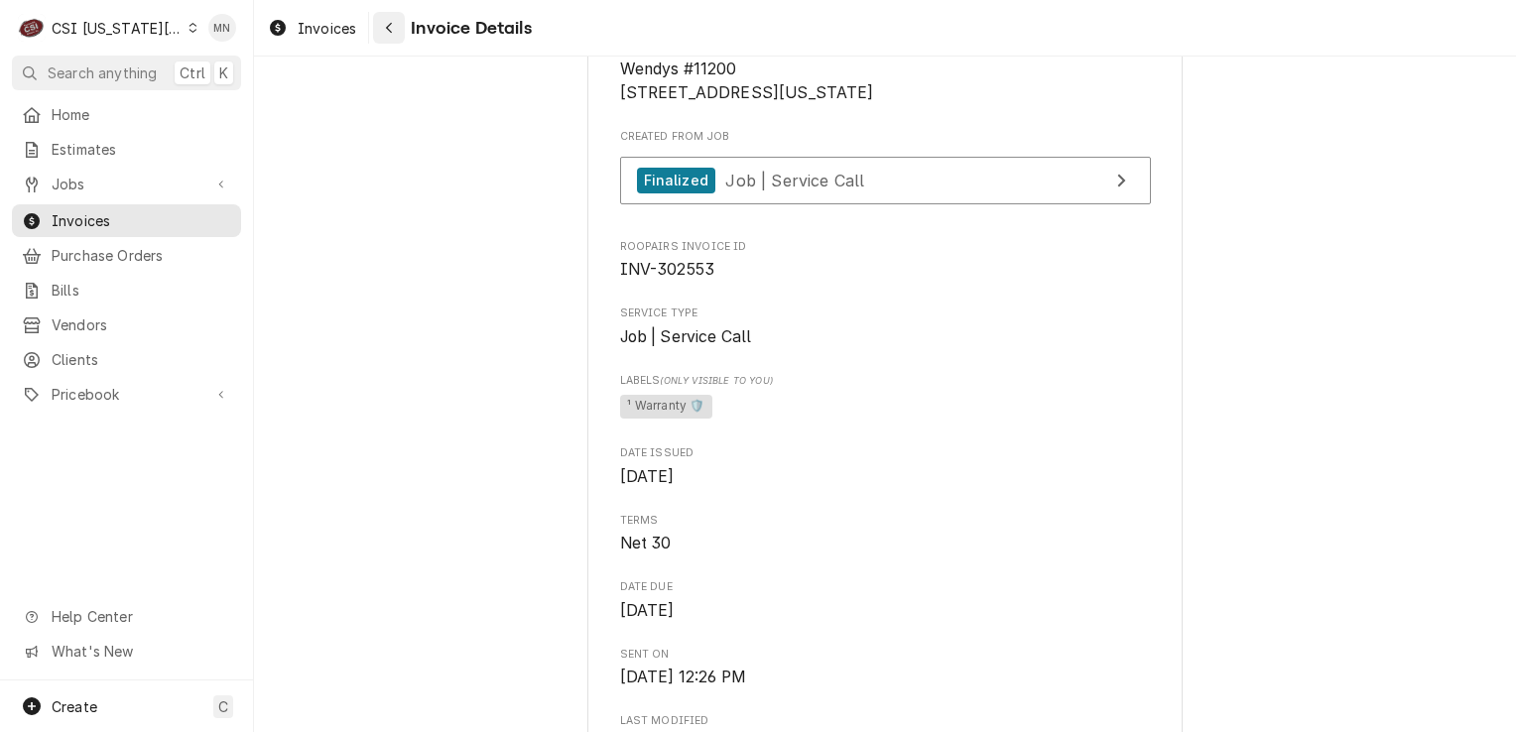
click at [393, 26] on icon "Navigate back" at bounding box center [389, 28] width 9 height 14
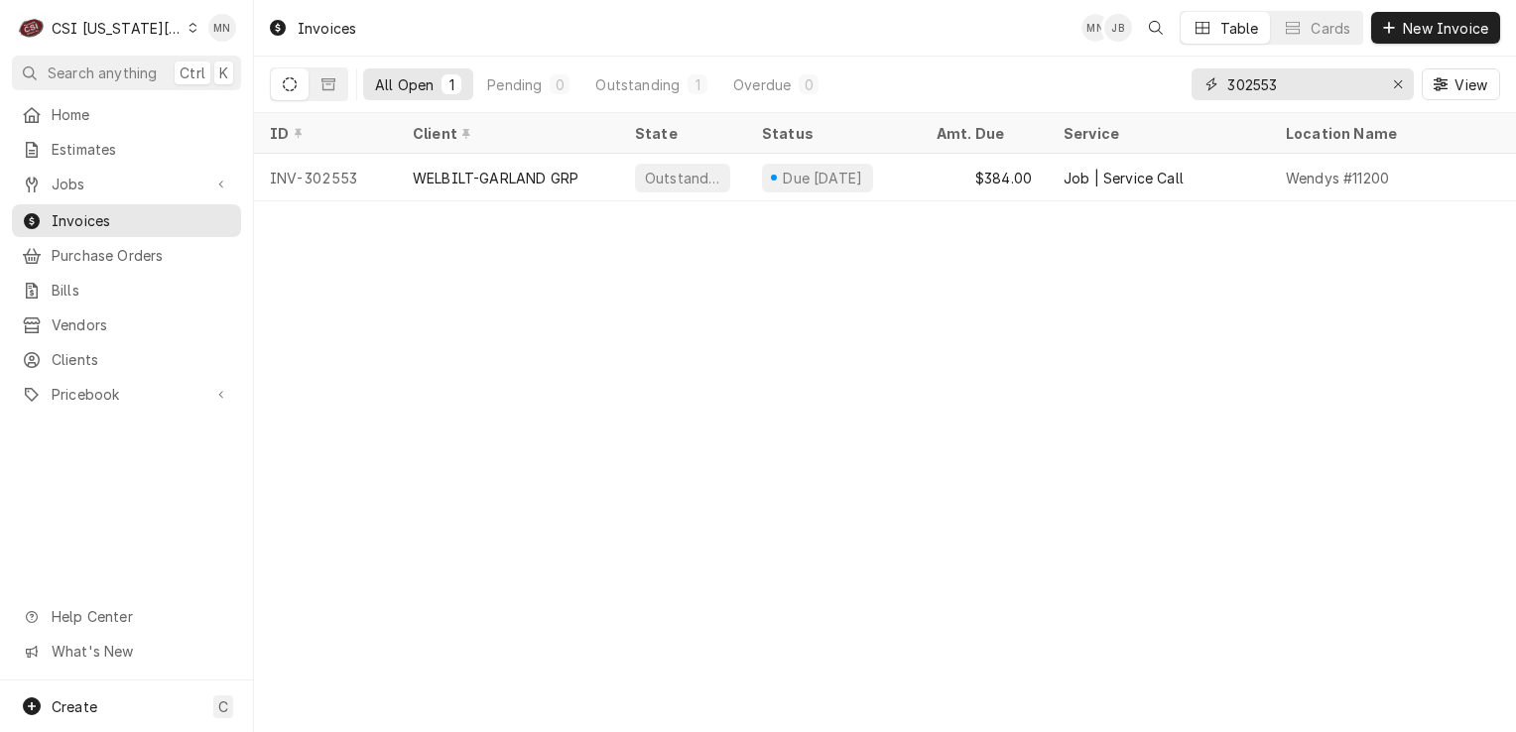
drag, startPoint x: 1290, startPoint y: 85, endPoint x: 1091, endPoint y: 79, distance: 198.5
click at [1135, 76] on div "All Open 1 Pending 0 Outstanding 1 Overdue 0 302553 View" at bounding box center [885, 85] width 1230 height 56
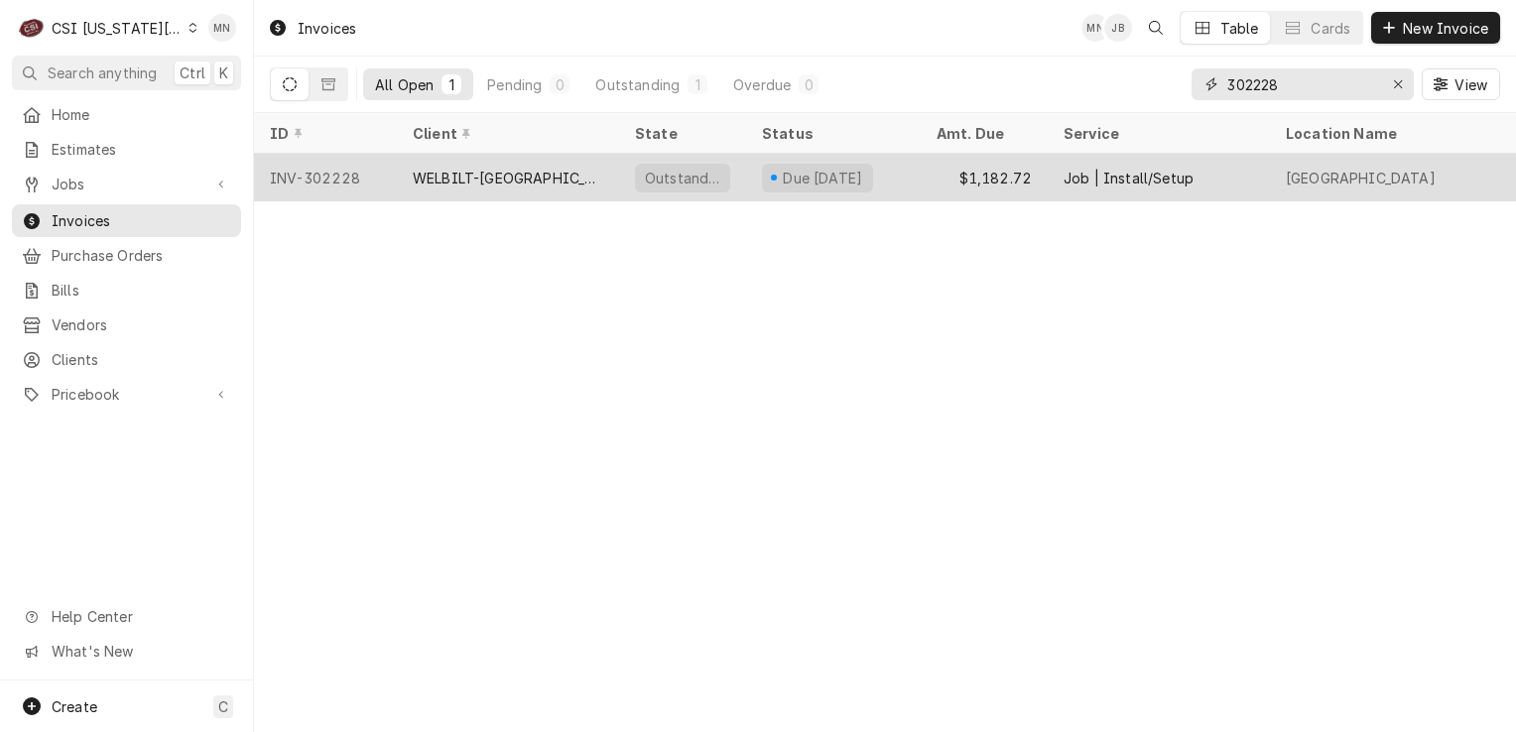
type input "302228"
click at [408, 169] on div "WELBILT-[GEOGRAPHIC_DATA]" at bounding box center [508, 178] width 222 height 48
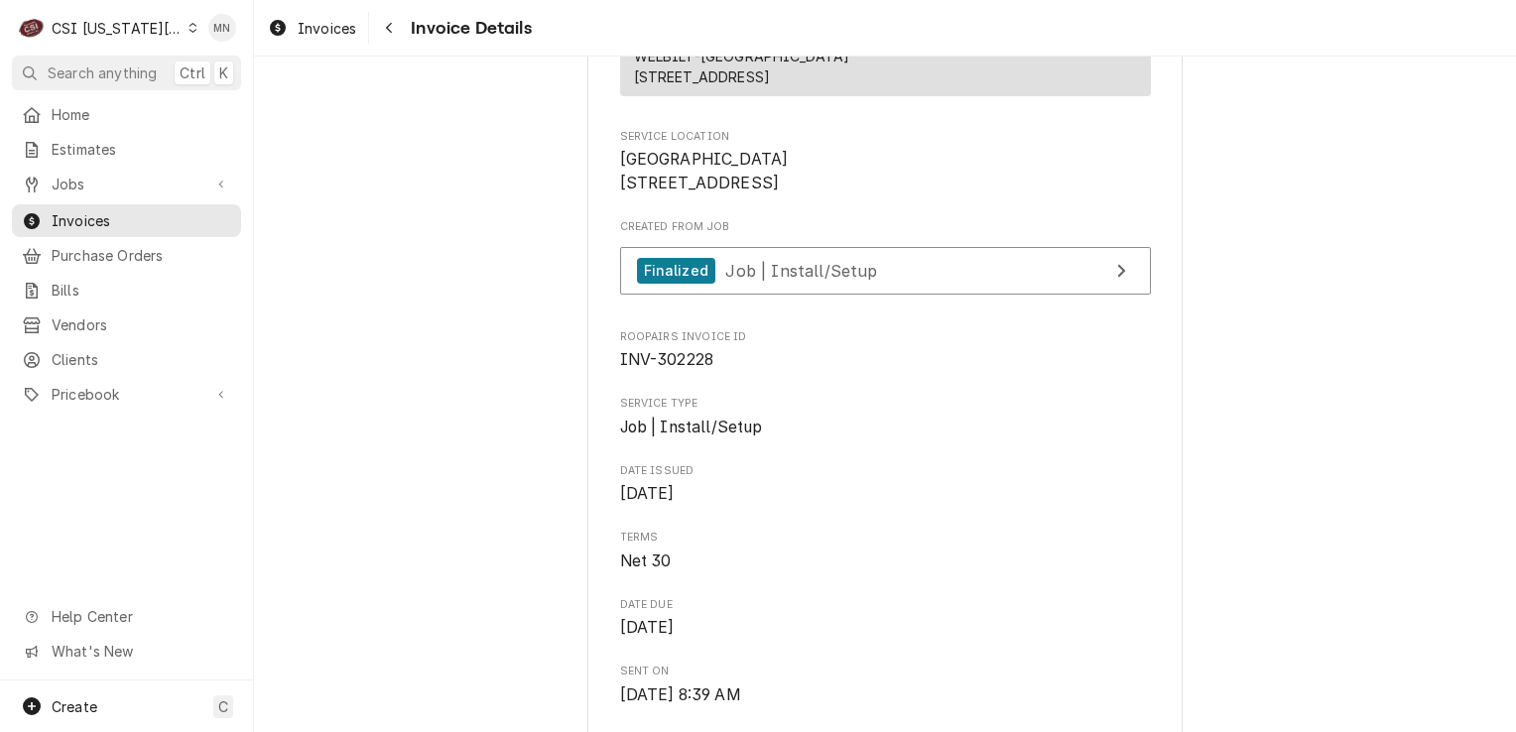
scroll to position [198, 0]
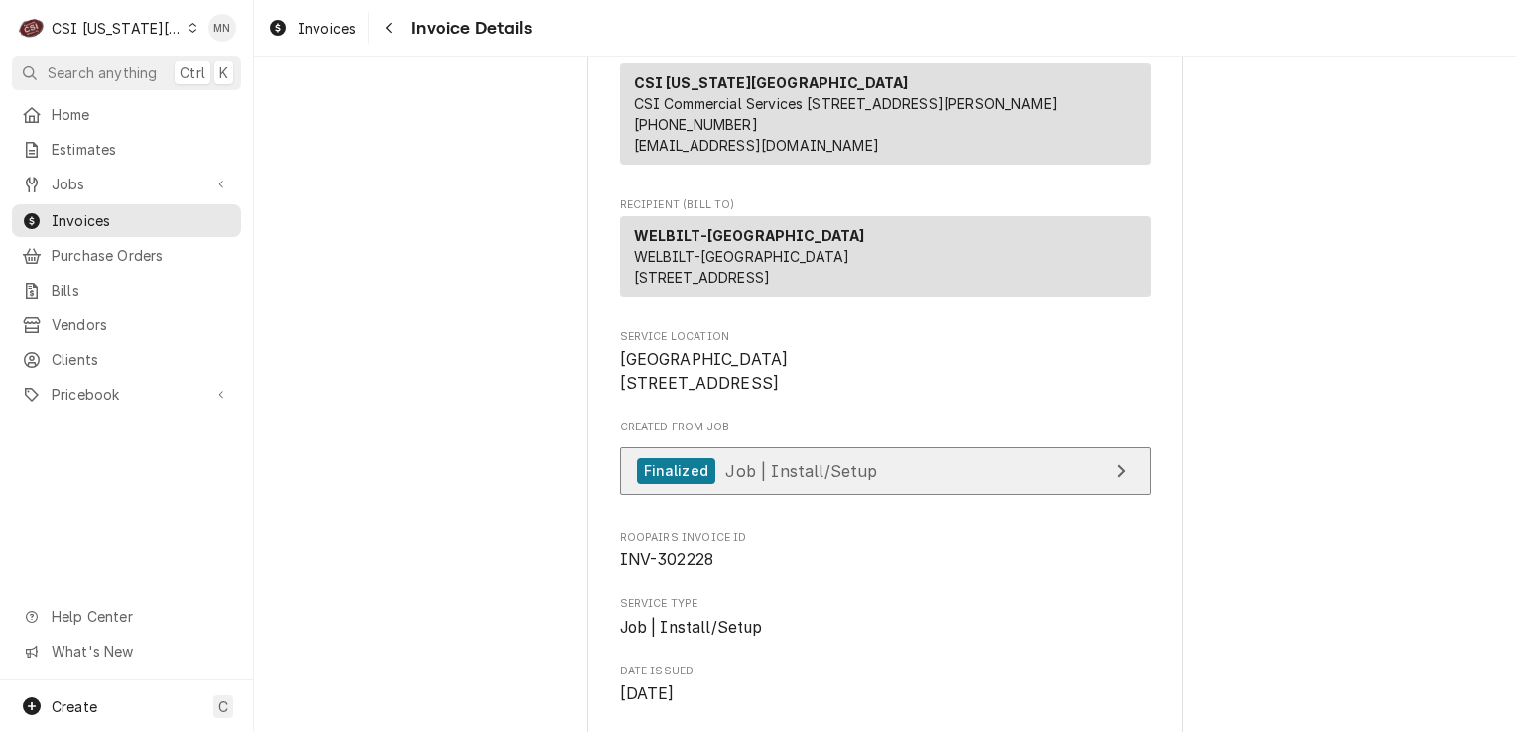
click at [863, 496] on link "Finalized Job | Install/Setup" at bounding box center [885, 471] width 531 height 49
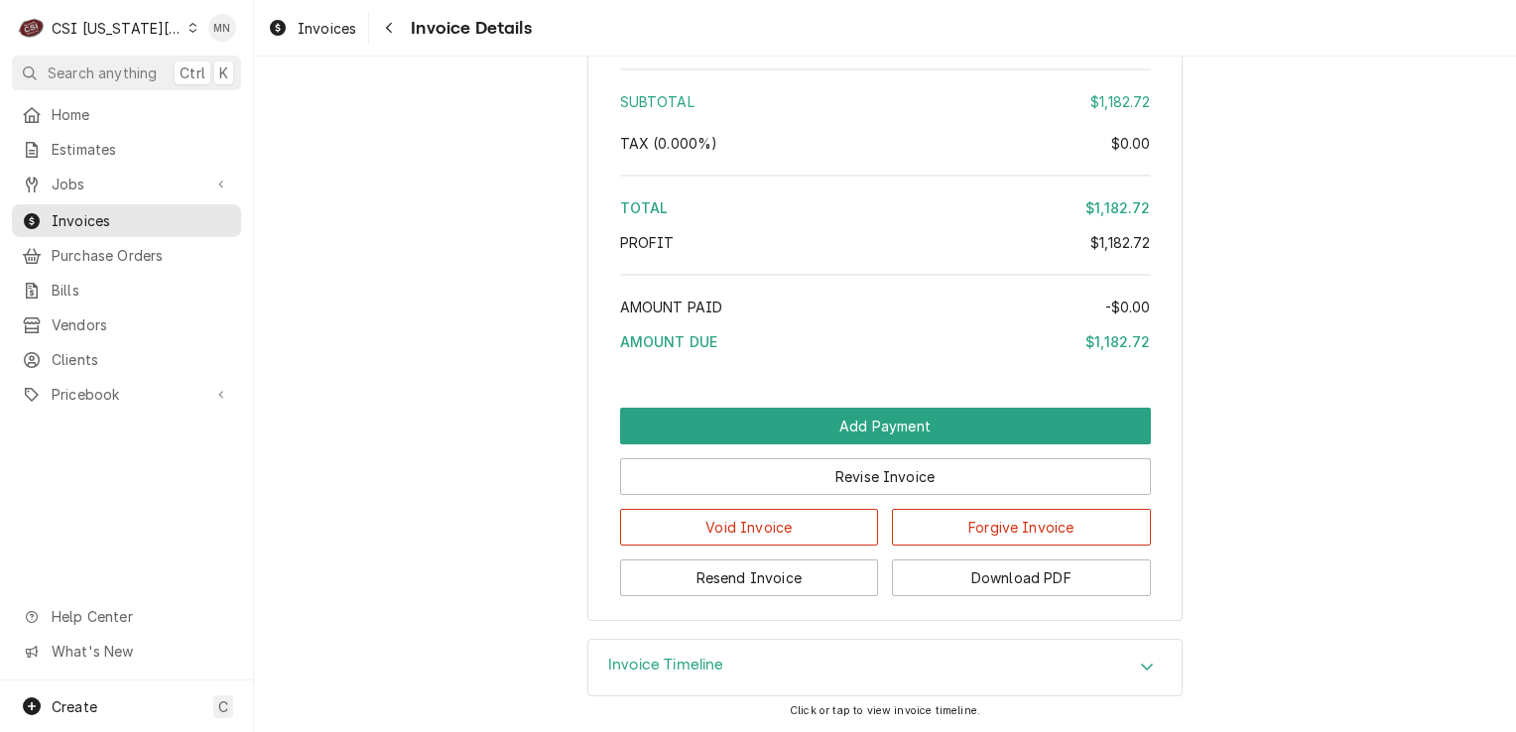
scroll to position [3571, 0]
click at [1042, 585] on button "Download PDF" at bounding box center [1021, 577] width 259 height 37
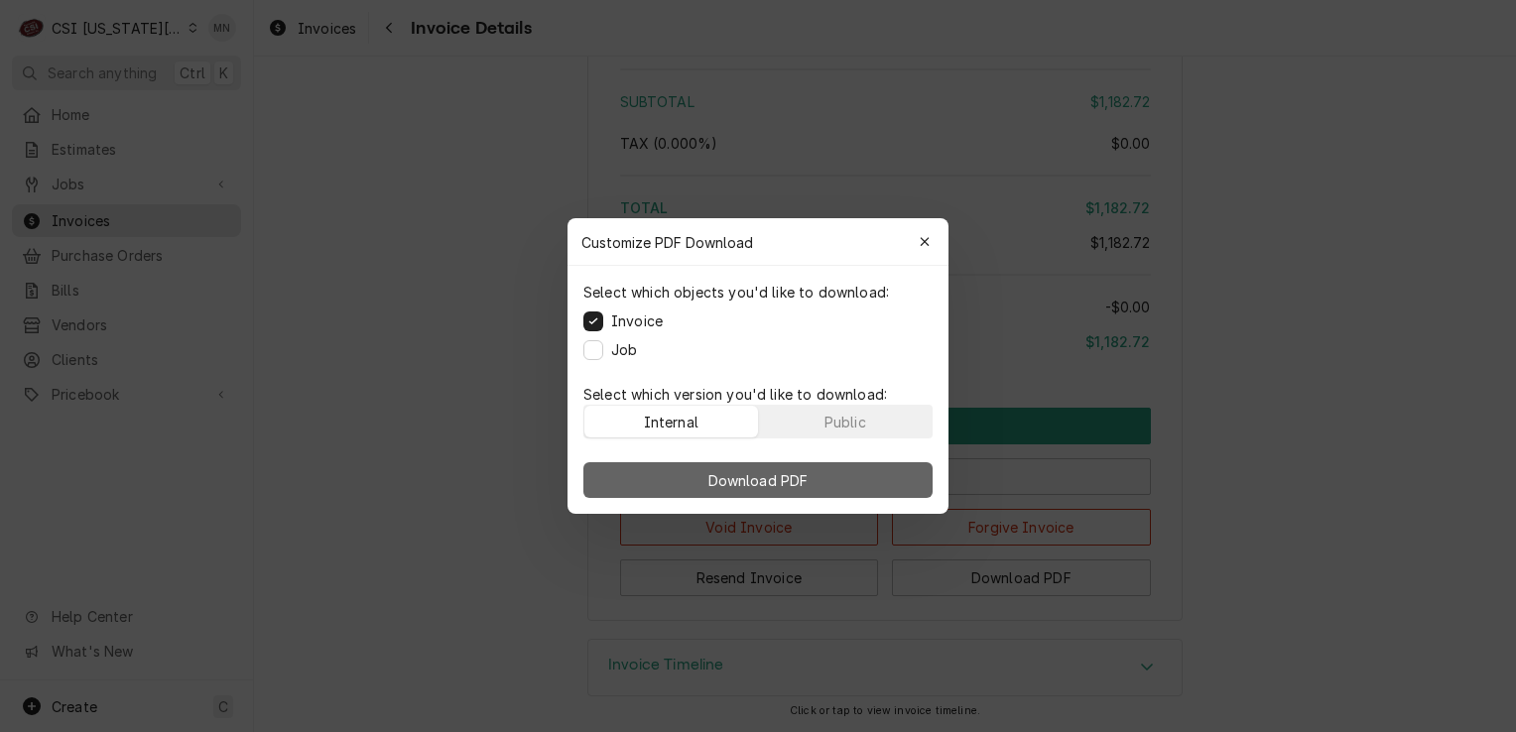
click at [759, 473] on span "Download PDF" at bounding box center [758, 480] width 108 height 21
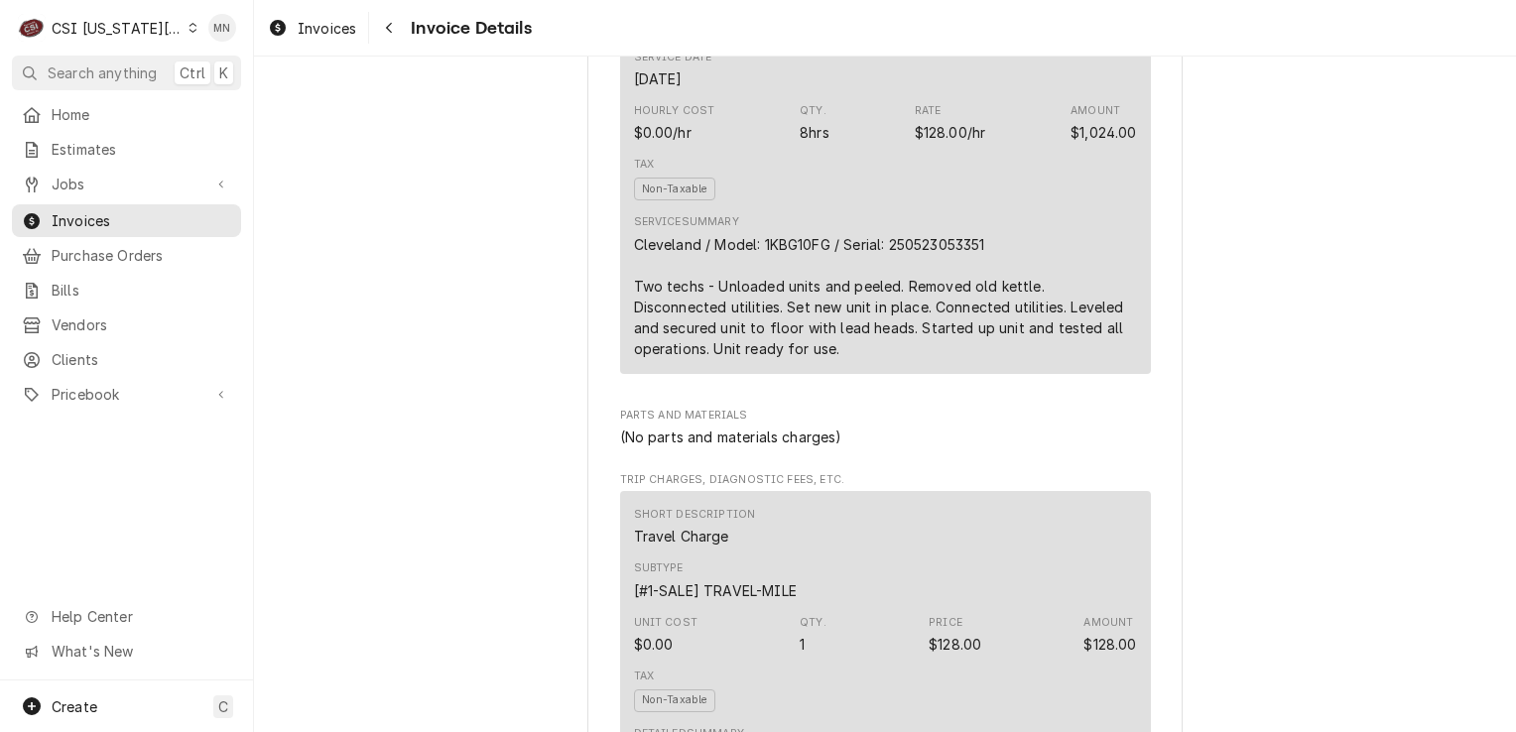
scroll to position [1190, 0]
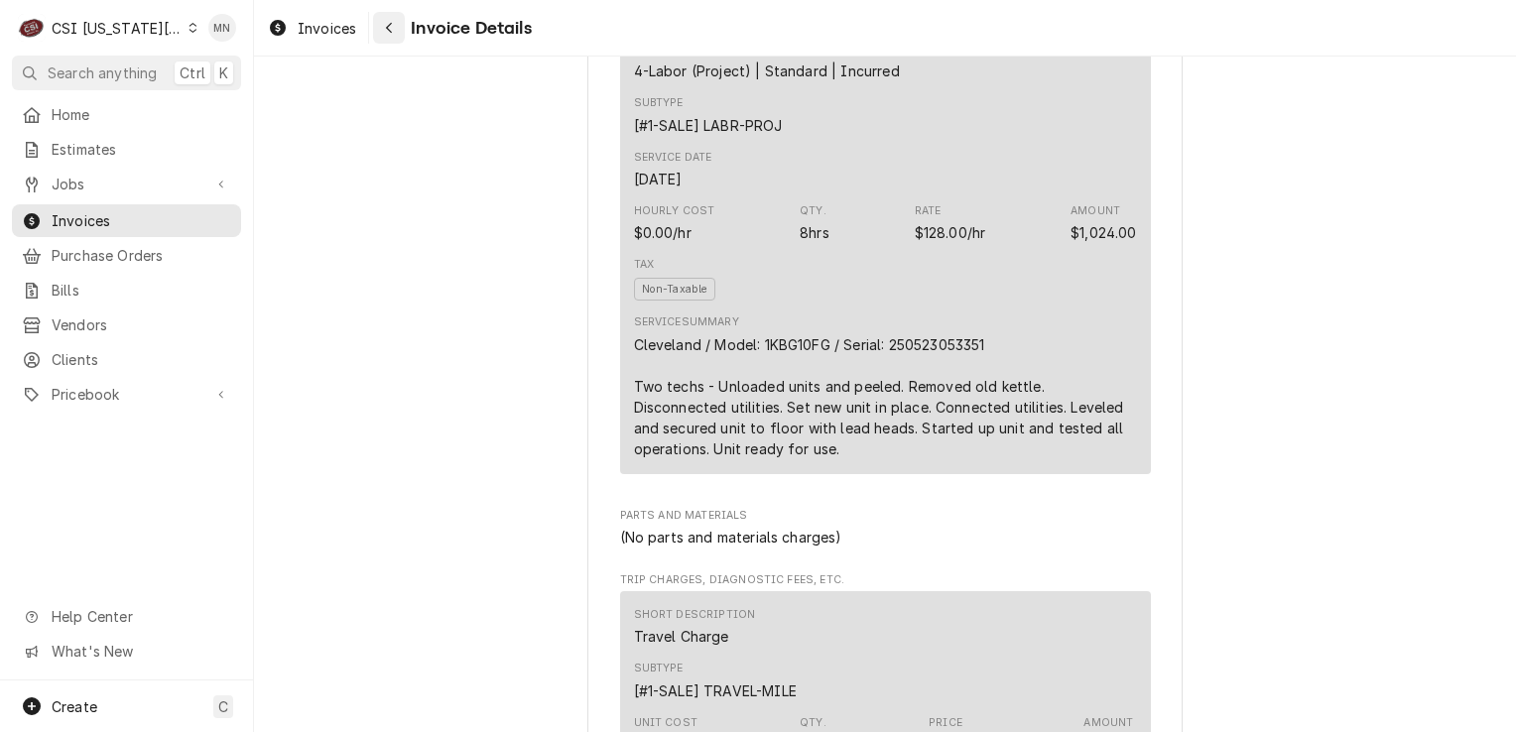
click at [397, 26] on div "Navigate back" at bounding box center [389, 28] width 20 height 20
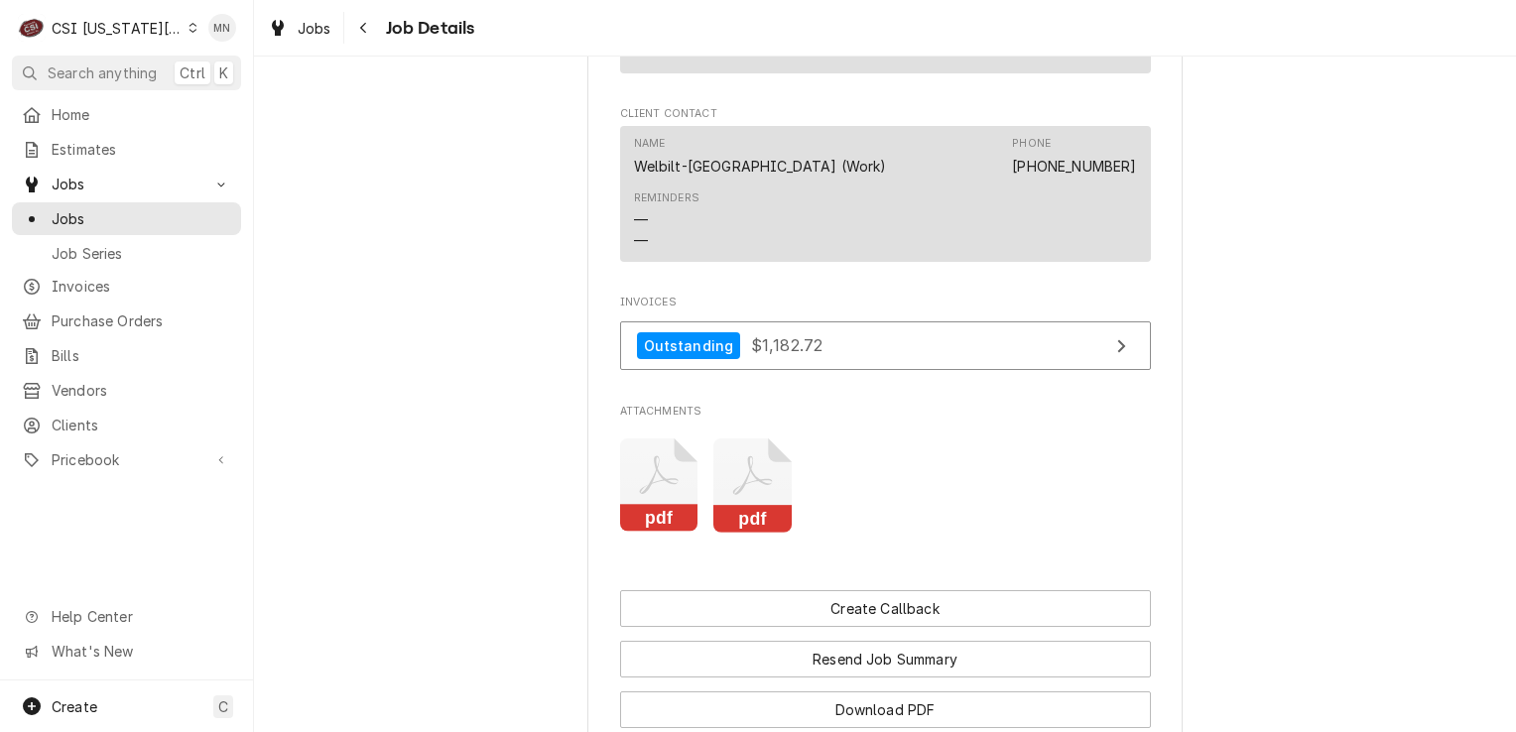
scroll to position [3932, 0]
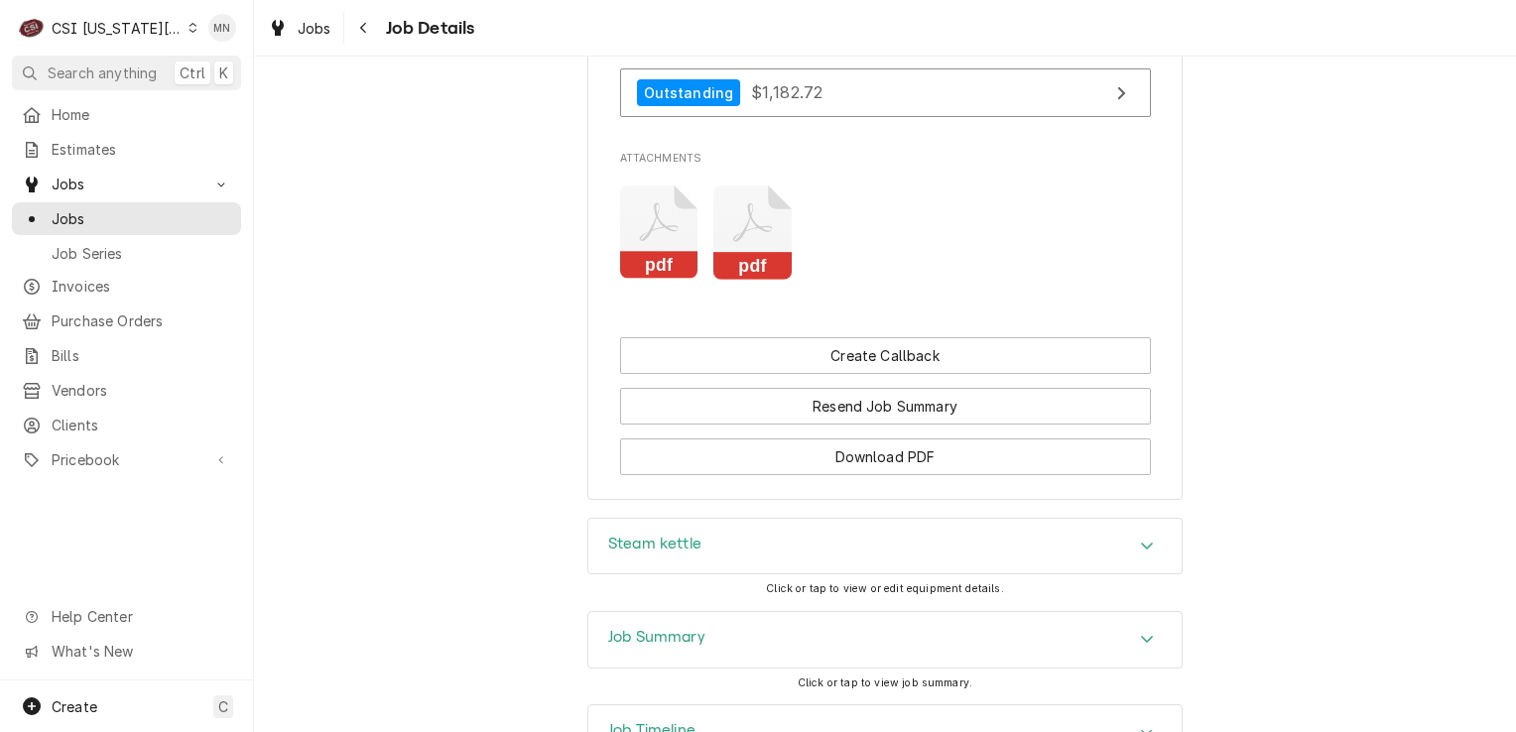
click at [750, 612] on div "Job Summary" at bounding box center [884, 640] width 593 height 56
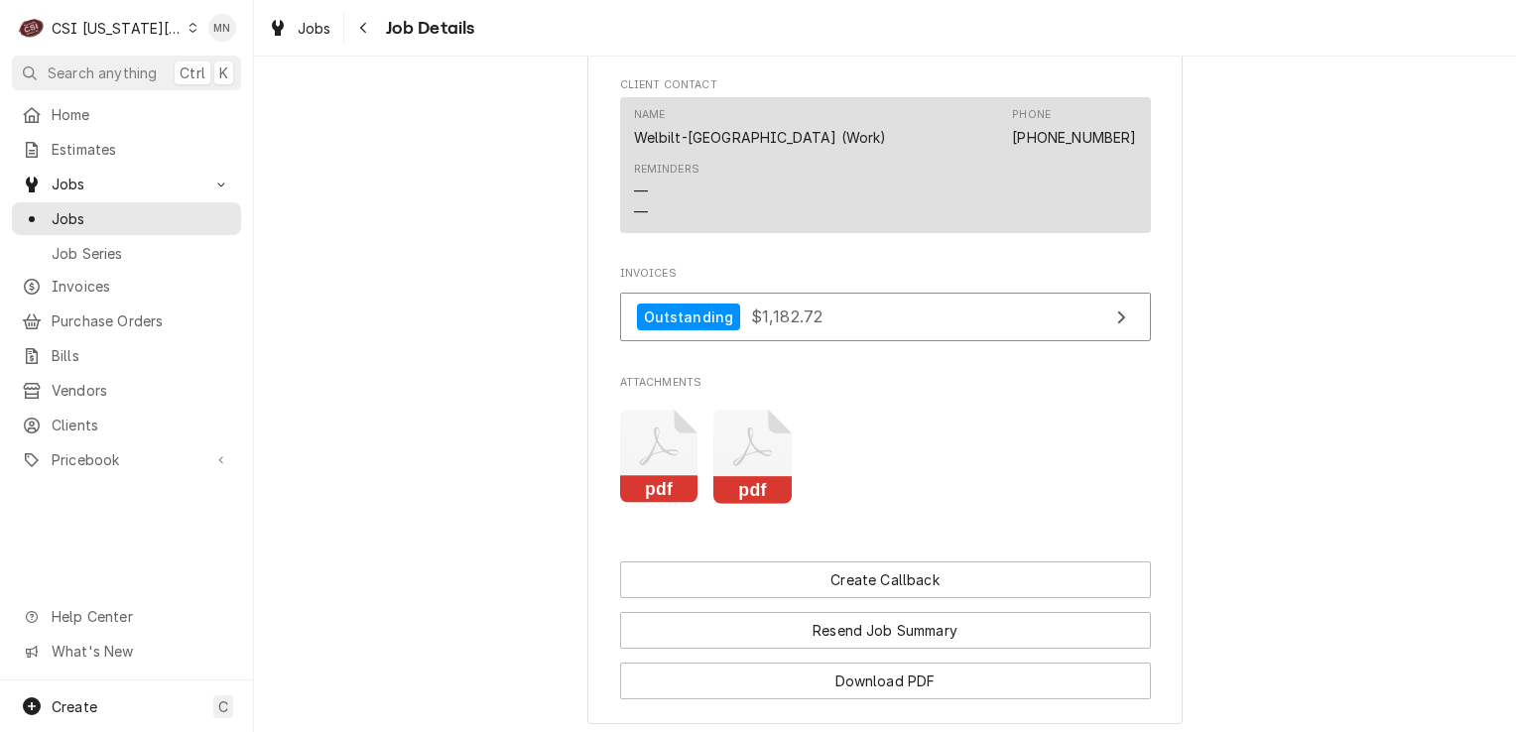
scroll to position [3589, 0]
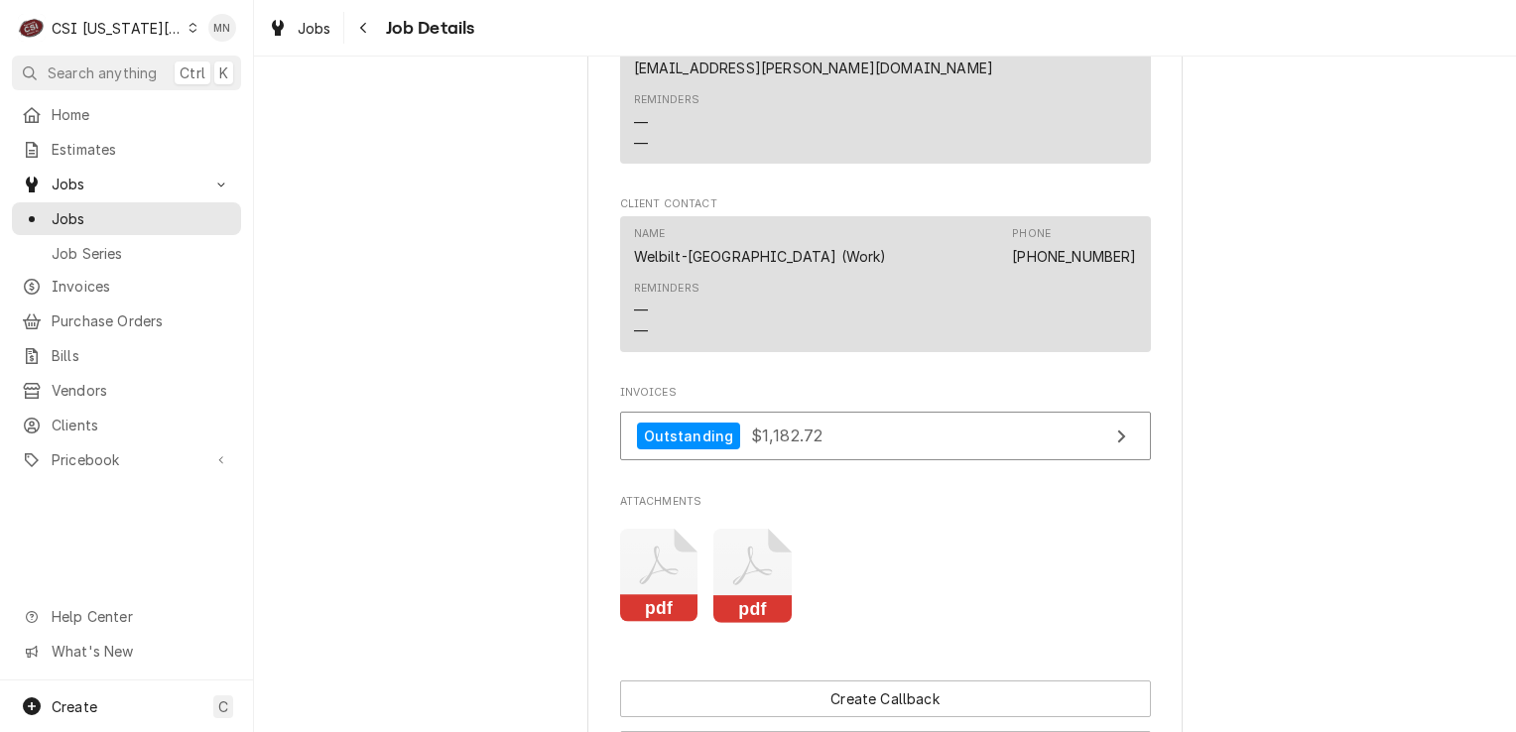
click at [698, 529] on icon "Attachments" at bounding box center [659, 576] width 78 height 94
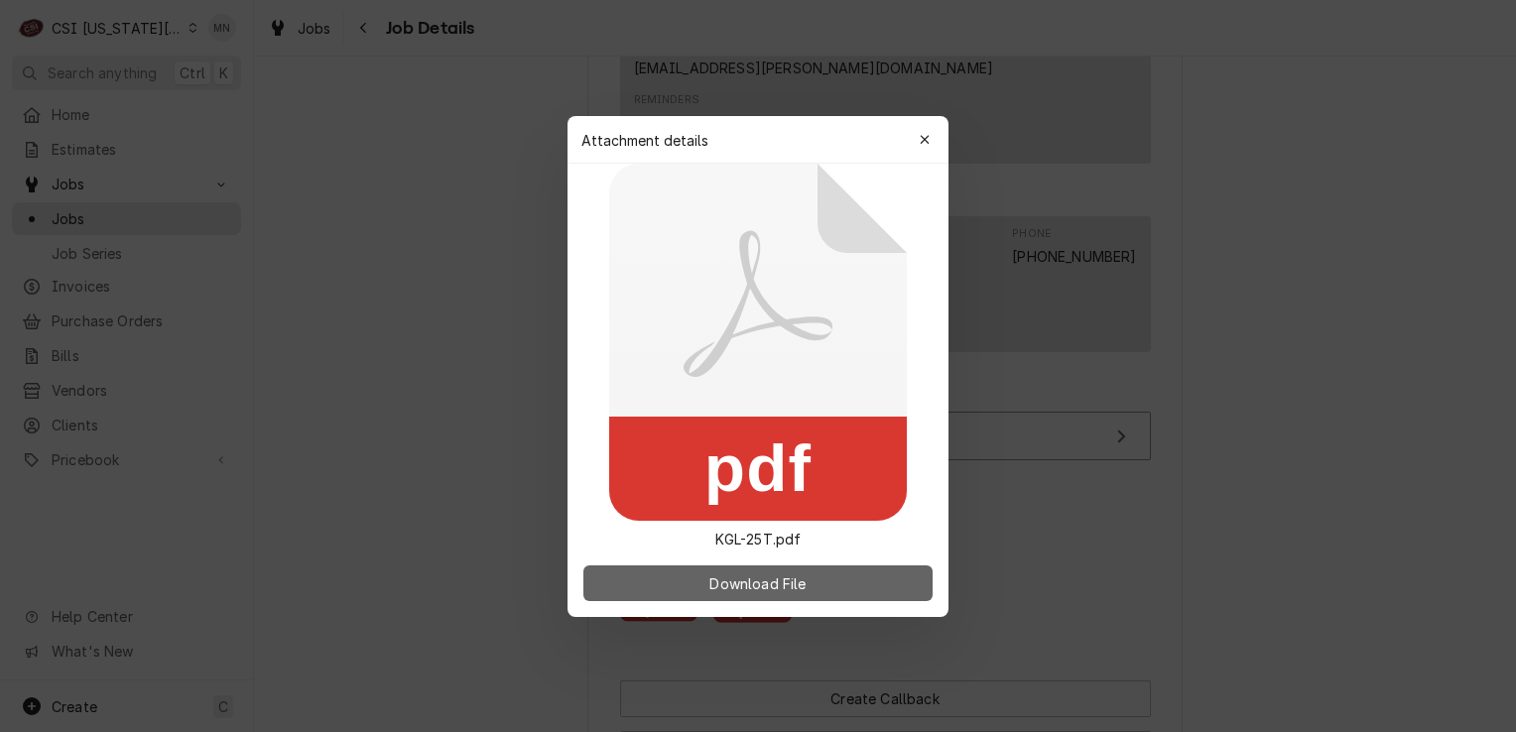
click at [766, 583] on span "Download File" at bounding box center [757, 582] width 104 height 21
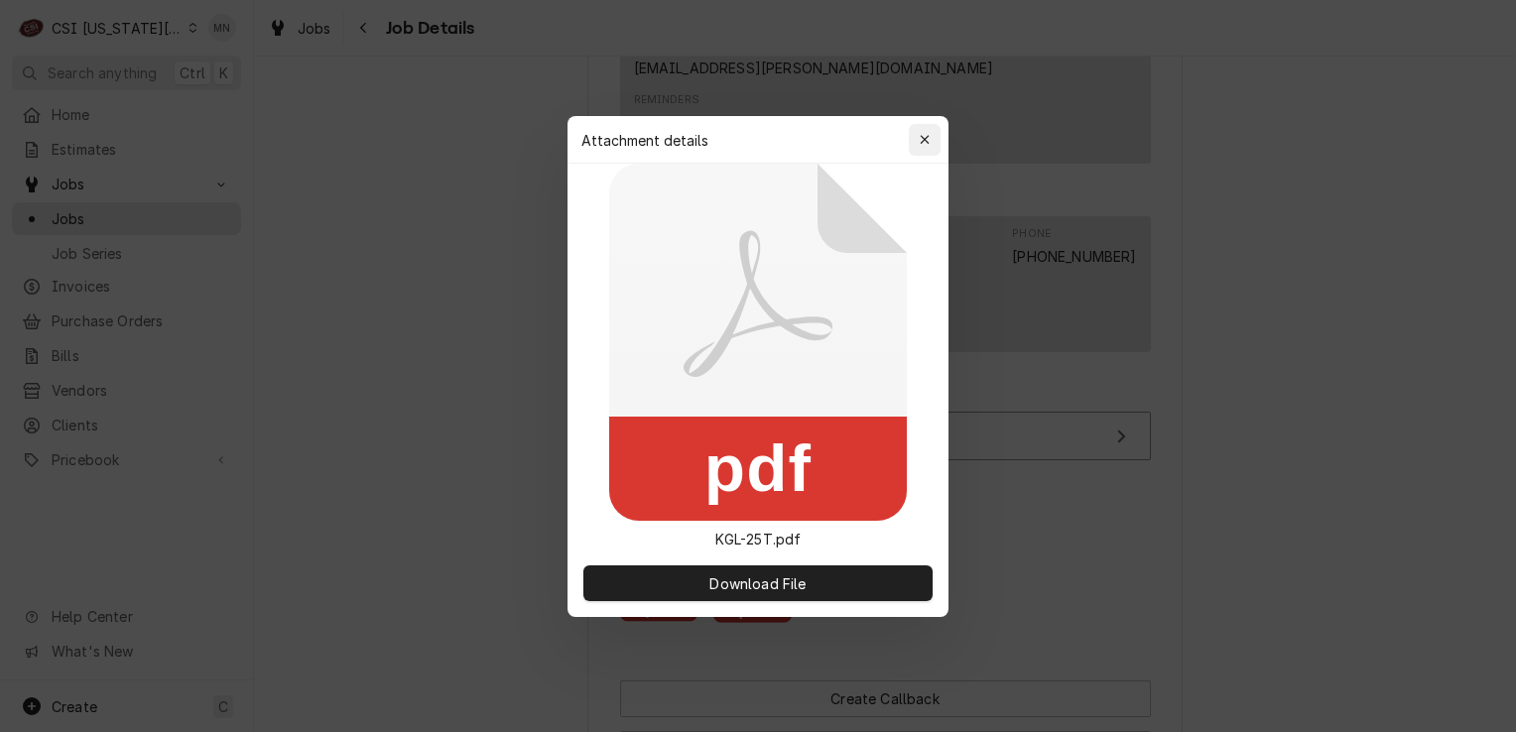
click at [925, 134] on icon "button" at bounding box center [925, 140] width 11 height 14
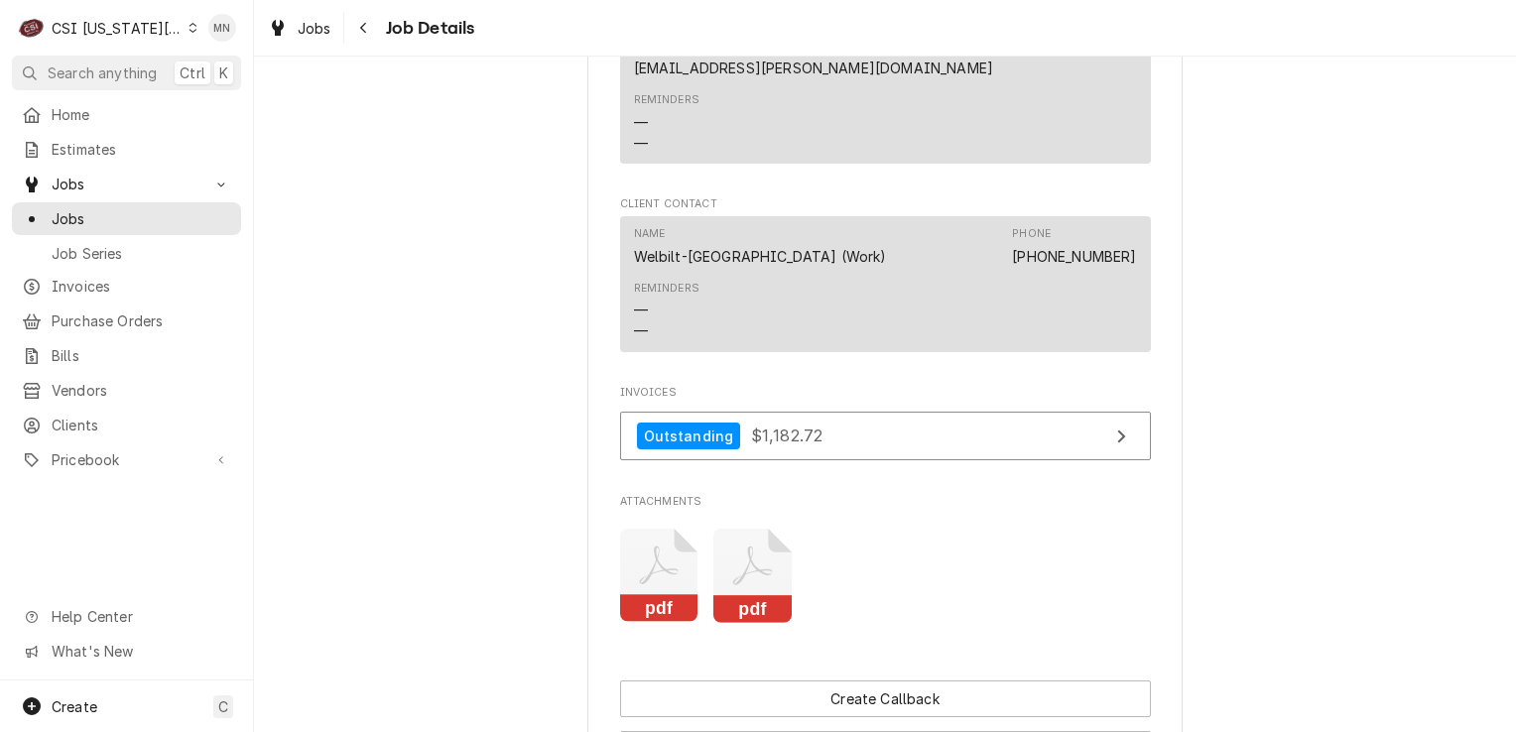
click at [651, 529] on icon "Attachments" at bounding box center [659, 576] width 78 height 94
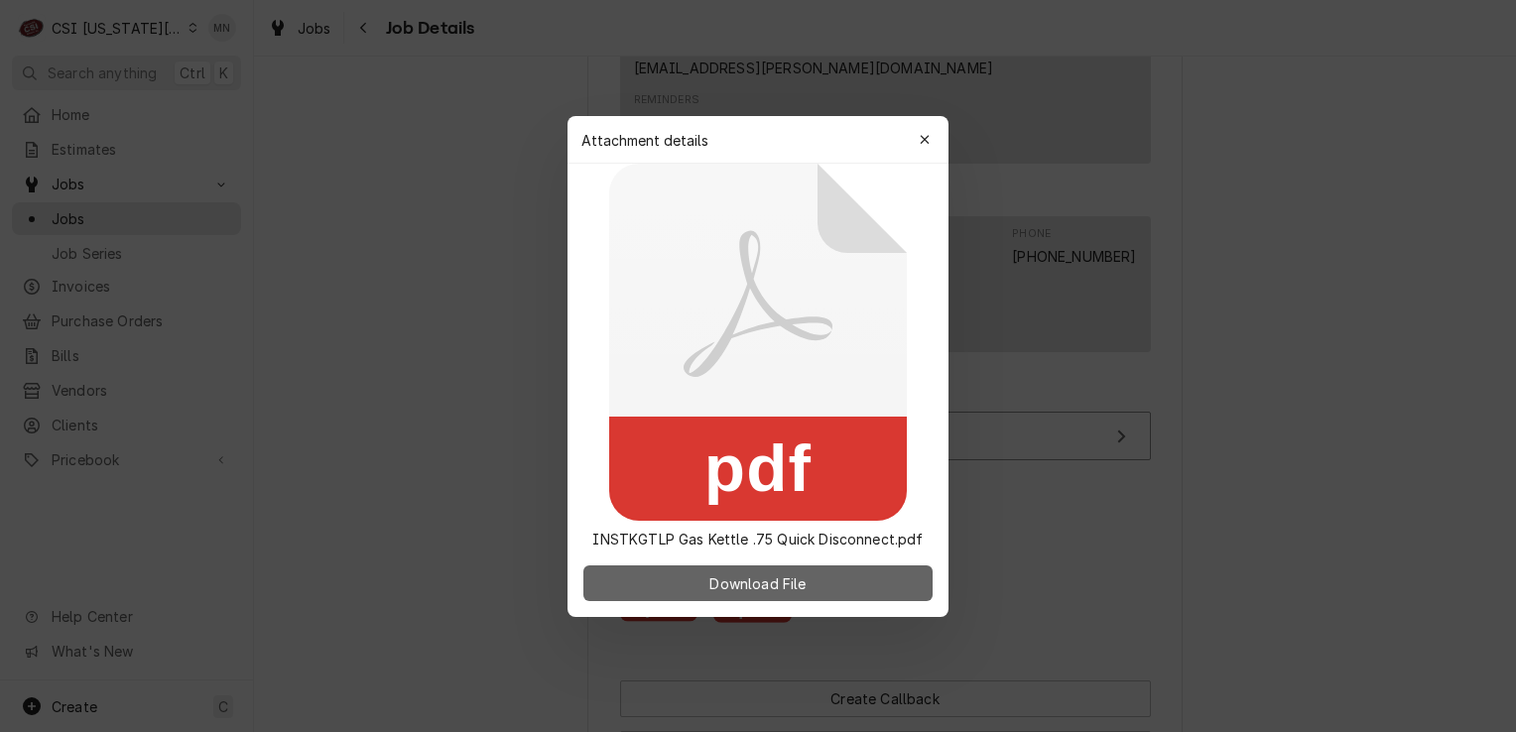
click at [703, 589] on button "Download File" at bounding box center [757, 583] width 349 height 36
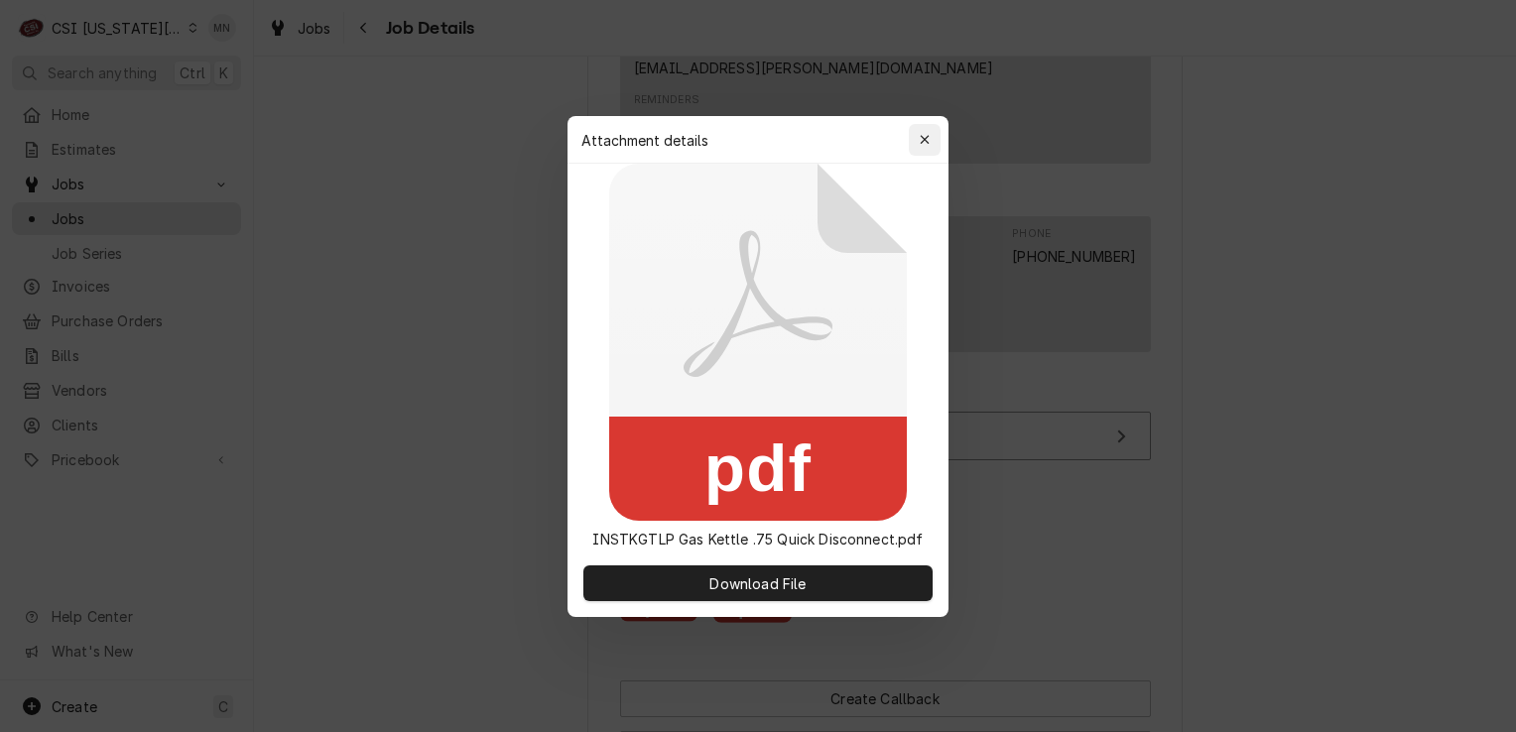
click at [925, 133] on icon "button" at bounding box center [925, 140] width 11 height 14
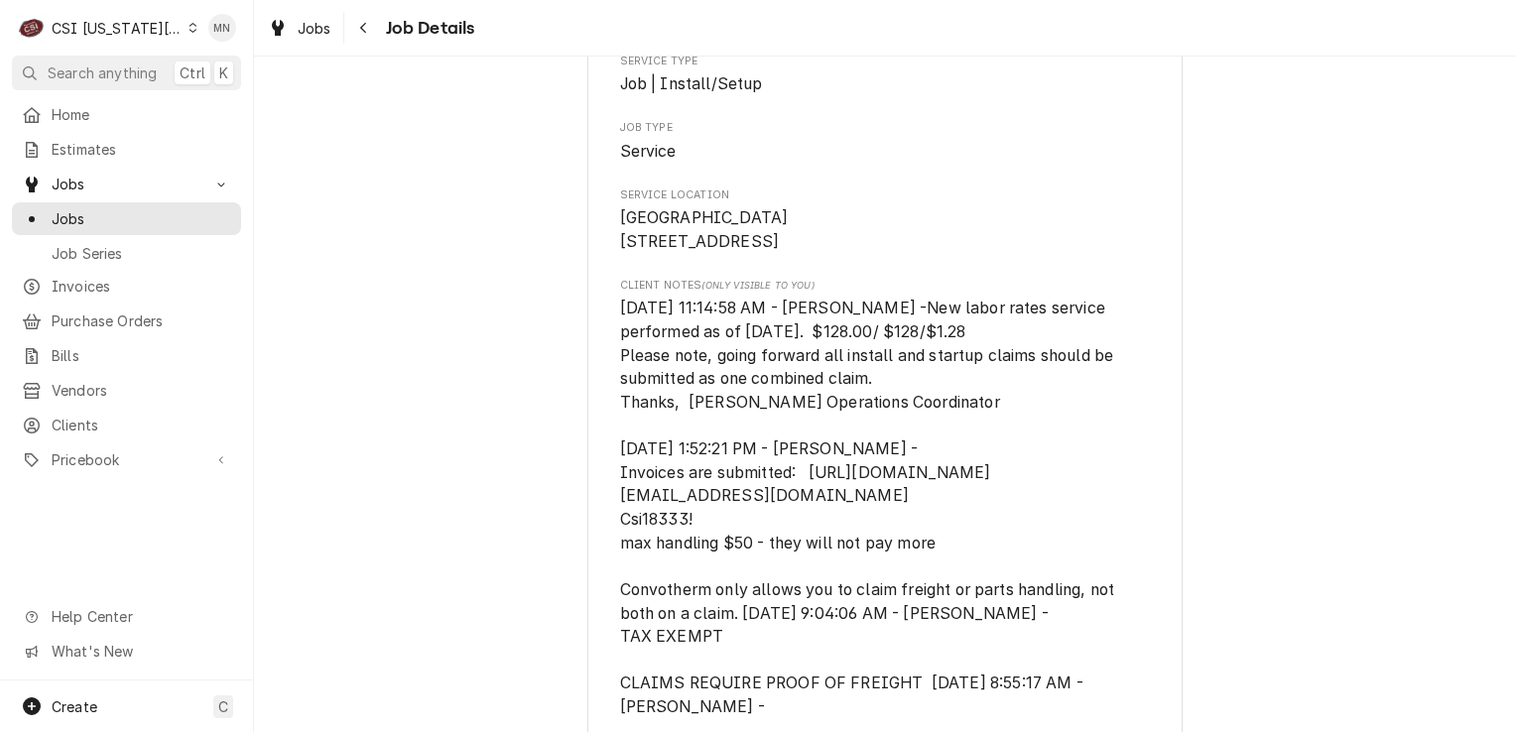
scroll to position [18, 0]
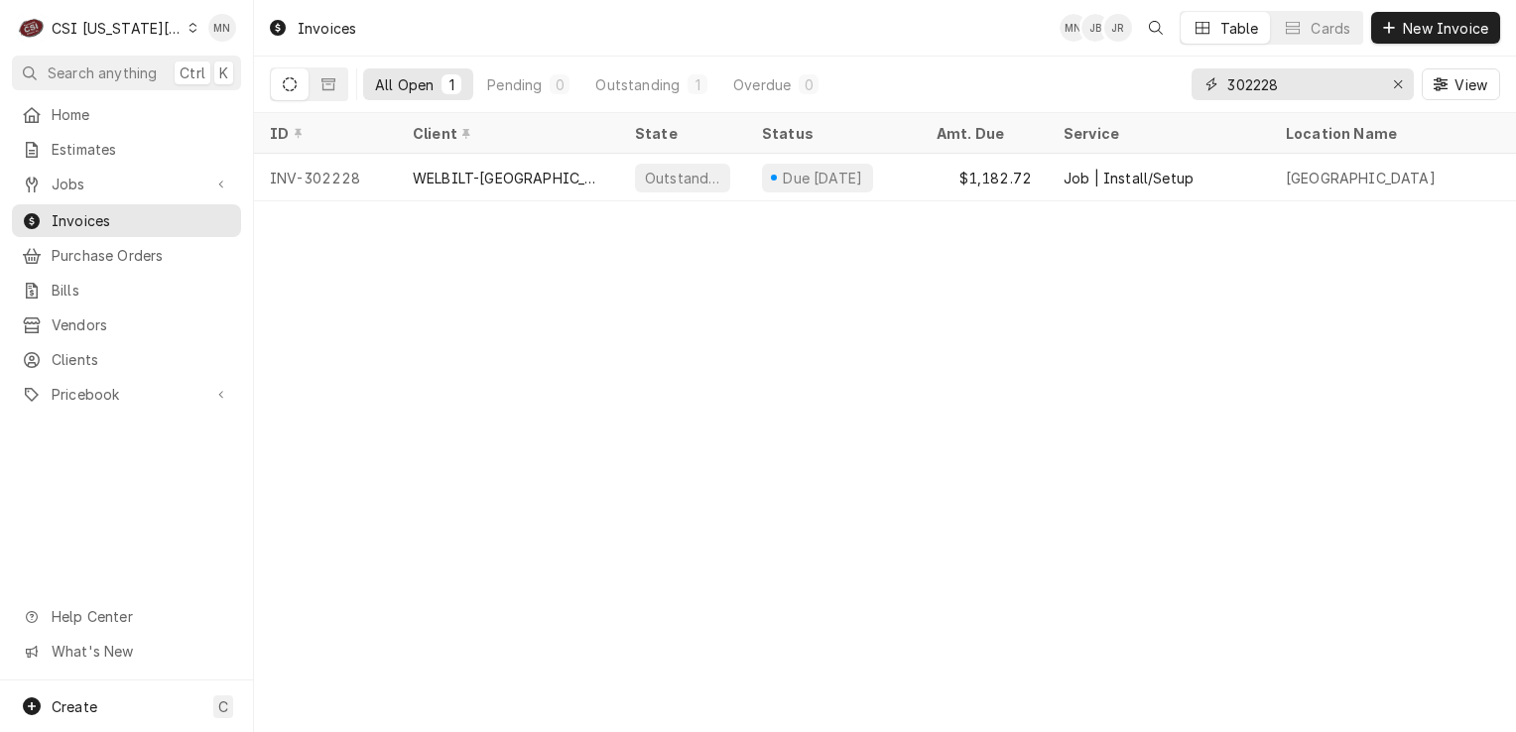
drag, startPoint x: 1286, startPoint y: 84, endPoint x: 1132, endPoint y: 84, distance: 153.8
click at [1139, 83] on div "All Open 1 Pending 0 Outstanding 1 Overdue 0 302228 View" at bounding box center [885, 85] width 1230 height 56
type input "302573"
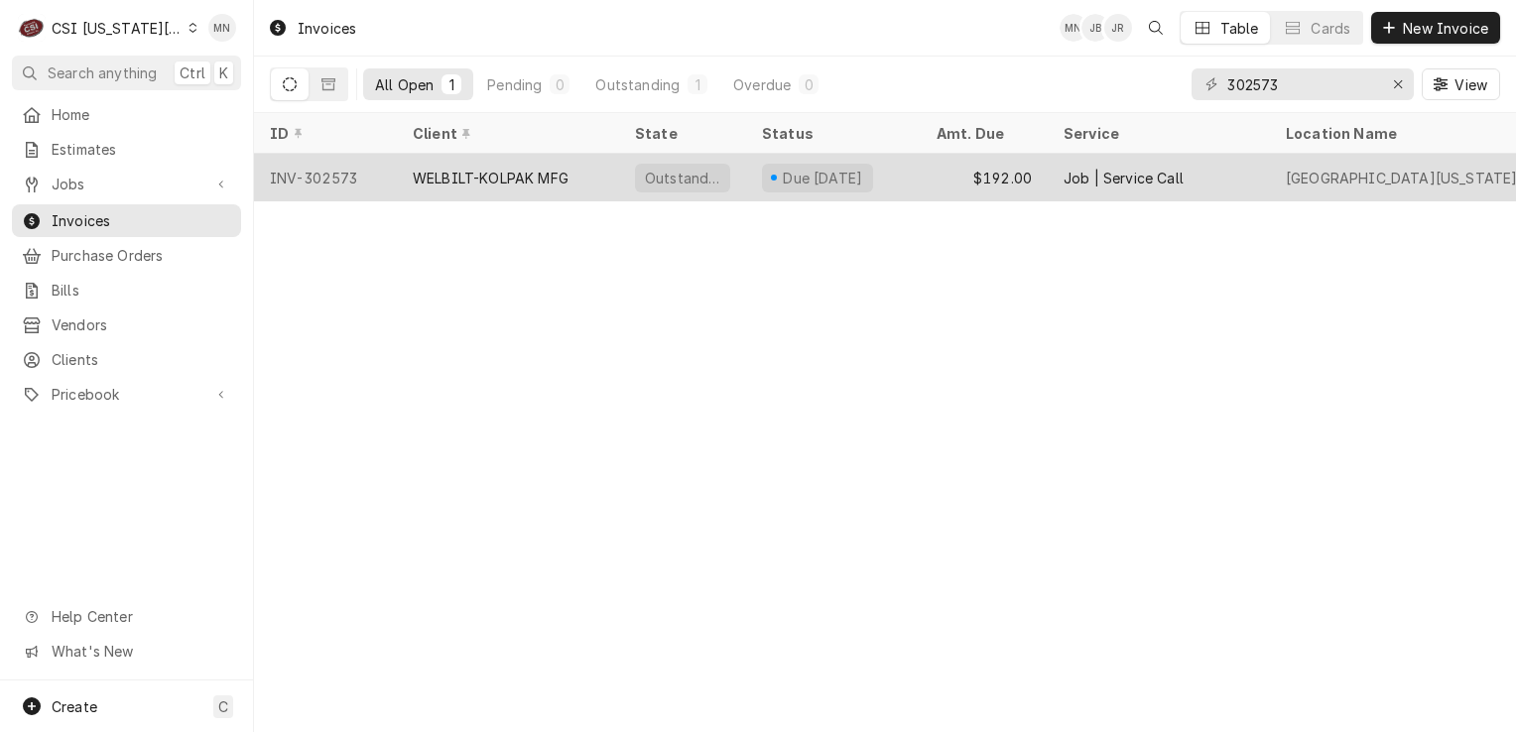
click at [440, 174] on div "WELBILT-KOLPAK MFG" at bounding box center [491, 178] width 156 height 21
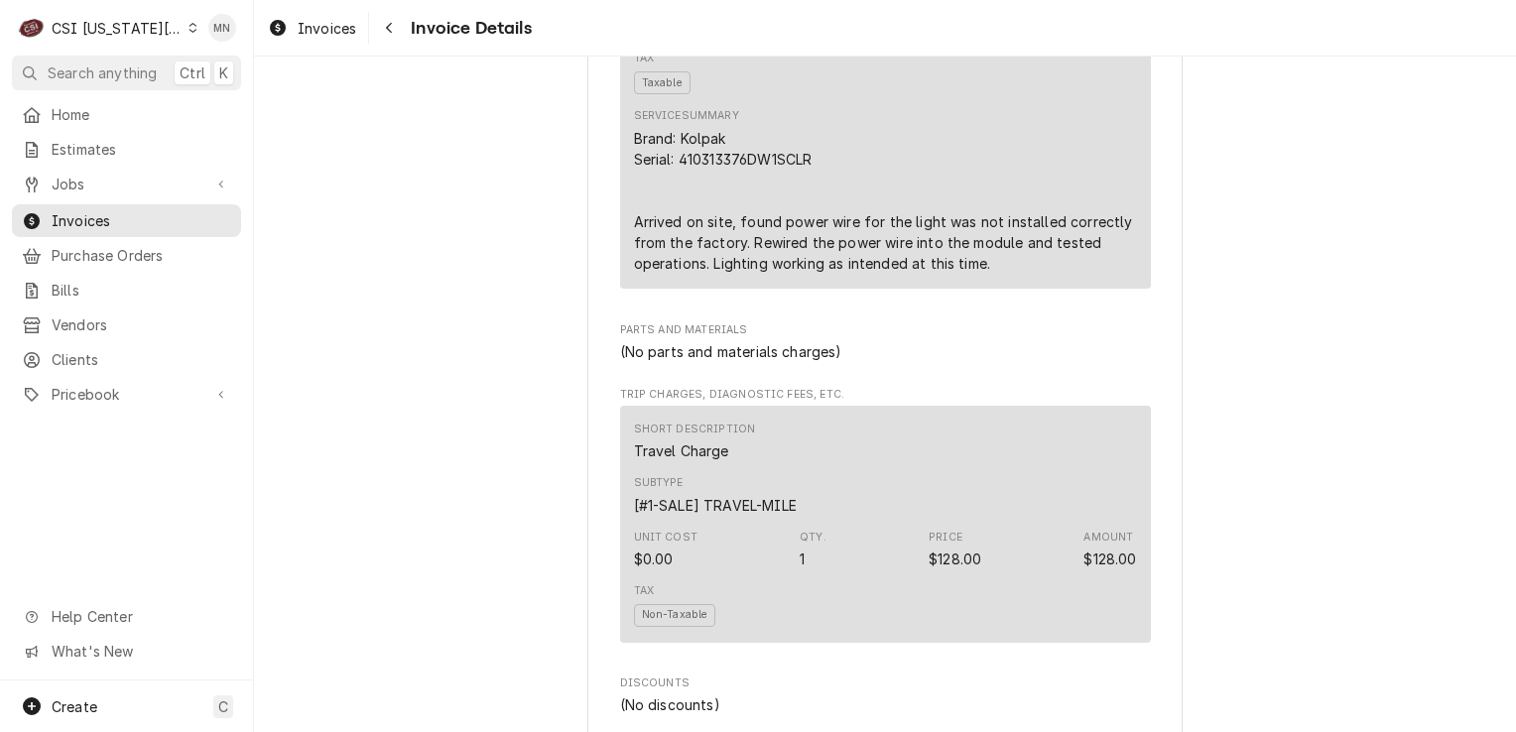
scroll to position [1488, 0]
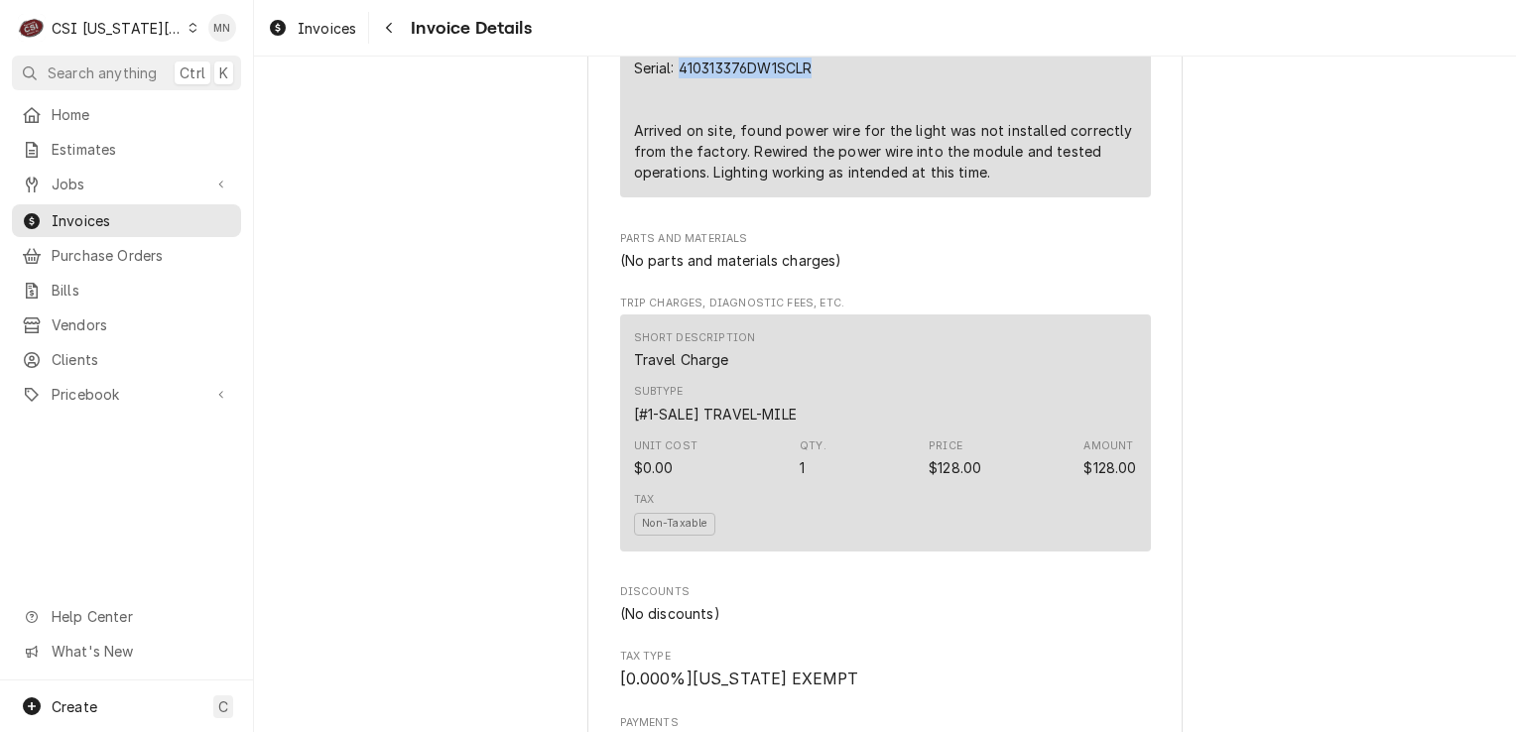
drag, startPoint x: 815, startPoint y: 134, endPoint x: 671, endPoint y: 125, distance: 145.1
click at [671, 125] on div "Brand: Kolpak Serial: 410313376DW1SCLR Arrived on site, found power wire for th…" at bounding box center [885, 110] width 503 height 146
drag, startPoint x: 669, startPoint y: 125, endPoint x: 536, endPoint y: 200, distance: 152.8
click at [493, 215] on div "Outstanding Sender CSI Kansas City CSI Commercial Services Inc1021 NE Jib Ct Un…" at bounding box center [885, 449] width 1262 height 3761
drag, startPoint x: 672, startPoint y: 132, endPoint x: 806, endPoint y: 133, distance: 133.9
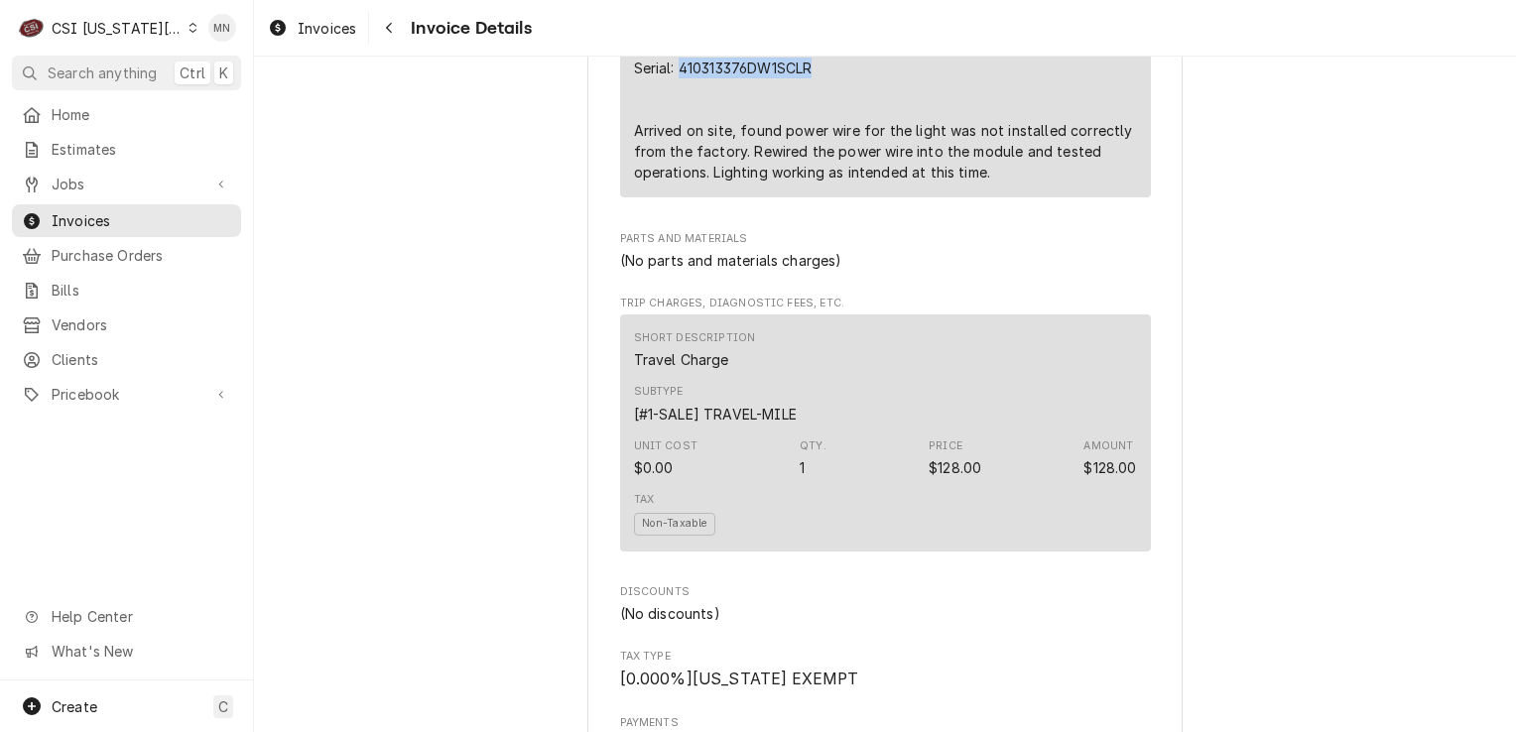
click at [806, 133] on div "Brand: Kolpak Serial: 410313376DW1SCLR Arrived on site, found power wire for th…" at bounding box center [885, 110] width 503 height 146
drag, startPoint x: 806, startPoint y: 133, endPoint x: 762, endPoint y: 137, distance: 43.8
copy div "410313376DW1SCLR"
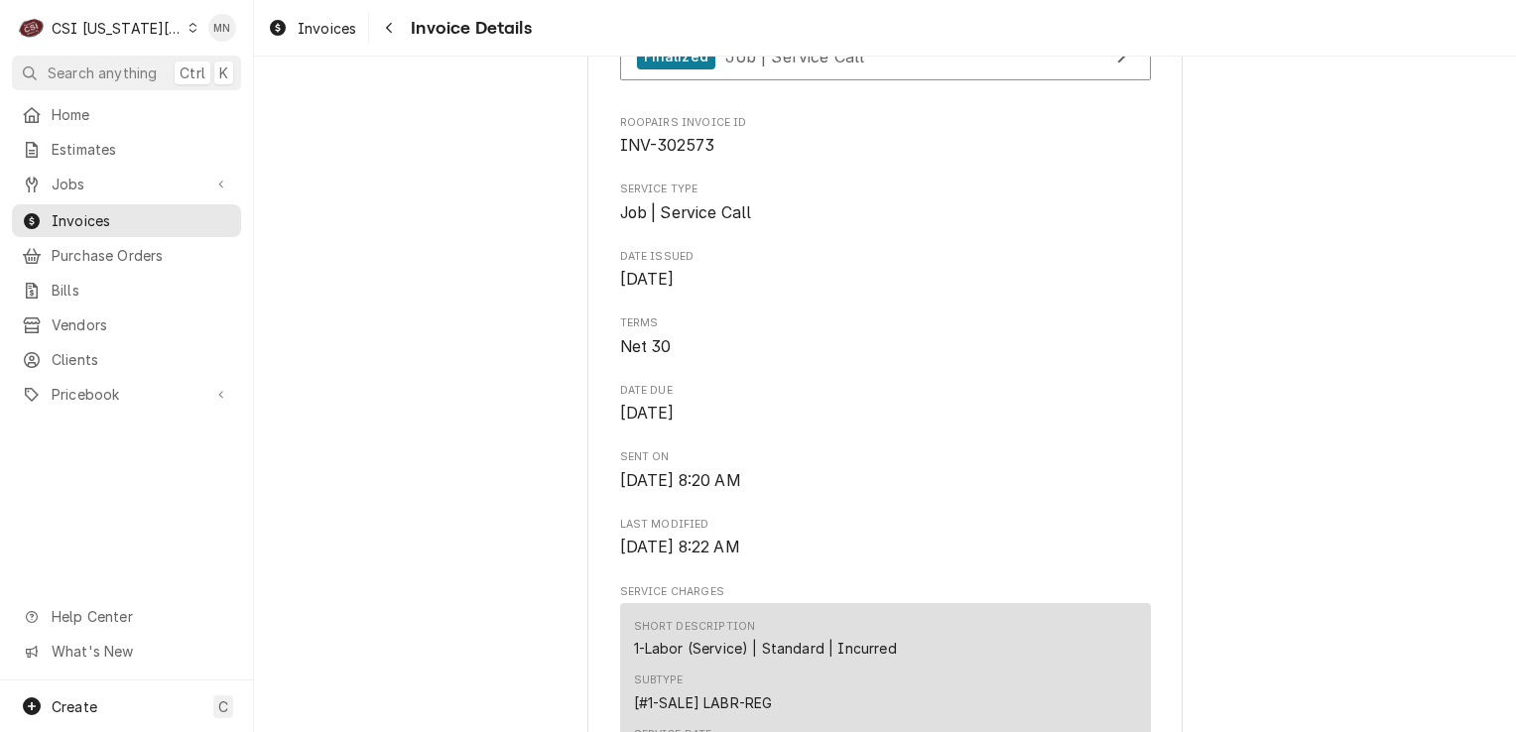
scroll to position [361, 0]
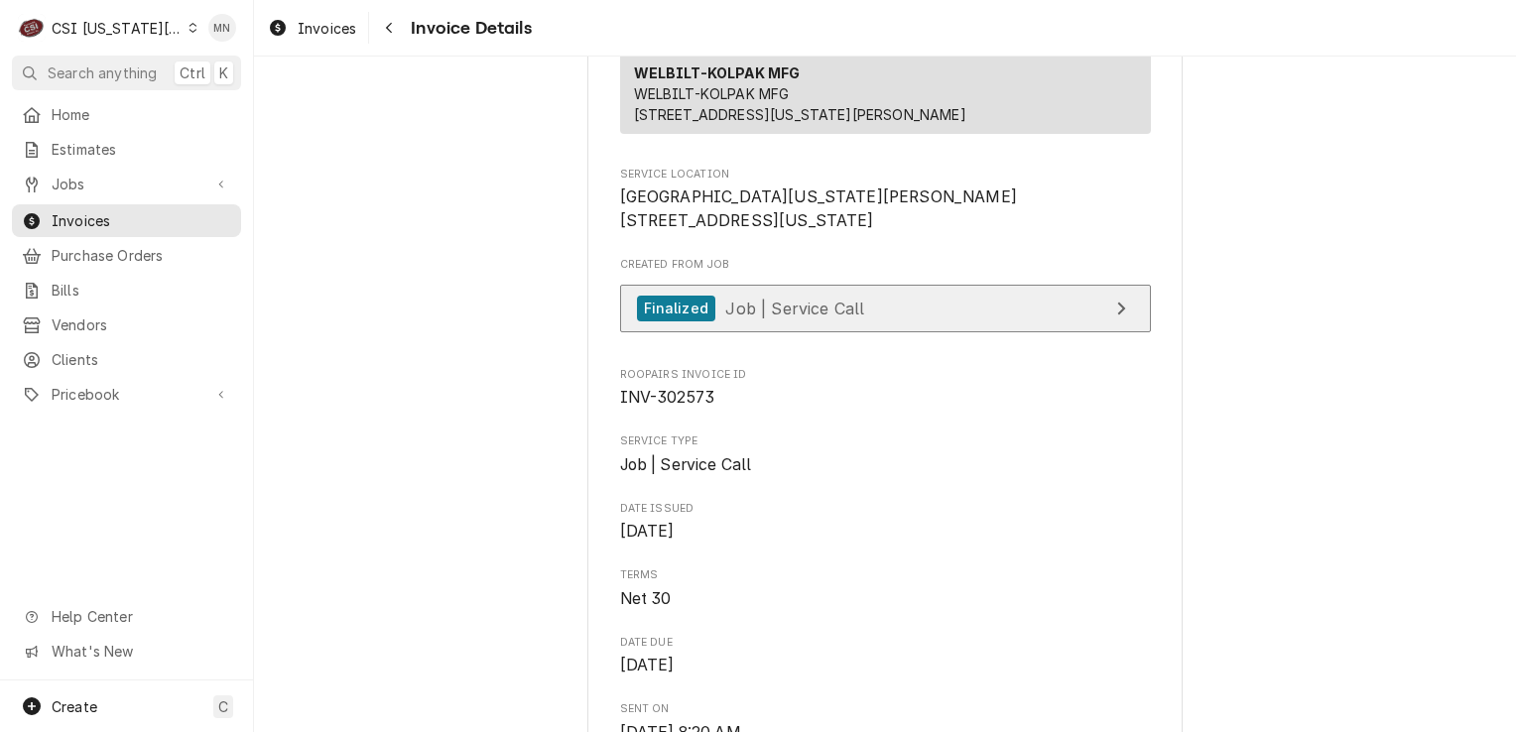
click at [794, 333] on link "Finalized Job | Service Call" at bounding box center [885, 309] width 531 height 49
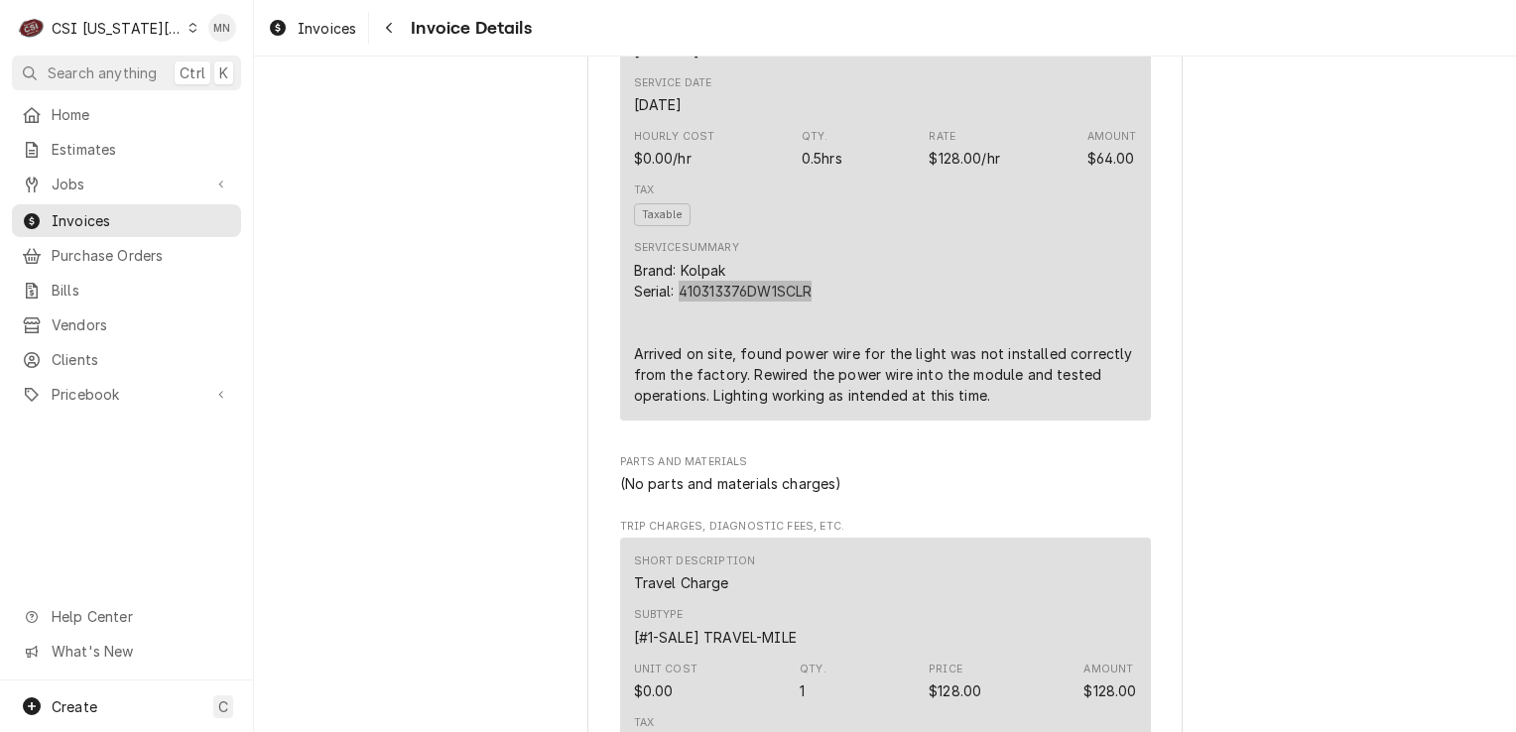
scroll to position [1254, 0]
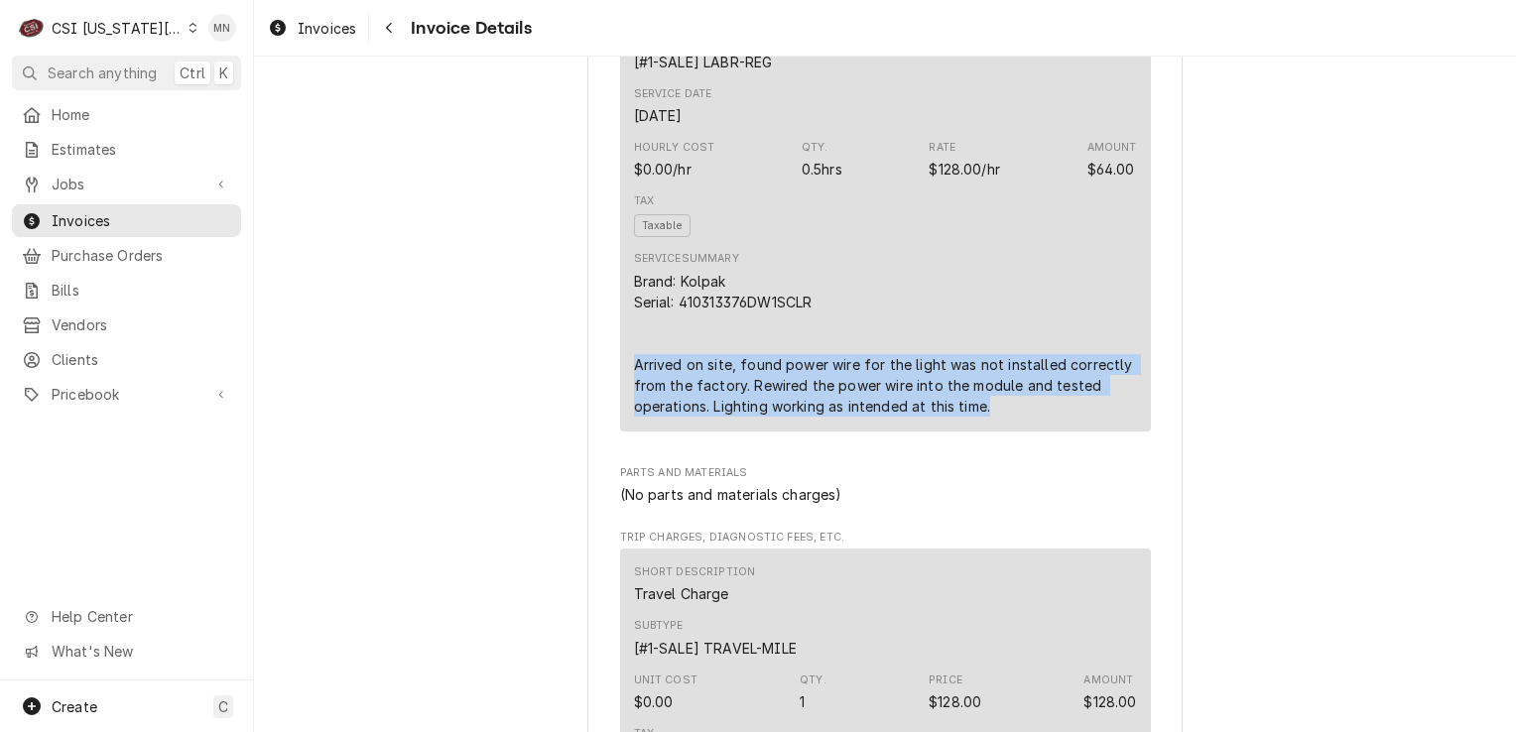
drag, startPoint x: 628, startPoint y: 425, endPoint x: 993, endPoint y: 466, distance: 367.4
click at [993, 417] on div "Brand: Kolpak Serial: 410313376DW1SCLR Arrived on site, found power wire for th…" at bounding box center [885, 344] width 503 height 146
drag, startPoint x: 993, startPoint y: 466, endPoint x: 872, endPoint y: 454, distance: 121.6
copy div "Arrived on site, found power wire for the light was not installed correctly fro…"
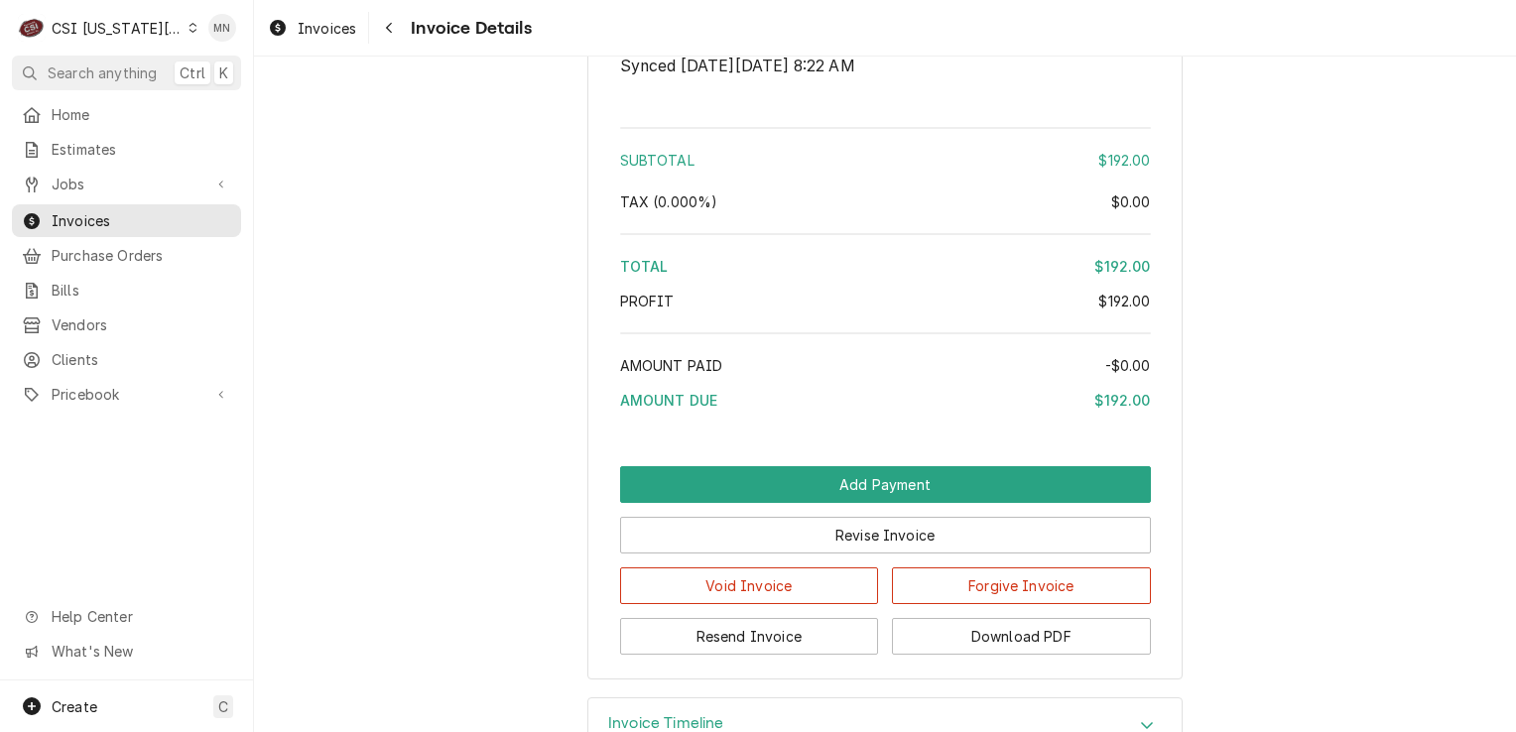
scroll to position [3238, 0]
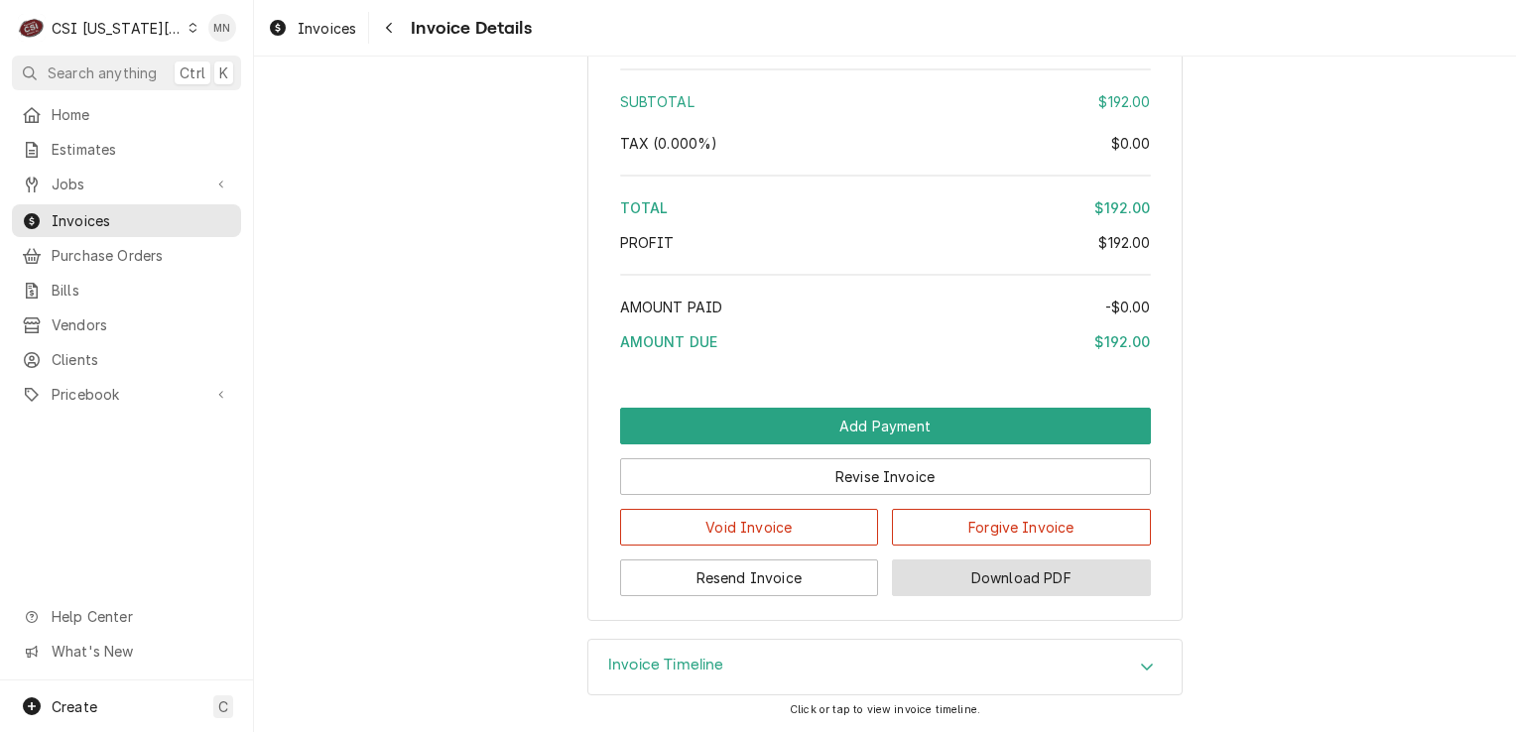
click at [1023, 568] on button "Download PDF" at bounding box center [1021, 577] width 259 height 37
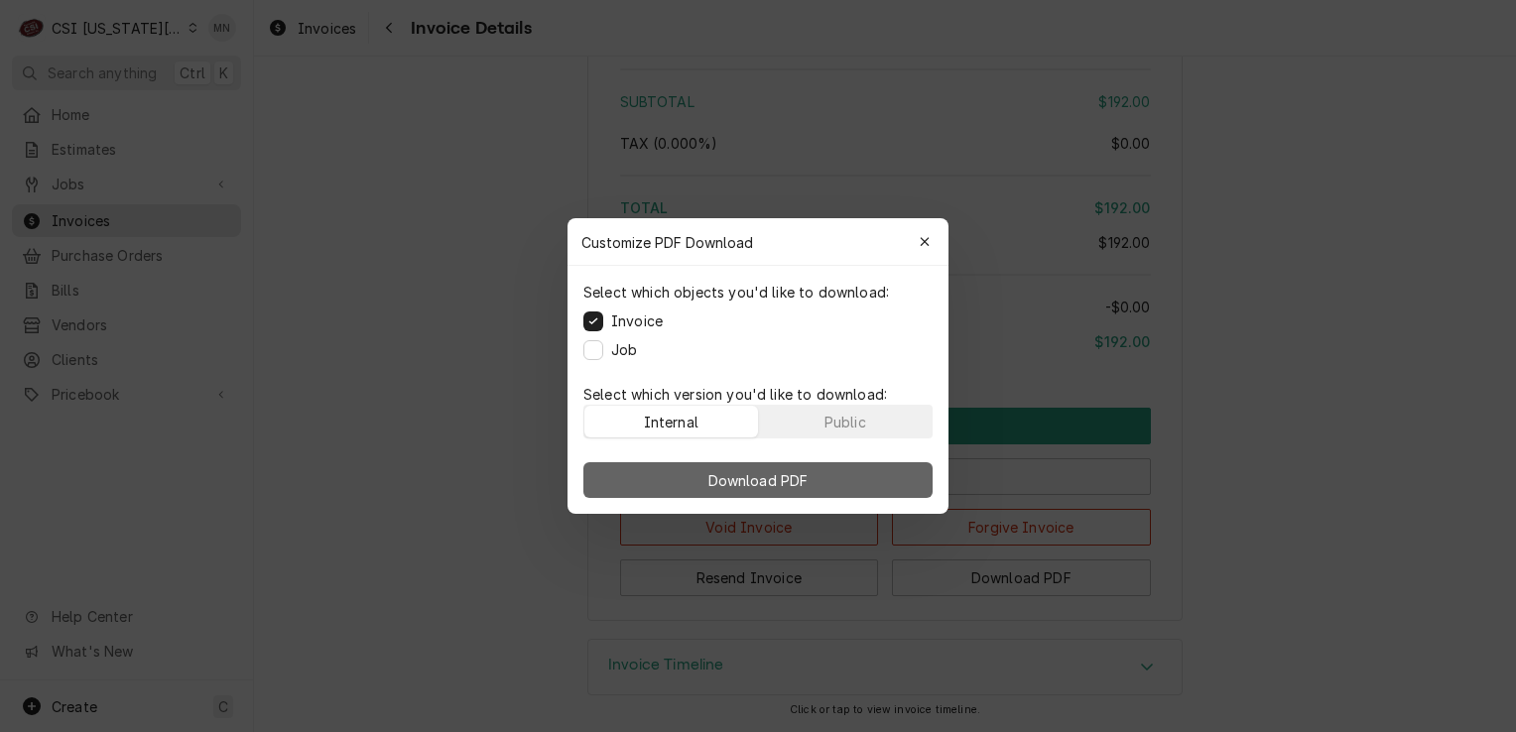
click at [738, 491] on button "Download PDF" at bounding box center [757, 480] width 349 height 36
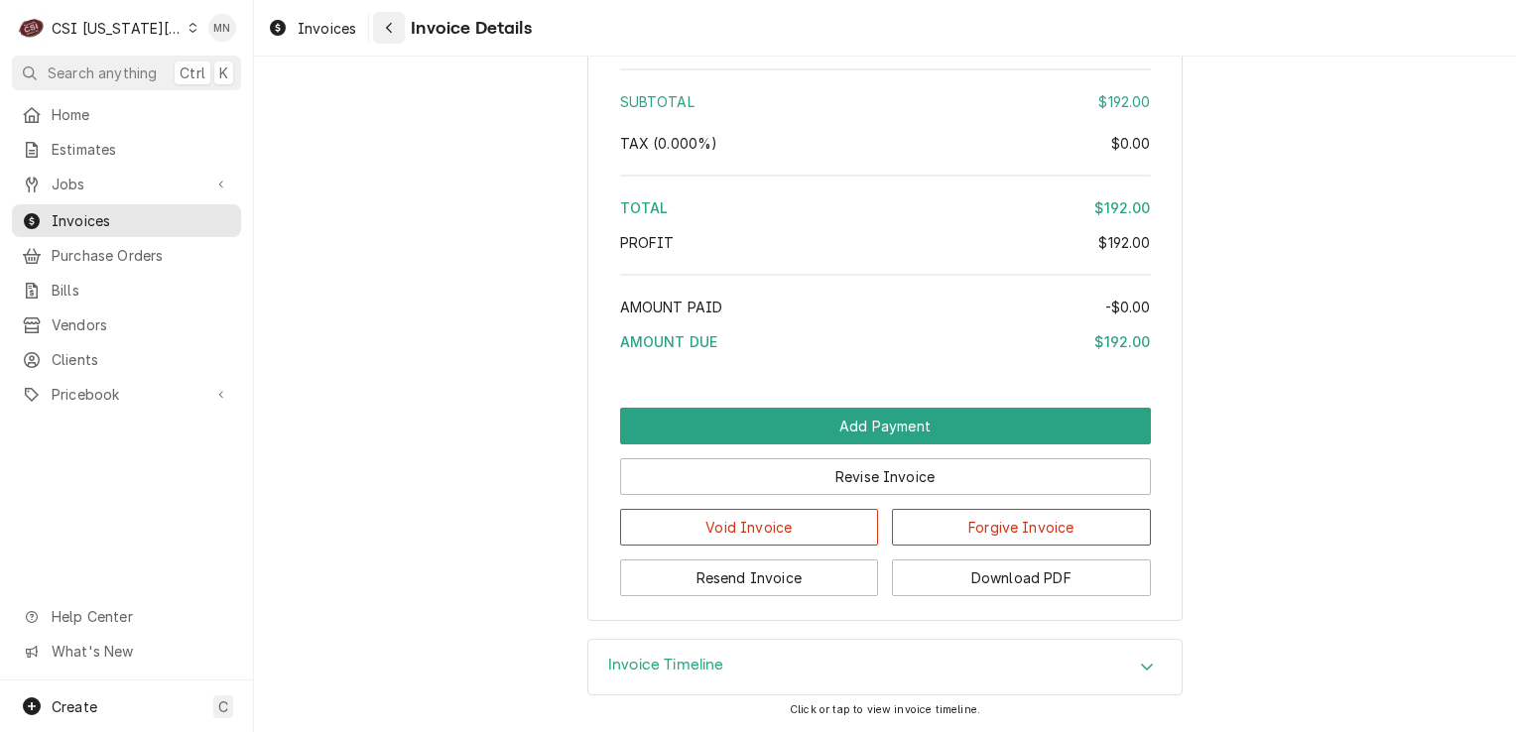
click at [399, 25] on div "Navigate back" at bounding box center [389, 28] width 20 height 20
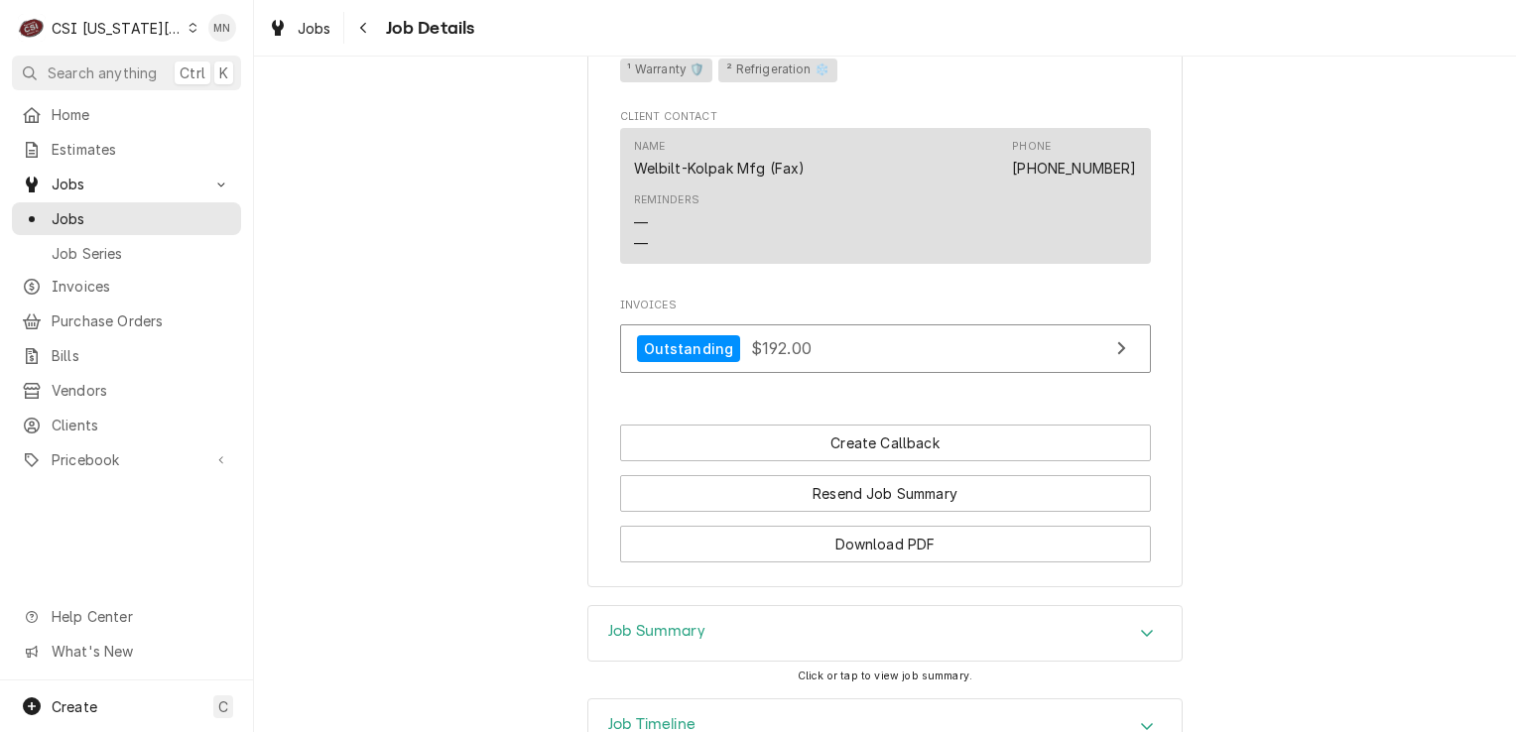
scroll to position [2250, 0]
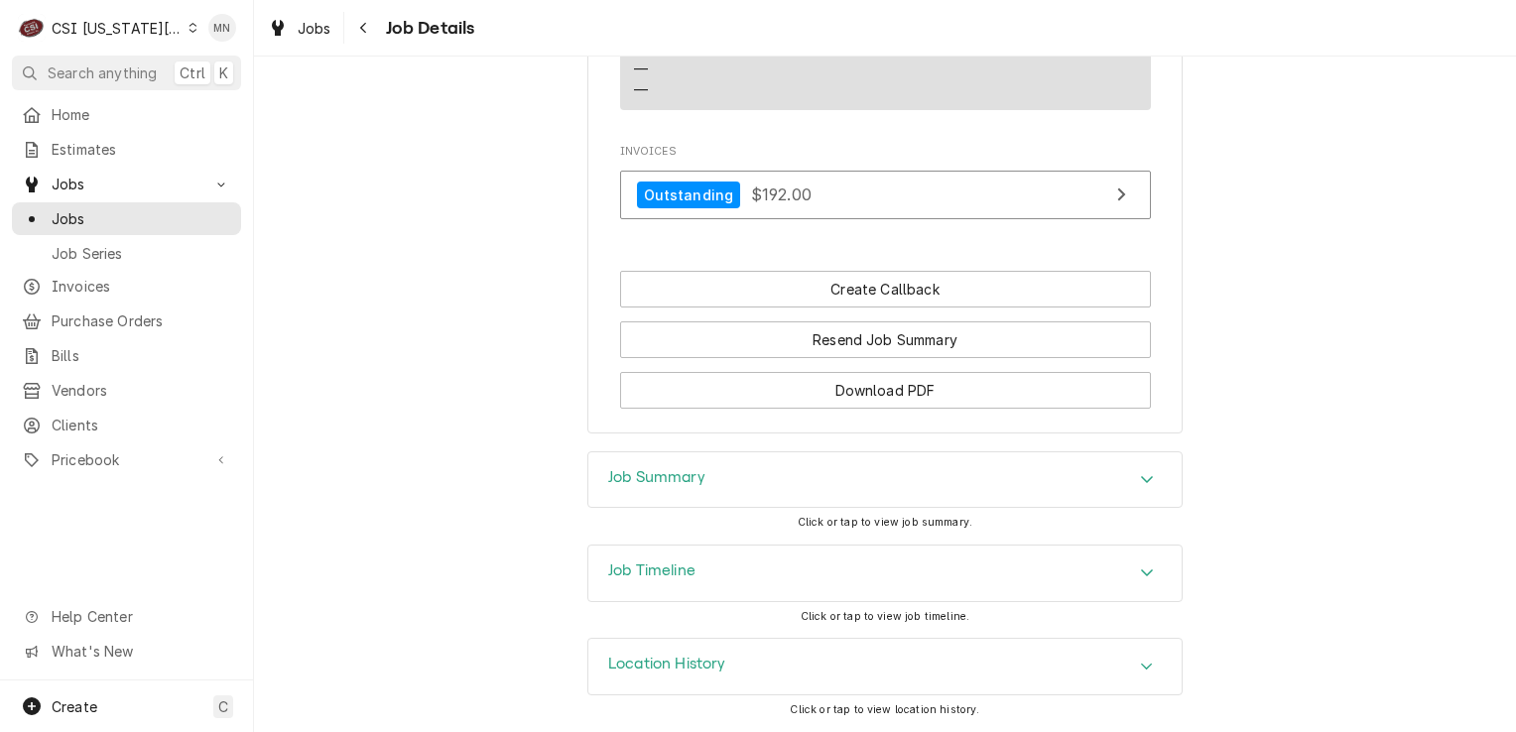
click at [758, 486] on div "Job Summary" at bounding box center [884, 480] width 593 height 56
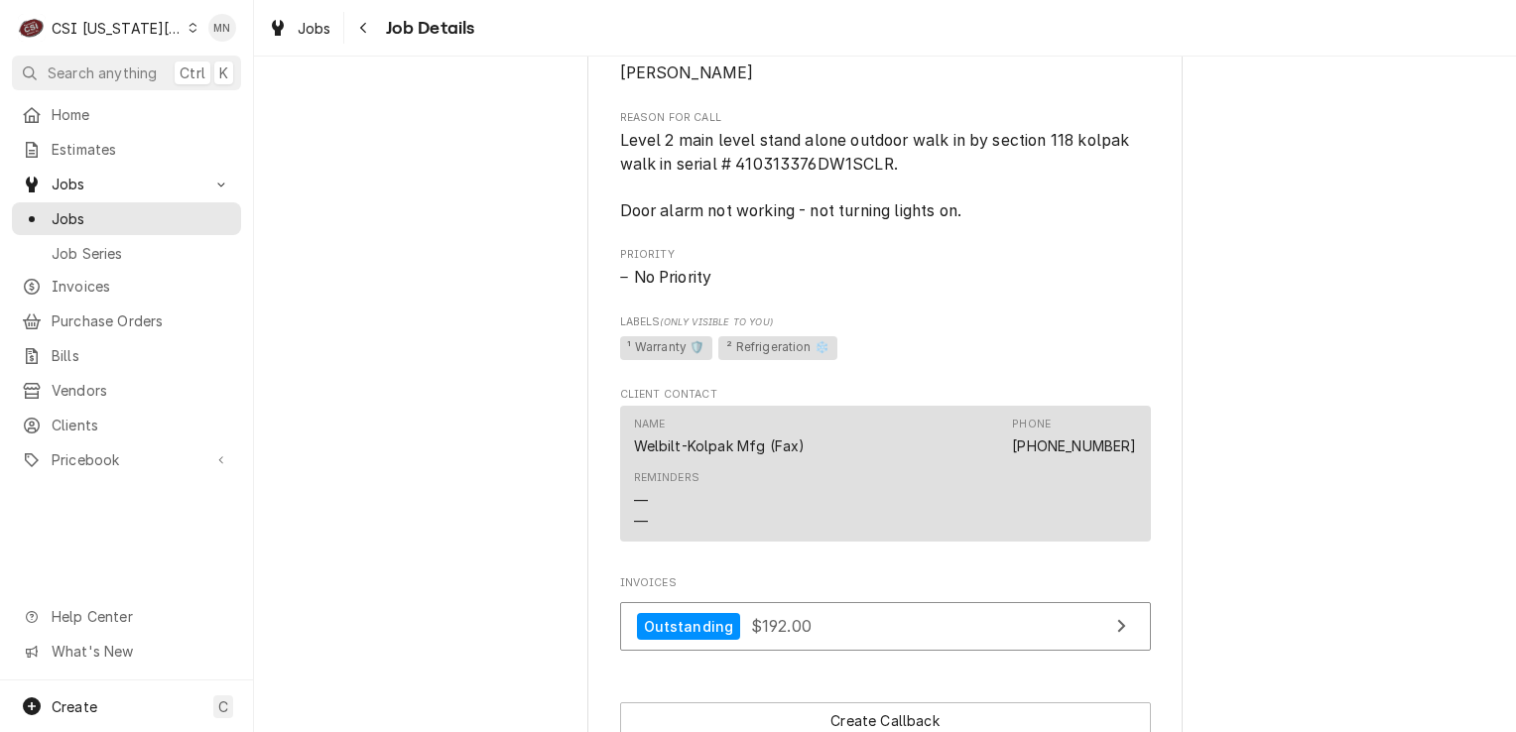
scroll to position [1754, 0]
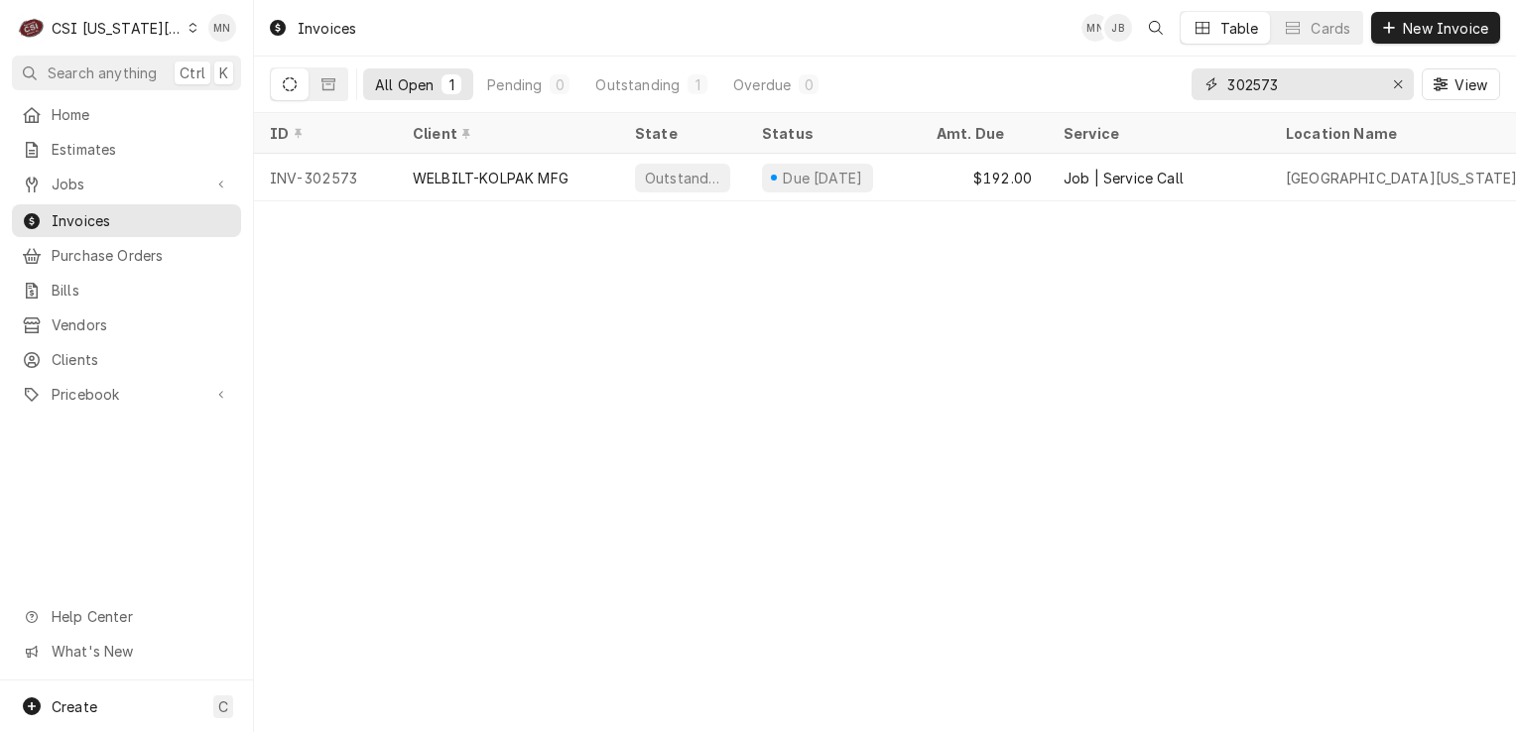
click at [1305, 83] on input "302573" at bounding box center [1301, 84] width 149 height 32
type input "302579"
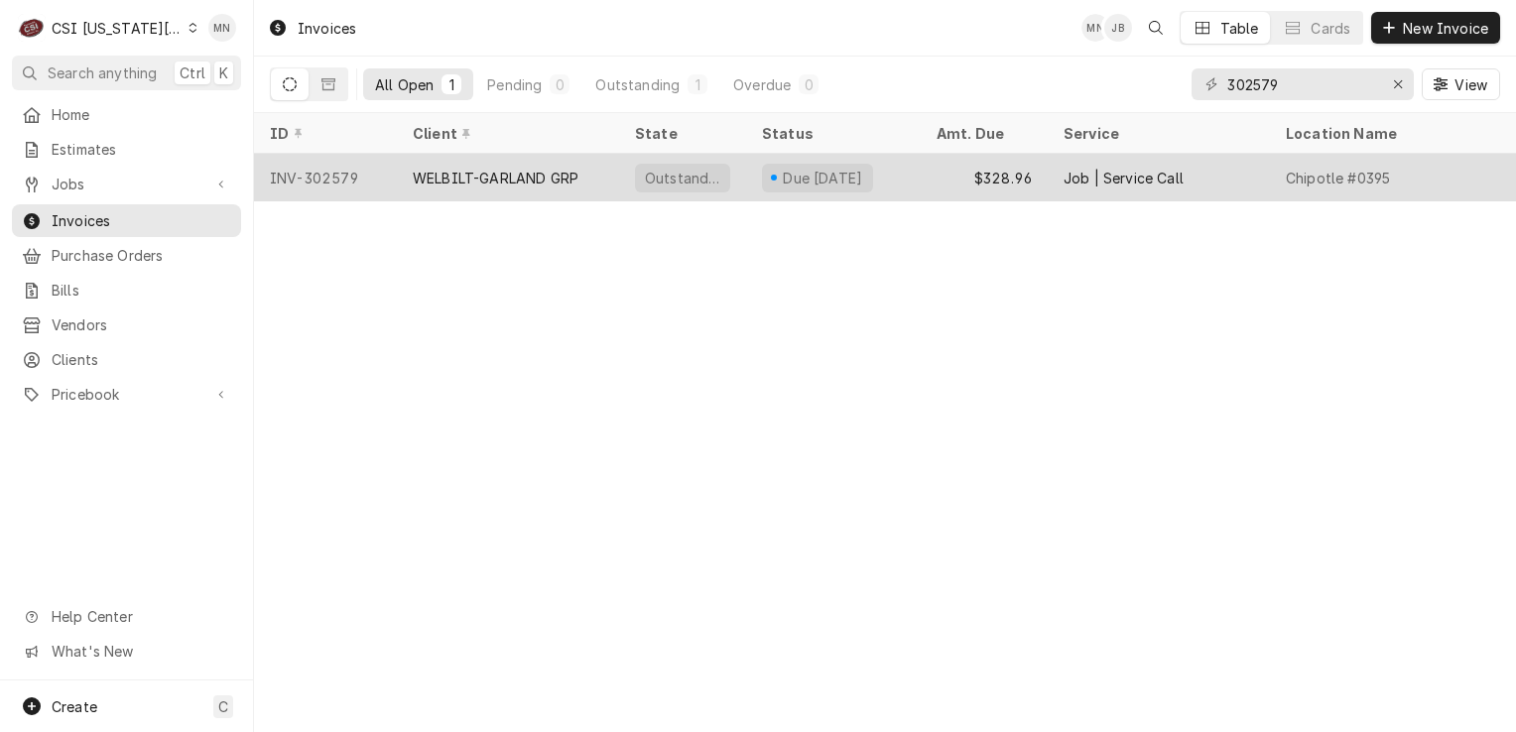
click at [496, 172] on div "WELBILT-GARLAND GRP" at bounding box center [496, 178] width 166 height 21
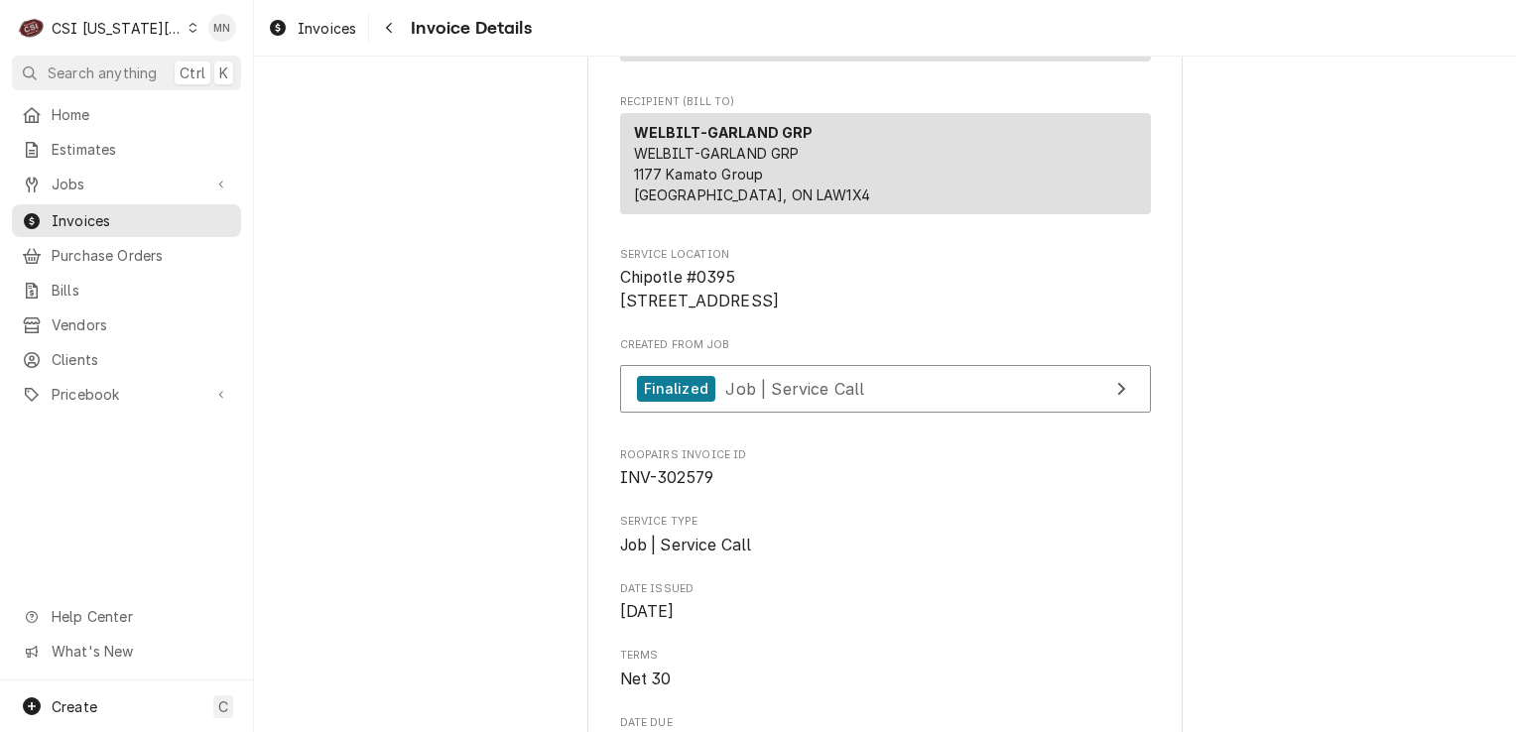
scroll to position [298, 0]
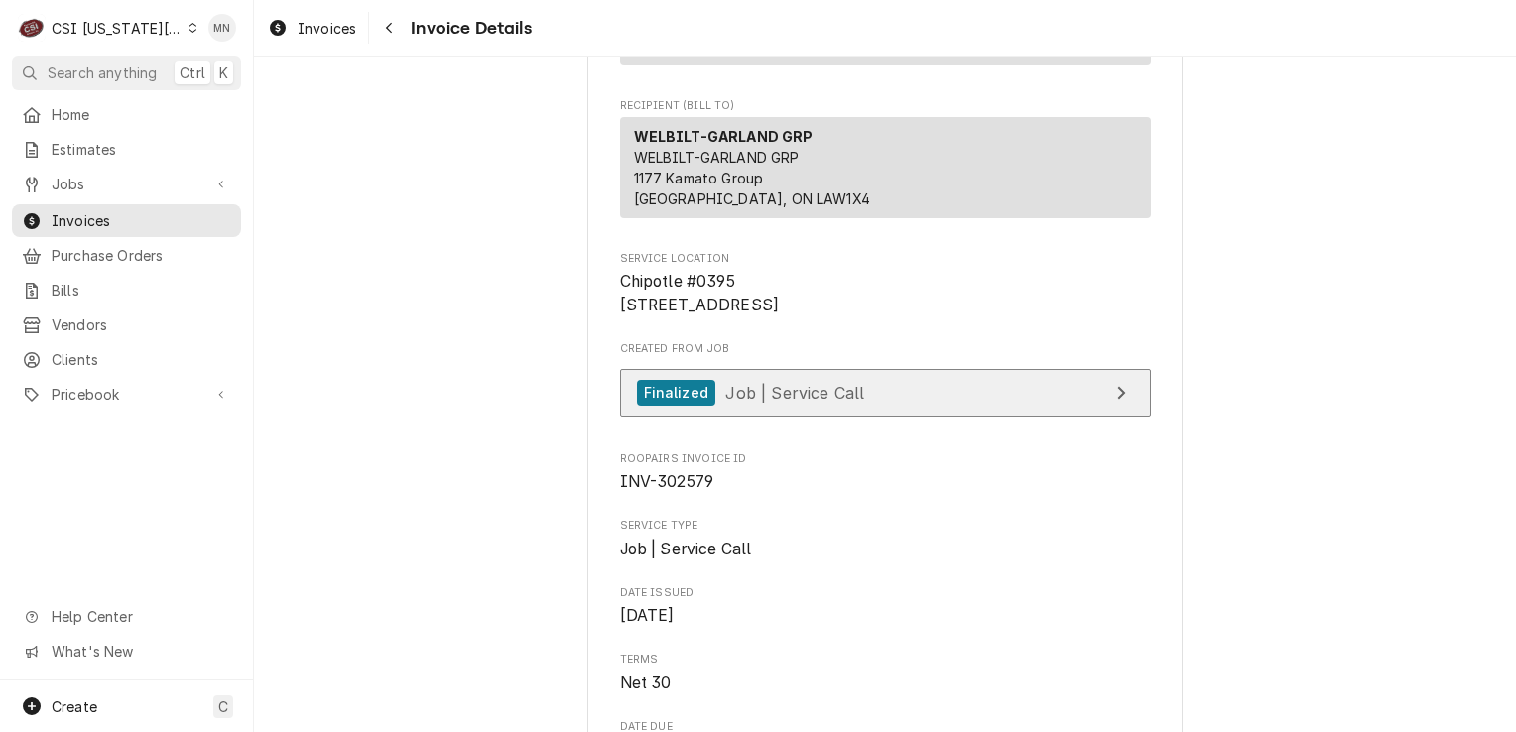
click at [844, 407] on div "Finalized Job | Service Call" at bounding box center [751, 393] width 228 height 27
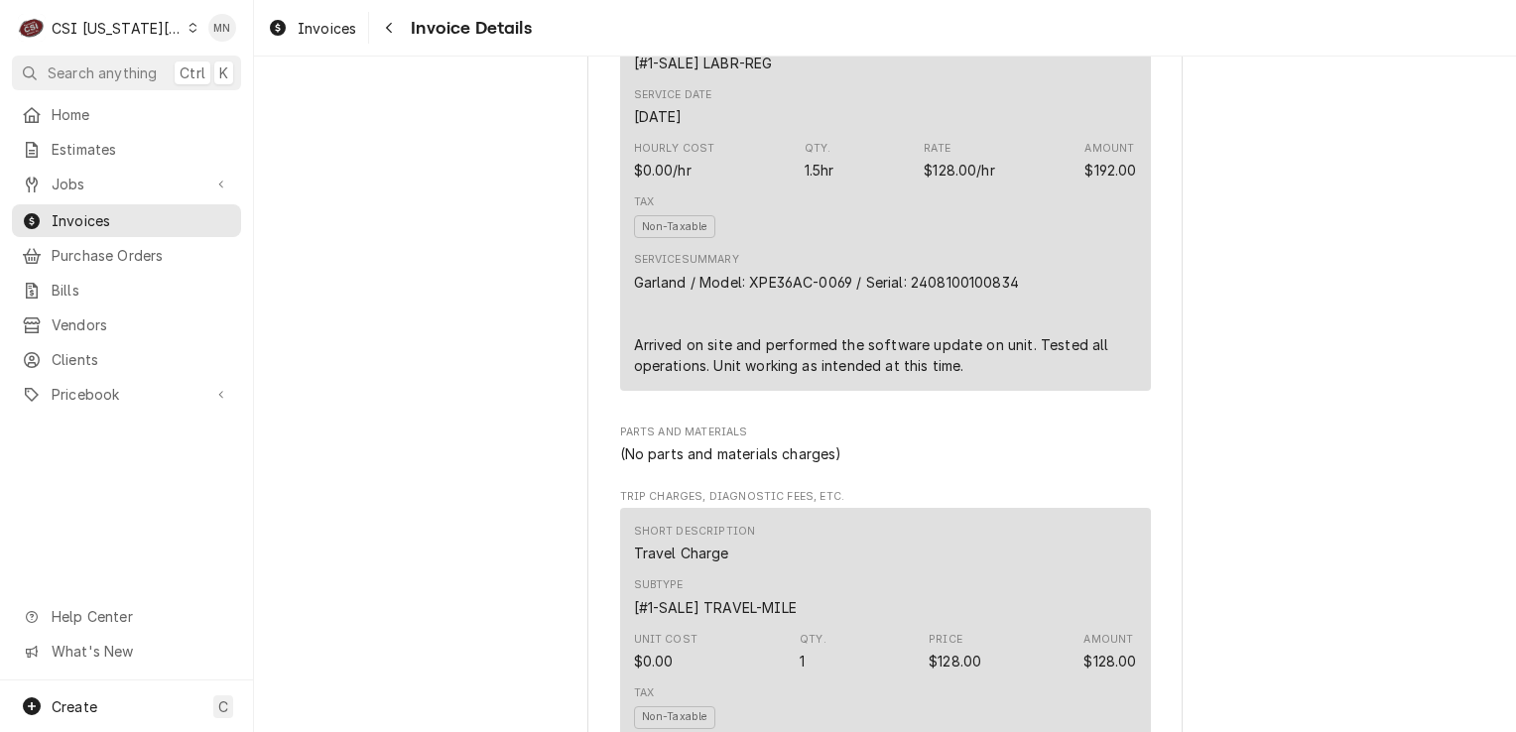
scroll to position [1290, 0]
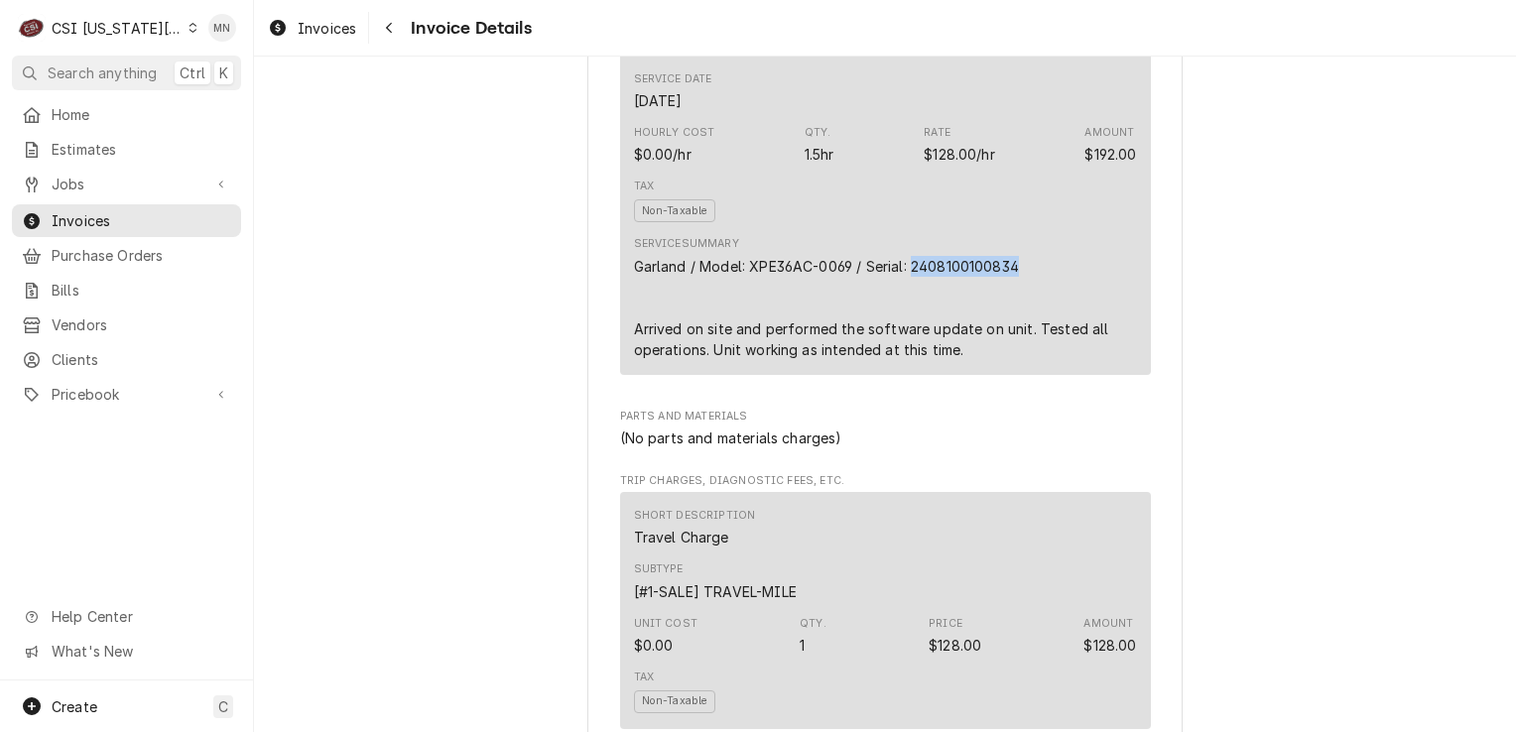
drag, startPoint x: 1021, startPoint y: 304, endPoint x: 910, endPoint y: 311, distance: 111.4
click at [910, 311] on div "Garland / Model: XPE36AC-0069 / Serial: 2408100100834 Arrived on site and perfo…" at bounding box center [885, 308] width 503 height 104
copy div "2408100100834"
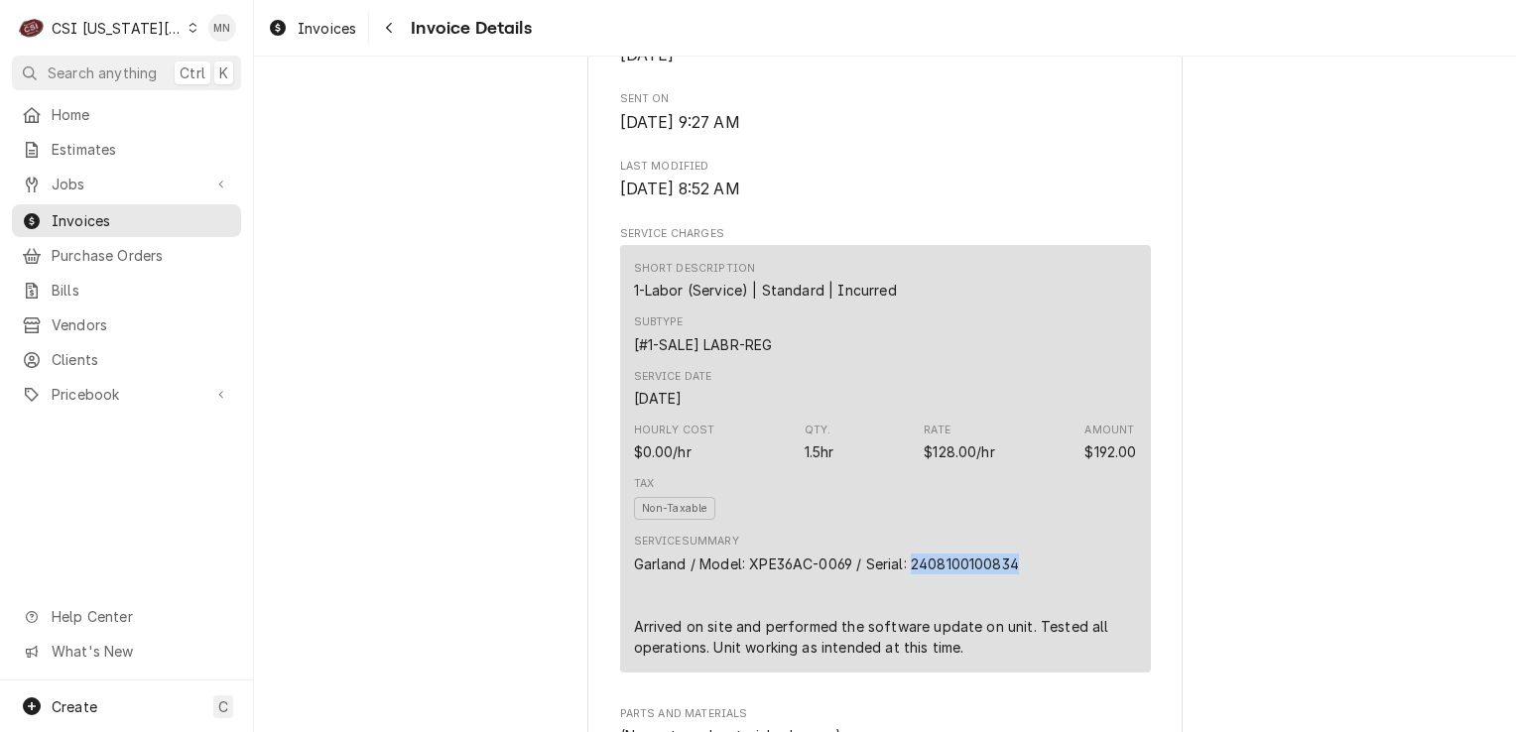
scroll to position [1488, 0]
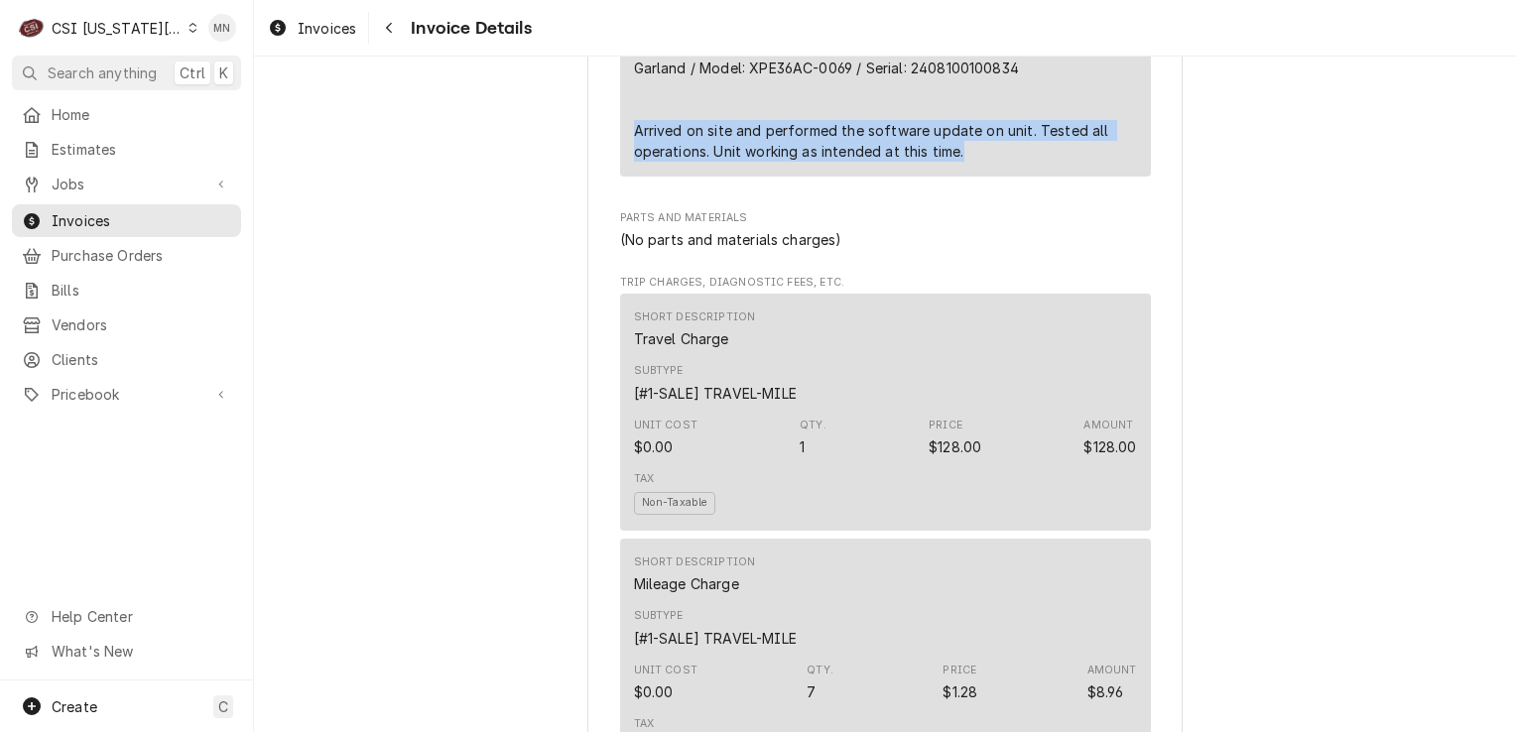
drag, startPoint x: 621, startPoint y: 169, endPoint x: 1024, endPoint y: 188, distance: 403.2
copy div "Arrived on site and performed the software update on unit. Tested all operation…"
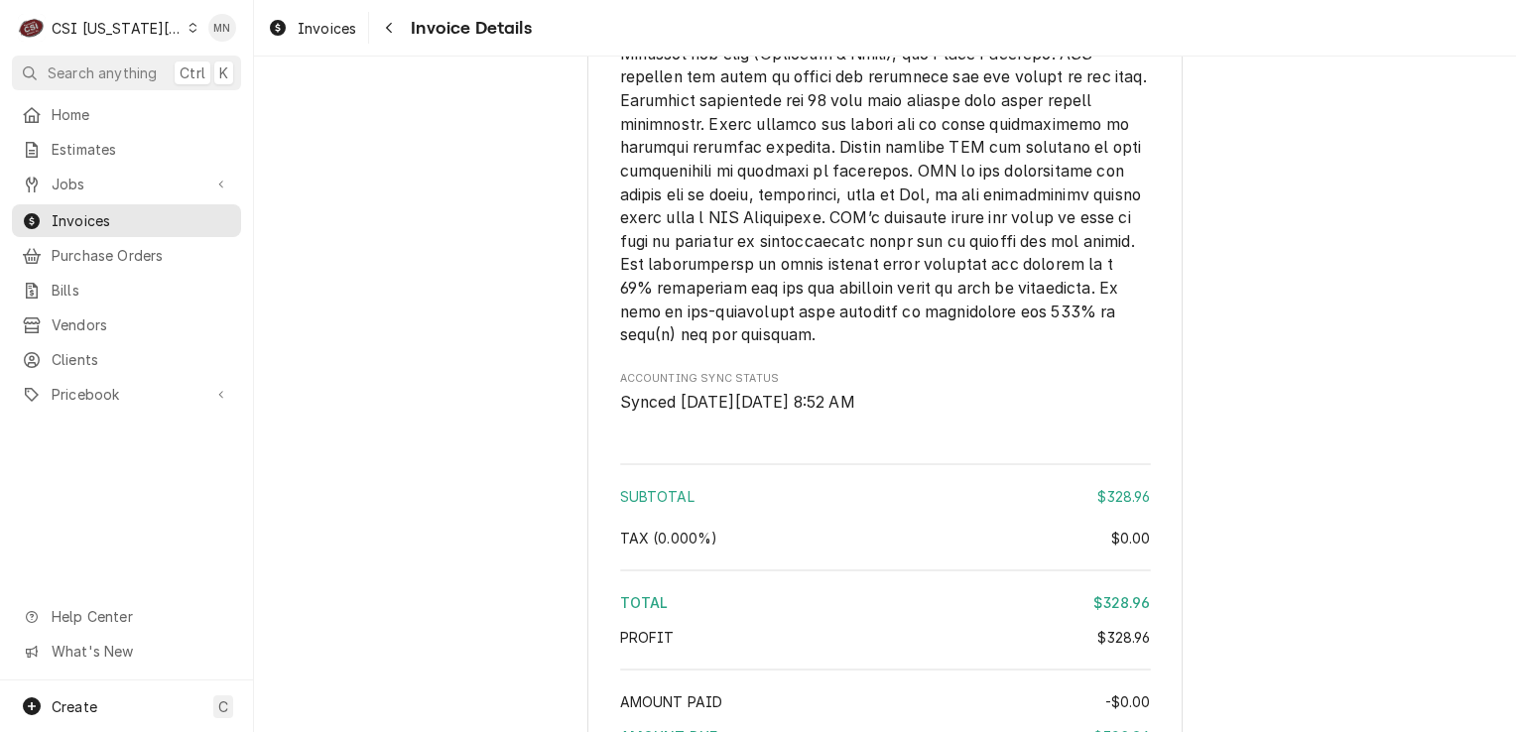
scroll to position [3472, 0]
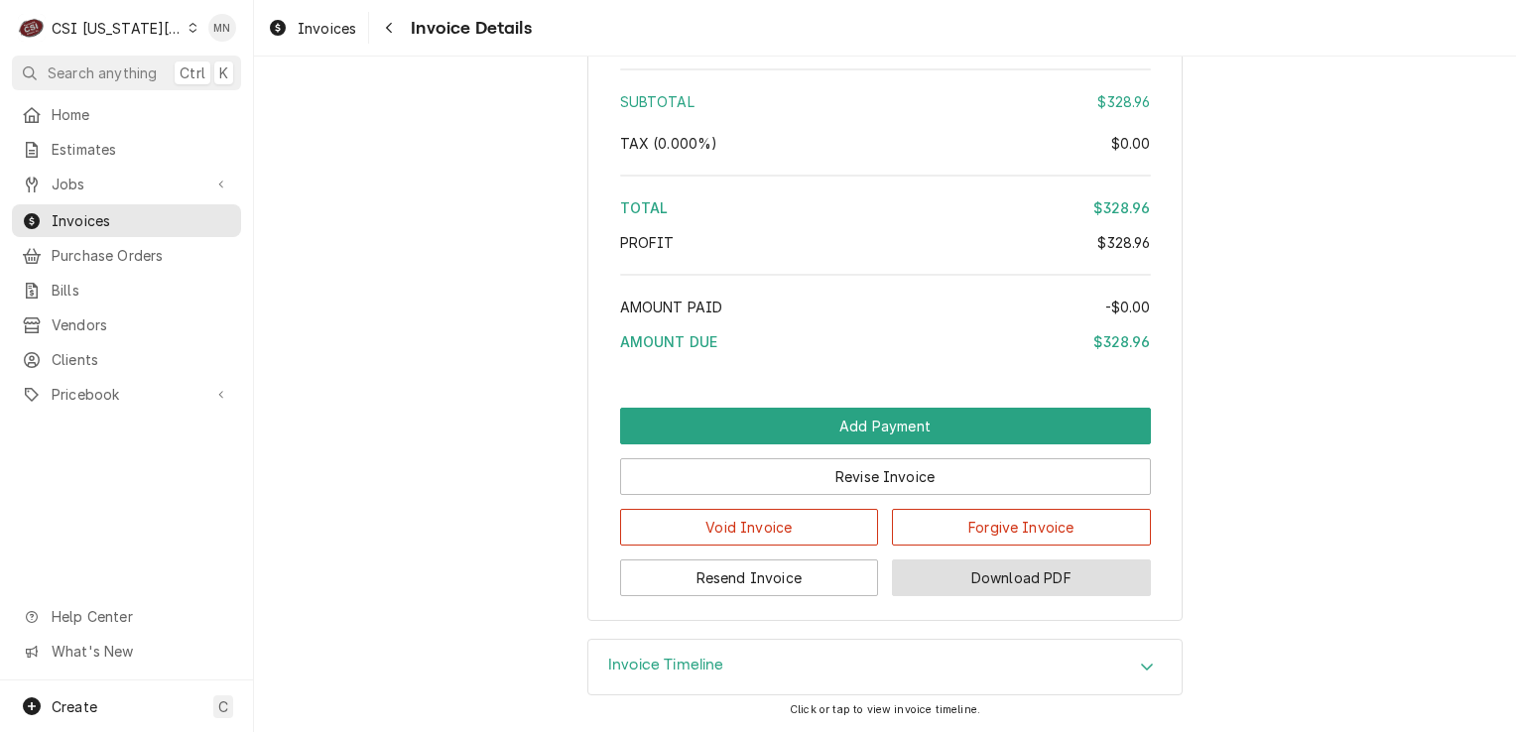
click at [1040, 596] on button "Download PDF" at bounding box center [1021, 577] width 259 height 37
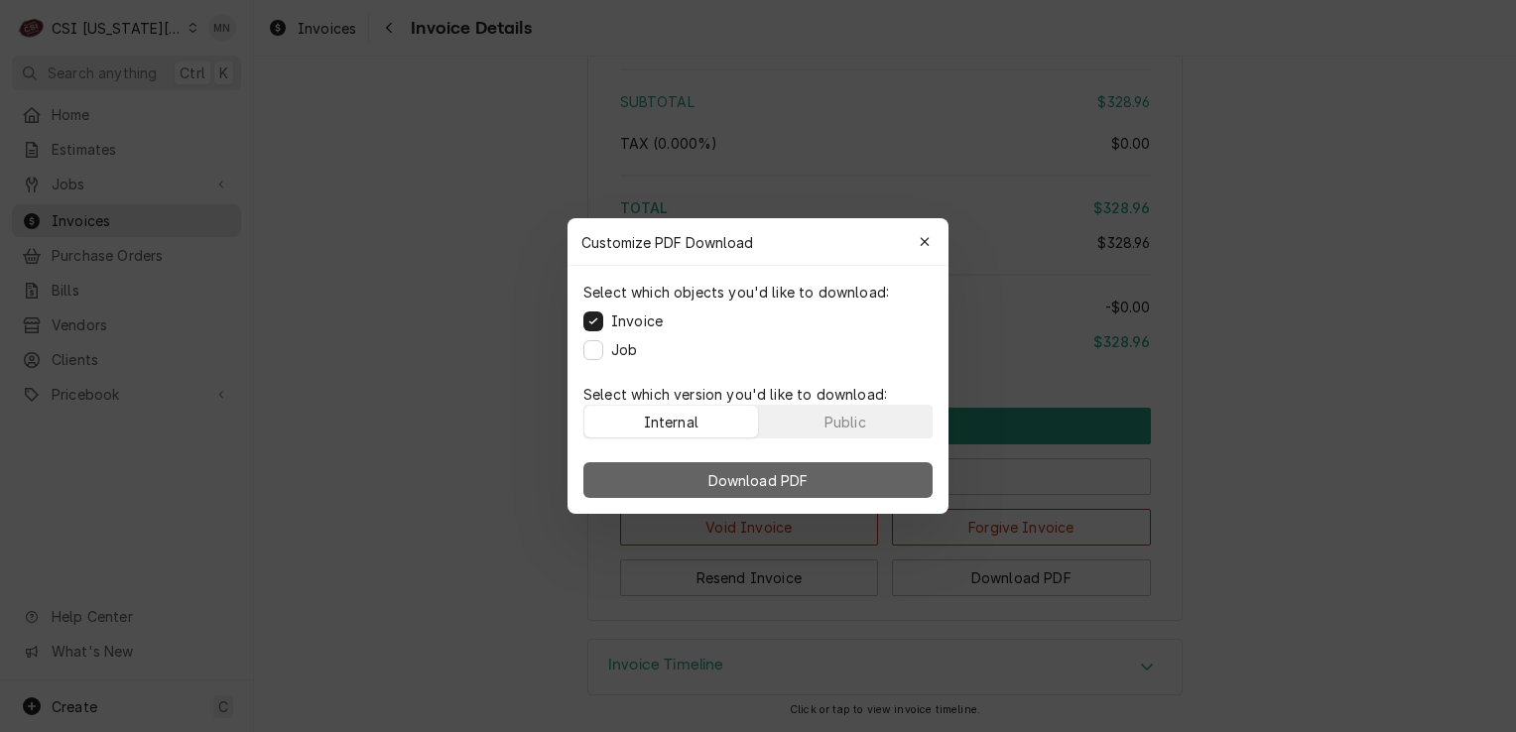
click at [798, 482] on span "Download PDF" at bounding box center [758, 480] width 108 height 21
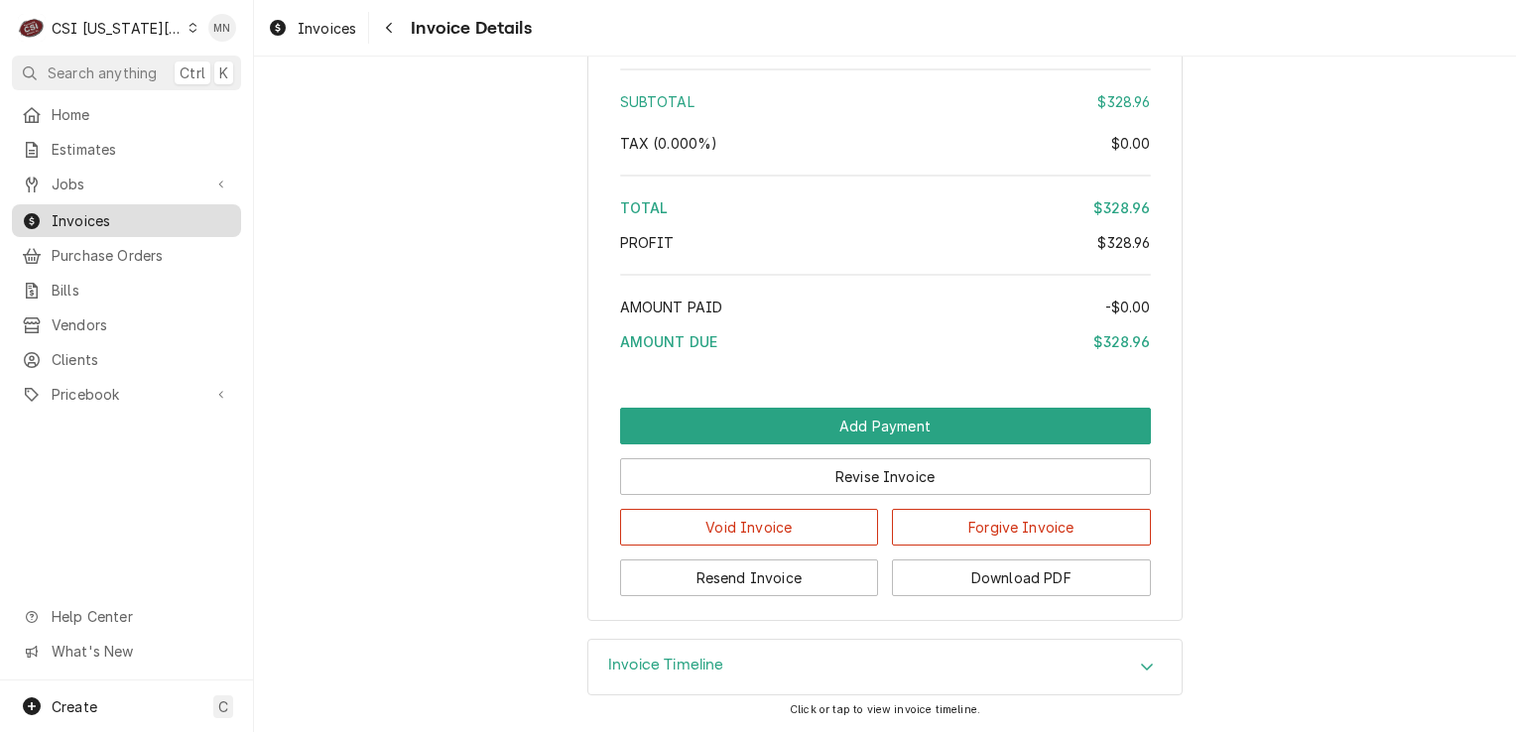
click at [91, 216] on span "Invoices" at bounding box center [142, 220] width 180 height 21
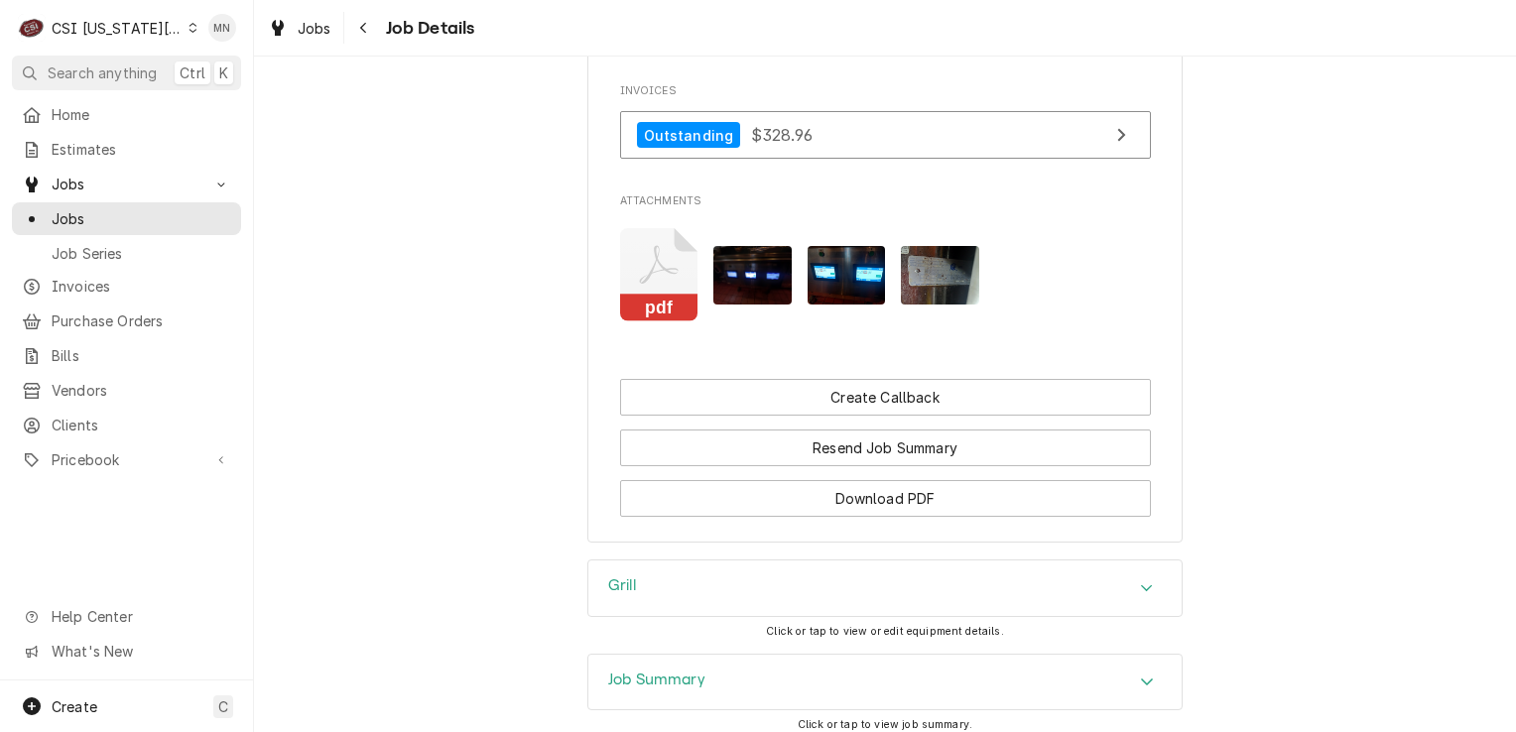
scroll to position [3722, 0]
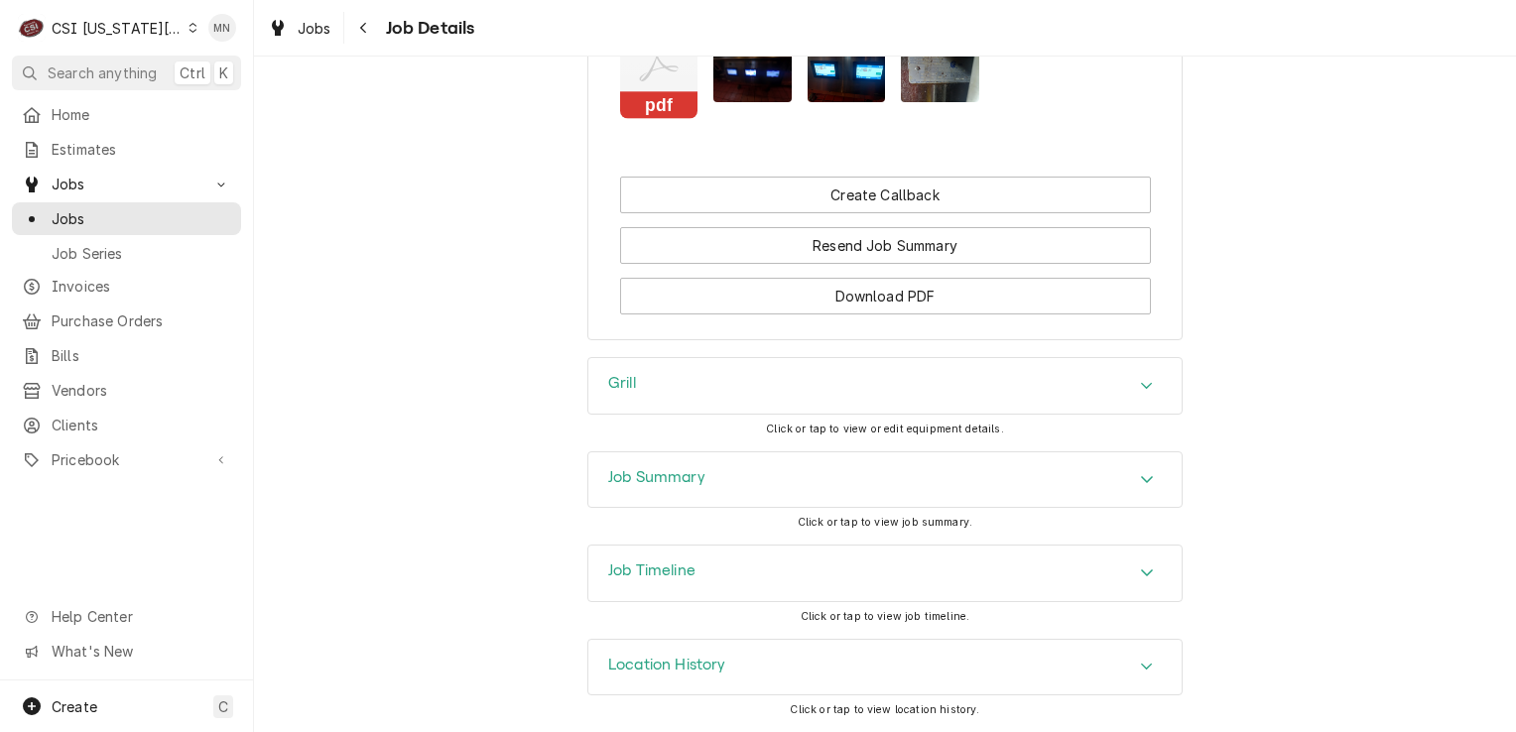
click at [722, 486] on div "Job Summary" at bounding box center [884, 480] width 593 height 56
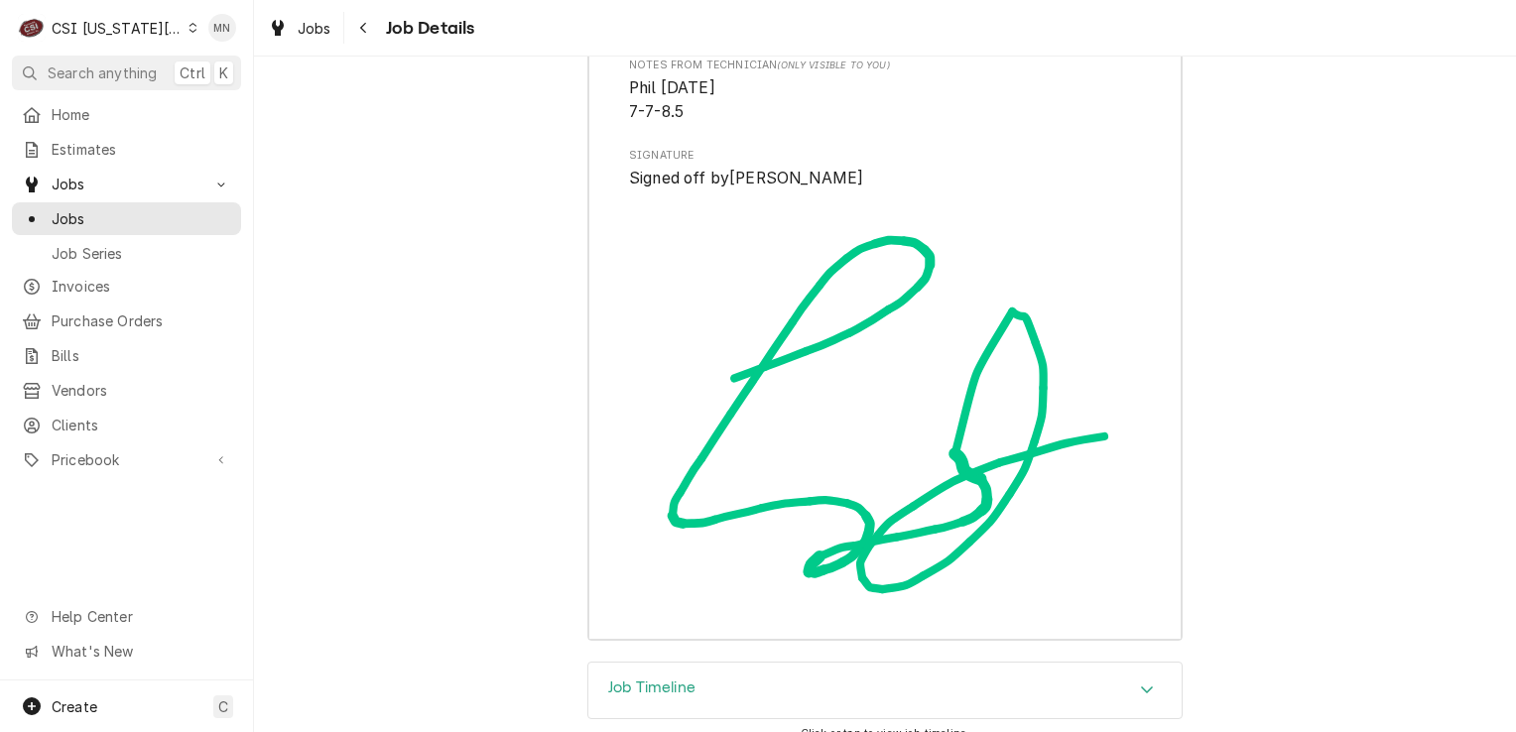
scroll to position [7329, 0]
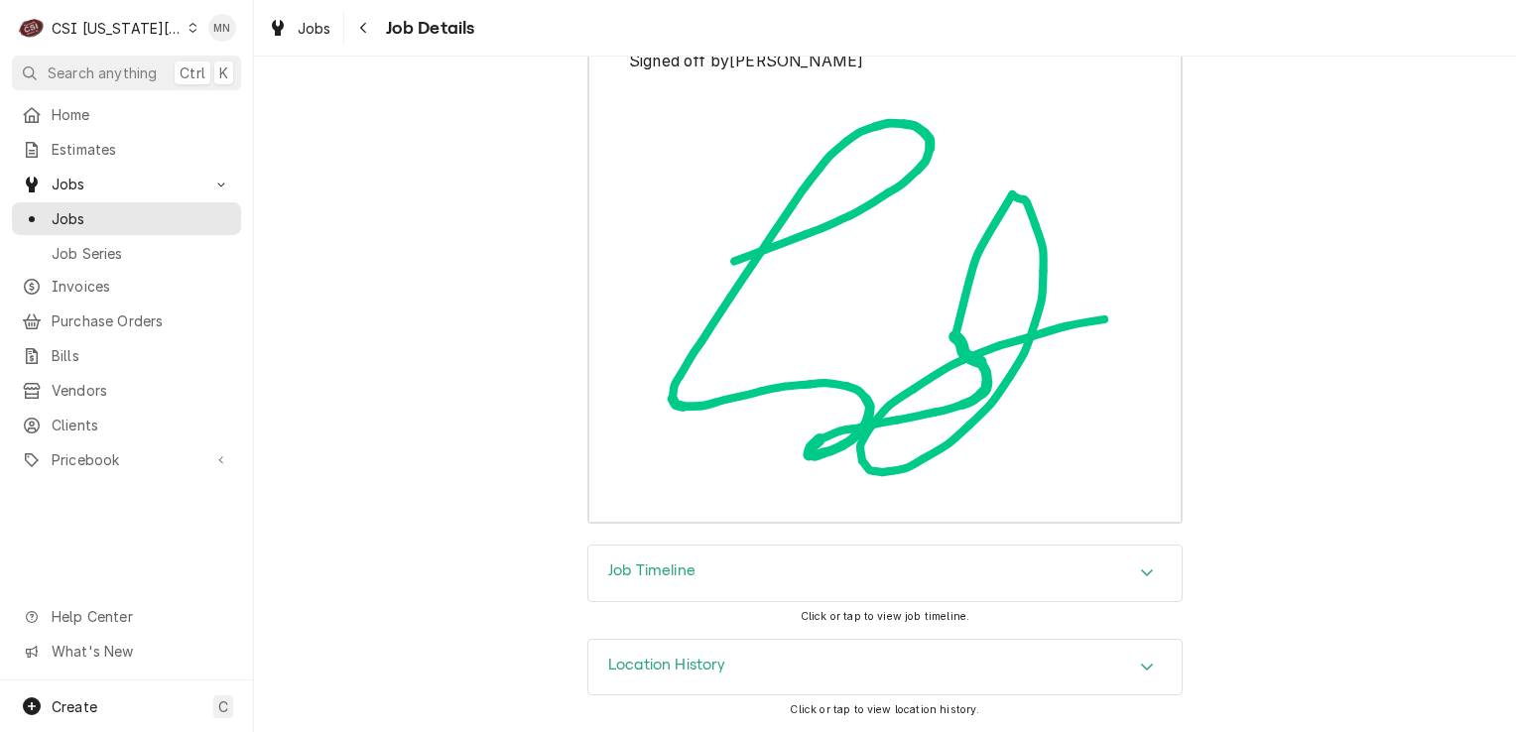
click at [715, 573] on div "Job Timeline" at bounding box center [884, 574] width 593 height 56
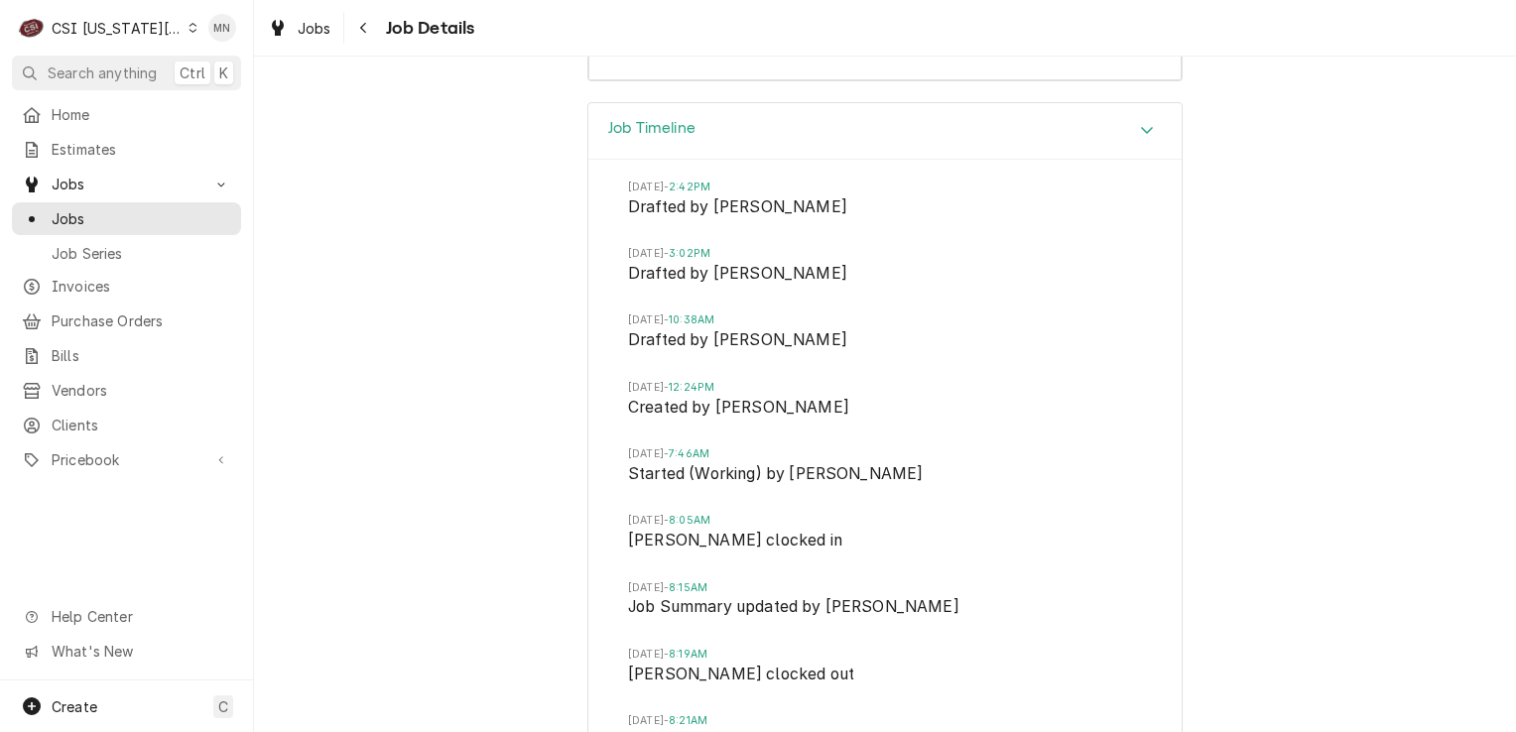
scroll to position [7718, 0]
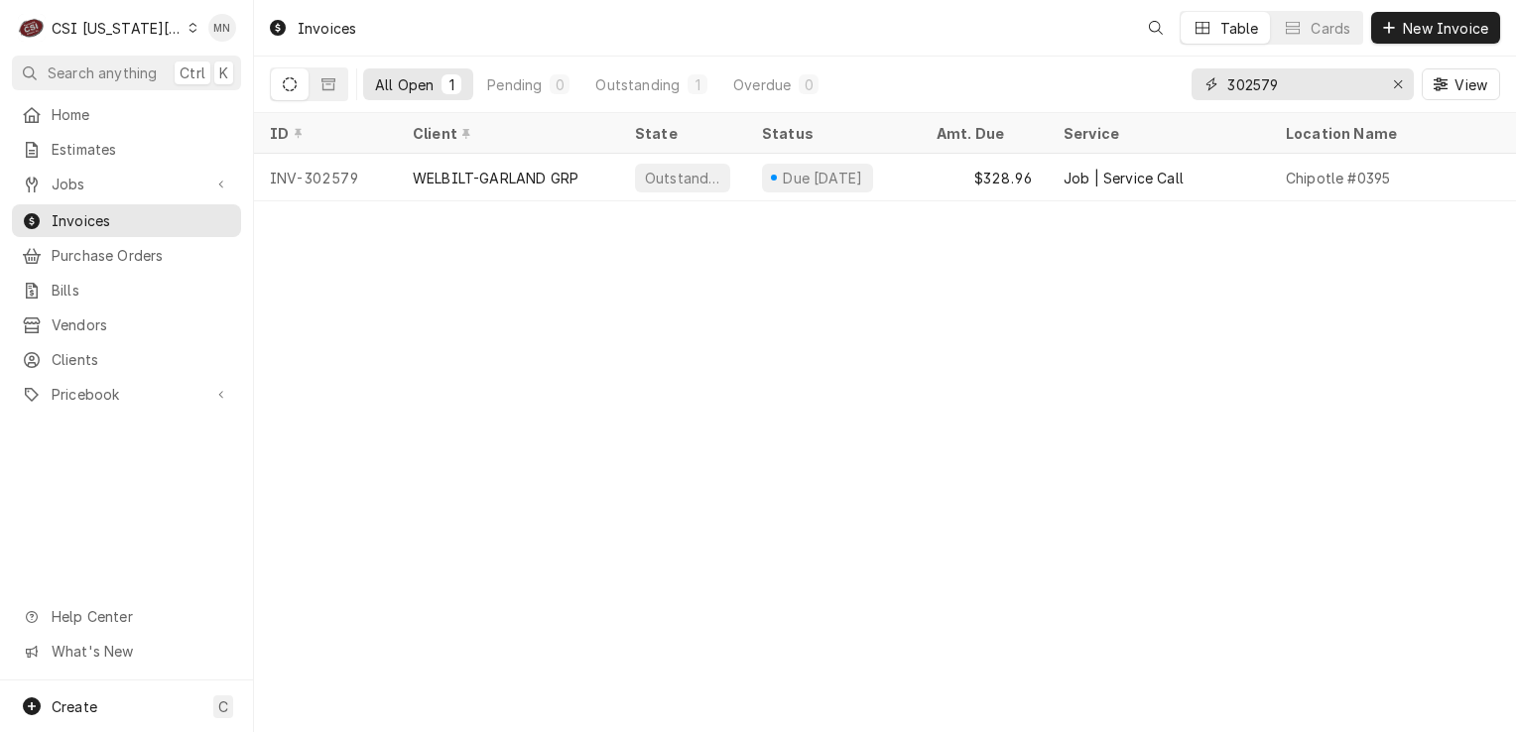
drag, startPoint x: 1294, startPoint y: 79, endPoint x: 1101, endPoint y: 81, distance: 192.5
click at [1101, 81] on div "All Open 1 Pending 0 Outstanding 1 Overdue 0 302579 View" at bounding box center [885, 85] width 1230 height 56
type input "302701"
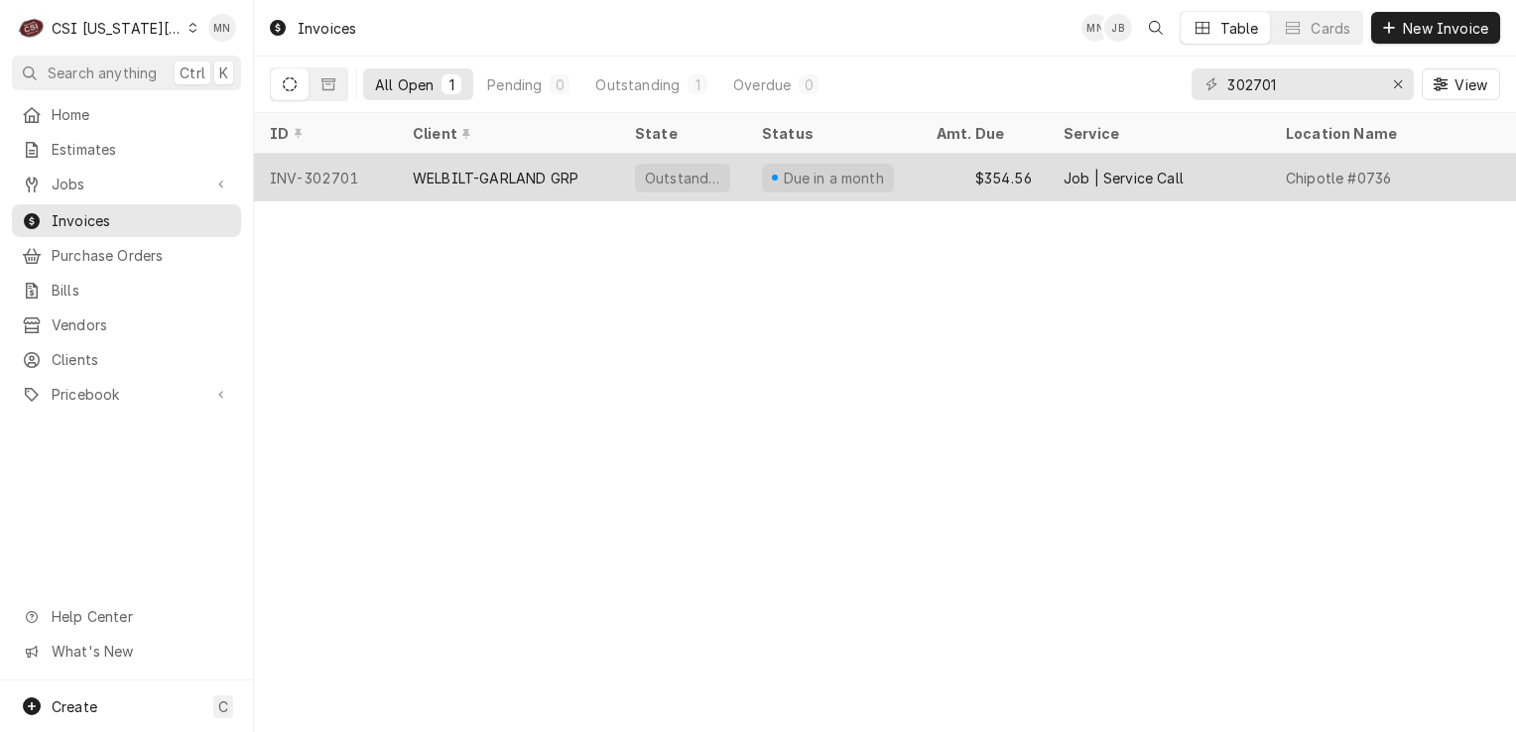
click at [591, 184] on div "WELBILT-GARLAND GRP" at bounding box center [508, 178] width 222 height 48
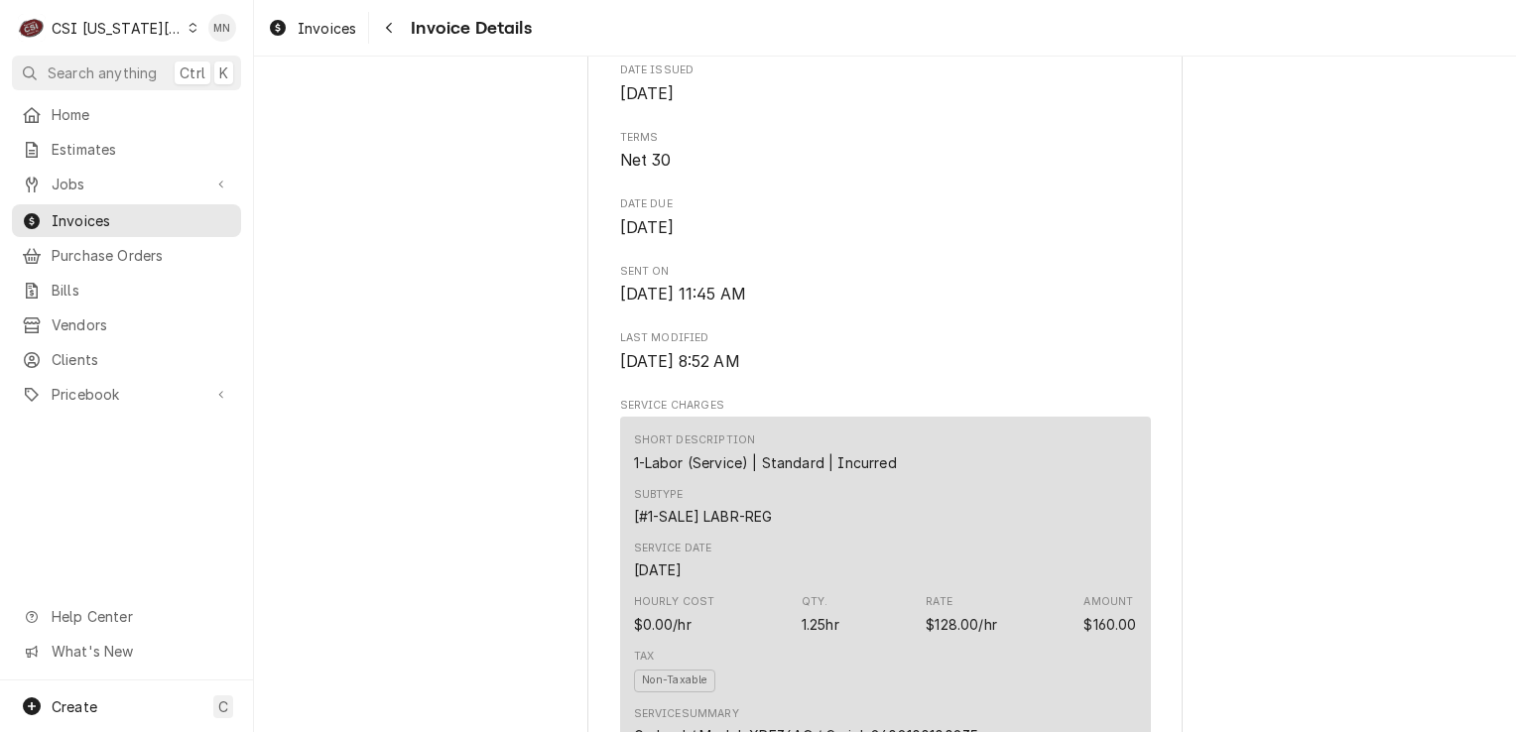
scroll to position [1290, 0]
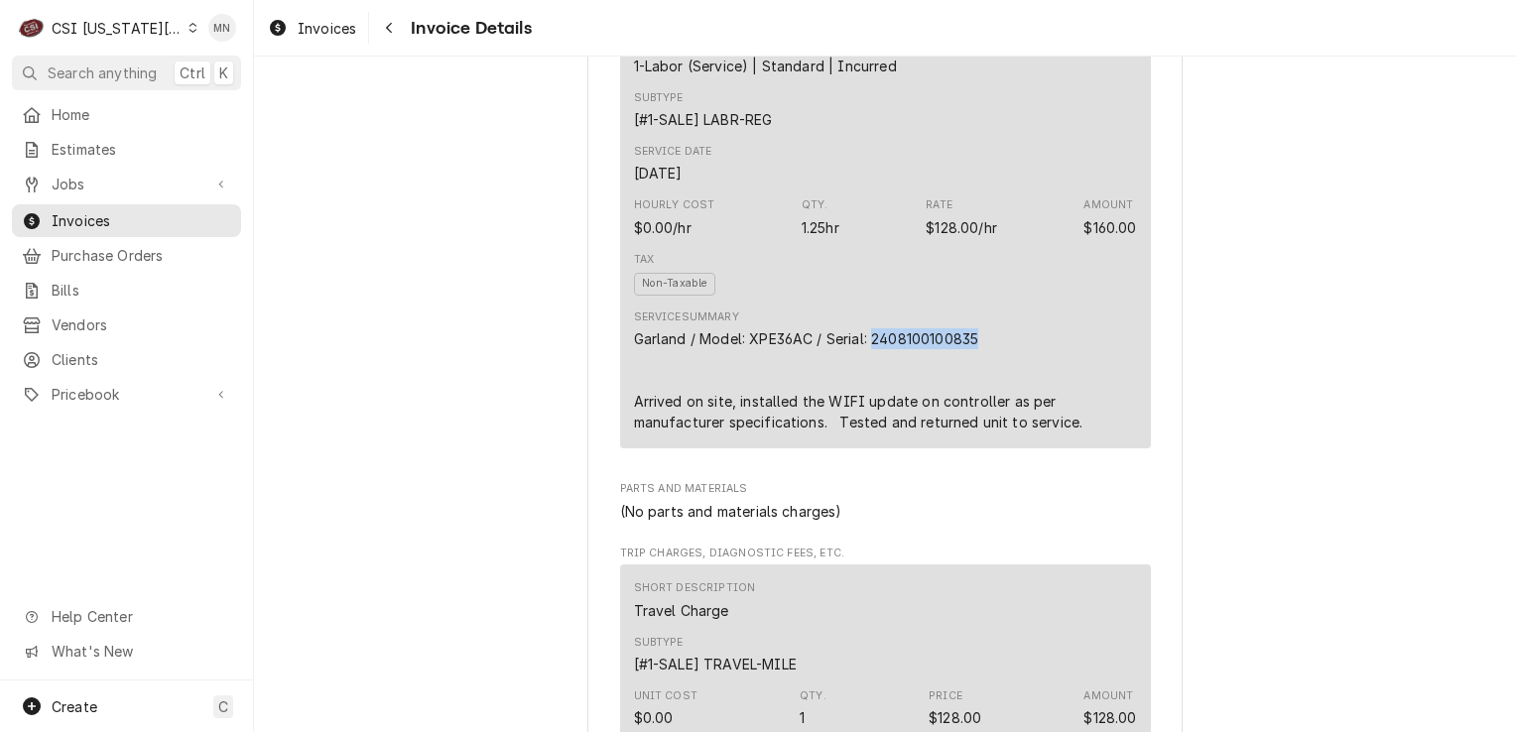
drag, startPoint x: 972, startPoint y: 381, endPoint x: 865, endPoint y: 383, distance: 107.2
click at [865, 383] on div "Garland / Model: XPE36AC / Serial: 2408100100835 Arrived on site, installed the…" at bounding box center [885, 380] width 503 height 104
copy div "2408100100835"
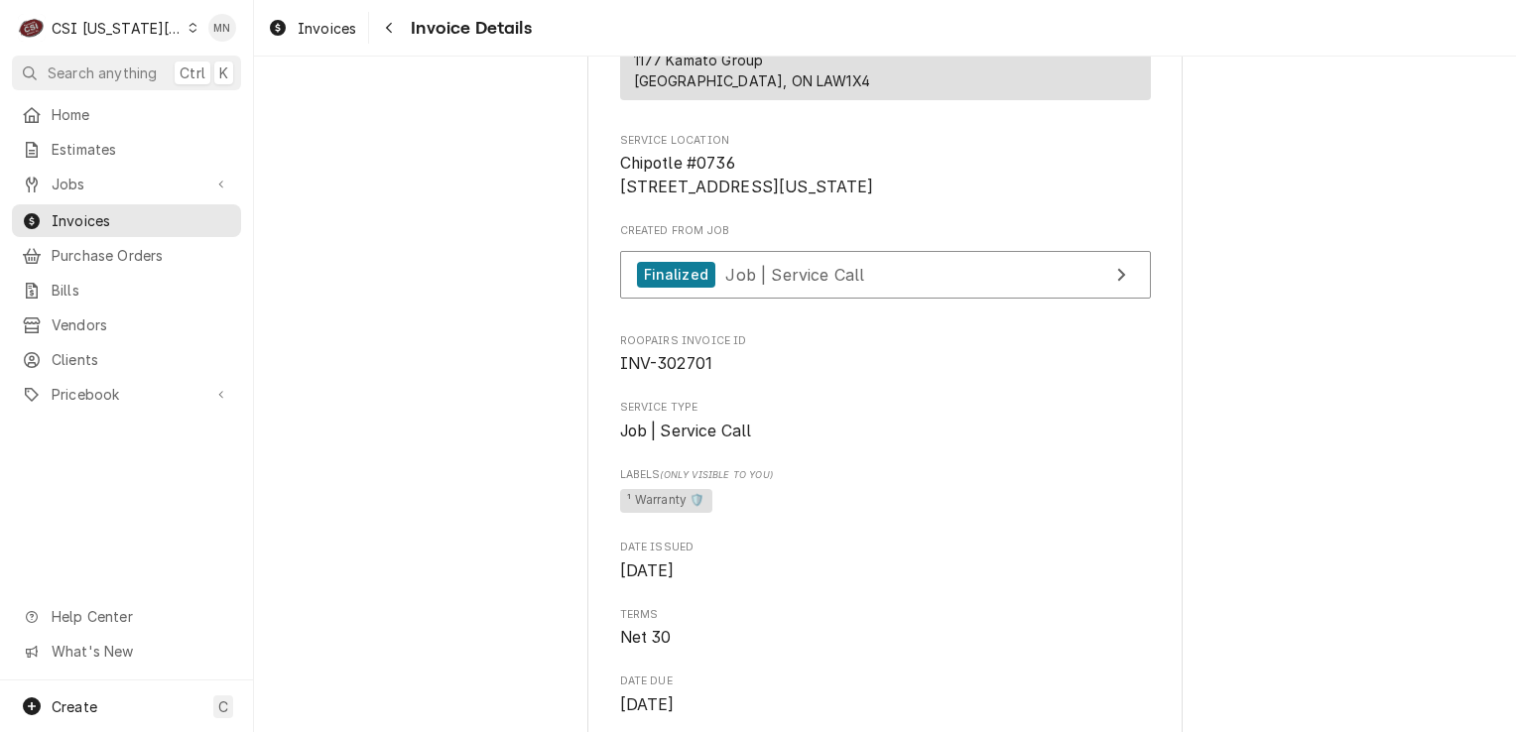
scroll to position [298, 0]
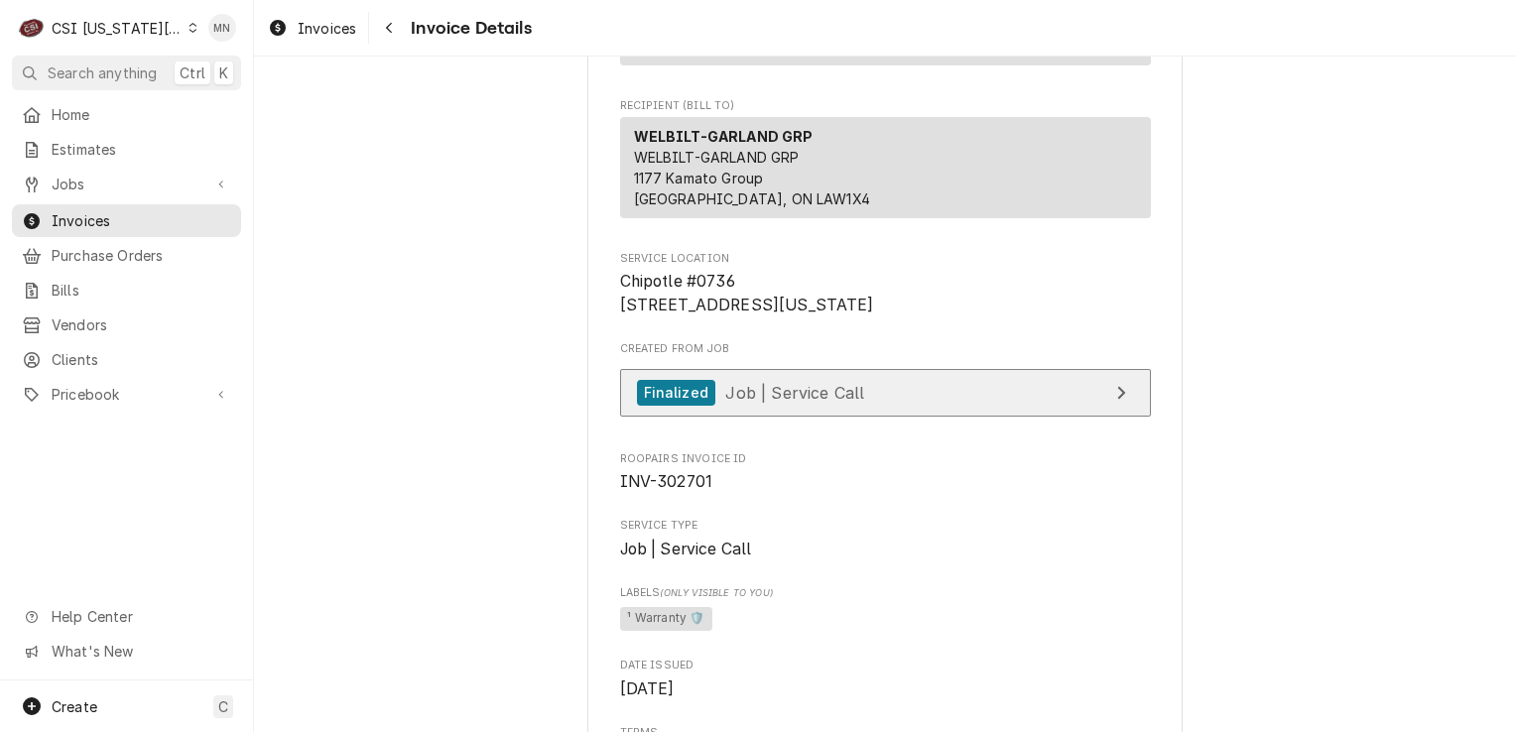
click at [846, 402] on span "Job | Service Call" at bounding box center [794, 392] width 139 height 20
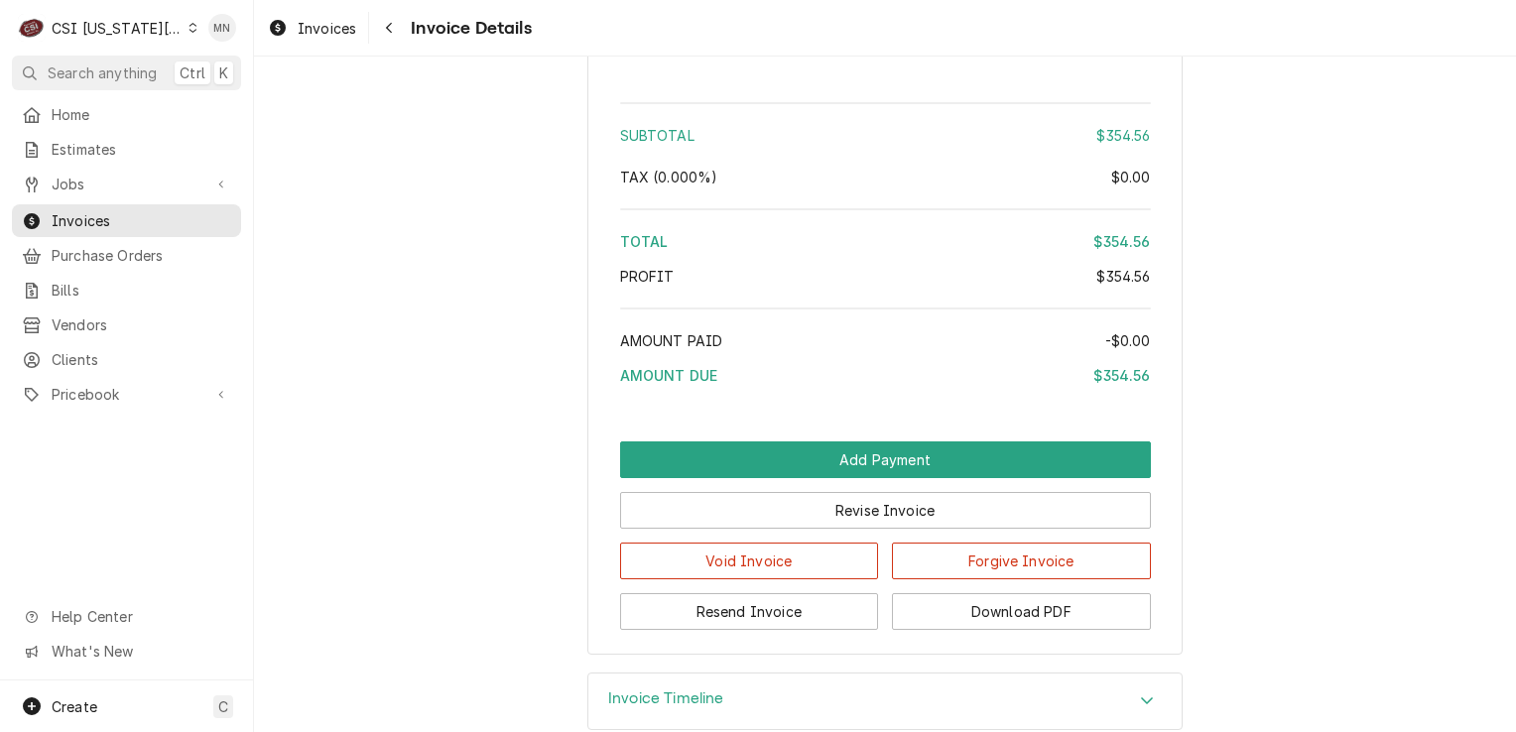
scroll to position [3571, 0]
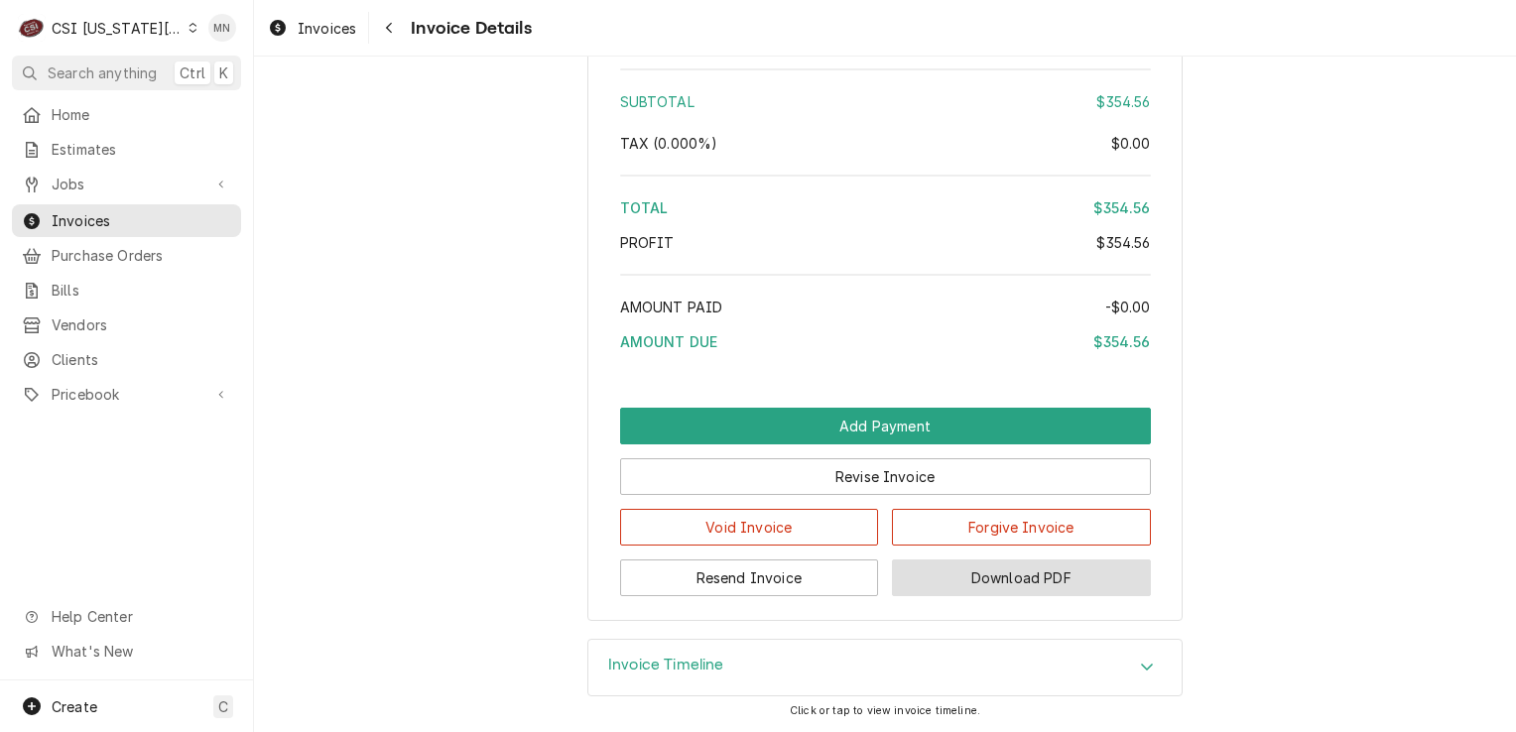
click at [1048, 593] on button "Download PDF" at bounding box center [1021, 577] width 259 height 37
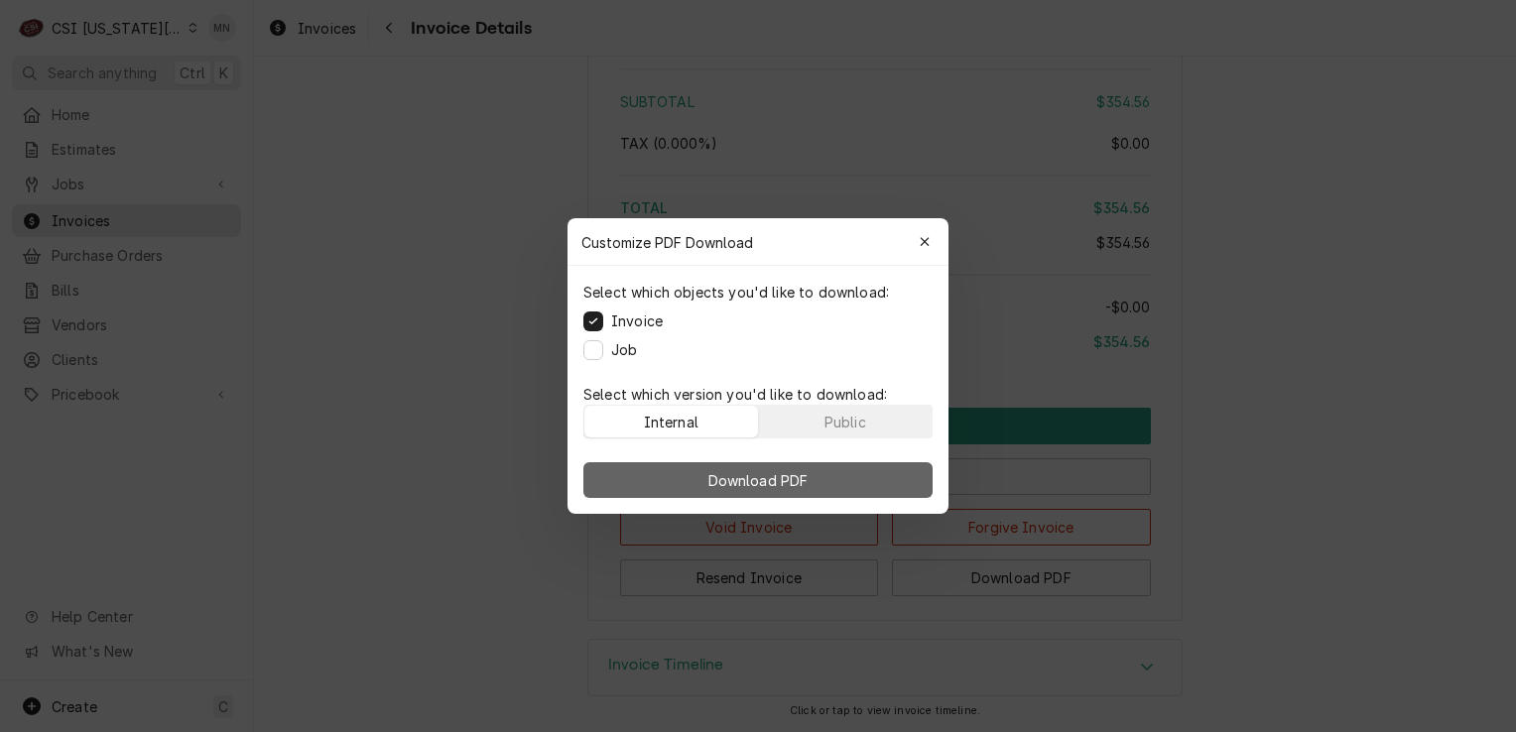
click at [829, 486] on button "Download PDF" at bounding box center [757, 480] width 349 height 36
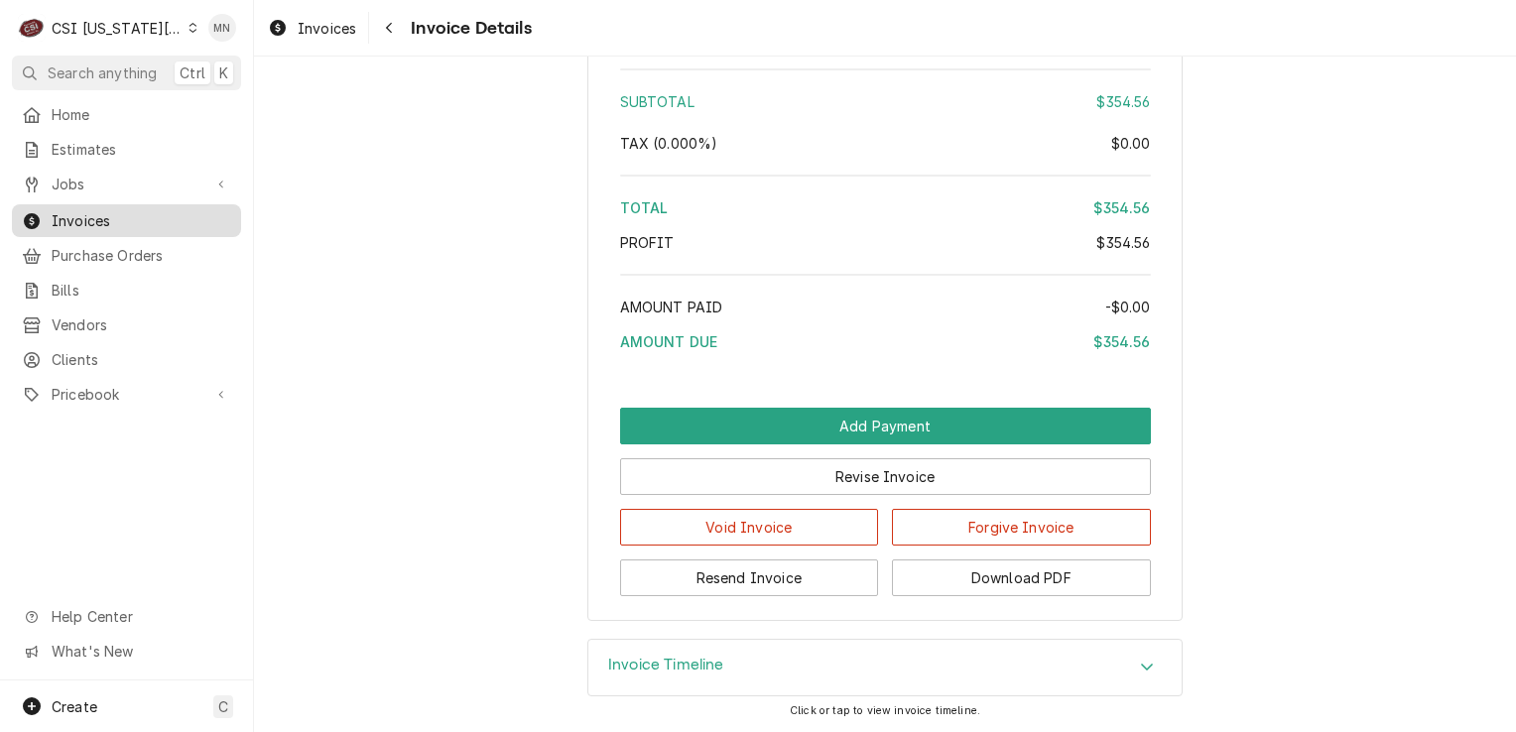
click at [92, 220] on span "Invoices" at bounding box center [142, 220] width 180 height 21
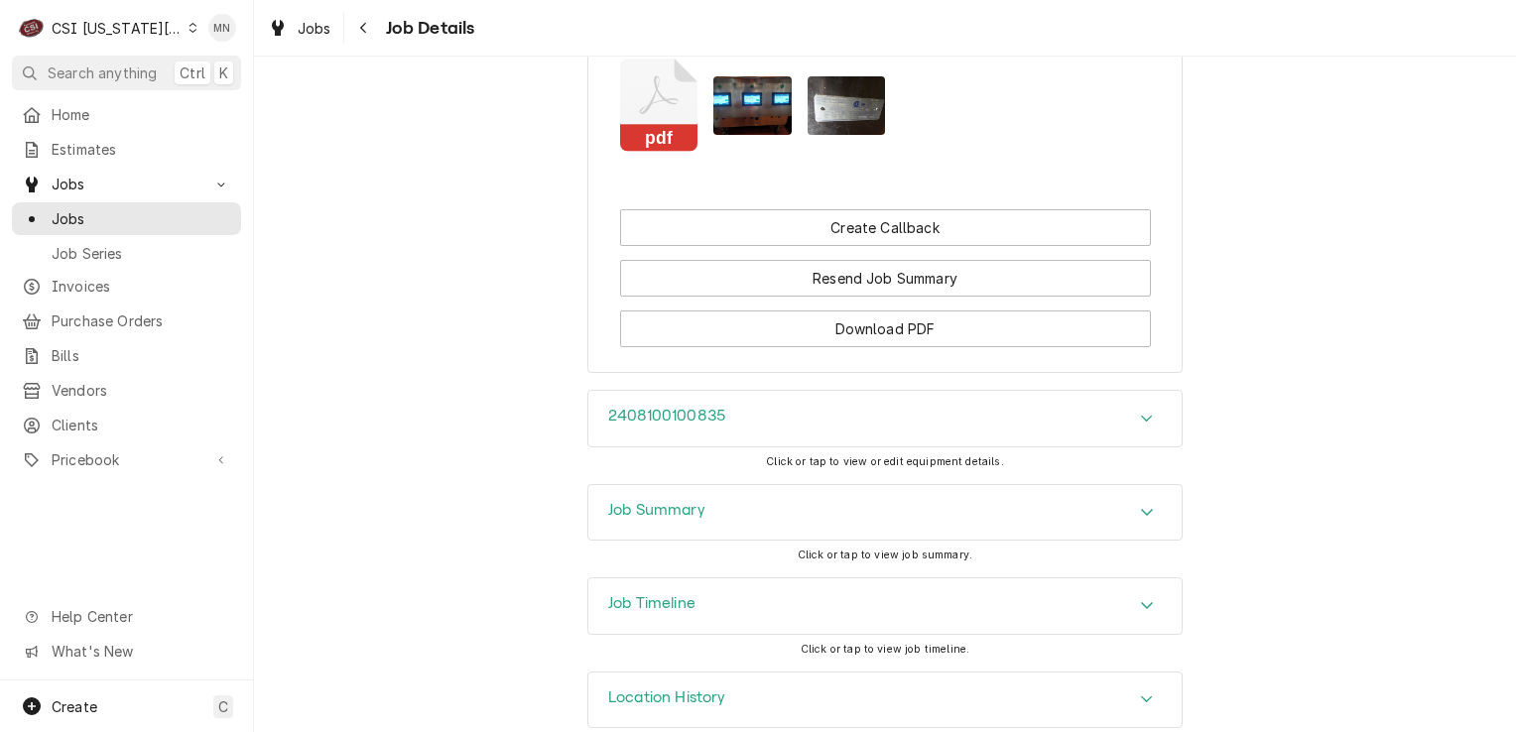
scroll to position [3722, 0]
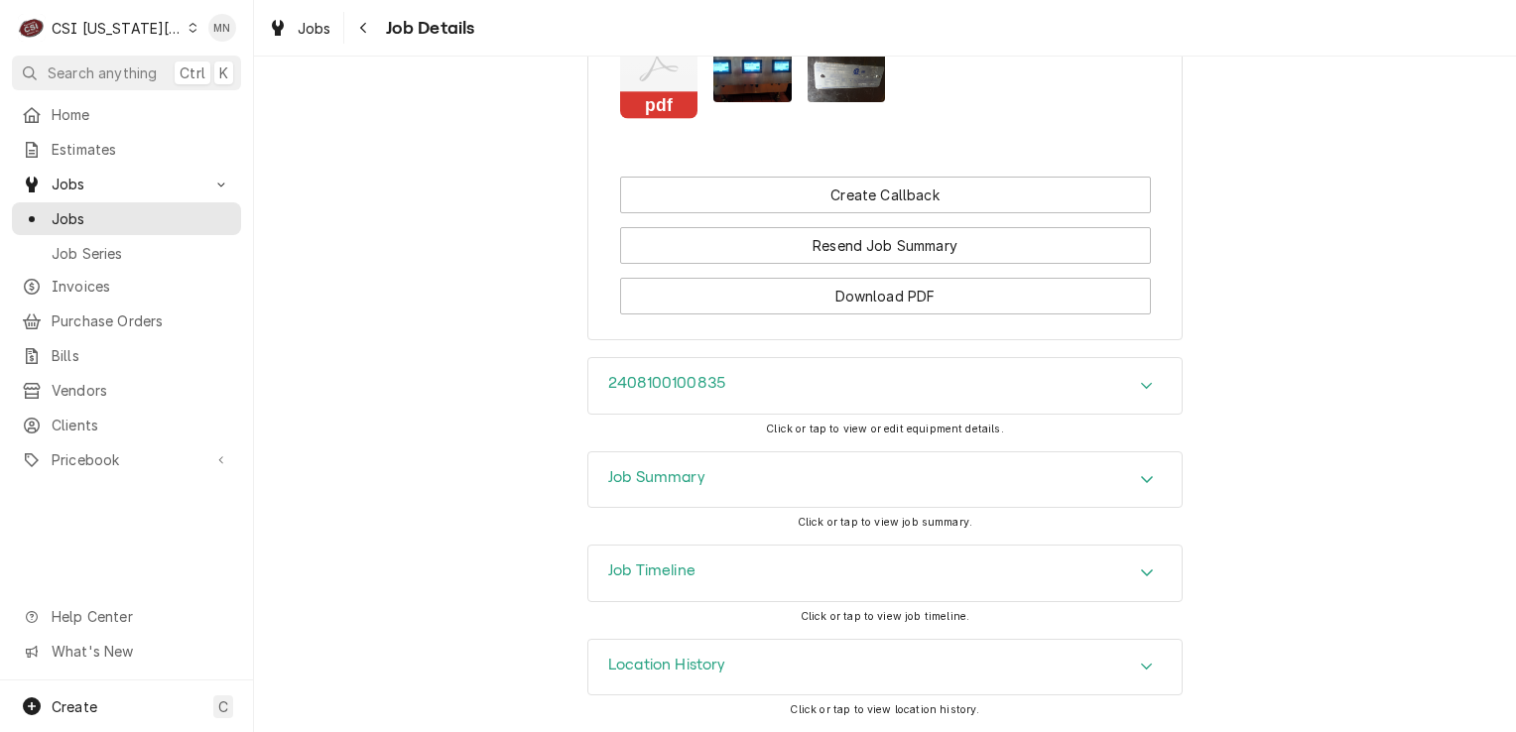
click at [711, 482] on div "Job Summary" at bounding box center [884, 480] width 593 height 56
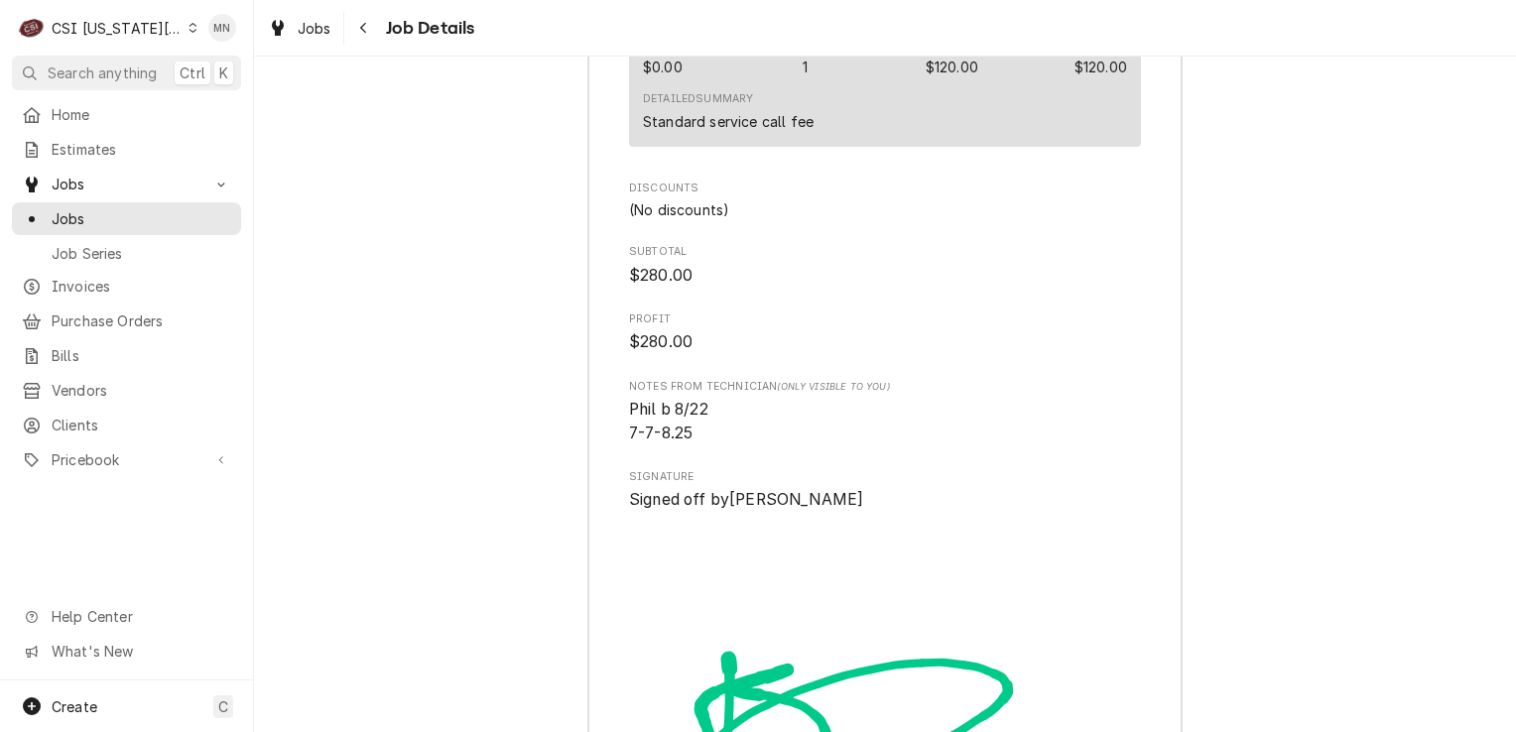
scroll to position [6896, 0]
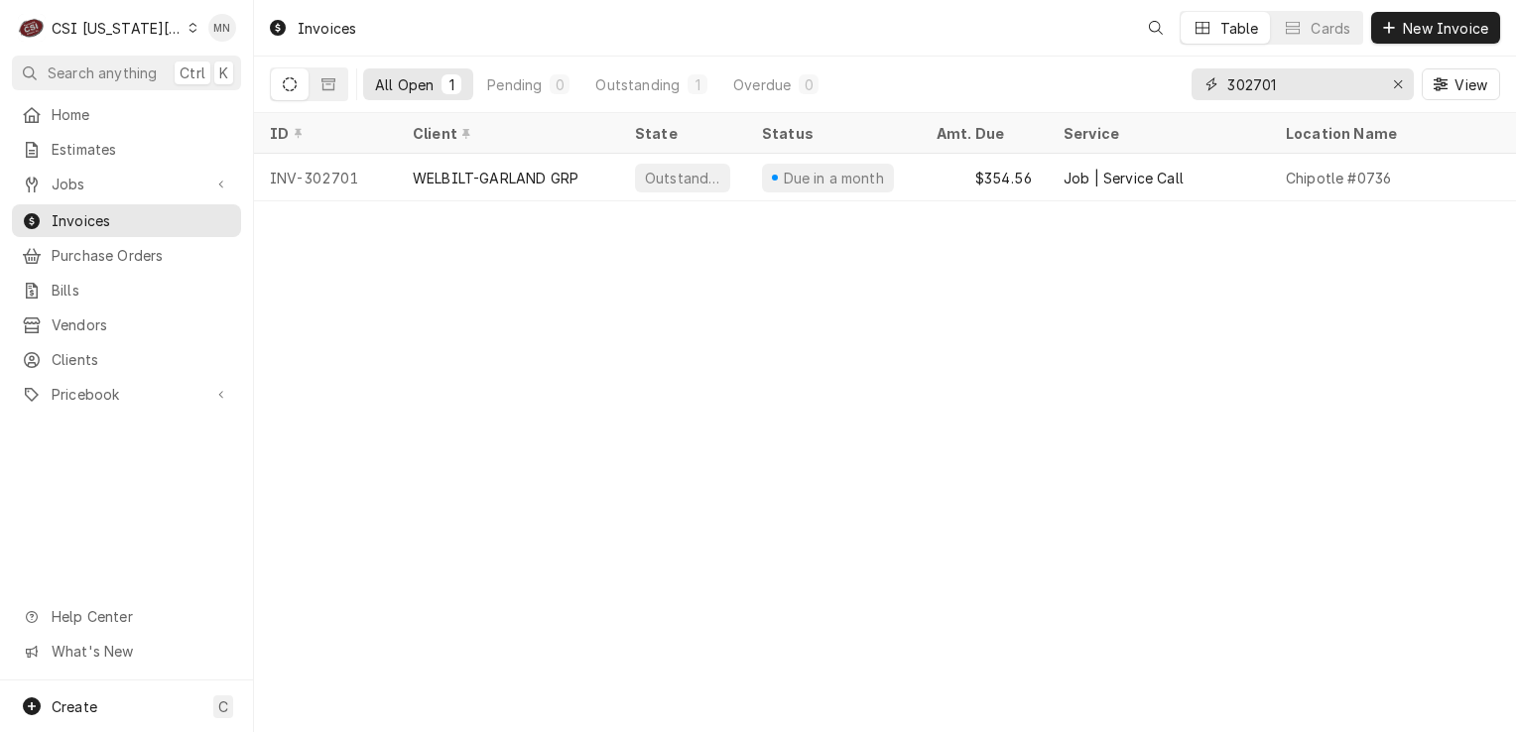
drag, startPoint x: 1291, startPoint y: 85, endPoint x: 1175, endPoint y: 77, distance: 116.3
click at [1175, 77] on div "All Open 1 Pending 0 Outstanding 1 Overdue 0 302701 View" at bounding box center [885, 85] width 1230 height 56
type input "302661"
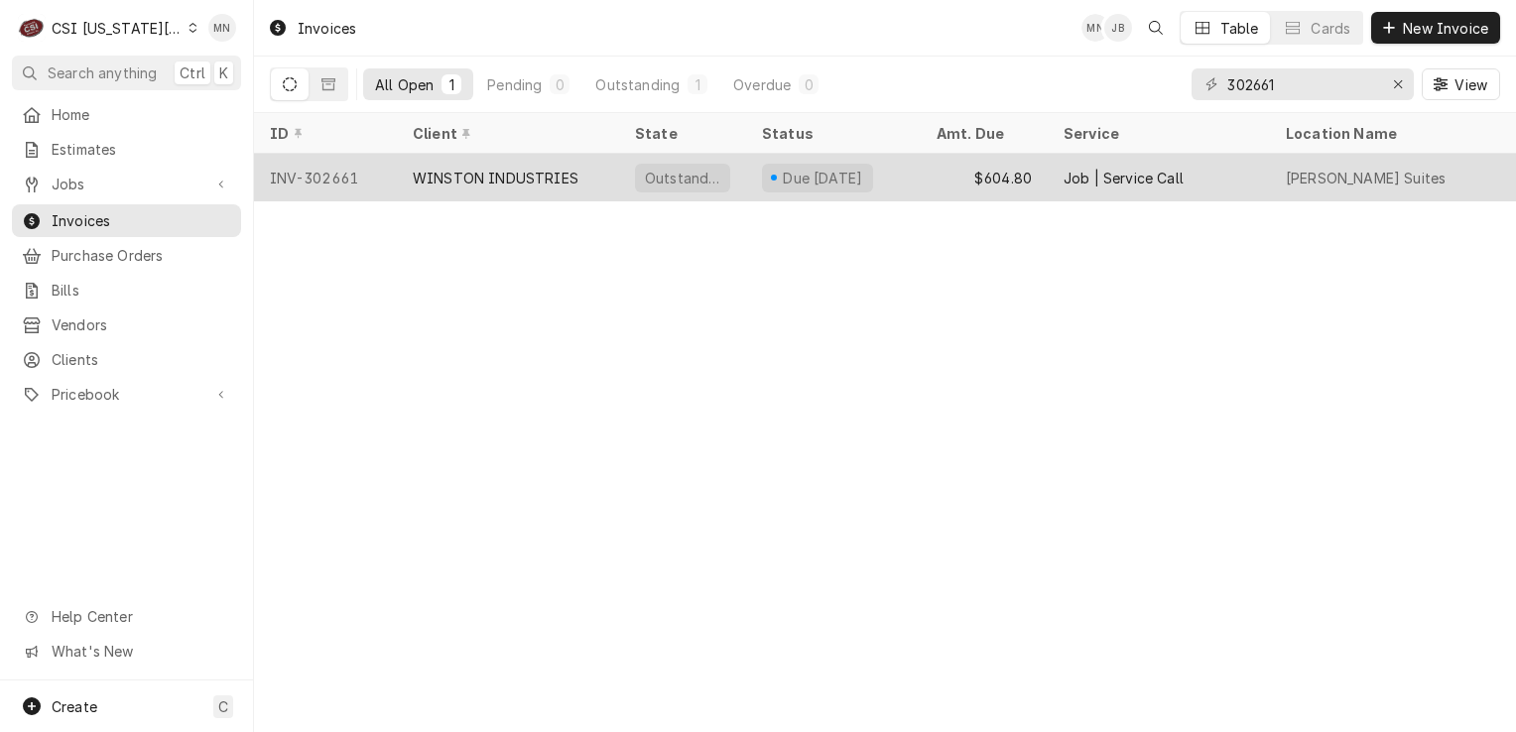
click at [544, 168] on div "WINSTON INDUSTRIES" at bounding box center [496, 178] width 166 height 21
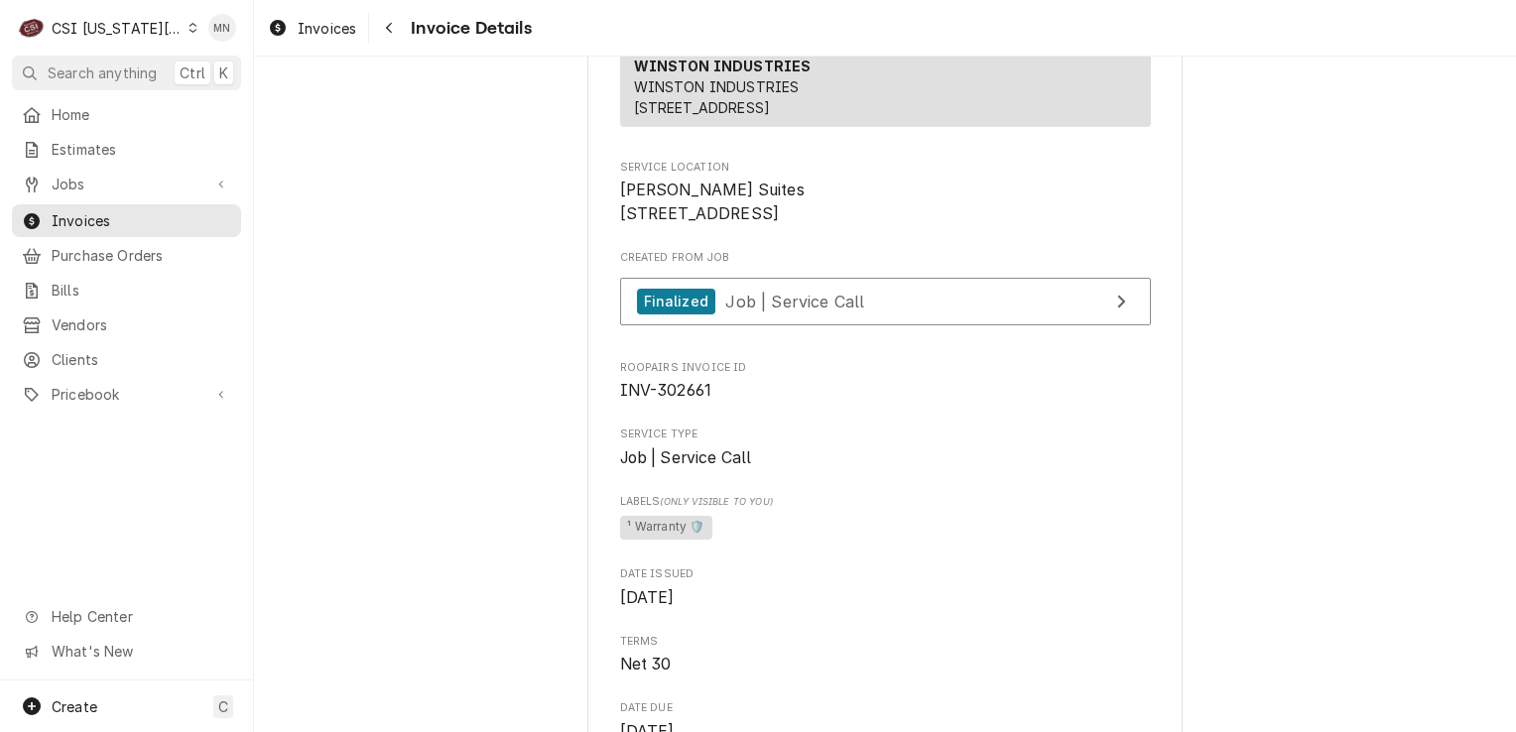
scroll to position [298, 0]
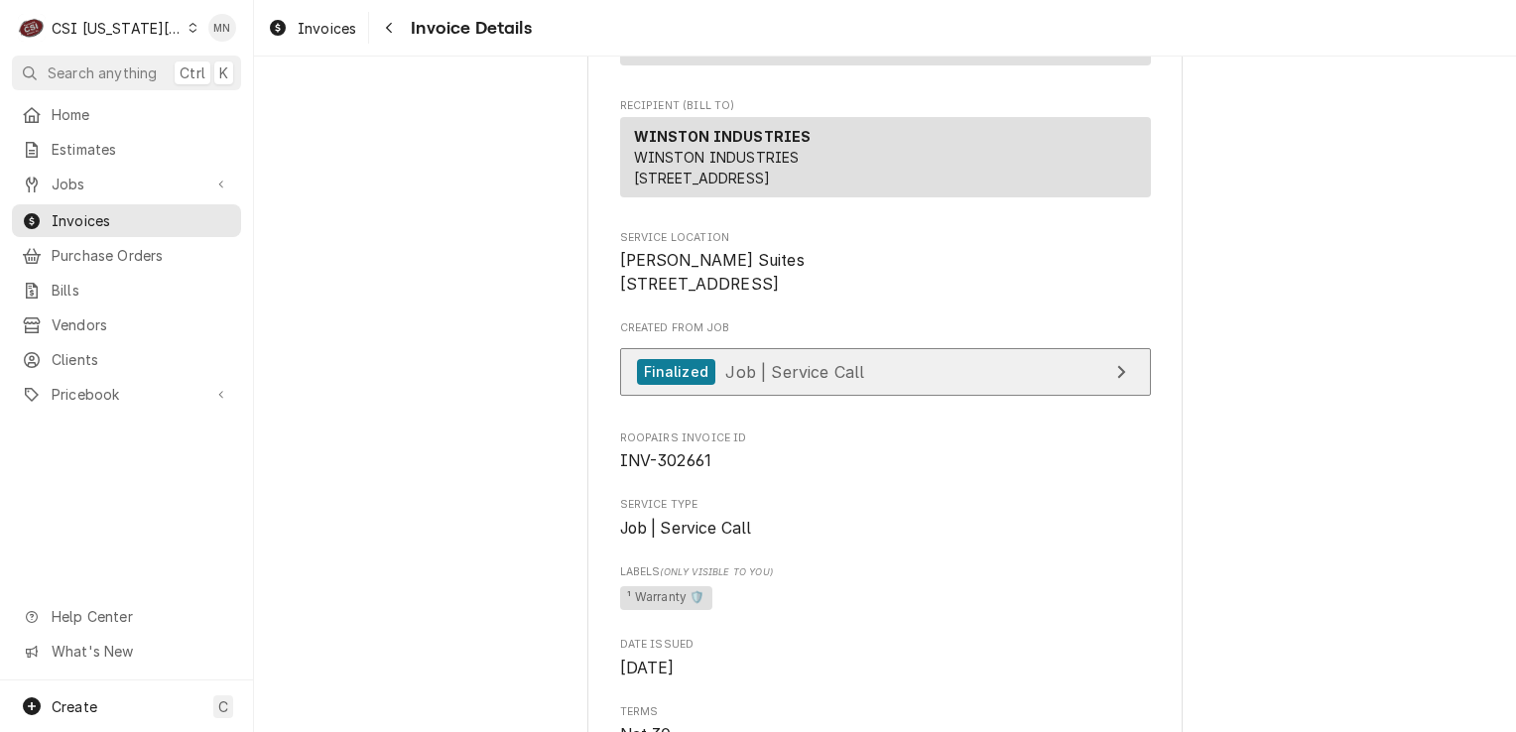
click at [841, 386] on div "Finalized Job | Service Call" at bounding box center [751, 372] width 228 height 27
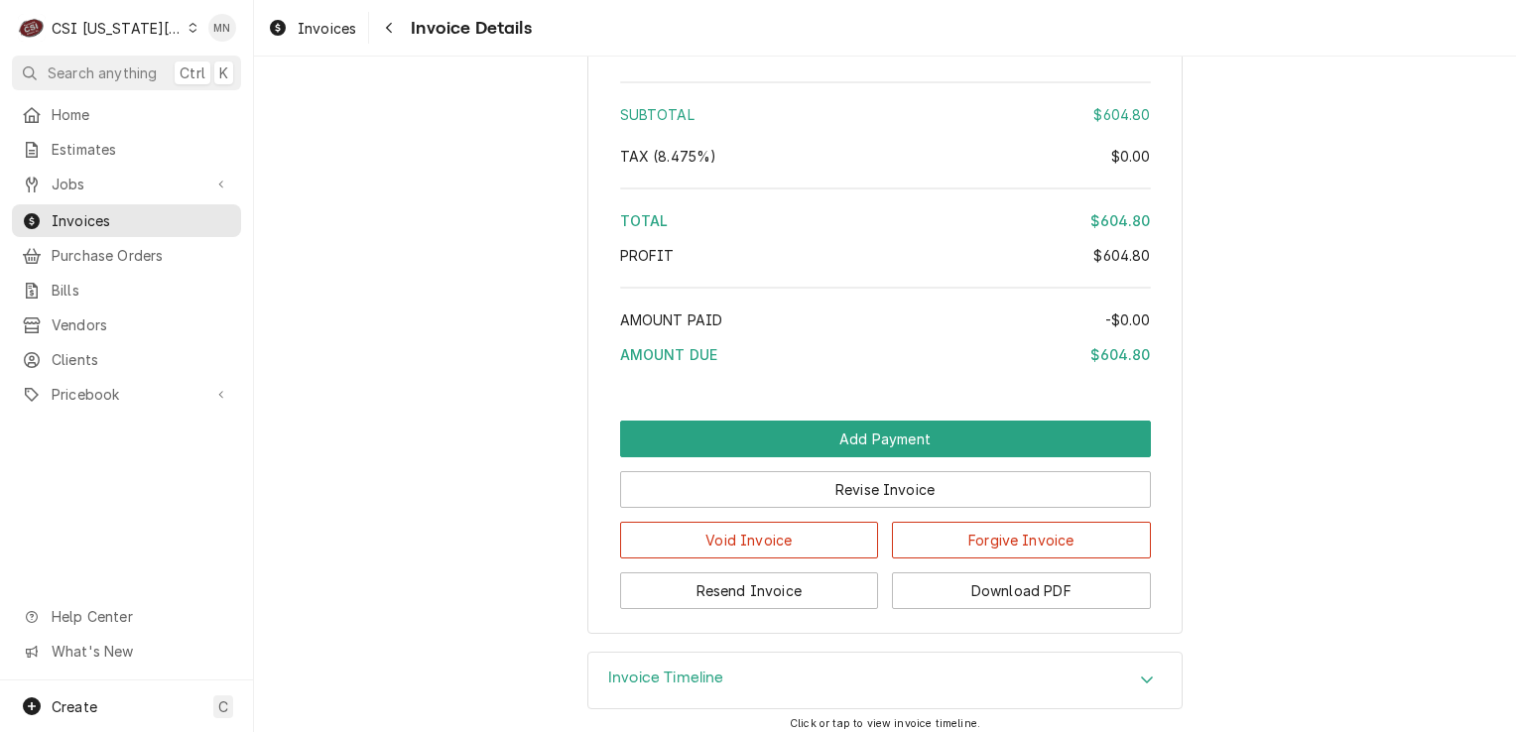
scroll to position [3643, 0]
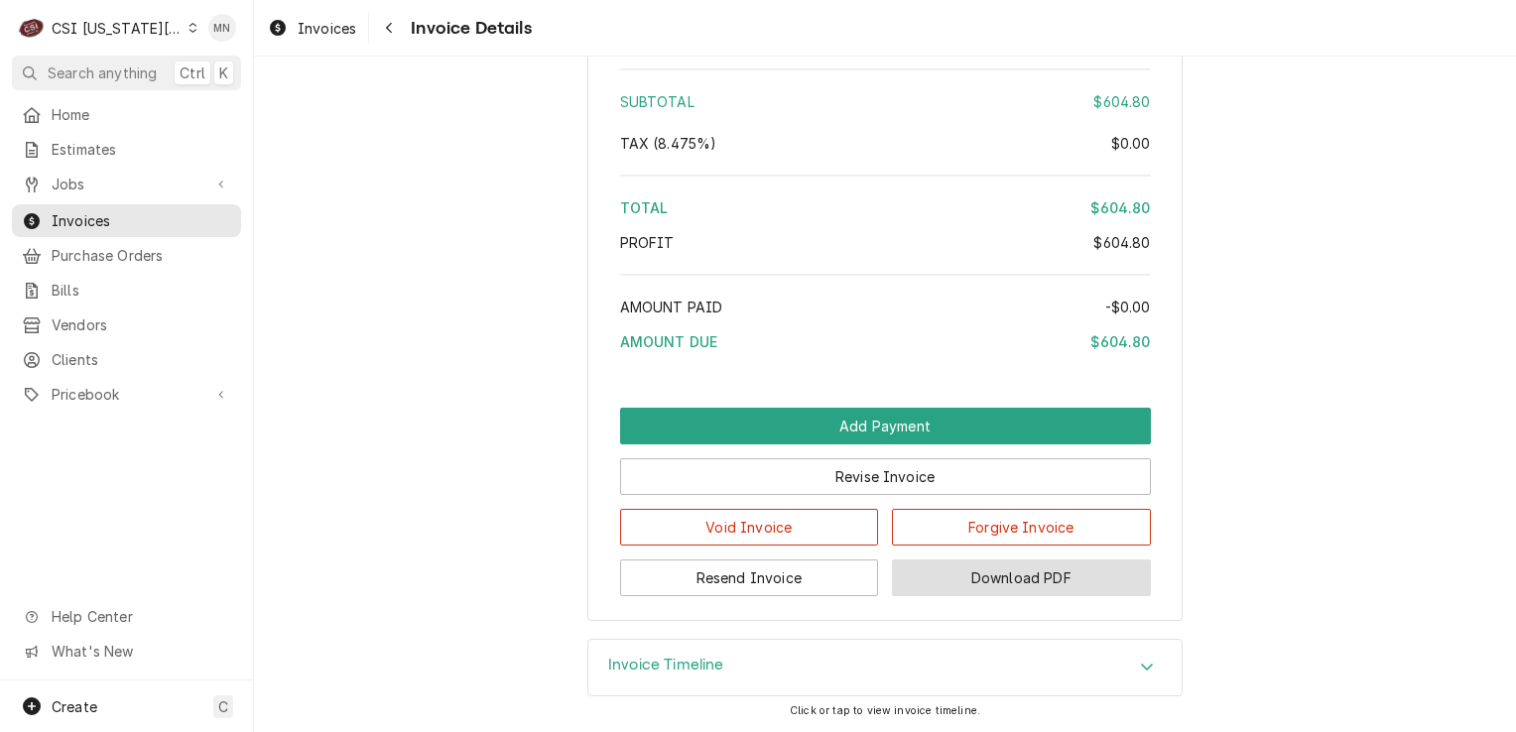
click at [1022, 589] on button "Download PDF" at bounding box center [1021, 577] width 259 height 37
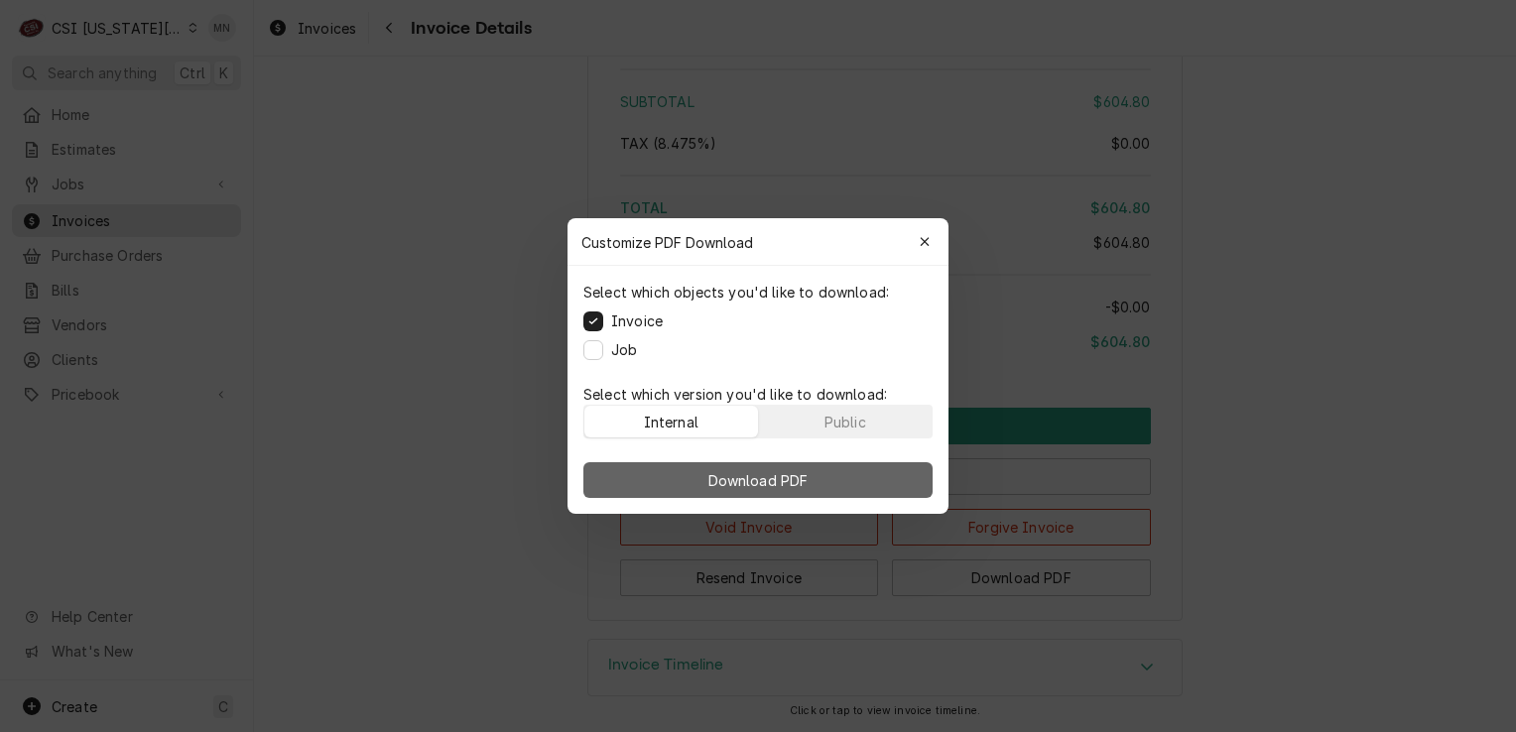
click at [764, 481] on span "Download PDF" at bounding box center [758, 480] width 108 height 21
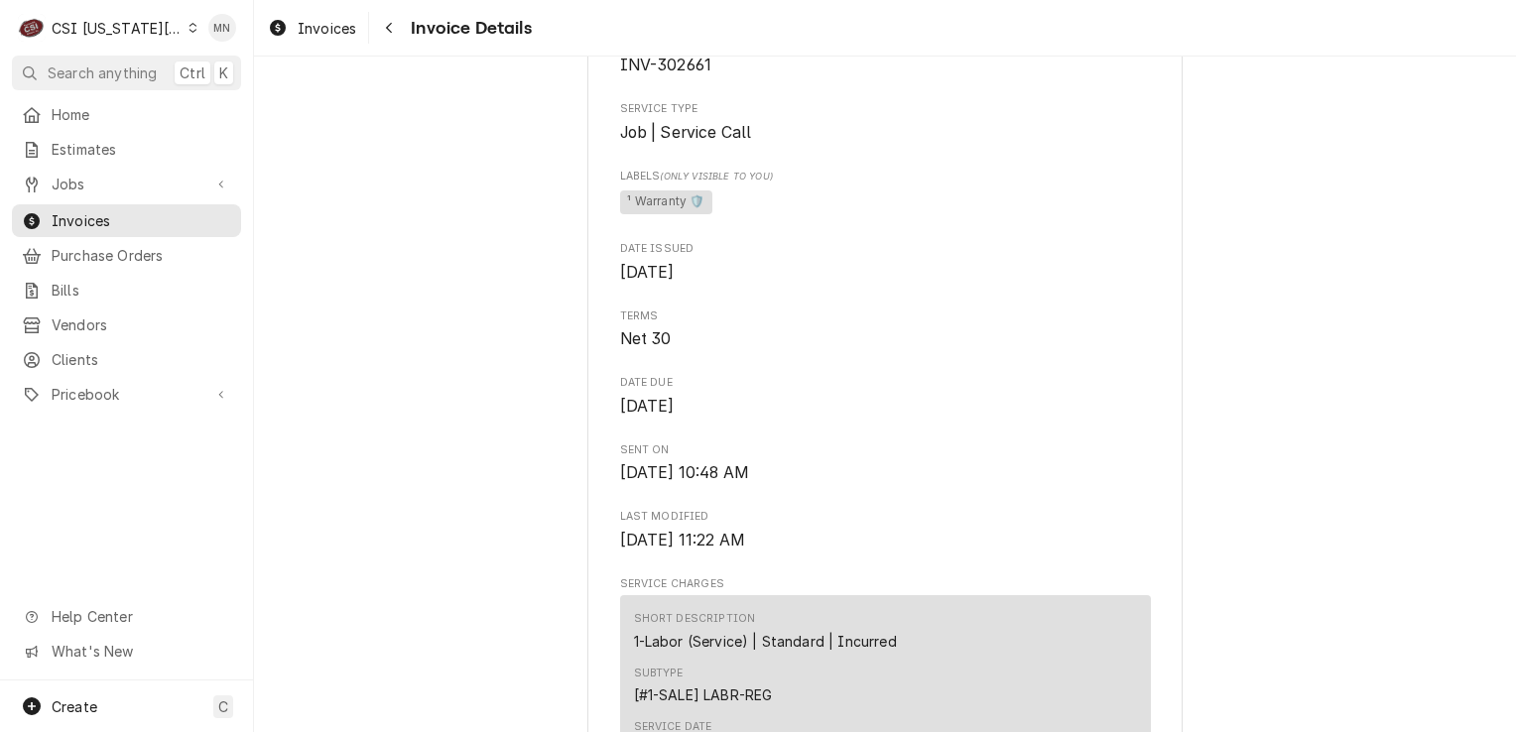
scroll to position [694, 0]
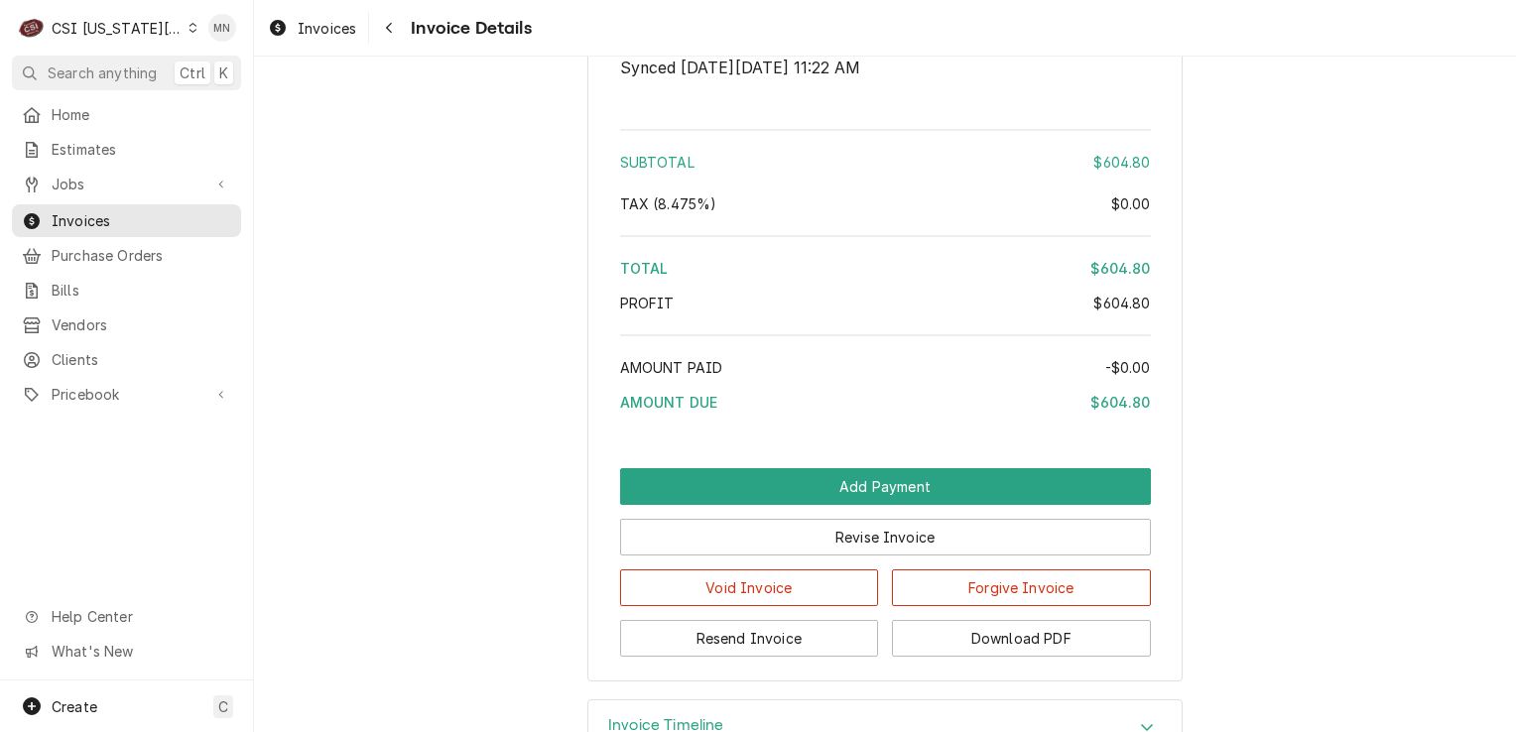
scroll to position [3643, 0]
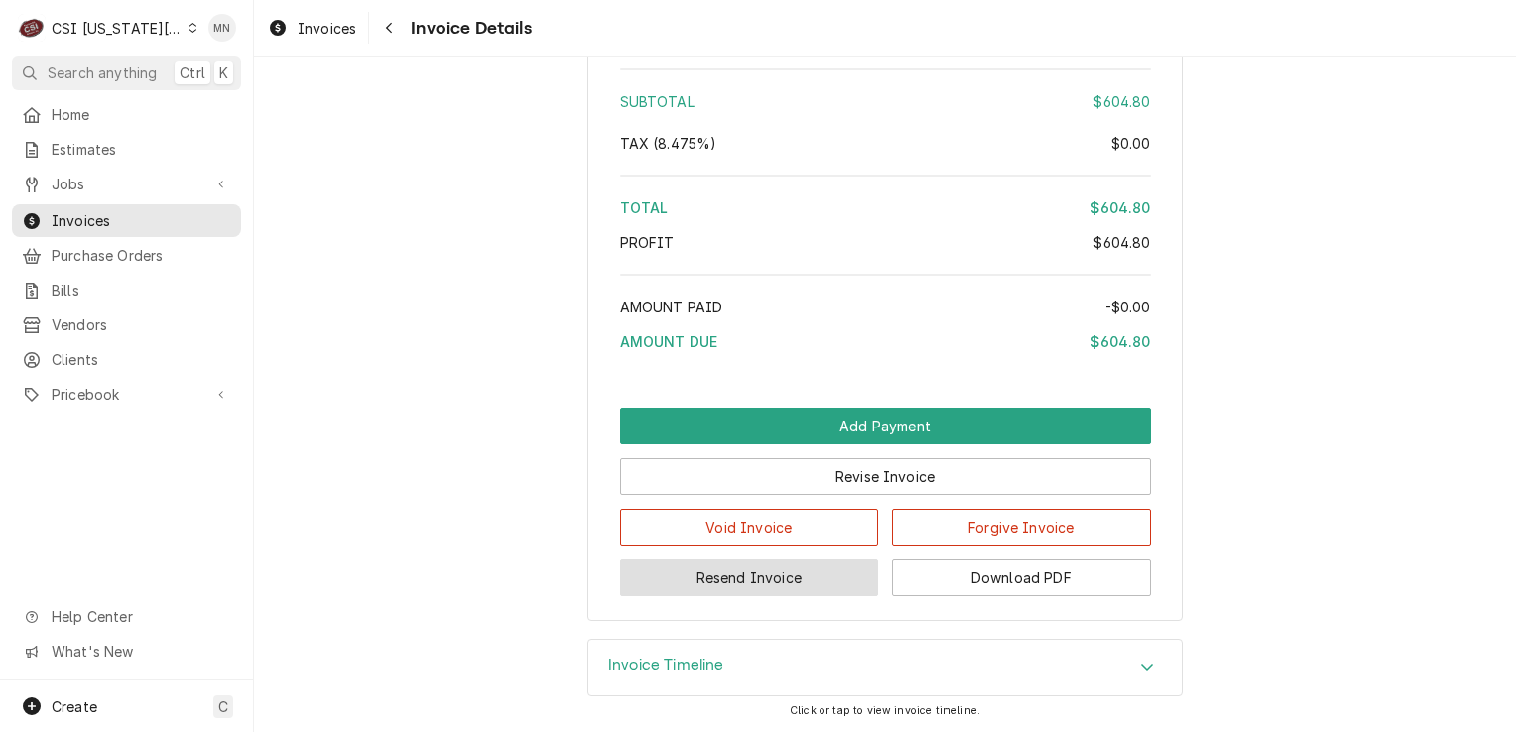
click at [765, 579] on button "Resend Invoice" at bounding box center [749, 577] width 259 height 37
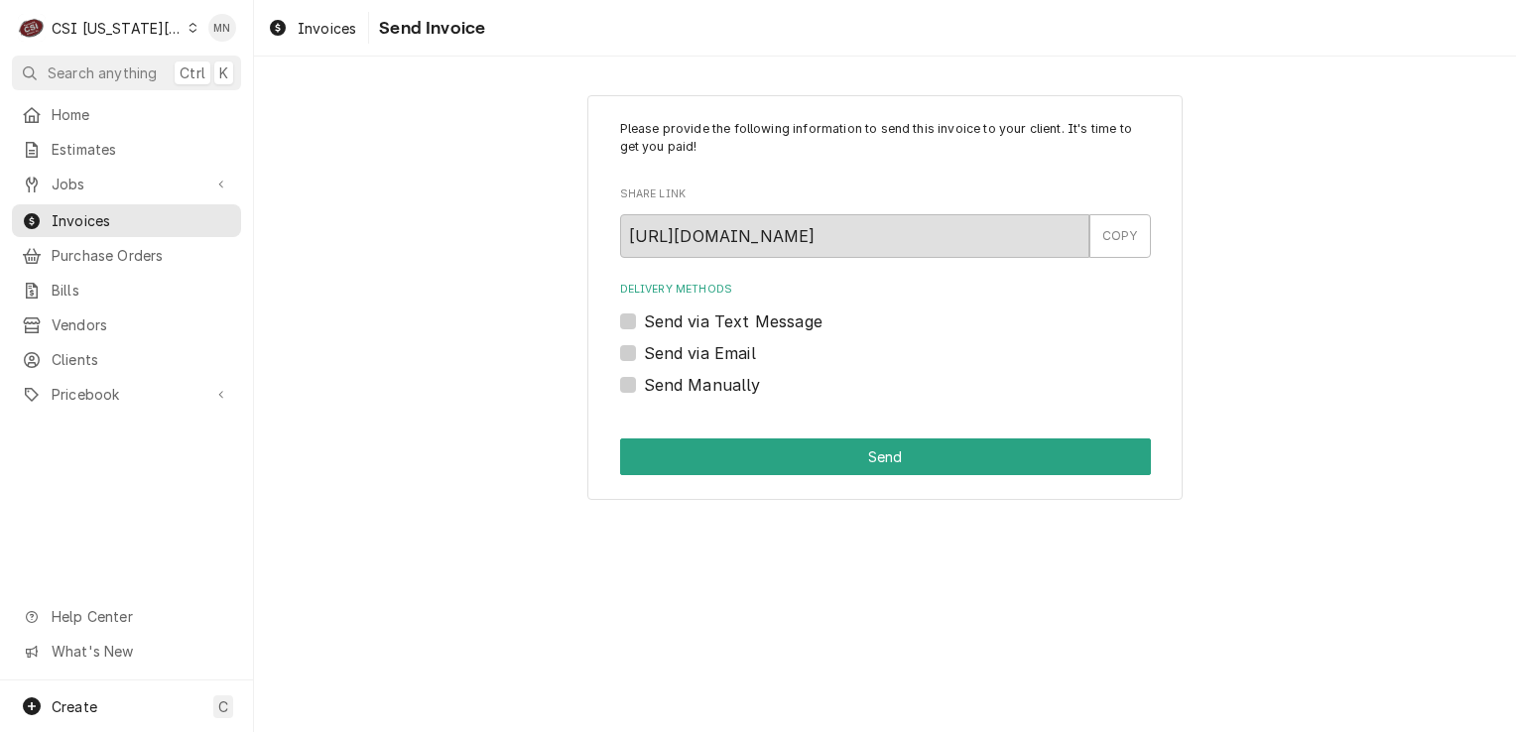
click at [644, 354] on label "Send via Email" at bounding box center [700, 353] width 112 height 24
click at [644, 354] on input "Send via Email" at bounding box center [909, 363] width 531 height 44
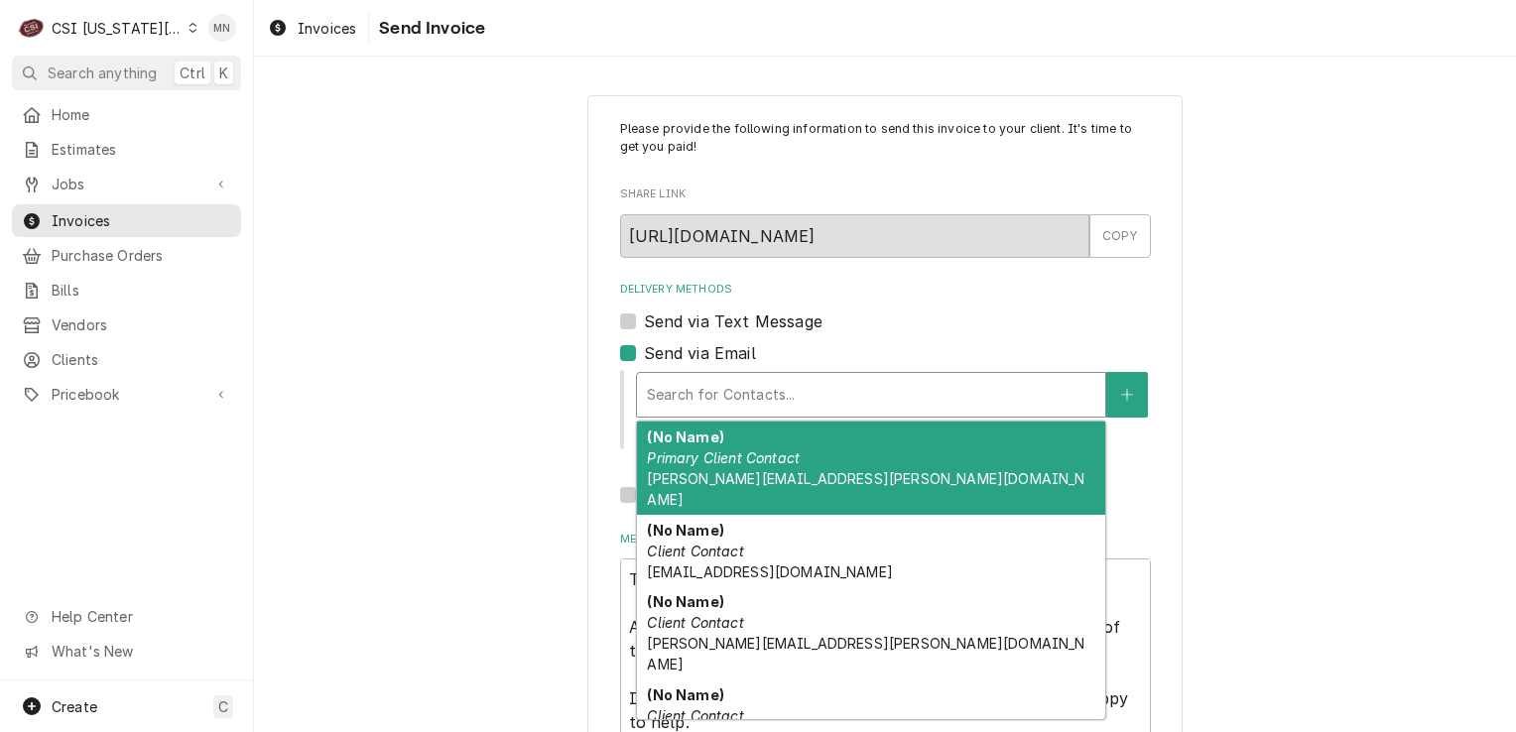
click at [691, 396] on div "Delivery Methods" at bounding box center [871, 395] width 448 height 36
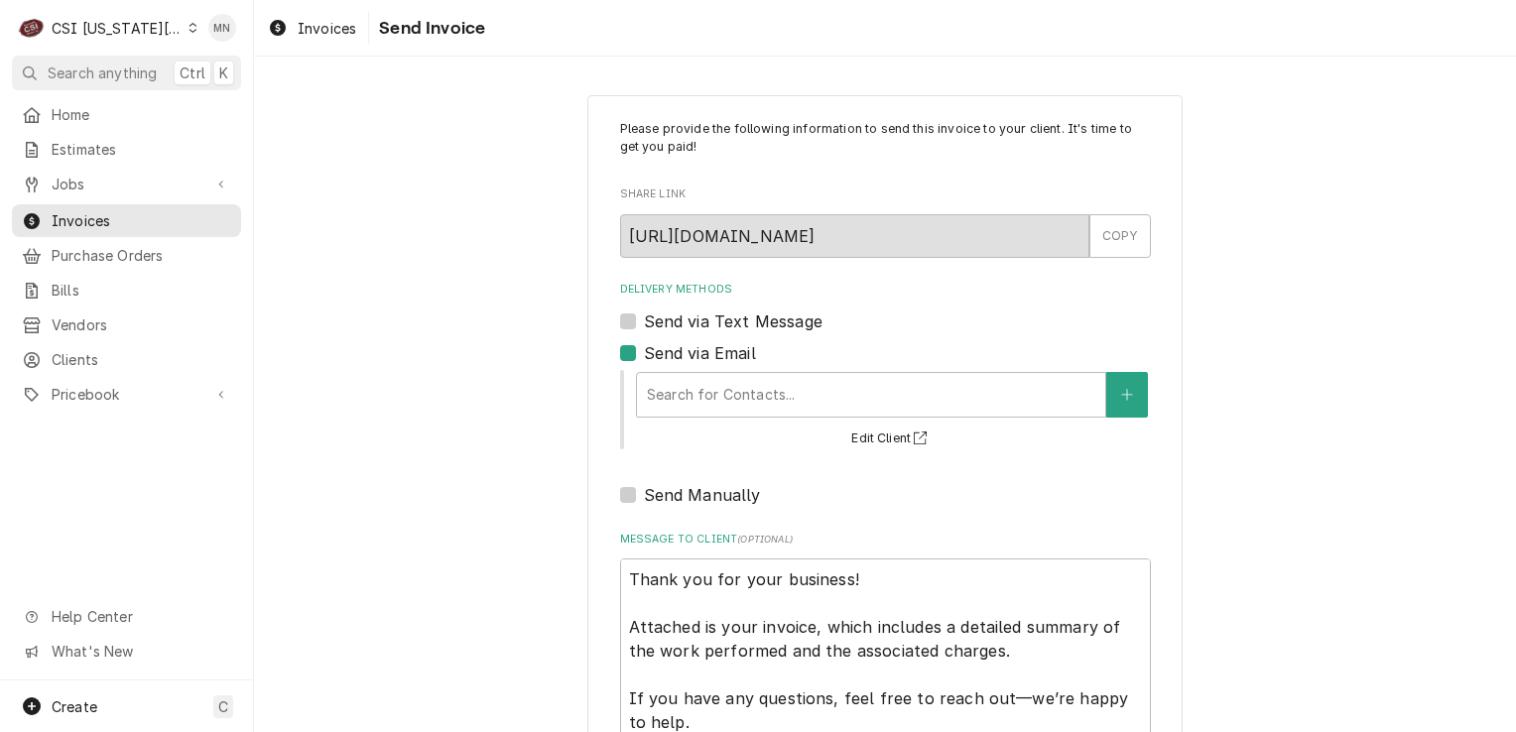
click at [644, 347] on label "Send via Email" at bounding box center [700, 353] width 112 height 24
click at [644, 347] on input "Send via Email" at bounding box center [909, 363] width 531 height 44
checkbox input "false"
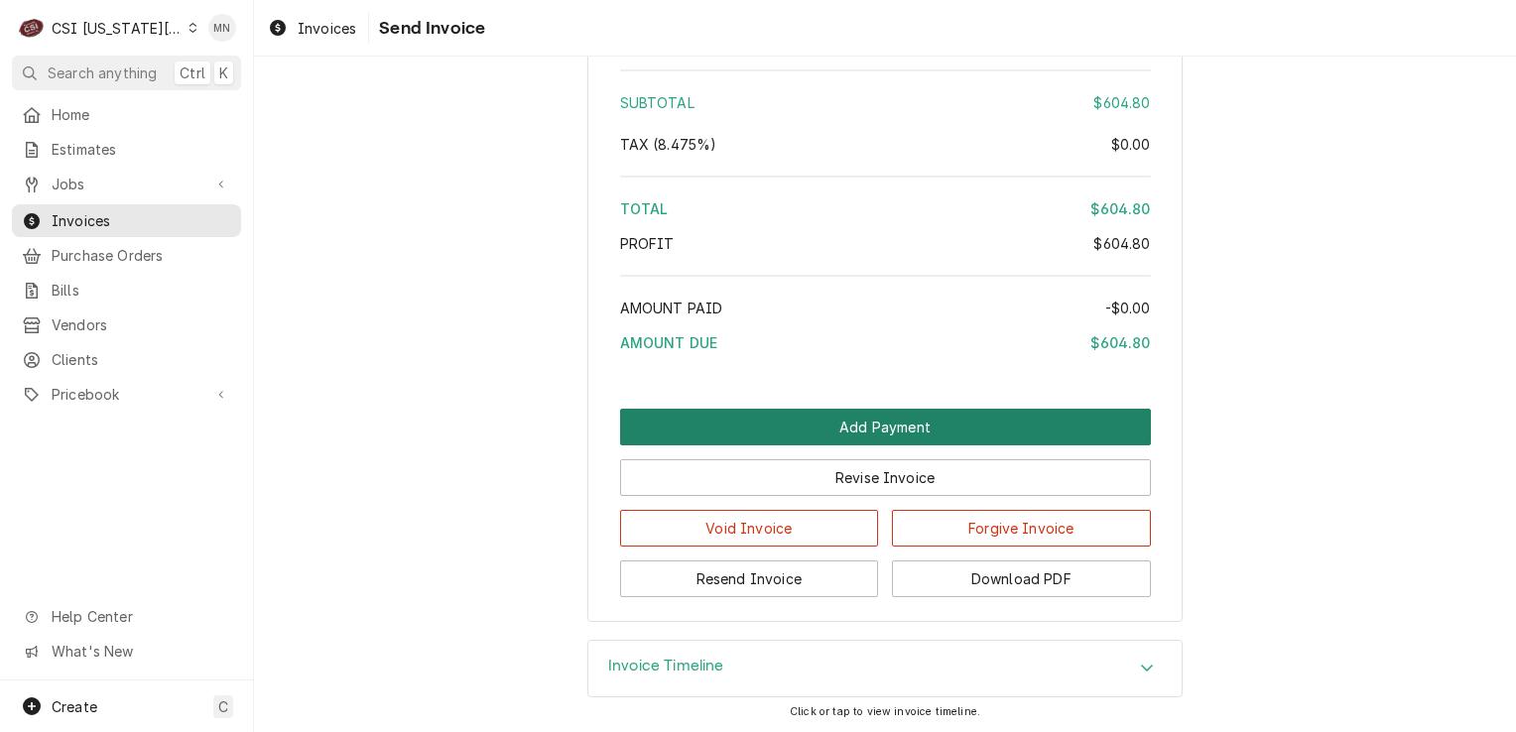
scroll to position [3643, 0]
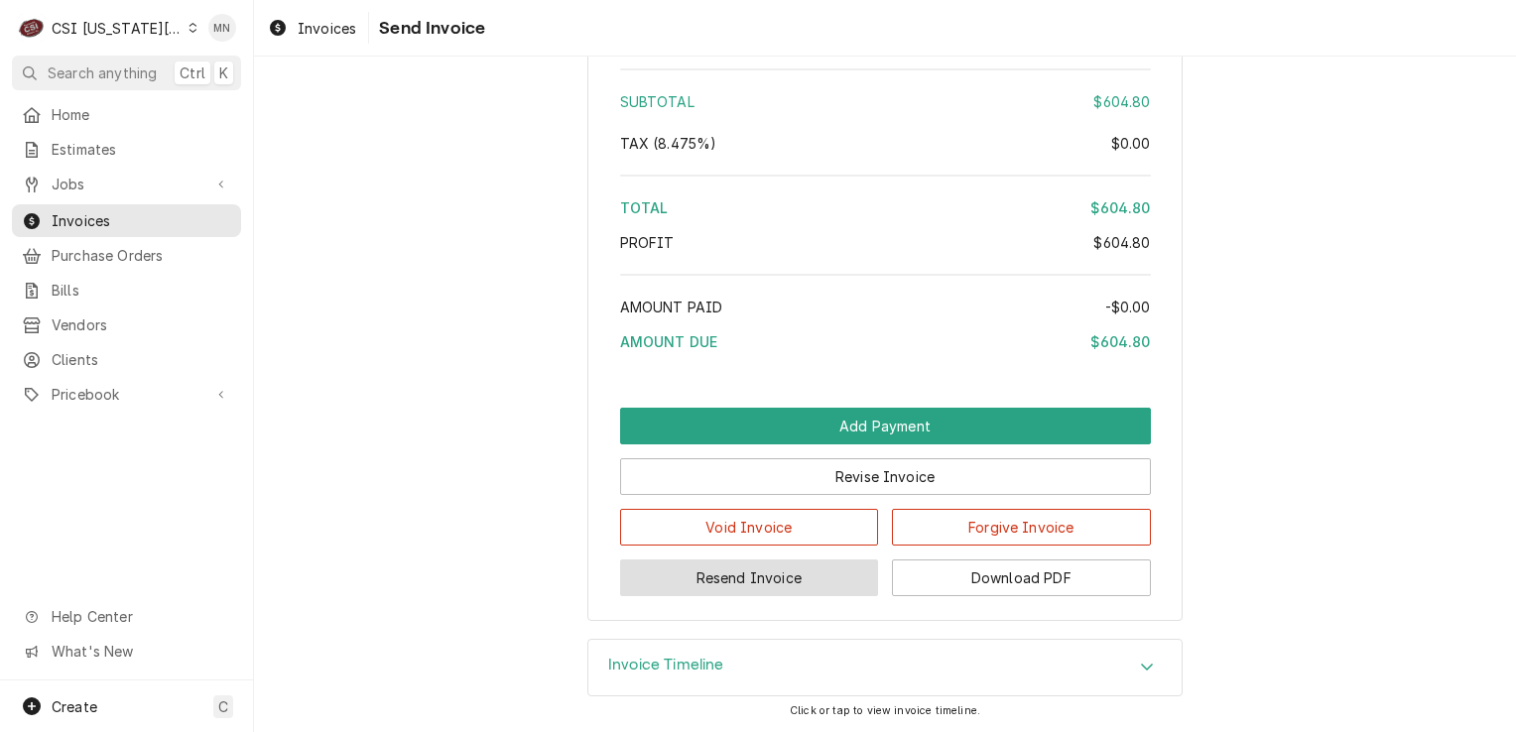
click at [762, 589] on button "Resend Invoice" at bounding box center [749, 577] width 259 height 37
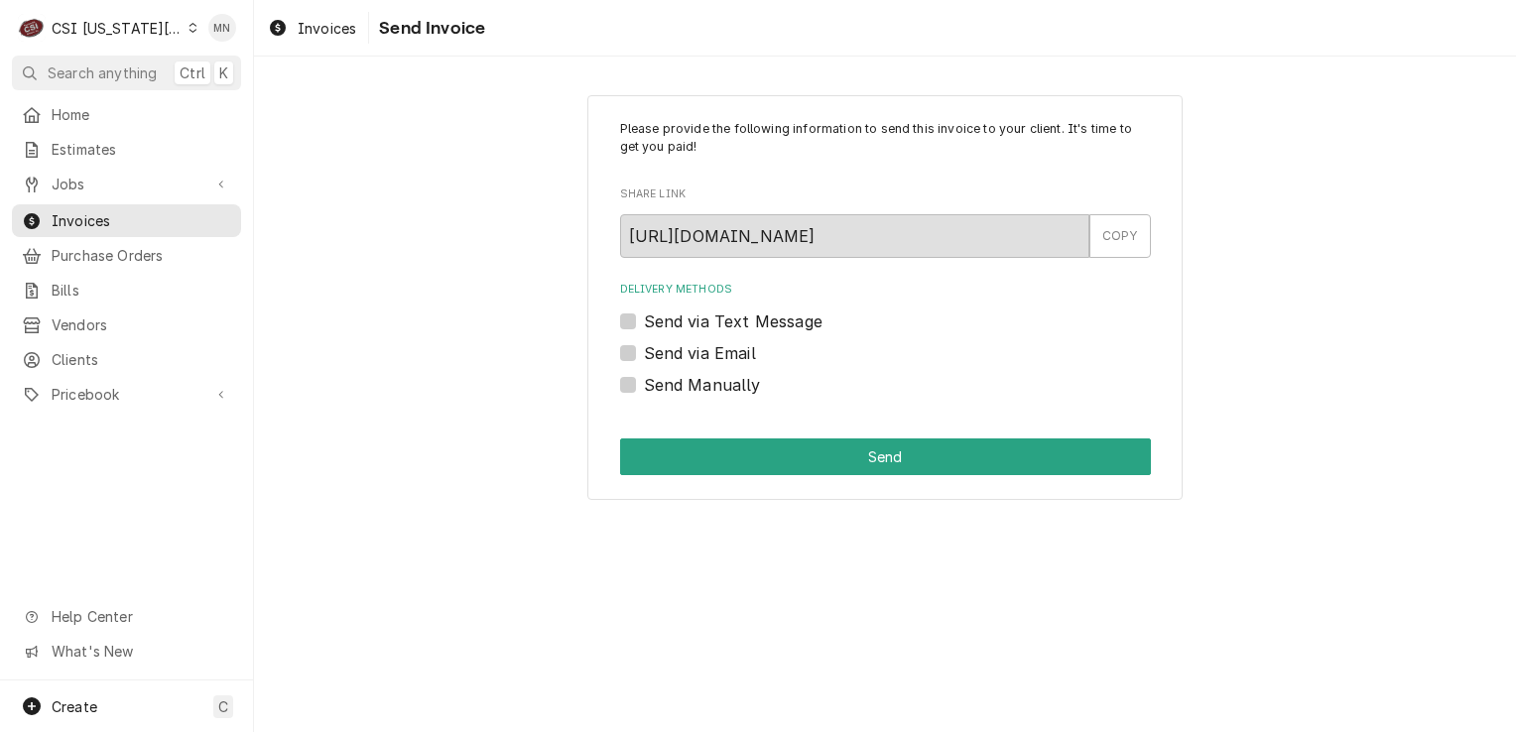
click at [644, 385] on label "Send Manually" at bounding box center [702, 385] width 117 height 24
click at [644, 385] on input "Send Manually" at bounding box center [909, 395] width 531 height 44
checkbox input "true"
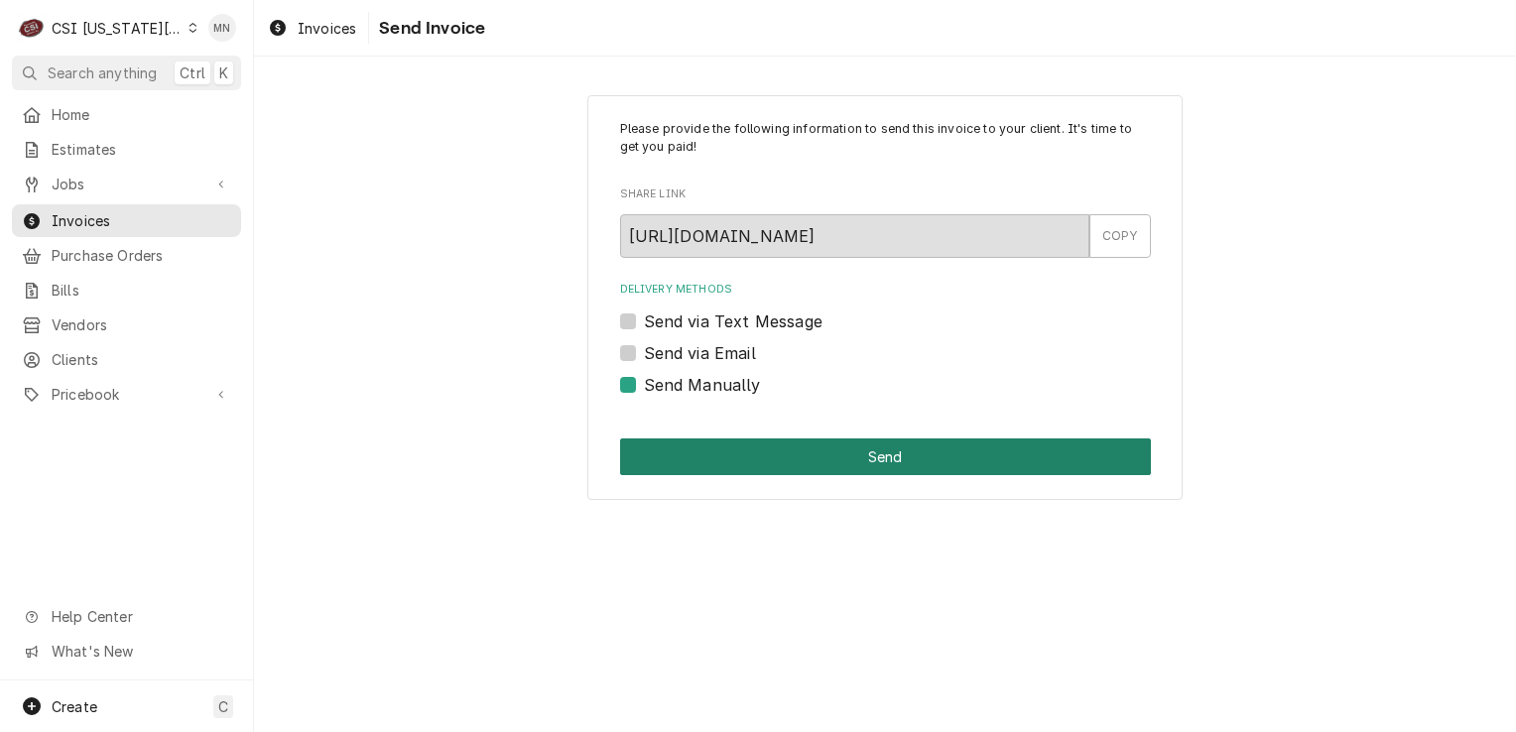
click at [853, 457] on button "Send" at bounding box center [885, 456] width 531 height 37
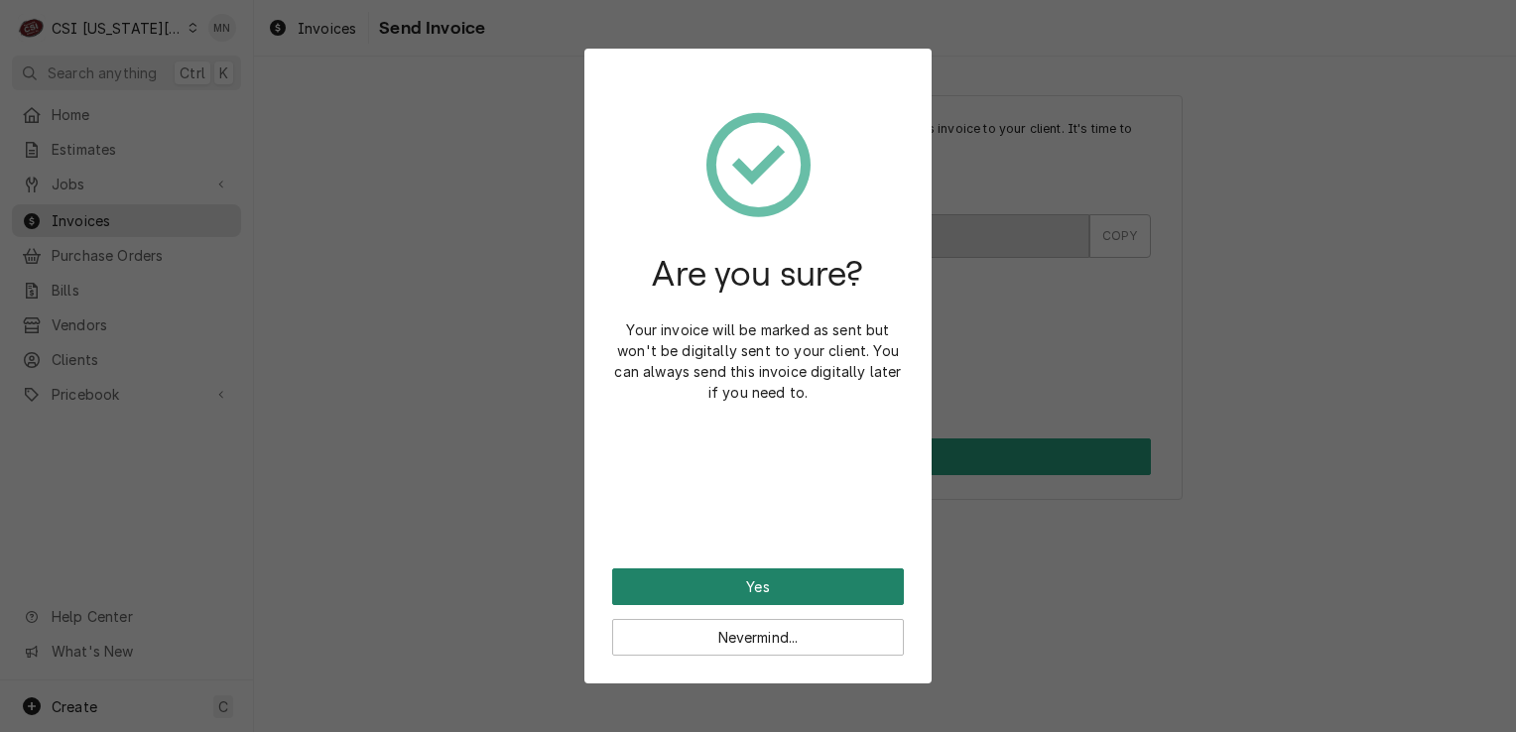
click at [756, 588] on button "Yes" at bounding box center [758, 586] width 292 height 37
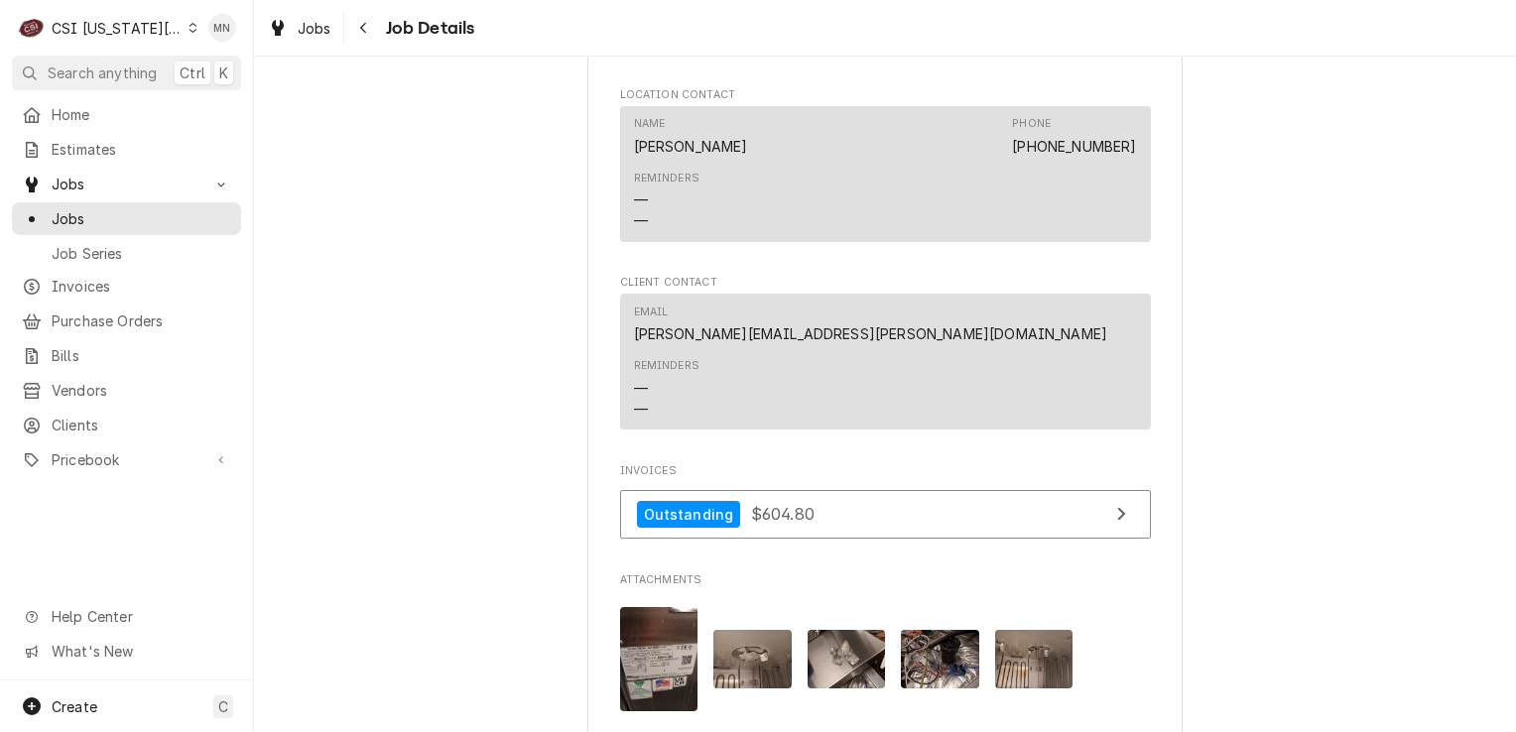
scroll to position [1659, 0]
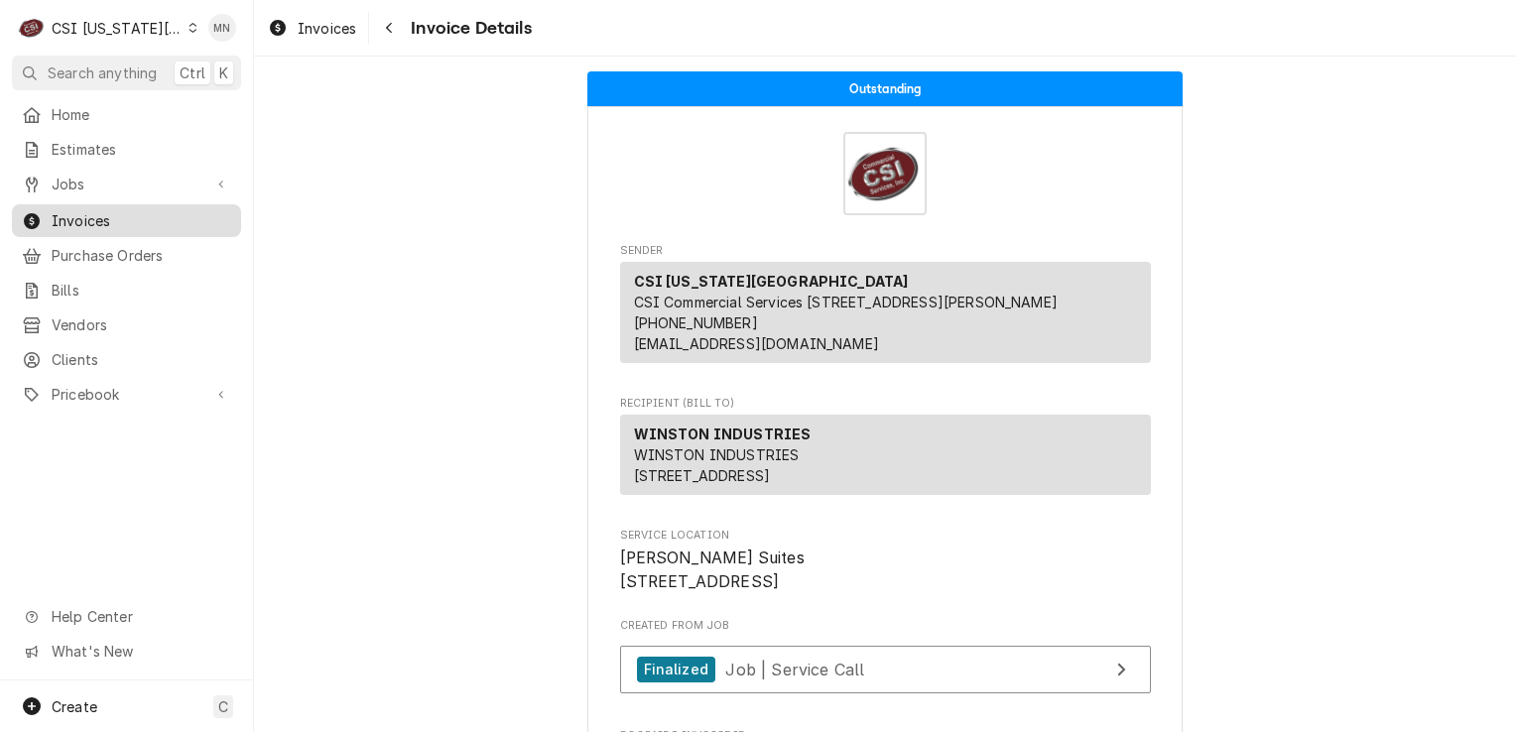
click at [97, 214] on span "Invoices" at bounding box center [142, 220] width 180 height 21
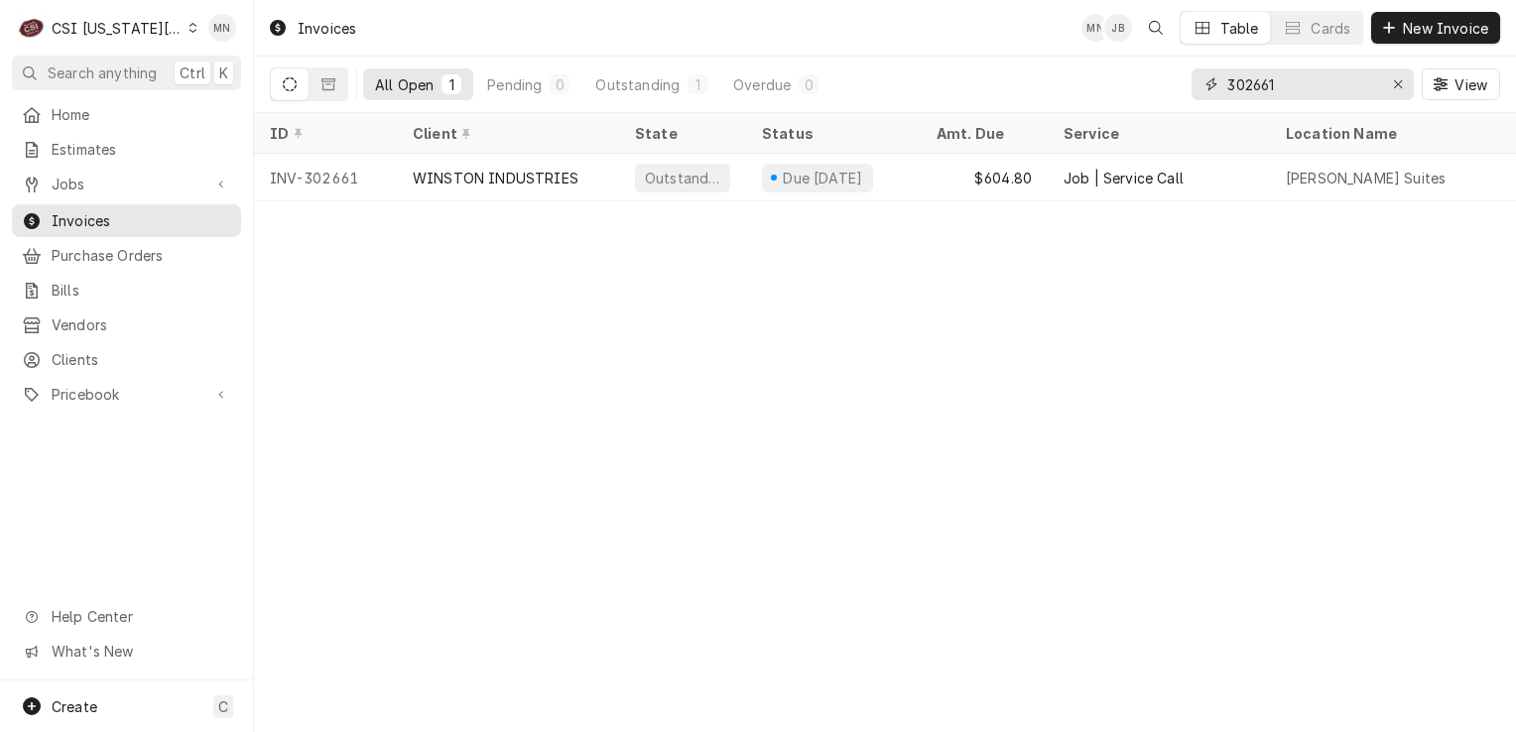
click at [1286, 89] on input "302661" at bounding box center [1301, 84] width 149 height 32
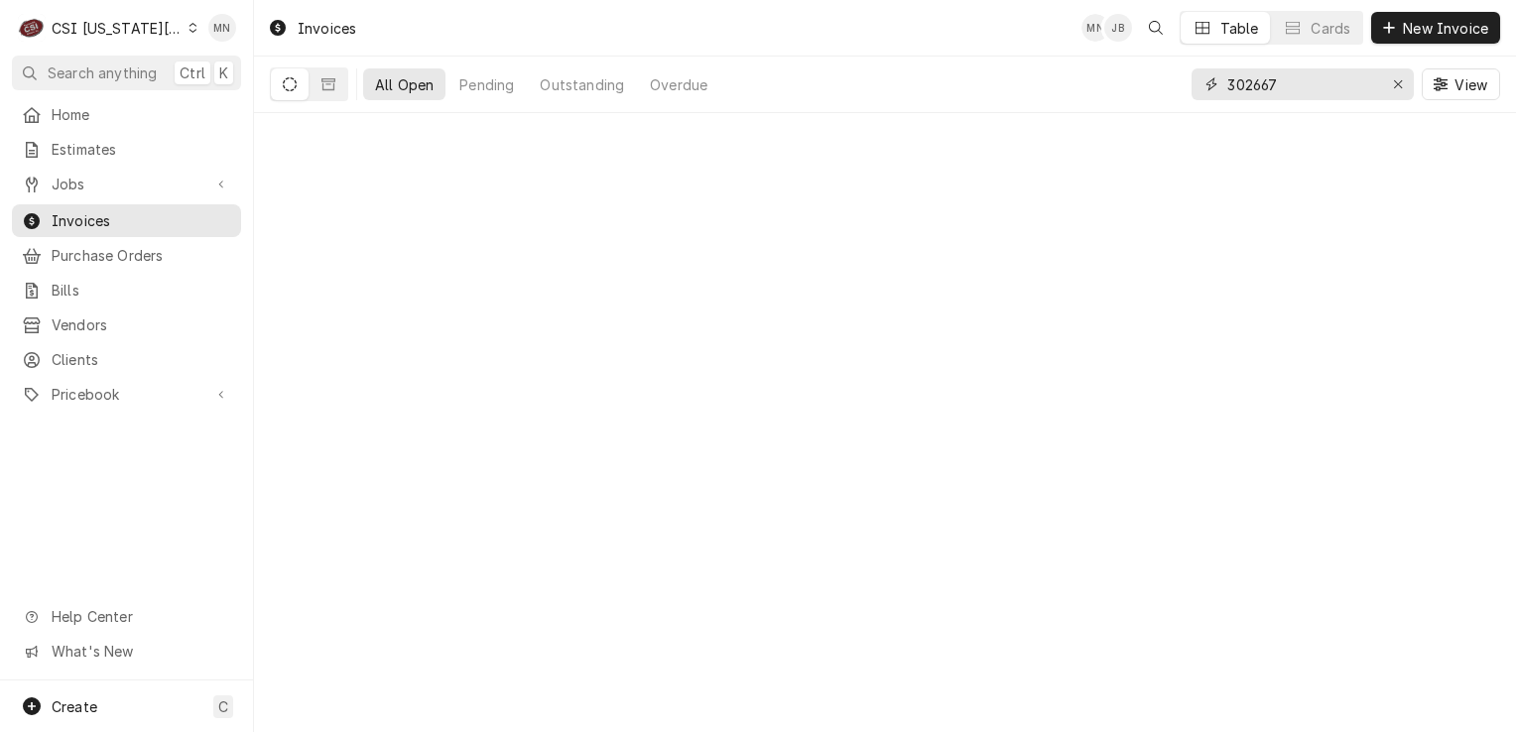
type input "302667"
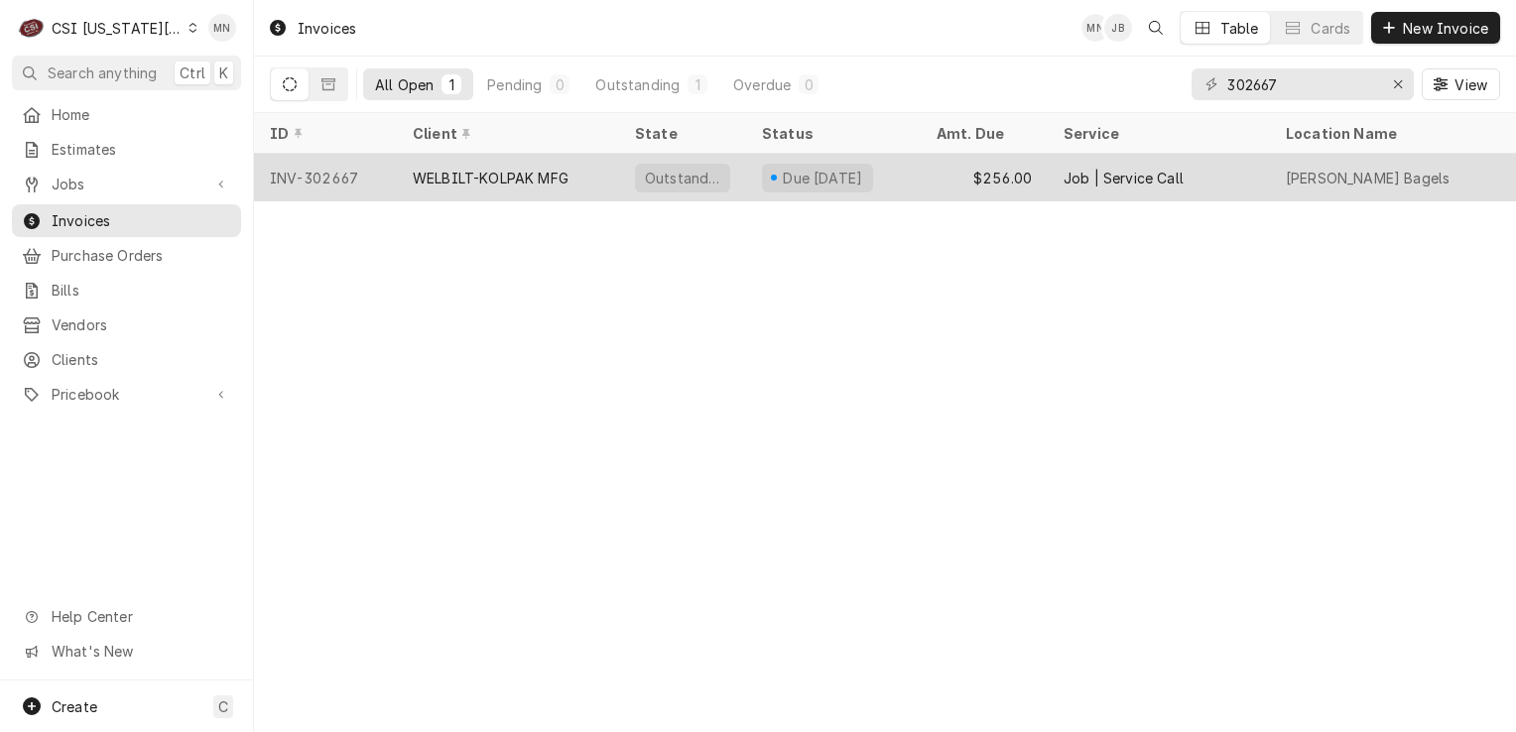
click at [495, 181] on div "WELBILT-KOLPAK MFG" at bounding box center [491, 178] width 156 height 21
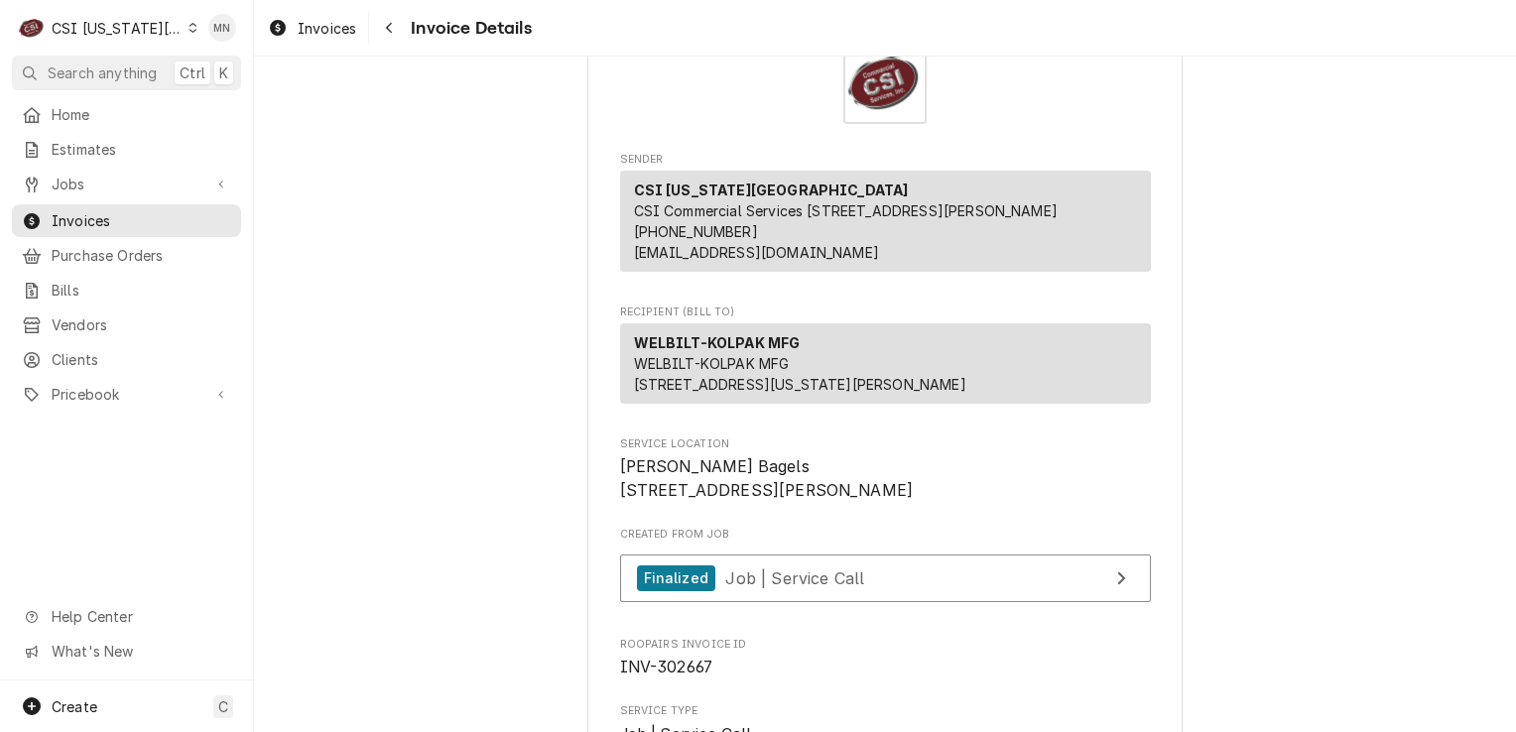
scroll to position [298, 0]
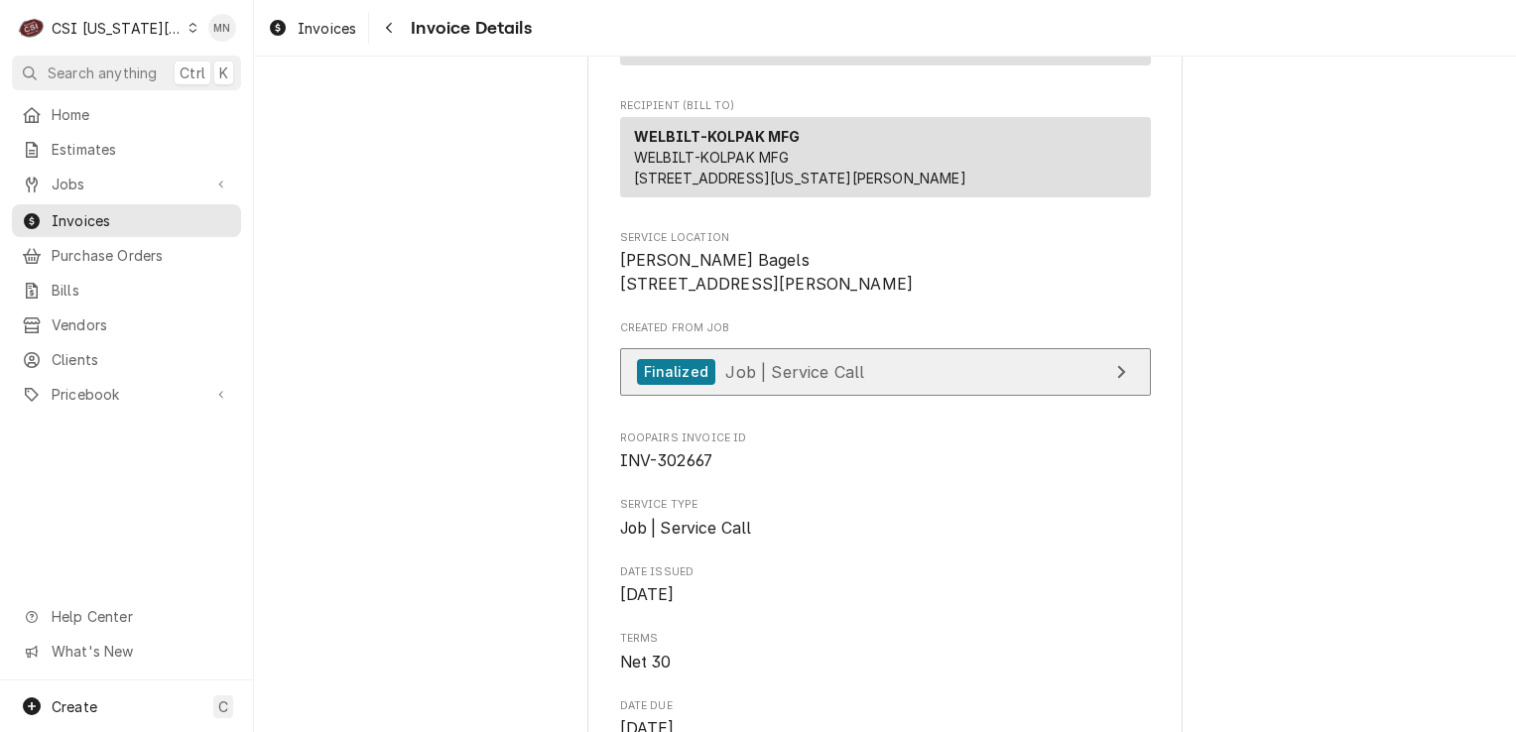
click at [879, 397] on link "Finalized Job | Service Call" at bounding box center [885, 372] width 531 height 49
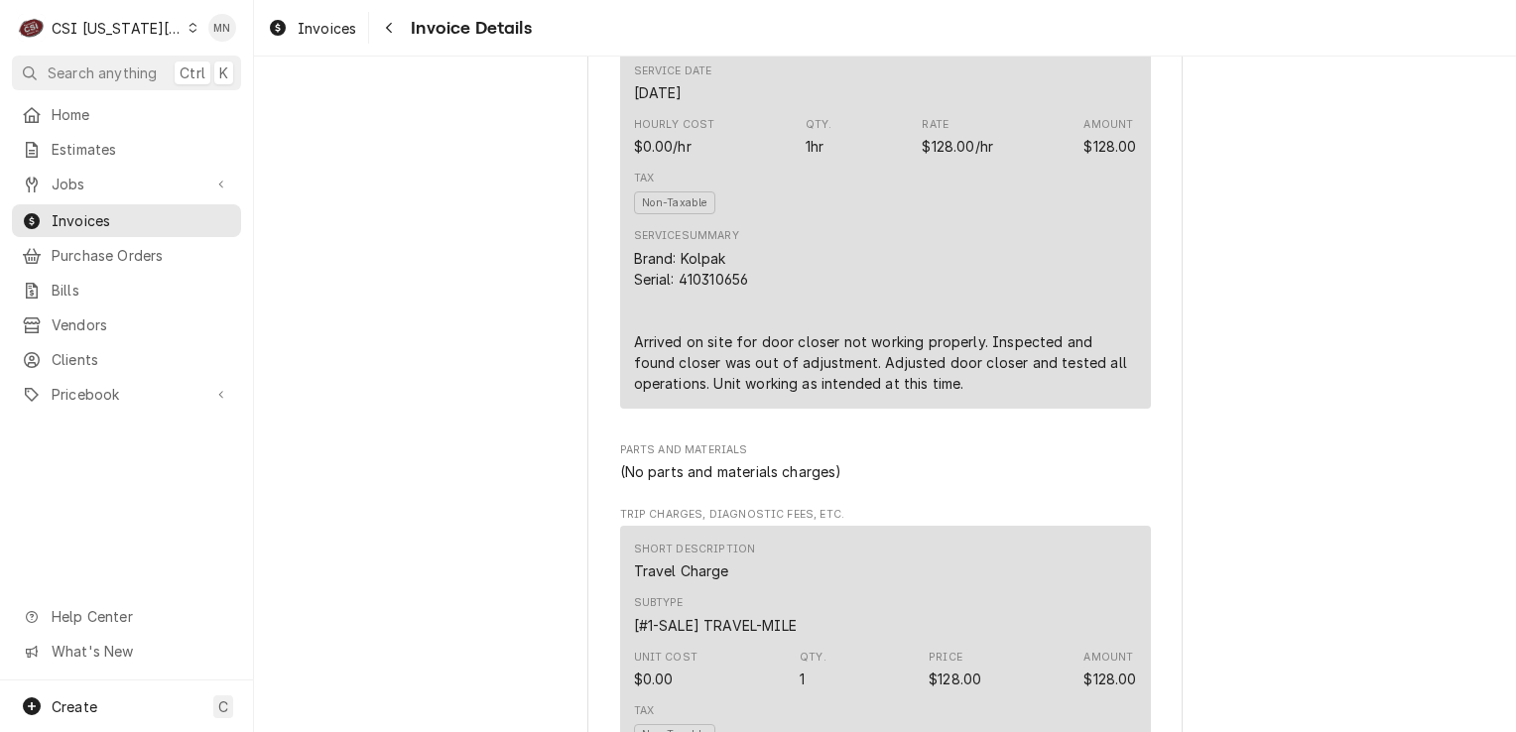
scroll to position [1290, 0]
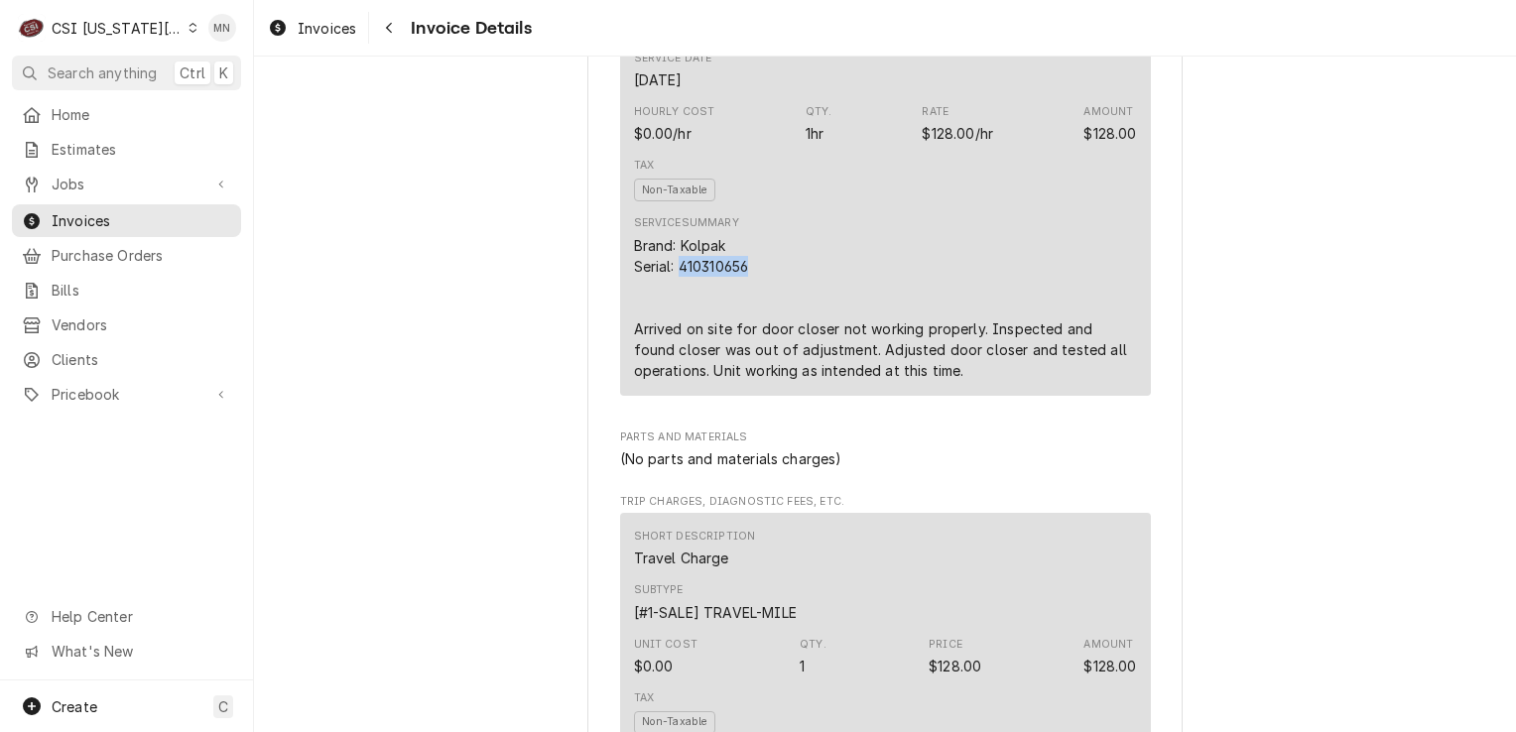
drag, startPoint x: 746, startPoint y: 332, endPoint x: 671, endPoint y: 333, distance: 75.4
click at [671, 333] on div "Brand: Kolpak Serial: 410310656 Arrived on site for door closer not working pro…" at bounding box center [885, 308] width 503 height 146
copy div "410310656"
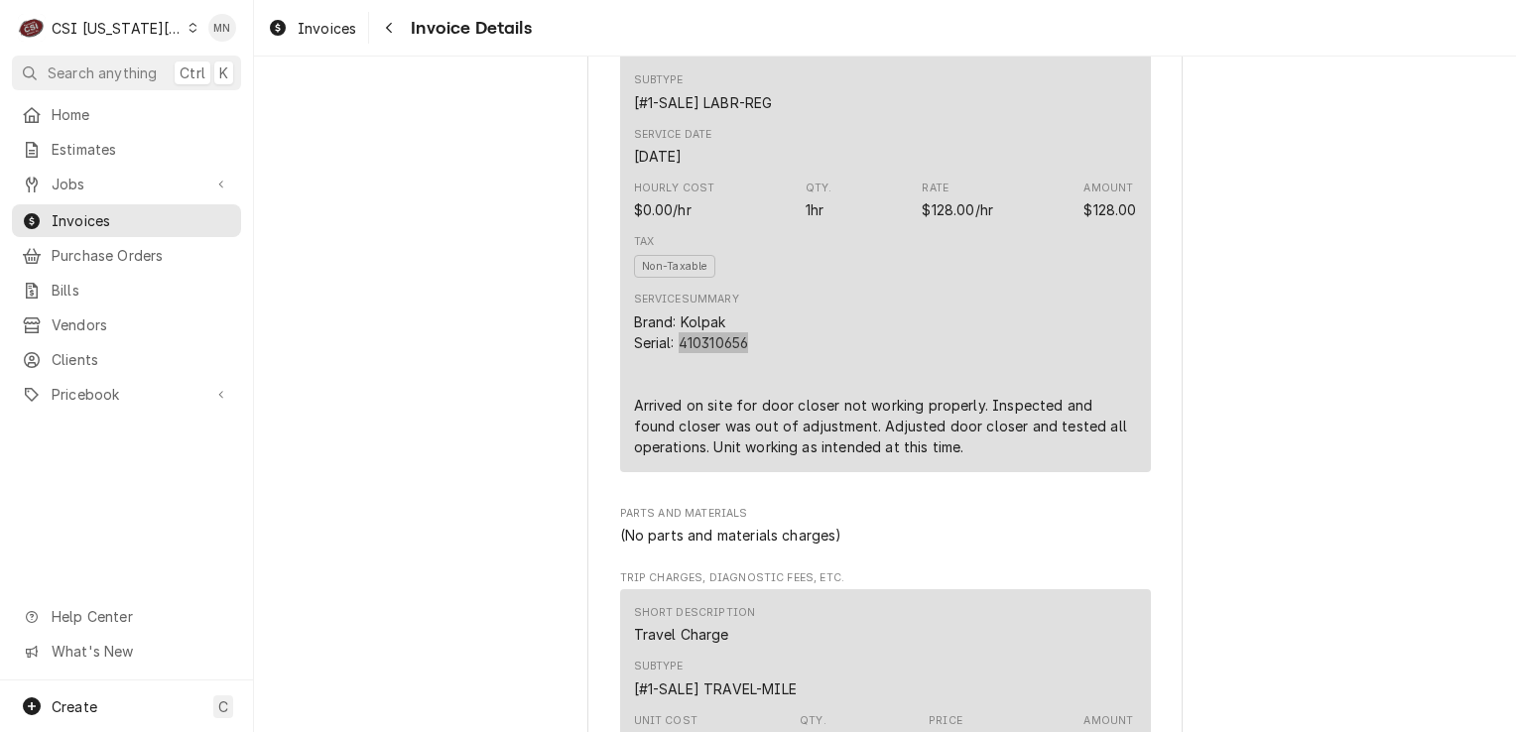
scroll to position [1190, 0]
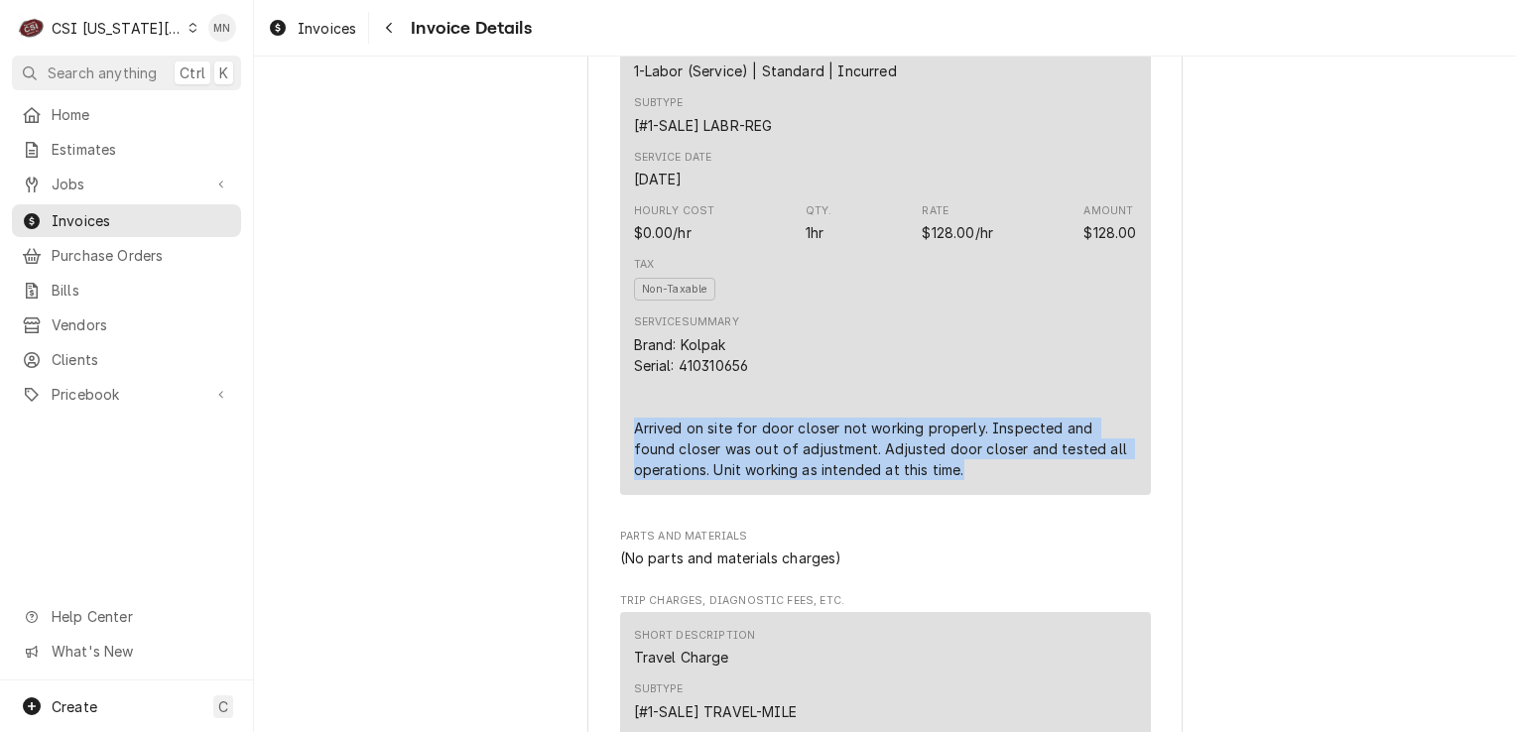
drag, startPoint x: 627, startPoint y: 491, endPoint x: 988, endPoint y: 540, distance: 364.3
click at [988, 480] on div "Brand: Kolpak Serial: 410310656 Arrived on site for door closer not working pro…" at bounding box center [885, 407] width 503 height 146
drag, startPoint x: 988, startPoint y: 540, endPoint x: 851, endPoint y: 502, distance: 142.0
copy div "Arrived on site for door closer not working properly. Inspected and found close…"
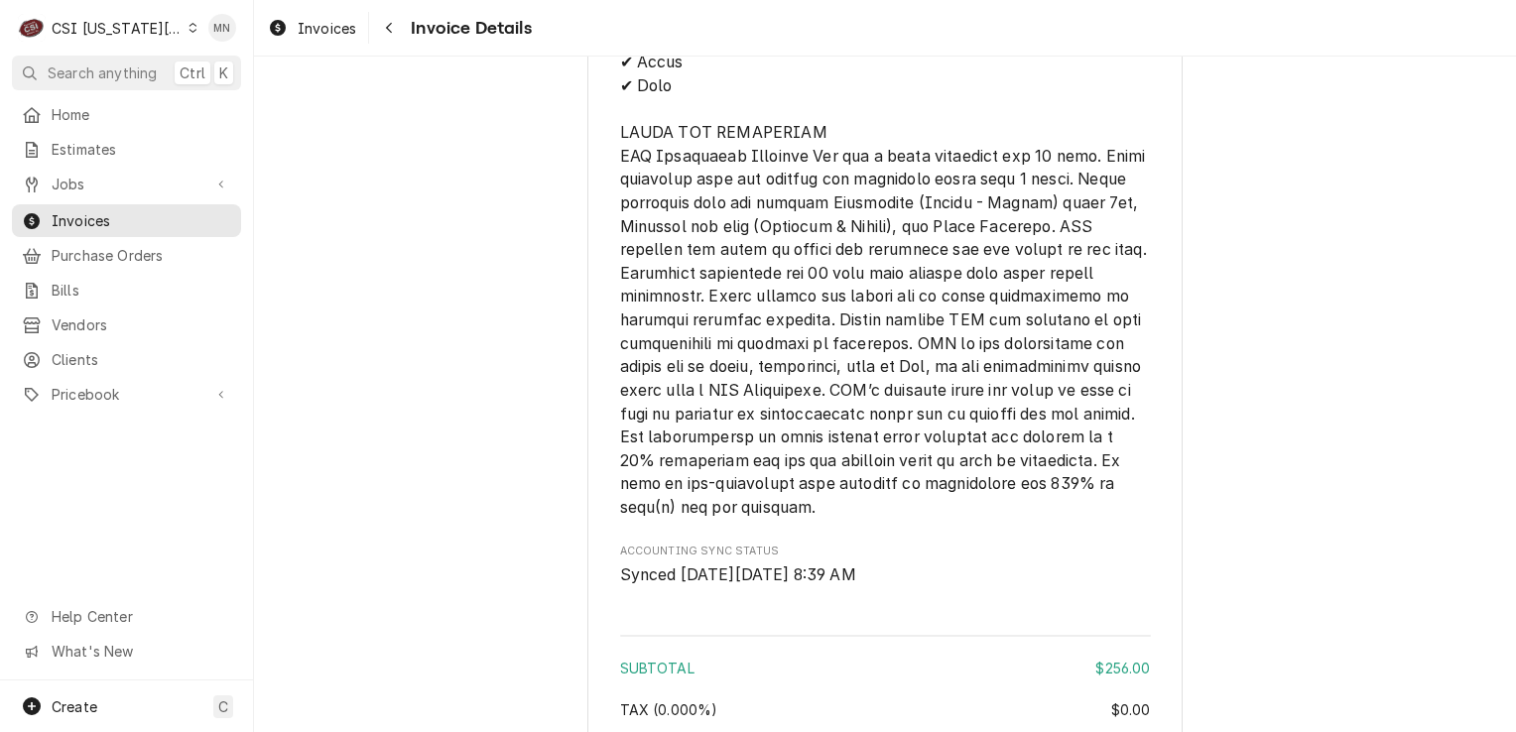
scroll to position [3174, 0]
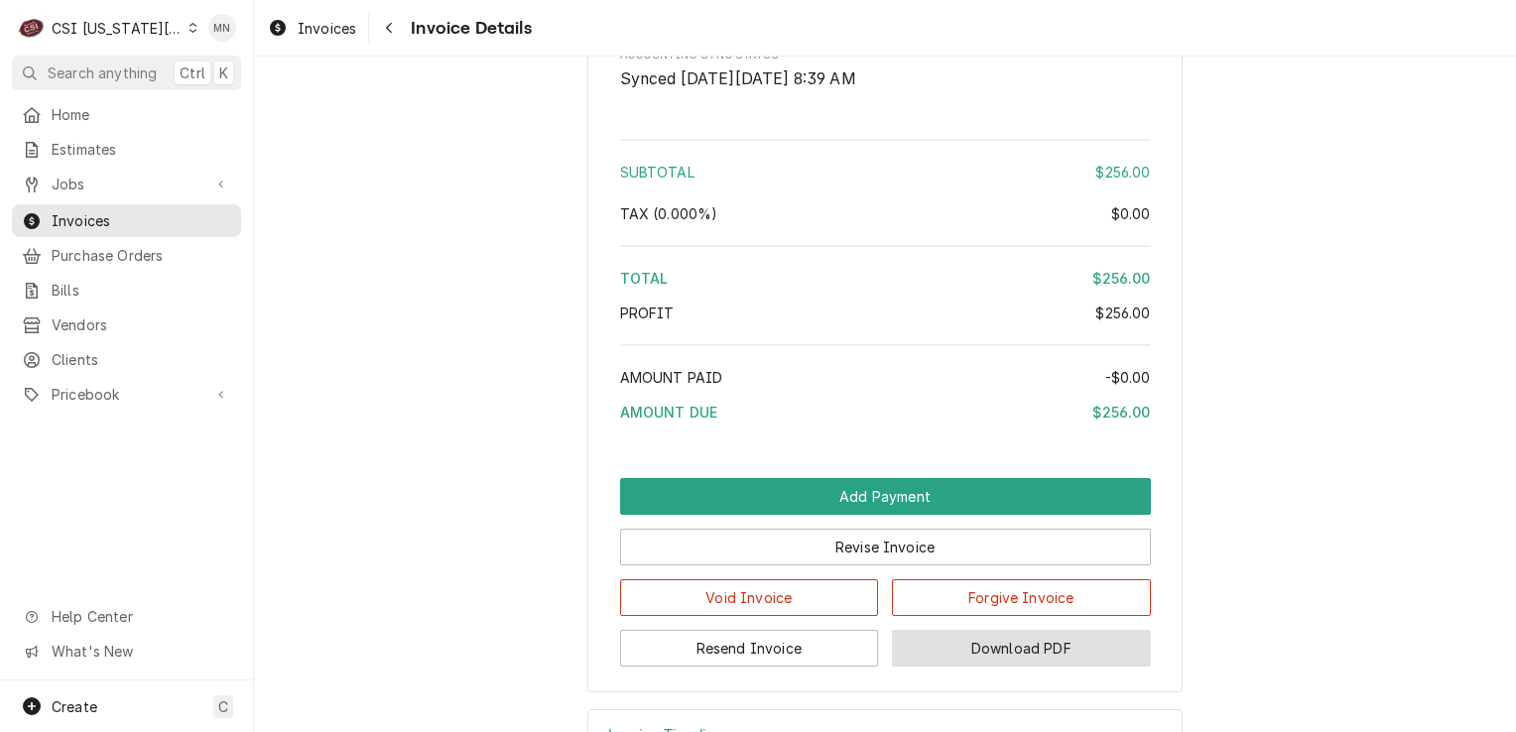
click at [1035, 667] on button "Download PDF" at bounding box center [1021, 648] width 259 height 37
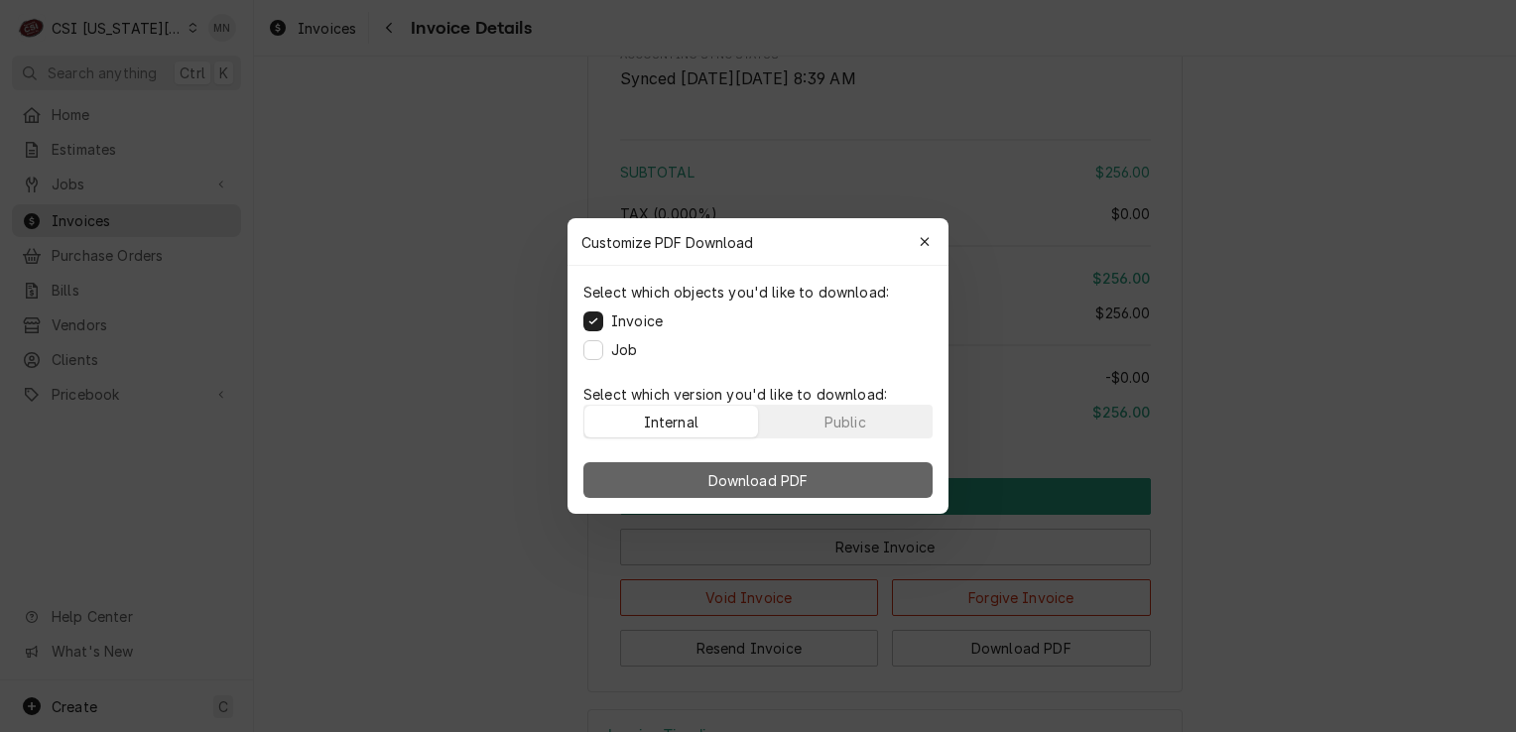
click at [830, 487] on button "Download PDF" at bounding box center [757, 480] width 349 height 36
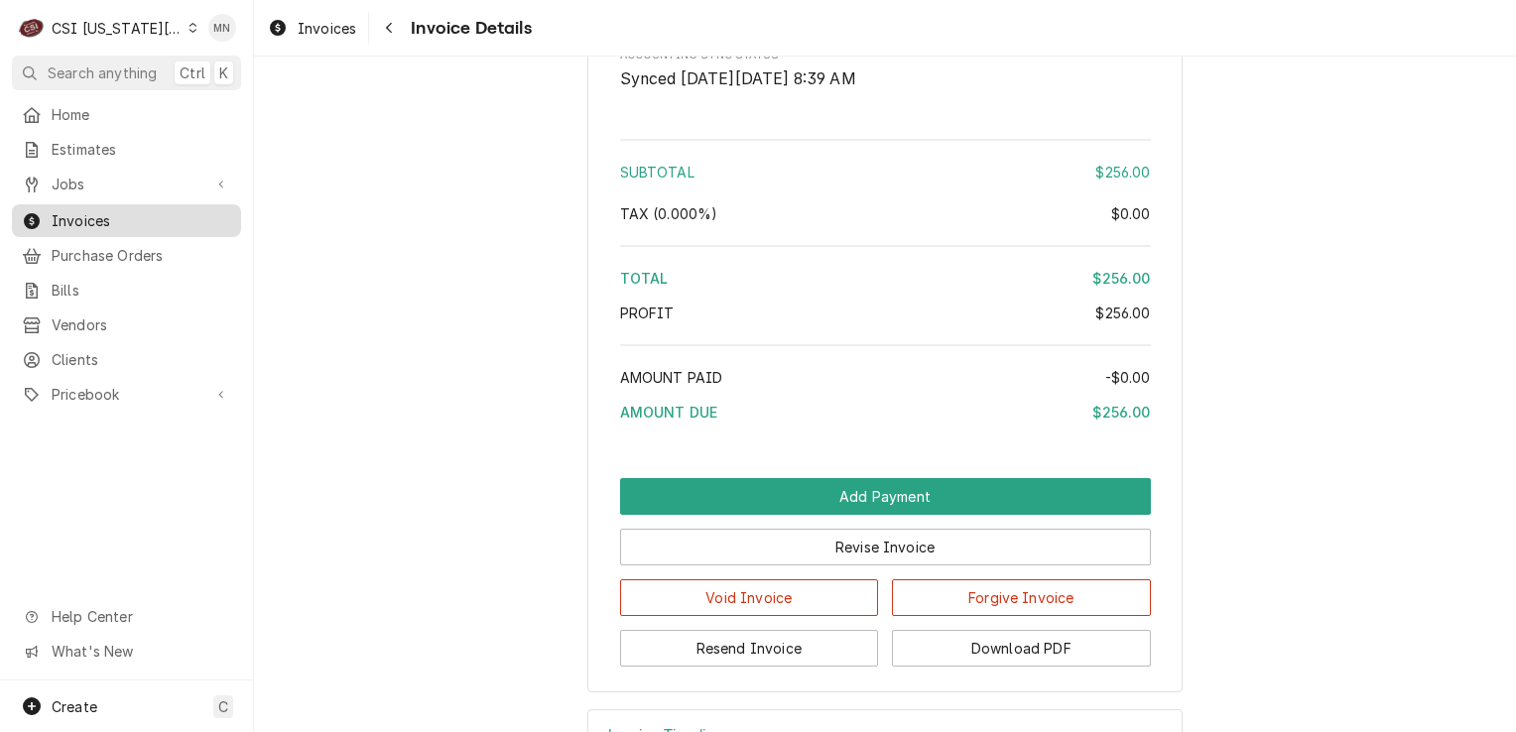
click at [88, 216] on span "Invoices" at bounding box center [142, 220] width 180 height 21
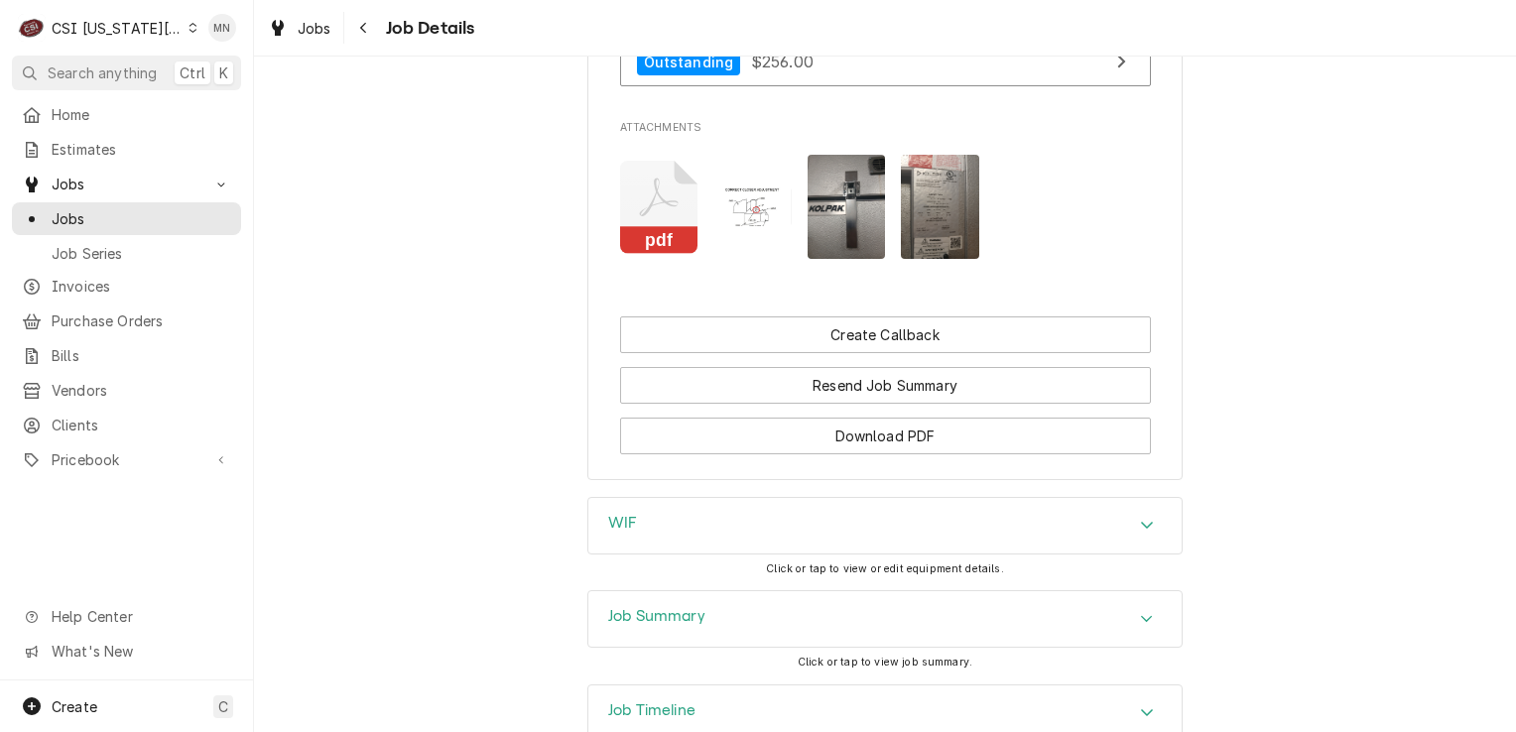
scroll to position [2976, 0]
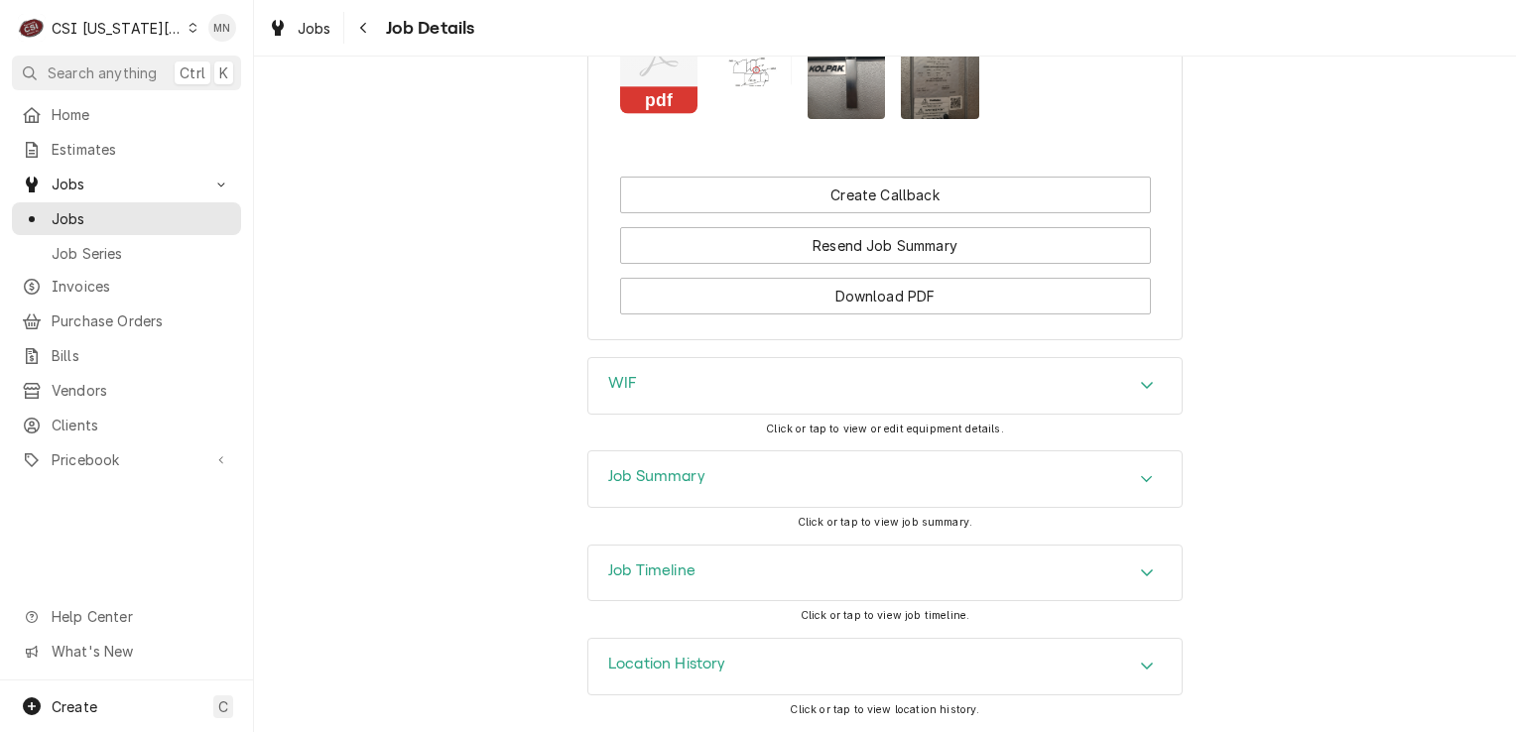
click at [690, 379] on div "WIF" at bounding box center [884, 386] width 593 height 56
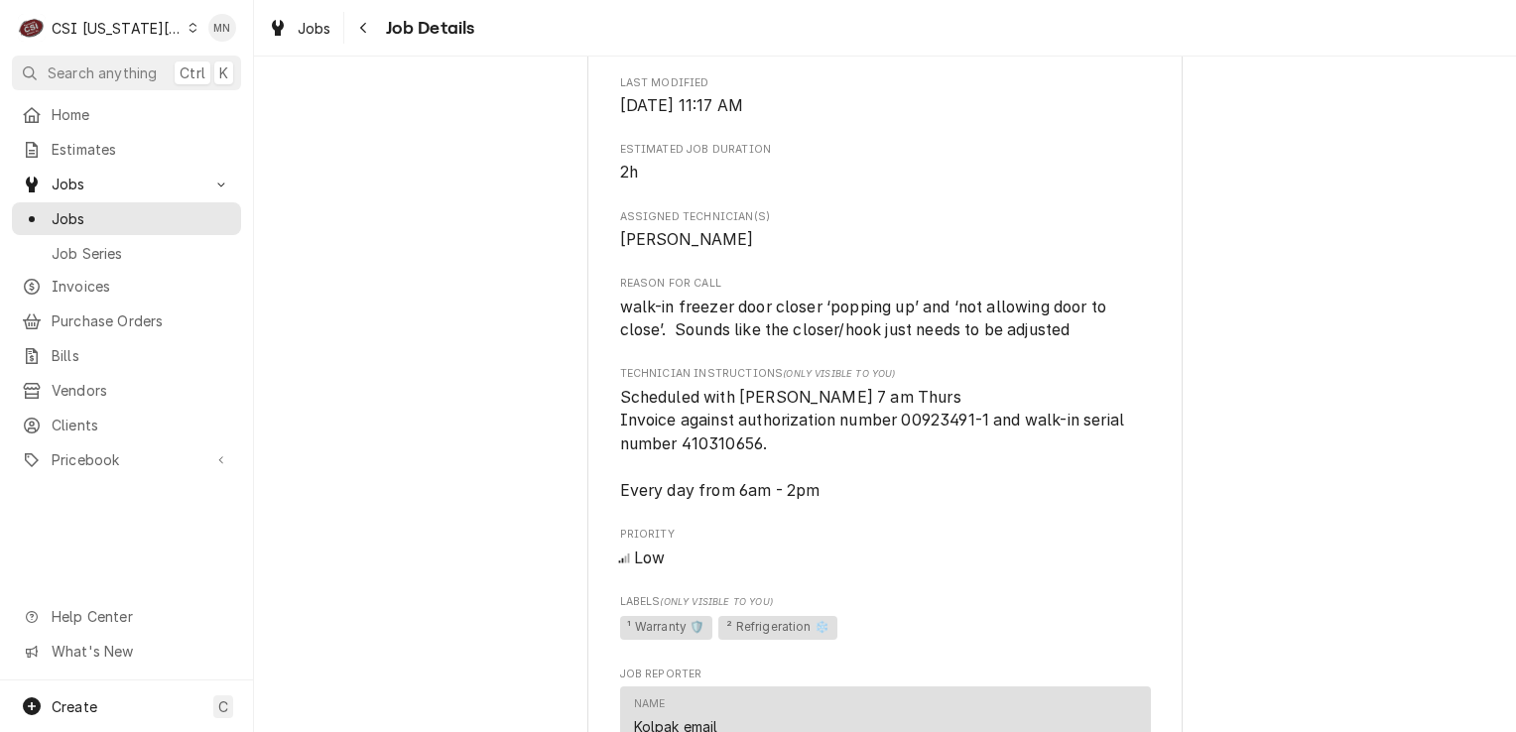
scroll to position [1710, 0]
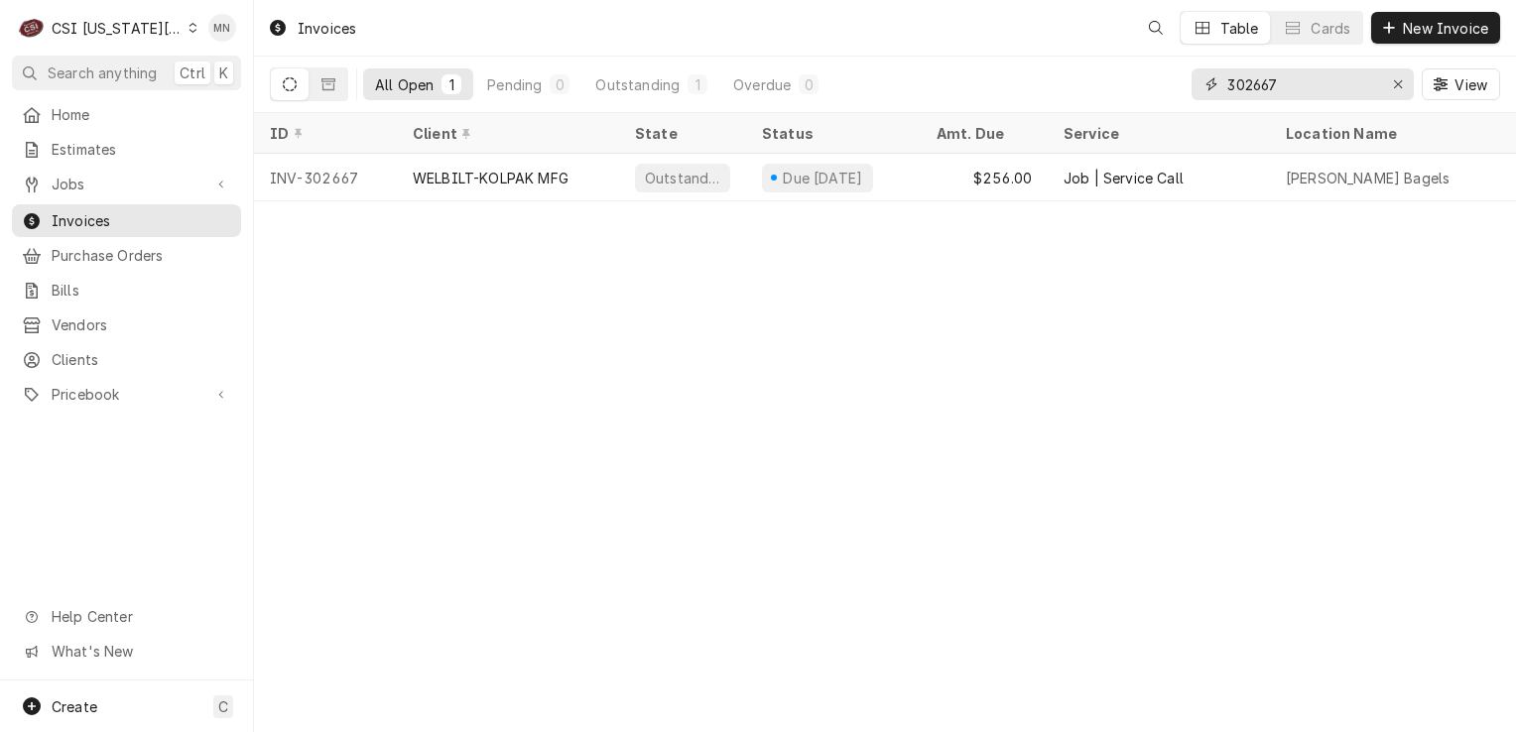
click at [1292, 86] on input "302667" at bounding box center [1301, 84] width 149 height 32
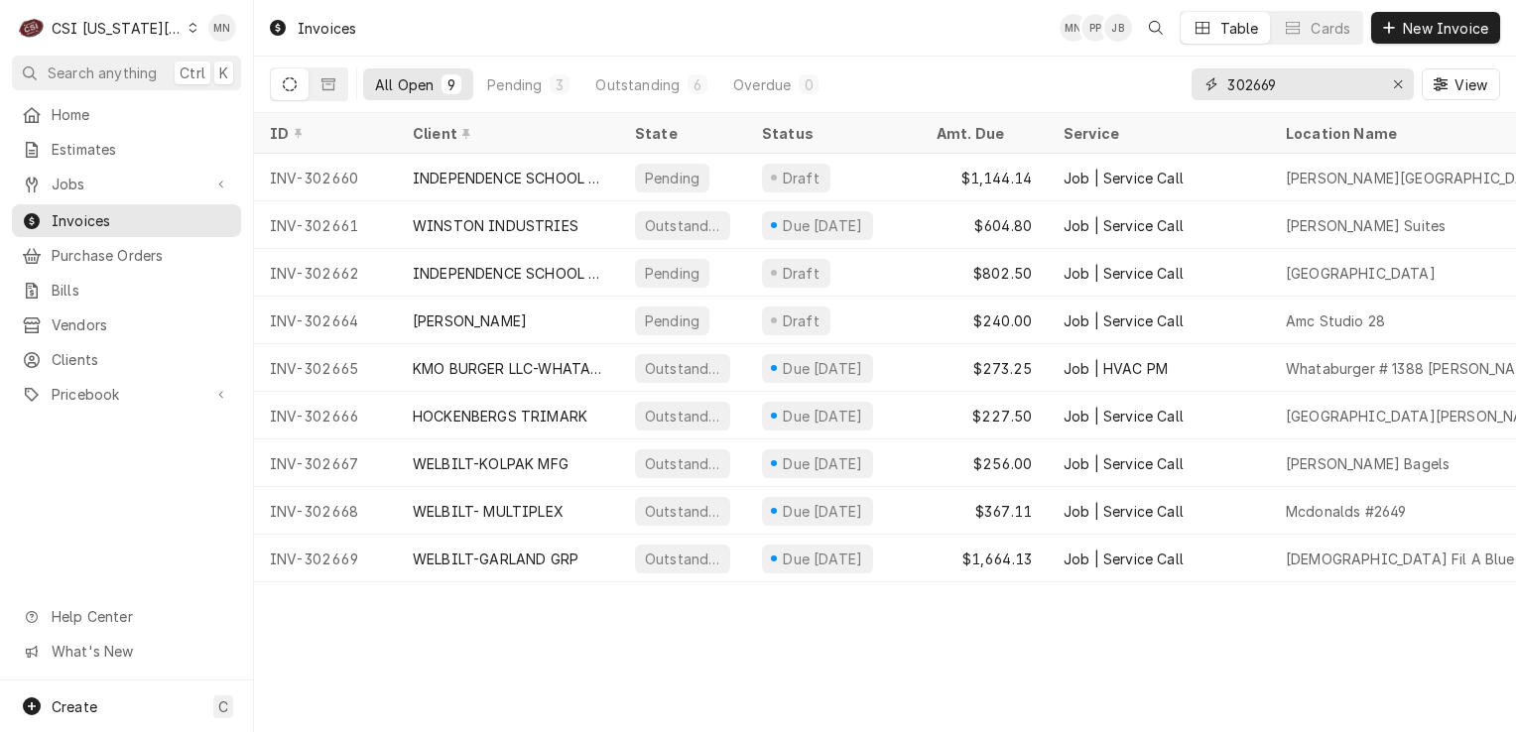
type input "302669"
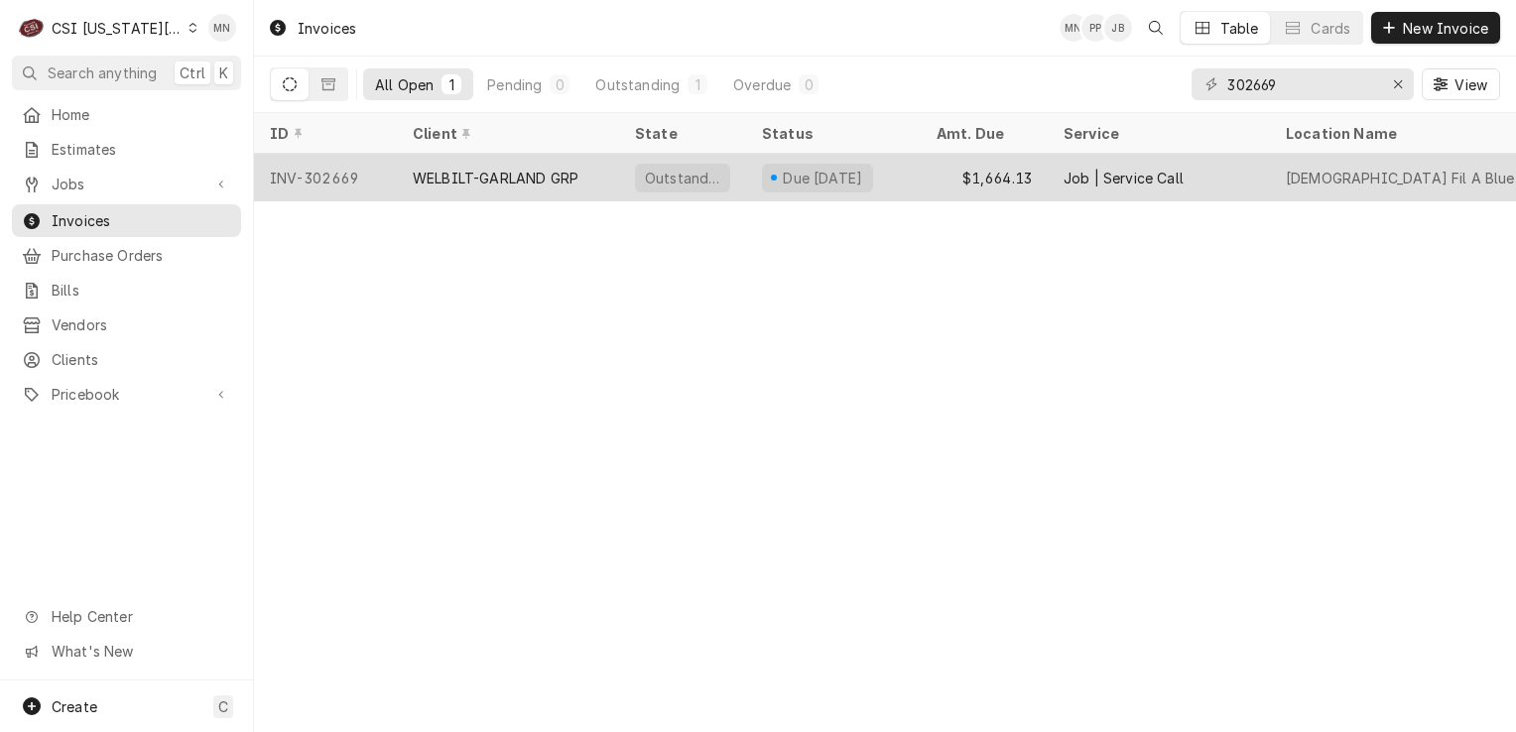
click at [548, 175] on div "WELBILT-GARLAND GRP" at bounding box center [496, 178] width 166 height 21
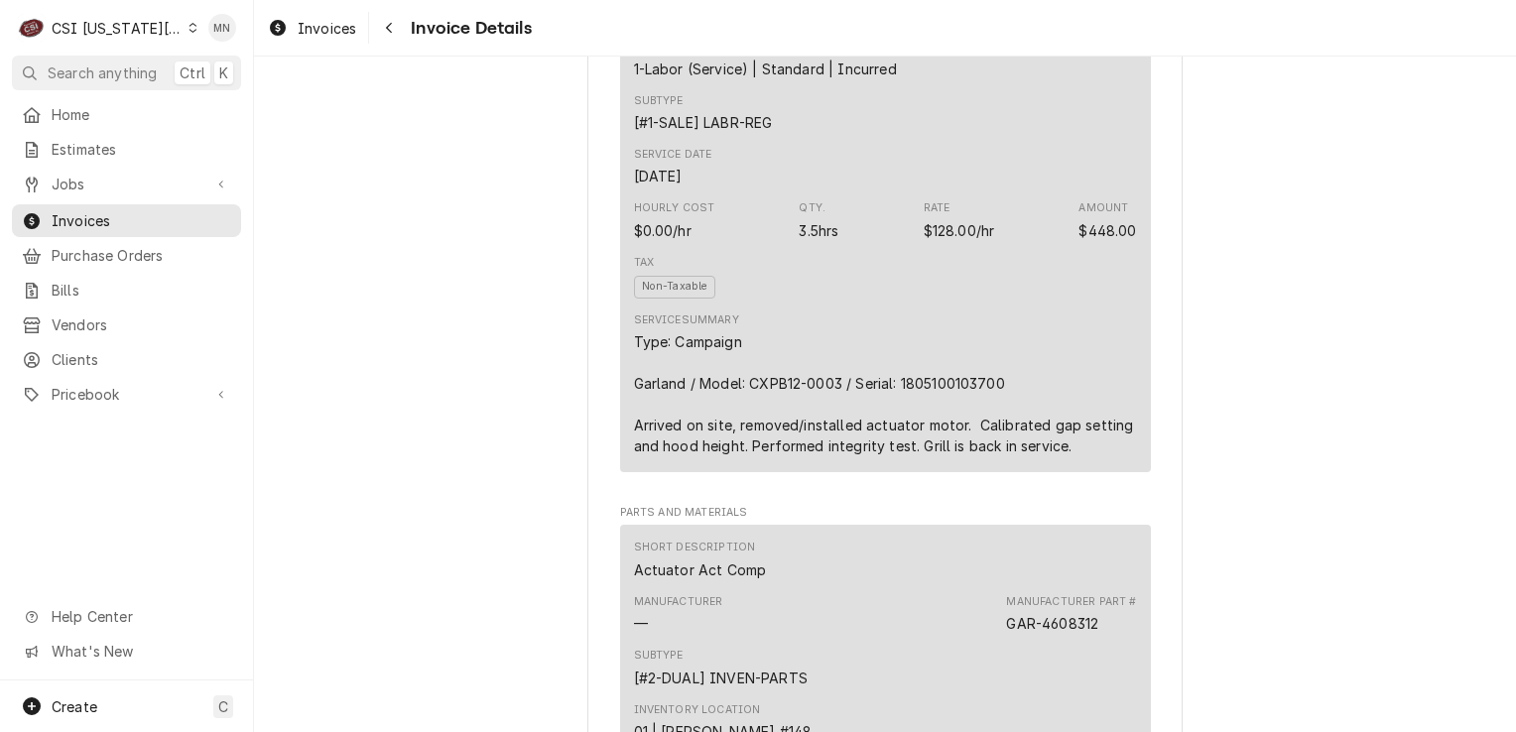
scroll to position [1290, 0]
drag, startPoint x: 1003, startPoint y: 425, endPoint x: 897, endPoint y: 427, distance: 106.2
click at [897, 427] on div "Type: Campaign Garland / Model: CXPB12-0003 / Serial: 1805100103700 Arrived on …" at bounding box center [885, 390] width 503 height 125
copy div "1805100103700"
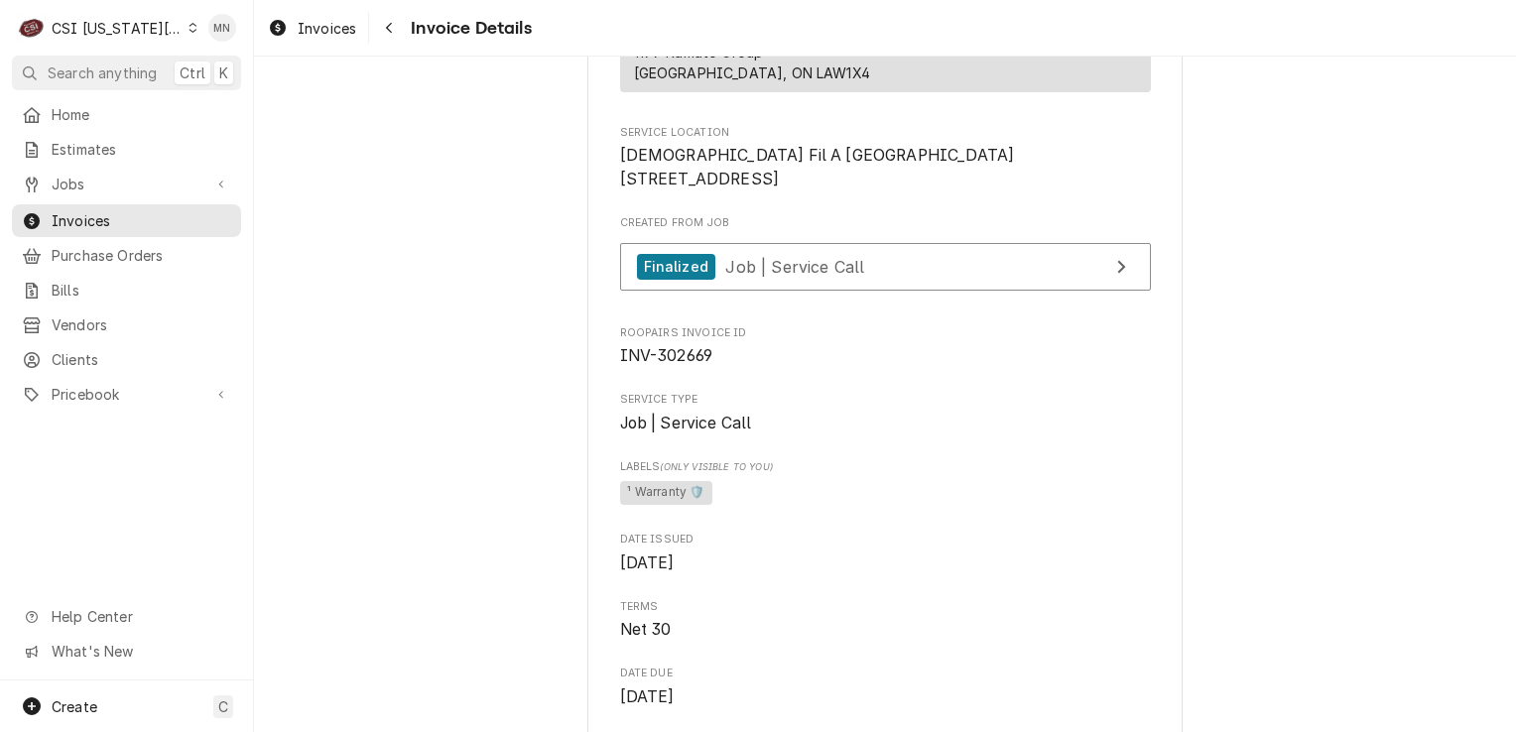
scroll to position [298, 0]
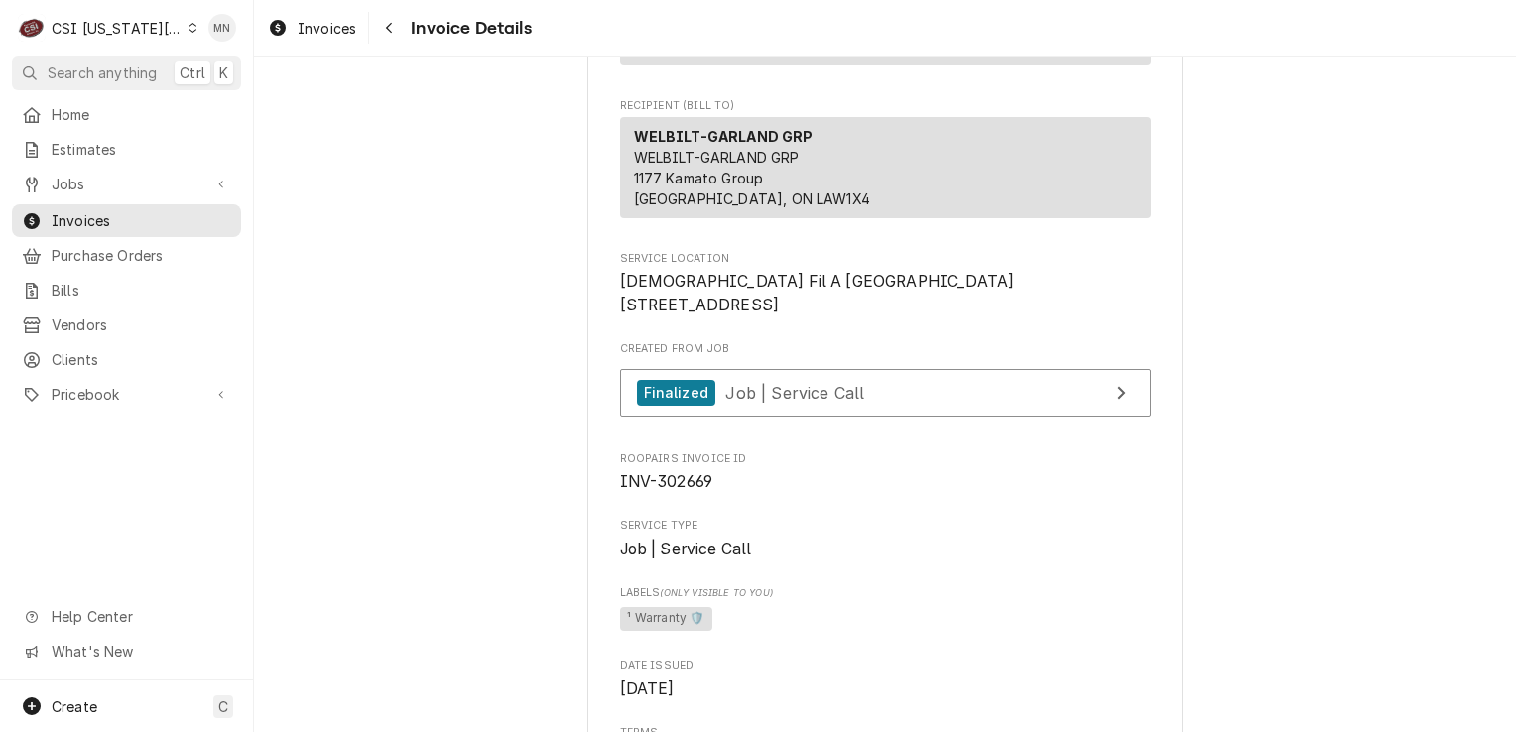
click at [874, 410] on div "Created From Job Finalized Job | Service Call" at bounding box center [885, 383] width 531 height 85
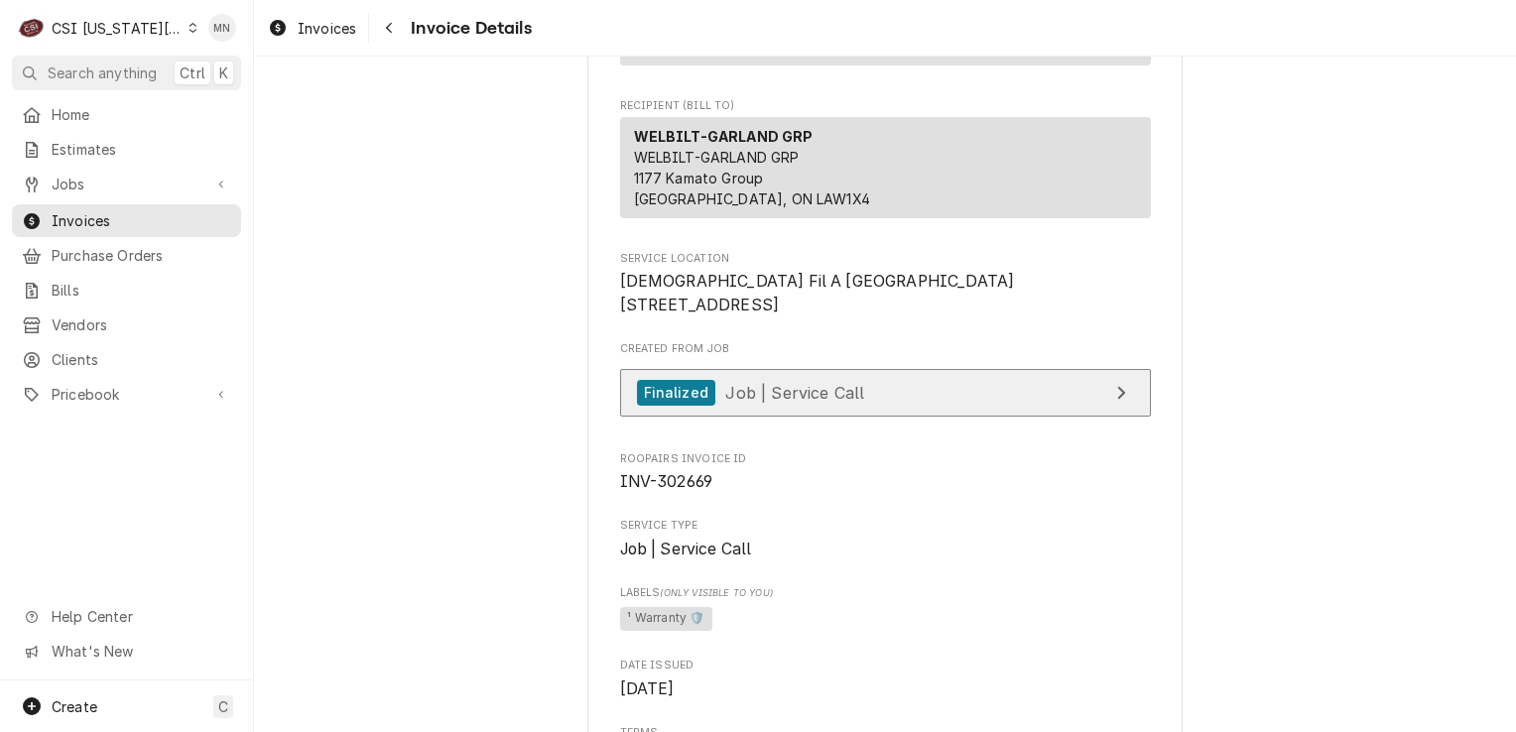
click at [881, 418] on link "Finalized Job | Service Call" at bounding box center [885, 393] width 531 height 49
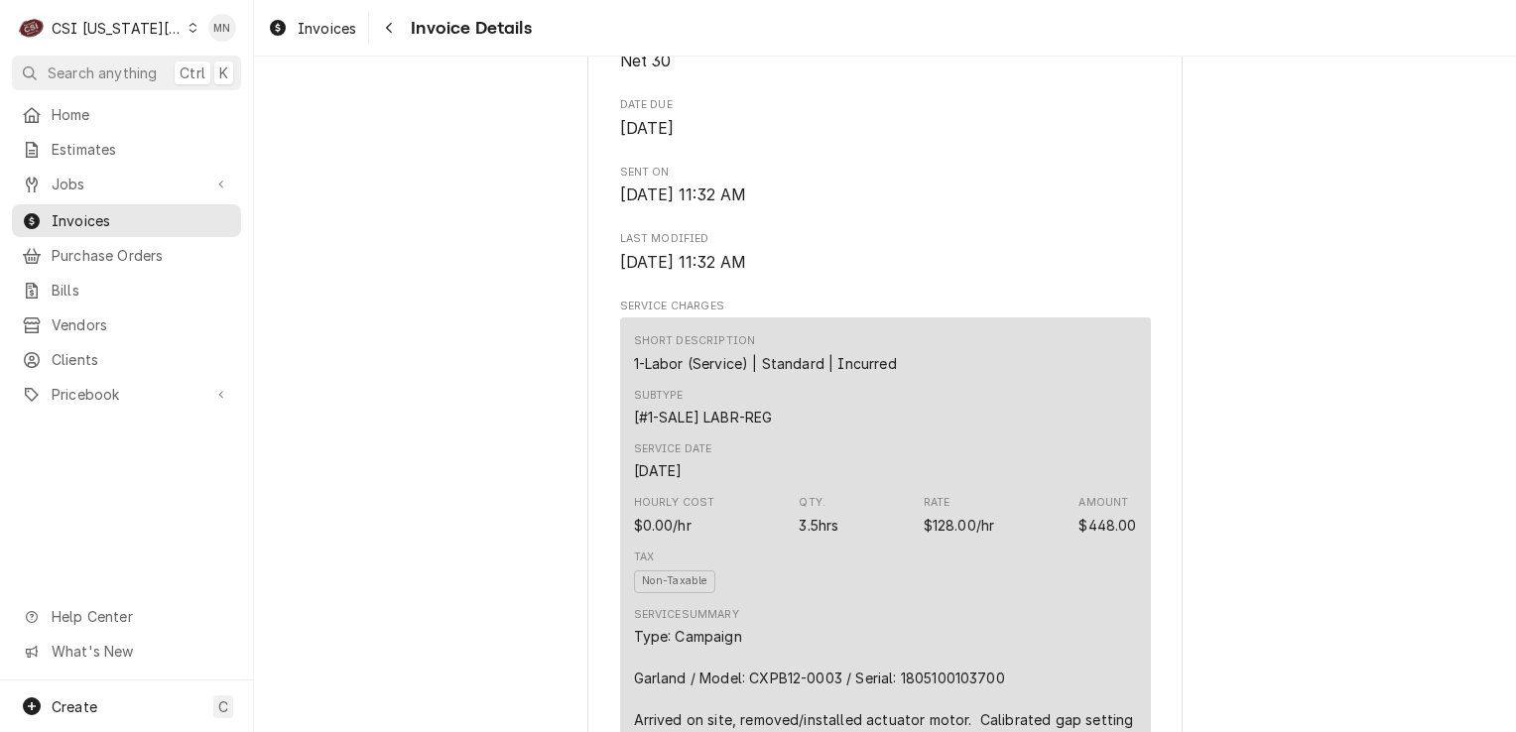
scroll to position [1389, 0]
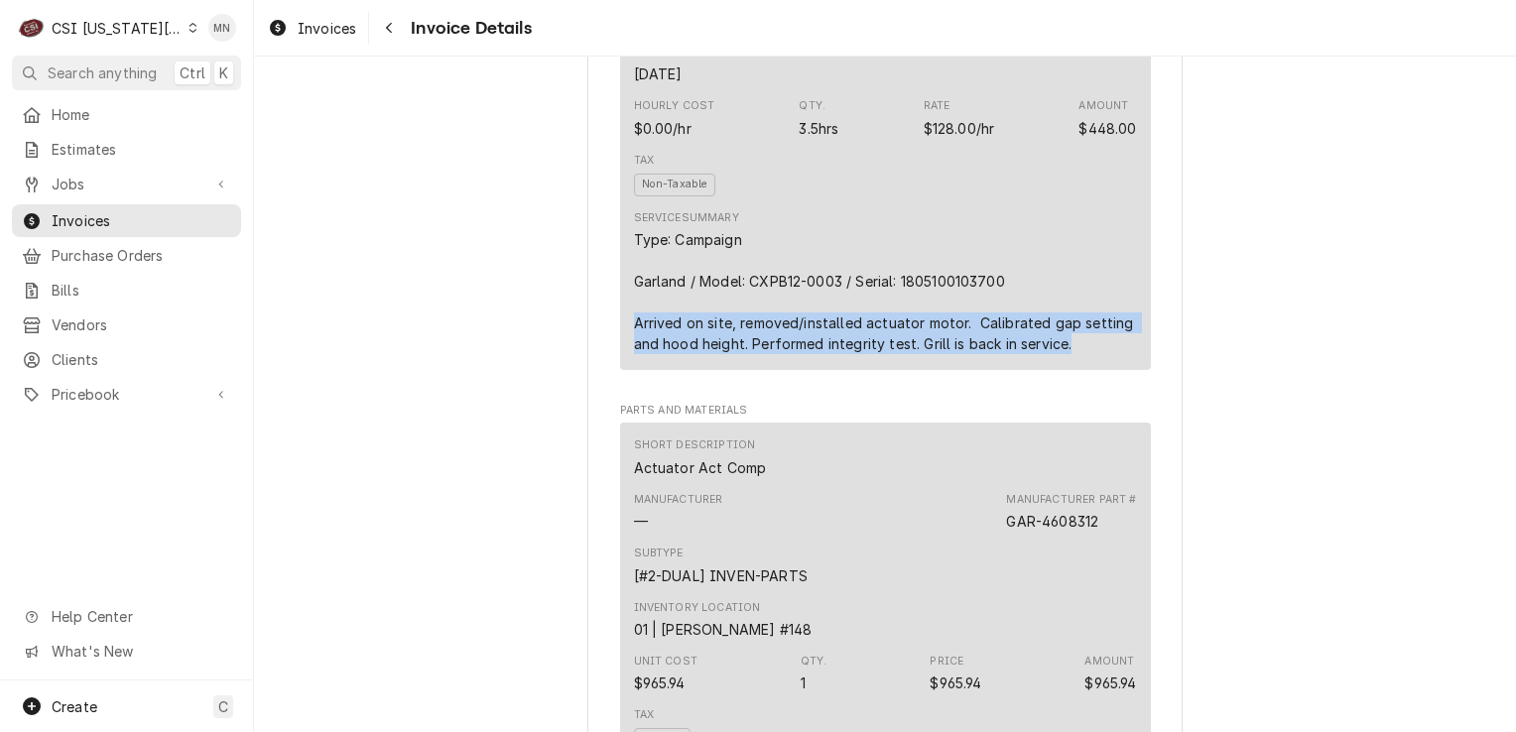
drag, startPoint x: 627, startPoint y: 359, endPoint x: 1074, endPoint y: 393, distance: 448.7
click at [1074, 354] on div "Type: Campaign Garland / Model: CXPB12-0003 / Serial: 1805100103700 Arrived on …" at bounding box center [885, 291] width 503 height 125
drag, startPoint x: 1074, startPoint y: 393, endPoint x: 1026, endPoint y: 384, distance: 49.4
copy div "Arrived on site, removed/installed actuator motor. Calibrated gap setting and h…"
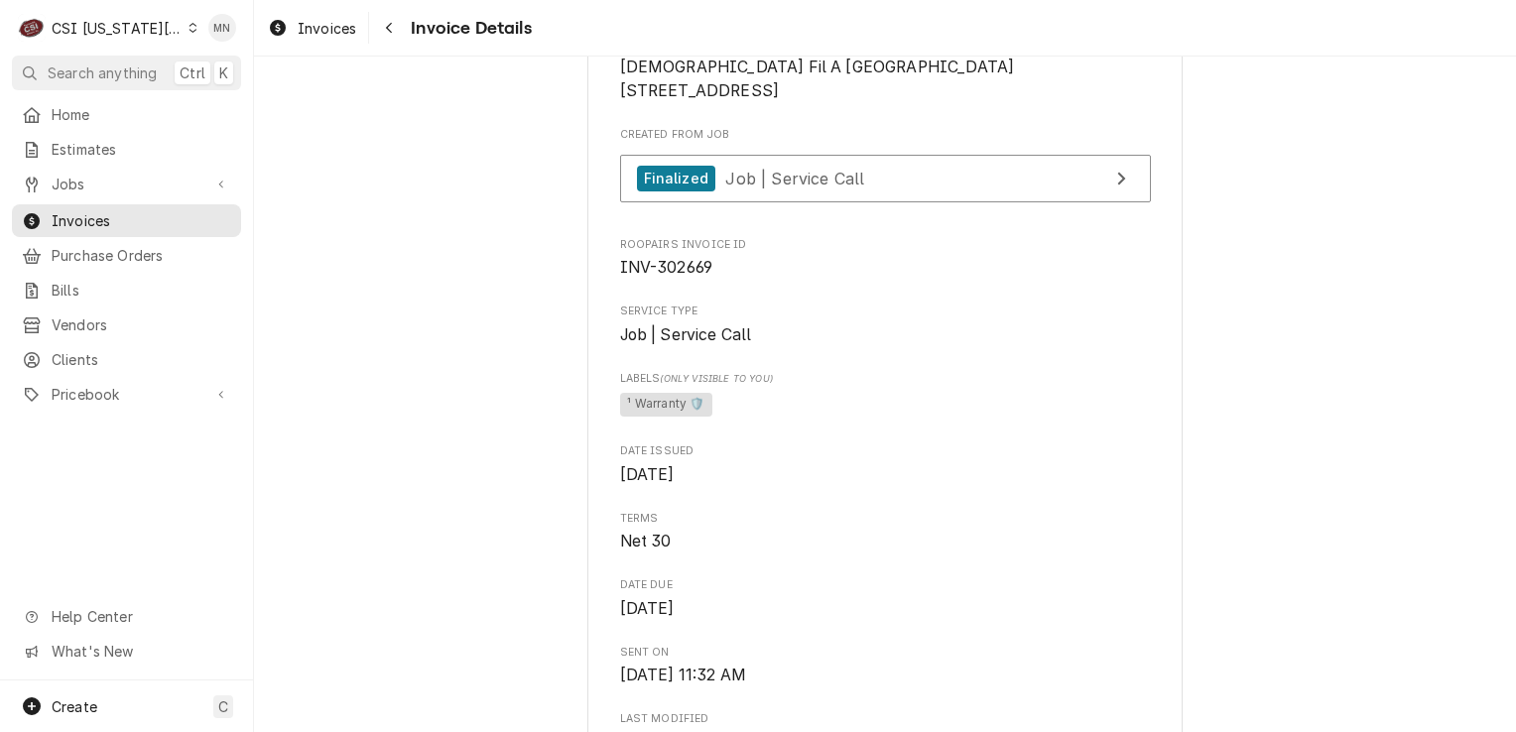
scroll to position [496, 0]
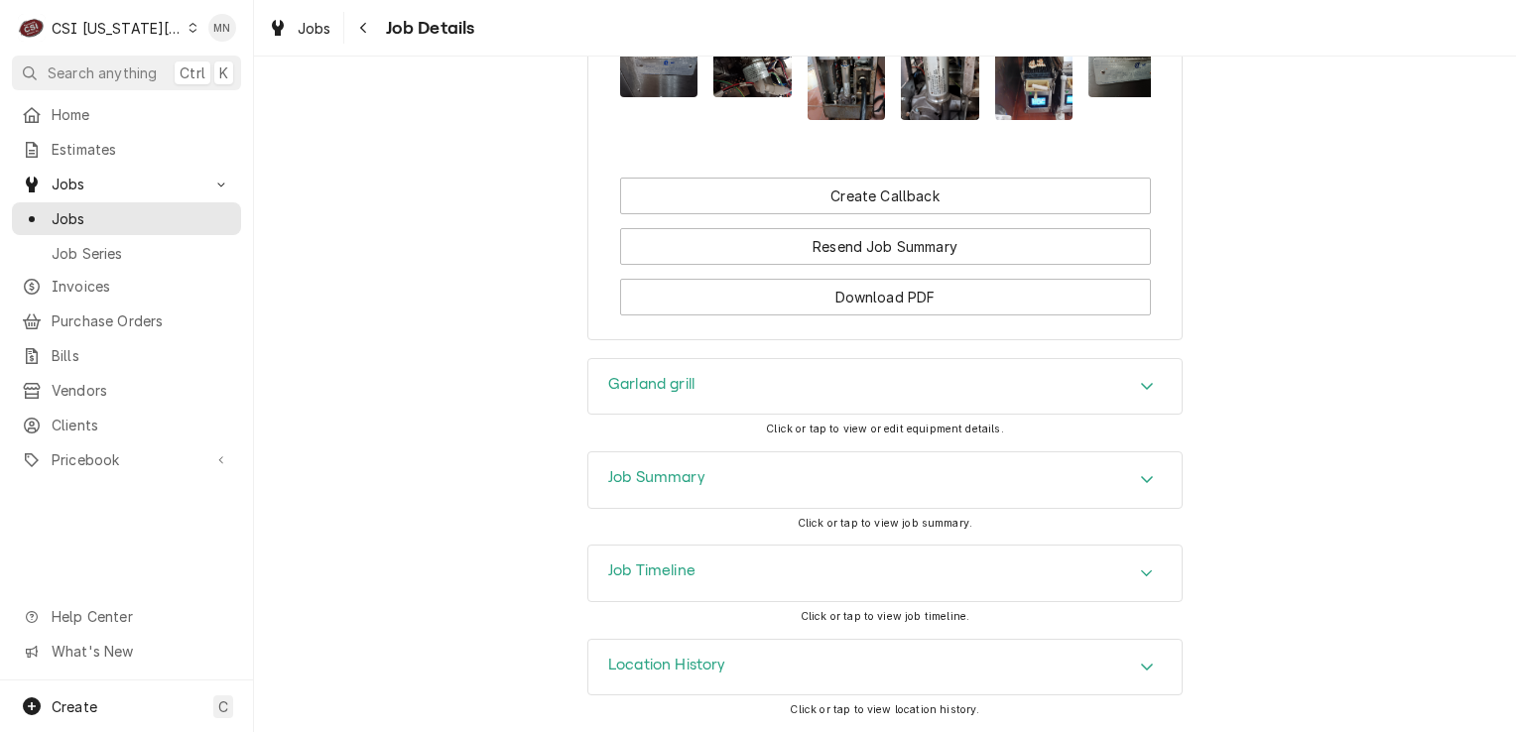
scroll to position [4161, 0]
click at [778, 493] on div "Job Summary" at bounding box center [884, 480] width 593 height 56
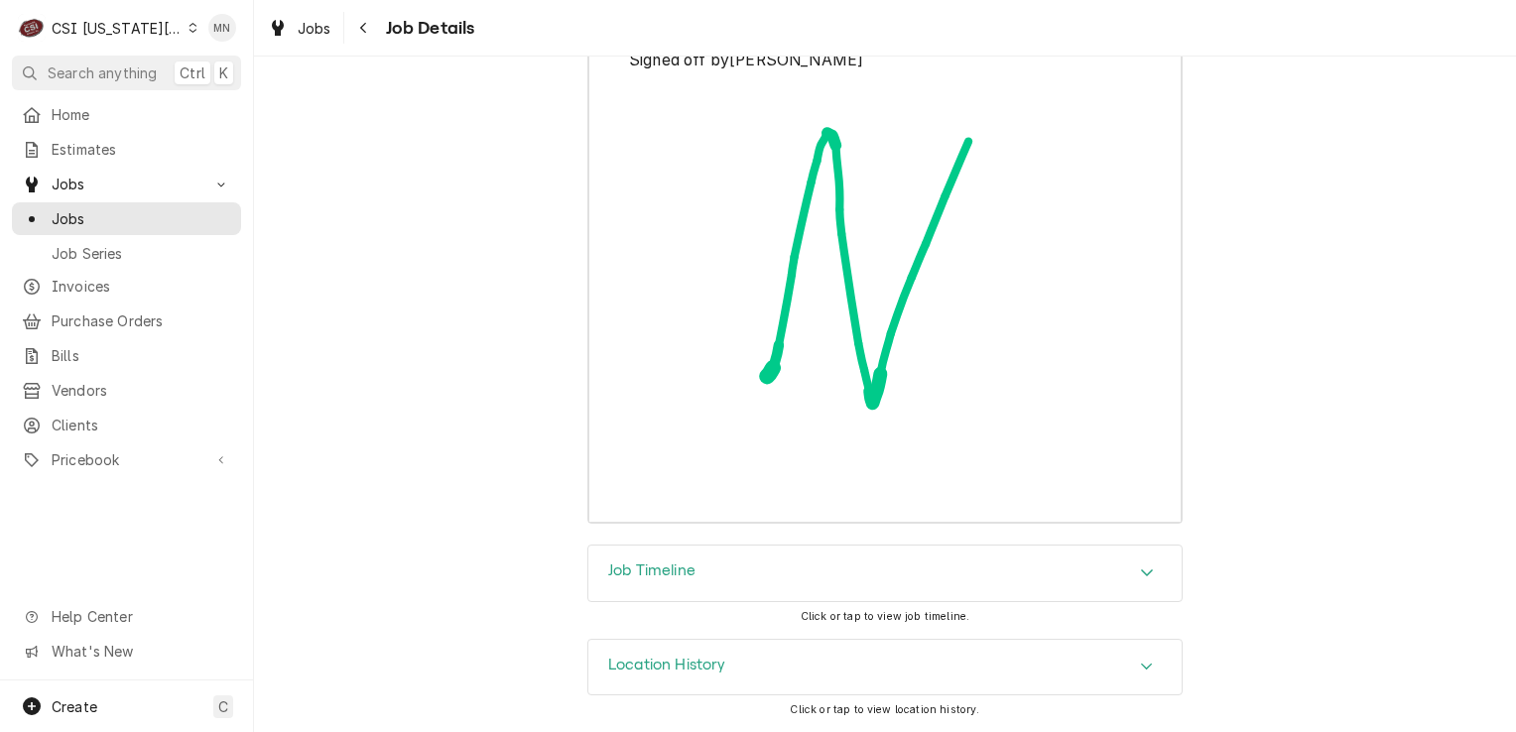
scroll to position [8126, 0]
click at [815, 579] on div "Job Timeline" at bounding box center [884, 574] width 593 height 56
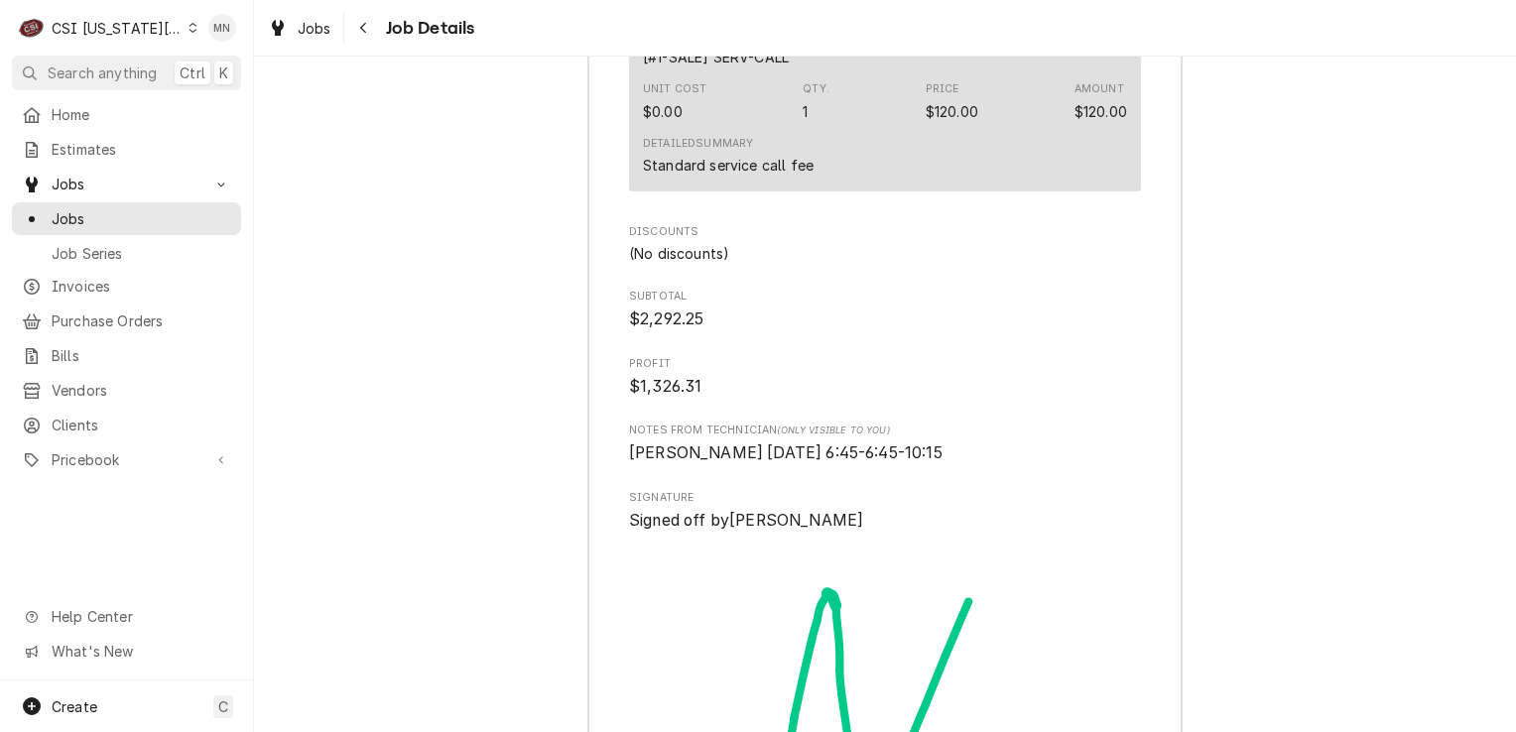
scroll to position [7638, 0]
